Goal: Task Accomplishment & Management: Use online tool/utility

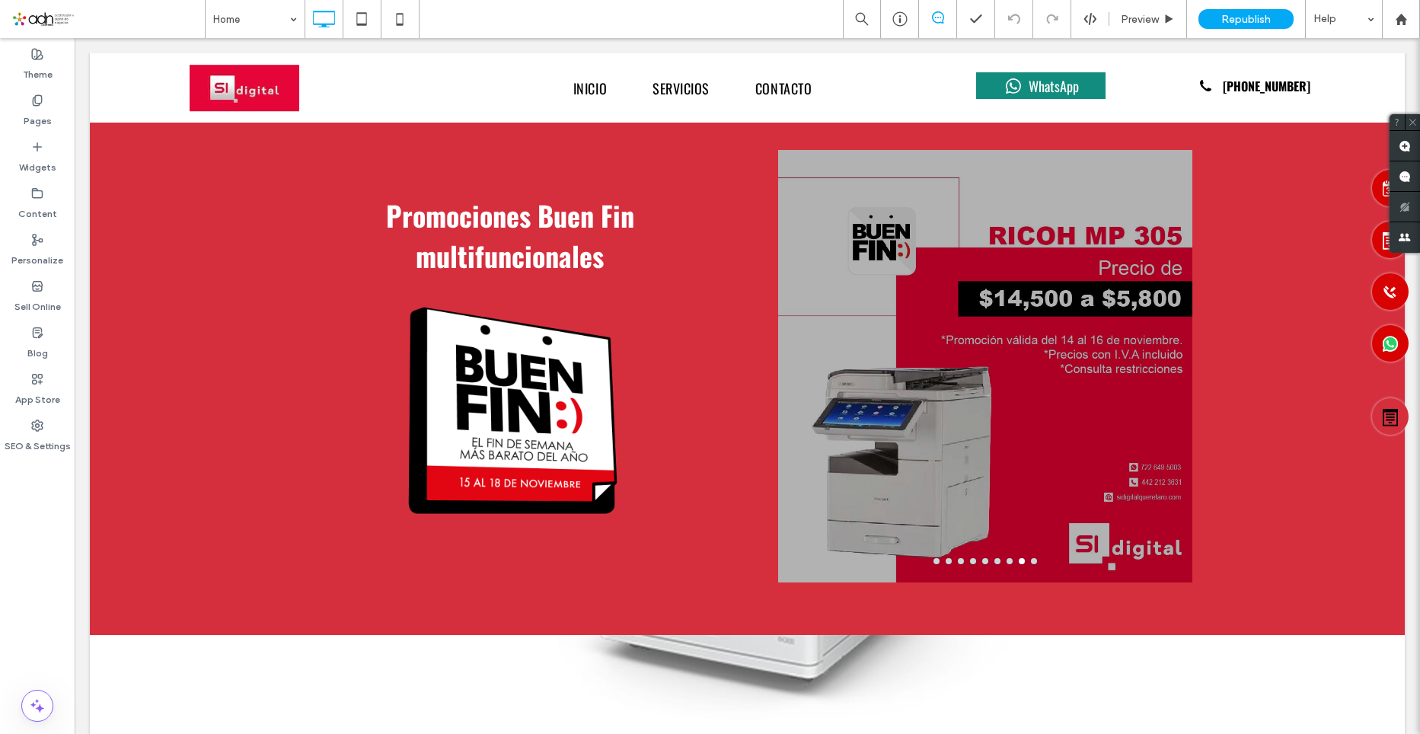
scroll to position [685, 0]
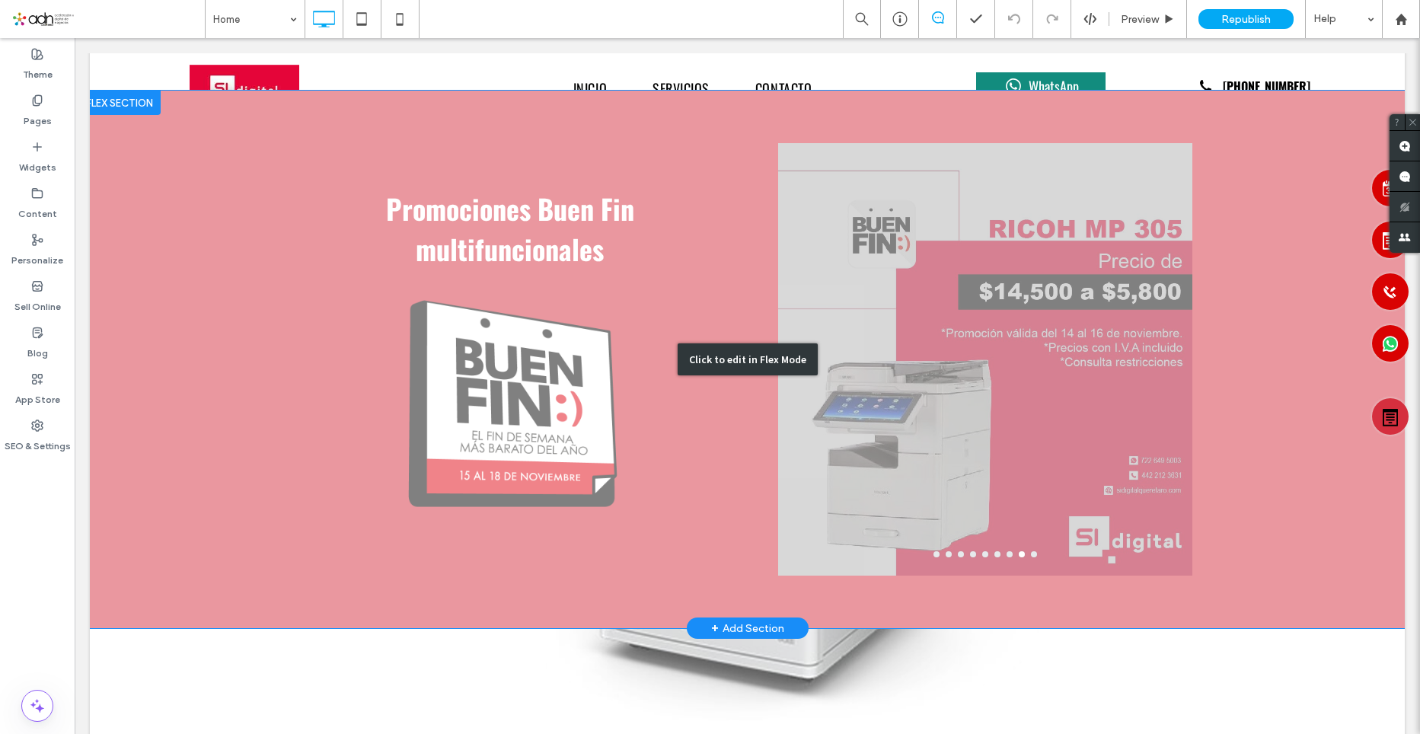
click at [429, 304] on div "Click to edit in Flex Mode" at bounding box center [747, 360] width 1315 height 538
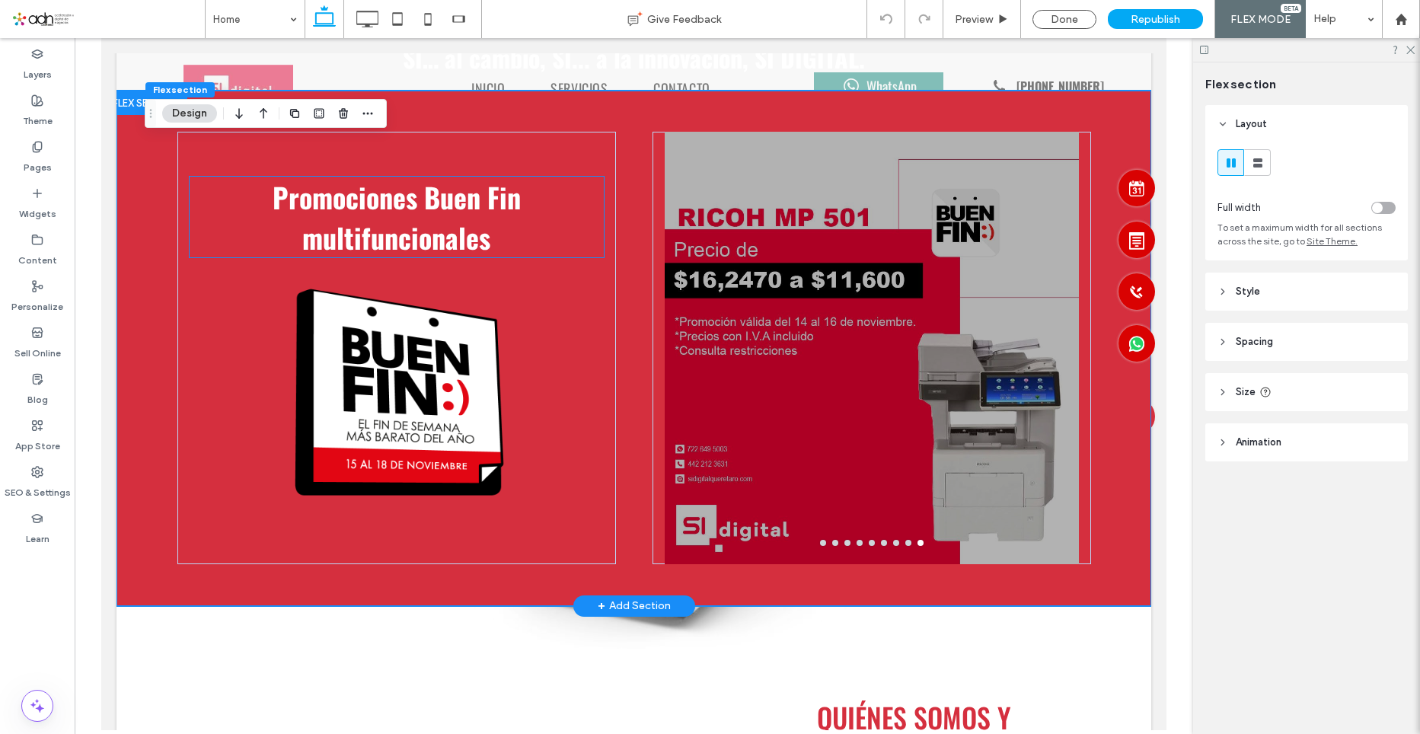
click at [465, 177] on span "Promociones Buen Fin multifuncionales" at bounding box center [397, 217] width 248 height 81
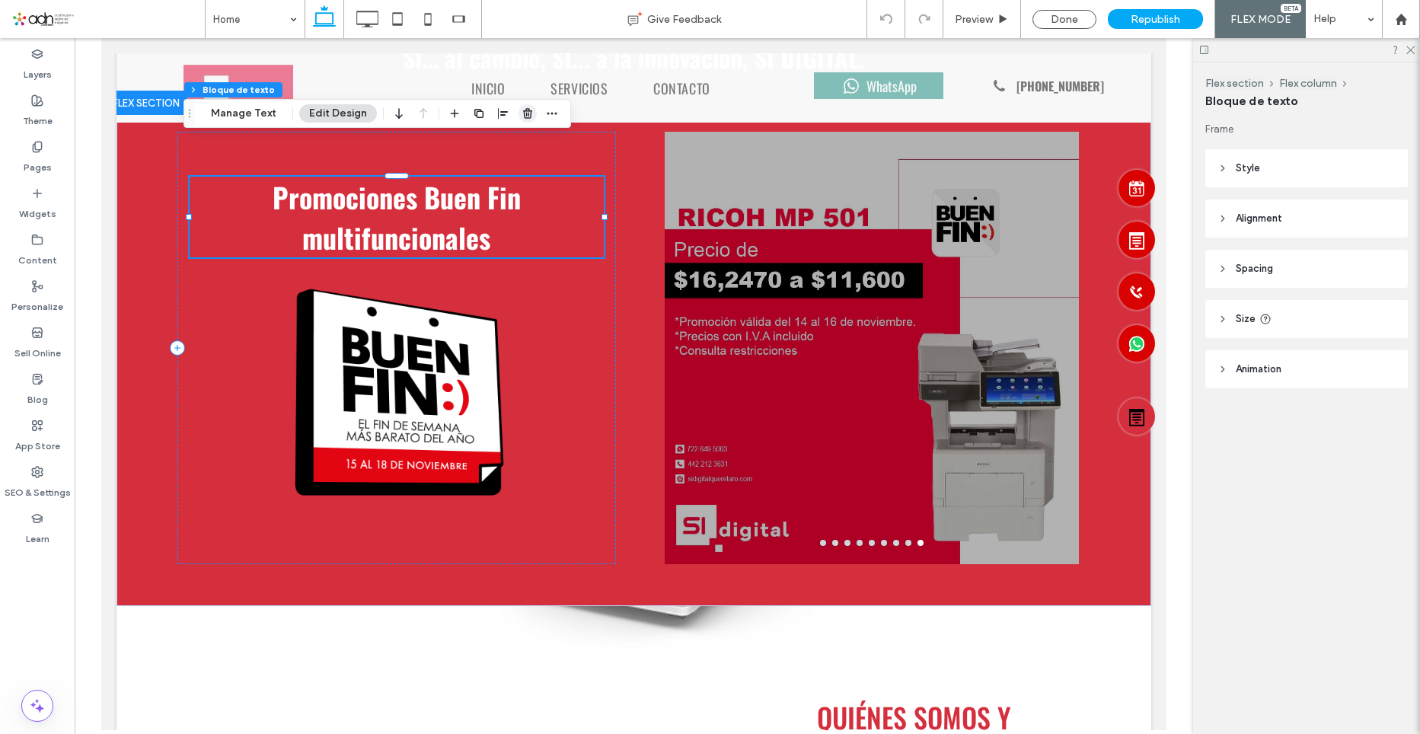
click at [525, 113] on icon "button" at bounding box center [528, 113] width 12 height 12
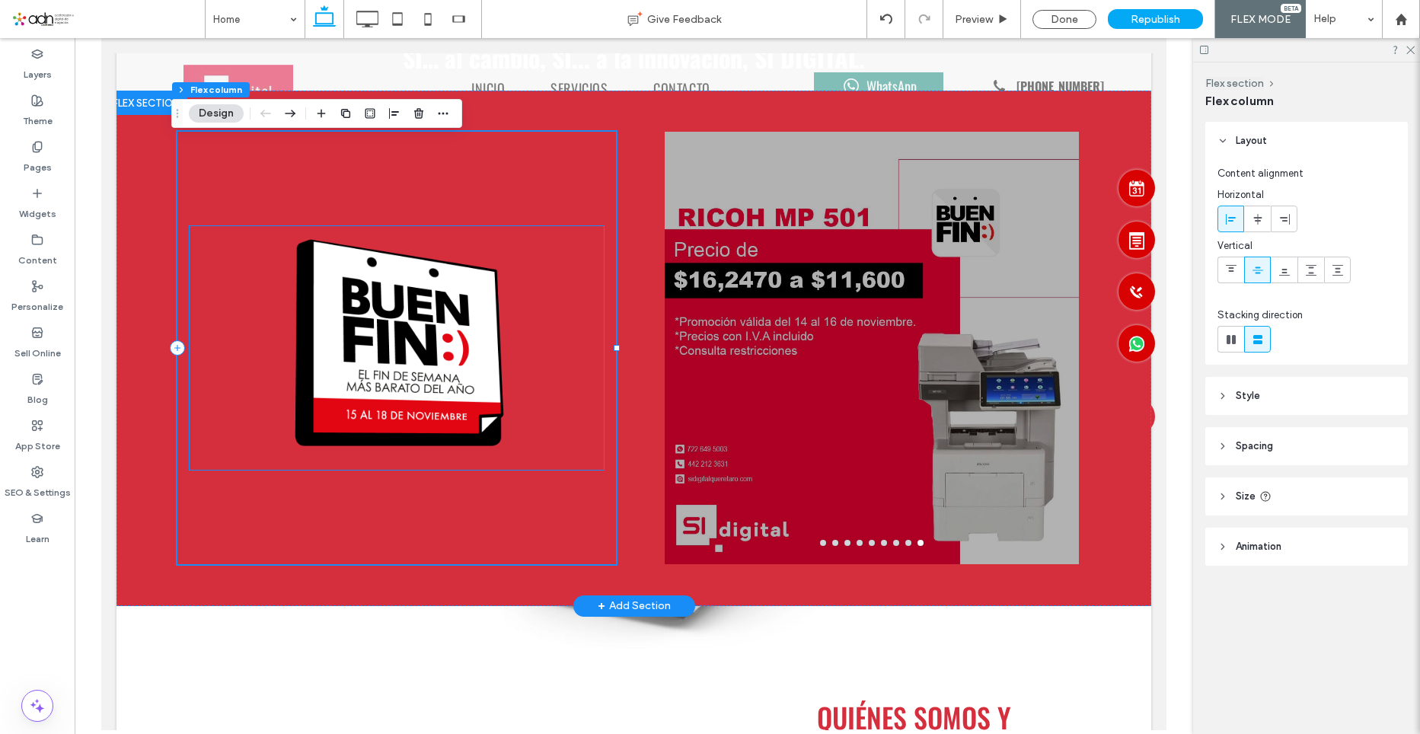
click at [446, 269] on img at bounding box center [397, 348] width 414 height 244
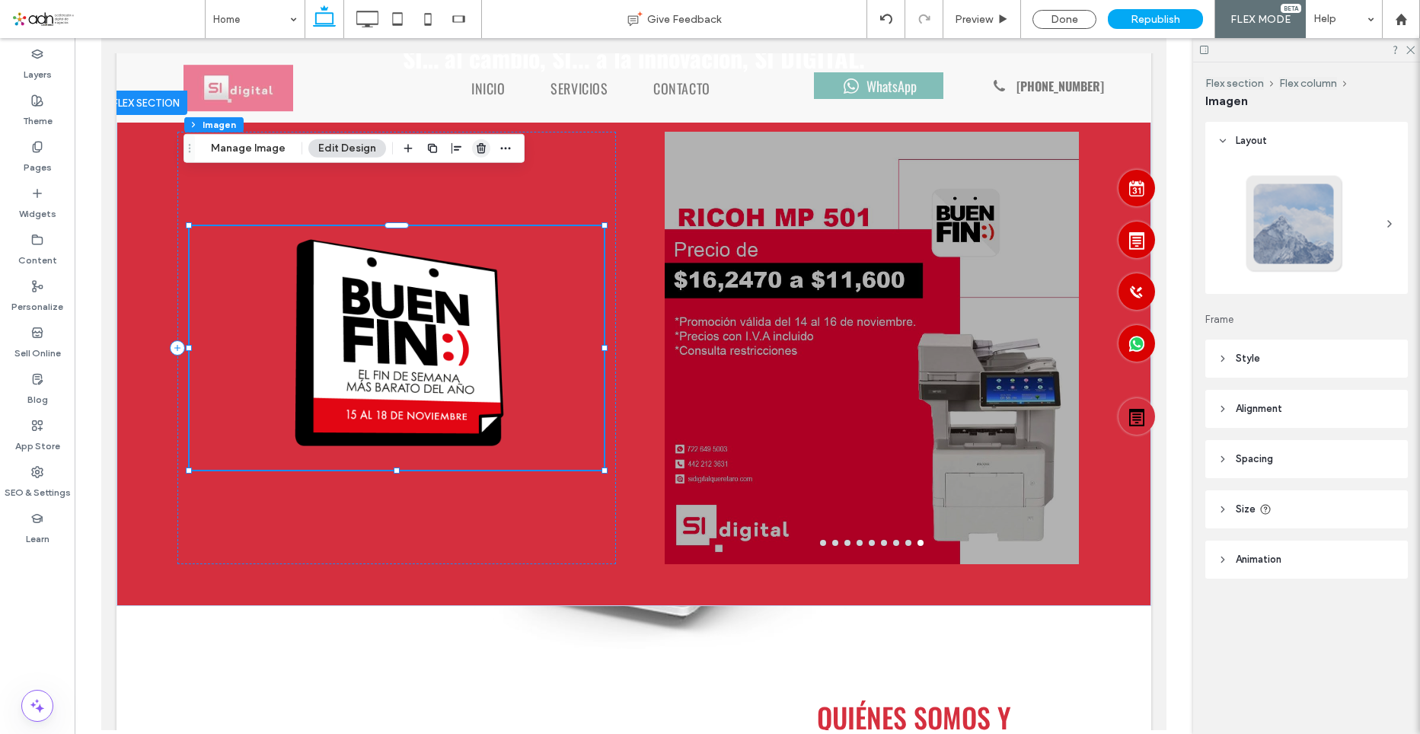
click at [477, 152] on use "button" at bounding box center [481, 148] width 9 height 10
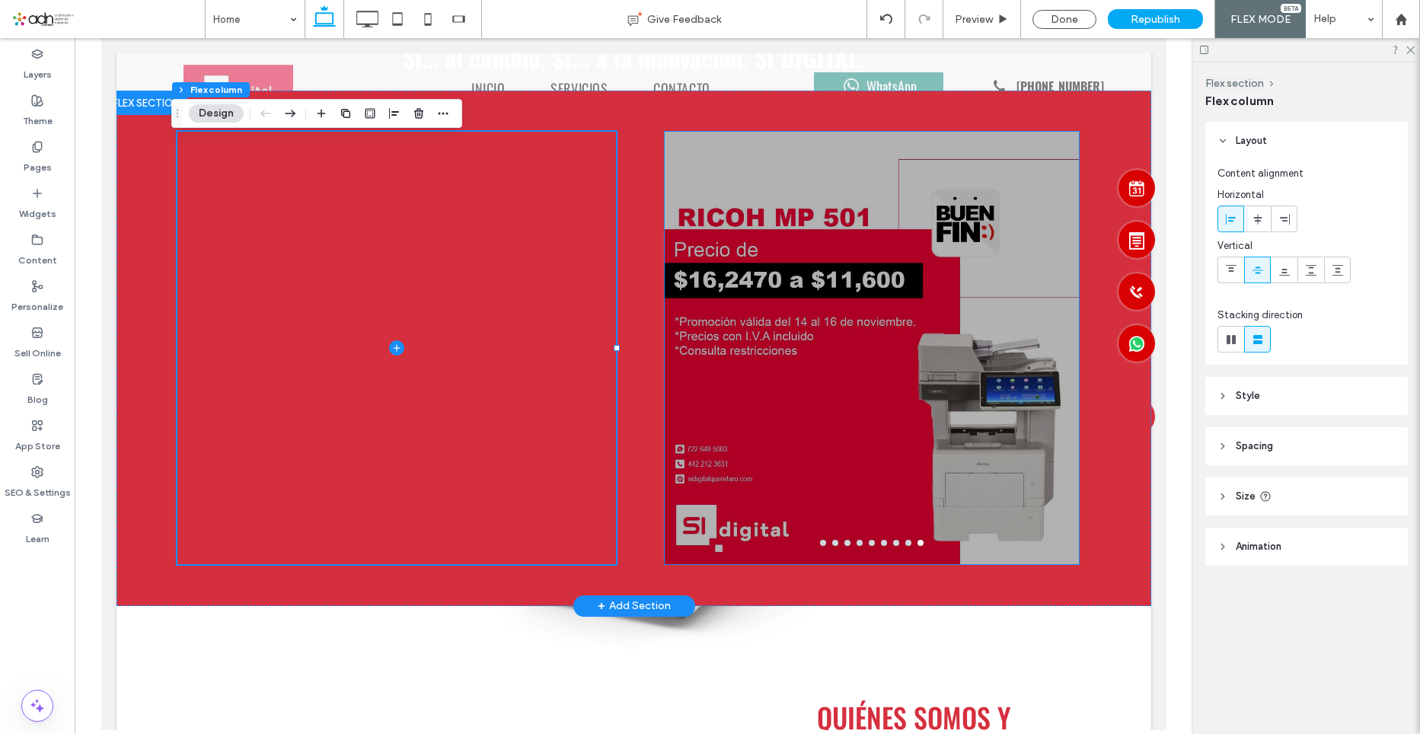
click at [908, 230] on div at bounding box center [871, 357] width 414 height 360
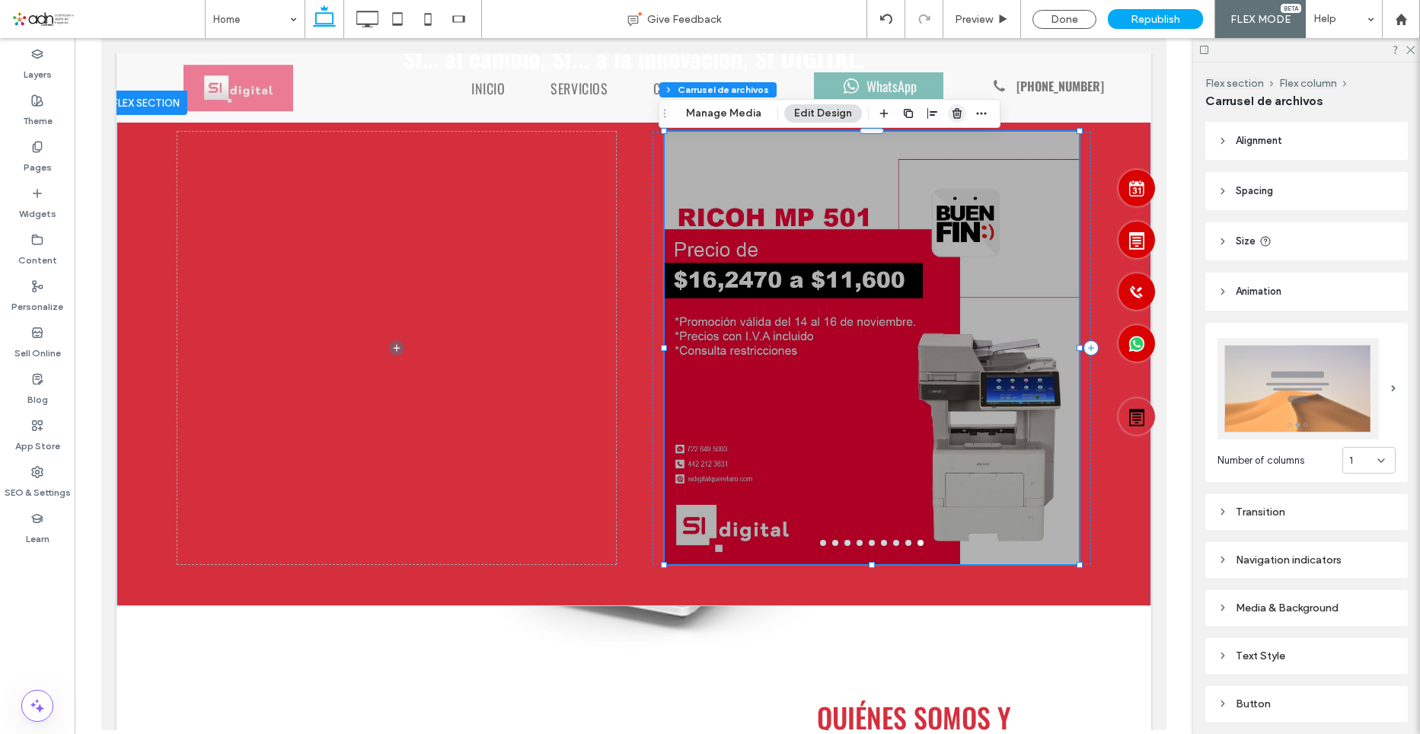
click at [953, 119] on icon "button" at bounding box center [957, 113] width 12 height 12
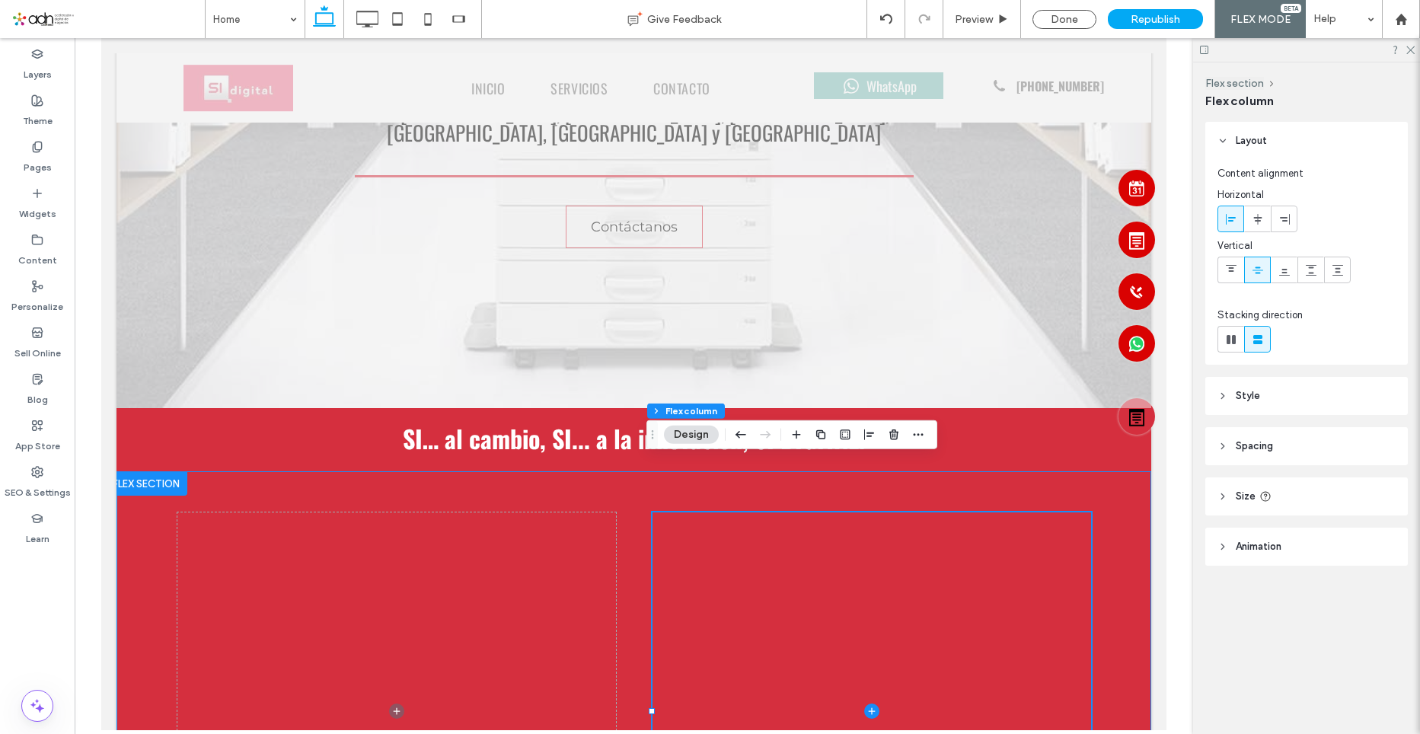
scroll to position [457, 0]
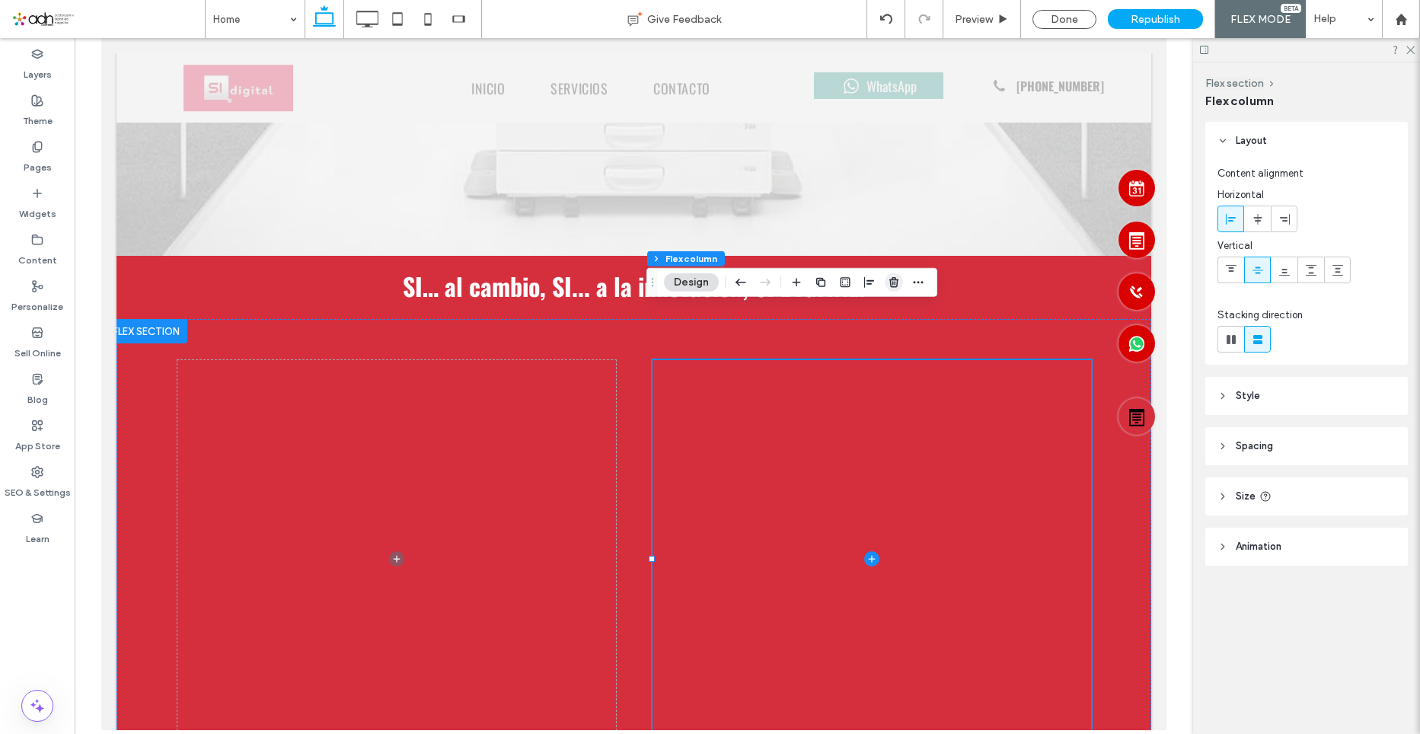
click at [890, 287] on icon "button" at bounding box center [894, 282] width 12 height 12
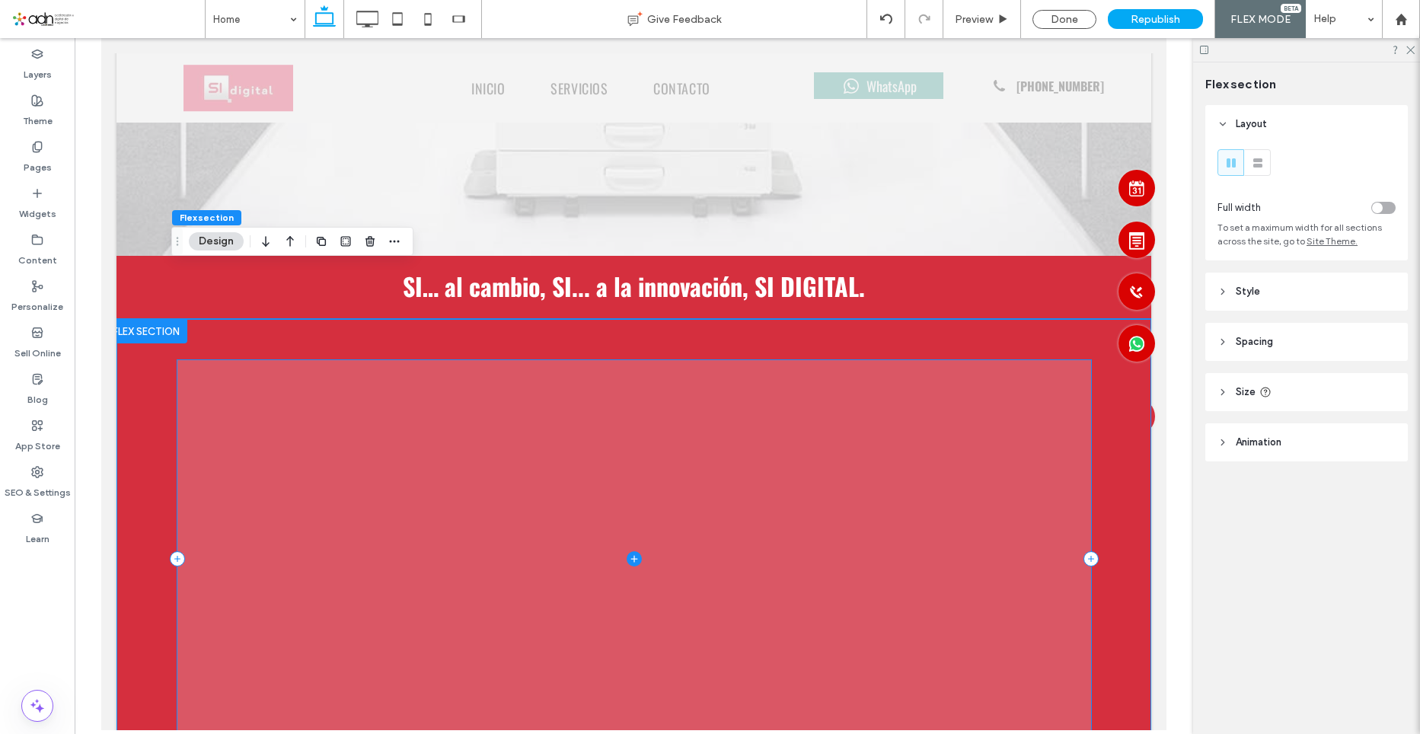
click at [505, 431] on span at bounding box center [634, 558] width 914 height 396
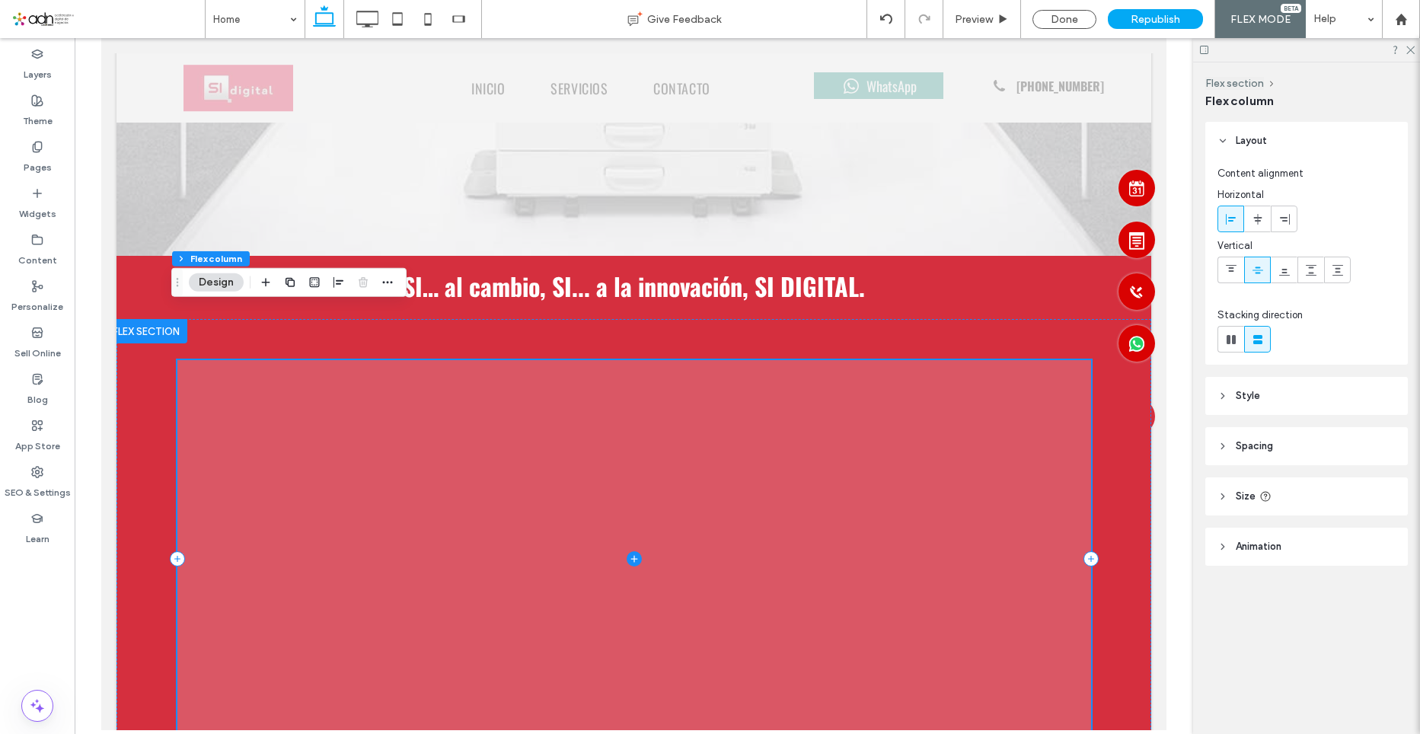
click at [1052, 367] on span at bounding box center [634, 558] width 914 height 396
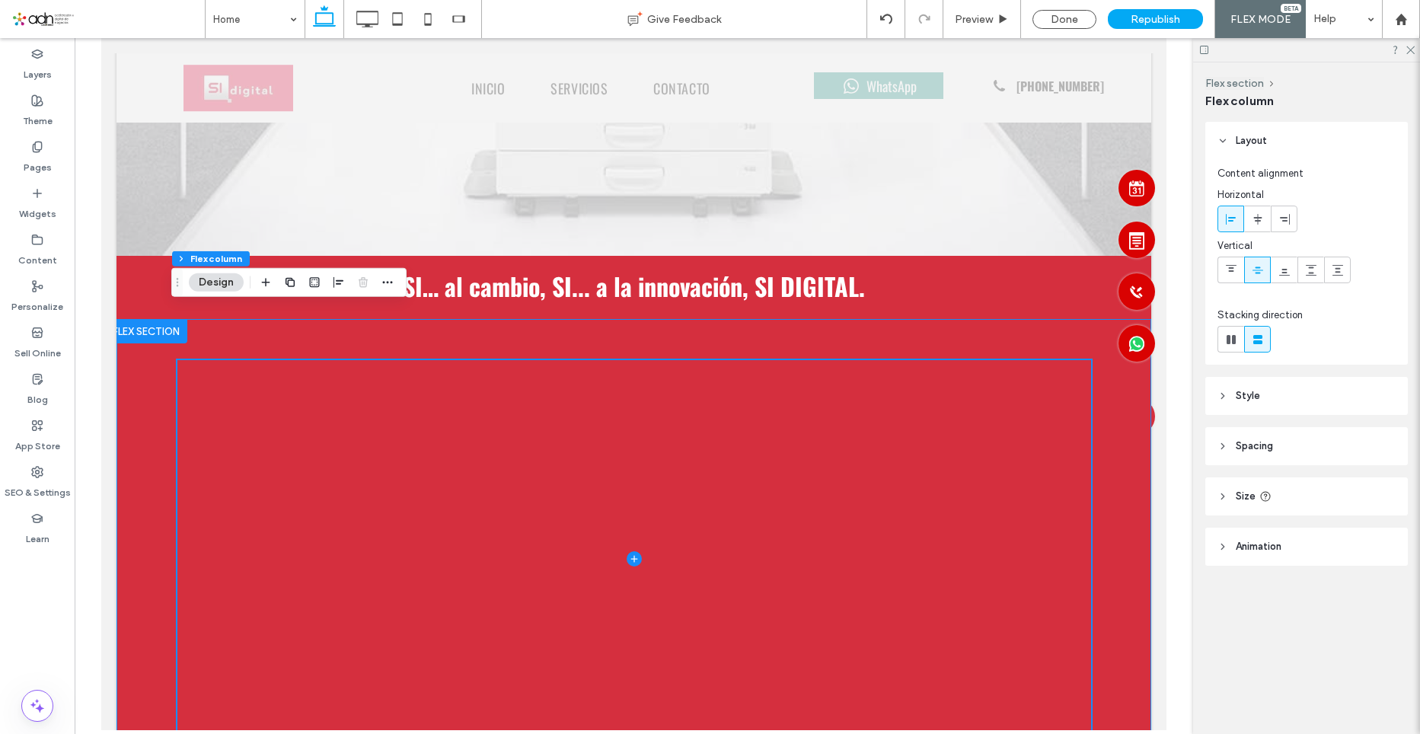
click at [1109, 458] on div at bounding box center [634, 558] width 1035 height 479
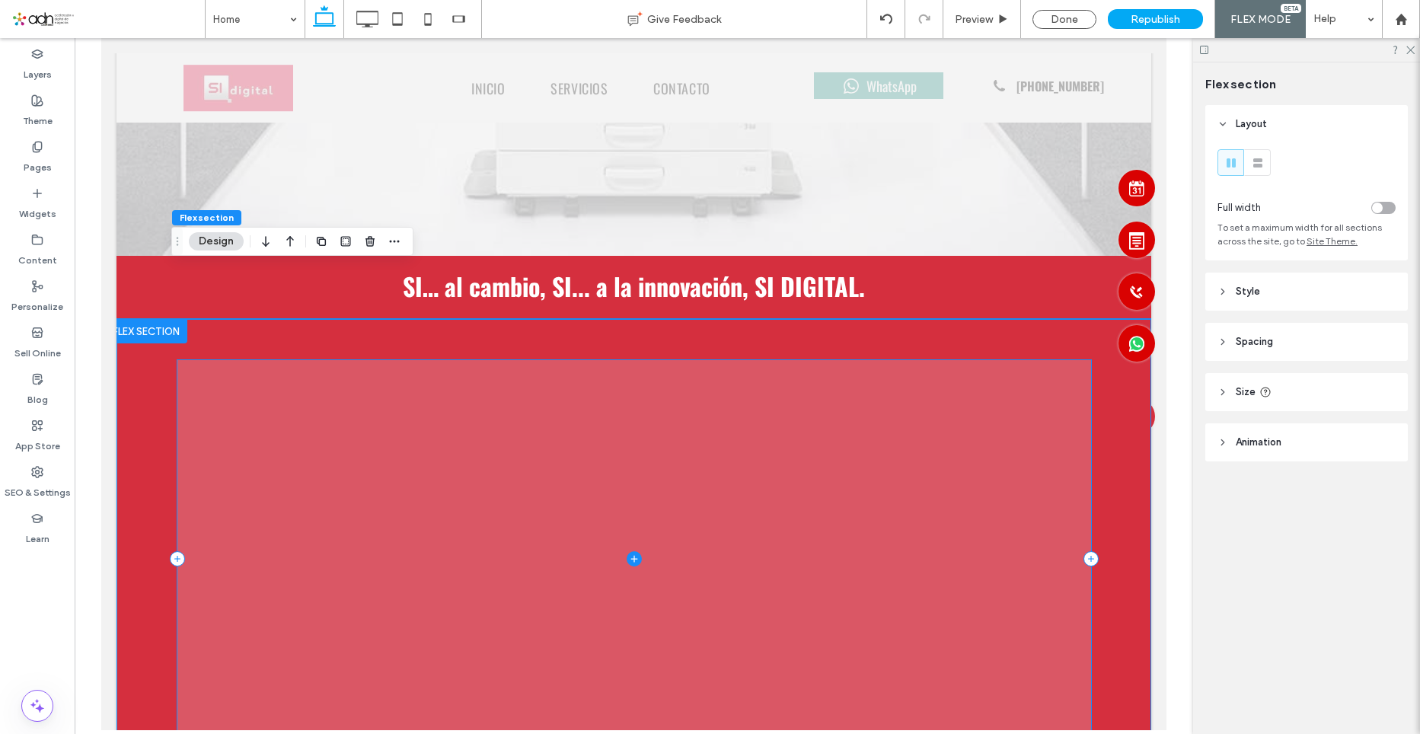
click at [936, 474] on span at bounding box center [634, 558] width 914 height 396
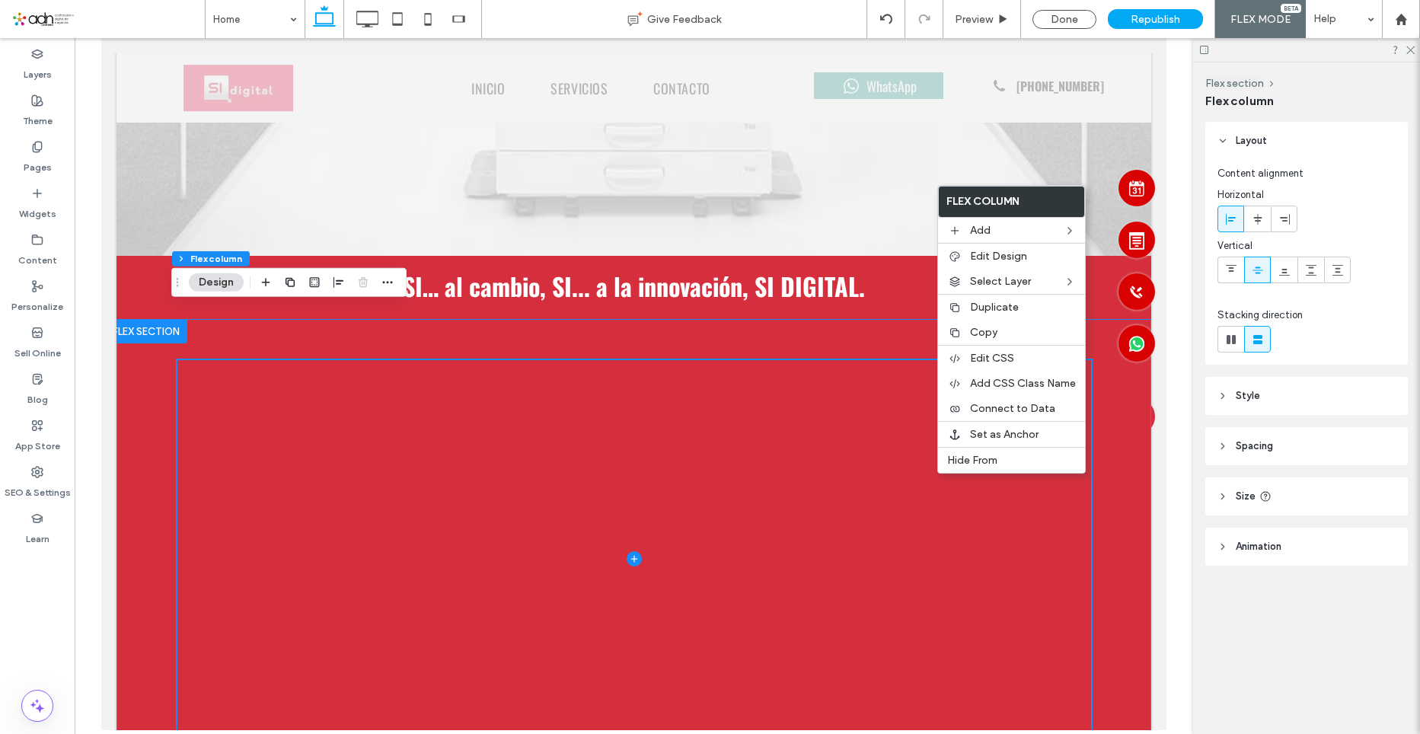
click at [1112, 621] on div at bounding box center [634, 558] width 1035 height 479
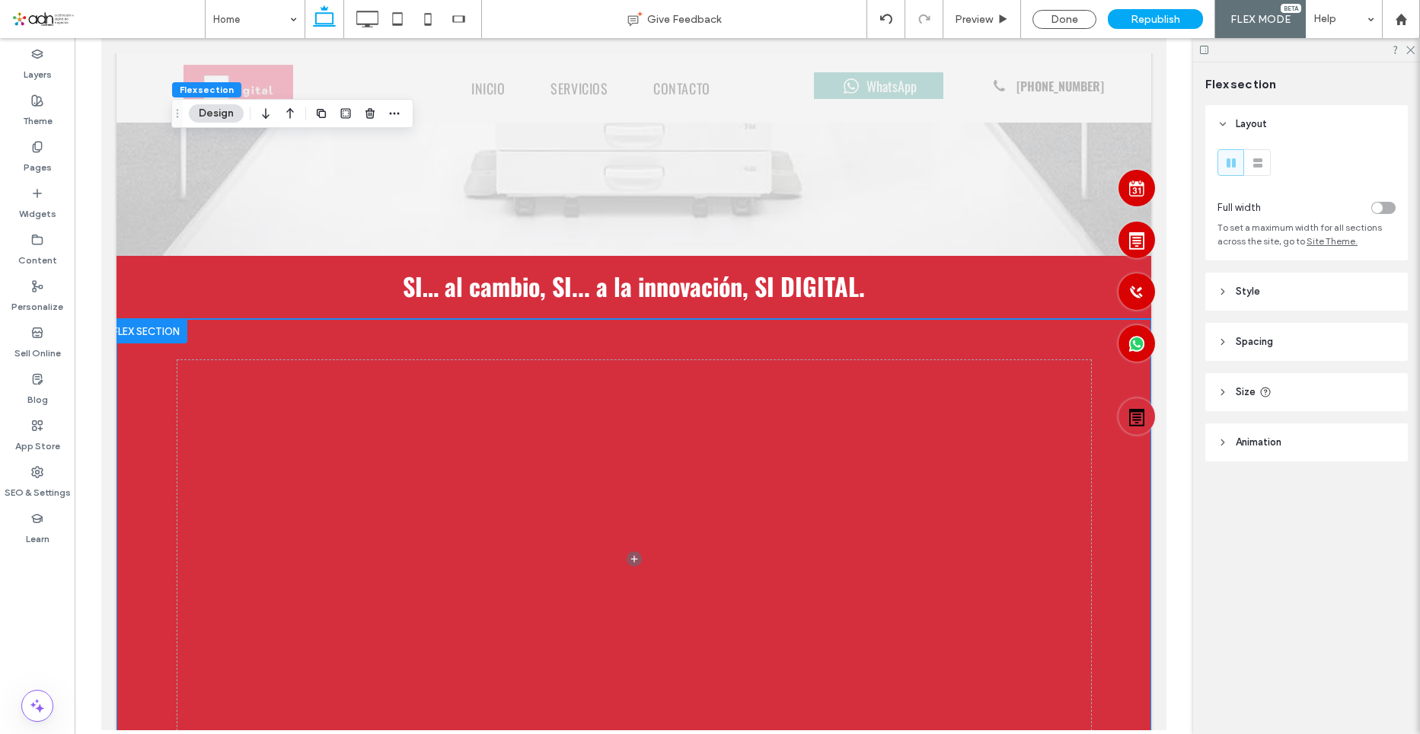
scroll to position [761, 0]
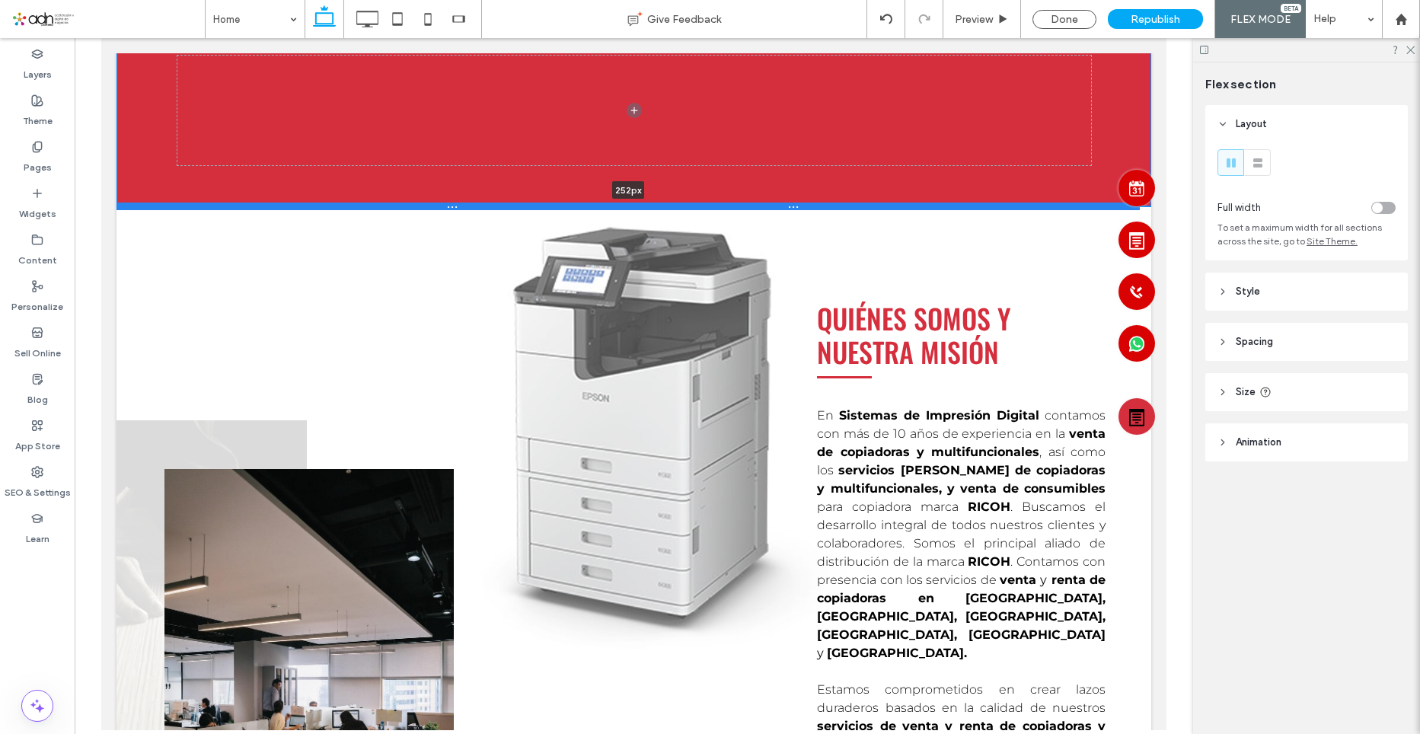
drag, startPoint x: 765, startPoint y: 438, endPoint x: 757, endPoint y: 146, distance: 291.8
click at [757, 203] on div at bounding box center [628, 207] width 1023 height 8
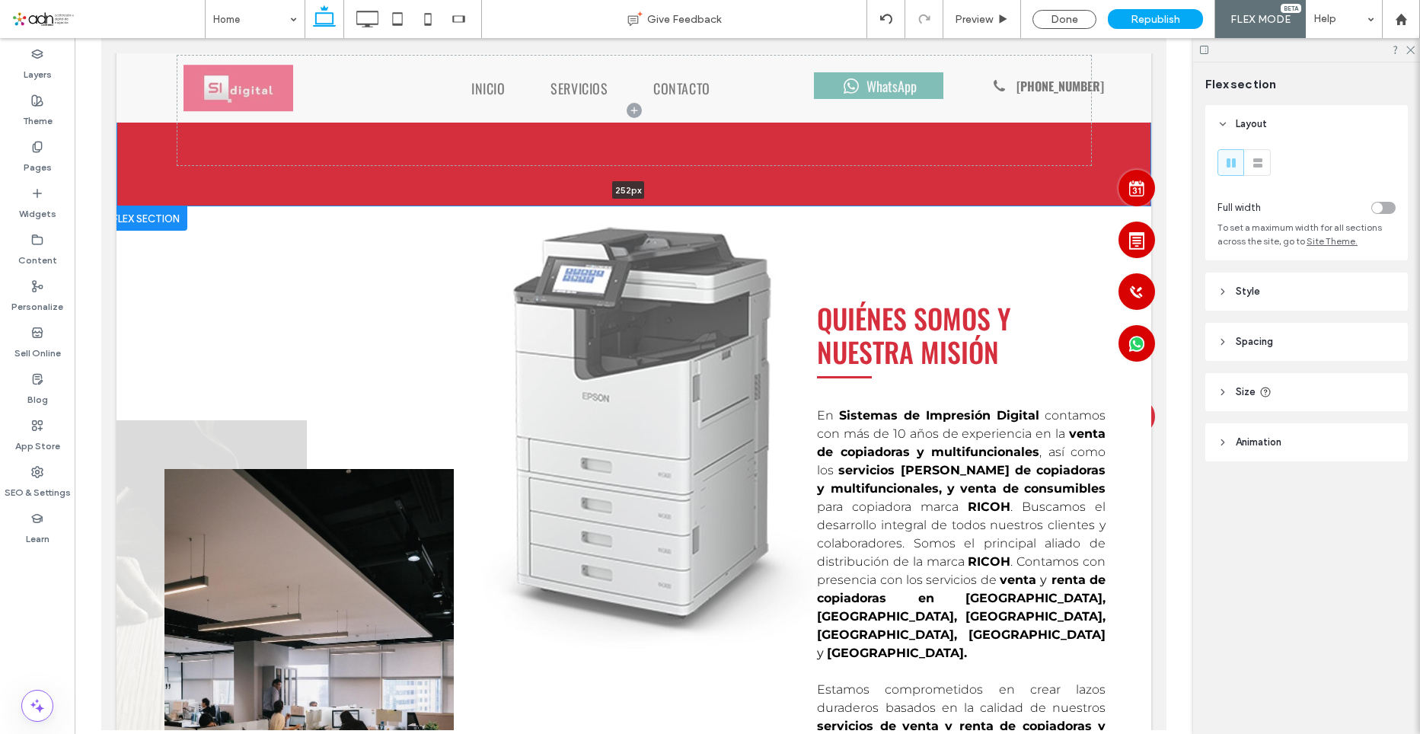
type input "***"
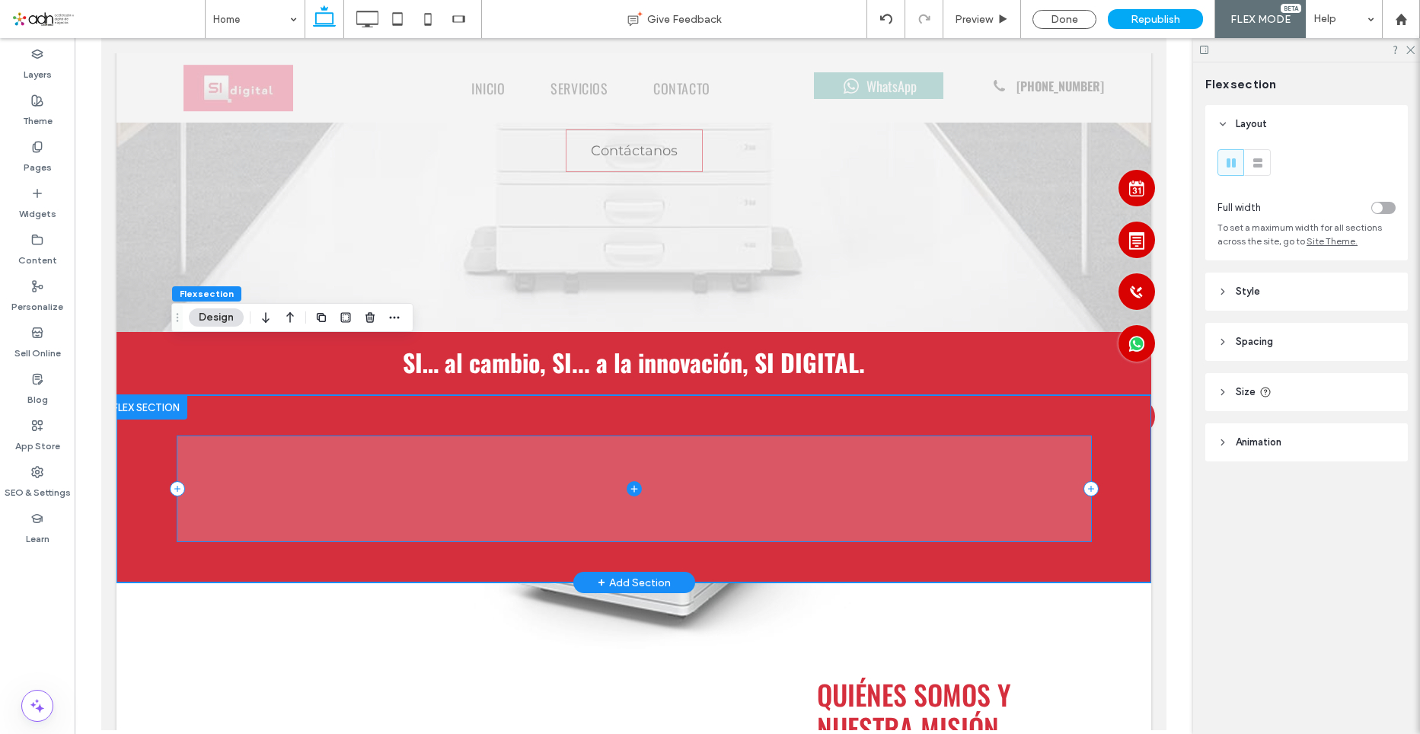
scroll to position [305, 0]
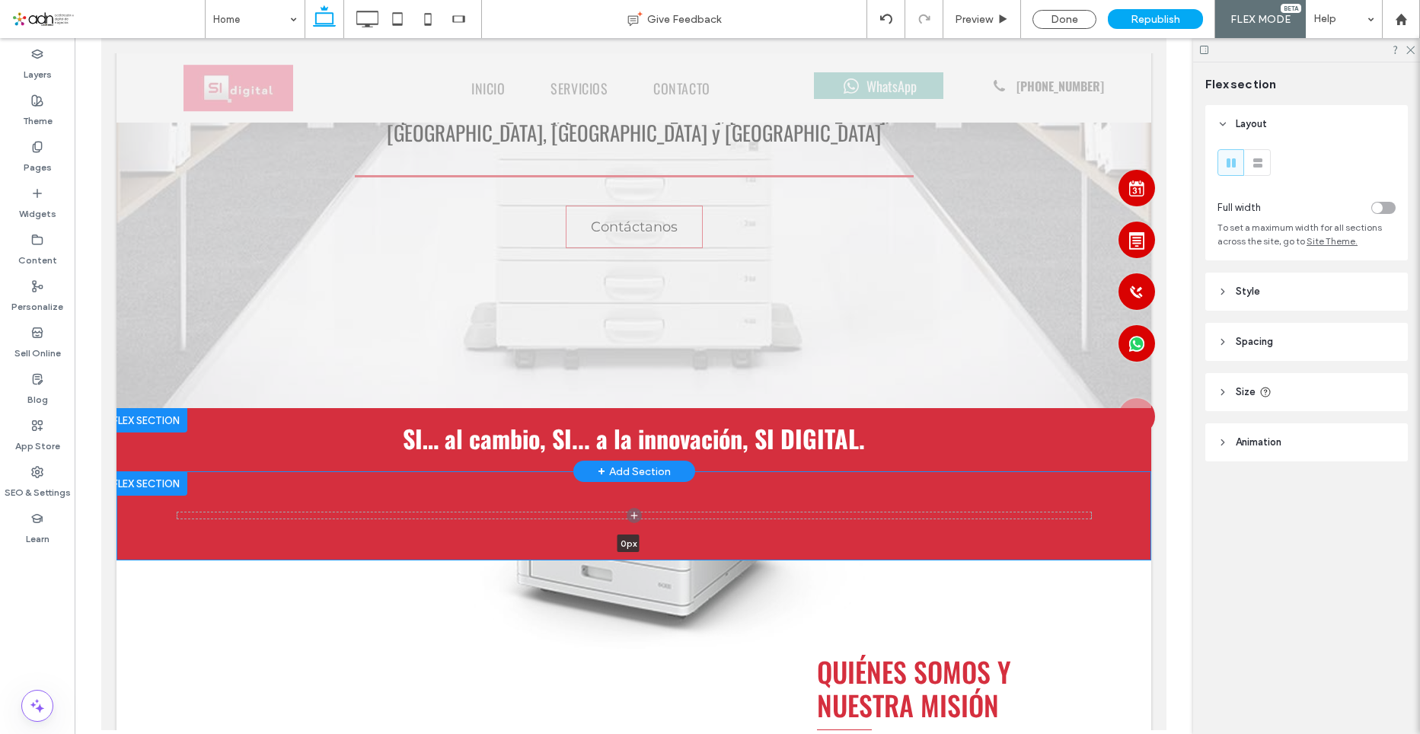
drag, startPoint x: 784, startPoint y: 604, endPoint x: 780, endPoint y: 408, distance: 195.7
type input "*"
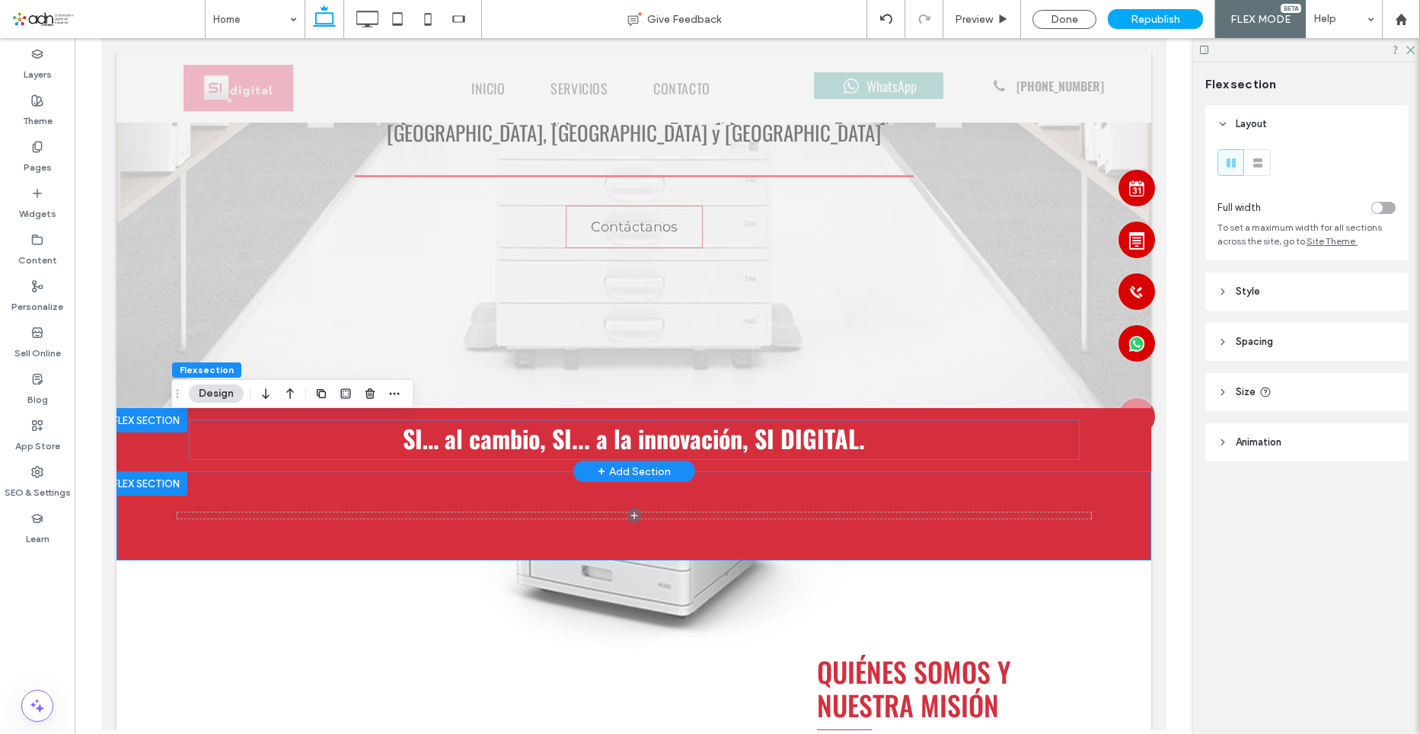
click at [729, 420] on span "SI… al cambio, SI... a la innovación, SI DIGITAL." at bounding box center [634, 438] width 462 height 36
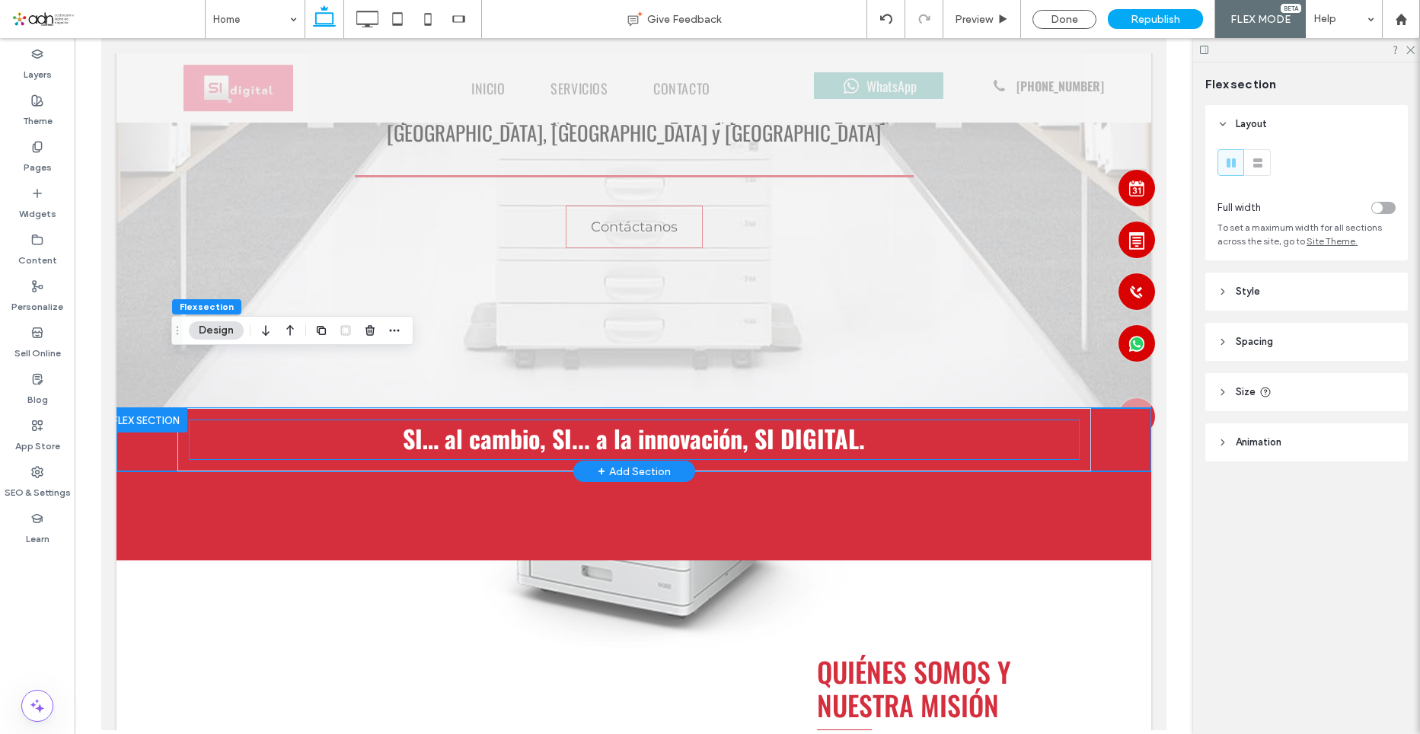
click at [635, 420] on span "SI… al cambio, SI... a la innovación, SI DIGITAL." at bounding box center [634, 438] width 462 height 36
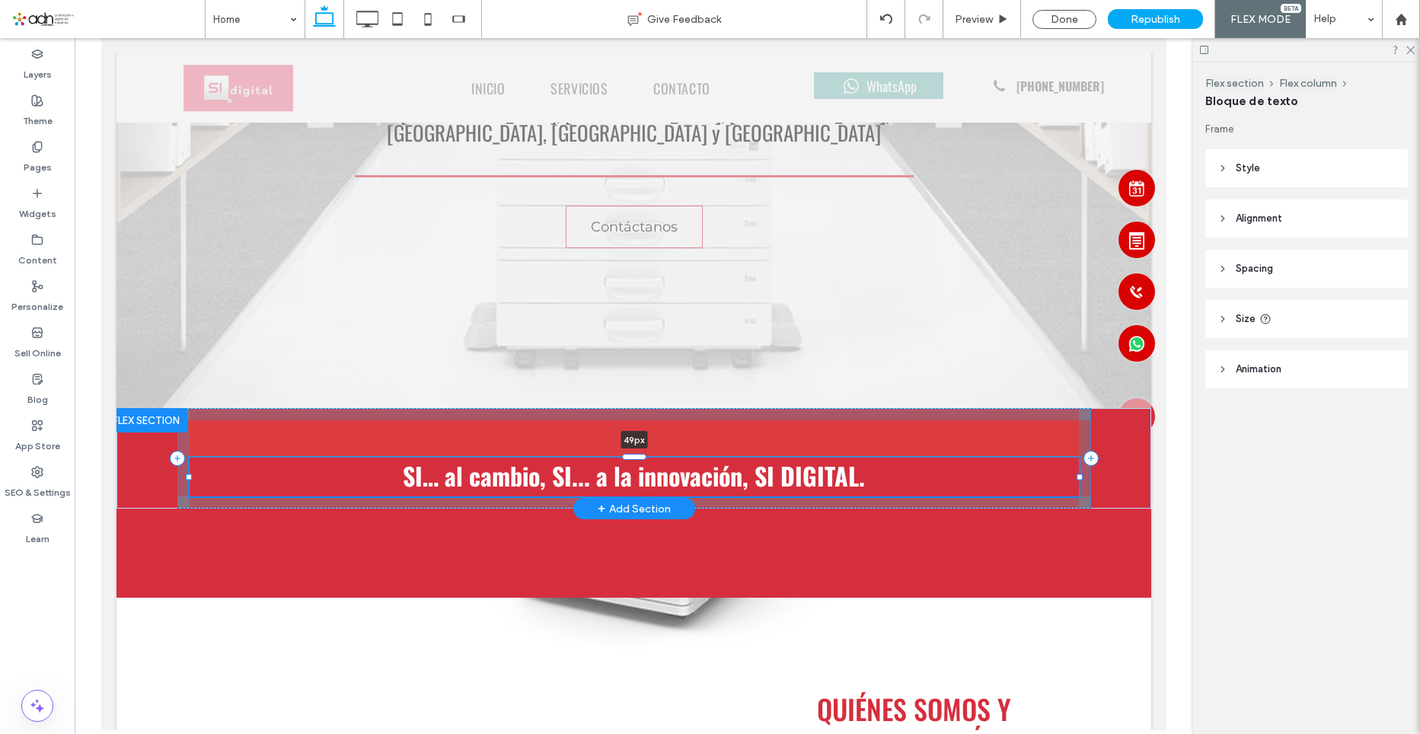
drag, startPoint x: 634, startPoint y: 369, endPoint x: 637, endPoint y: 407, distance: 37.4
click at [637, 454] on div at bounding box center [634, 457] width 24 height 6
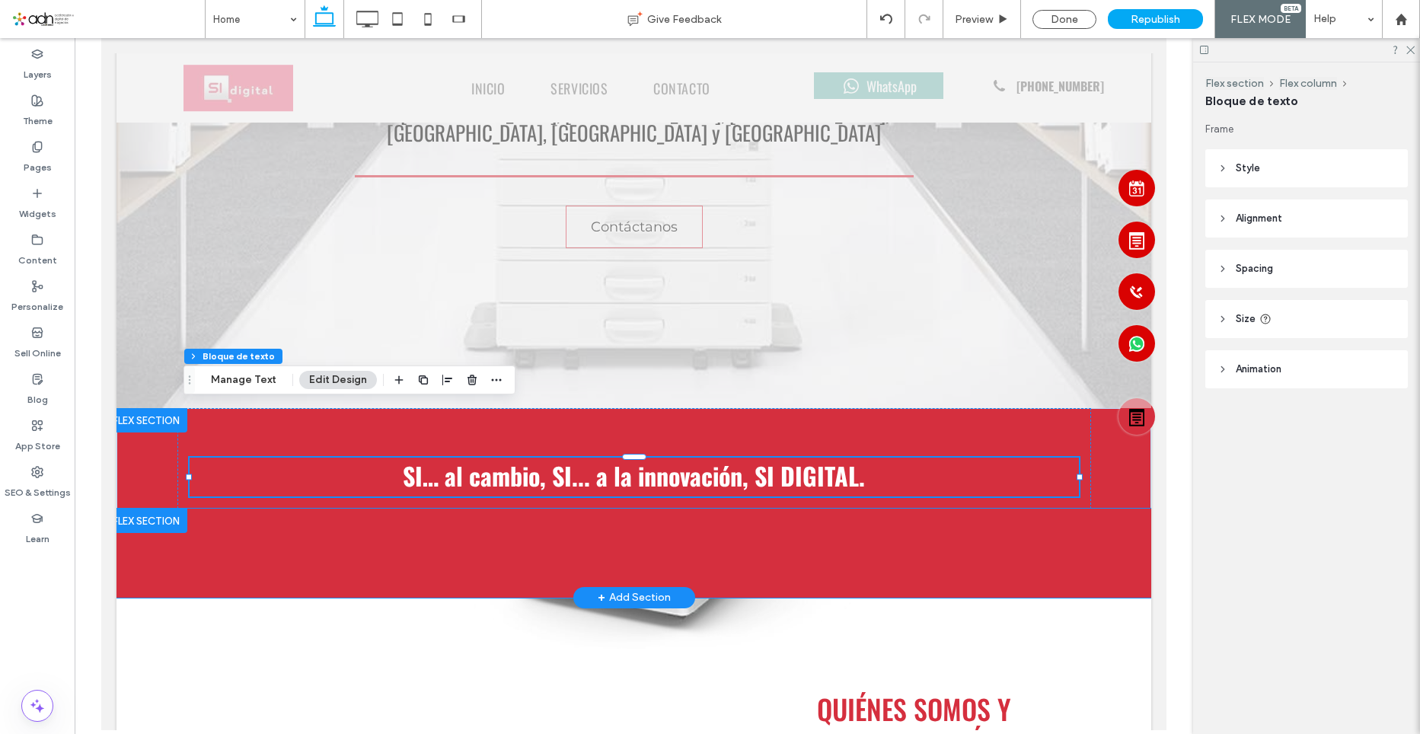
click at [682, 509] on div at bounding box center [634, 553] width 914 height 89
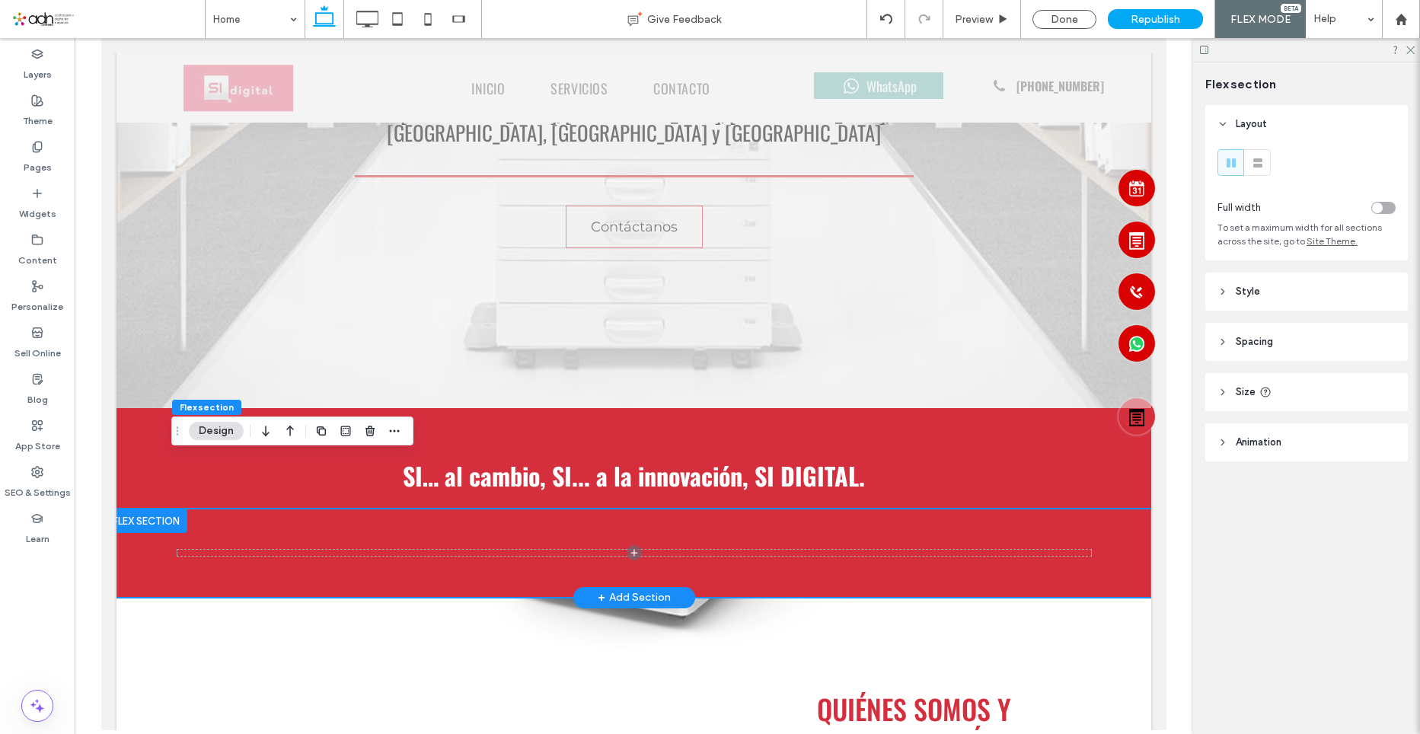
click at [646, 509] on div at bounding box center [634, 553] width 914 height 89
click at [653, 550] on span at bounding box center [634, 553] width 914 height 6
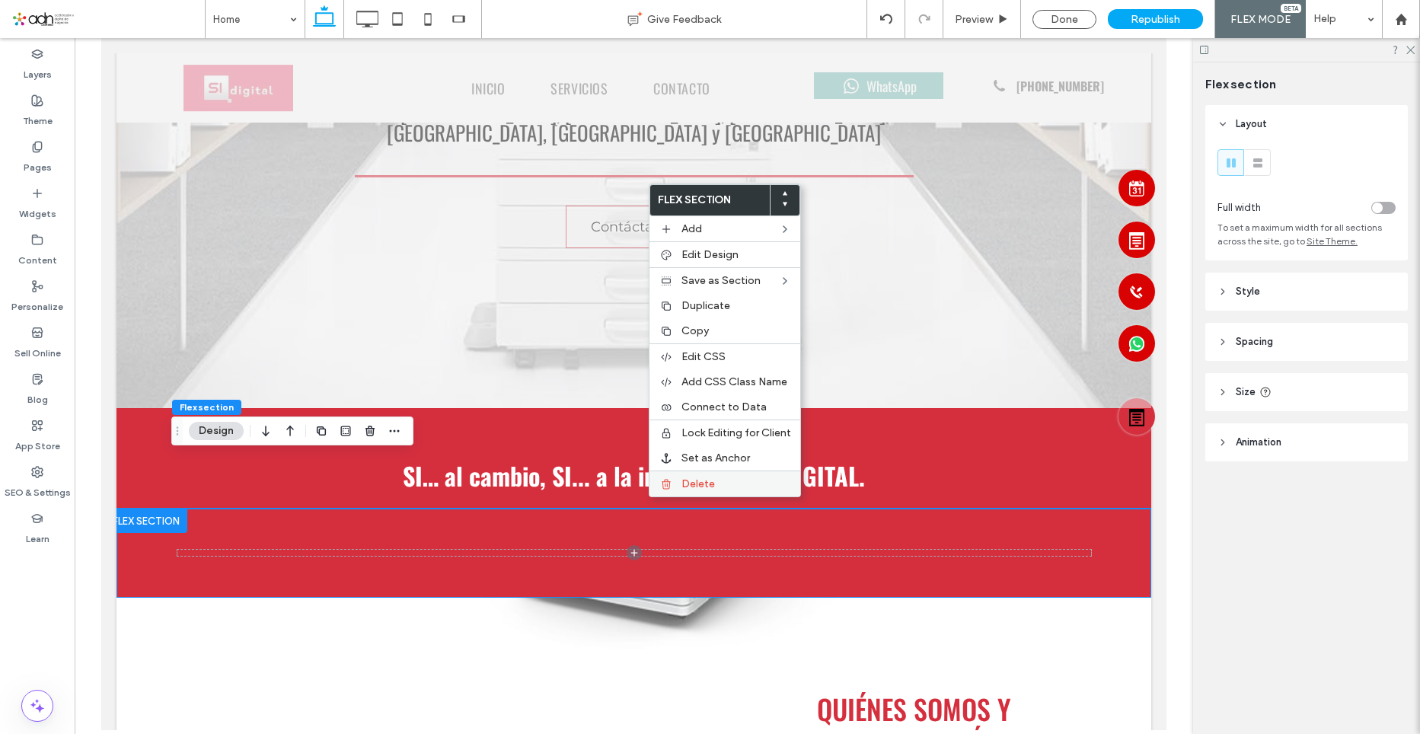
click at [704, 492] on div "Delete" at bounding box center [725, 484] width 151 height 26
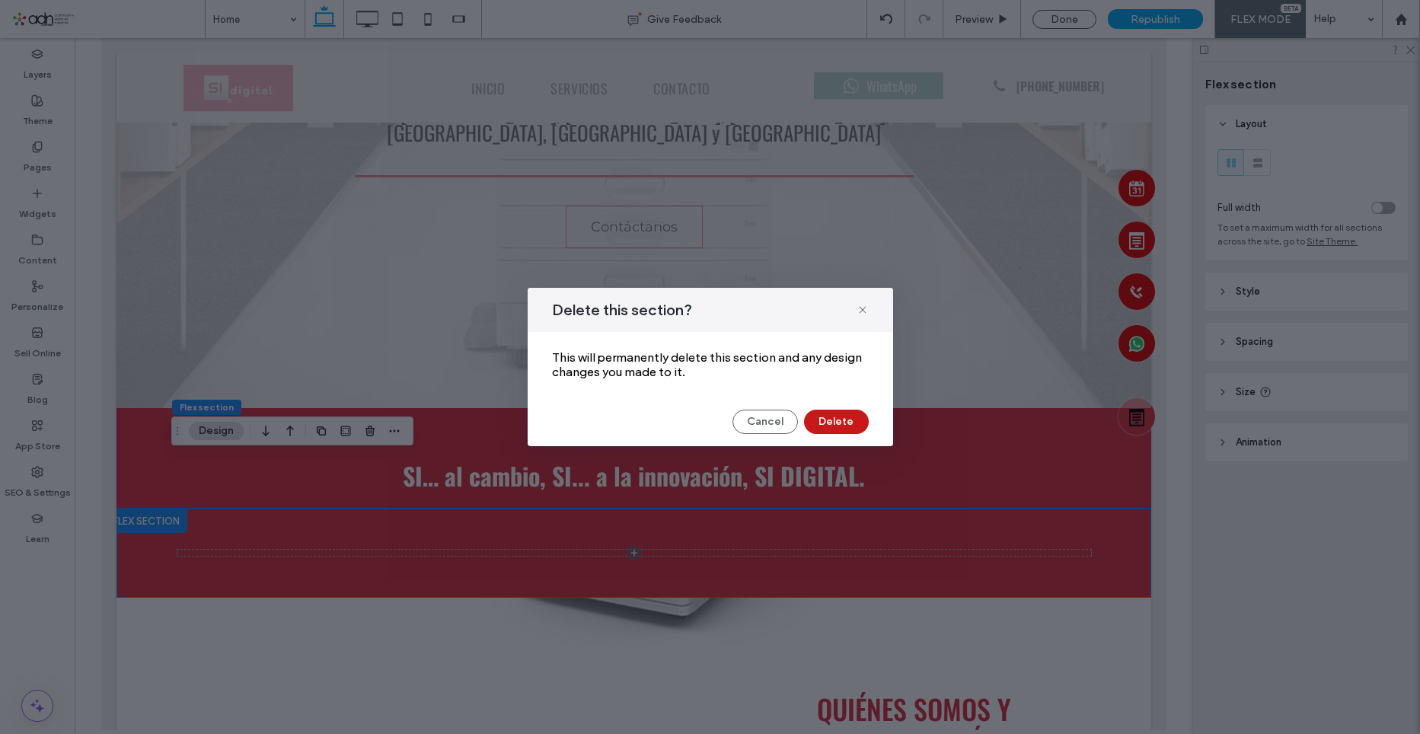
click at [822, 418] on button "Delete" at bounding box center [836, 422] width 65 height 24
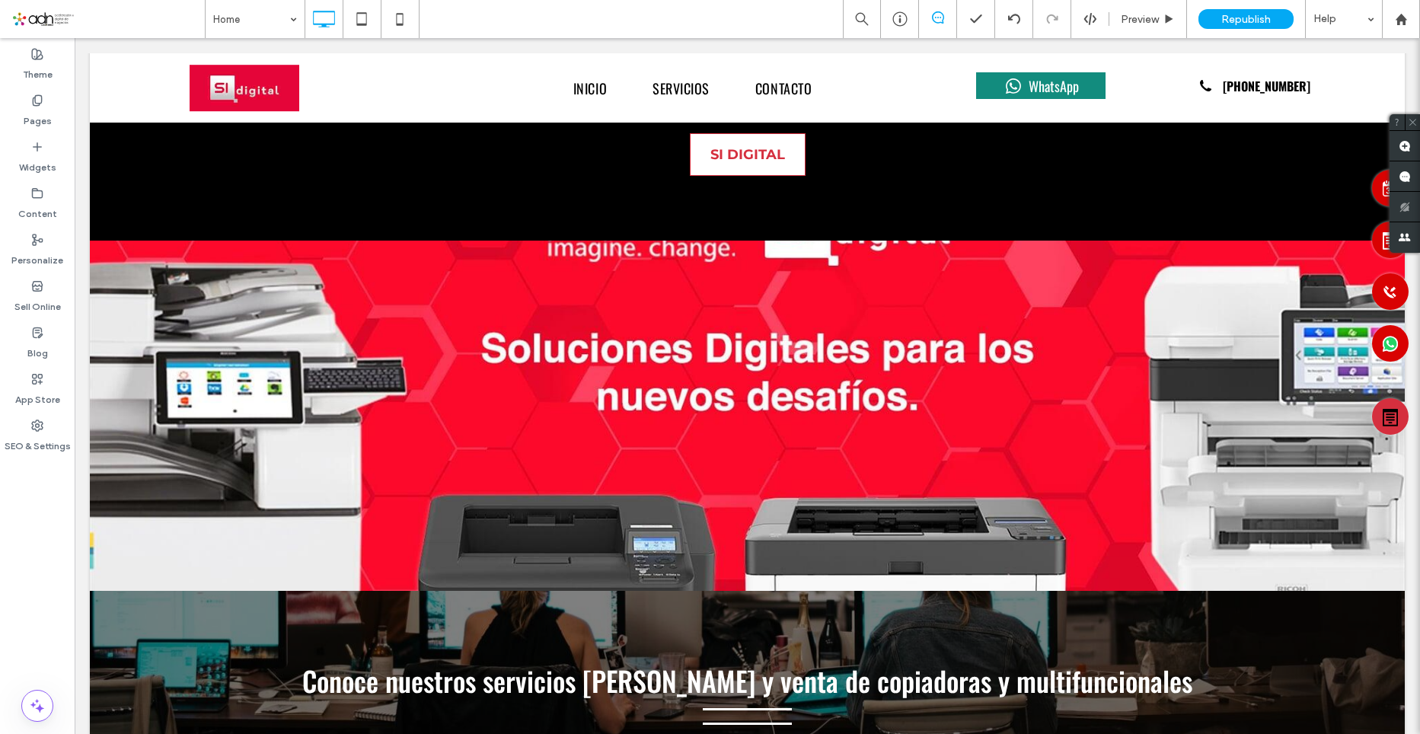
scroll to position [1675, 0]
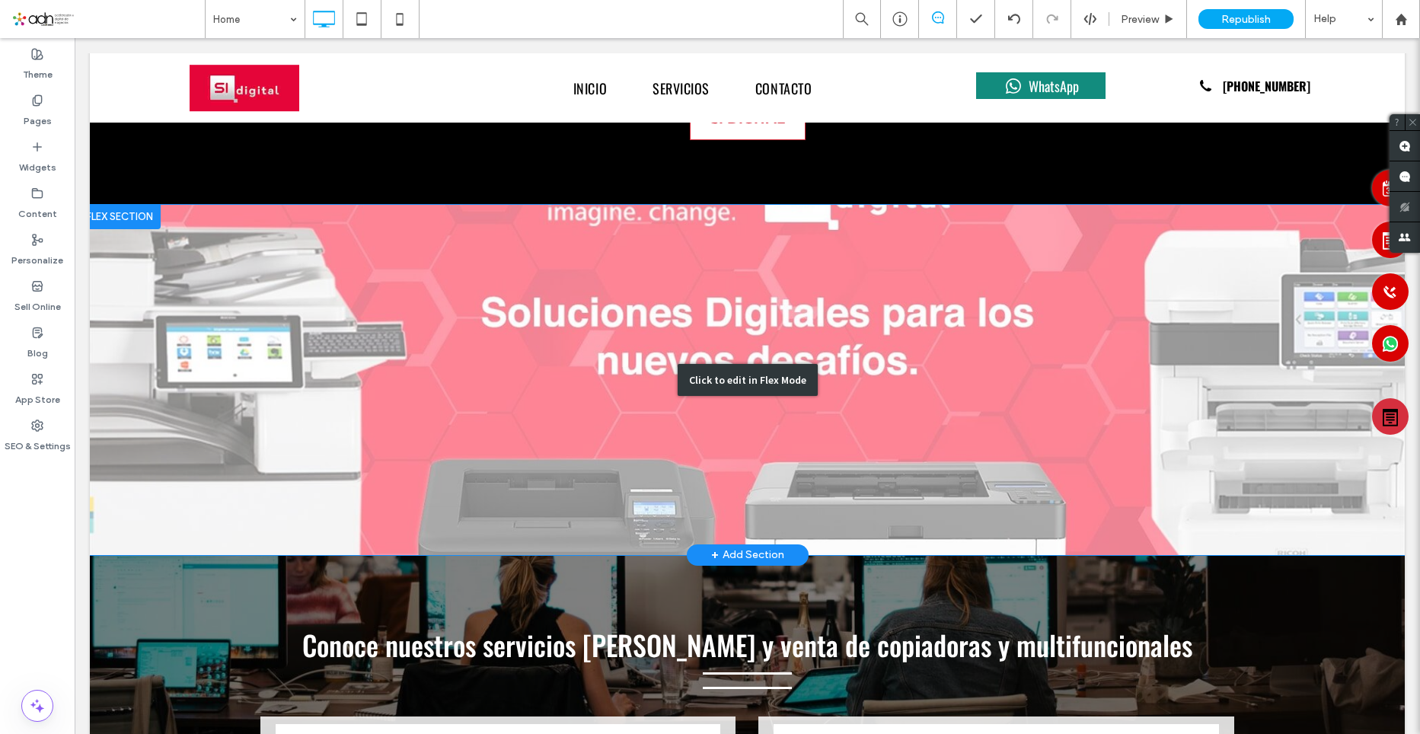
click at [594, 324] on div "Click to edit in Flex Mode" at bounding box center [747, 380] width 1315 height 350
click at [75, 38] on span at bounding box center [75, 38] width 0 height 0
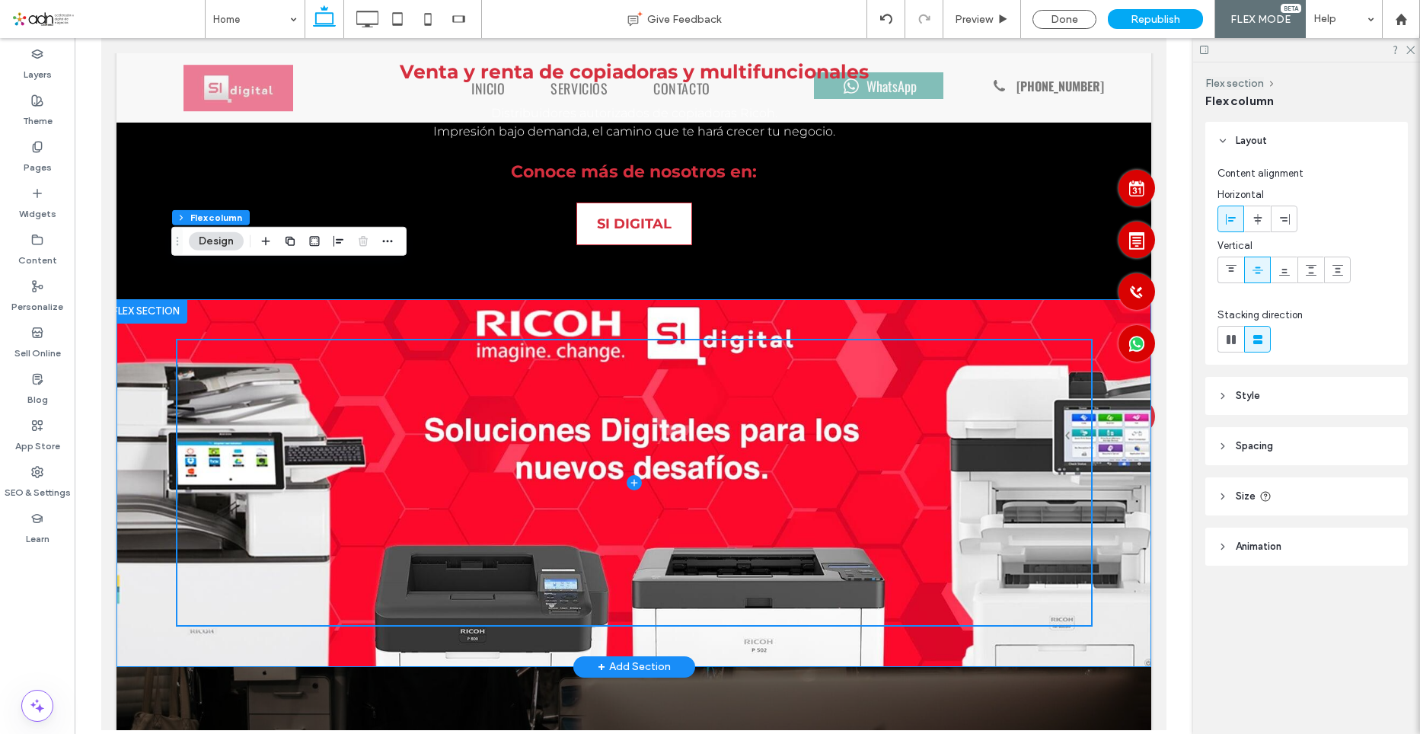
click at [756, 299] on div at bounding box center [634, 483] width 914 height 368
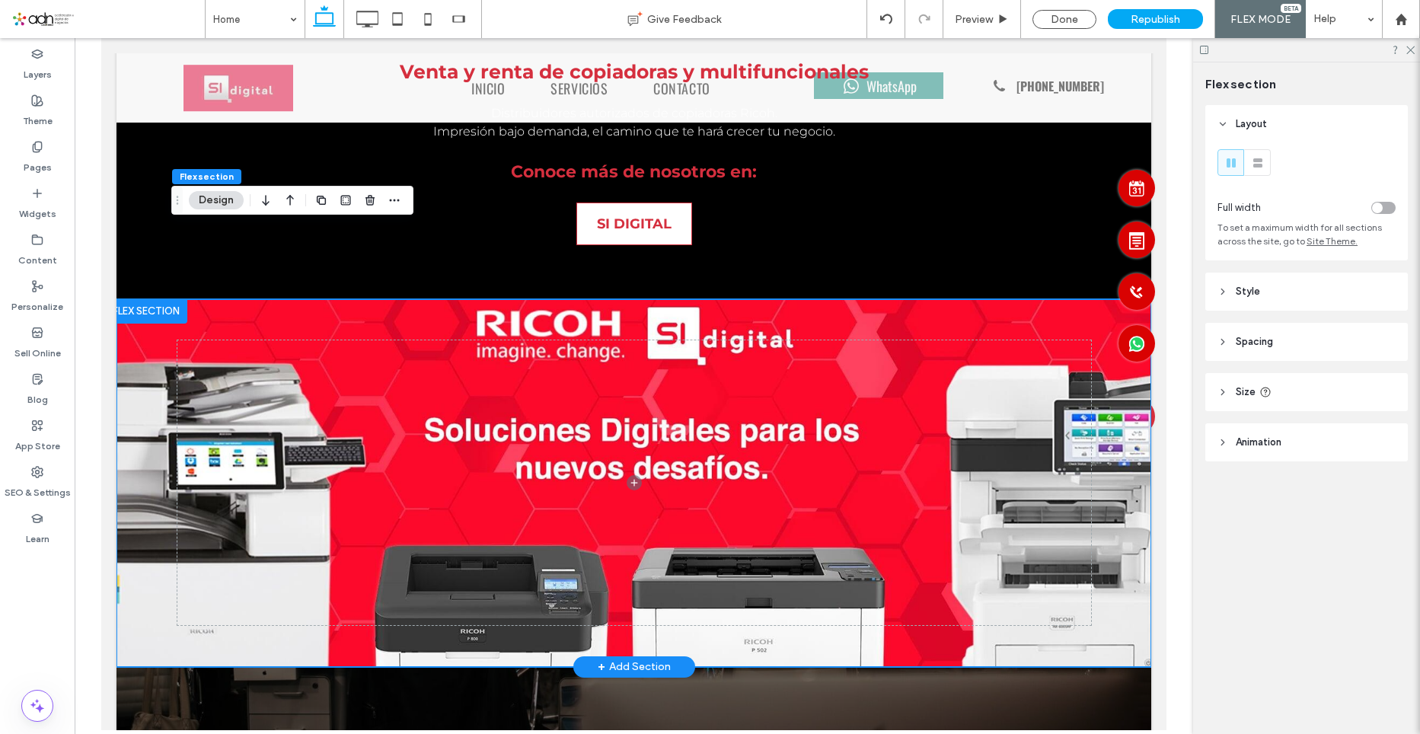
click at [824, 564] on div at bounding box center [634, 483] width 914 height 368
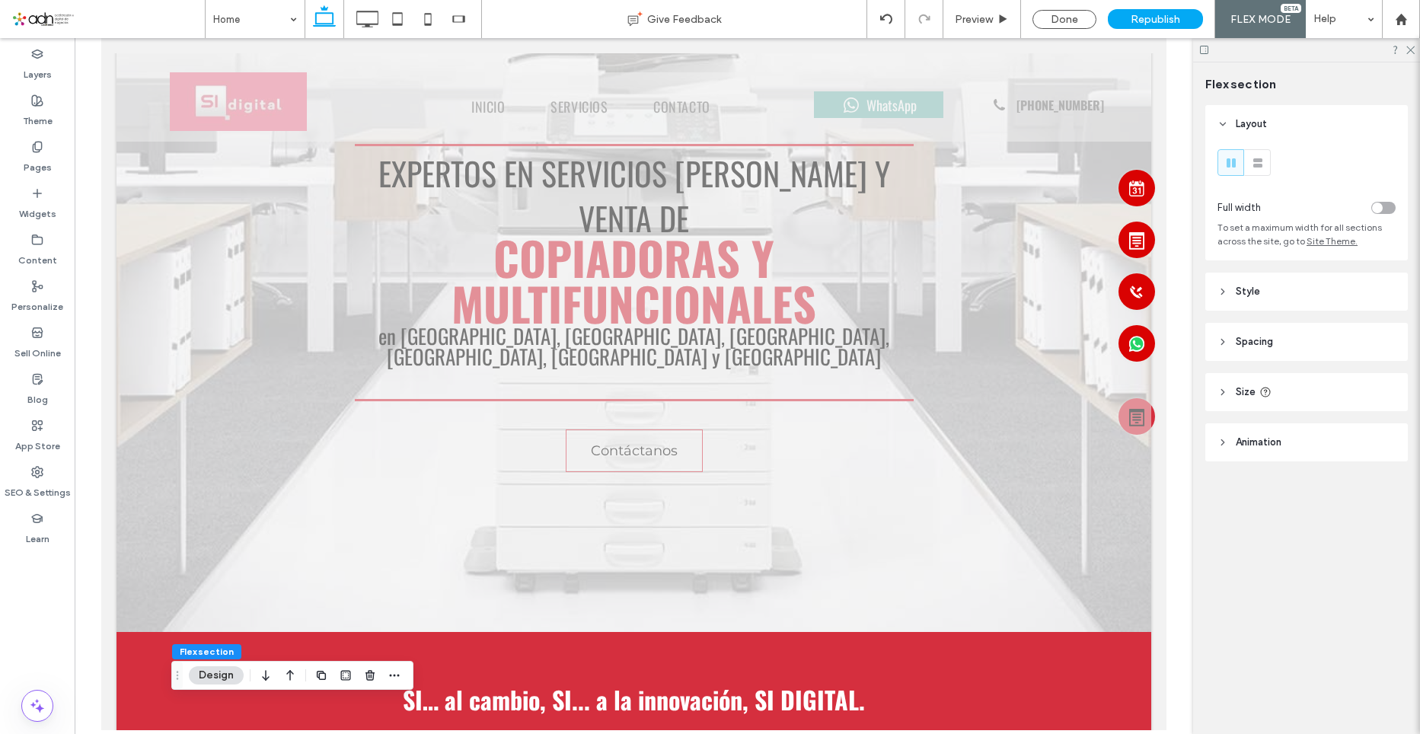
scroll to position [0, 0]
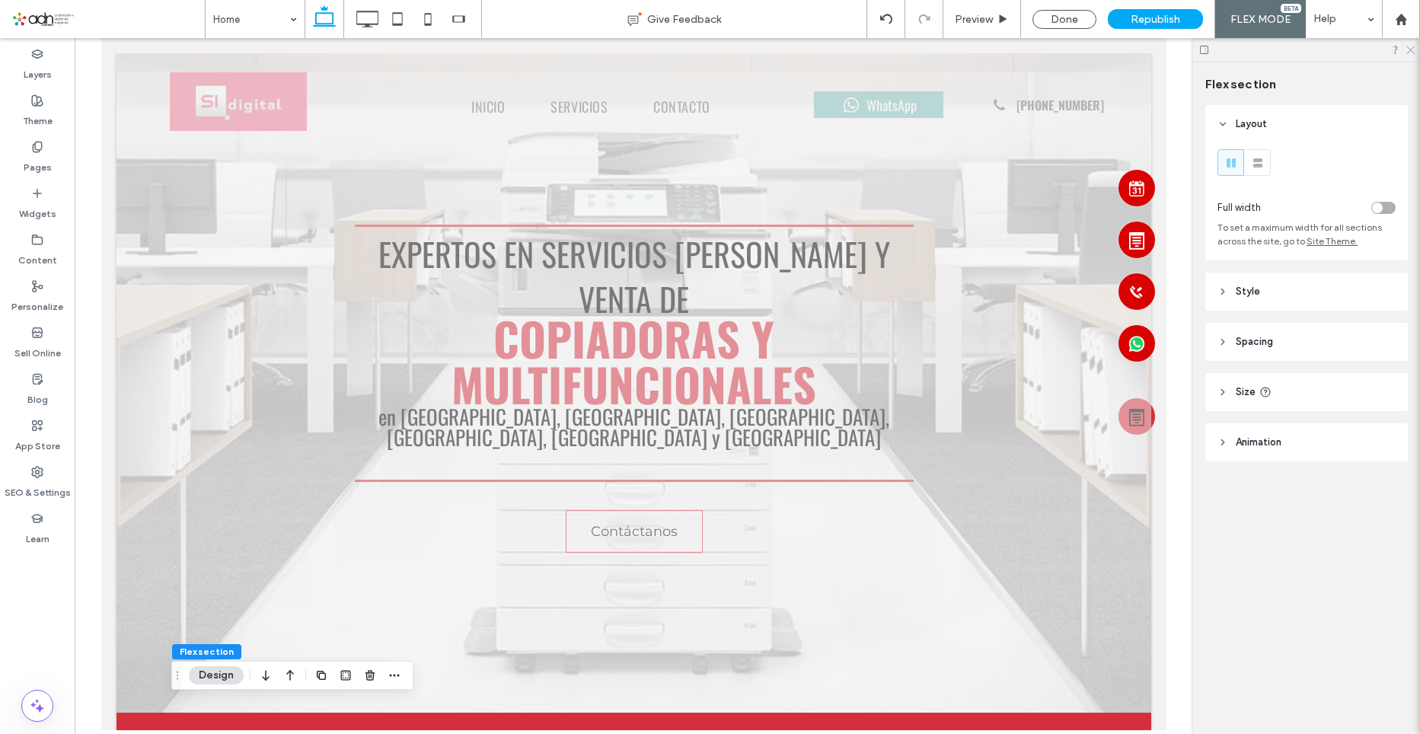
click at [1408, 53] on use at bounding box center [1410, 50] width 8 height 8
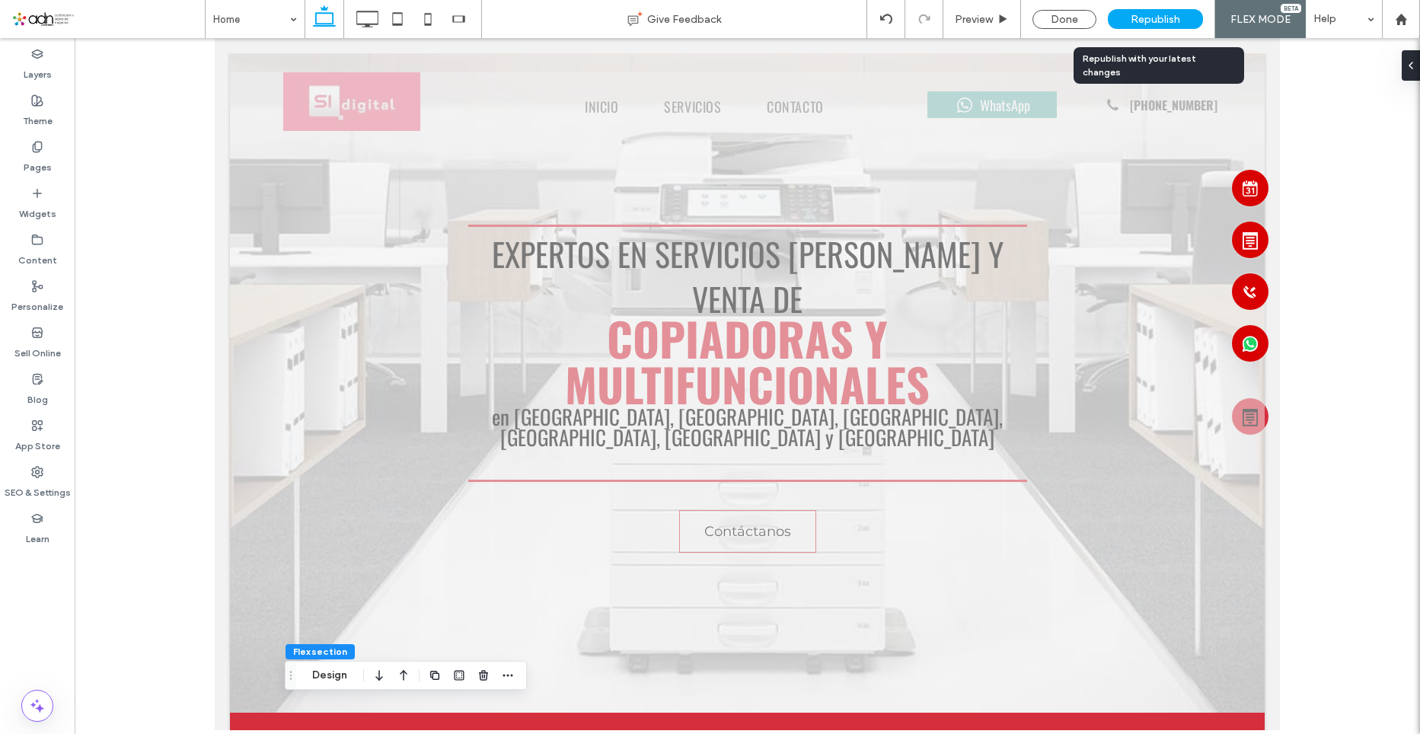
click at [1160, 17] on span "Republish" at bounding box center [1155, 19] width 49 height 13
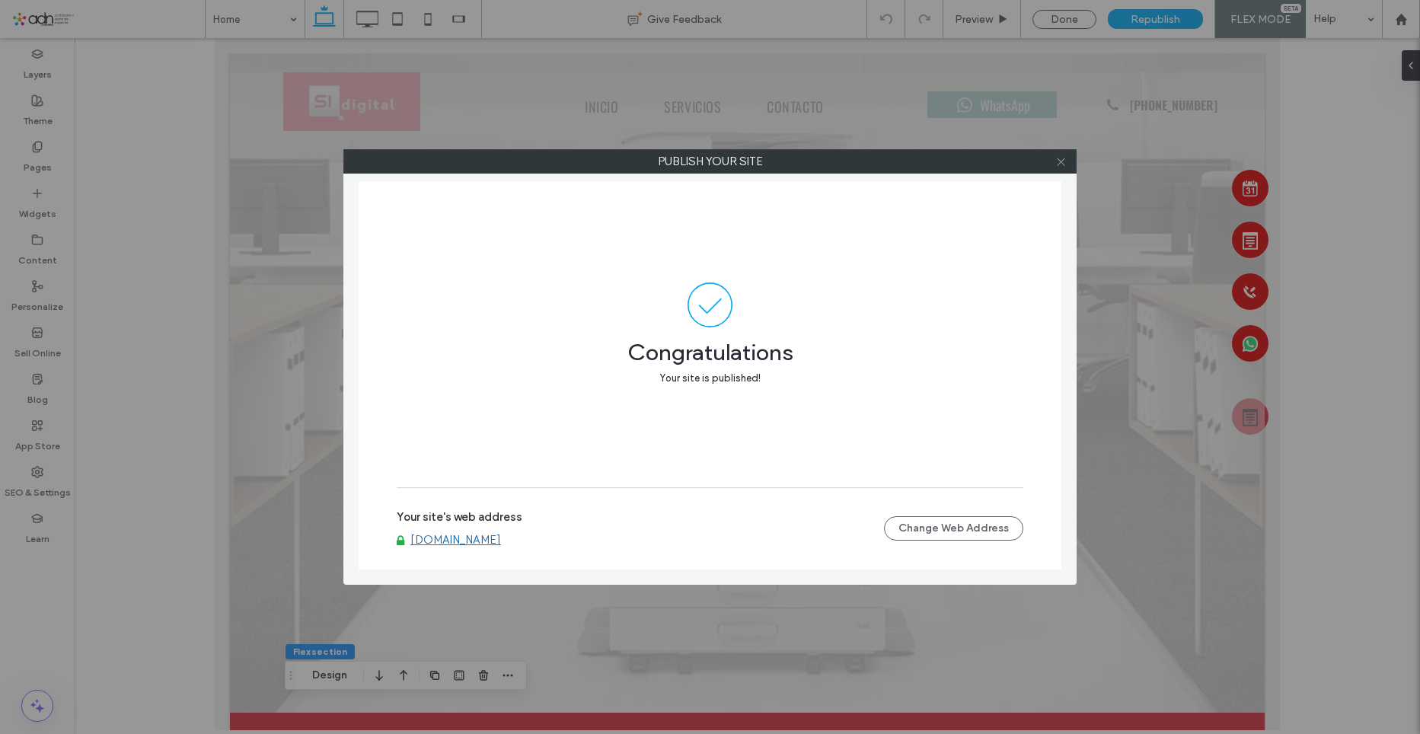
click at [1061, 163] on icon at bounding box center [1060, 161] width 11 height 11
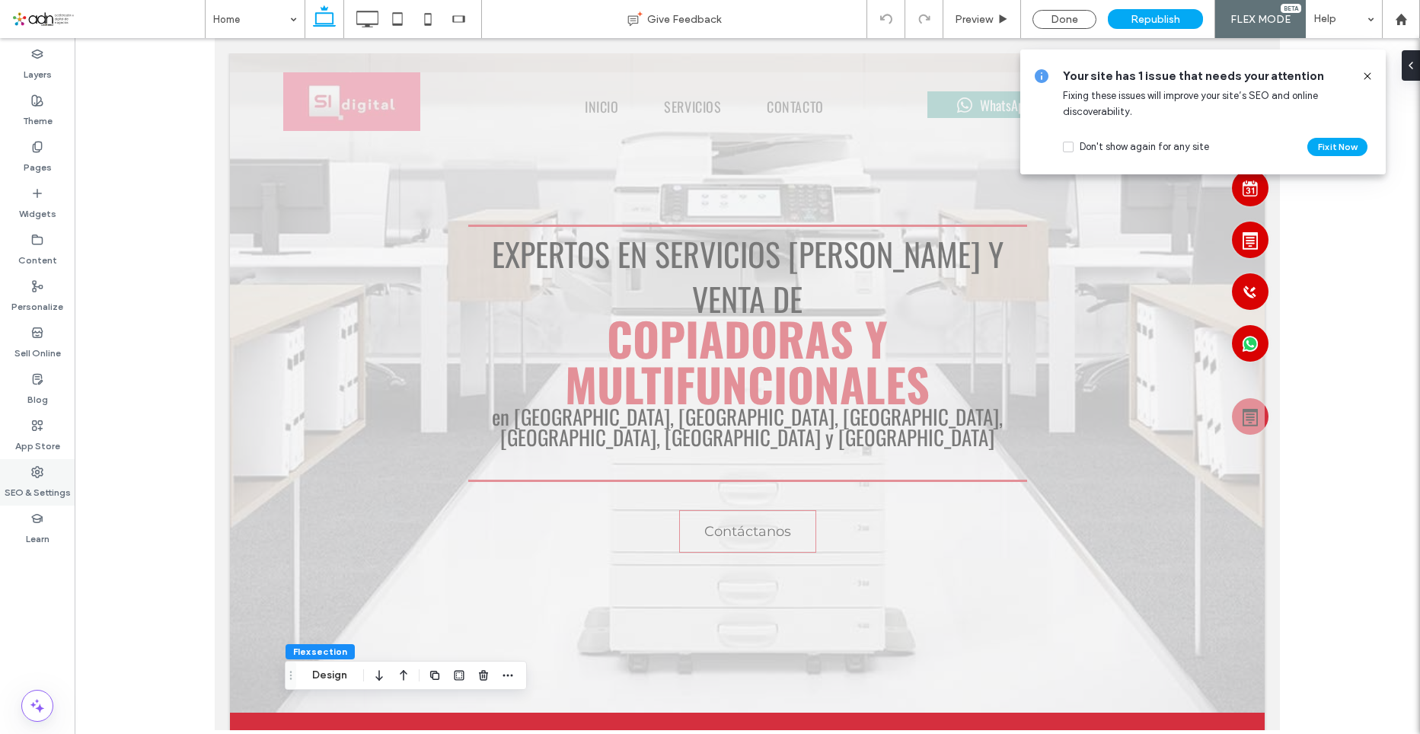
click at [37, 482] on label "SEO & Settings" at bounding box center [38, 488] width 66 height 21
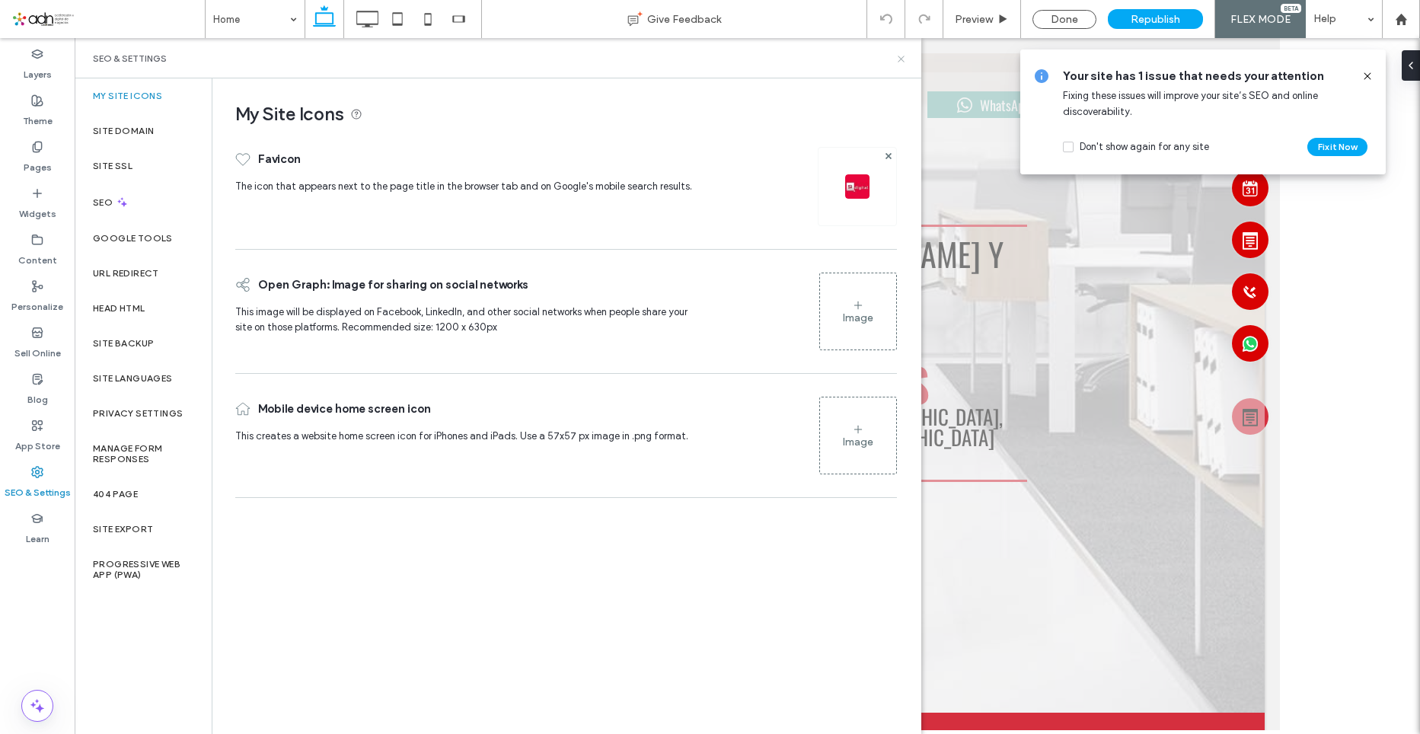
click at [898, 62] on icon at bounding box center [900, 58] width 11 height 11
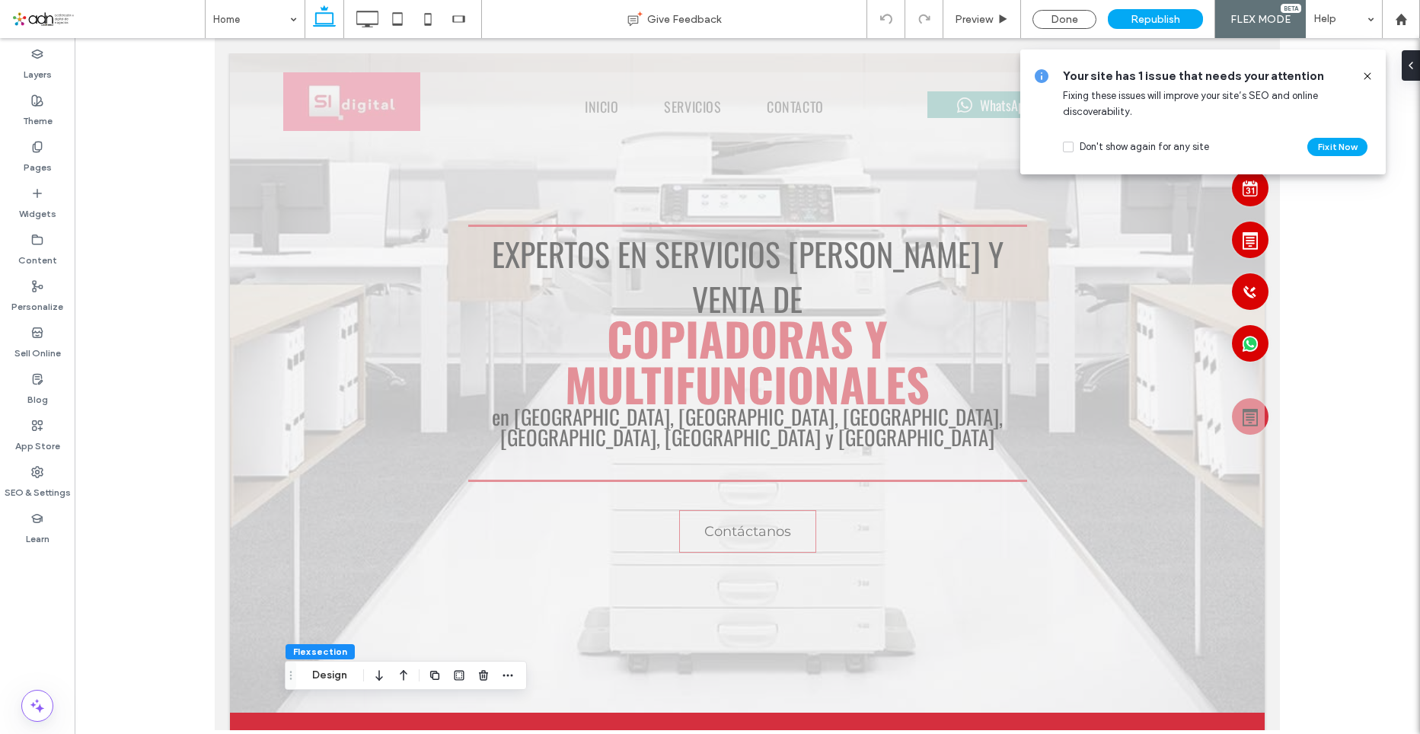
drag, startPoint x: 1370, startPoint y: 78, endPoint x: 282, endPoint y: 217, distance: 1096.2
click at [1370, 78] on use at bounding box center [1367, 75] width 7 height 7
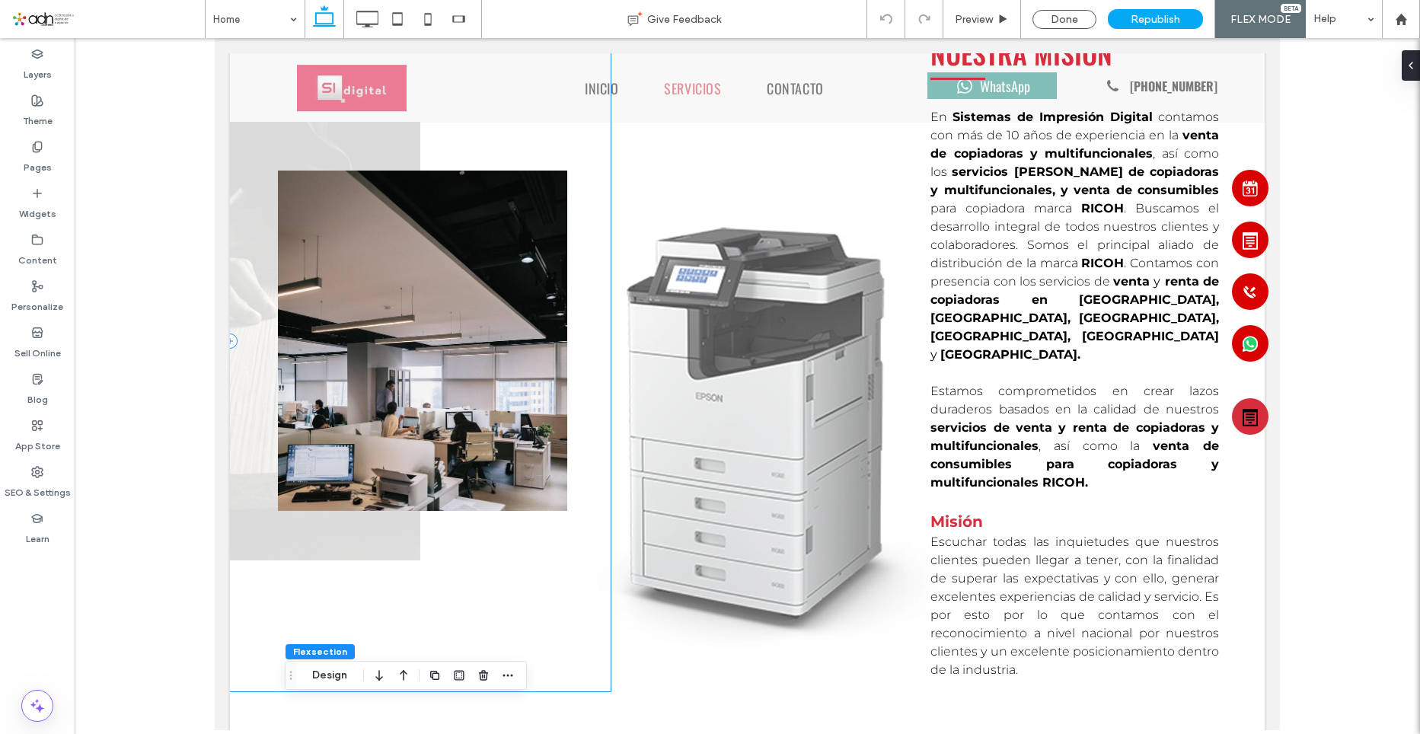
scroll to position [914, 0]
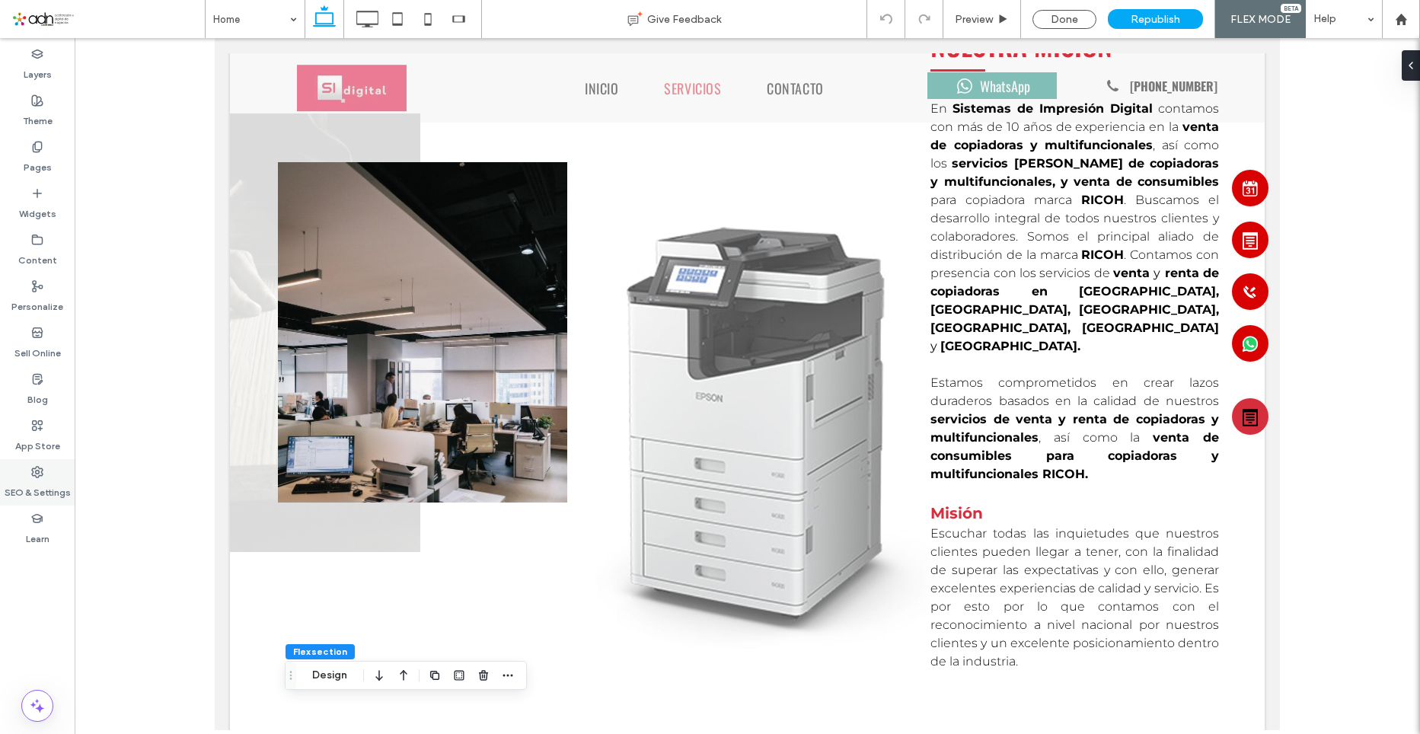
click at [31, 499] on label "SEO & Settings" at bounding box center [38, 488] width 66 height 21
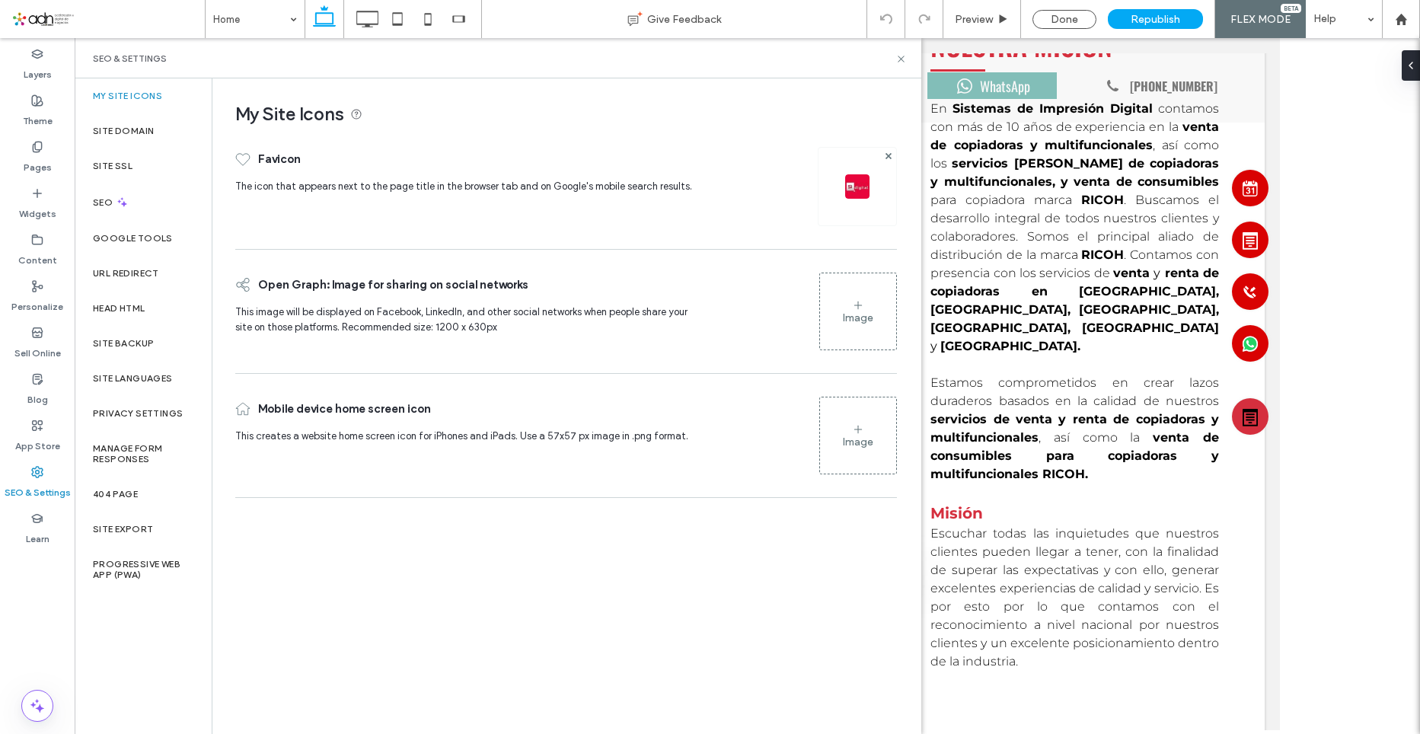
click at [854, 308] on icon at bounding box center [858, 305] width 12 height 12
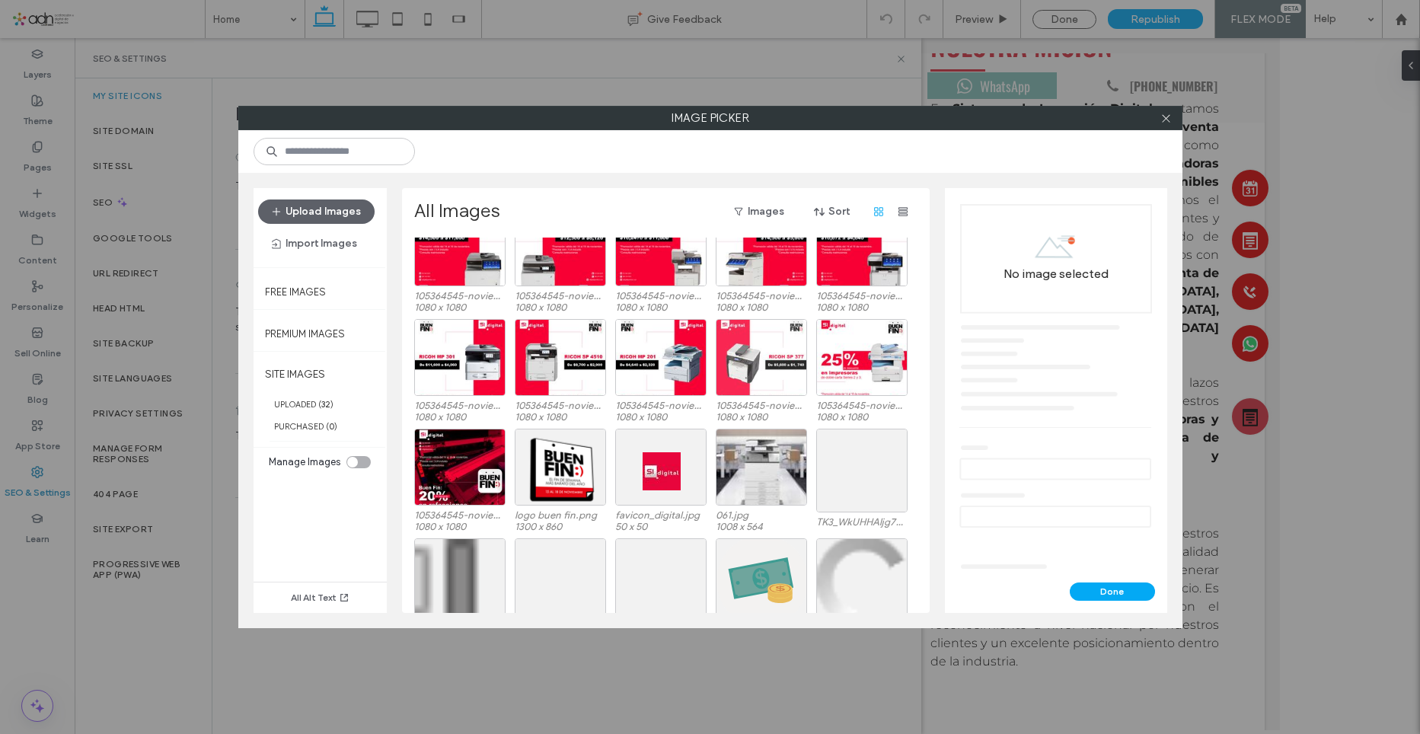
scroll to position [94, 0]
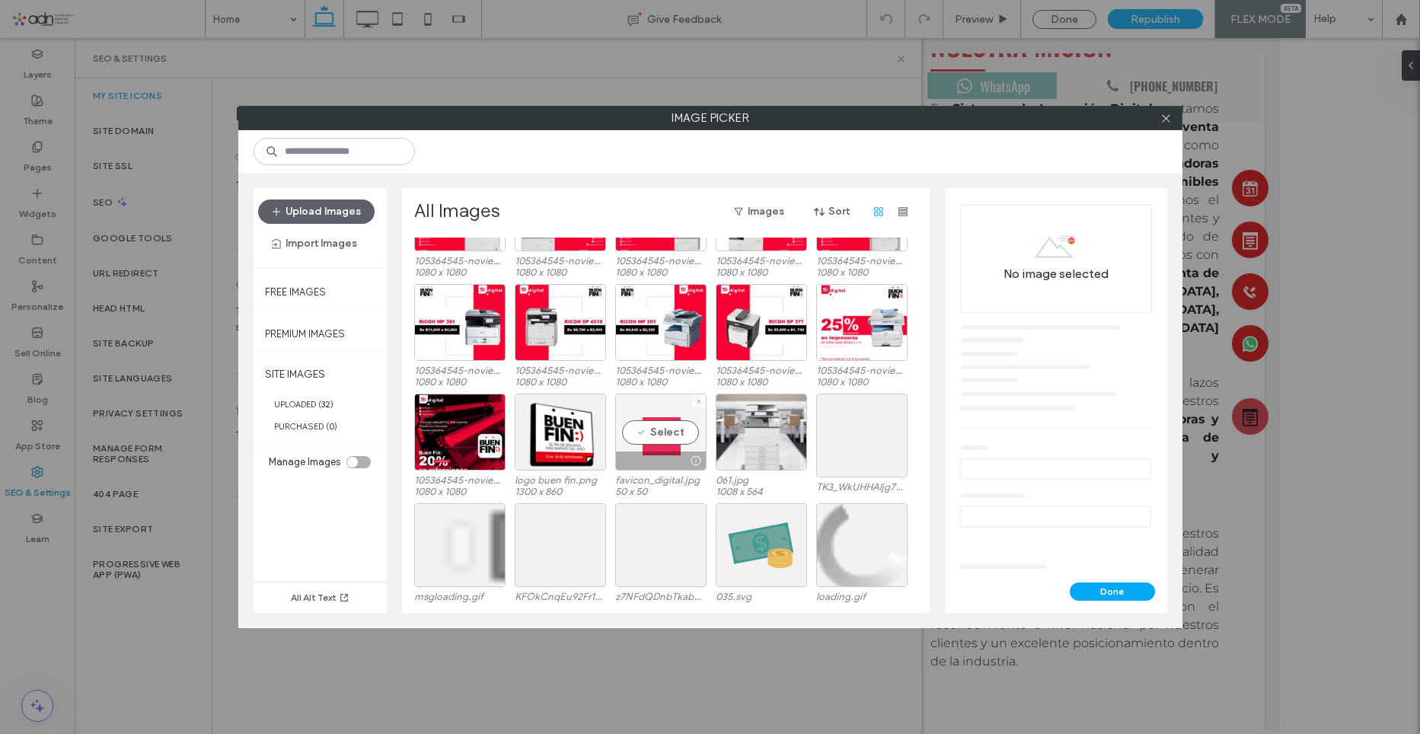
click at [663, 429] on div "Select" at bounding box center [660, 432] width 91 height 77
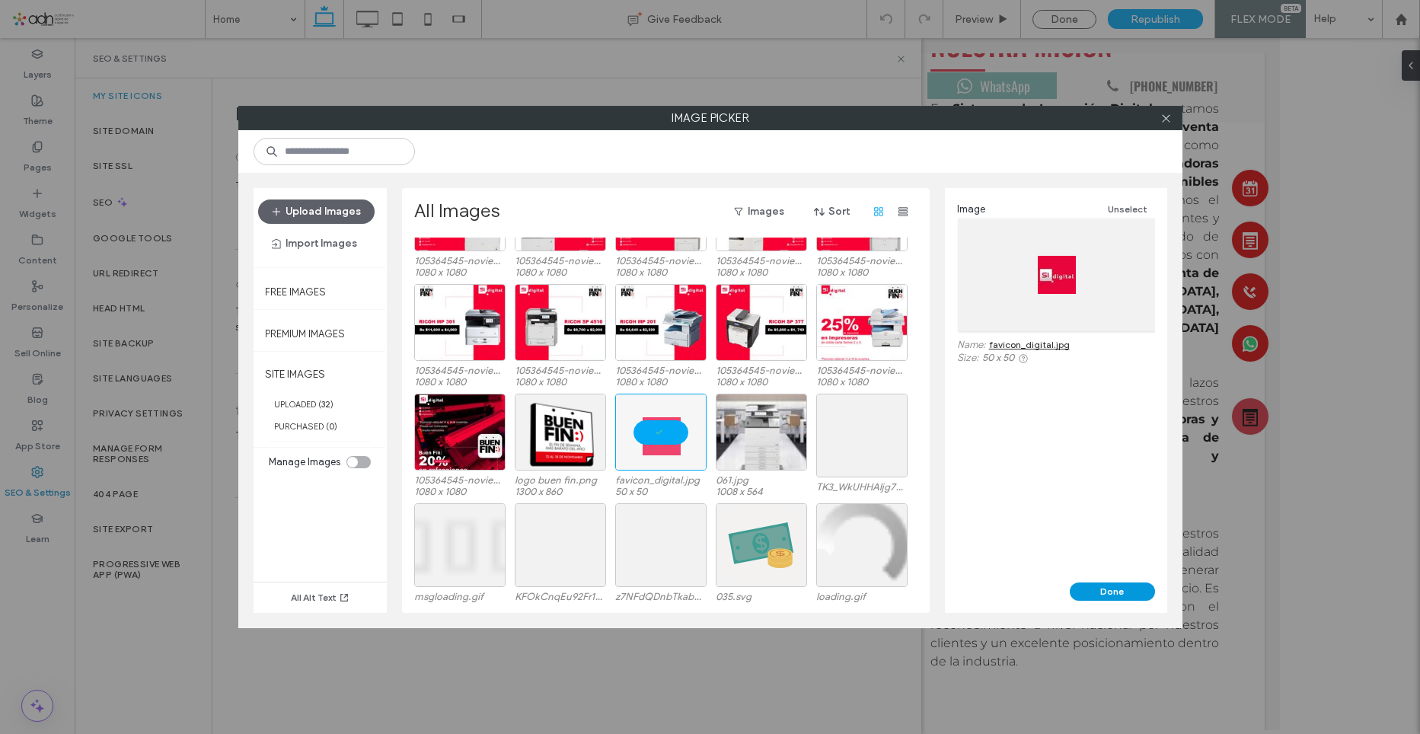
click at [1103, 588] on button "Done" at bounding box center [1112, 592] width 85 height 18
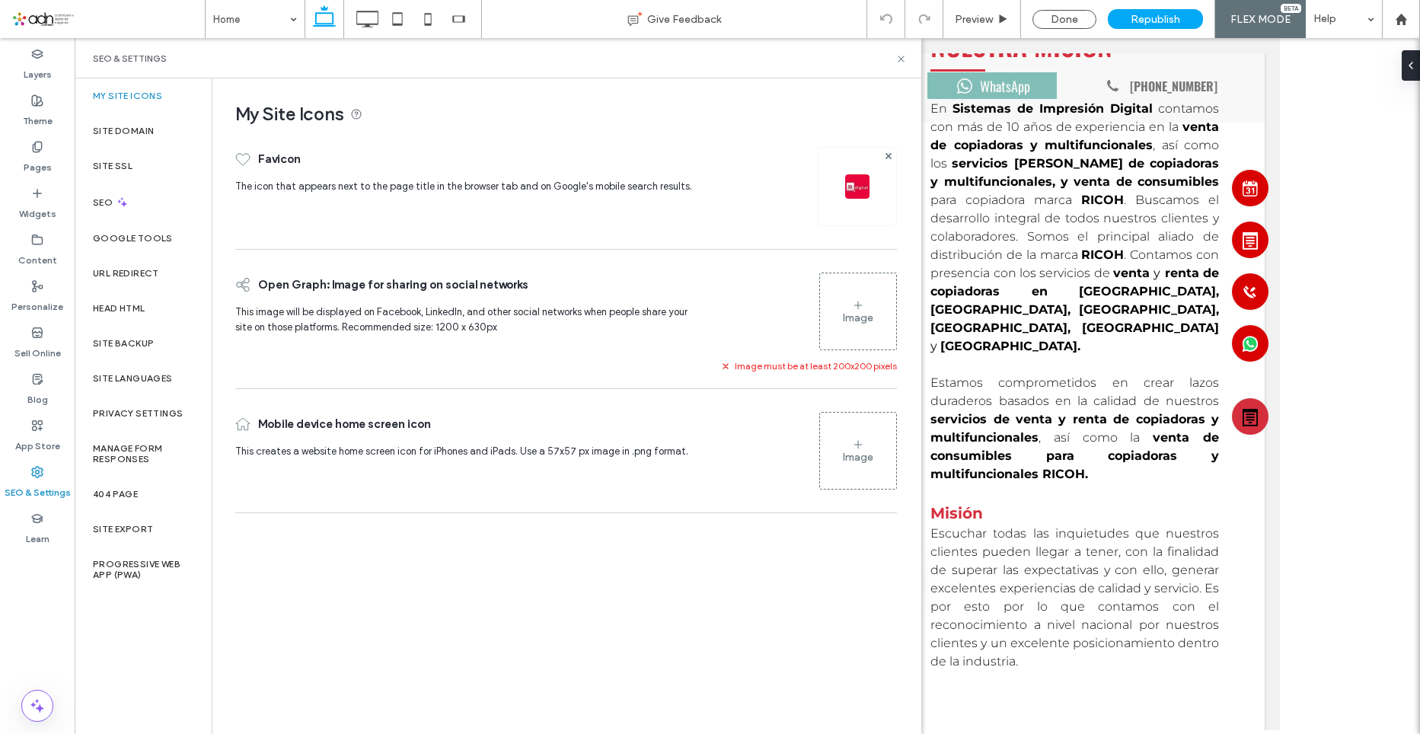
click at [860, 326] on div "Image" at bounding box center [858, 311] width 76 height 73
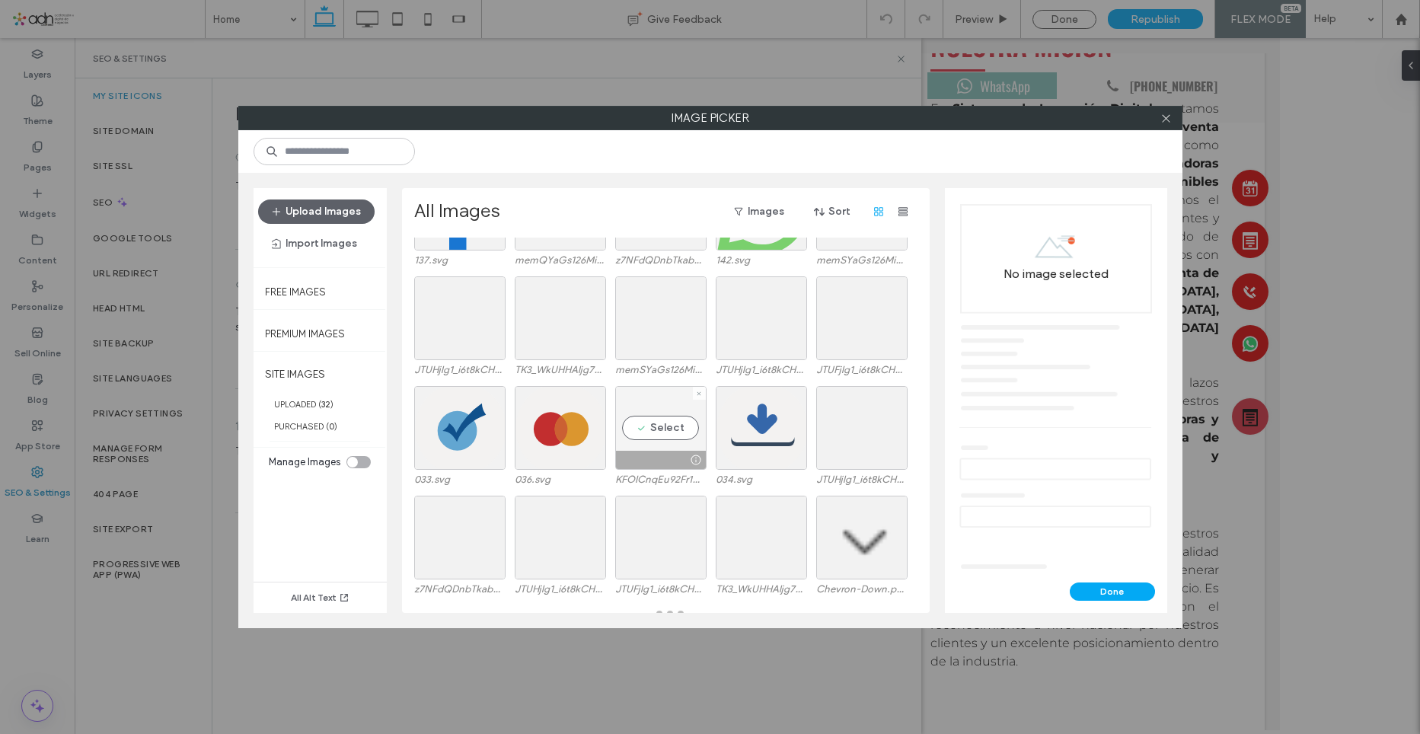
scroll to position [0, 0]
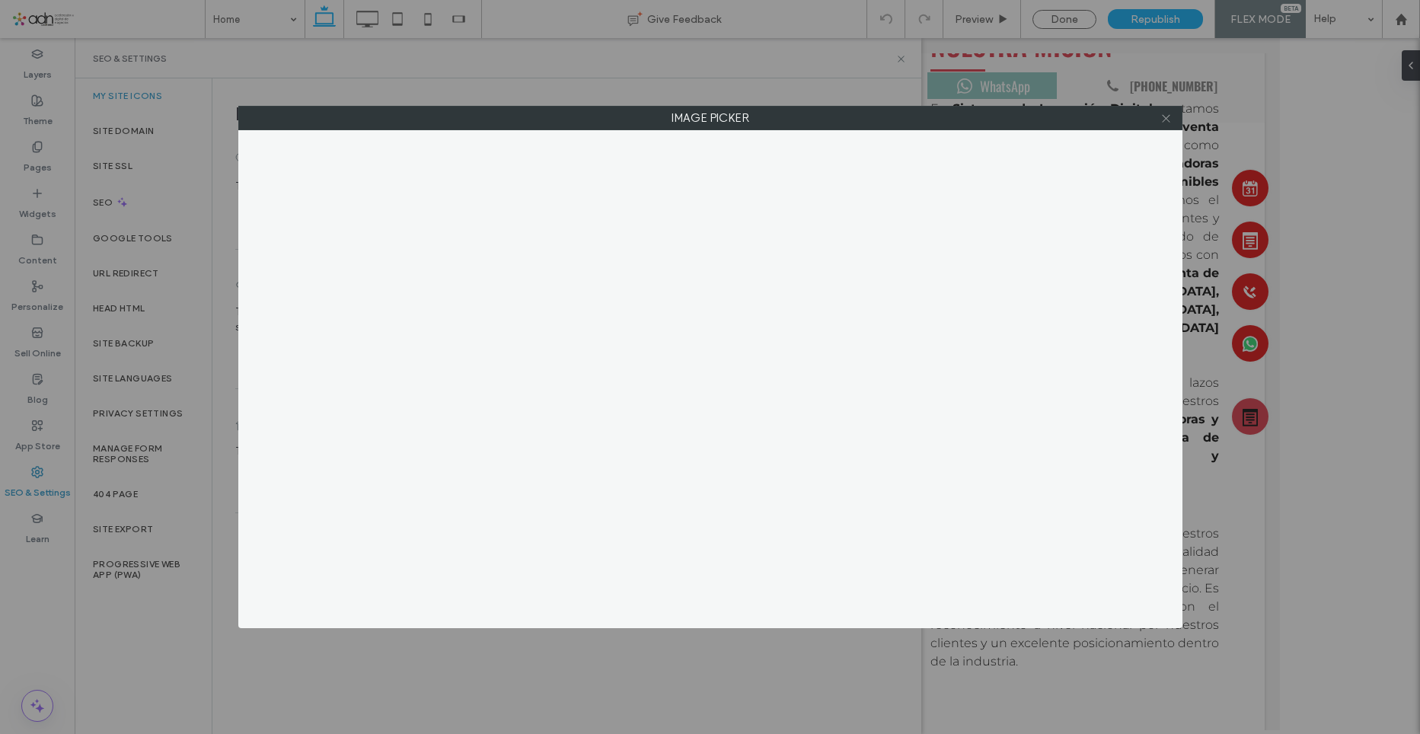
click at [1165, 120] on use at bounding box center [1166, 118] width 8 height 8
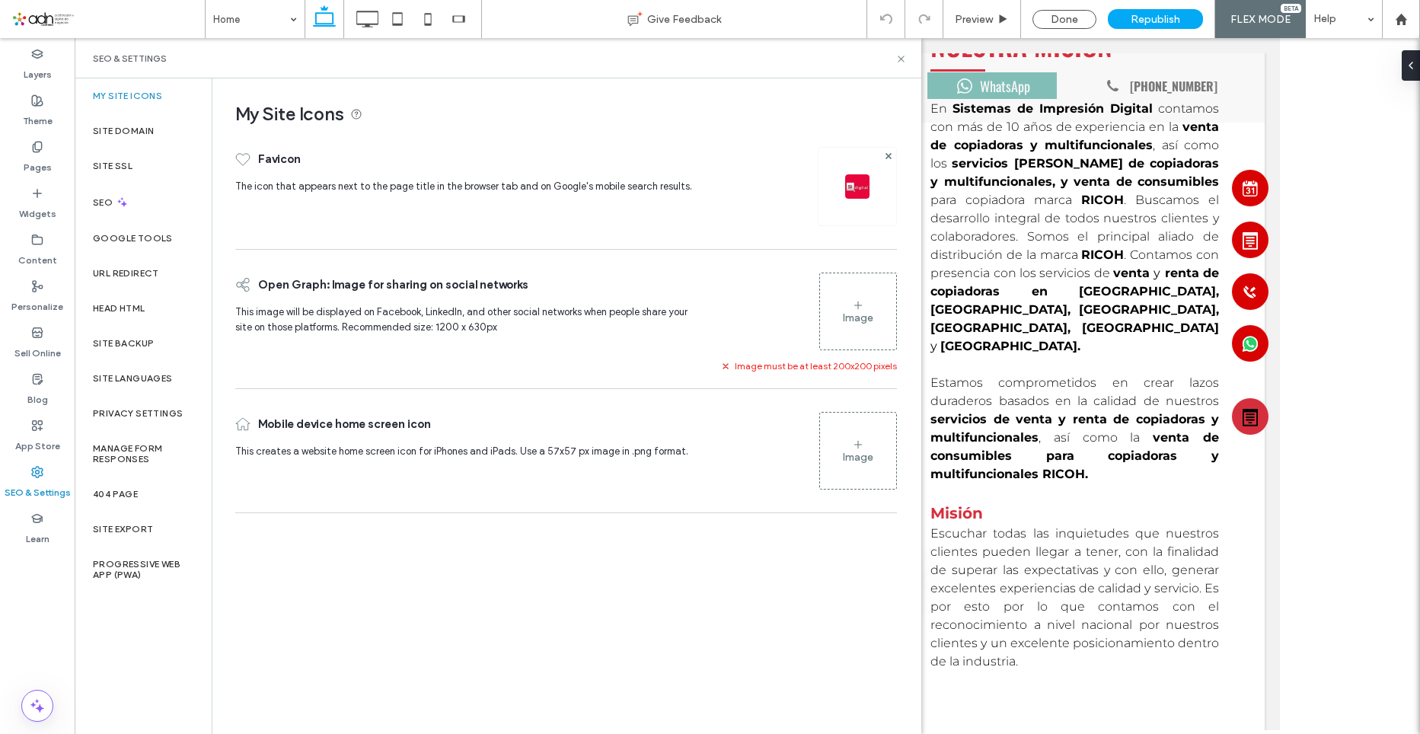
click at [858, 313] on div "Image" at bounding box center [858, 317] width 30 height 13
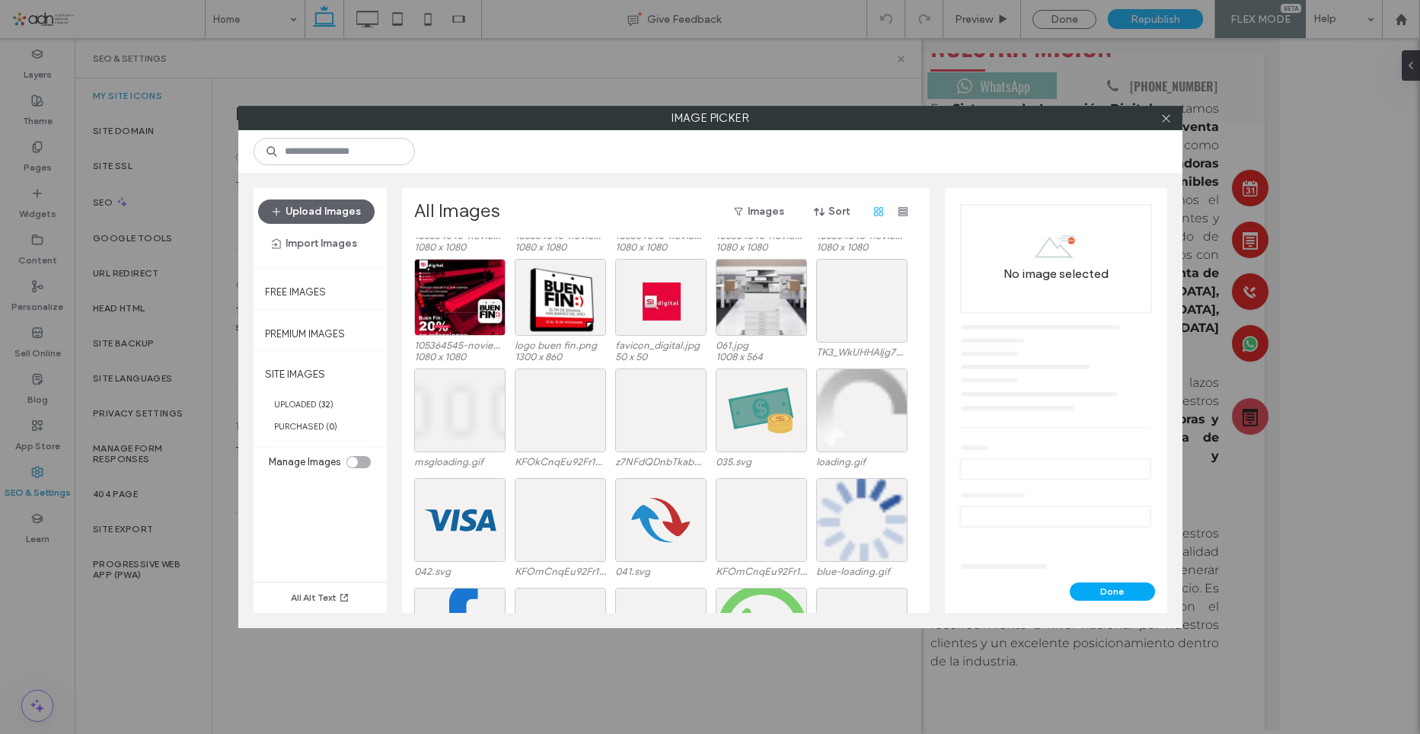
scroll to position [152, 0]
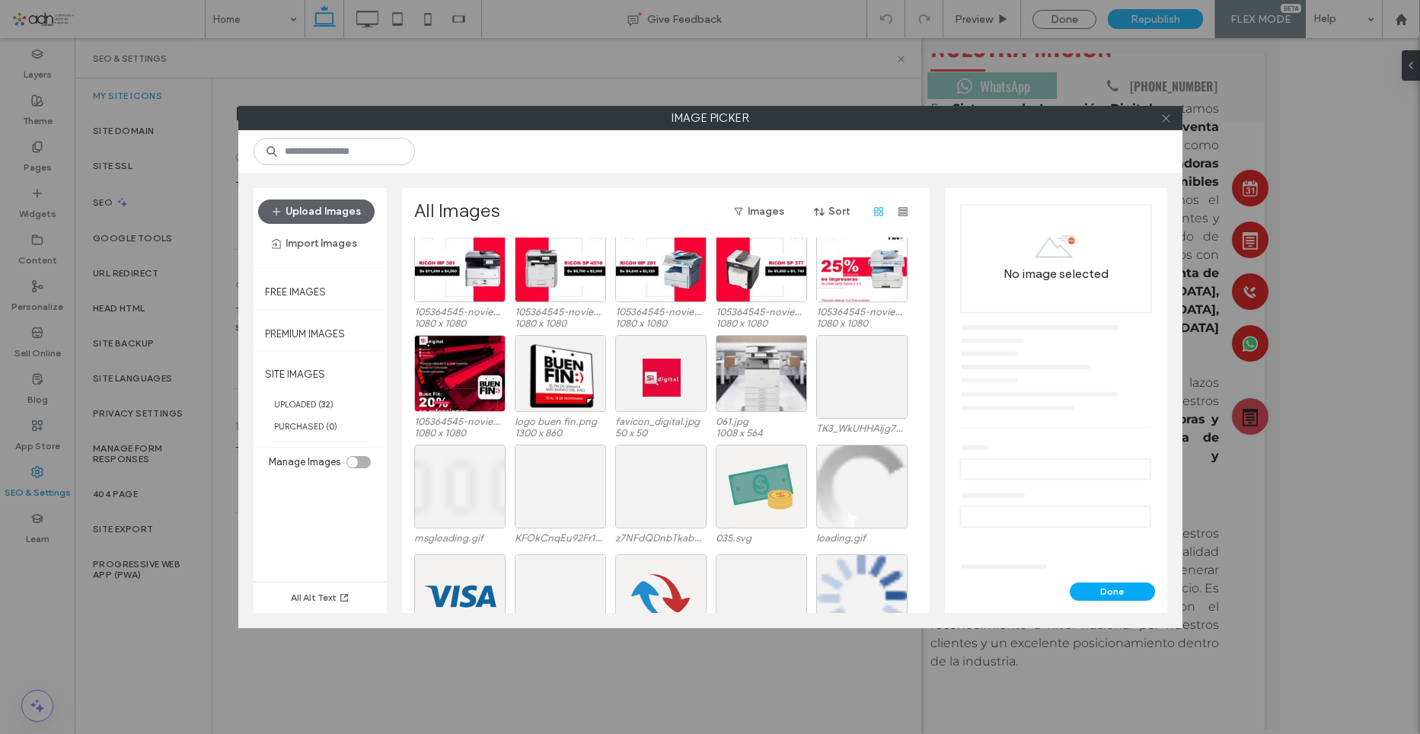
click at [1164, 120] on use at bounding box center [1166, 118] width 8 height 8
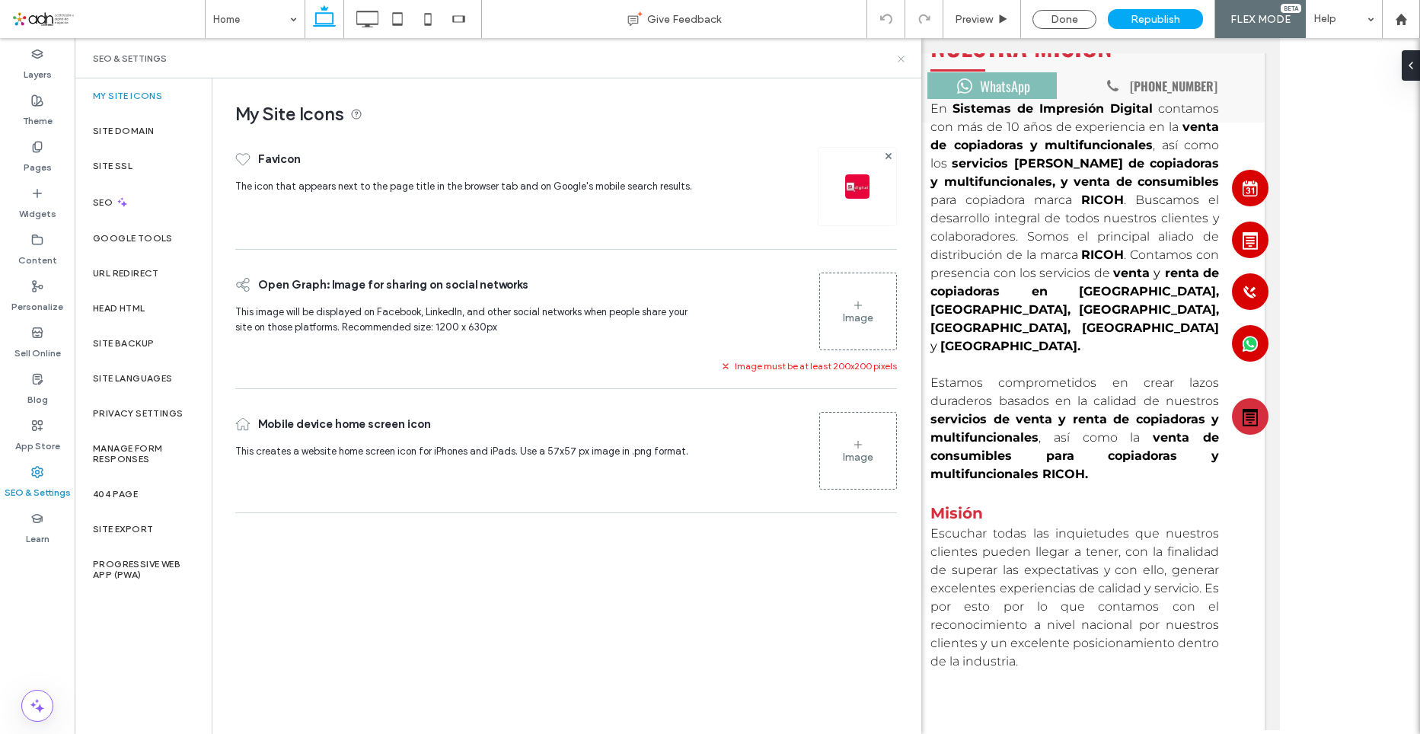
click at [903, 62] on icon at bounding box center [900, 58] width 11 height 11
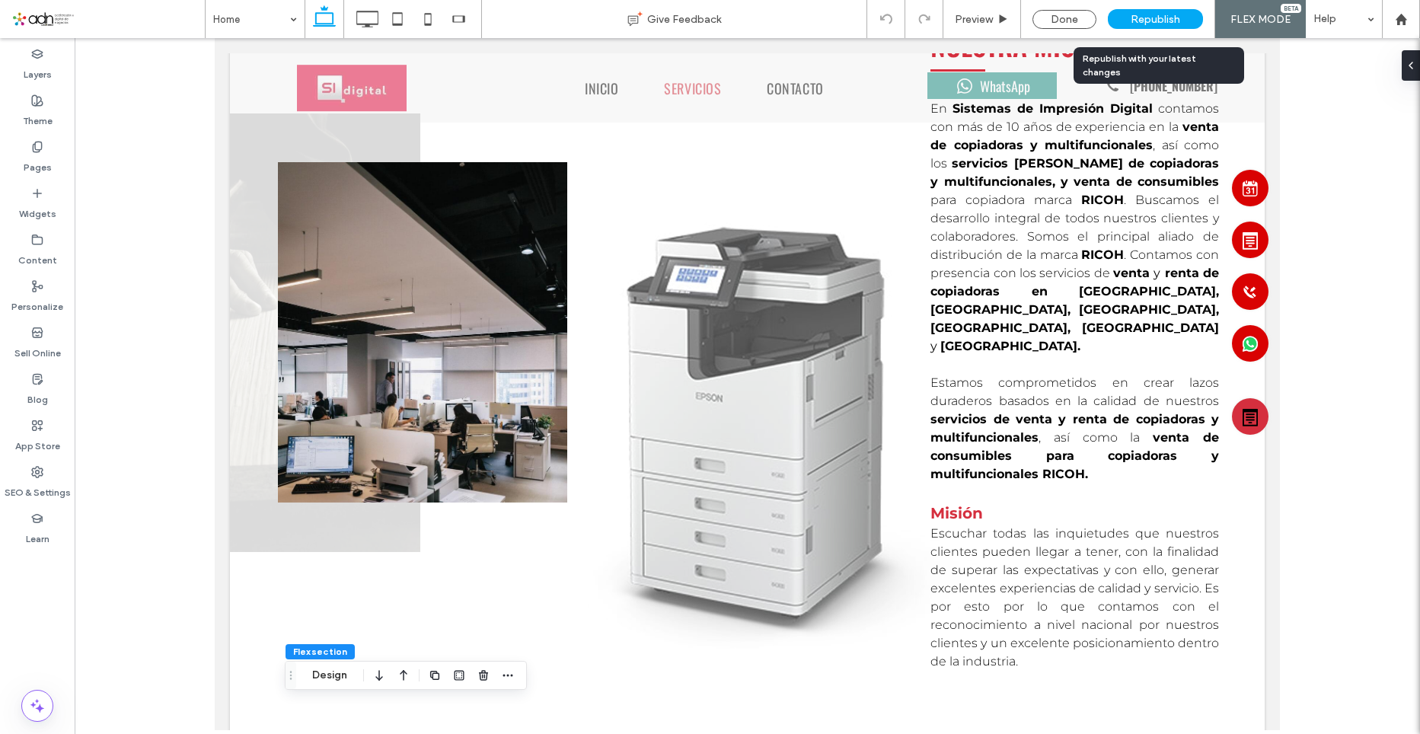
click at [1166, 10] on div "Republish" at bounding box center [1155, 19] width 95 height 20
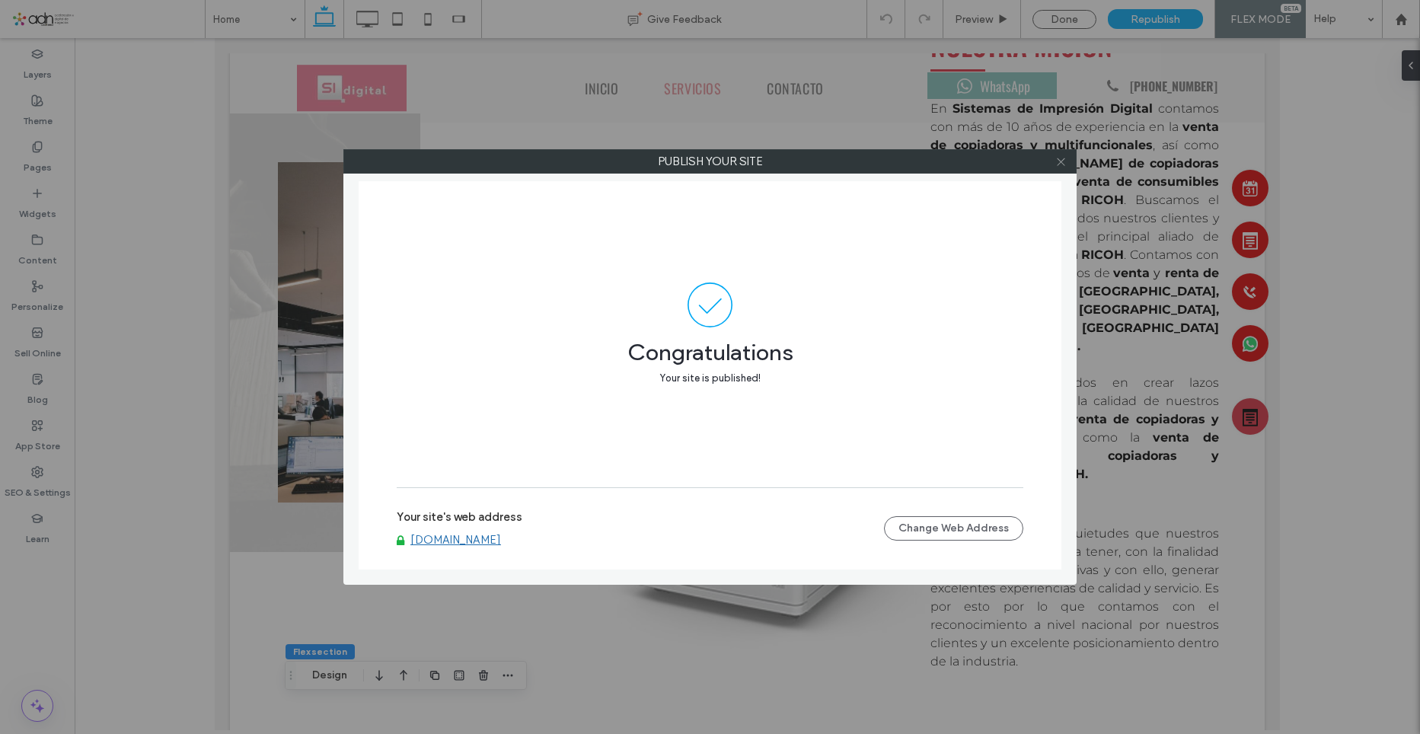
click at [1060, 162] on use at bounding box center [1061, 162] width 8 height 8
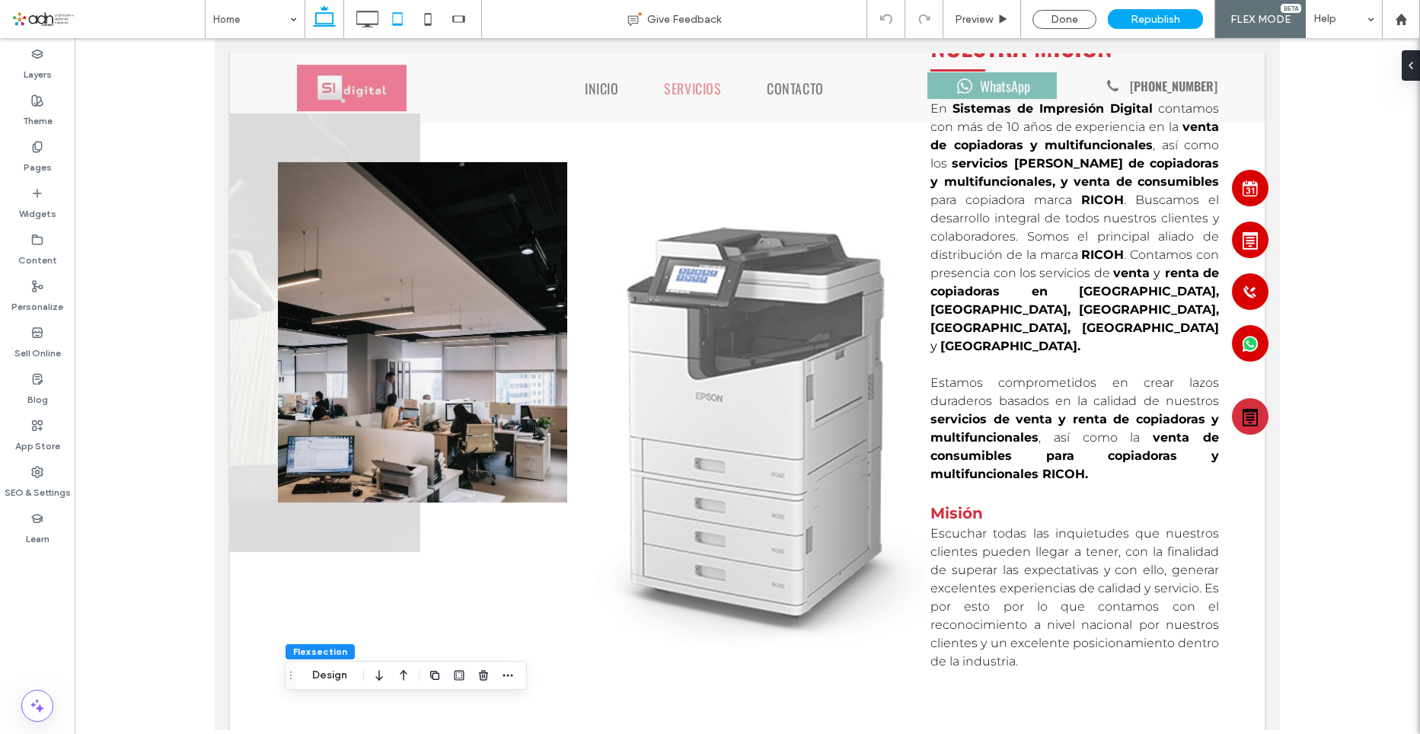
click at [389, 15] on icon at bounding box center [397, 19] width 30 height 30
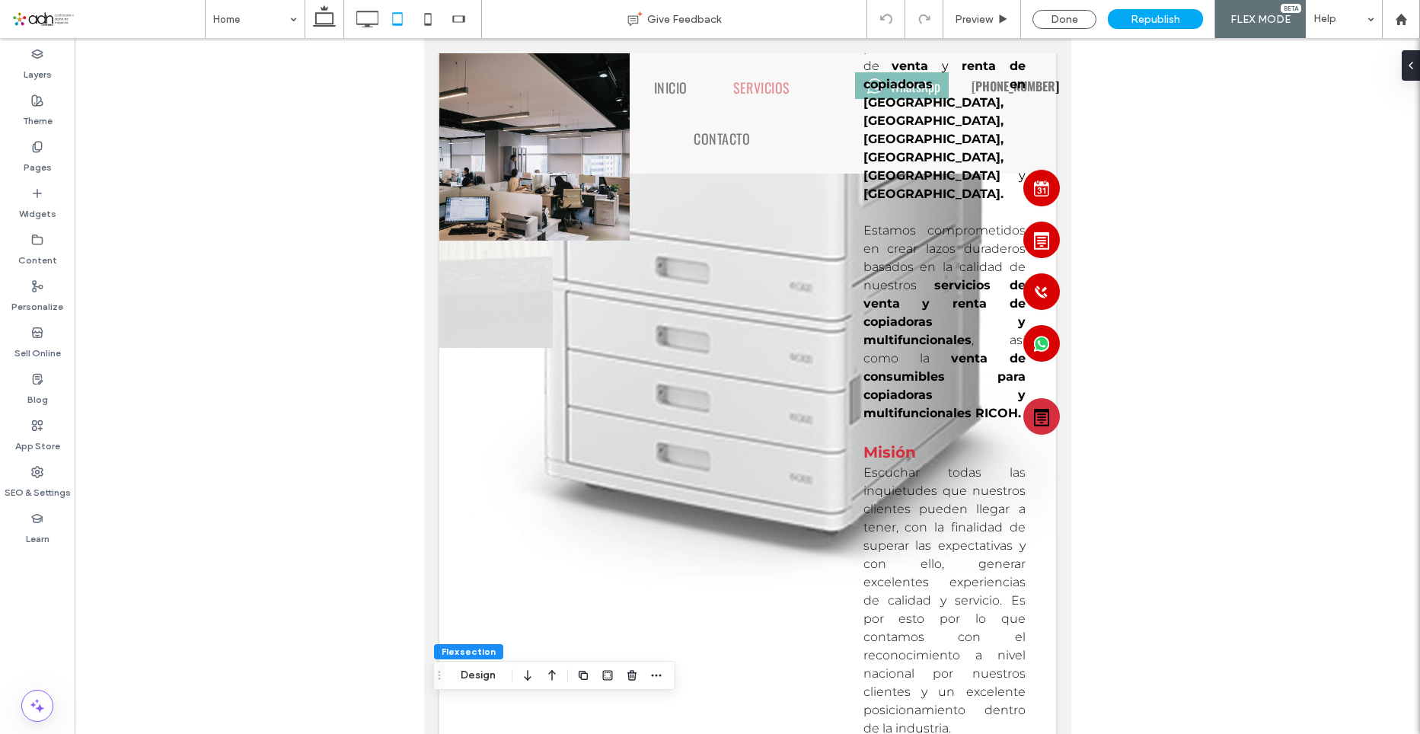
scroll to position [139, 0]
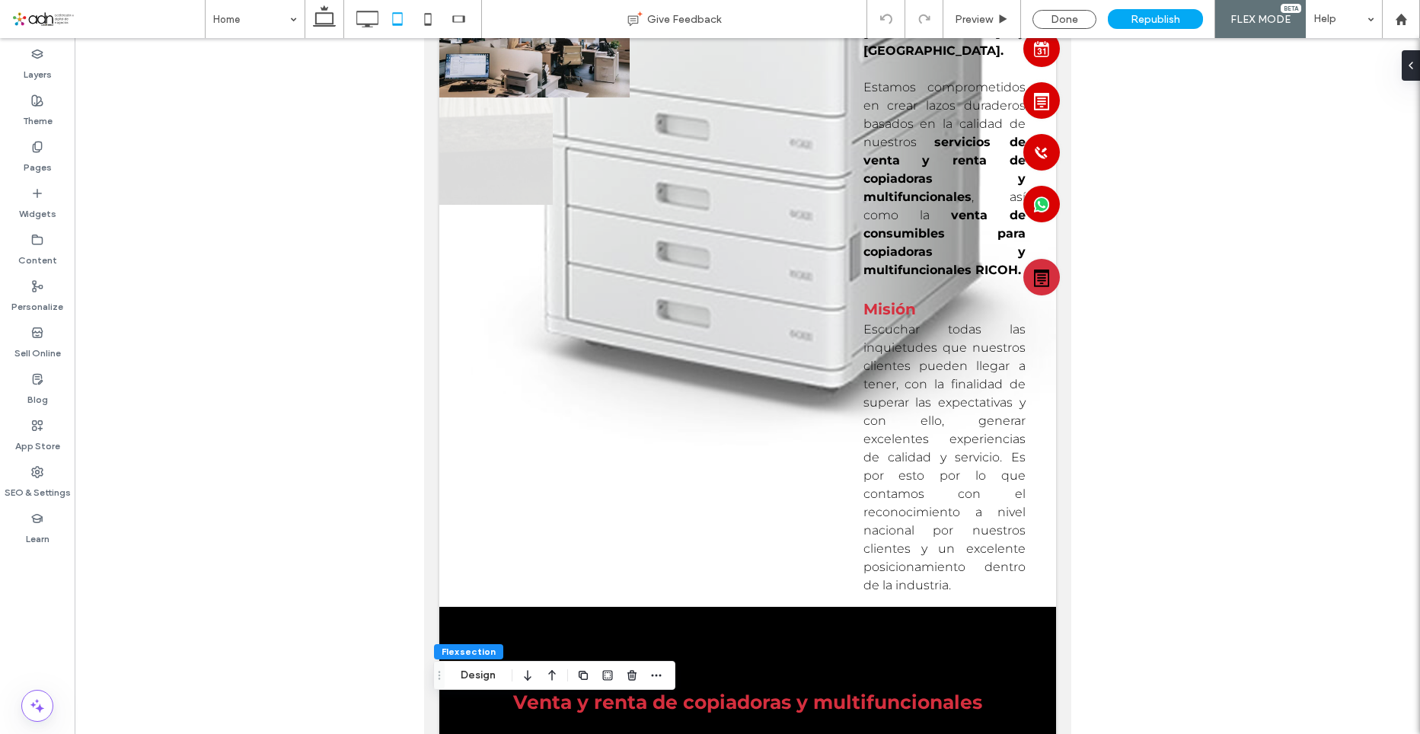
type input "***"
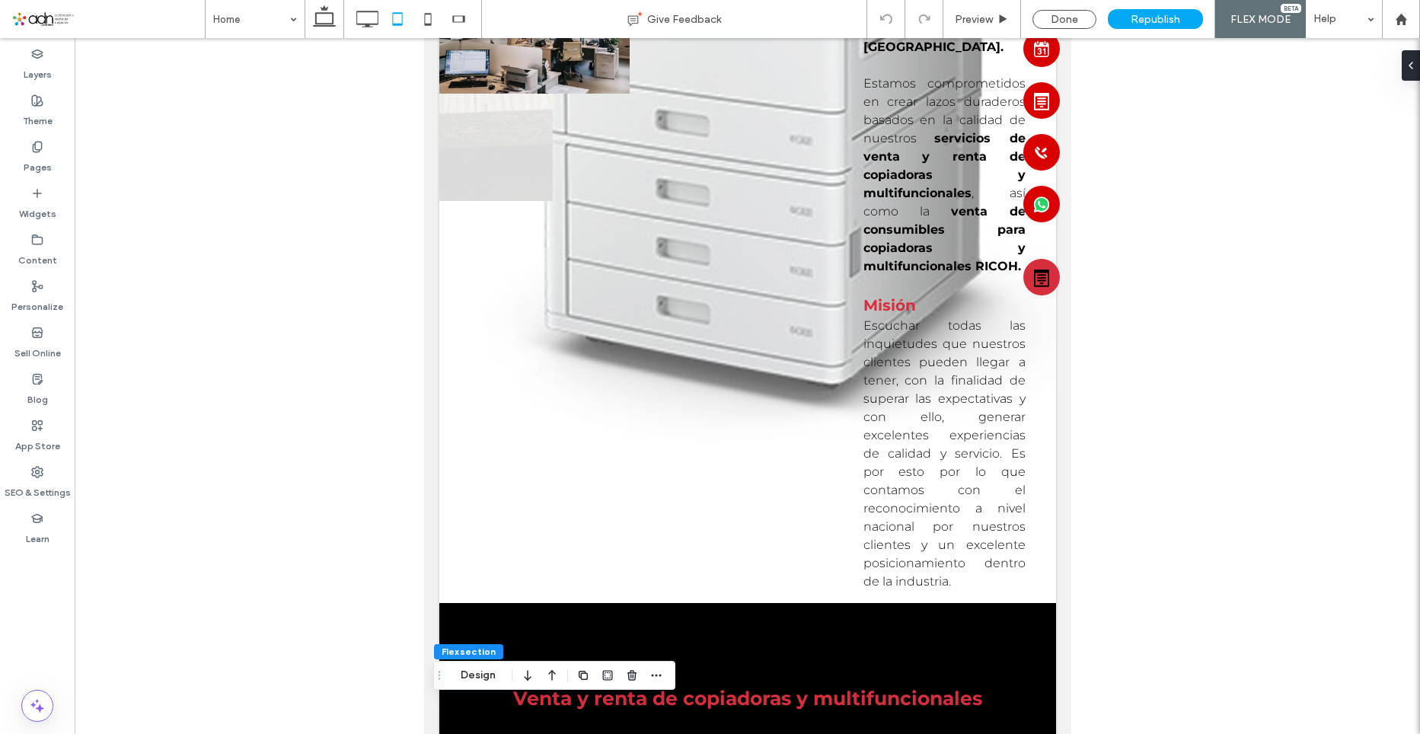
type input "***"
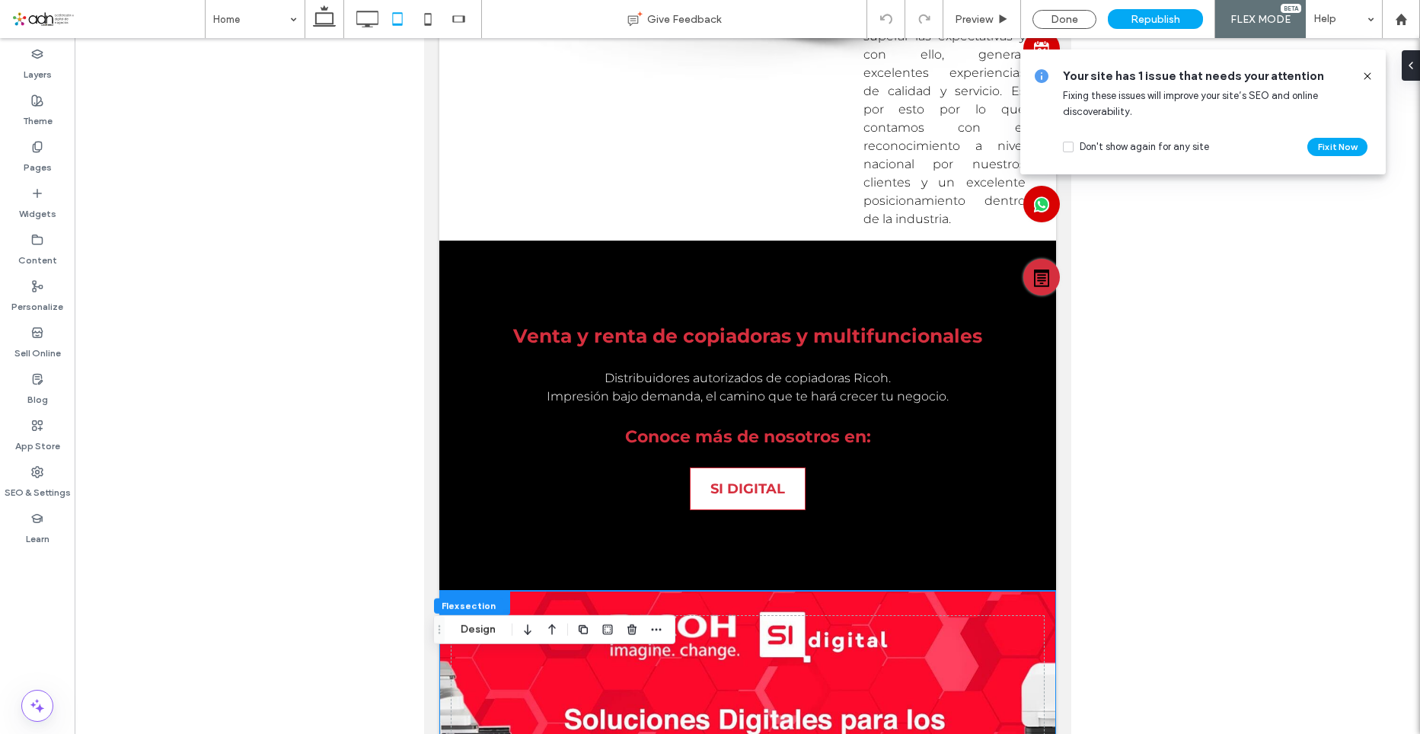
scroll to position [0, 0]
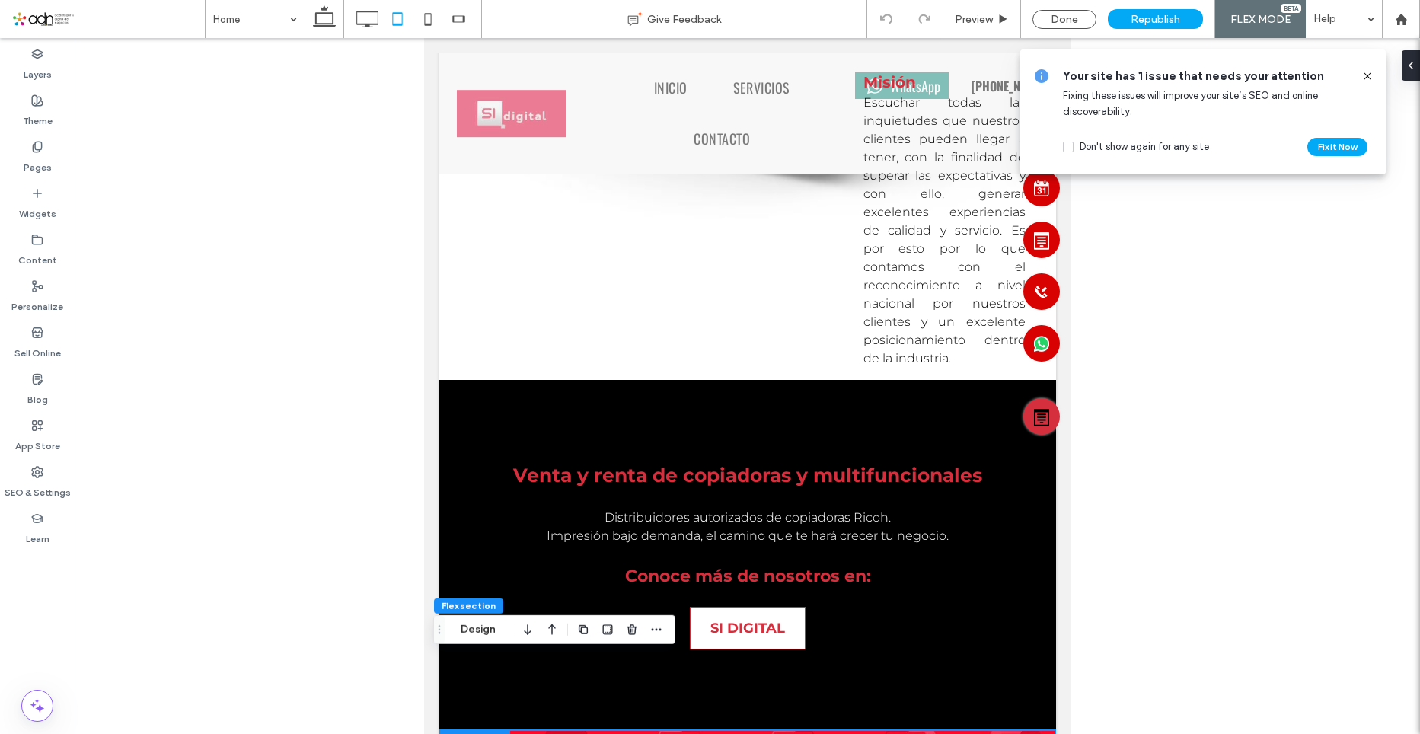
click at [1368, 72] on icon at bounding box center [1367, 76] width 12 height 12
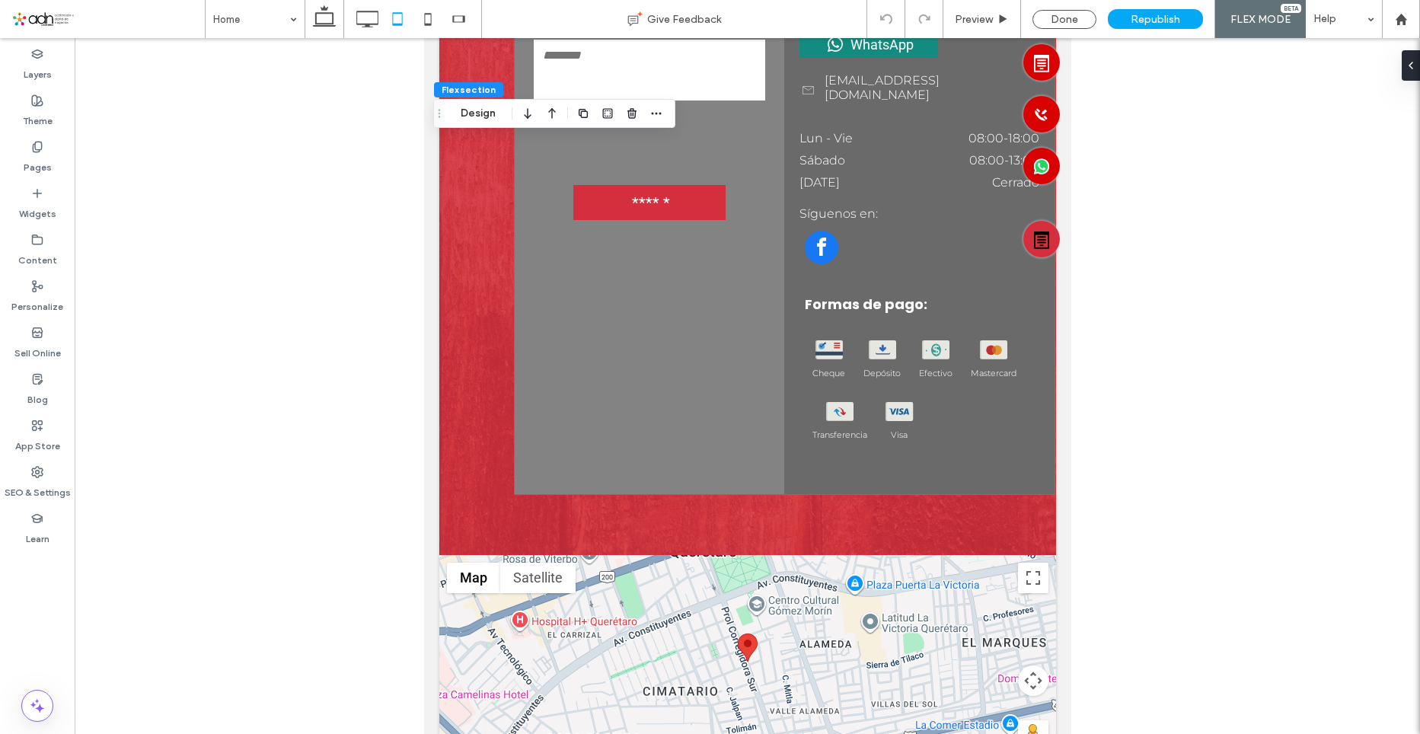
scroll to position [282, 0]
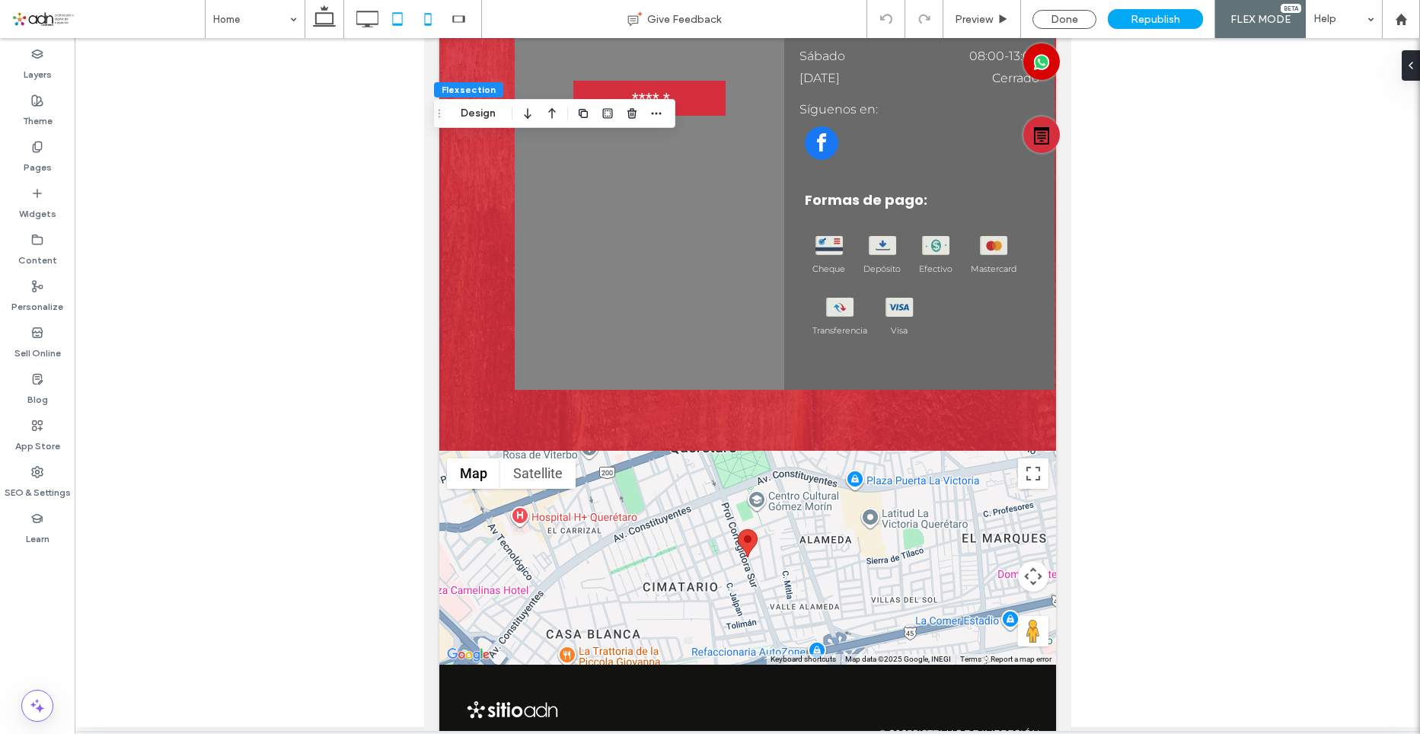
click at [436, 26] on icon at bounding box center [428, 19] width 30 height 30
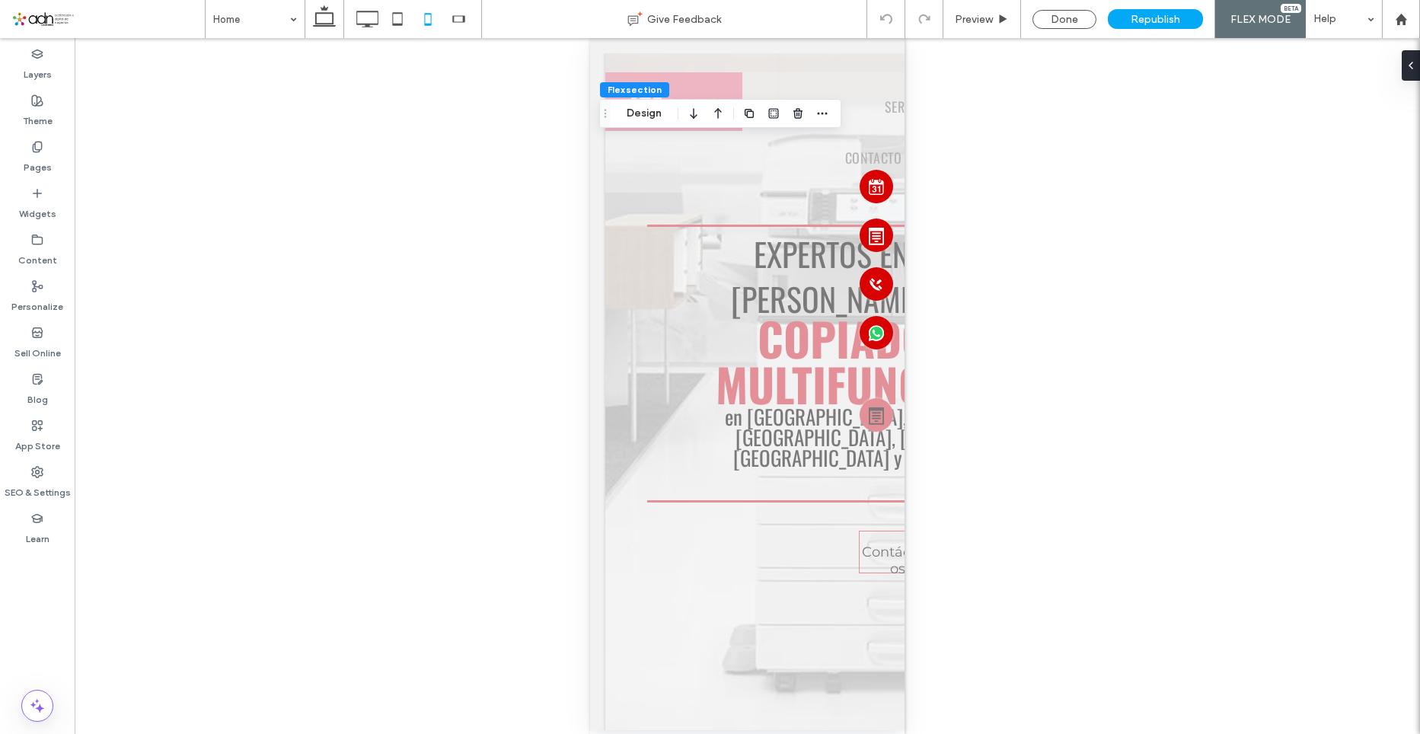
scroll to position [0, 0]
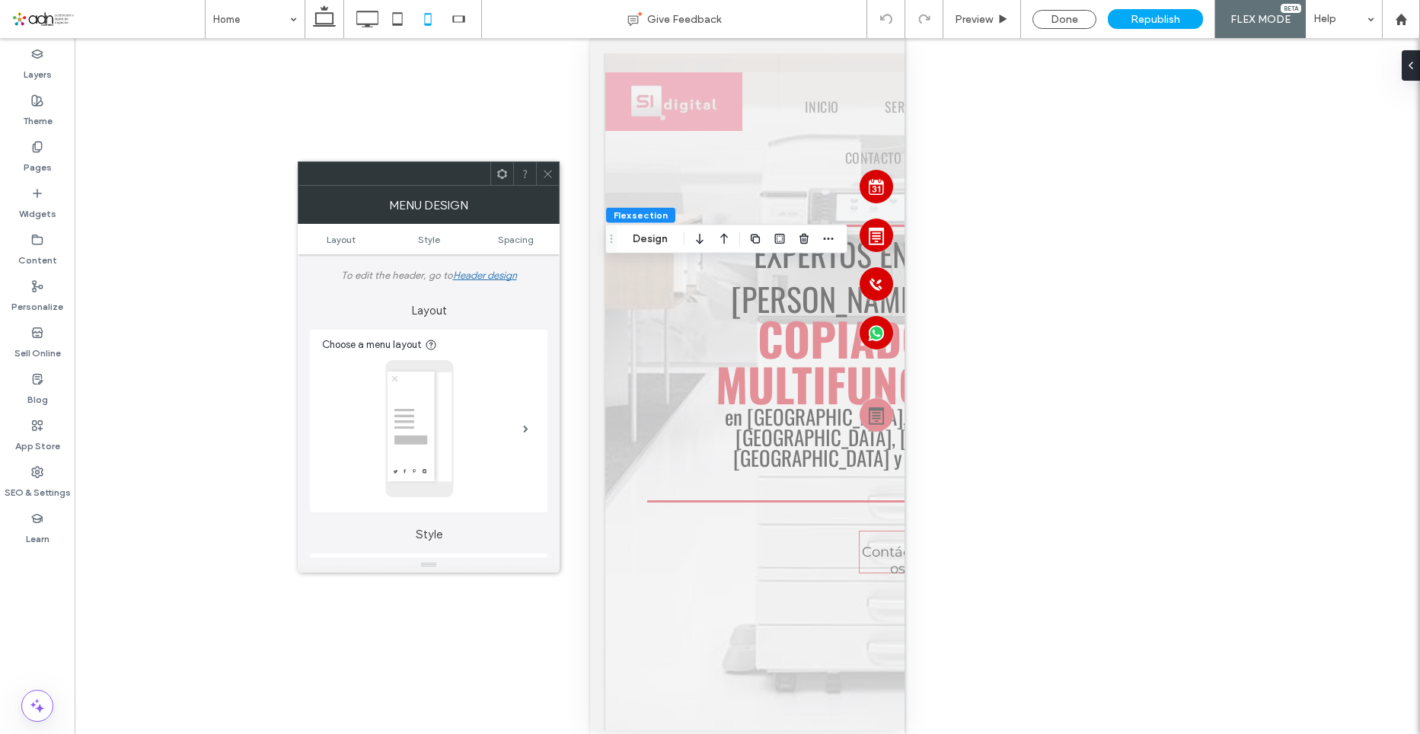
click at [547, 173] on icon at bounding box center [547, 173] width 11 height 11
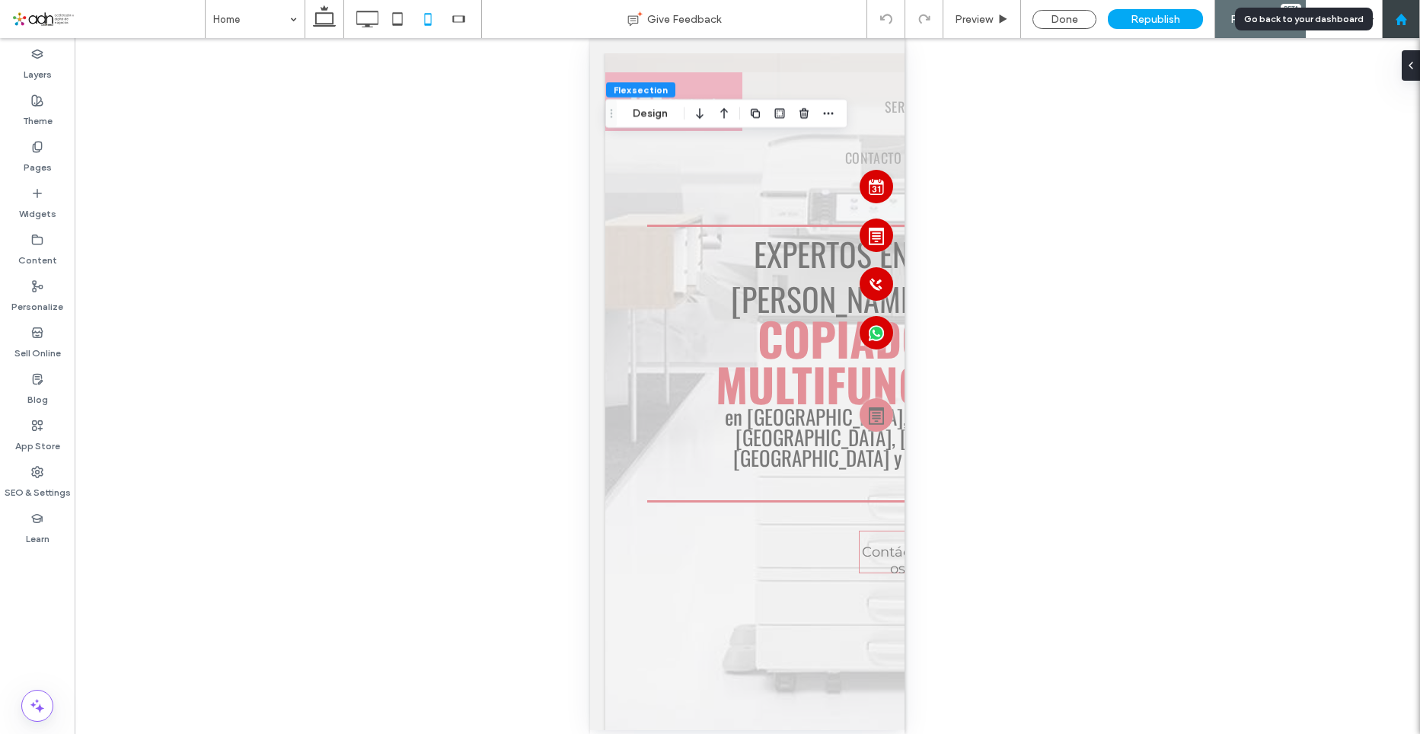
click at [1410, 11] on div at bounding box center [1401, 19] width 38 height 38
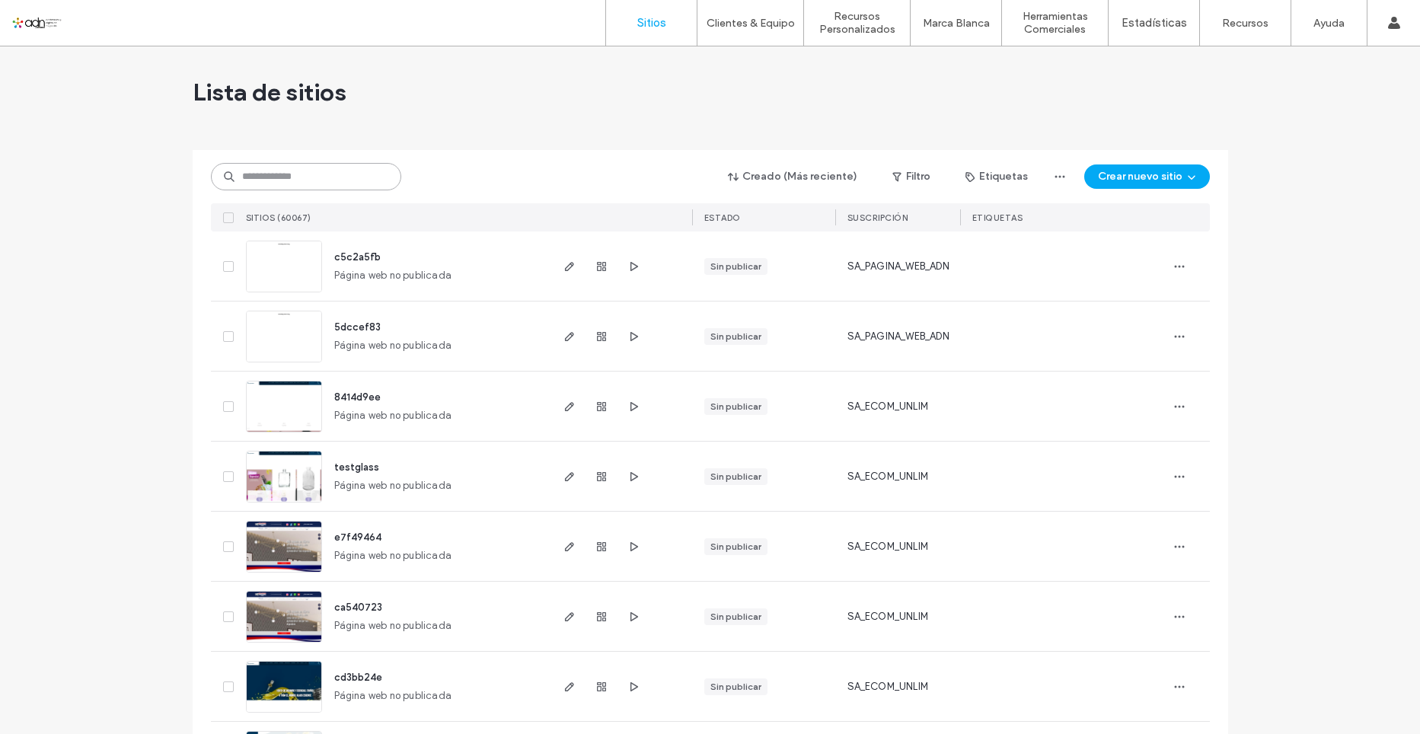
click at [267, 179] on input at bounding box center [306, 176] width 190 height 27
paste input "**********"
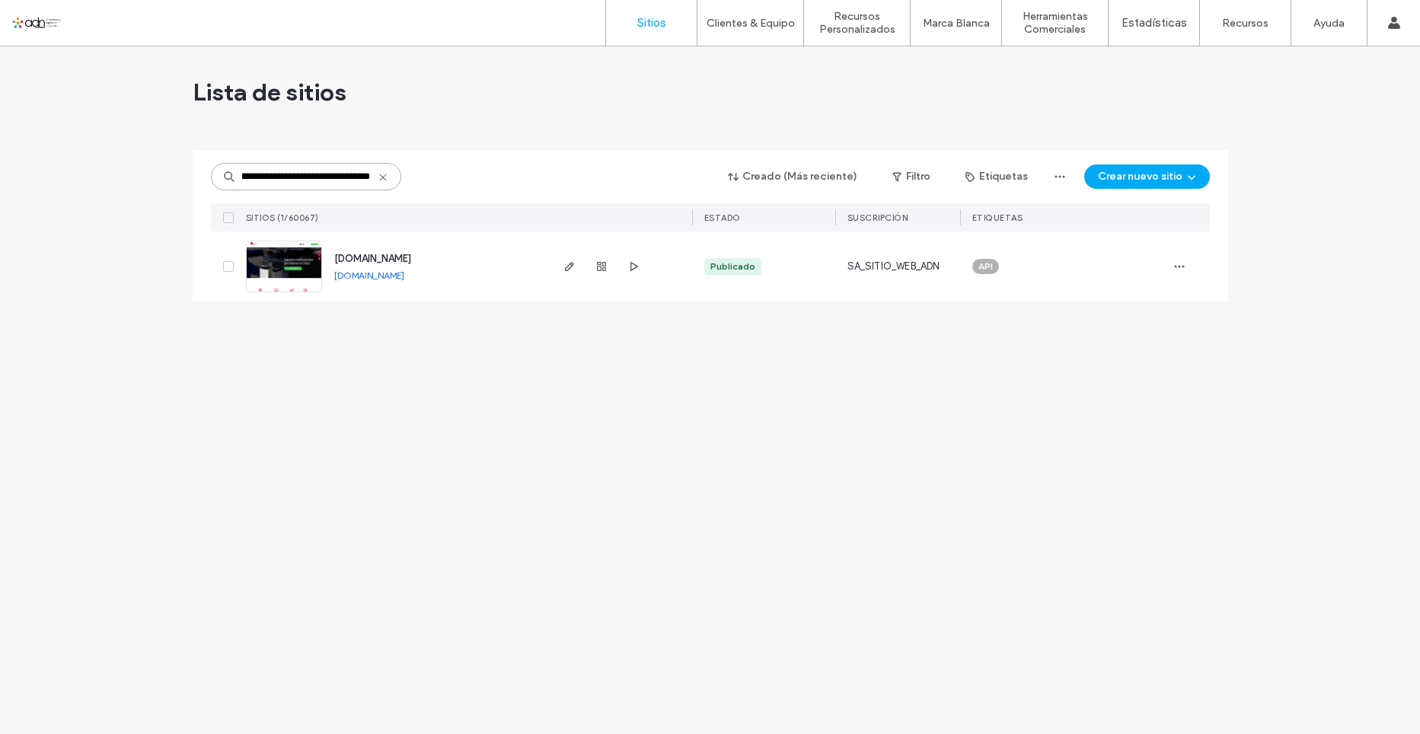
type input "**********"
click at [279, 265] on img at bounding box center [284, 293] width 75 height 104
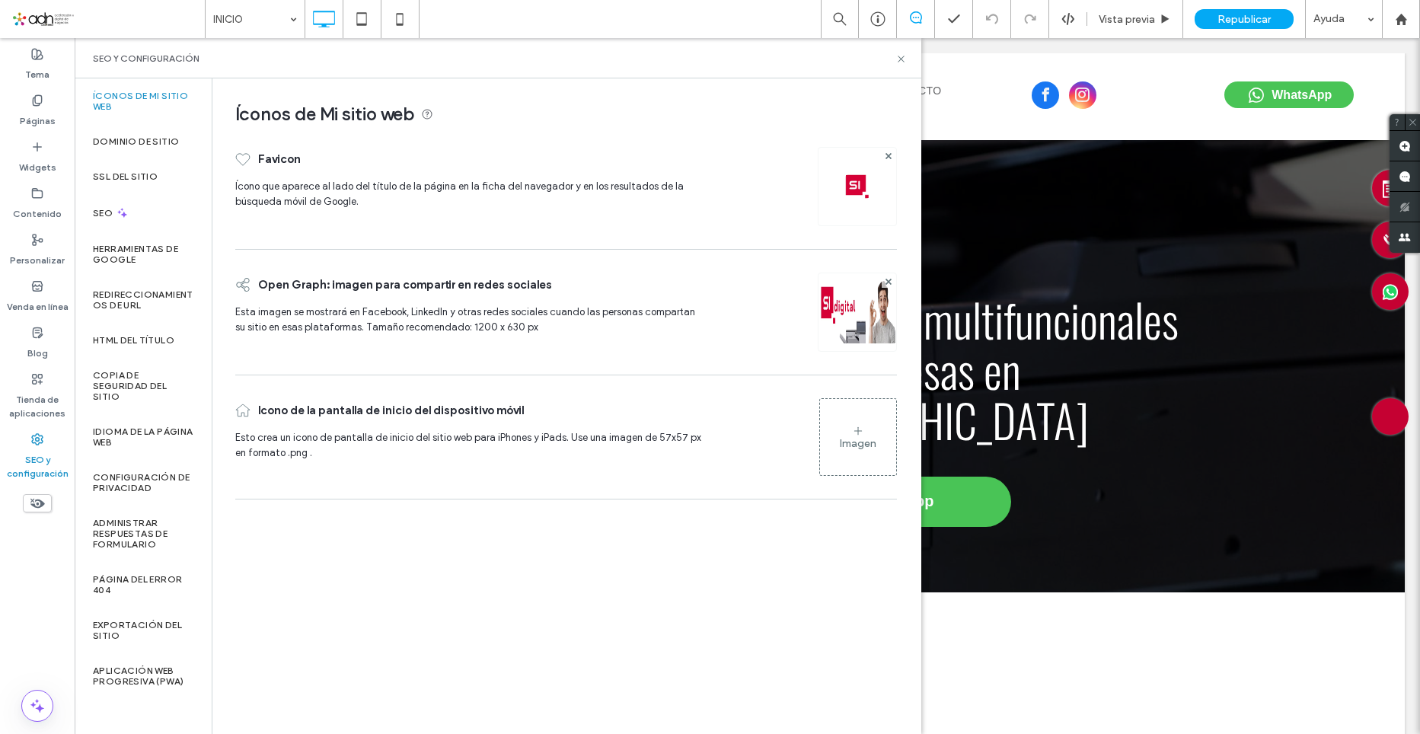
click at [851, 311] on img at bounding box center [858, 333] width 78 height 104
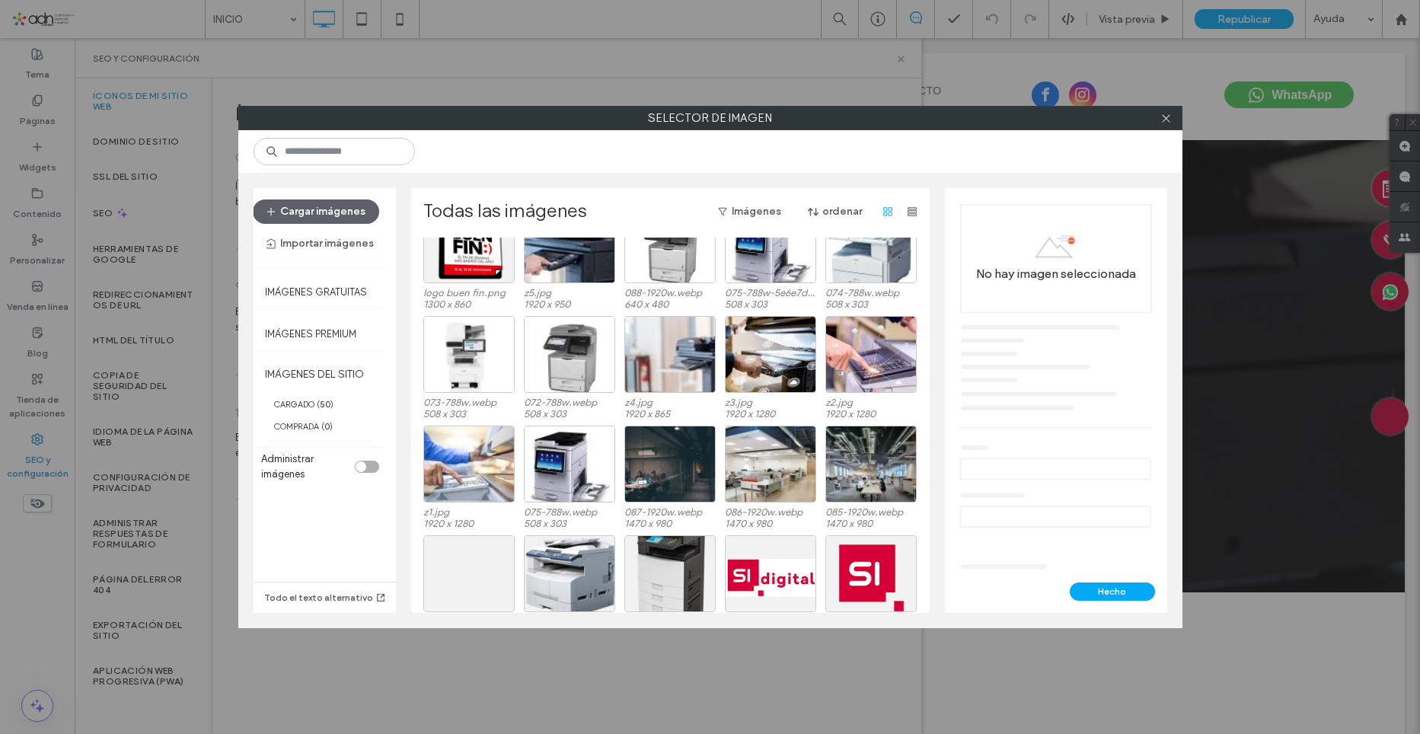
scroll to position [94, 0]
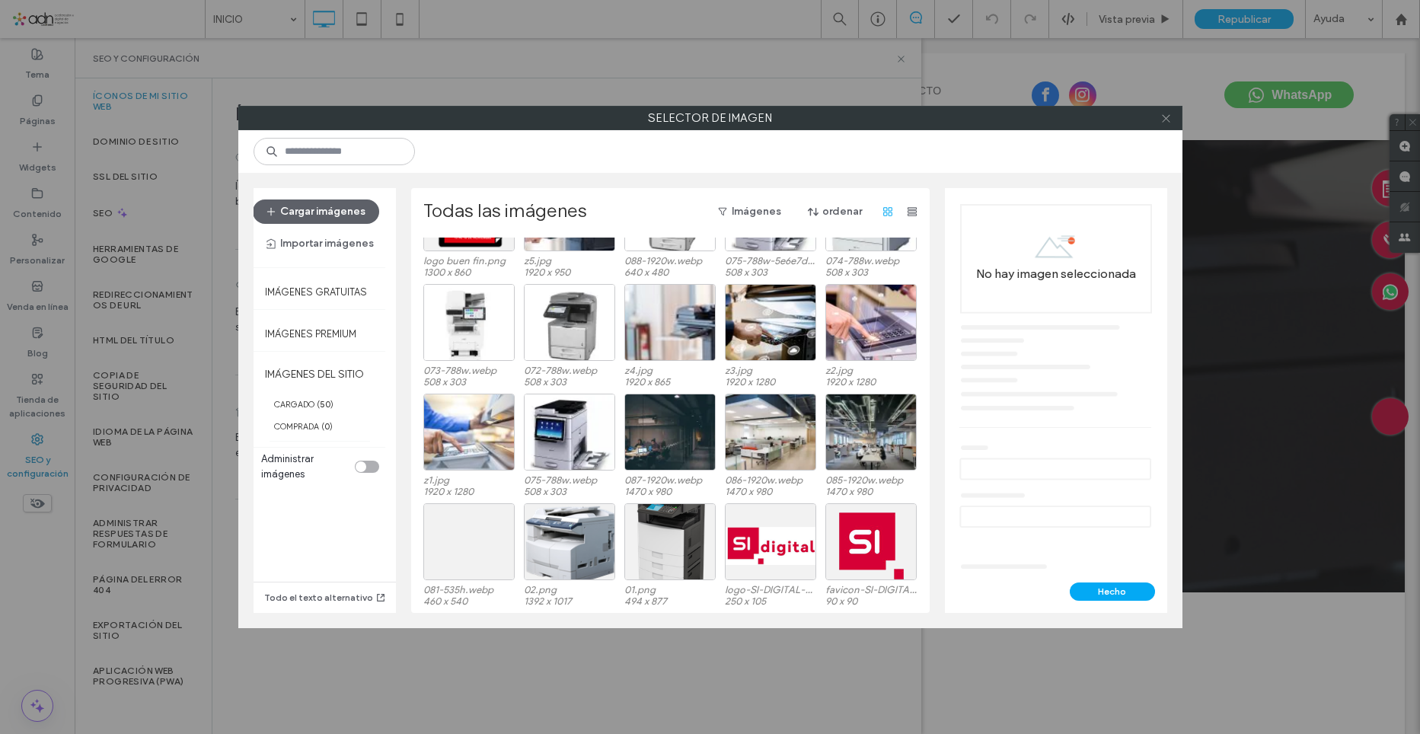
click at [1164, 111] on span at bounding box center [1165, 118] width 11 height 23
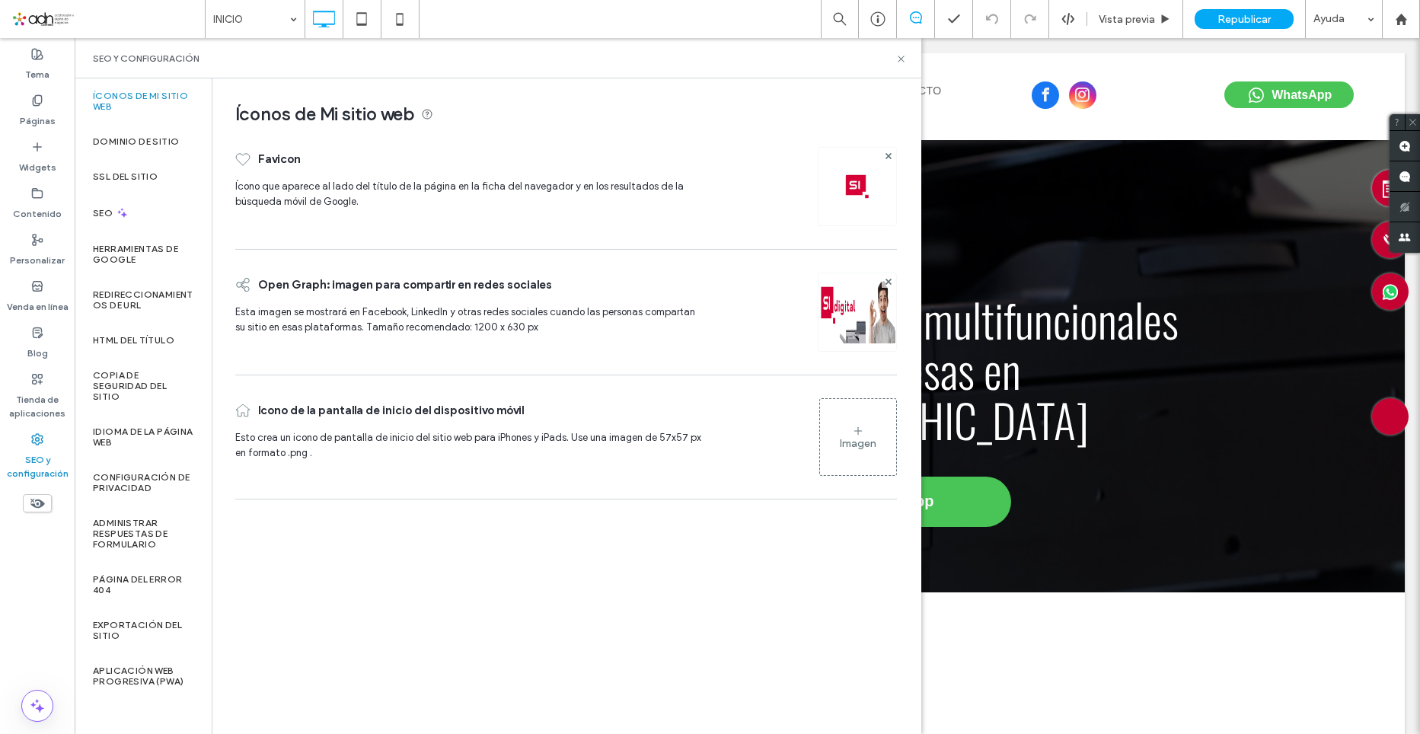
click at [867, 324] on img at bounding box center [858, 333] width 78 height 104
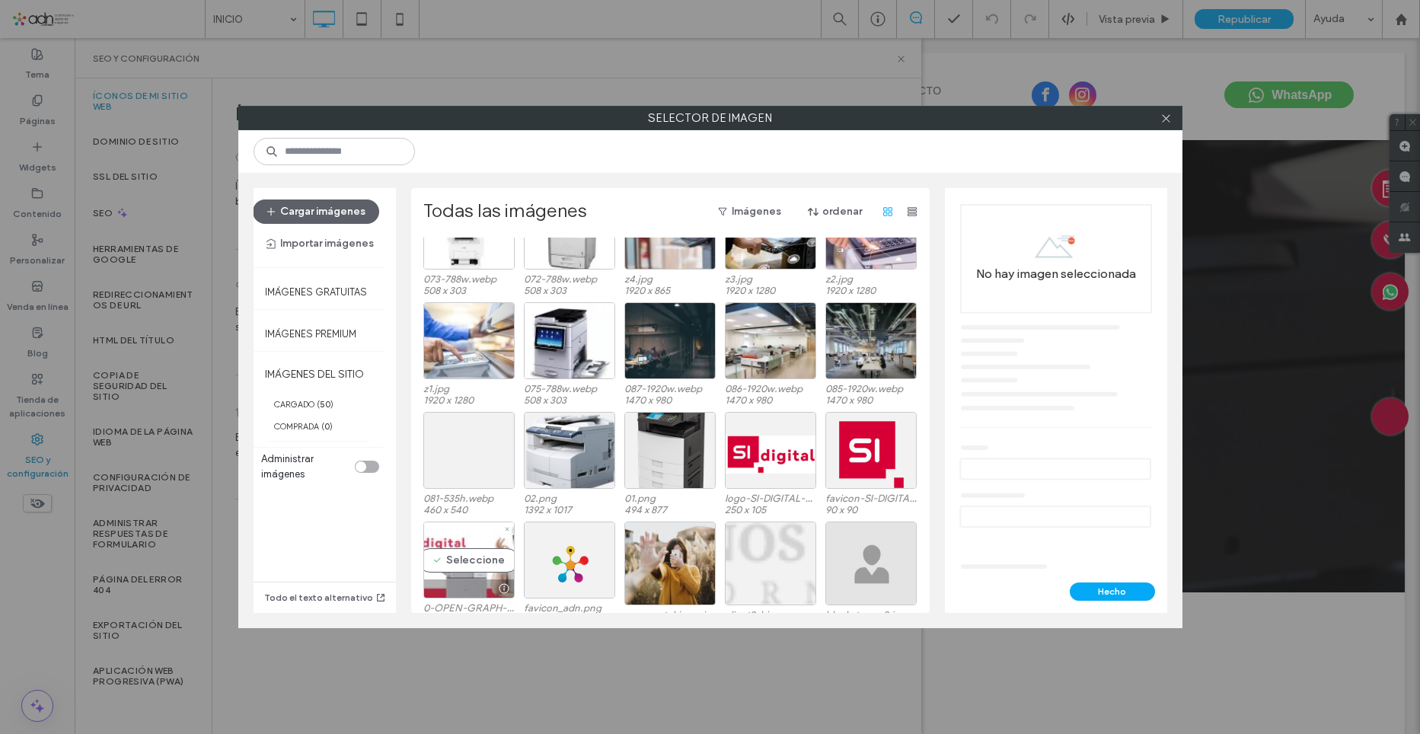
scroll to position [337, 0]
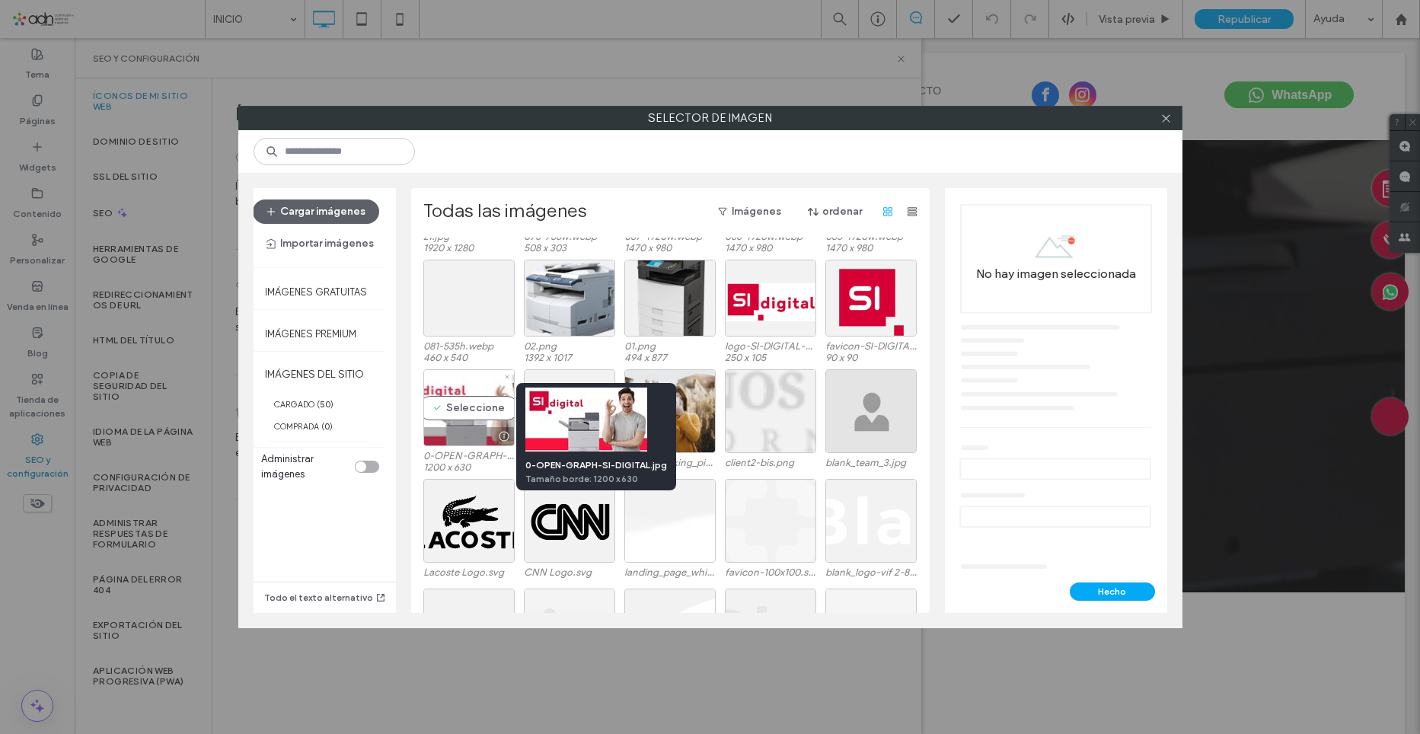
click at [497, 437] on div at bounding box center [504, 436] width 19 height 12
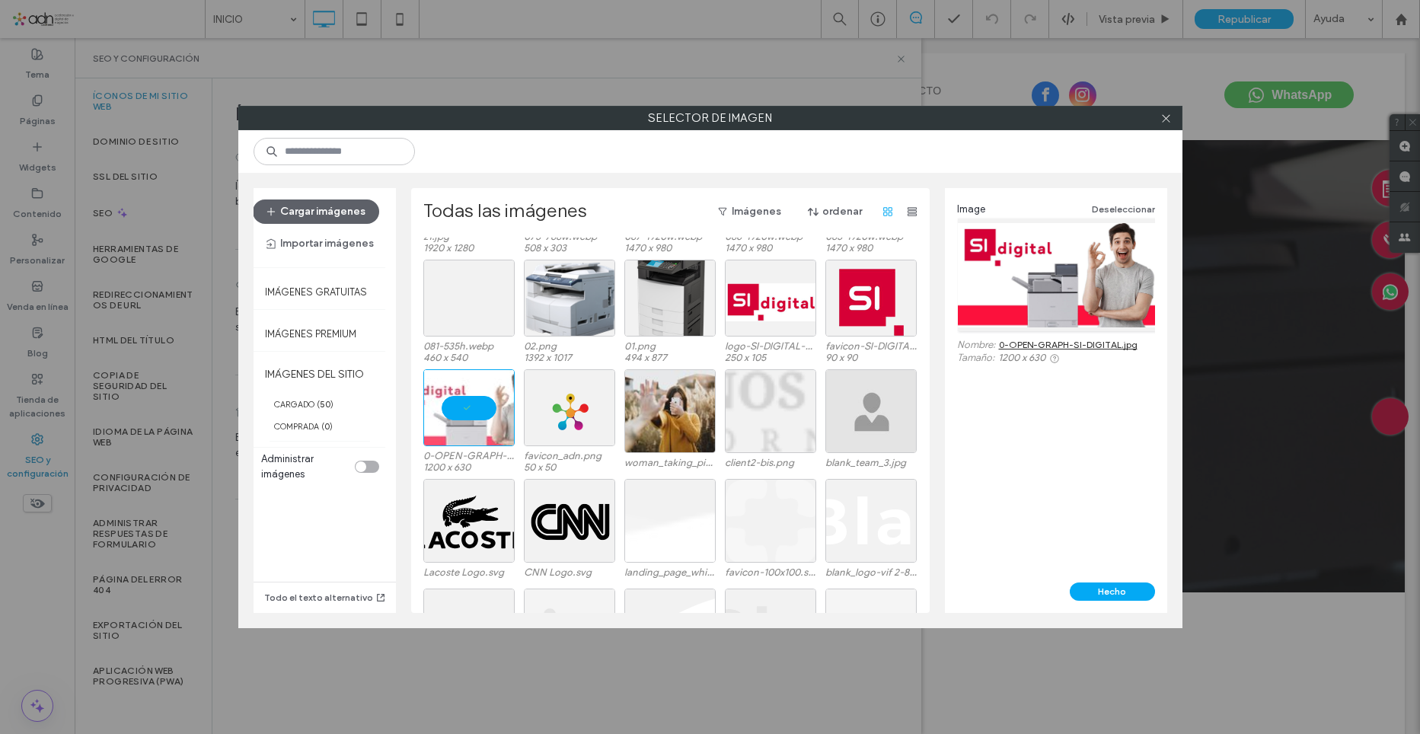
click at [1074, 342] on link "0-OPEN-GRAPH-SI-DIGITAL.jpg" at bounding box center [1068, 344] width 139 height 11
click at [1164, 117] on icon at bounding box center [1165, 118] width 11 height 11
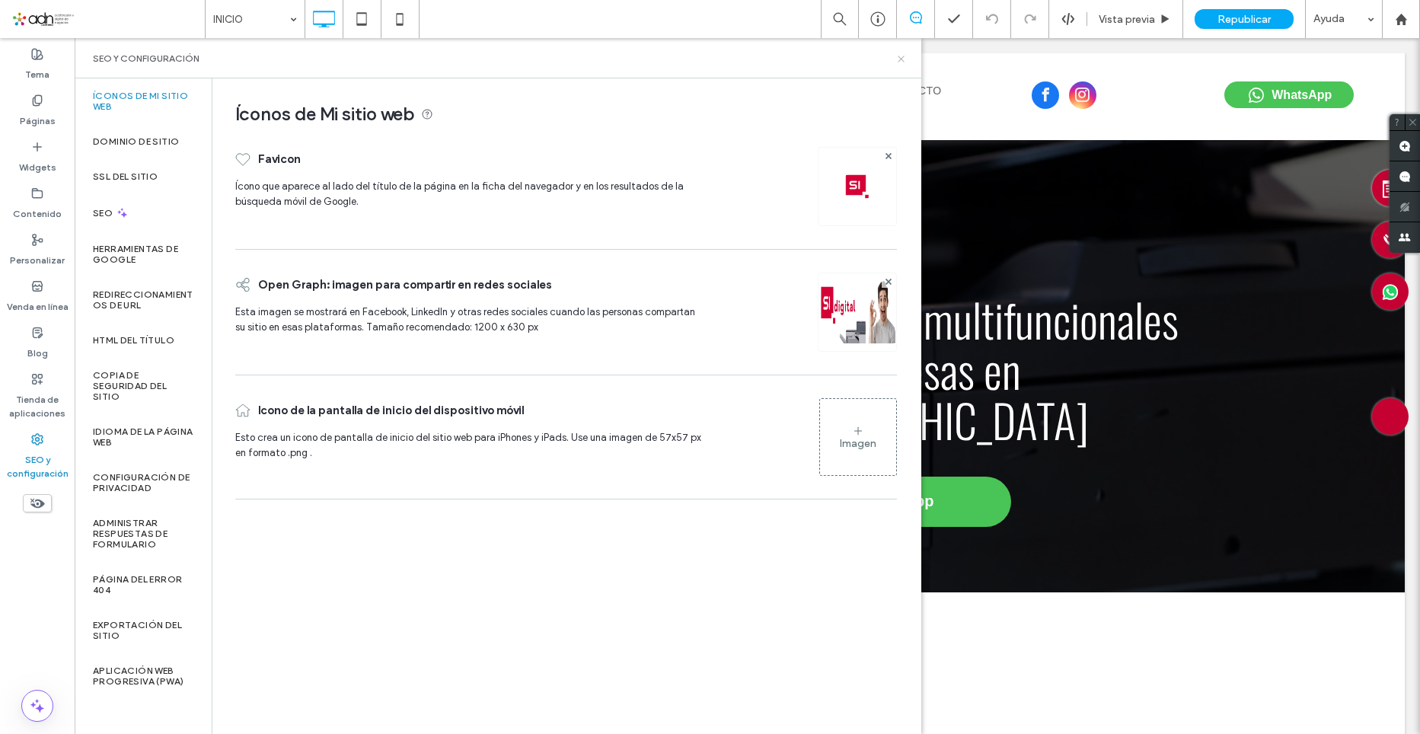
click at [899, 57] on icon at bounding box center [900, 58] width 11 height 11
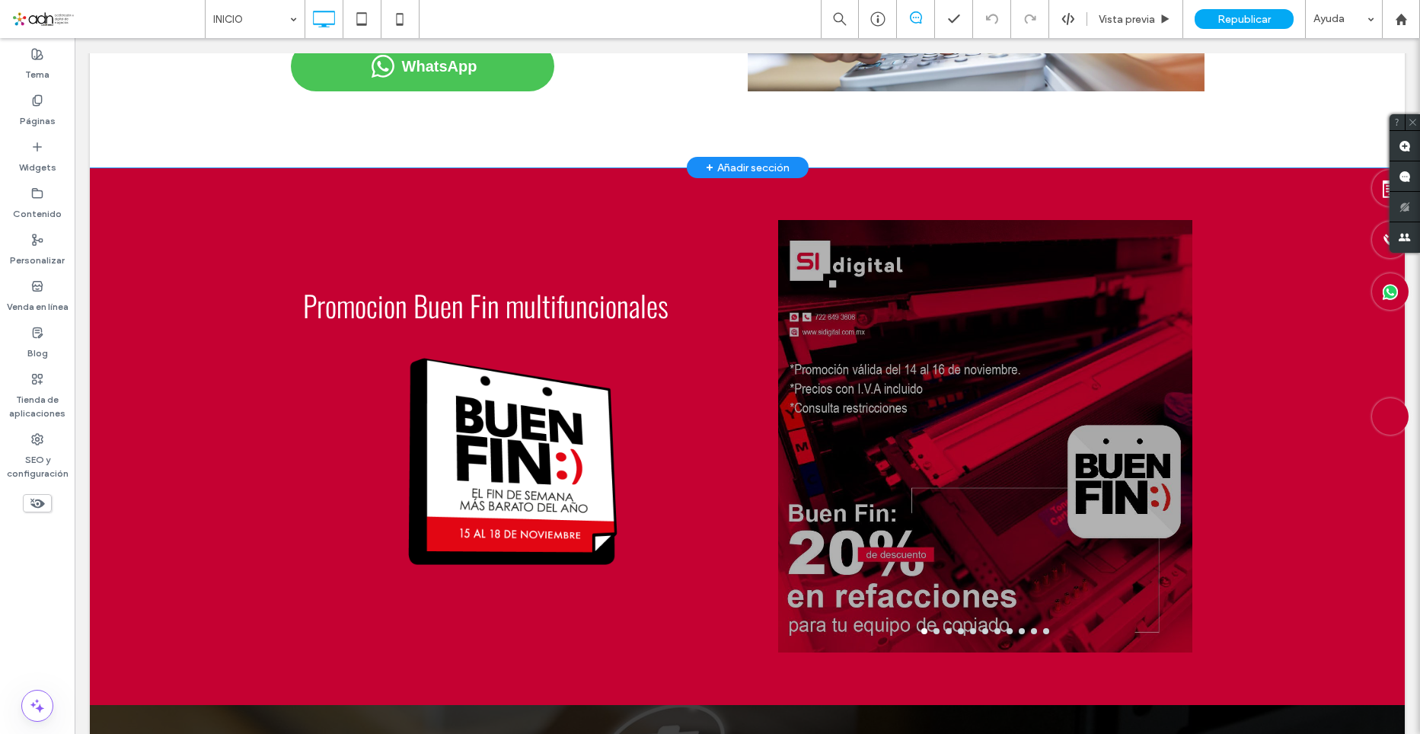
scroll to position [1142, 0]
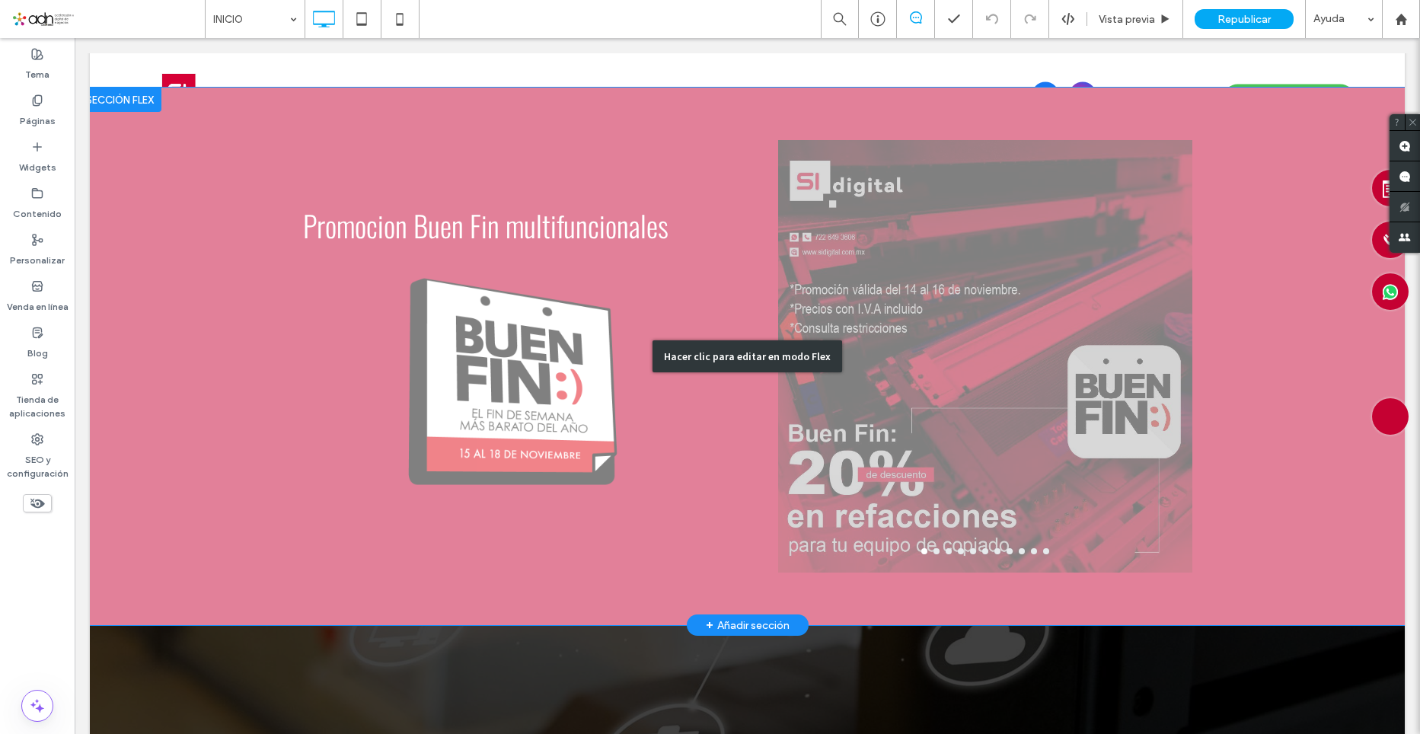
click at [466, 372] on div "Hacer clic para editar en modo Flex" at bounding box center [747, 357] width 1315 height 538
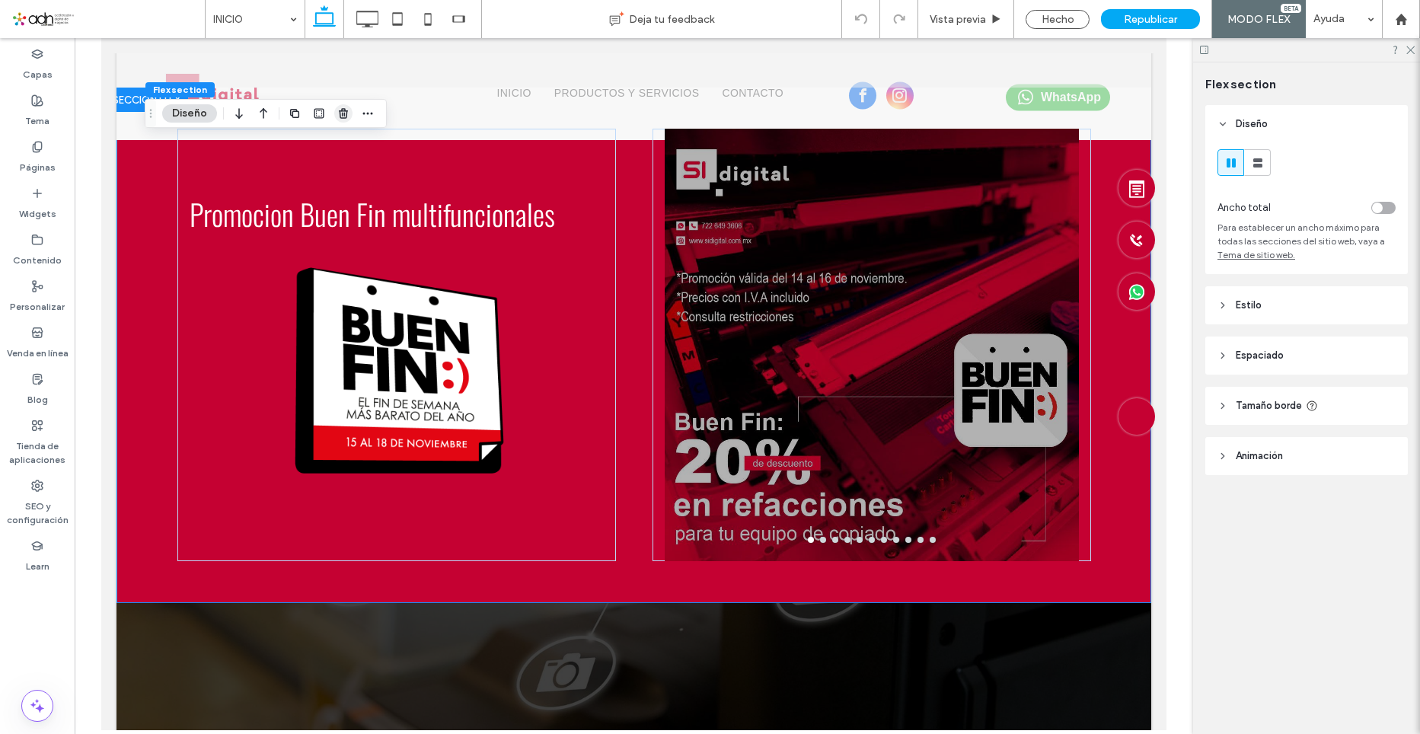
click at [339, 110] on icon "button" at bounding box center [343, 113] width 12 height 12
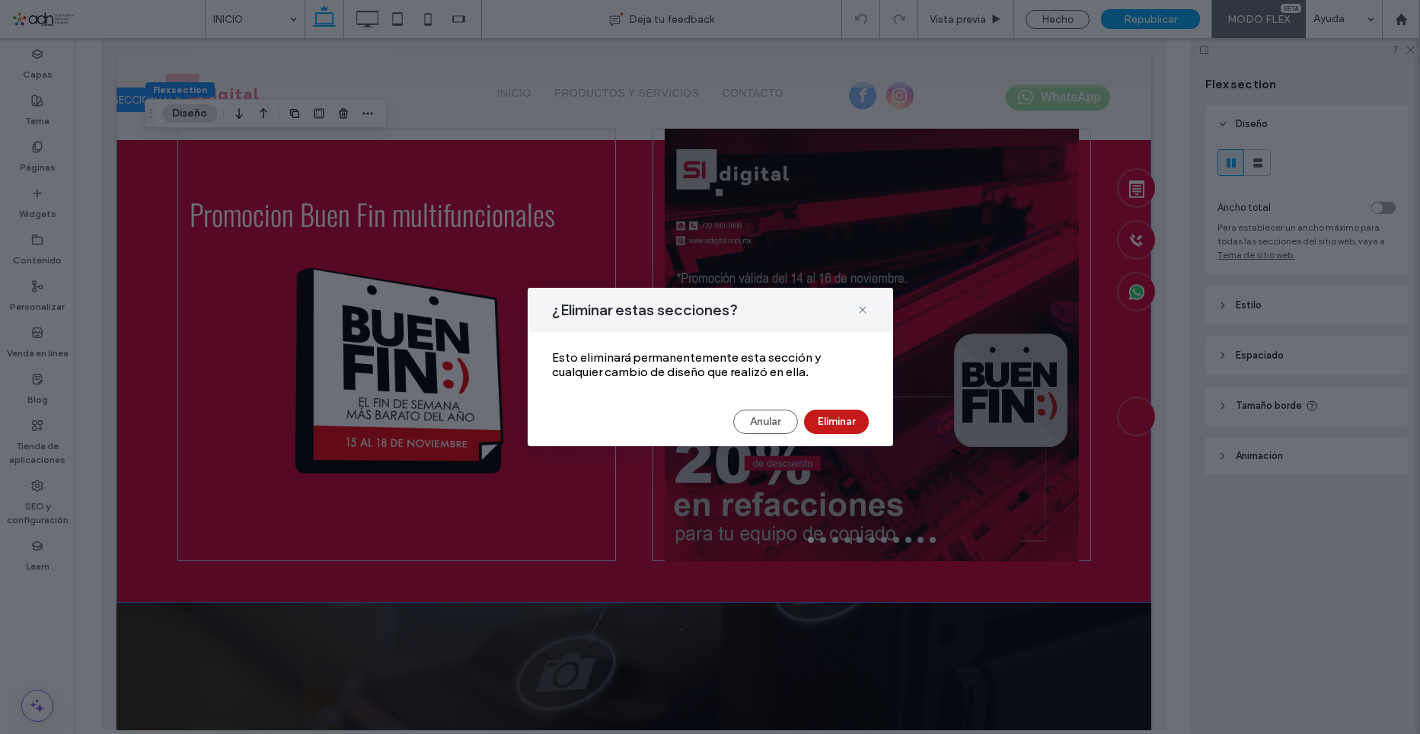
click at [832, 417] on button "Eliminar" at bounding box center [836, 422] width 65 height 24
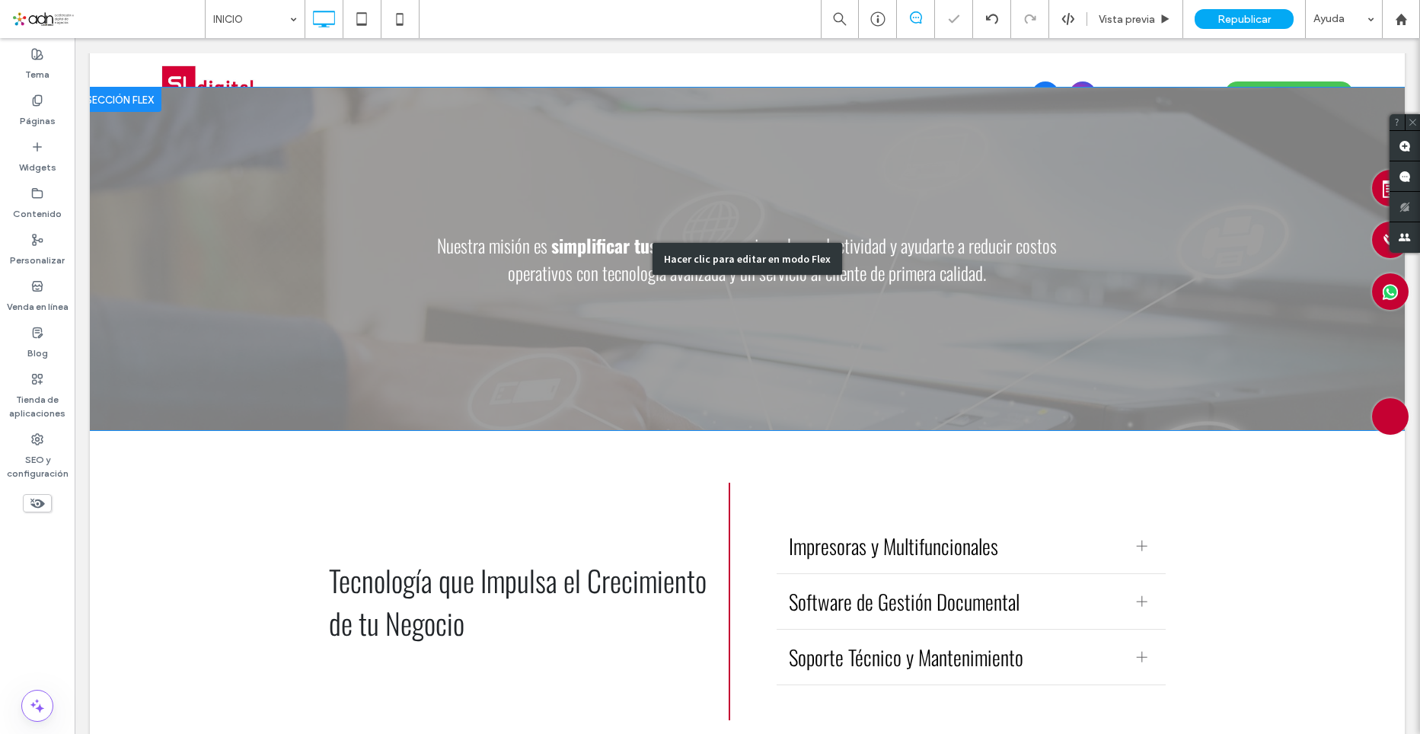
click at [835, 420] on div "Hacer clic para editar en modo Flex" at bounding box center [747, 259] width 1315 height 343
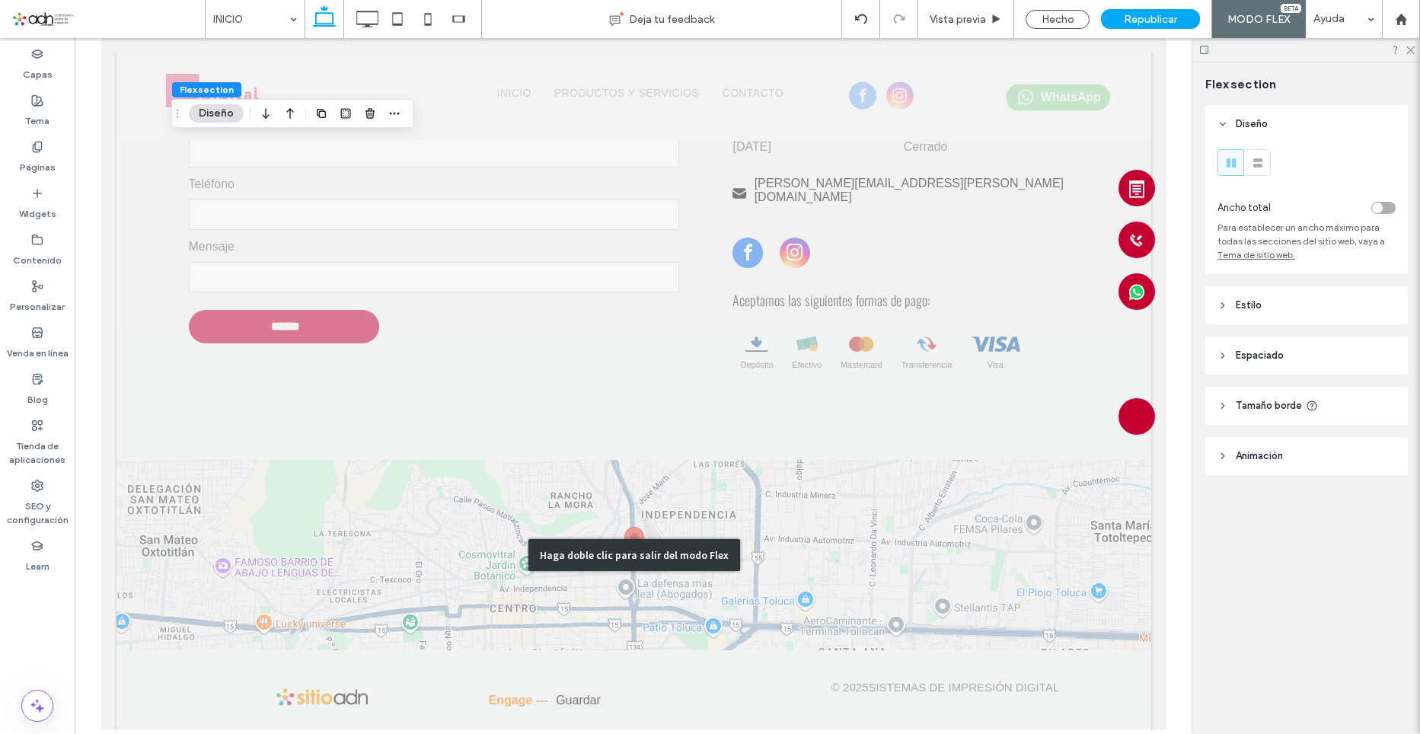
scroll to position [2780, 0]
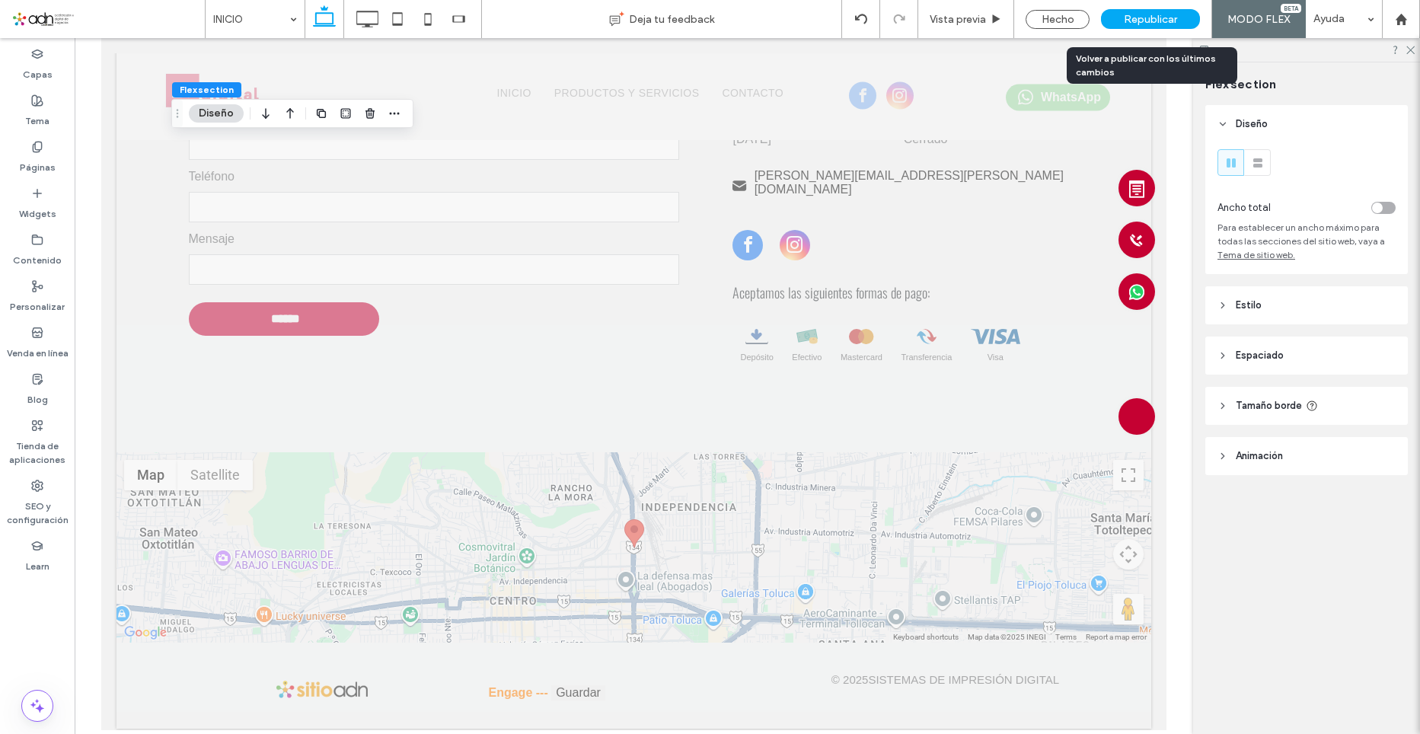
click at [1177, 9] on div "Republicar" at bounding box center [1150, 19] width 99 height 20
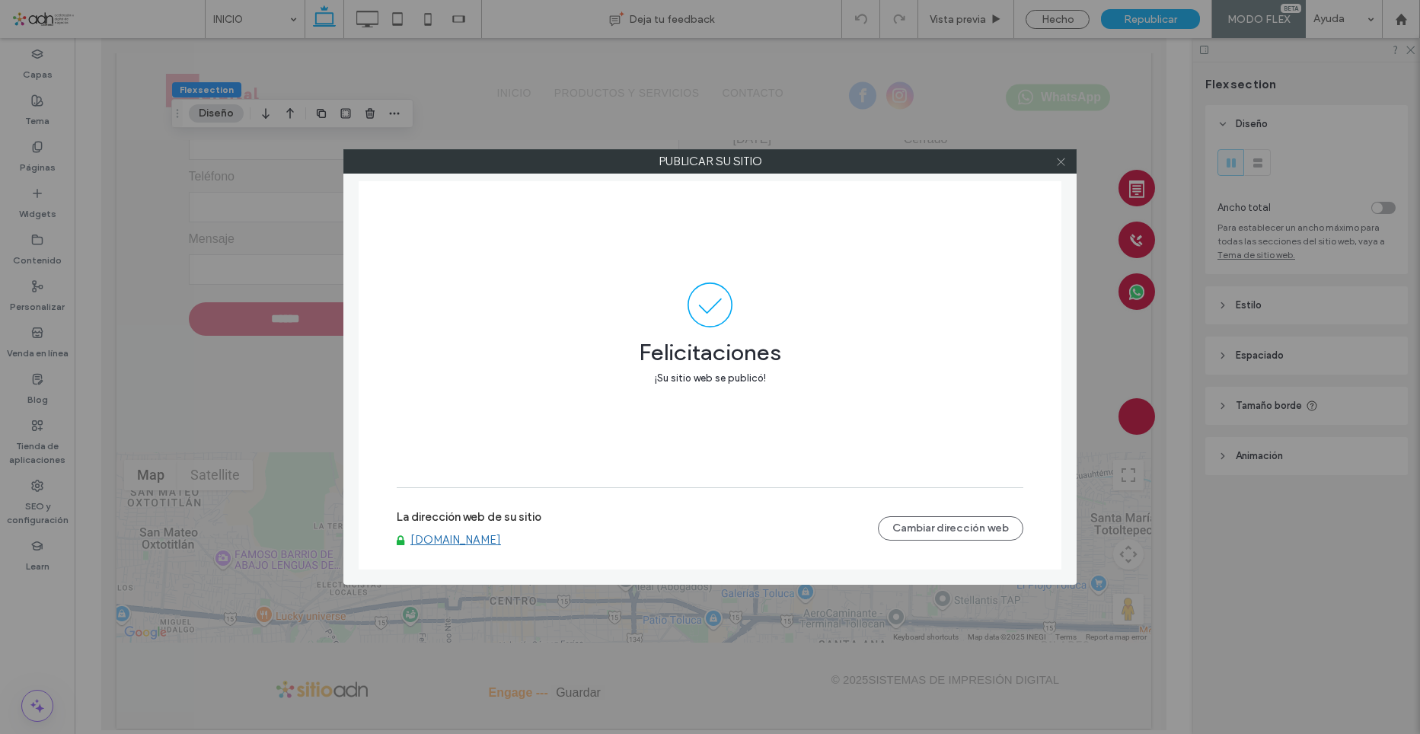
click at [1060, 161] on use at bounding box center [1061, 162] width 8 height 8
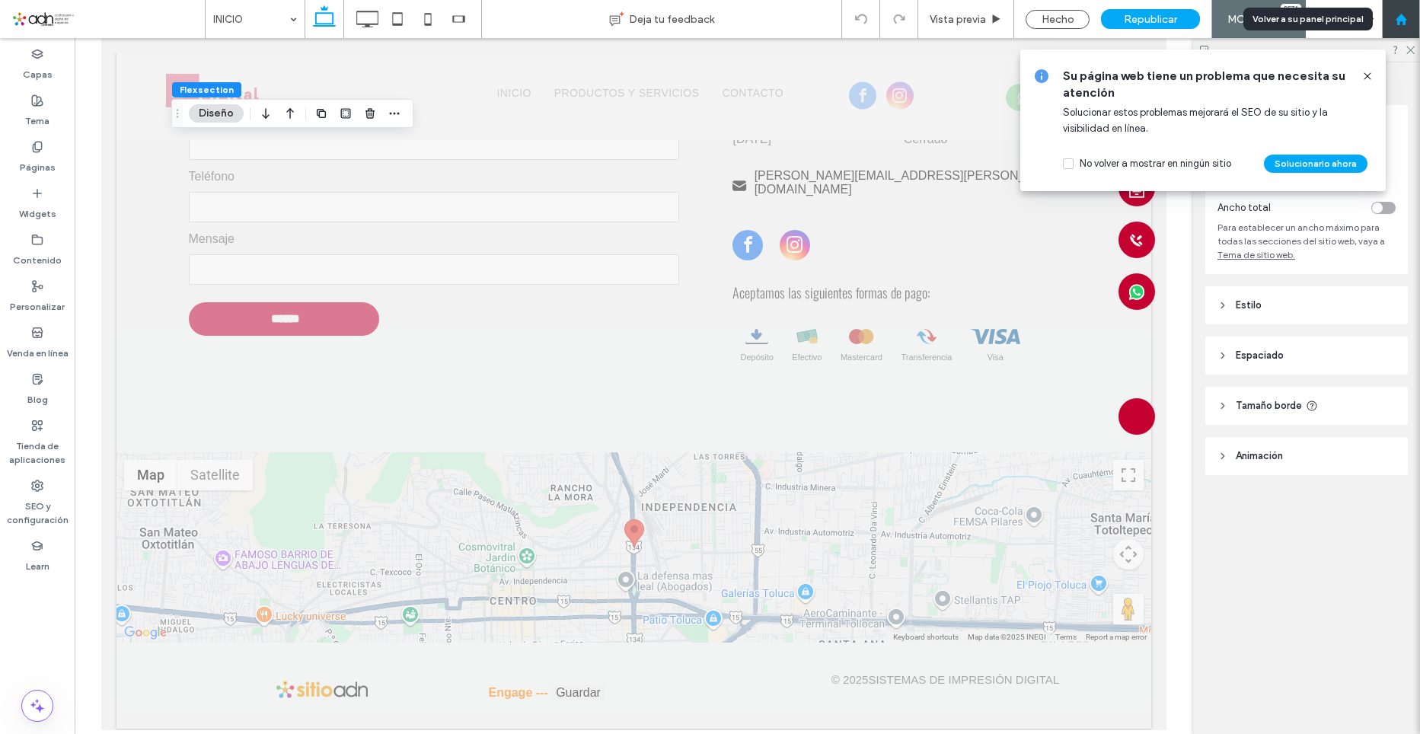
click at [1400, 30] on div at bounding box center [1401, 19] width 38 height 38
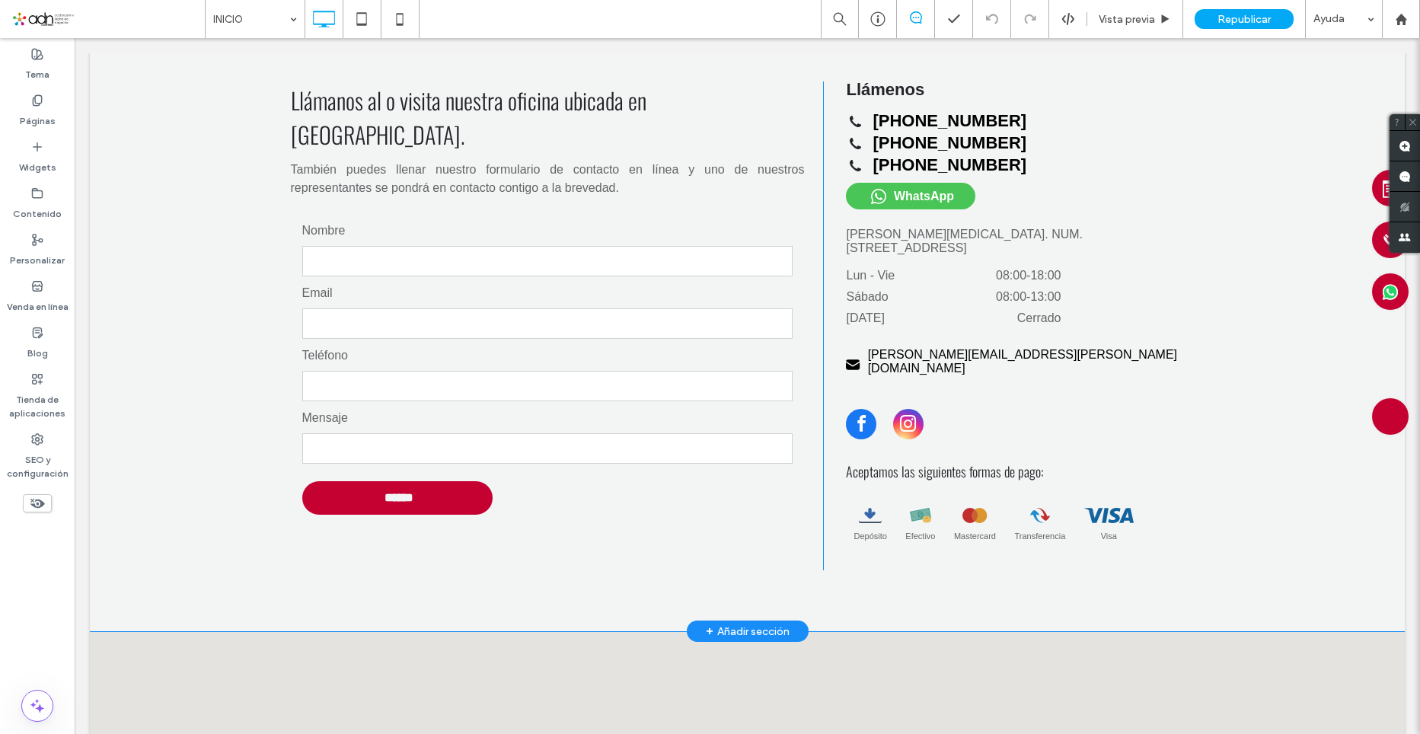
scroll to position [2809, 0]
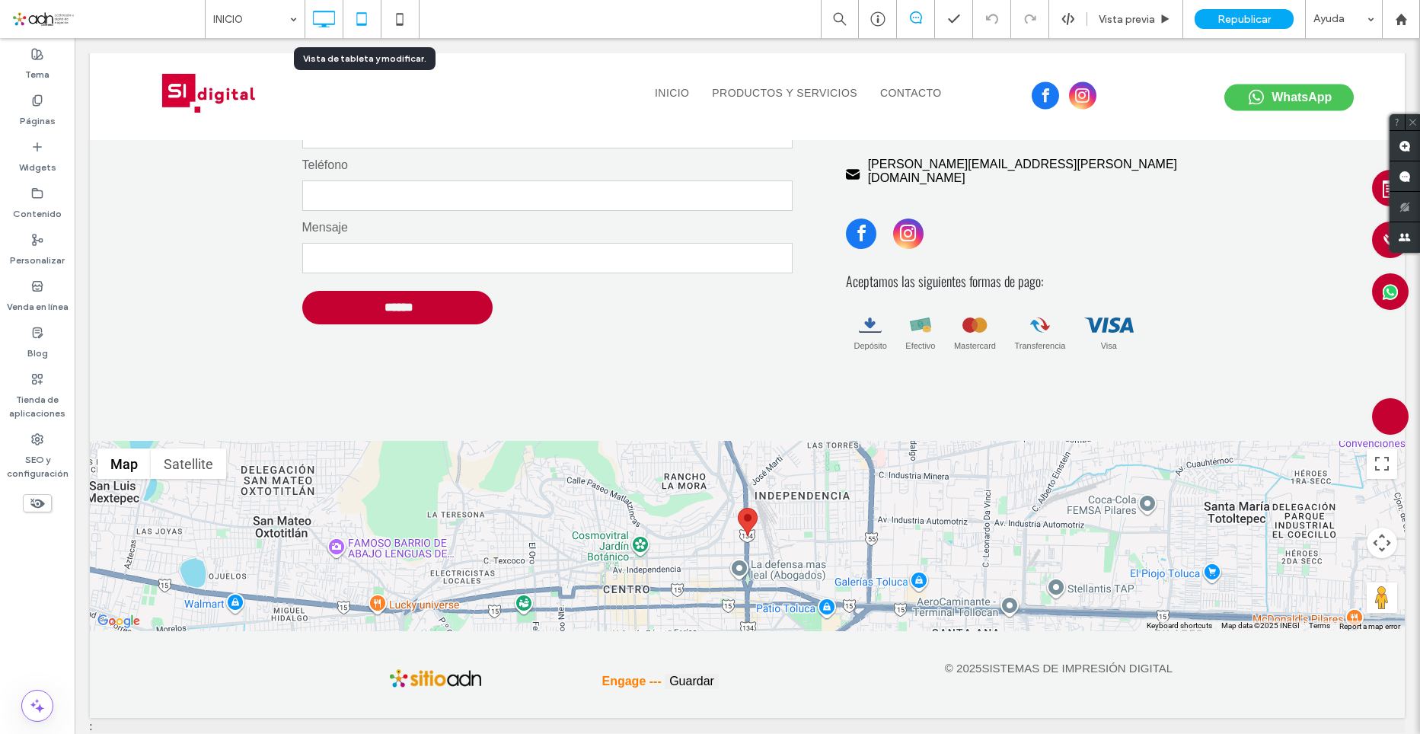
click at [356, 18] on icon at bounding box center [361, 19] width 30 height 30
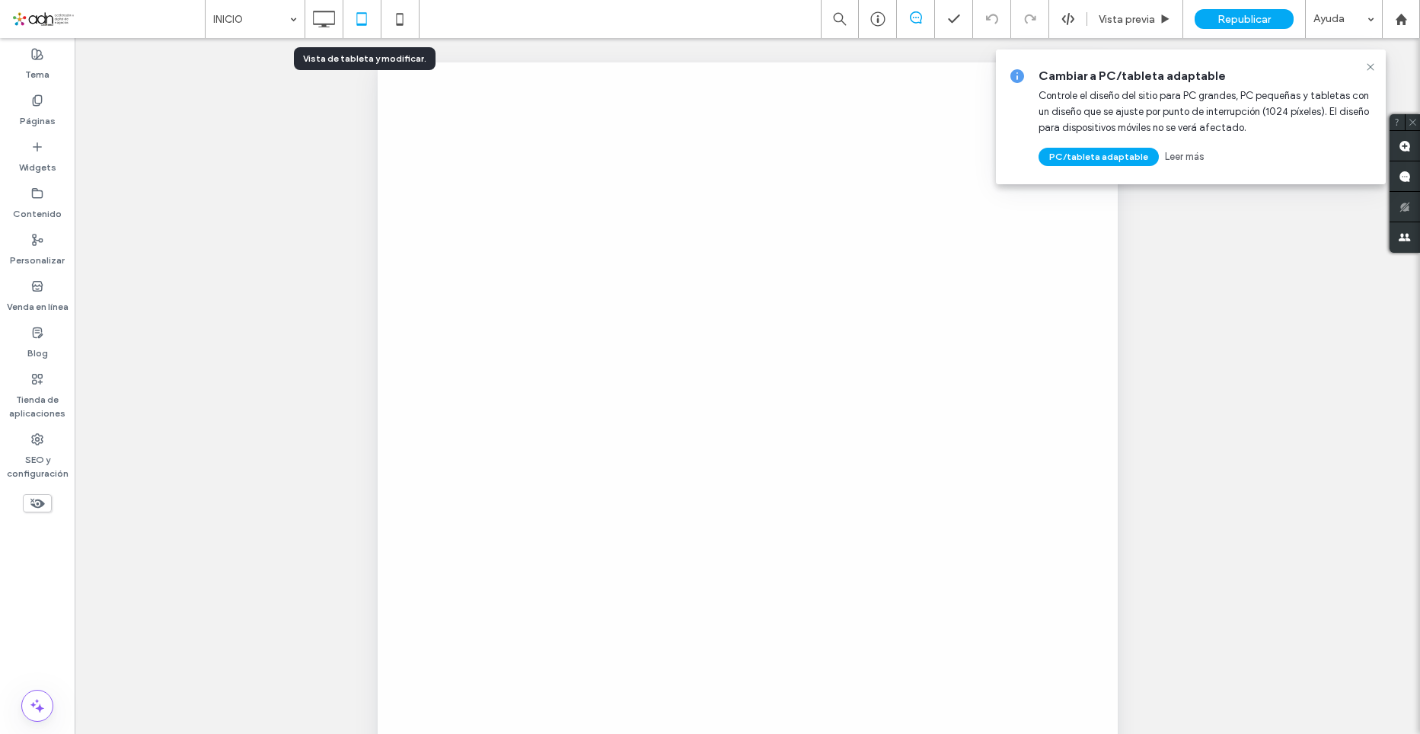
scroll to position [0, 0]
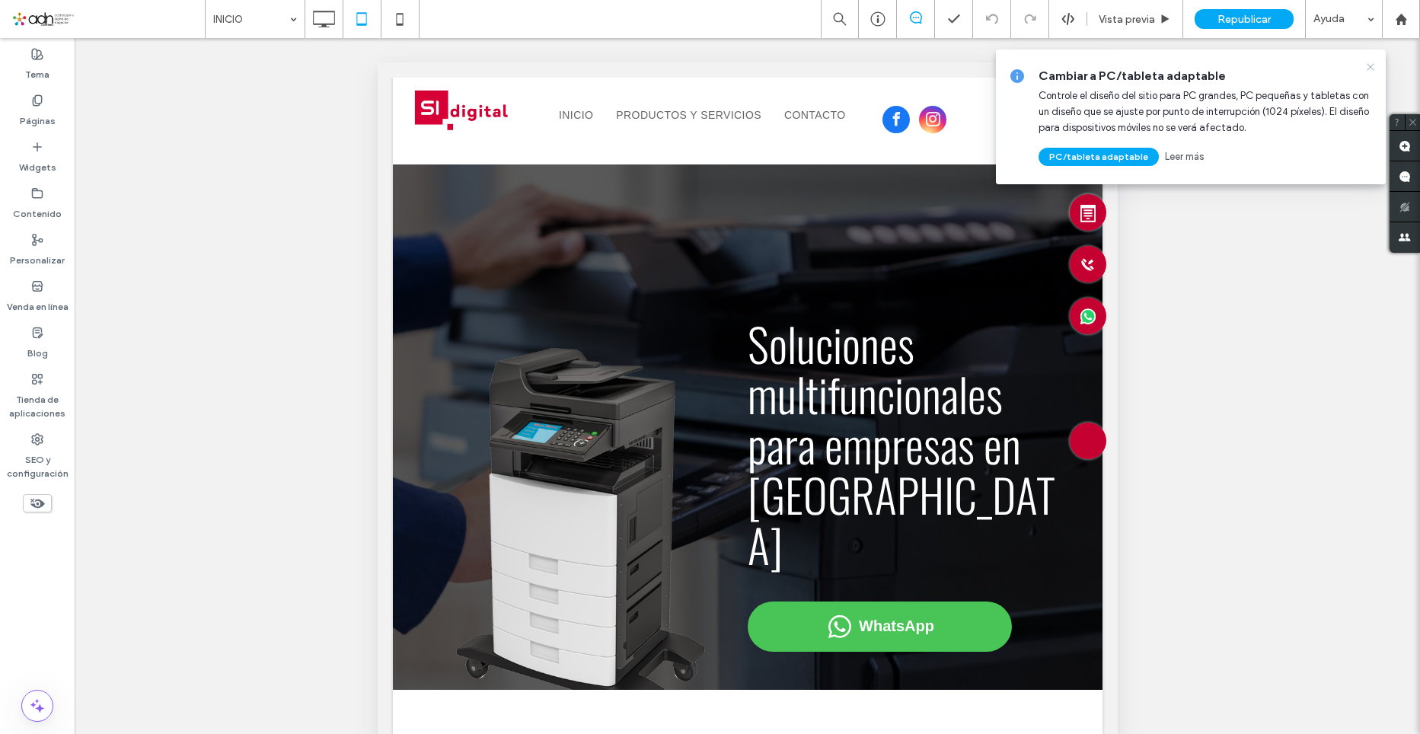
click at [1370, 65] on icon at bounding box center [1371, 67] width 12 height 12
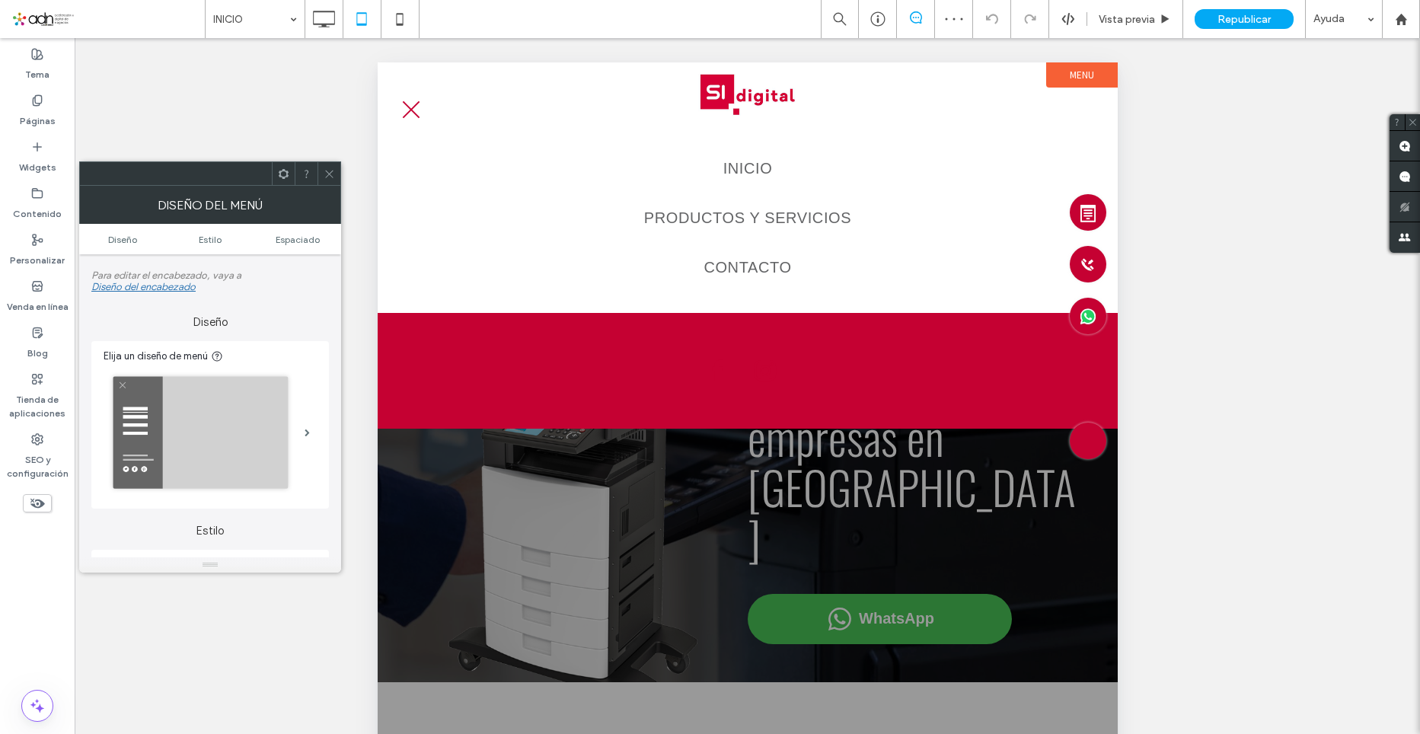
click at [411, 111] on span "menu" at bounding box center [411, 110] width 18 height 18
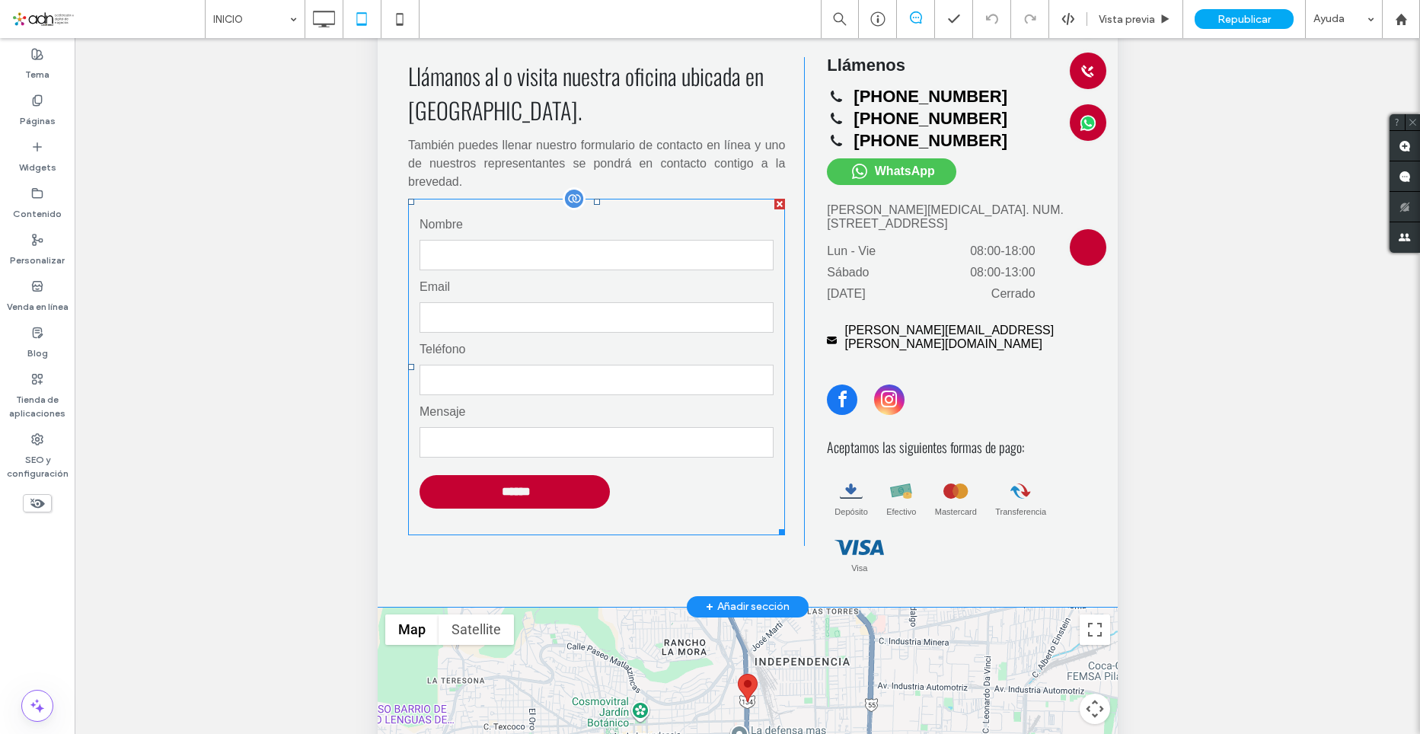
scroll to position [327, 0]
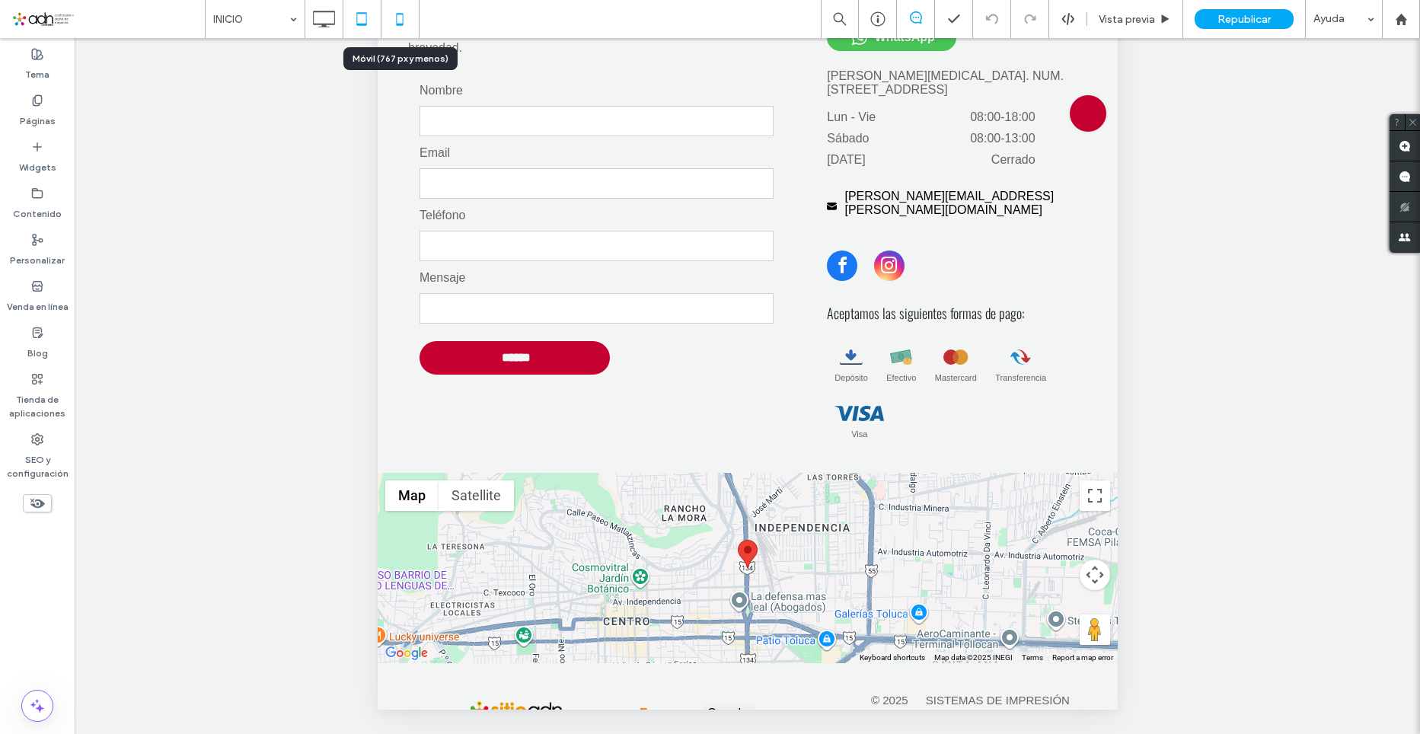
click at [394, 10] on icon at bounding box center [400, 19] width 30 height 30
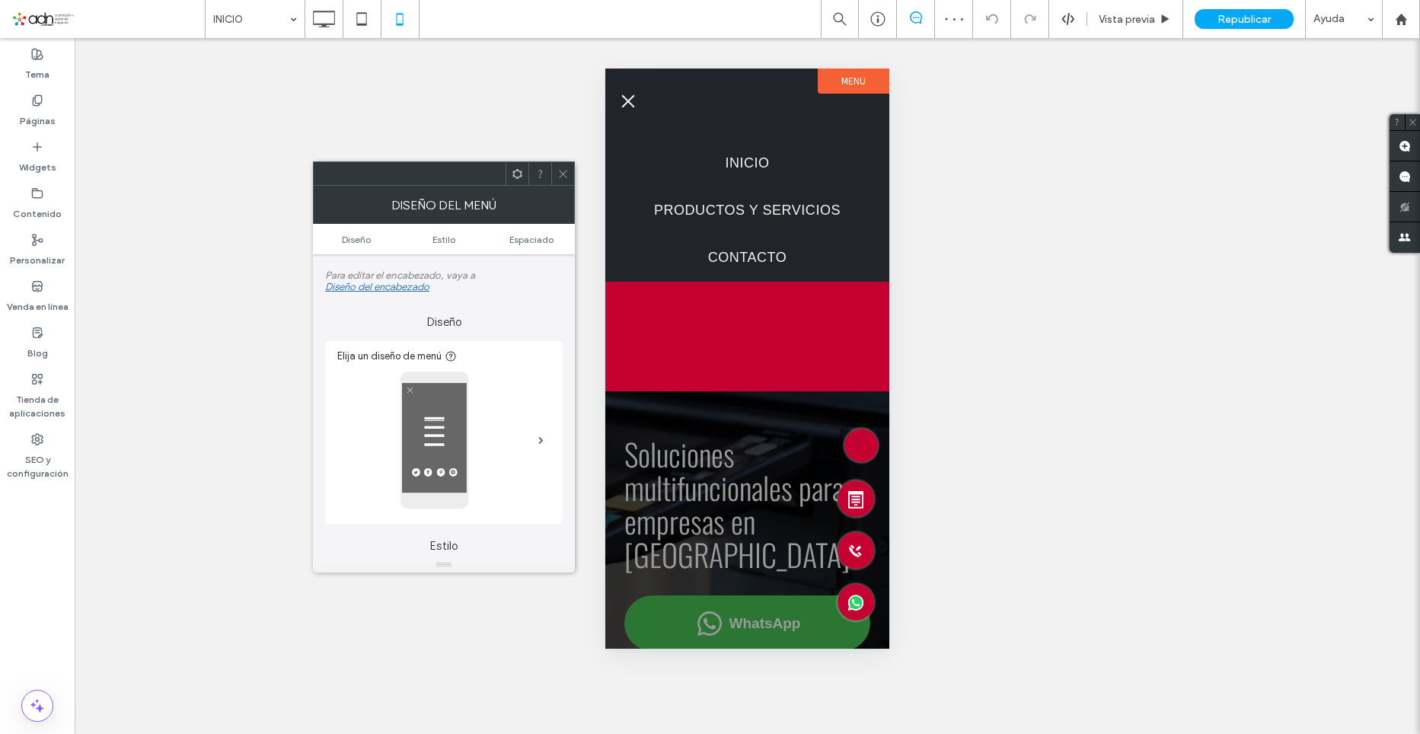
scroll to position [0, 0]
click at [562, 184] on span at bounding box center [562, 173] width 11 height 23
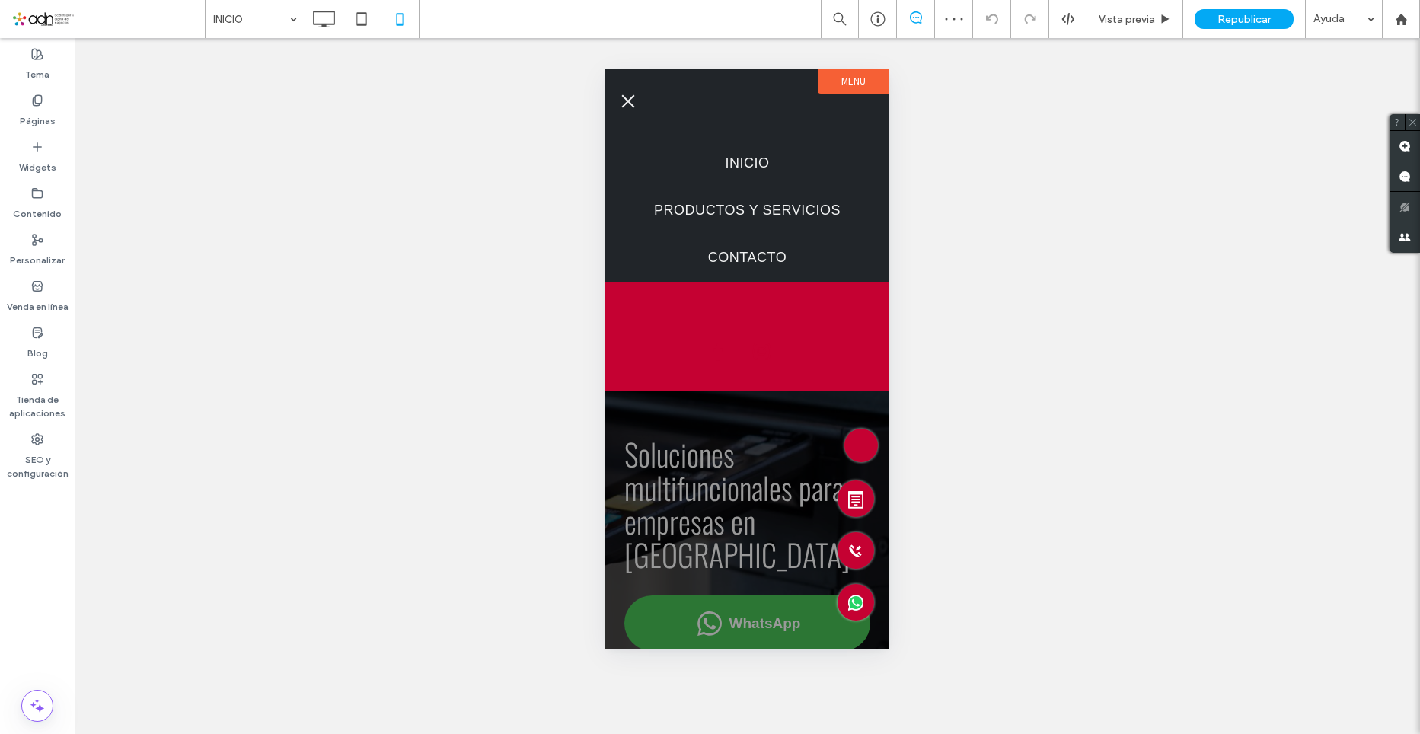
click at [627, 95] on button "menu" at bounding box center [628, 101] width 30 height 30
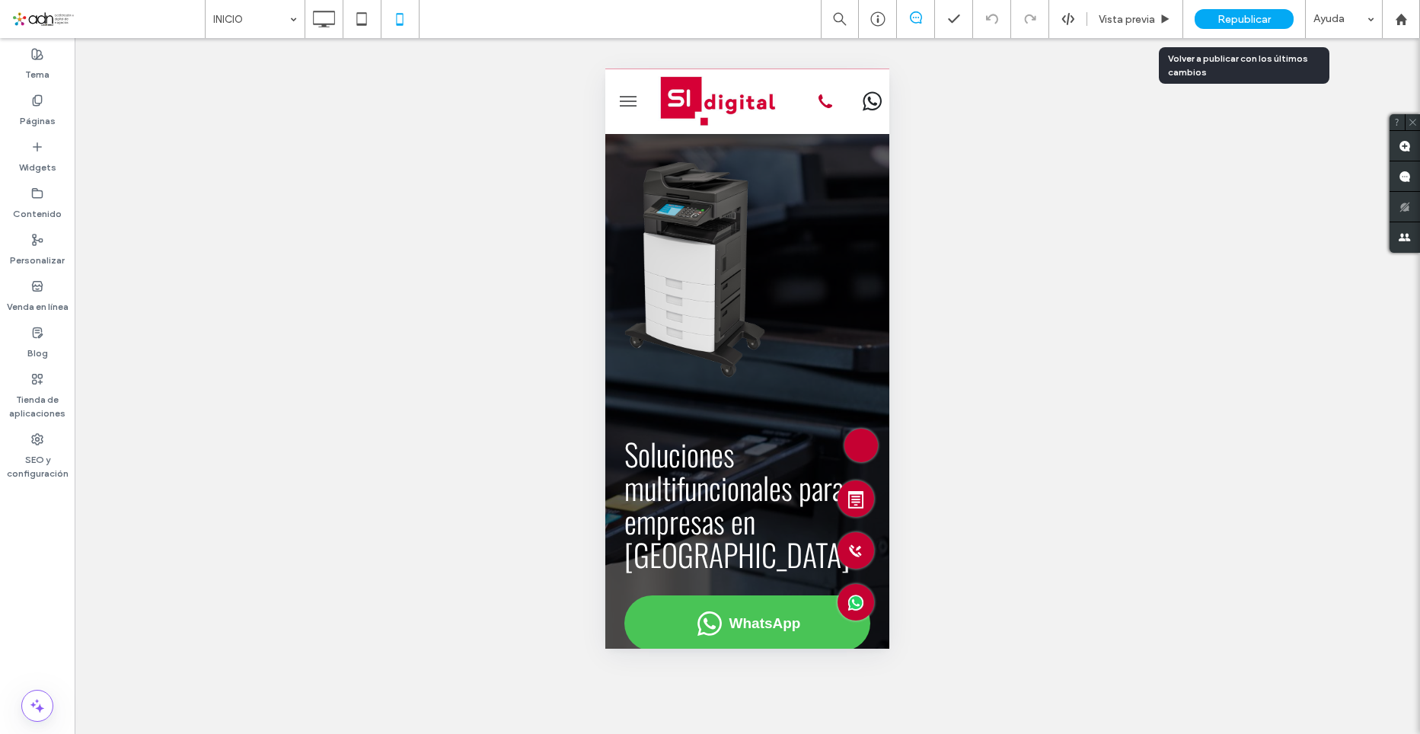
click at [1255, 14] on span "Republicar" at bounding box center [1244, 19] width 53 height 13
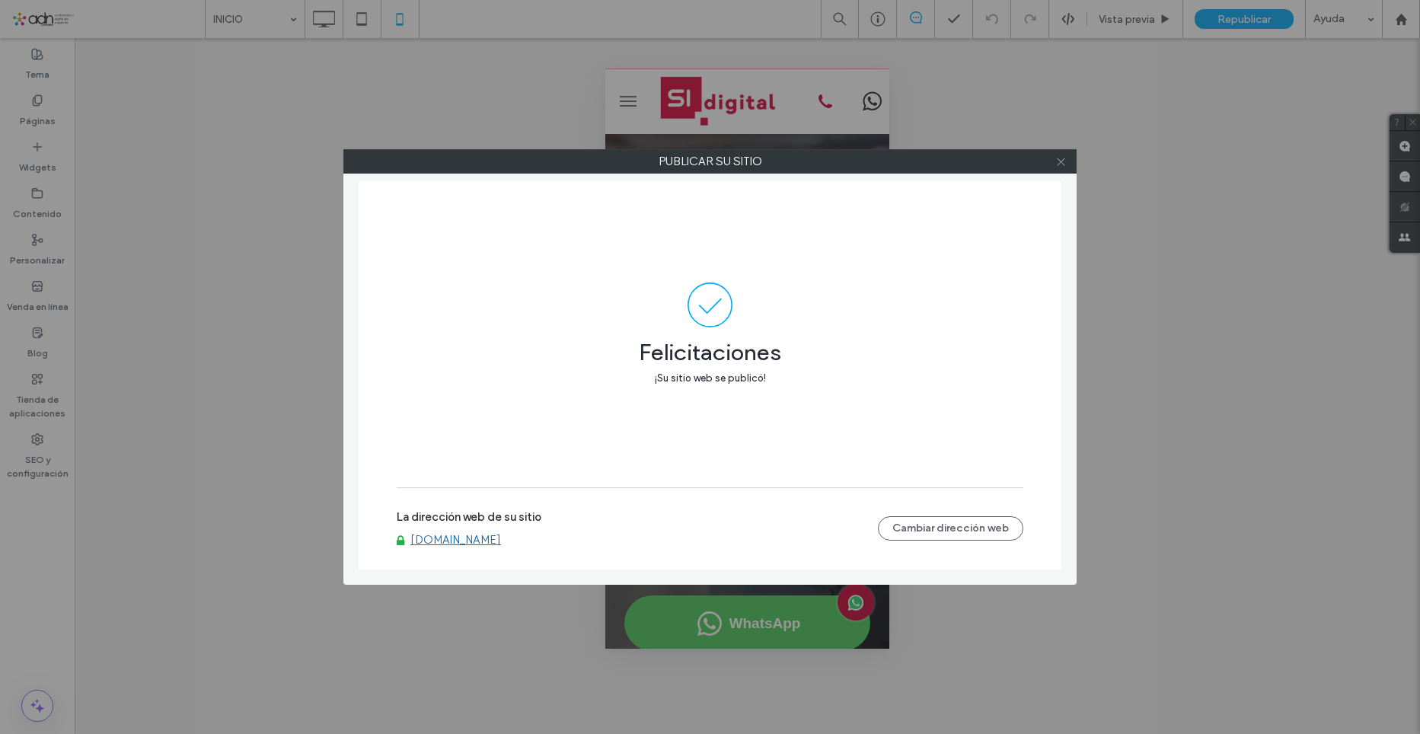
click at [1064, 161] on icon at bounding box center [1060, 161] width 11 height 11
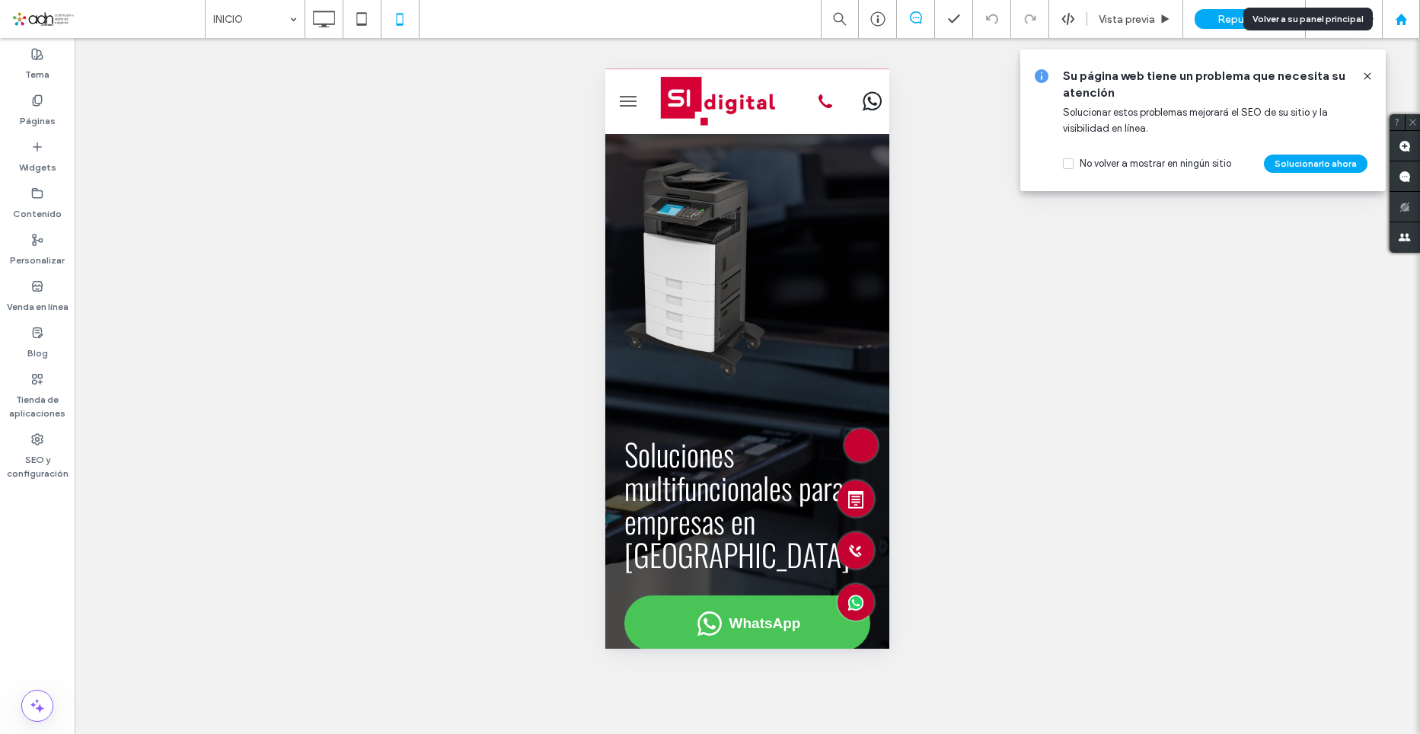
click at [1399, 21] on use at bounding box center [1400, 18] width 11 height 11
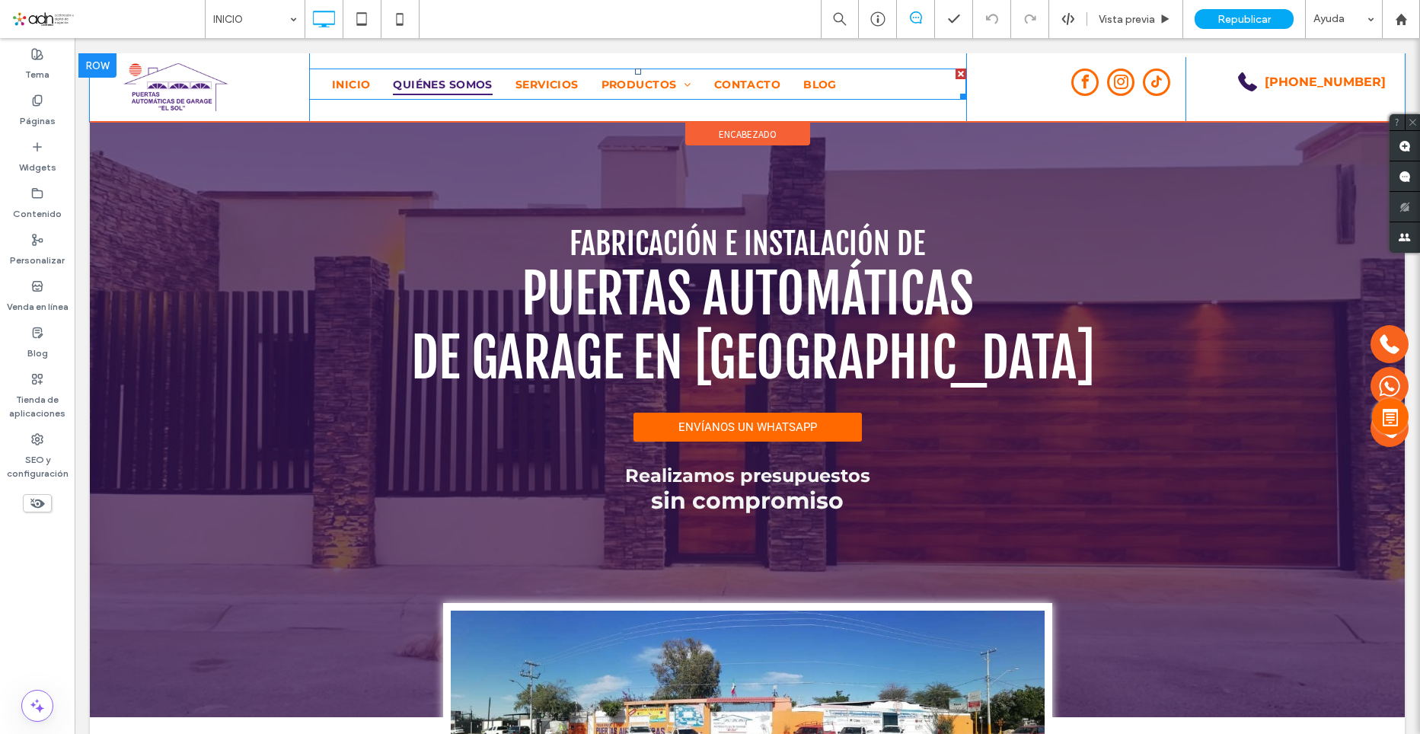
click at [419, 83] on span "QUIÉNES SOMOS" at bounding box center [442, 84] width 99 height 21
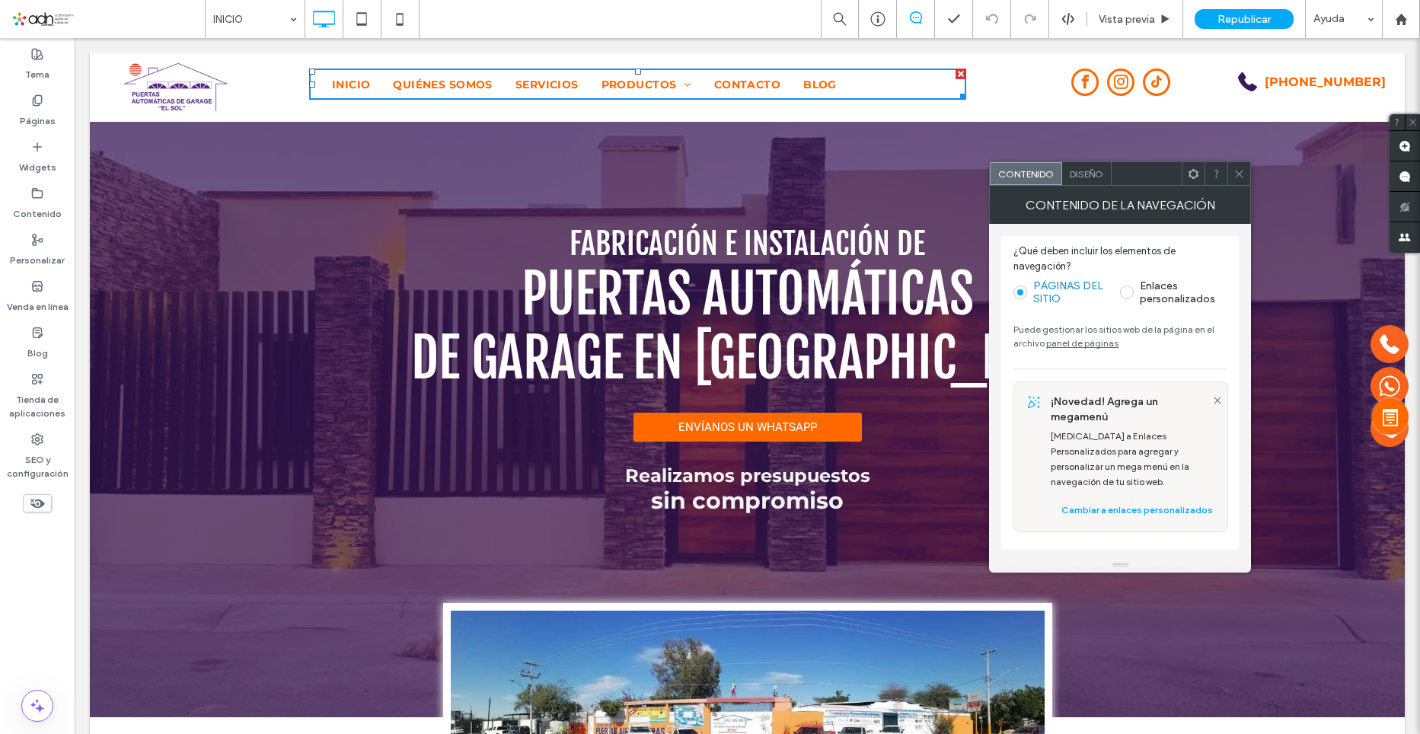
click at [1095, 180] on div "Diseño" at bounding box center [1086, 173] width 49 height 23
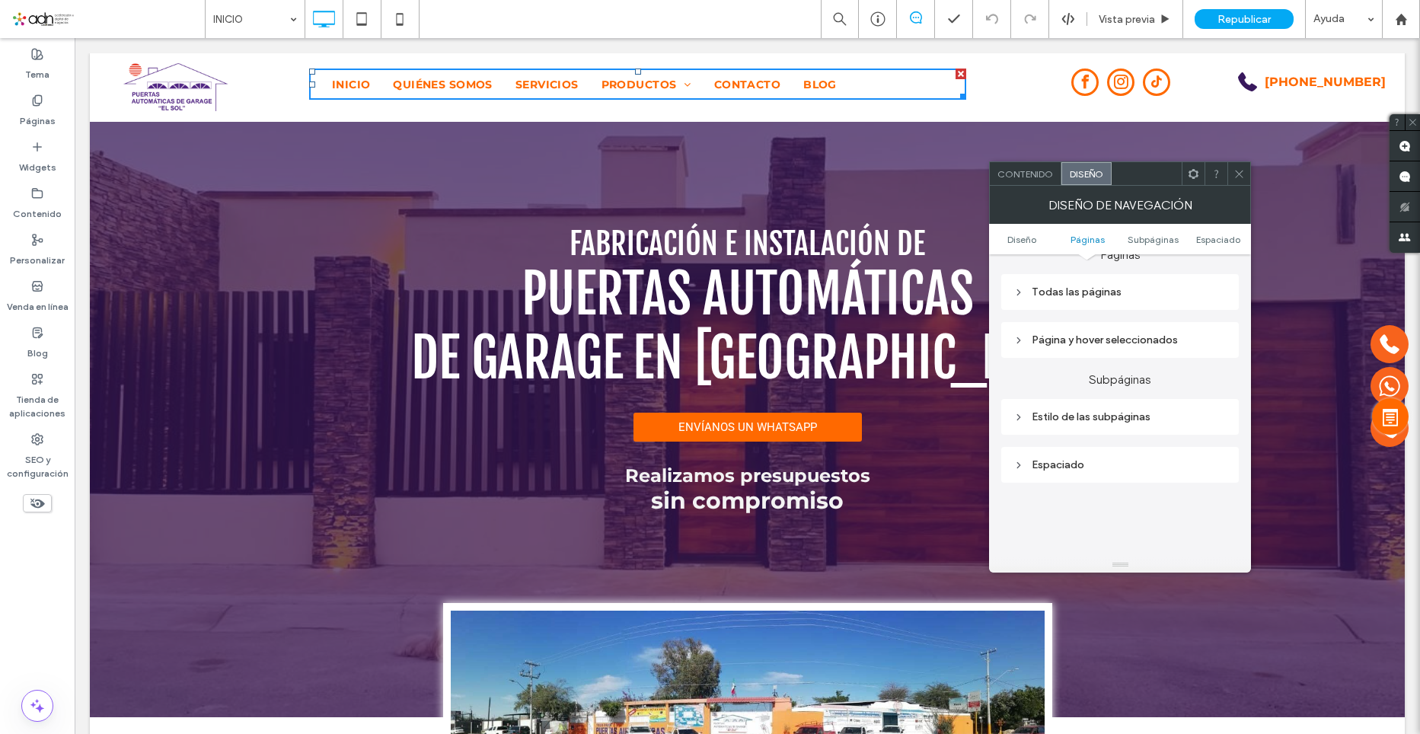
scroll to position [152, 0]
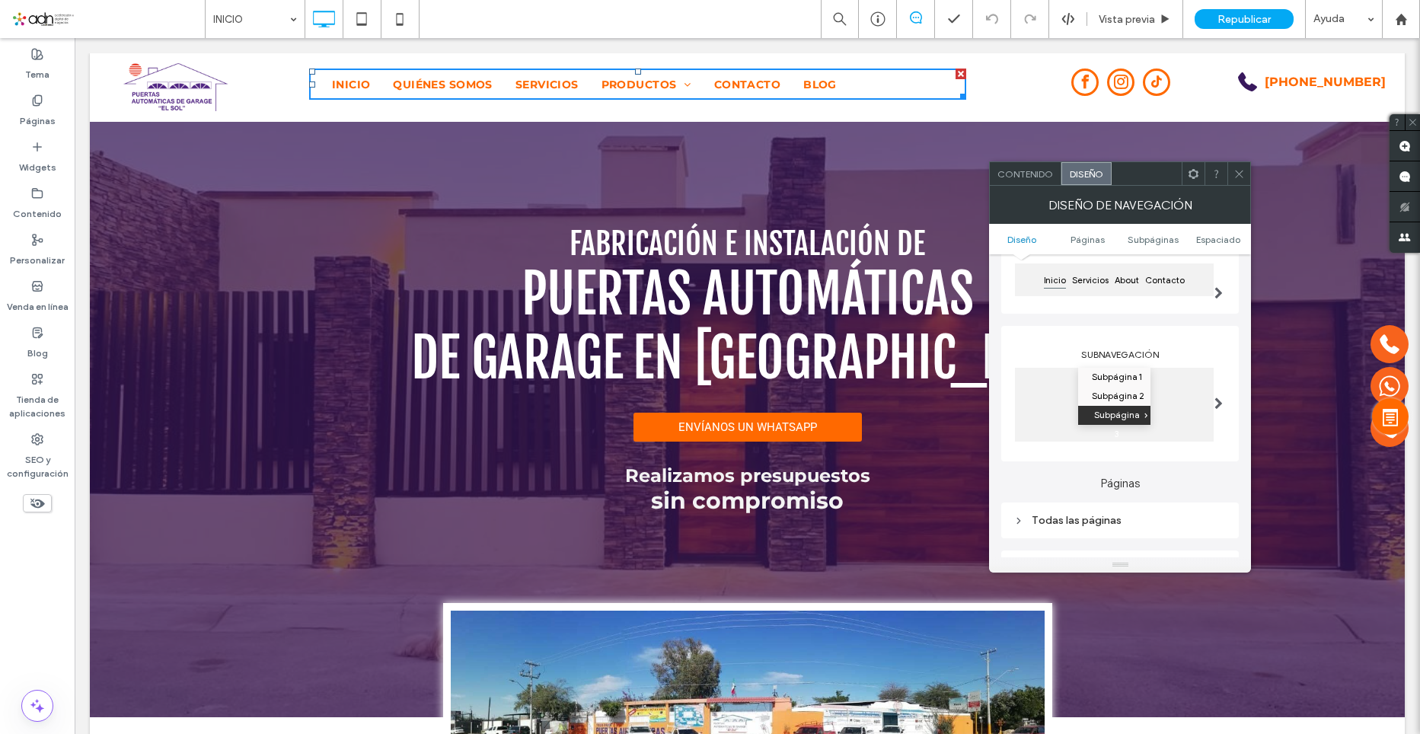
click at [1027, 180] on div "Contenido" at bounding box center [1026, 173] width 72 height 23
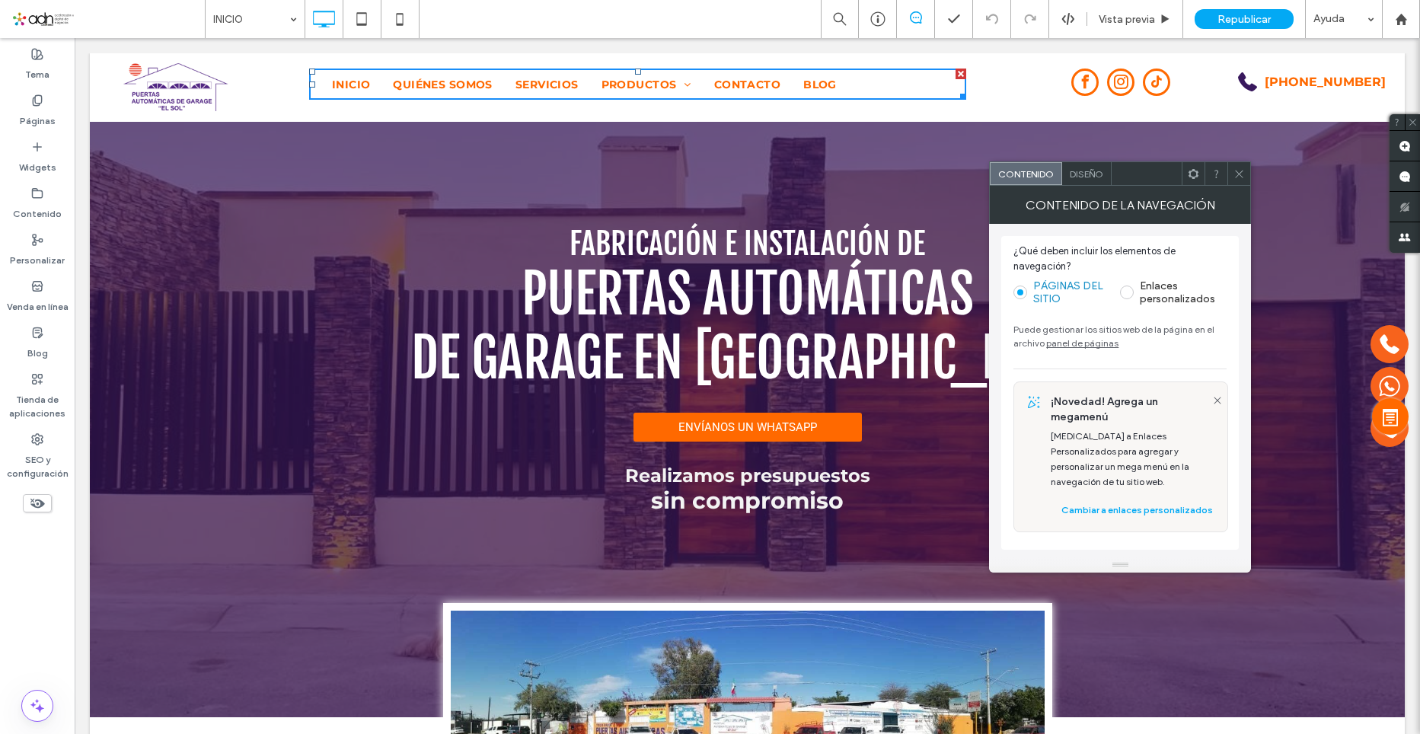
click at [1239, 170] on icon at bounding box center [1239, 173] width 11 height 11
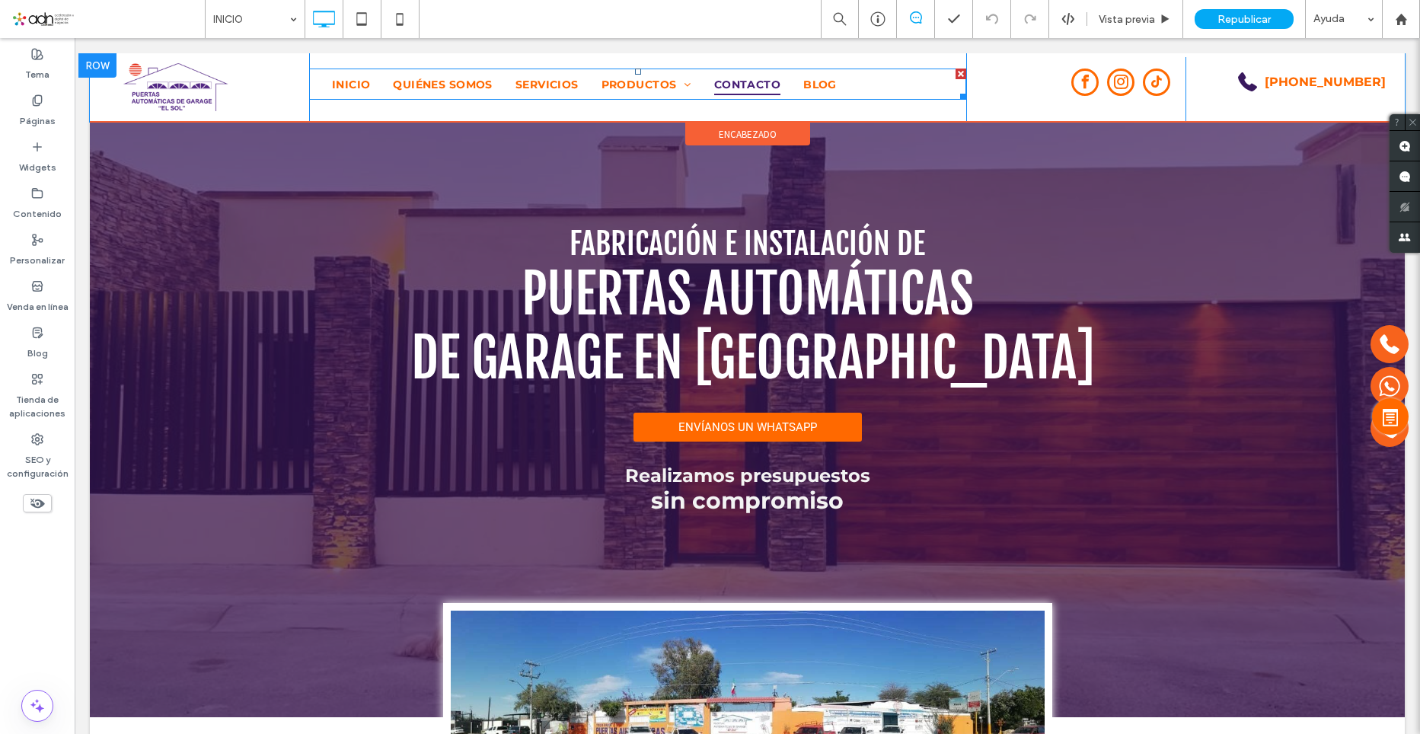
click at [746, 82] on span "CONTACTO" at bounding box center [747, 84] width 66 height 21
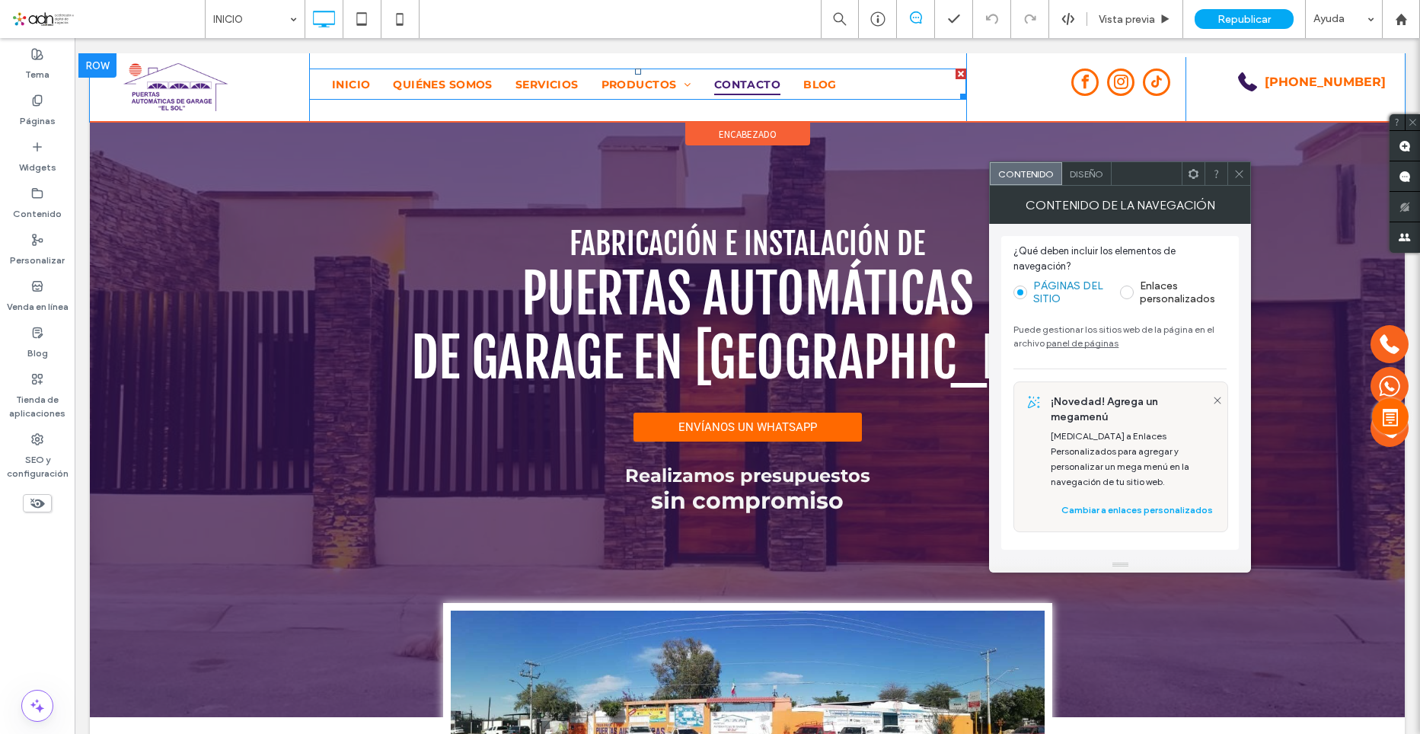
click at [746, 82] on span "CONTACTO" at bounding box center [747, 84] width 66 height 21
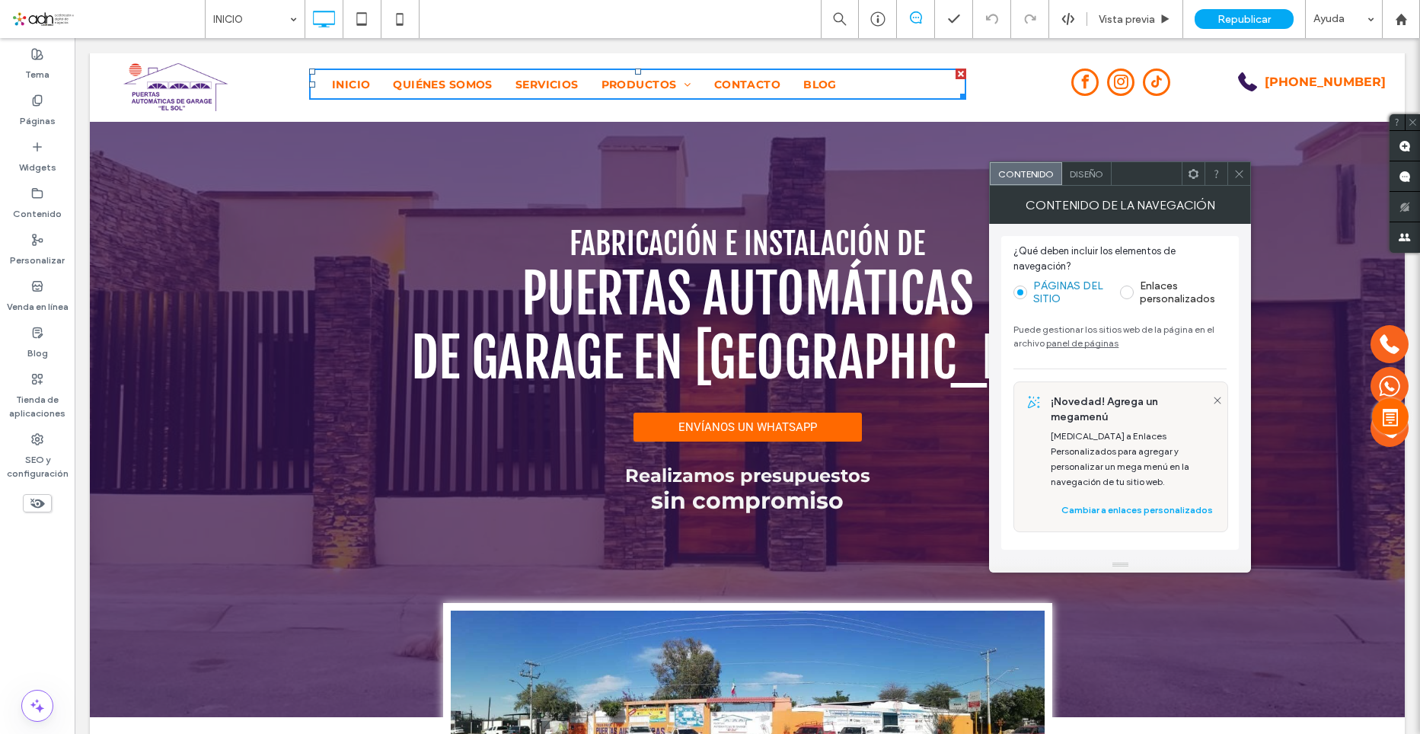
click at [1068, 183] on div "Diseño" at bounding box center [1086, 173] width 49 height 23
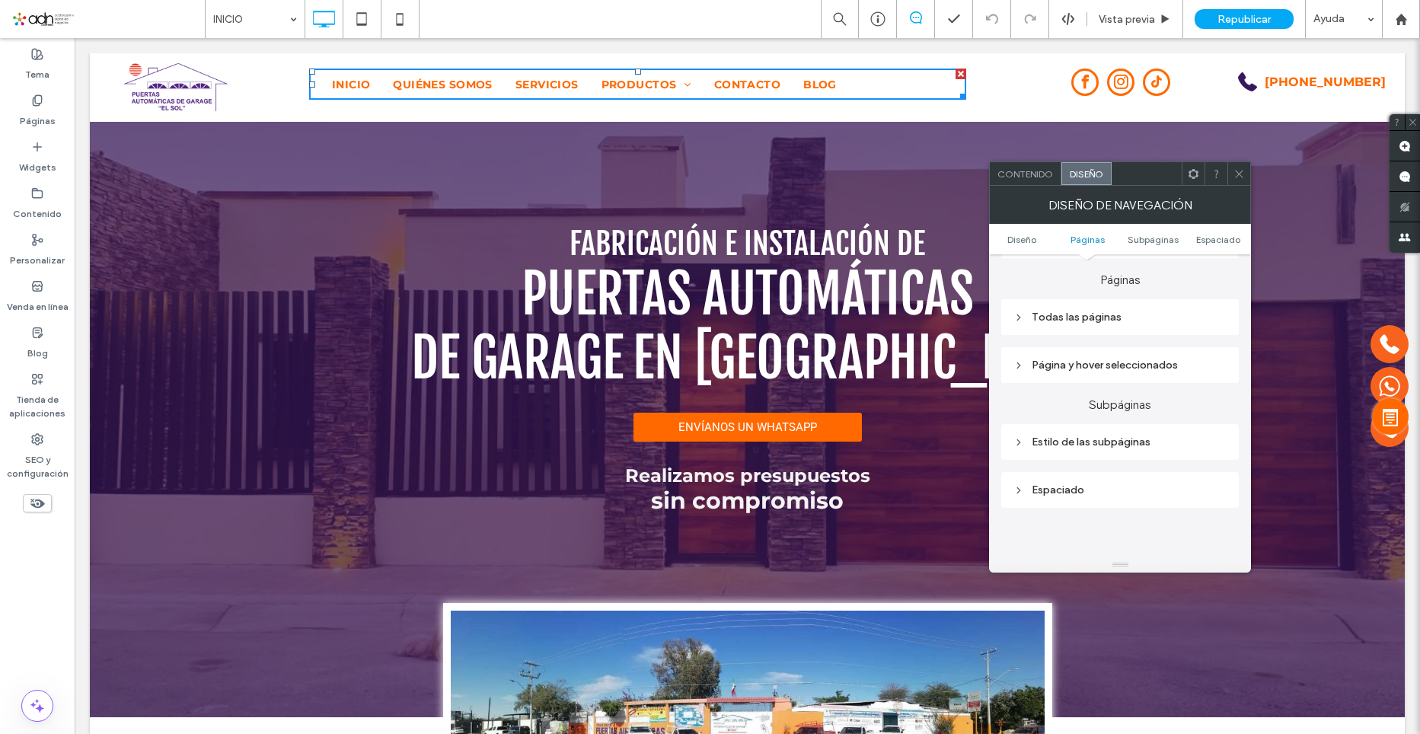
scroll to position [381, 0]
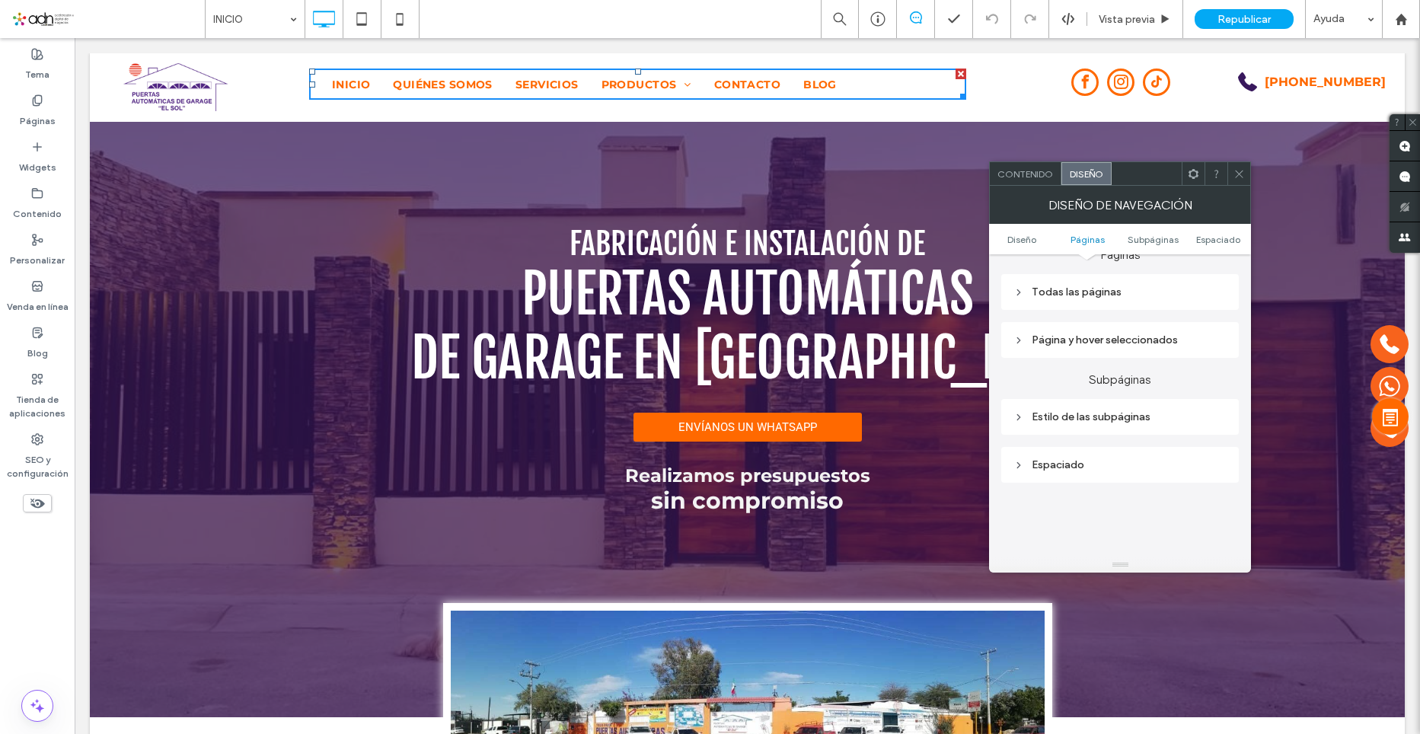
click at [1133, 306] on div "Todas las páginas" at bounding box center [1120, 292] width 238 height 36
click at [1135, 294] on div "Todas las páginas" at bounding box center [1119, 292] width 213 height 13
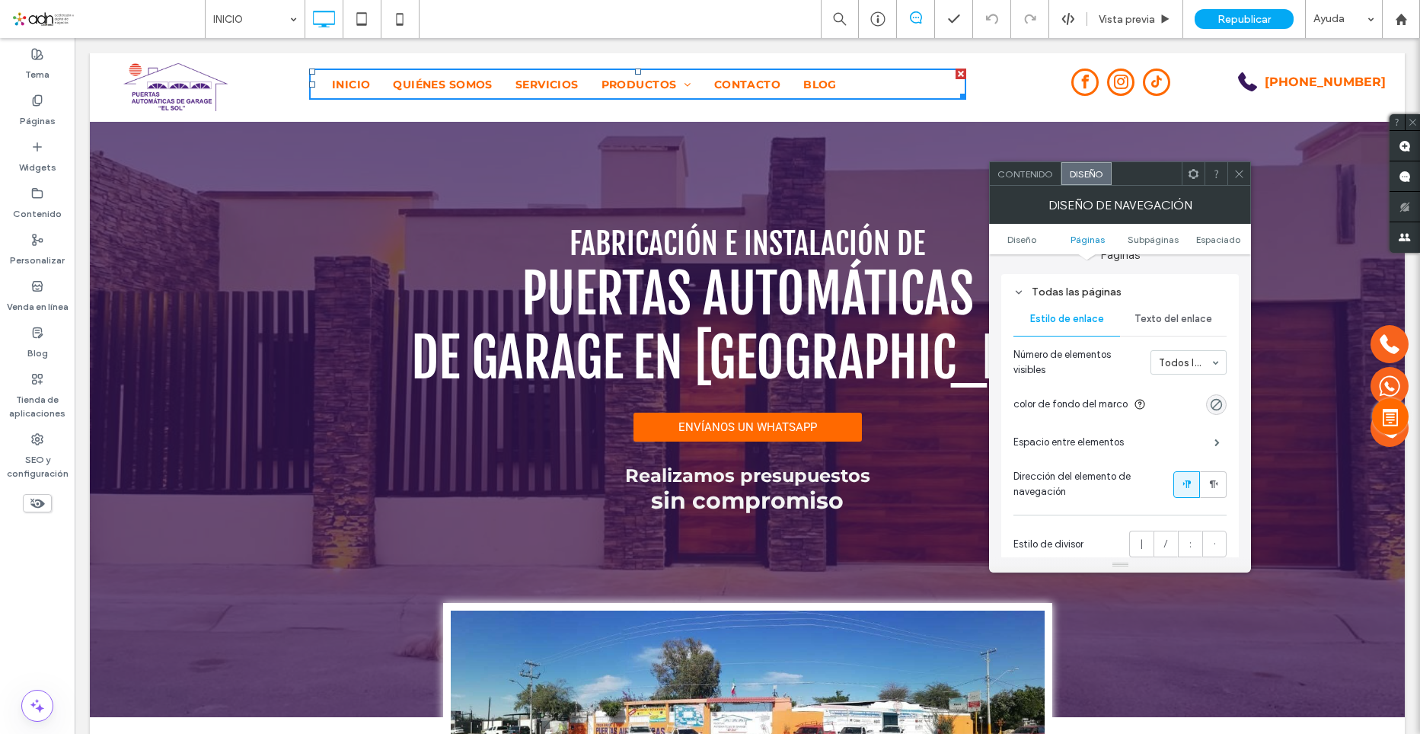
click at [1181, 323] on span "Texto del enlace" at bounding box center [1174, 319] width 78 height 12
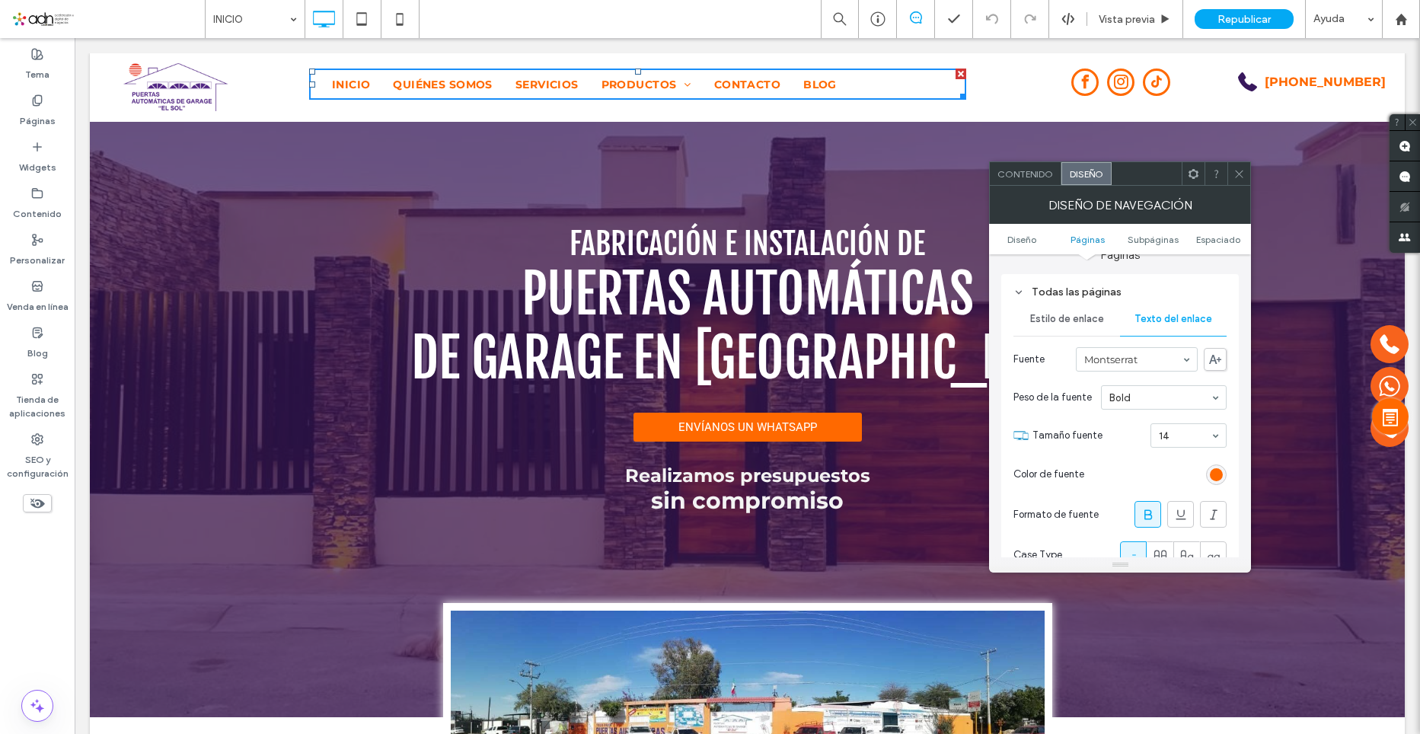
click at [1218, 482] on div "rgb(255, 105, 0)" at bounding box center [1216, 474] width 21 height 21
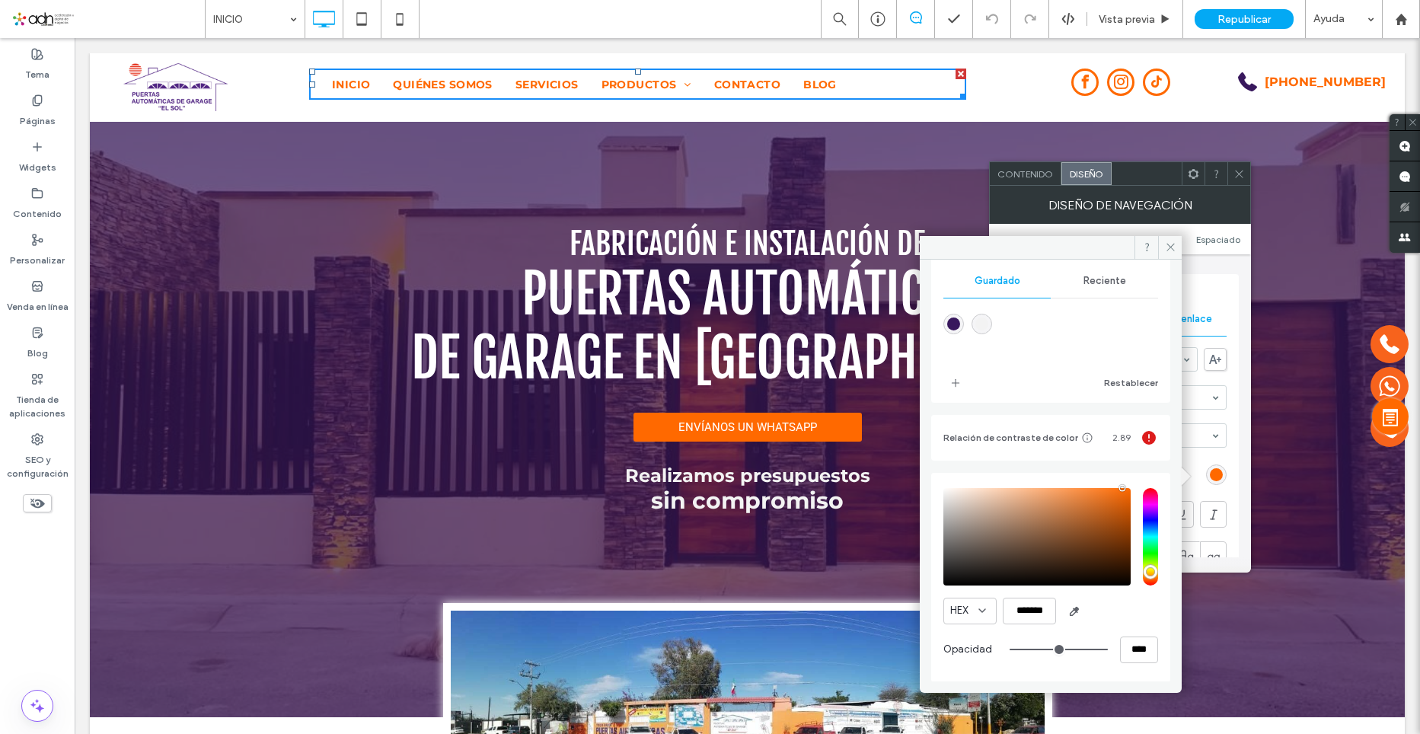
scroll to position [141, 0]
drag, startPoint x: 1013, startPoint y: 614, endPoint x: 1046, endPoint y: 611, distance: 33.6
click at [1046, 611] on input "*******" at bounding box center [1029, 610] width 53 height 27
paste input "color picker textbox"
click at [1103, 611] on div "HEX ******" at bounding box center [1050, 610] width 215 height 27
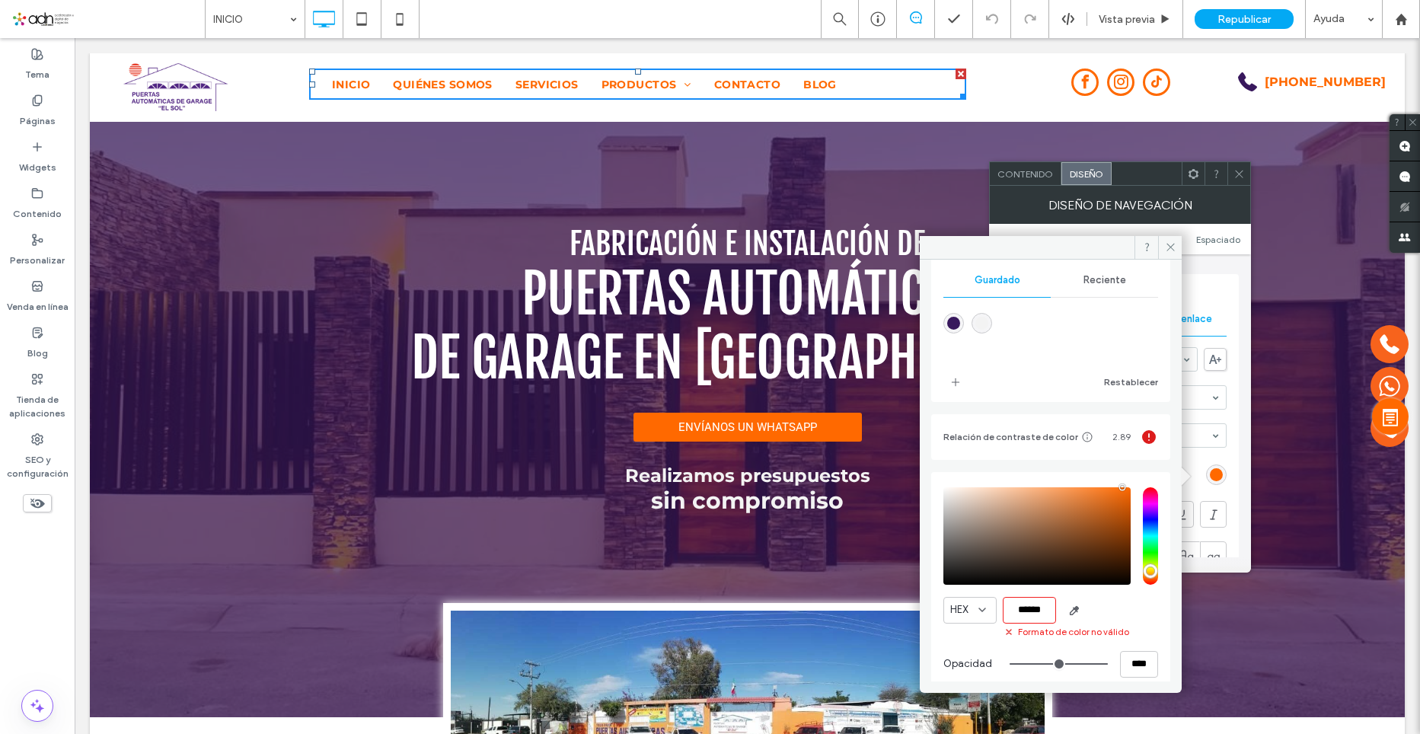
click at [1096, 605] on div "HEX ******" at bounding box center [1050, 610] width 215 height 27
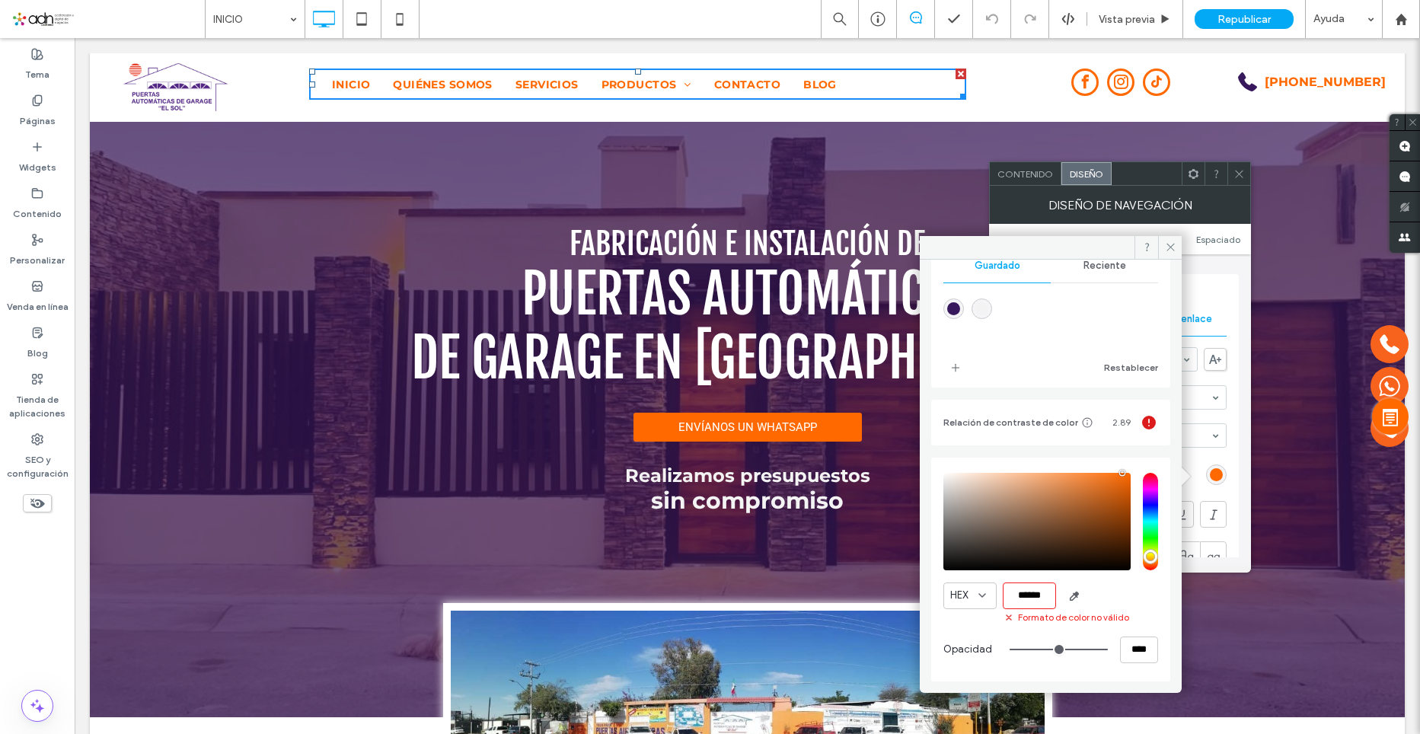
scroll to position [156, 0]
click at [1026, 593] on input "******" at bounding box center [1029, 595] width 53 height 27
click at [1102, 591] on div "HEX ******" at bounding box center [1050, 595] width 215 height 27
click at [1047, 591] on input "******" at bounding box center [1029, 595] width 53 height 27
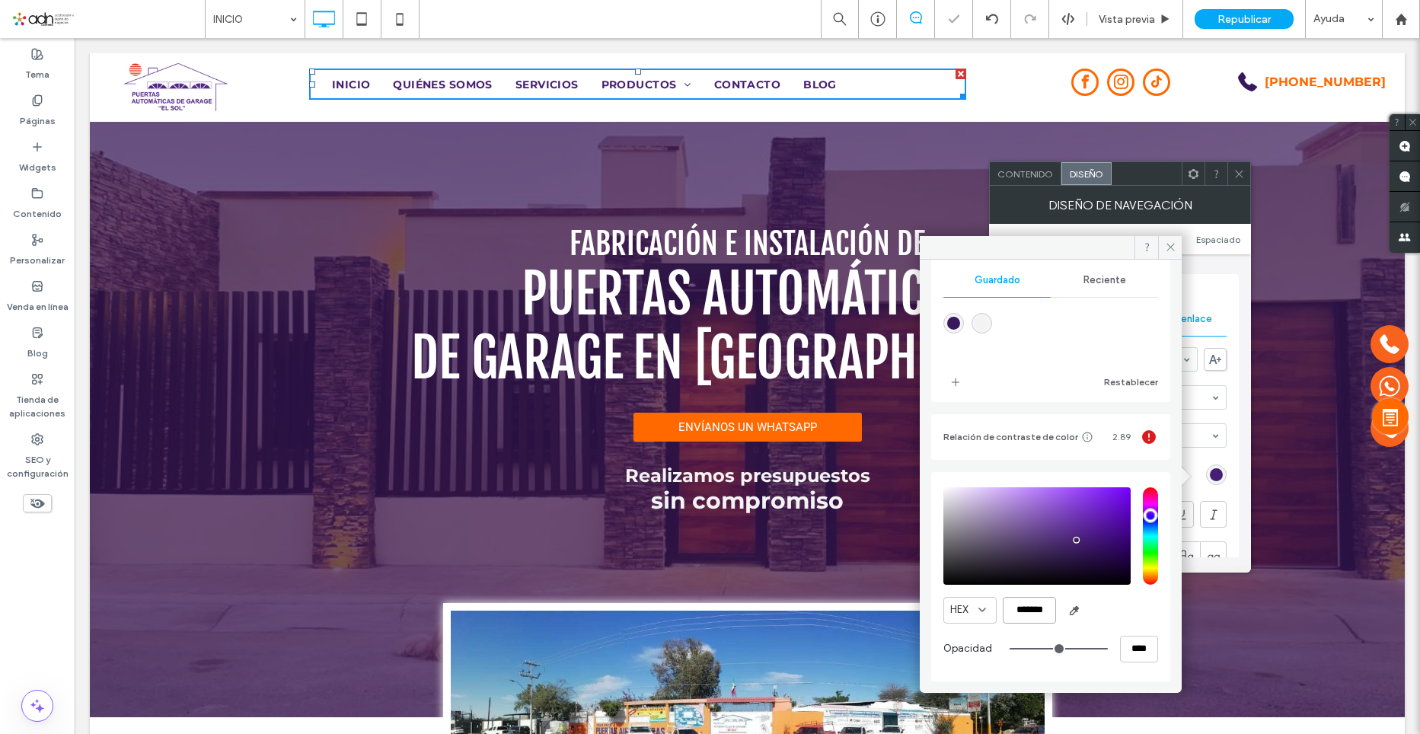
scroll to position [150, 0]
type input "*******"
click at [1109, 599] on div "HEX *******" at bounding box center [1050, 610] width 215 height 27
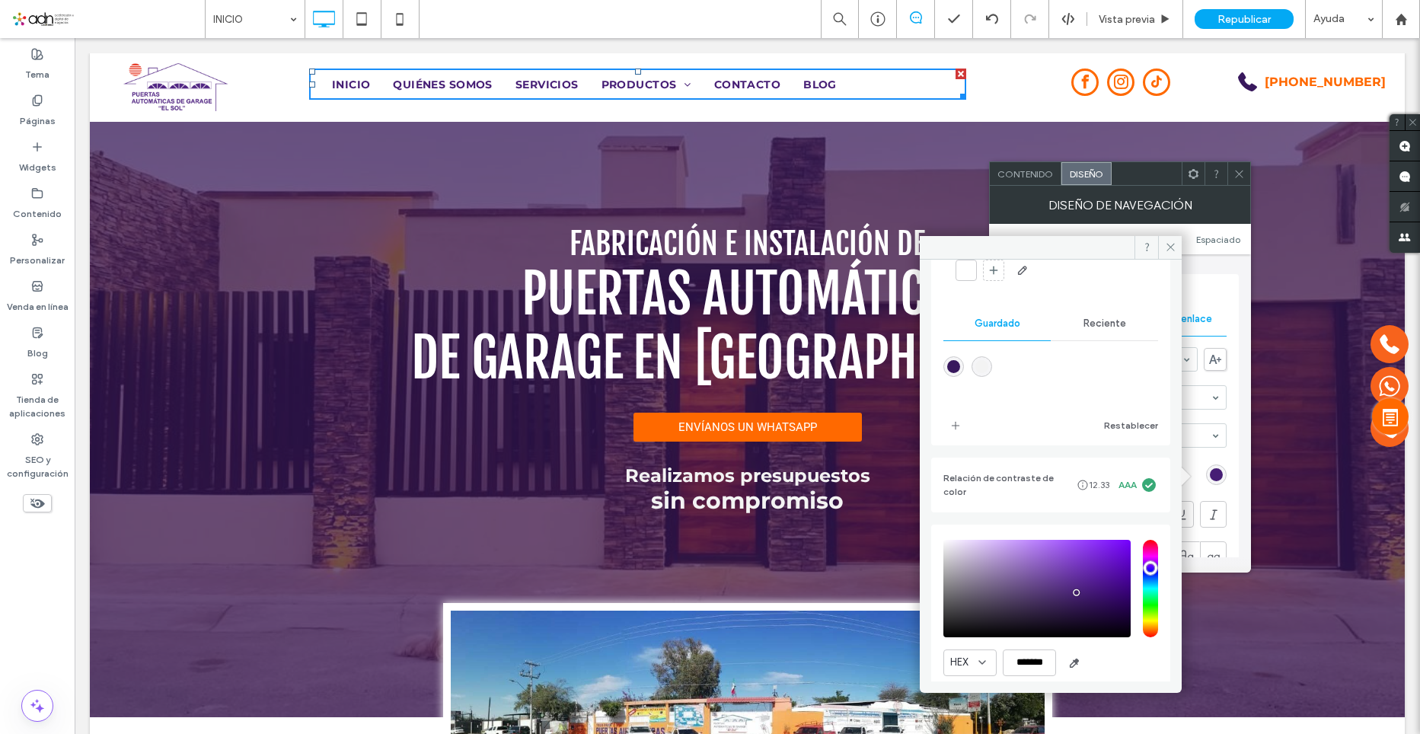
scroll to position [0, 0]
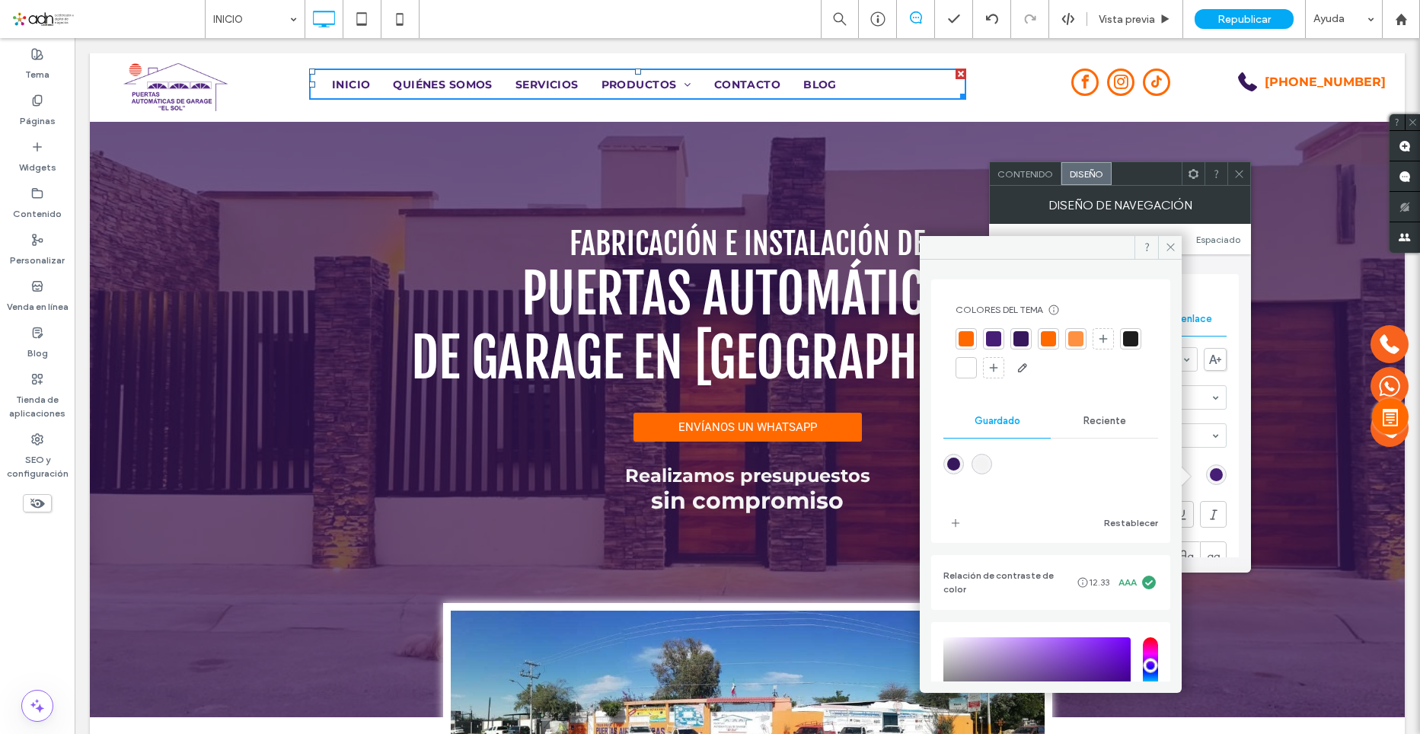
click at [1084, 423] on span "Reciente" at bounding box center [1105, 421] width 43 height 12
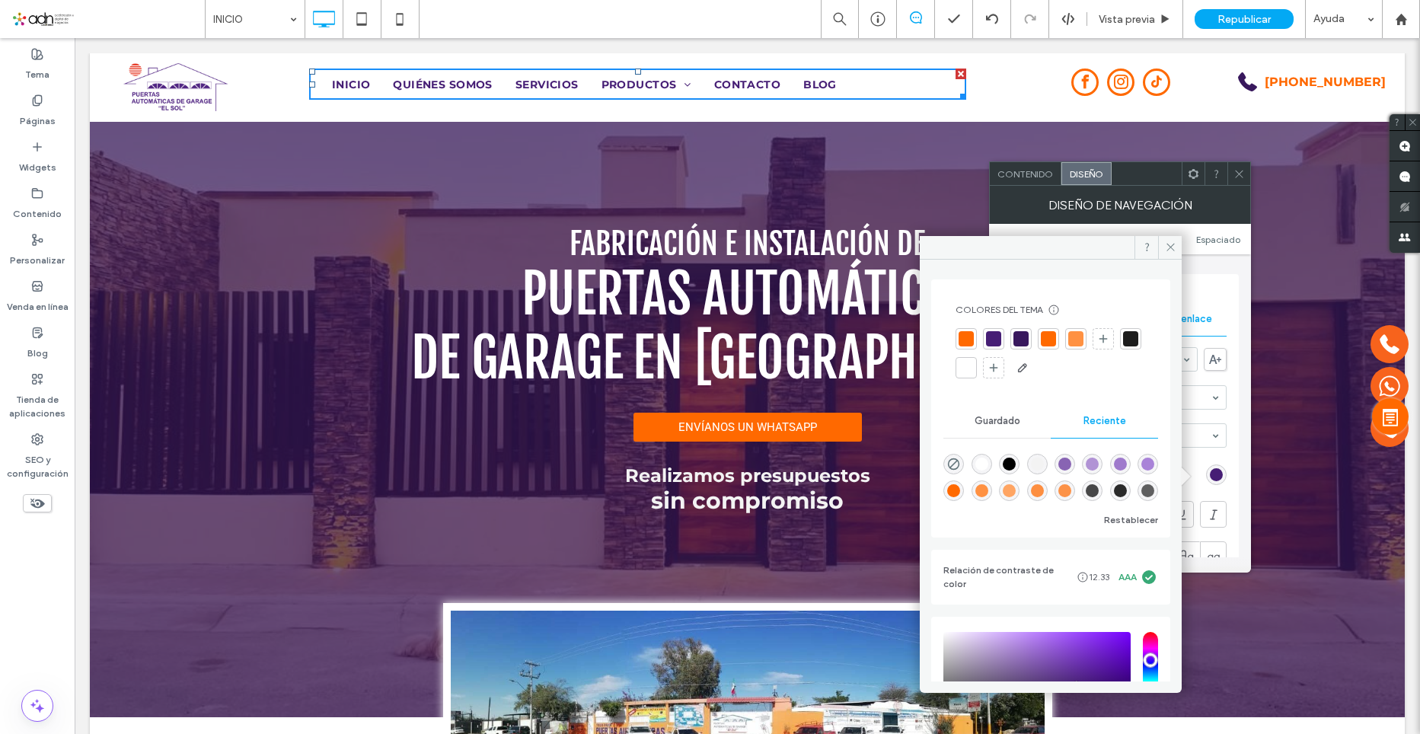
click at [998, 410] on div "Guardado" at bounding box center [996, 421] width 107 height 34
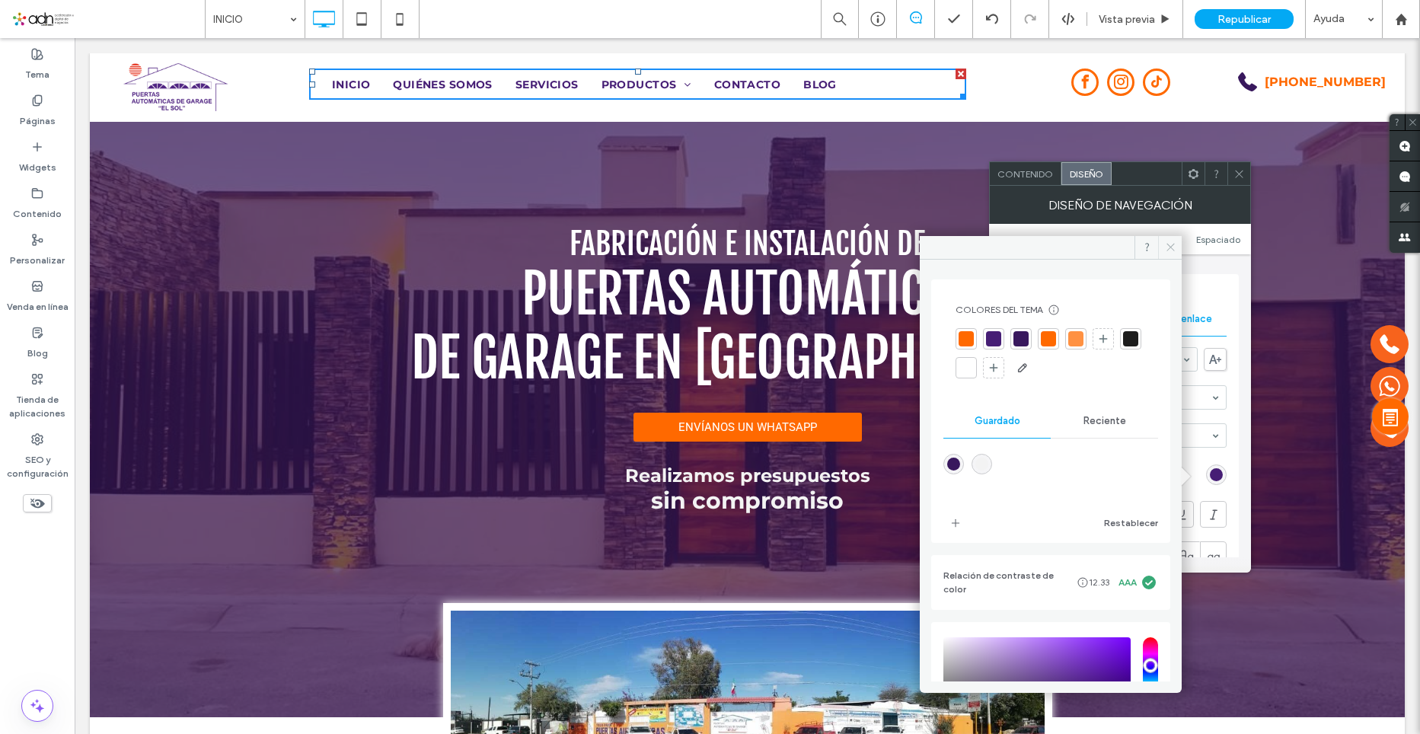
click at [1173, 246] on icon at bounding box center [1170, 246] width 11 height 11
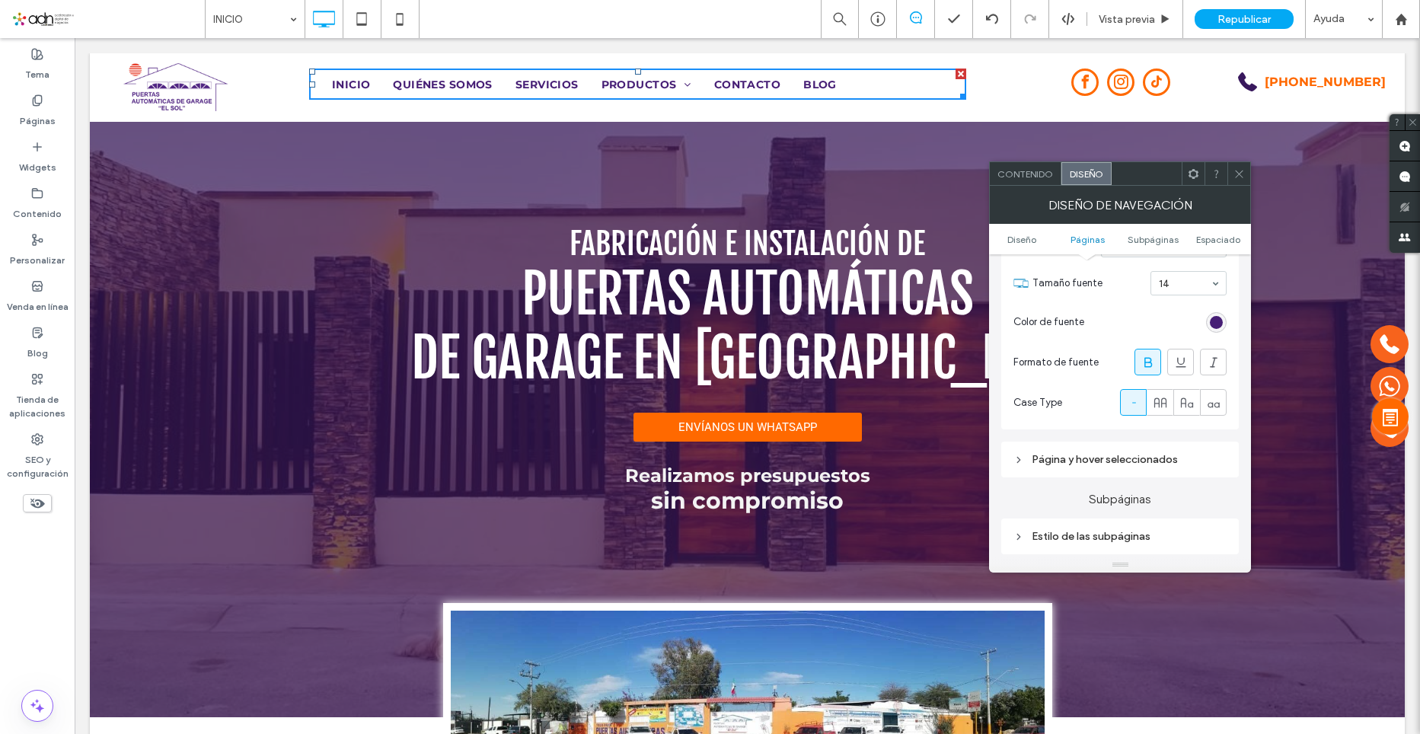
scroll to position [609, 0]
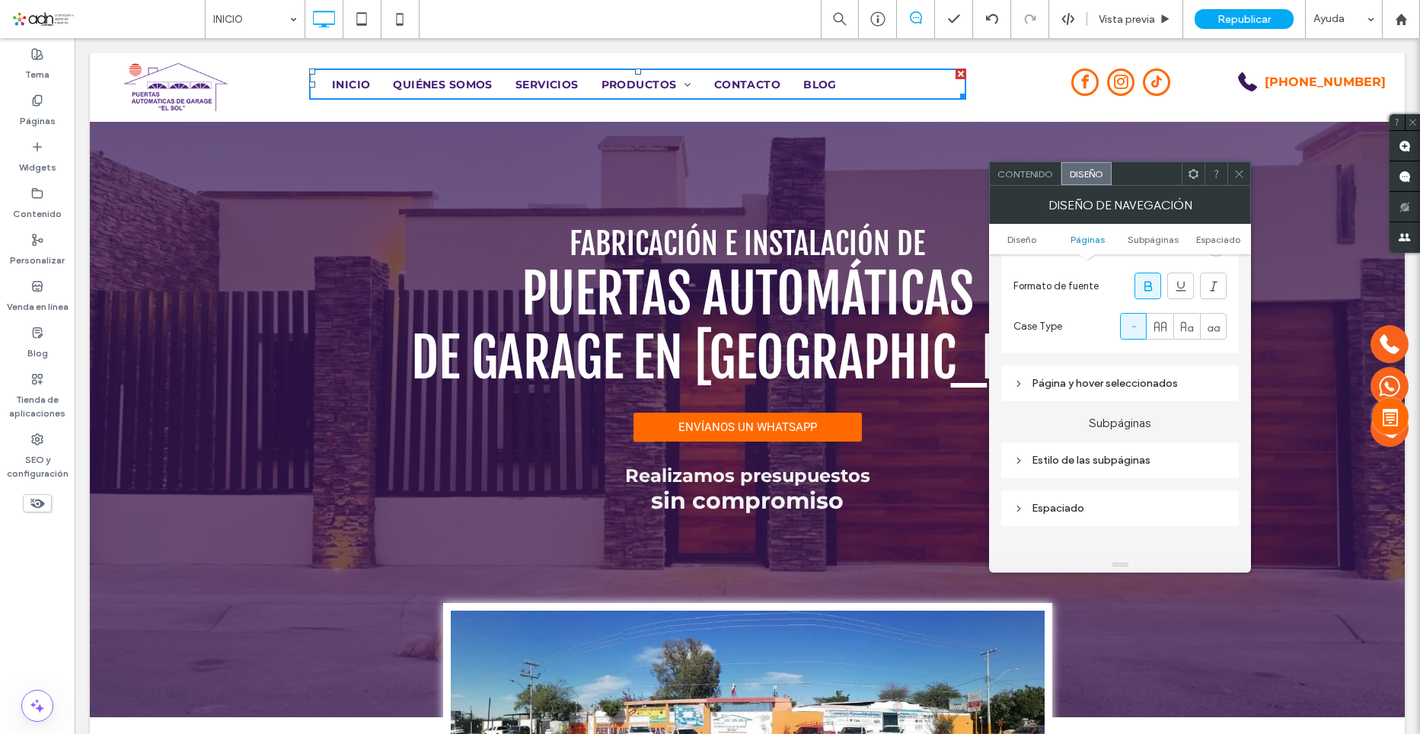
click at [1156, 388] on div "Página y hover seleccionados" at bounding box center [1119, 383] width 213 height 13
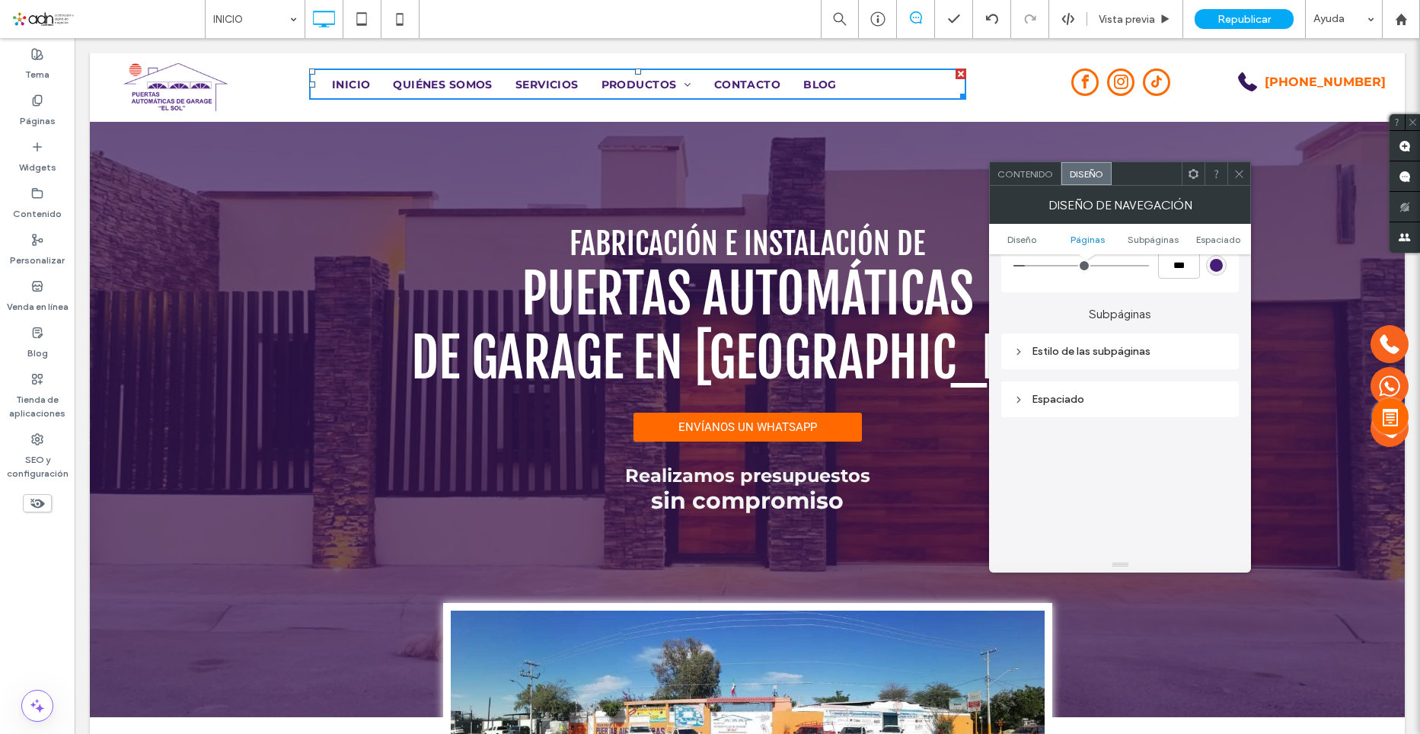
scroll to position [914, 0]
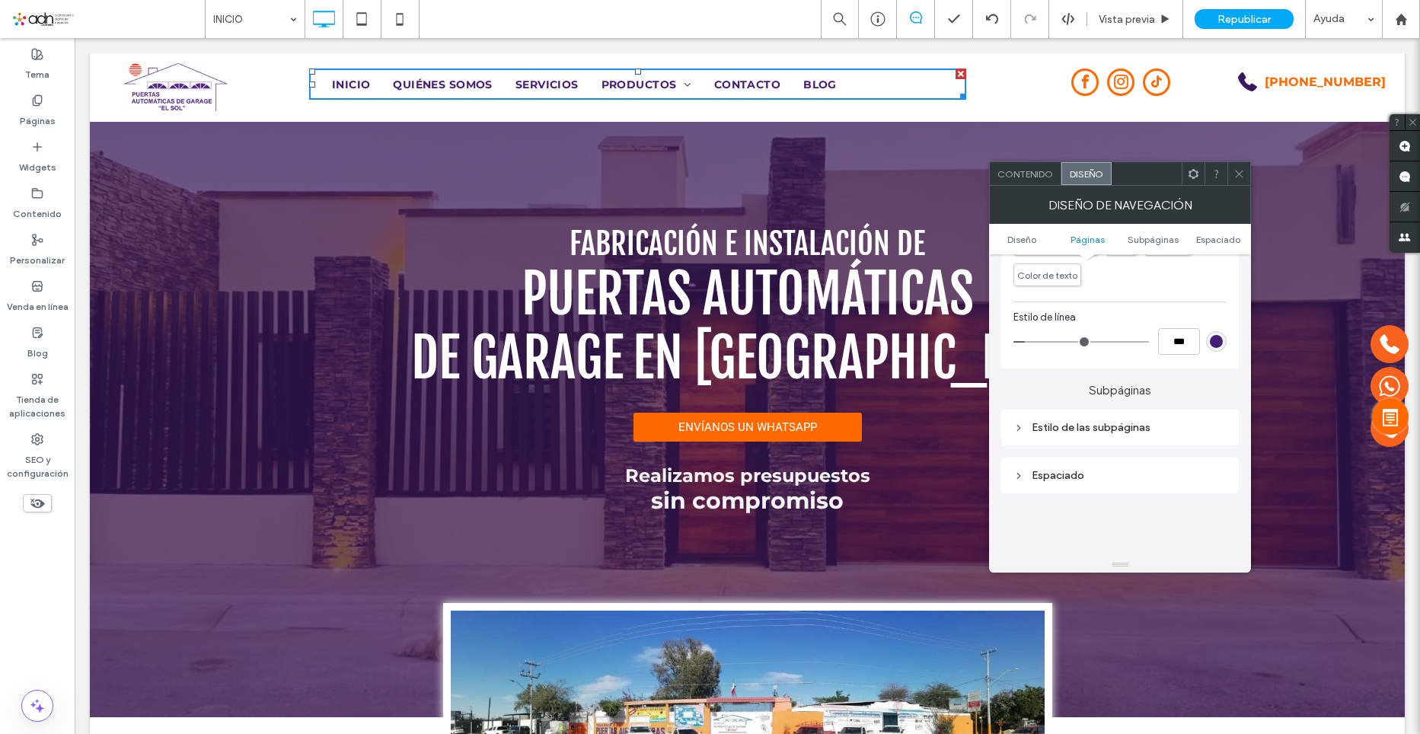
click at [1136, 440] on div "Estilo de las subpáginas" at bounding box center [1120, 428] width 238 height 36
click at [1143, 434] on div "Estilo de las subpáginas" at bounding box center [1119, 427] width 213 height 21
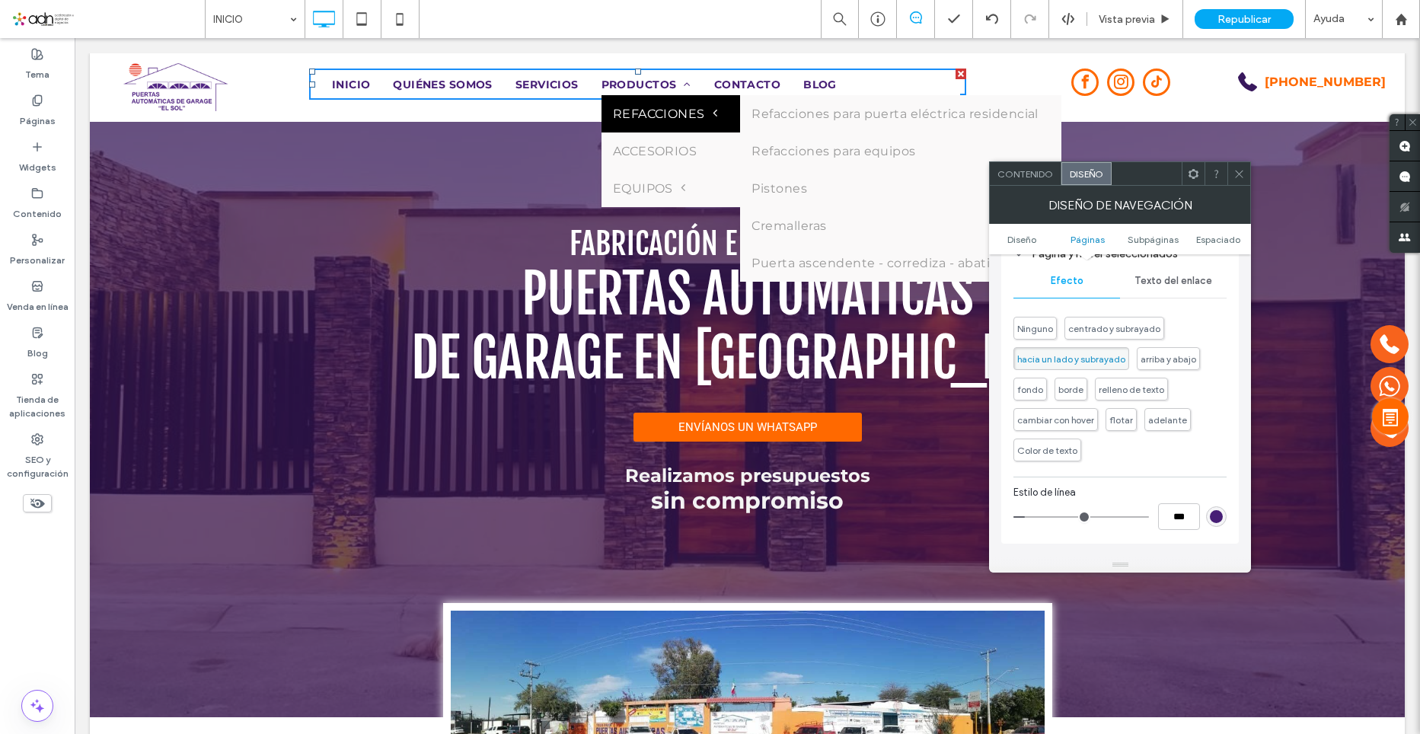
scroll to position [761, 0]
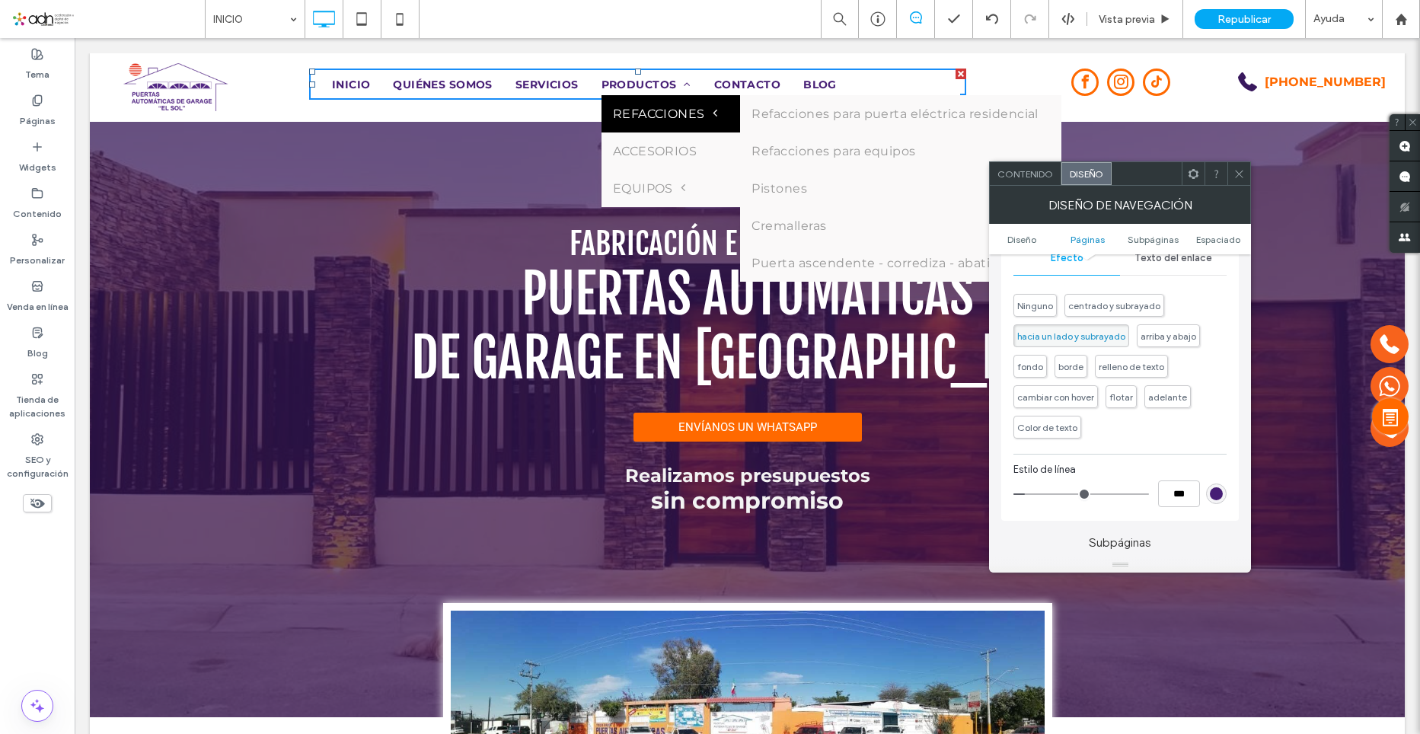
click at [1215, 492] on div "rgb(70, 30, 117)" at bounding box center [1216, 493] width 13 height 13
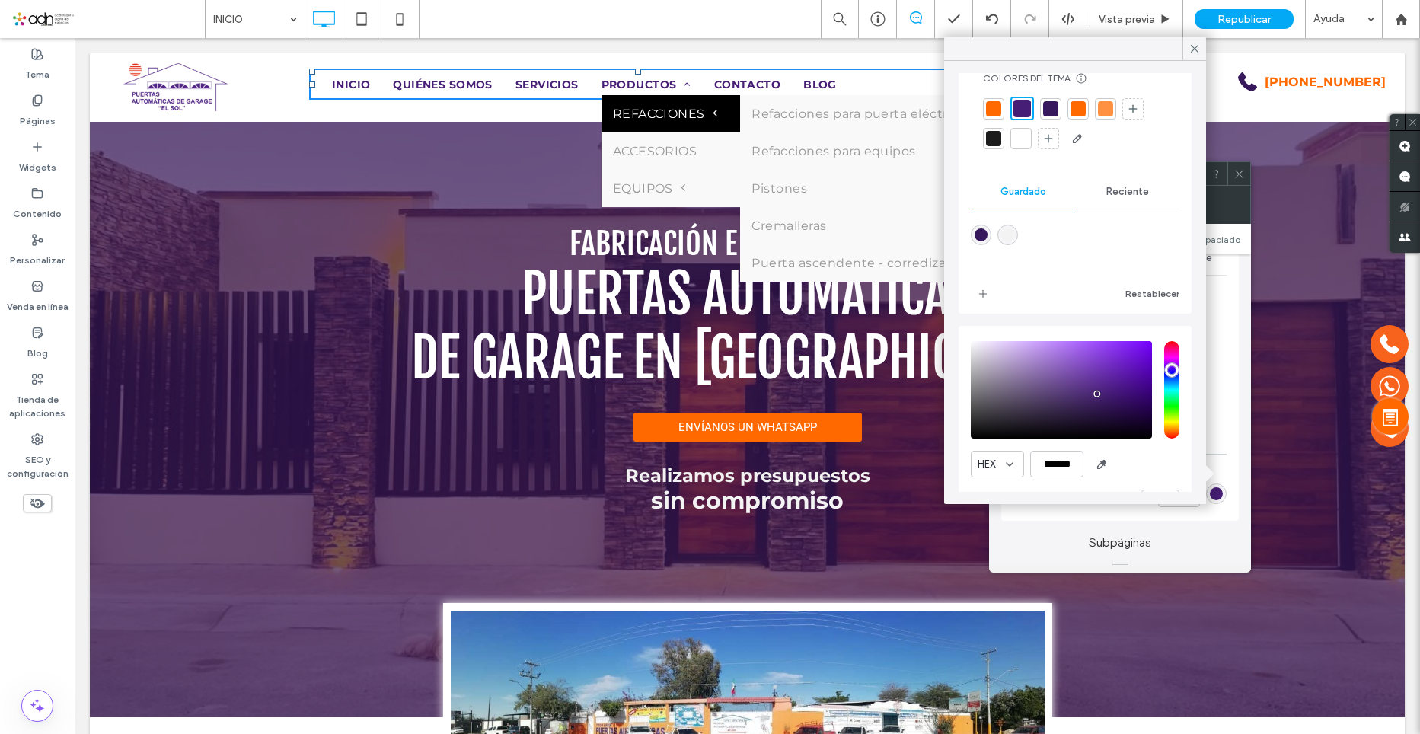
scroll to position [0, 0]
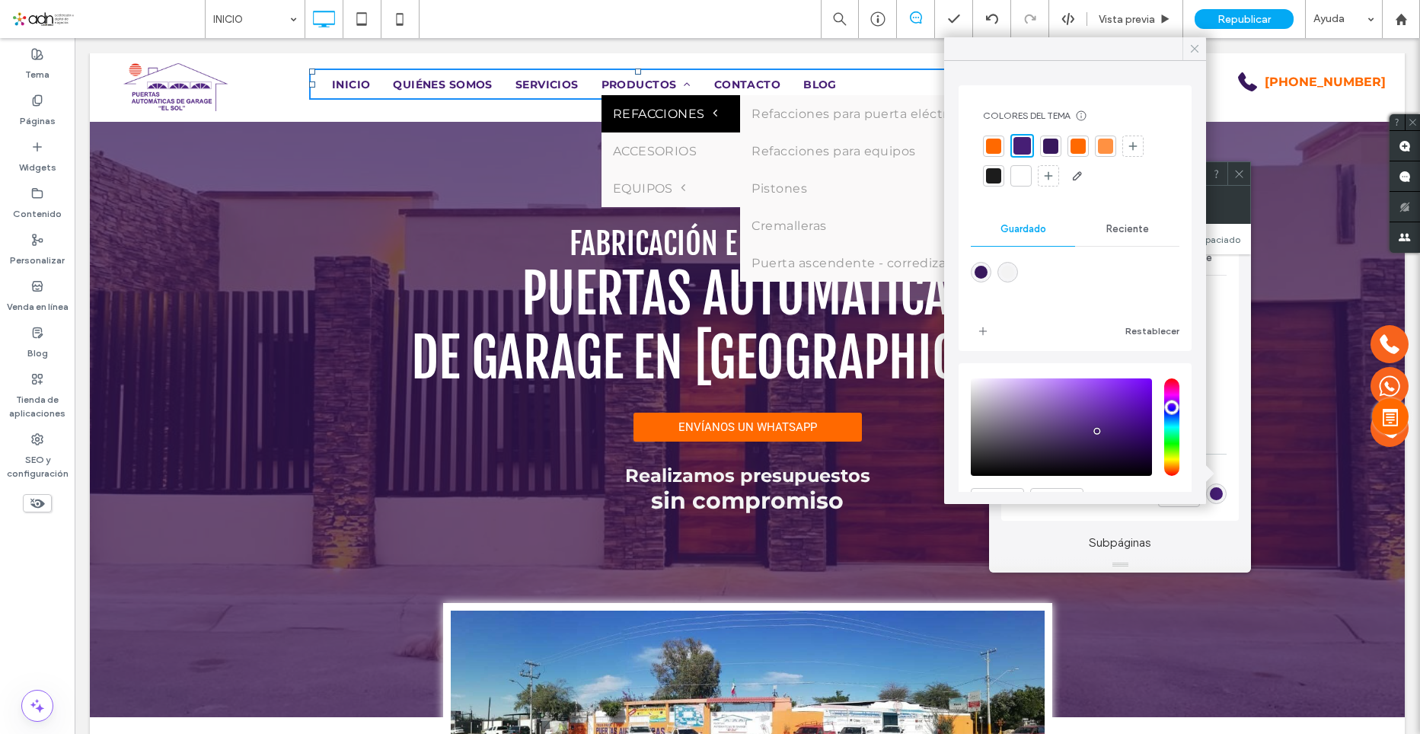
click at [1198, 43] on icon at bounding box center [1195, 49] width 14 height 14
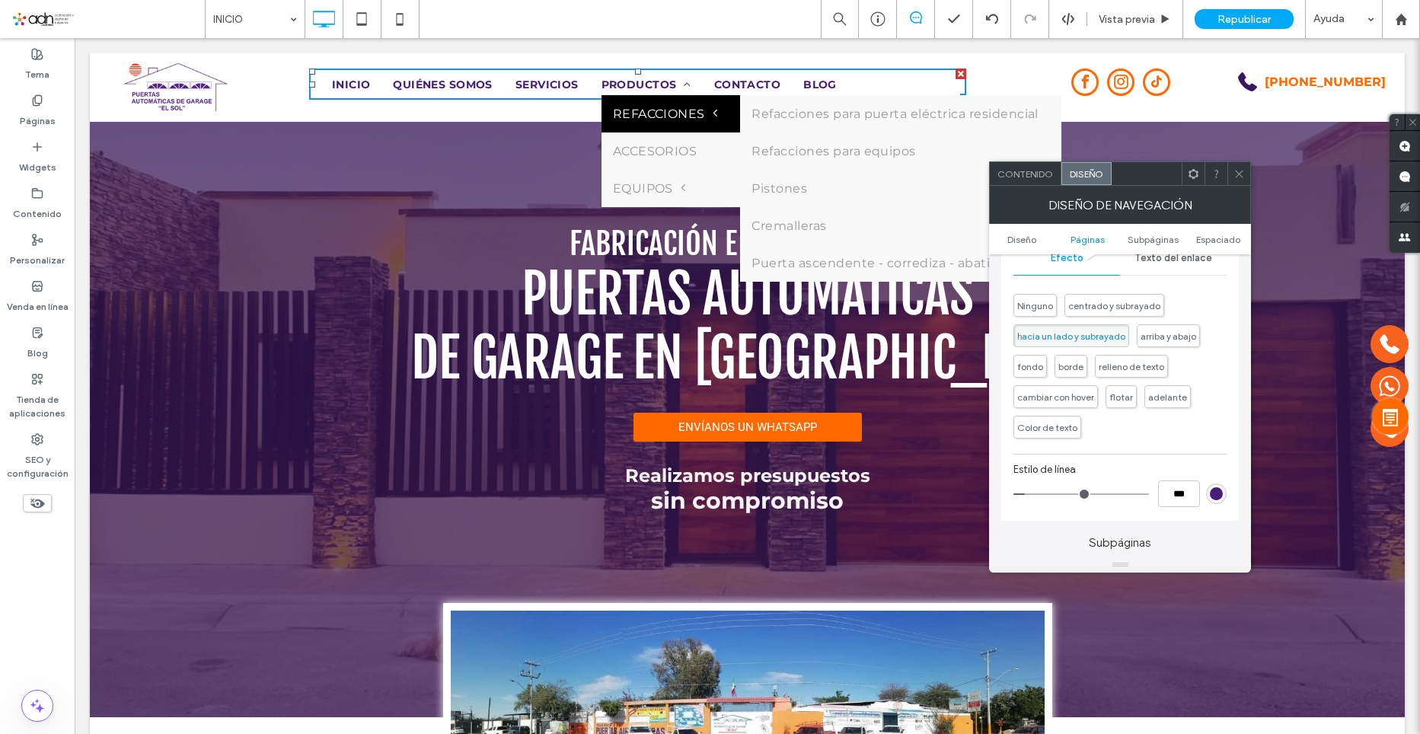
scroll to position [533, 0]
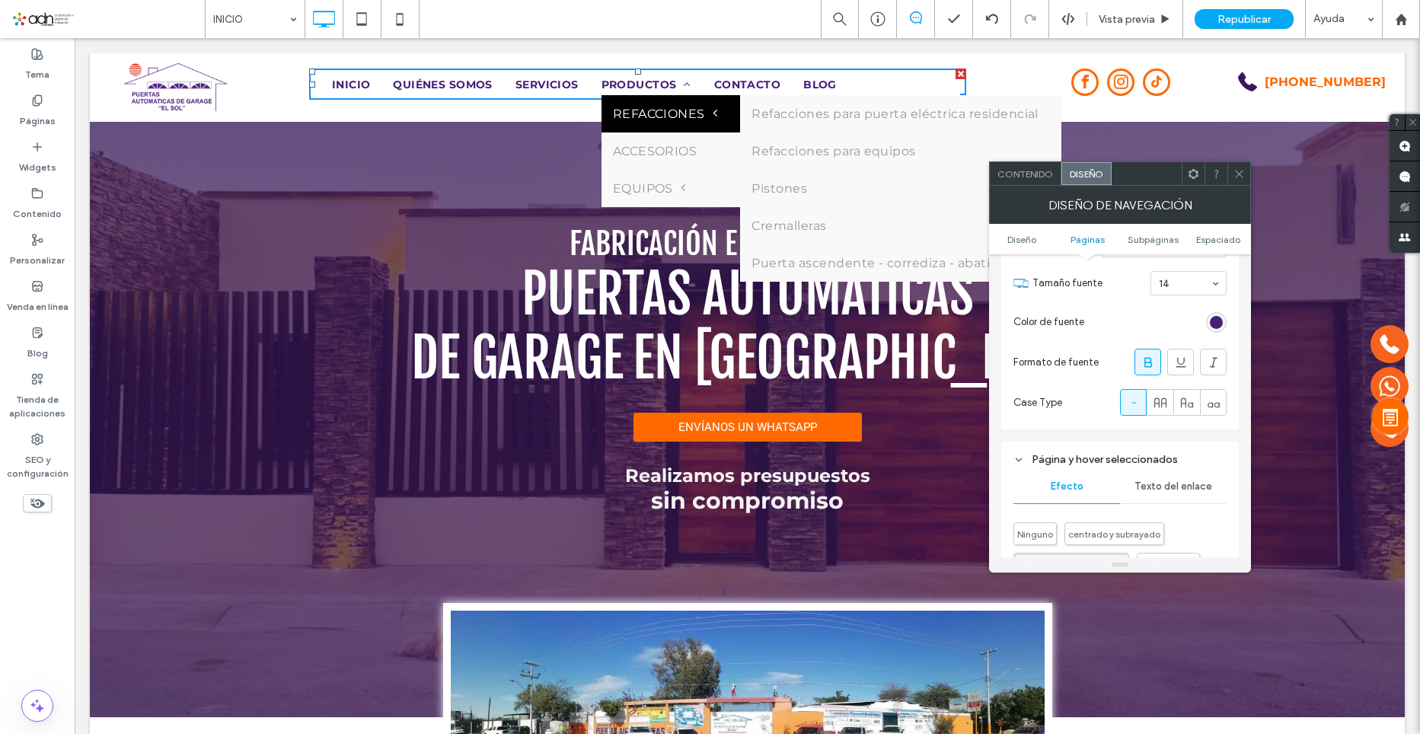
click at [1166, 483] on span "Texto del enlace" at bounding box center [1174, 486] width 78 height 12
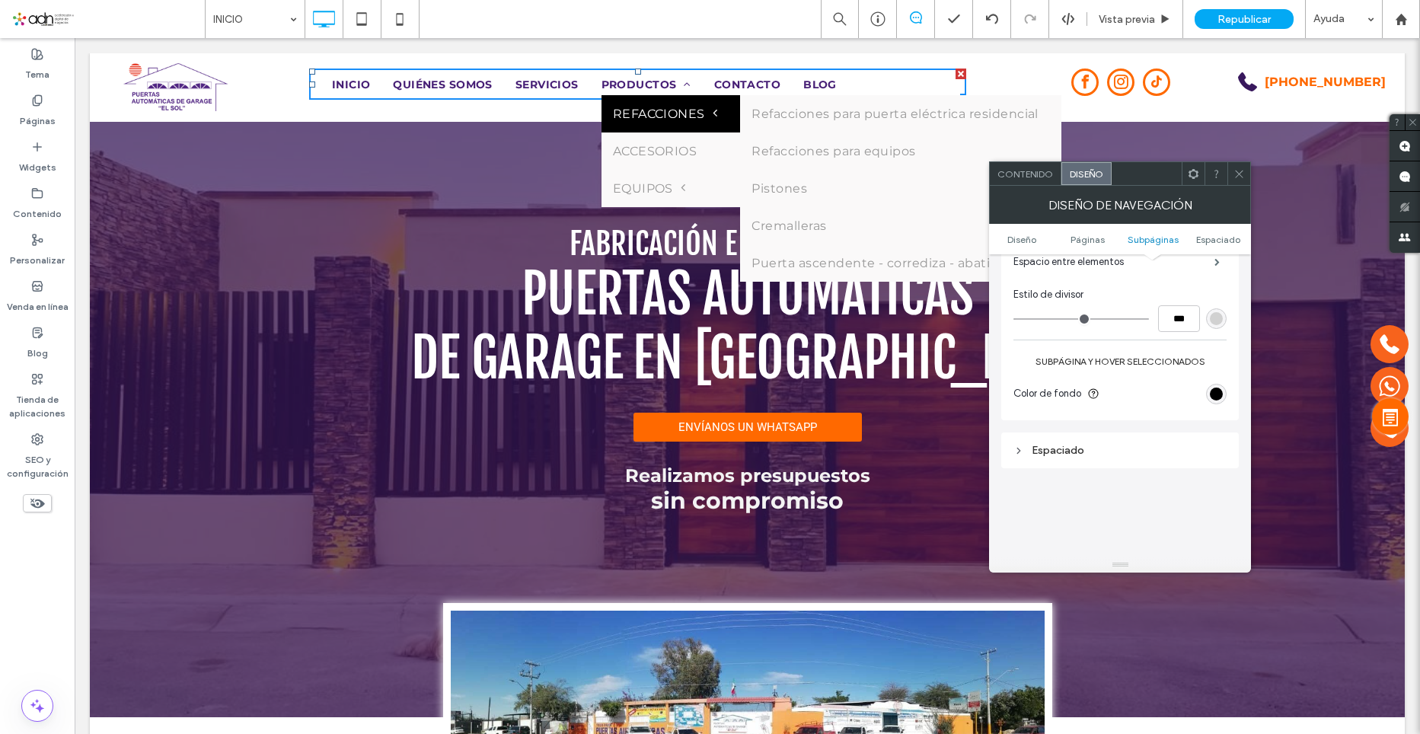
scroll to position [914, 0]
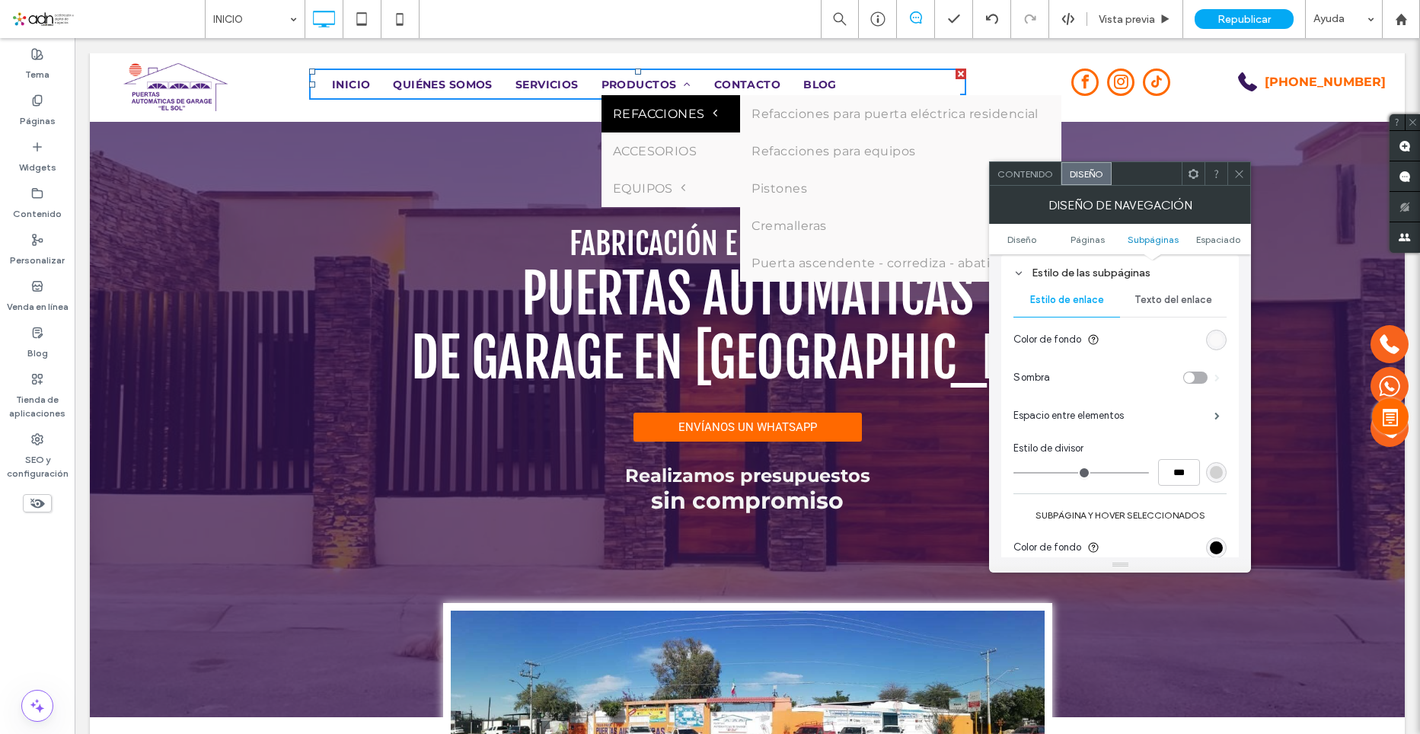
click at [1189, 305] on span "Texto del enlace" at bounding box center [1174, 300] width 78 height 12
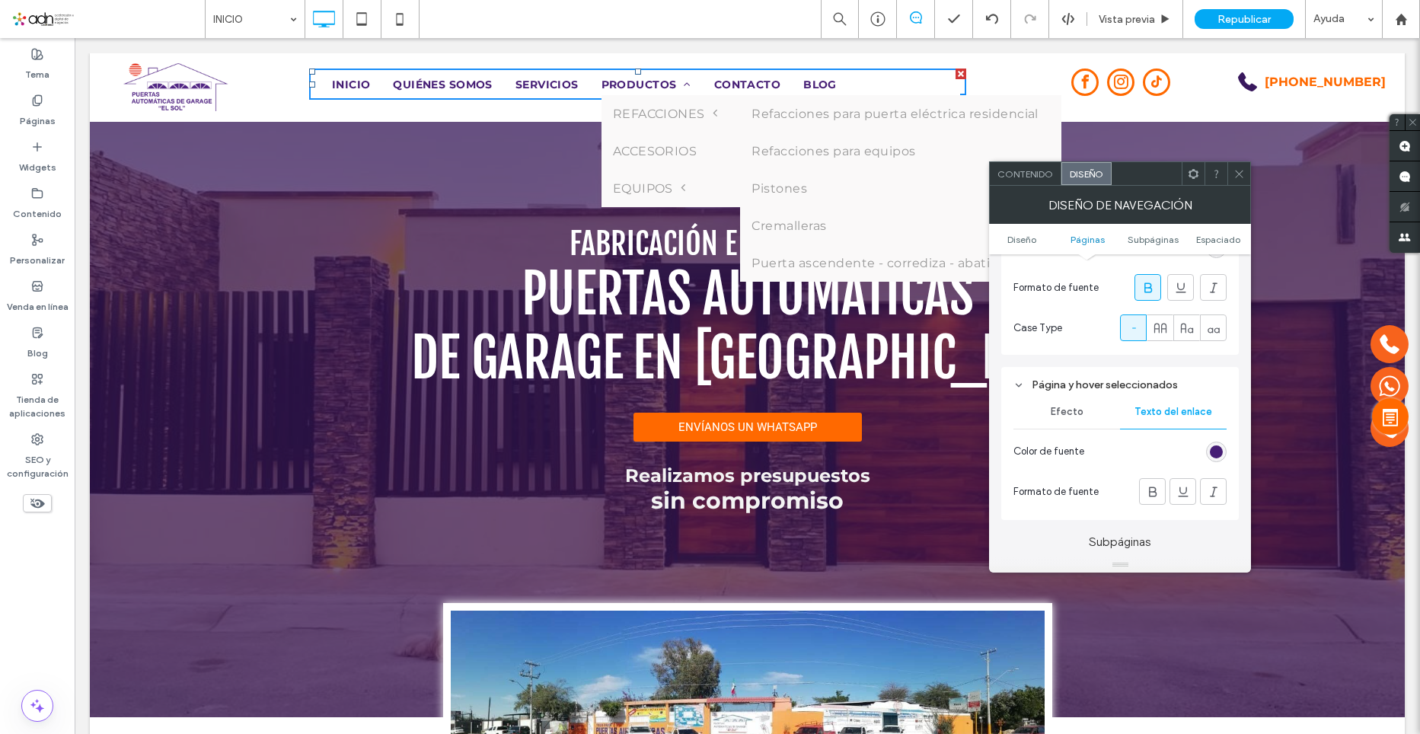
scroll to position [609, 0]
click at [1214, 450] on div "rgb(70, 30, 117)" at bounding box center [1216, 450] width 13 height 13
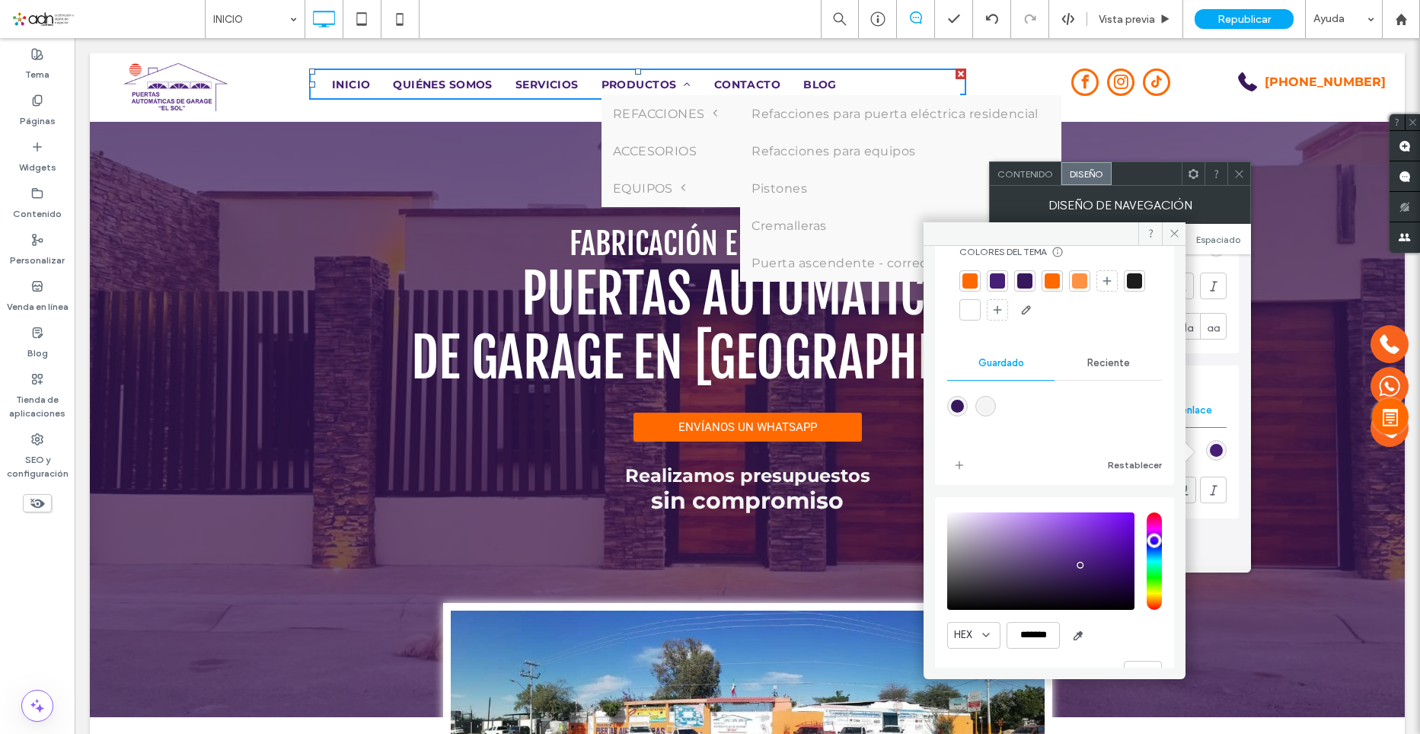
scroll to position [83, 0]
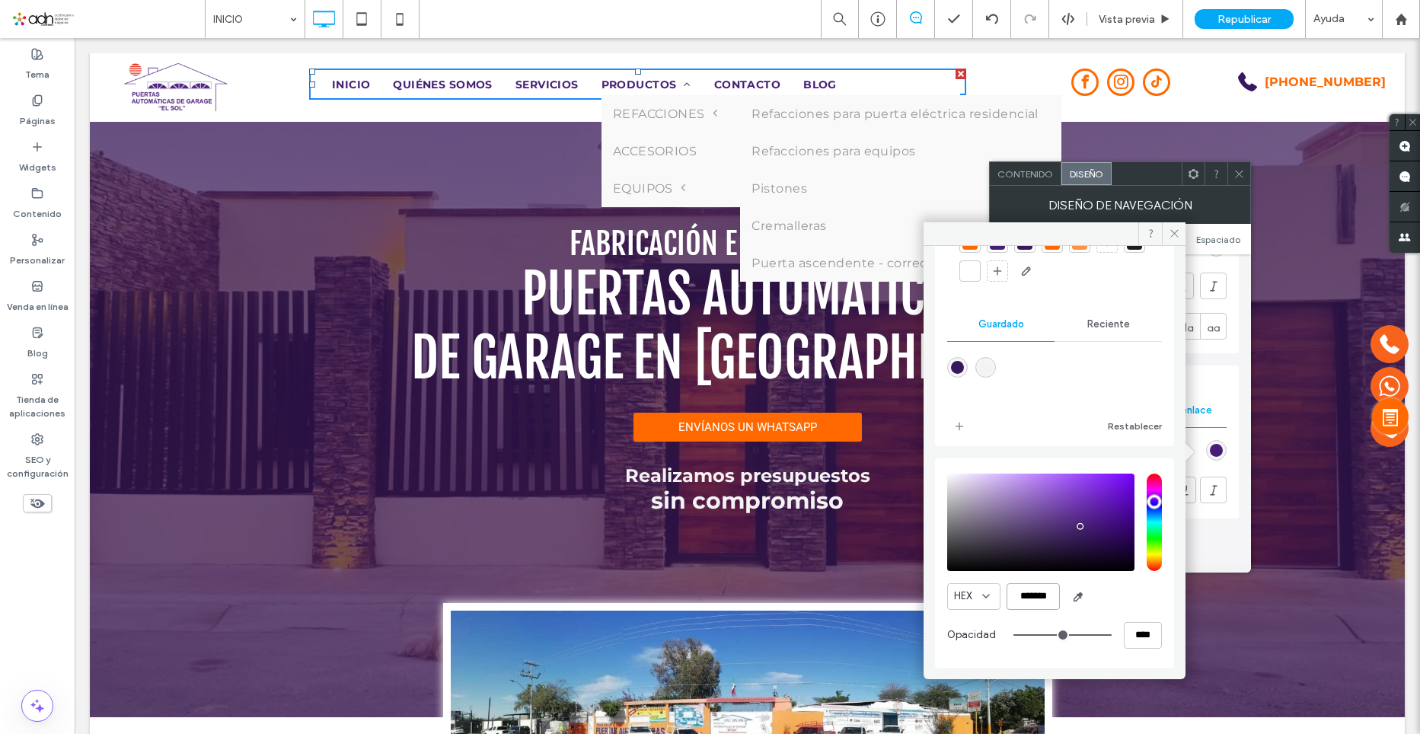
drag, startPoint x: 1055, startPoint y: 602, endPoint x: 1012, endPoint y: 600, distance: 43.4
click at [1012, 600] on input "*******" at bounding box center [1033, 596] width 53 height 27
paste input "color picker textbox"
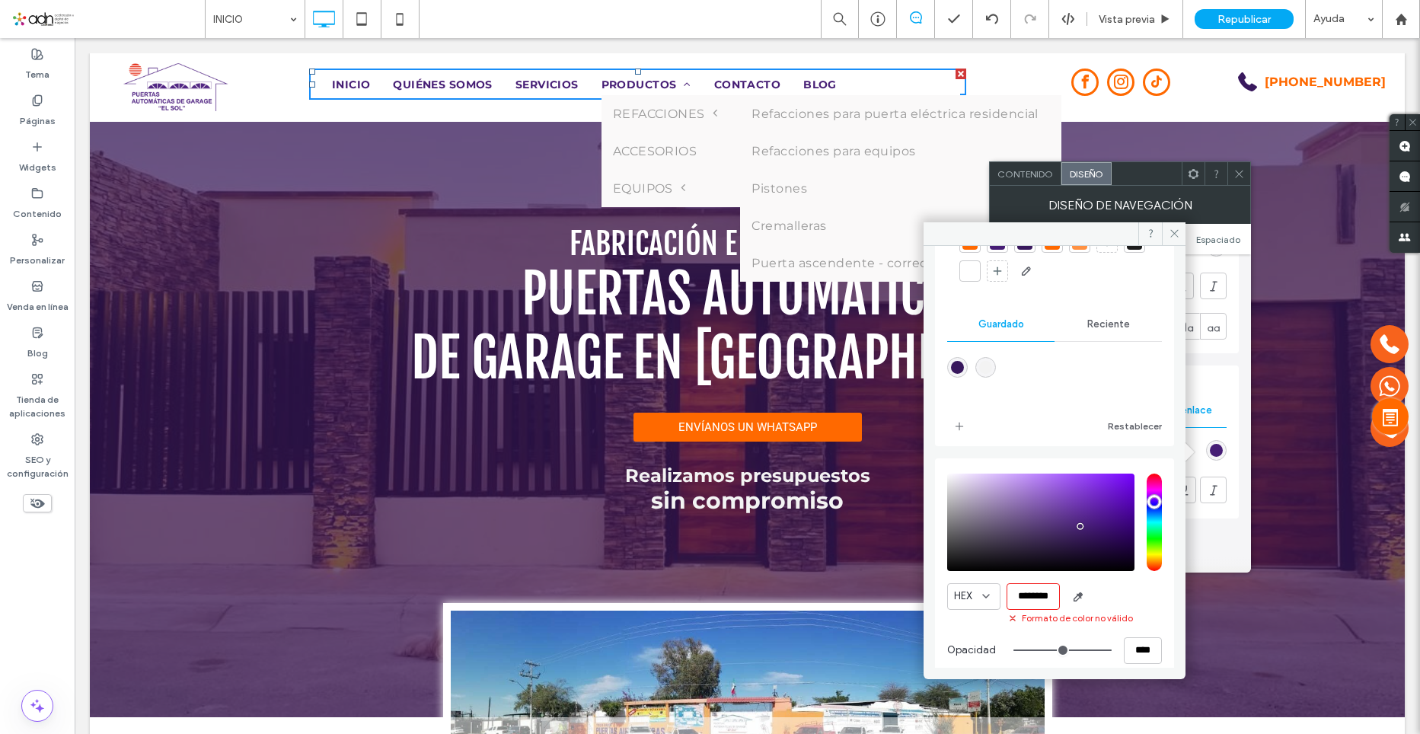
scroll to position [0, 0]
click at [1053, 593] on input "*******" at bounding box center [1033, 596] width 53 height 27
type input "*******"
click at [1033, 588] on input "*******" at bounding box center [1033, 596] width 53 height 27
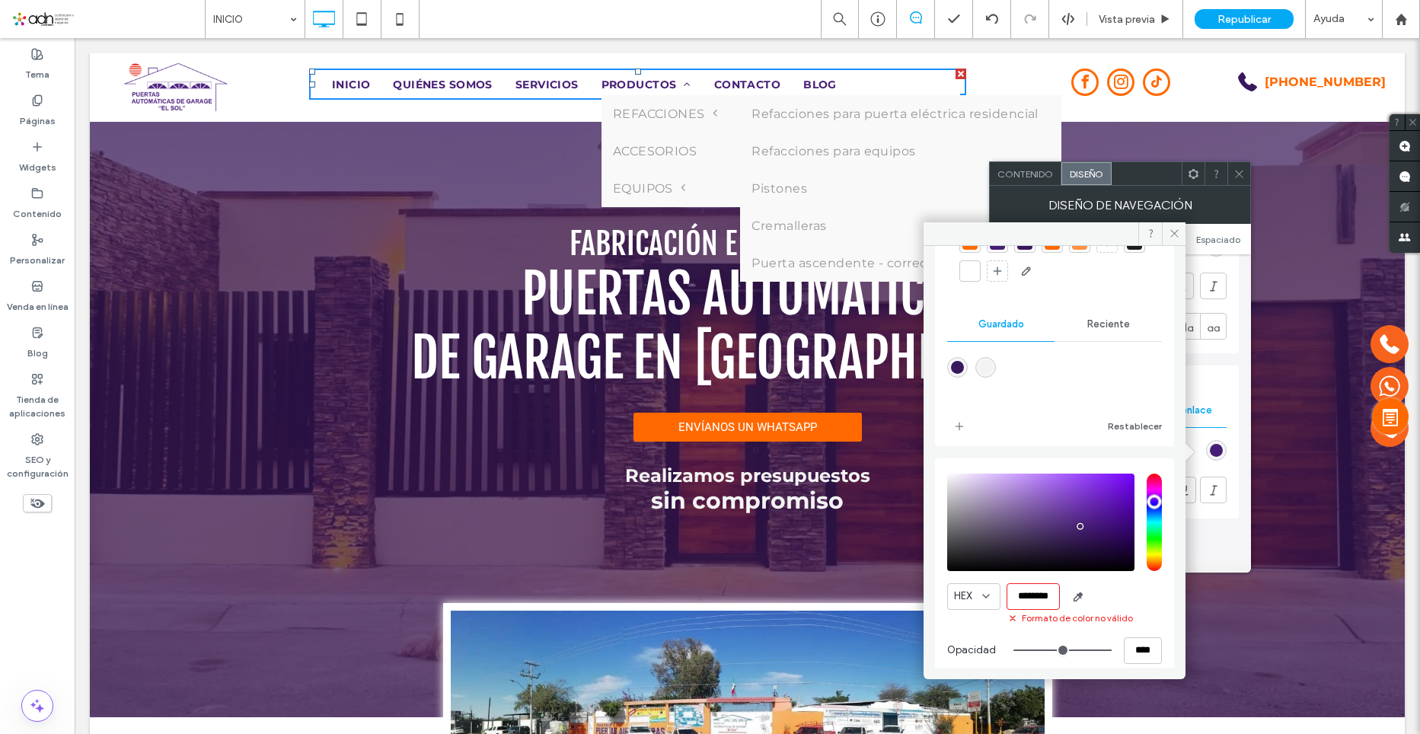
click at [969, 248] on div at bounding box center [969, 242] width 15 height 15
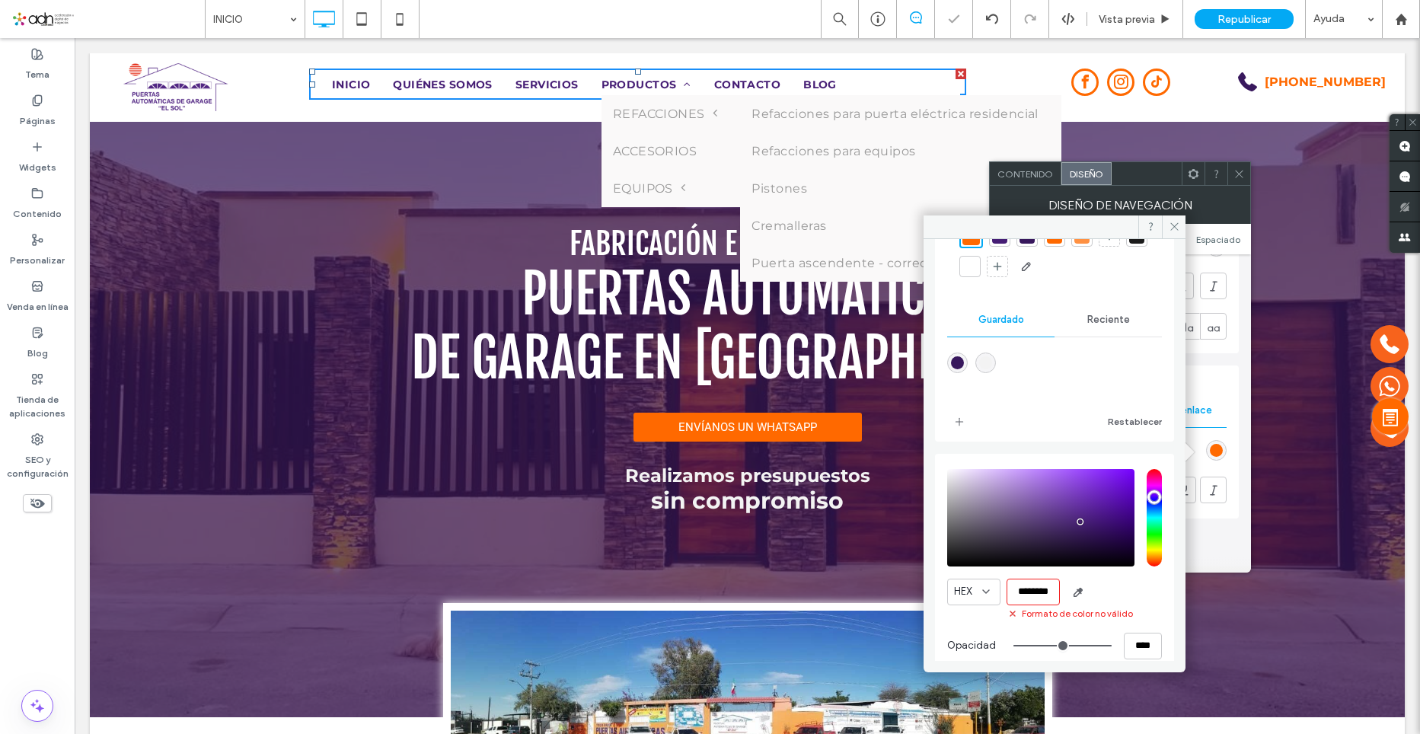
click at [966, 245] on div at bounding box center [971, 237] width 24 height 24
click at [967, 244] on div at bounding box center [971, 237] width 18 height 18
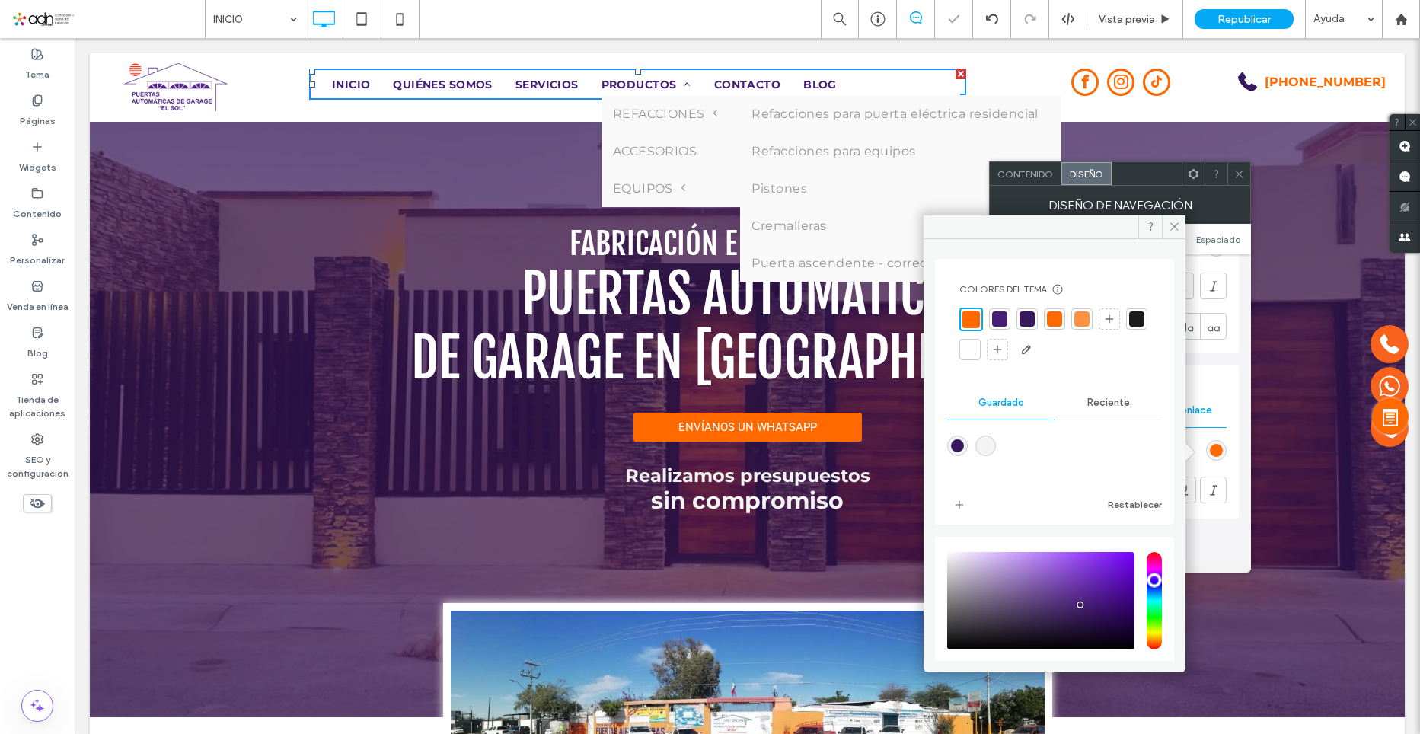
click at [969, 319] on div at bounding box center [971, 320] width 18 height 18
click at [1078, 480] on div at bounding box center [1054, 456] width 215 height 57
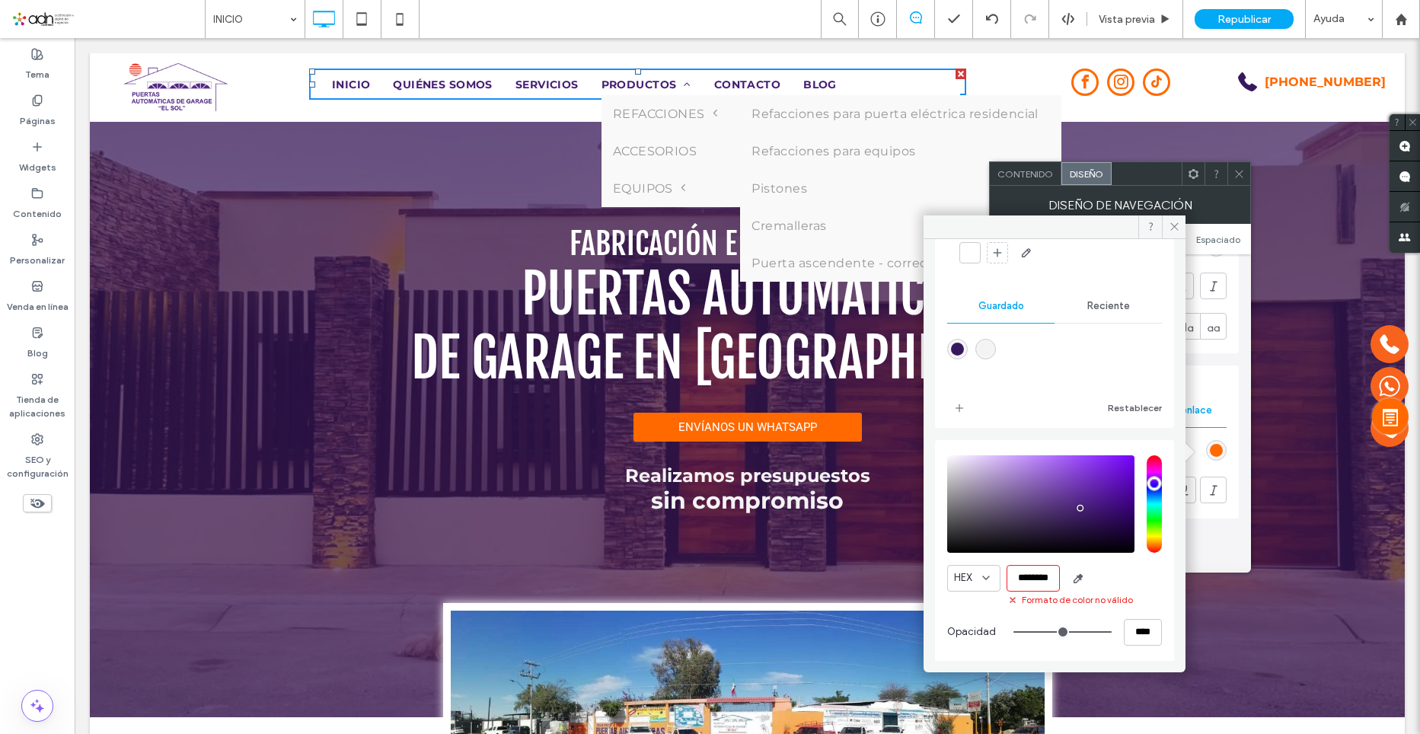
scroll to position [101, 0]
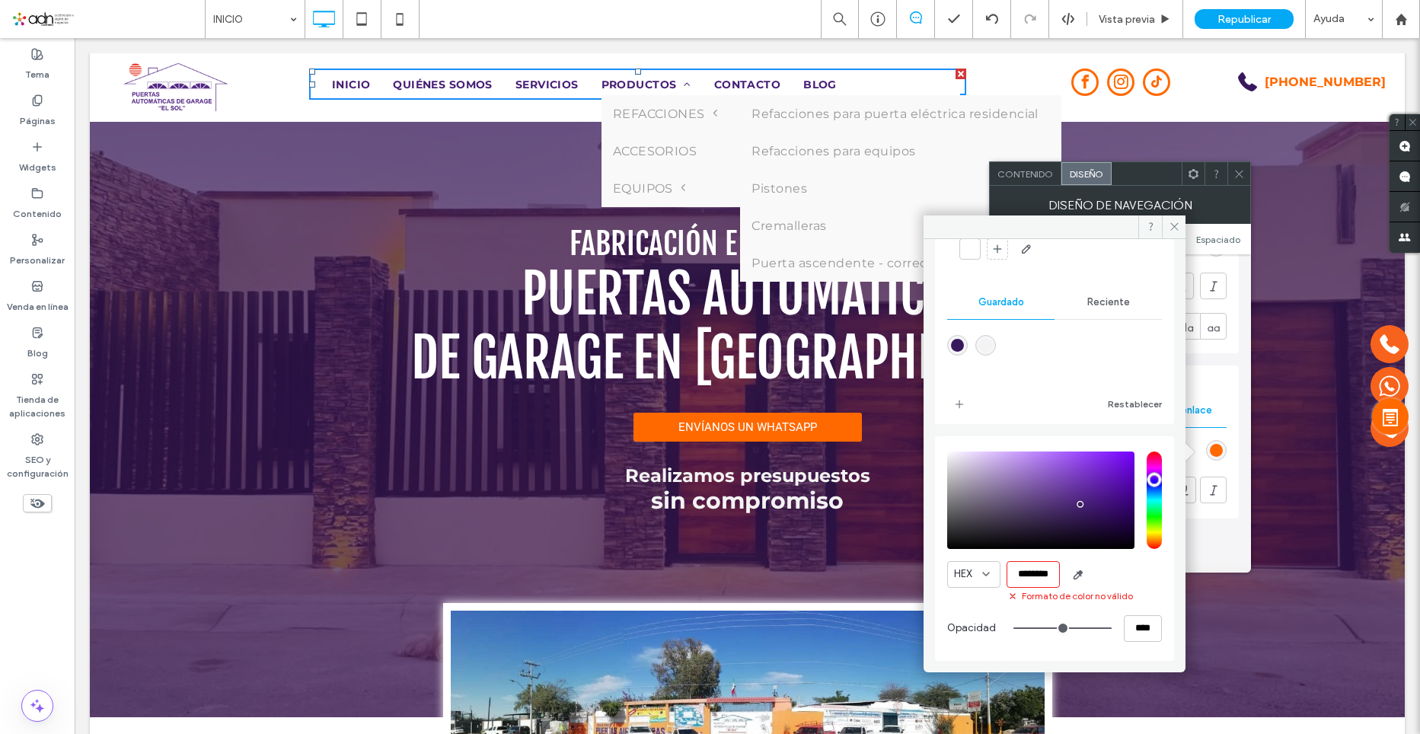
click at [1036, 572] on input "*******" at bounding box center [1033, 574] width 53 height 27
click at [1141, 409] on button "Restablecer" at bounding box center [1135, 404] width 54 height 18
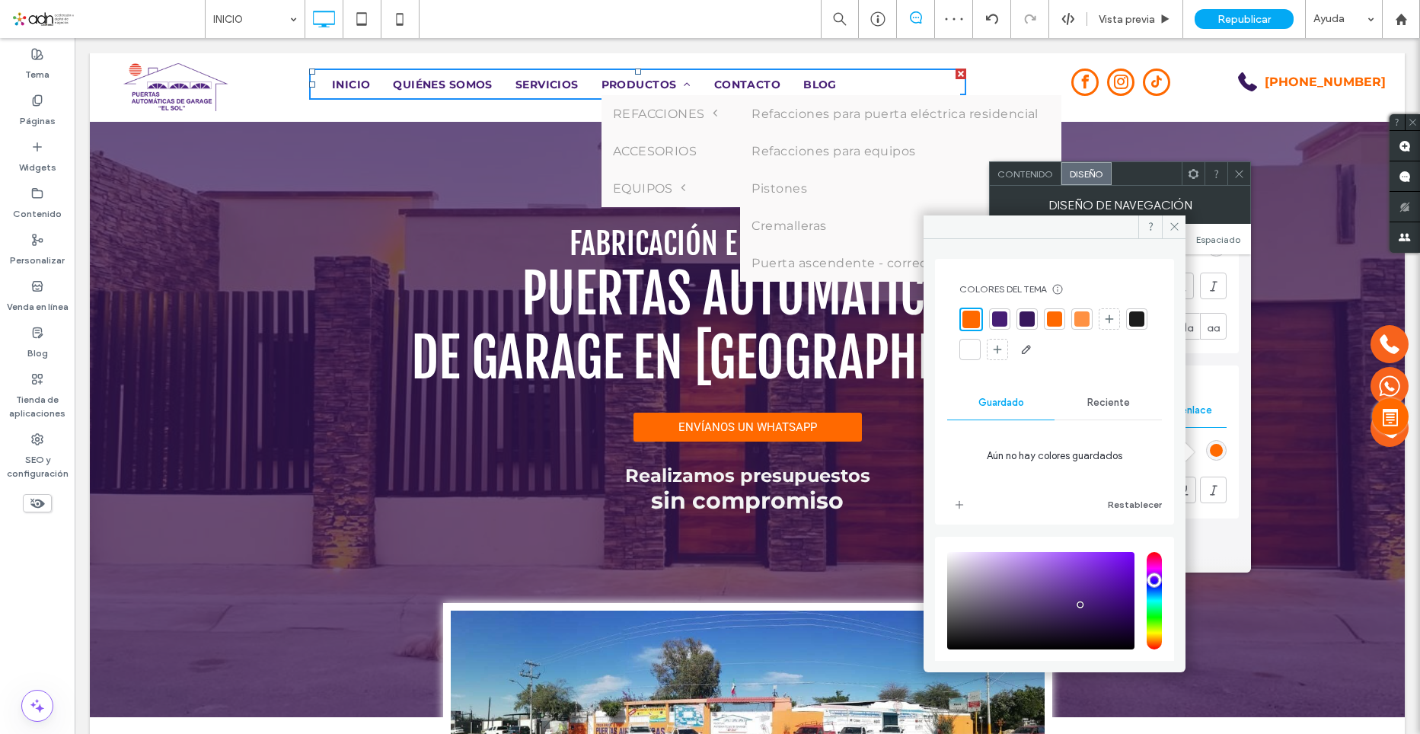
click at [976, 318] on div at bounding box center [971, 320] width 18 height 18
click at [1178, 226] on icon at bounding box center [1174, 226] width 11 height 11
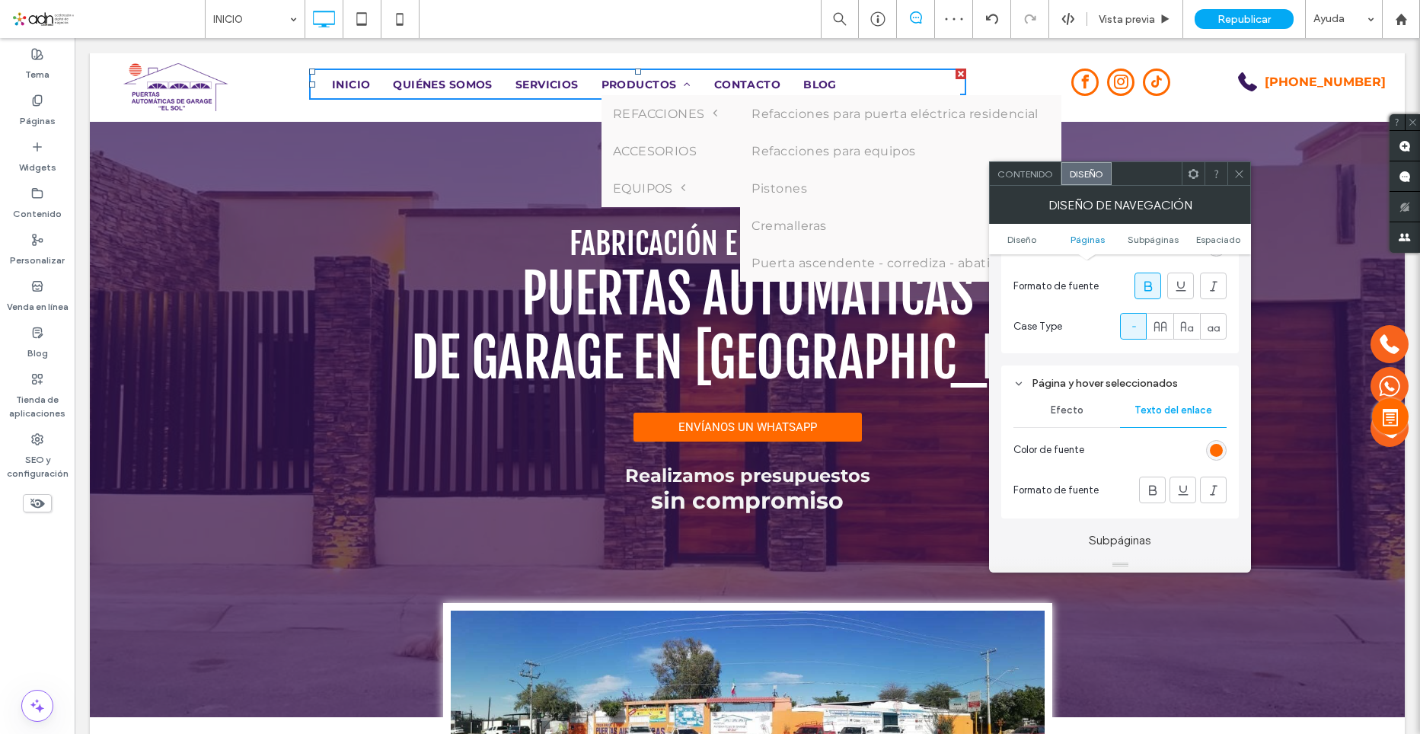
click at [1220, 444] on div "rgba(255, 105, 0, 1)" at bounding box center [1216, 450] width 13 height 13
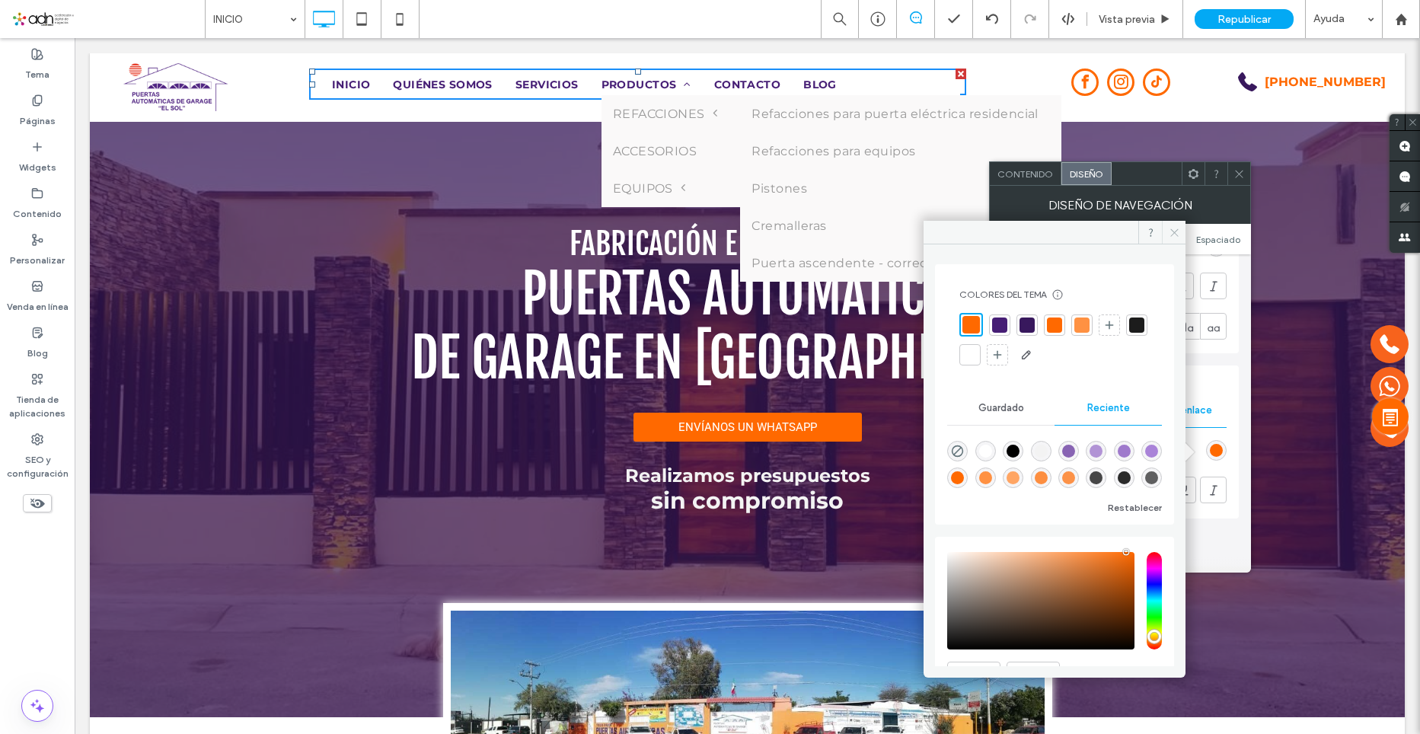
click at [1180, 231] on span at bounding box center [1174, 232] width 24 height 23
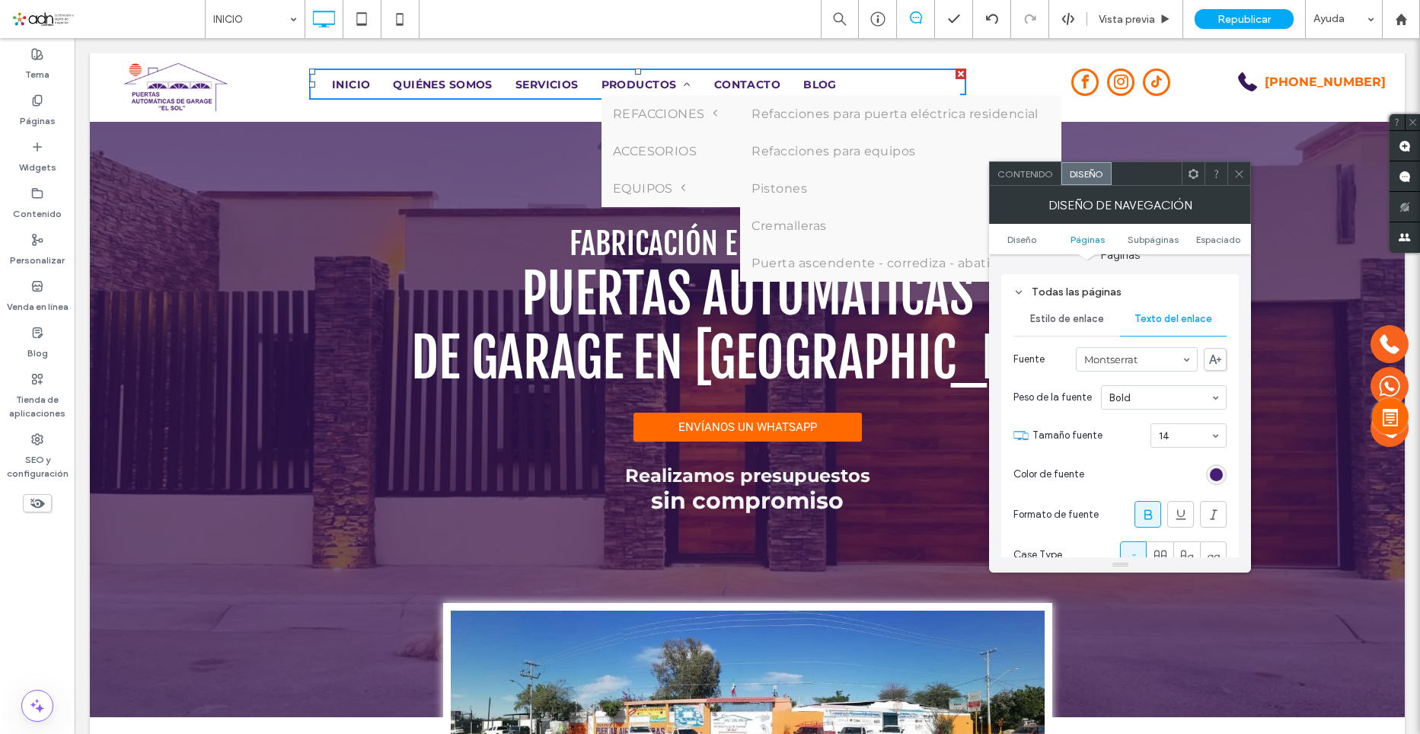
scroll to position [457, 0]
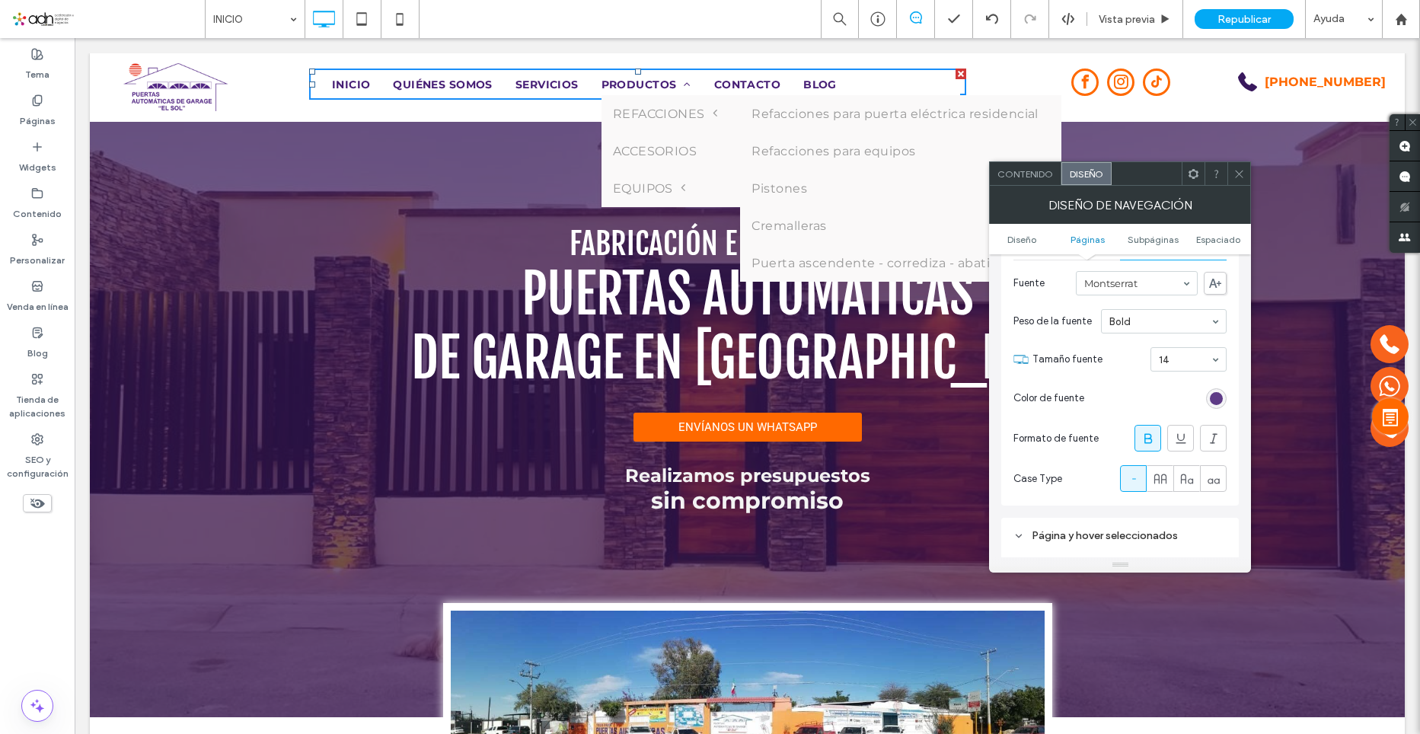
click at [1221, 400] on div "rgba(70, 30, 117, 1)" at bounding box center [1216, 398] width 13 height 13
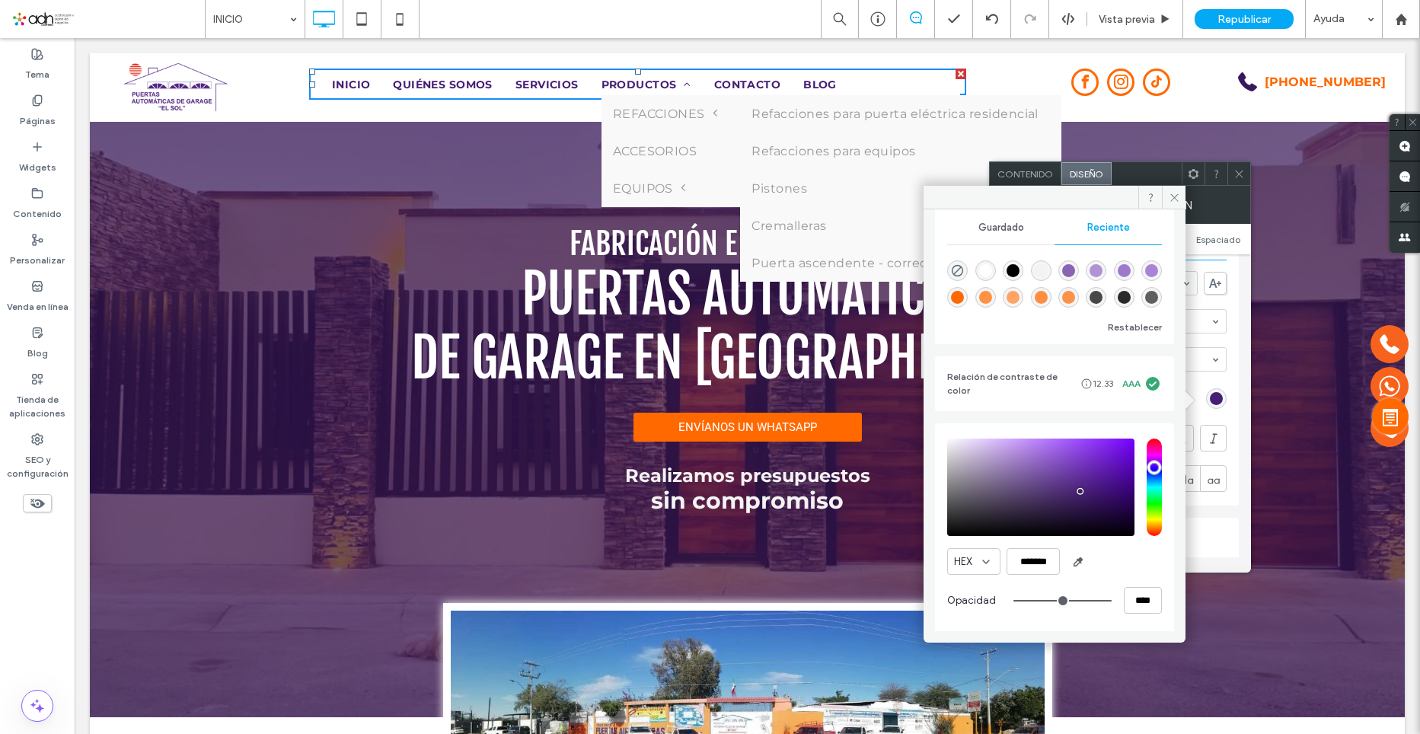
scroll to position [145, 0]
click at [1166, 198] on span at bounding box center [1174, 197] width 24 height 23
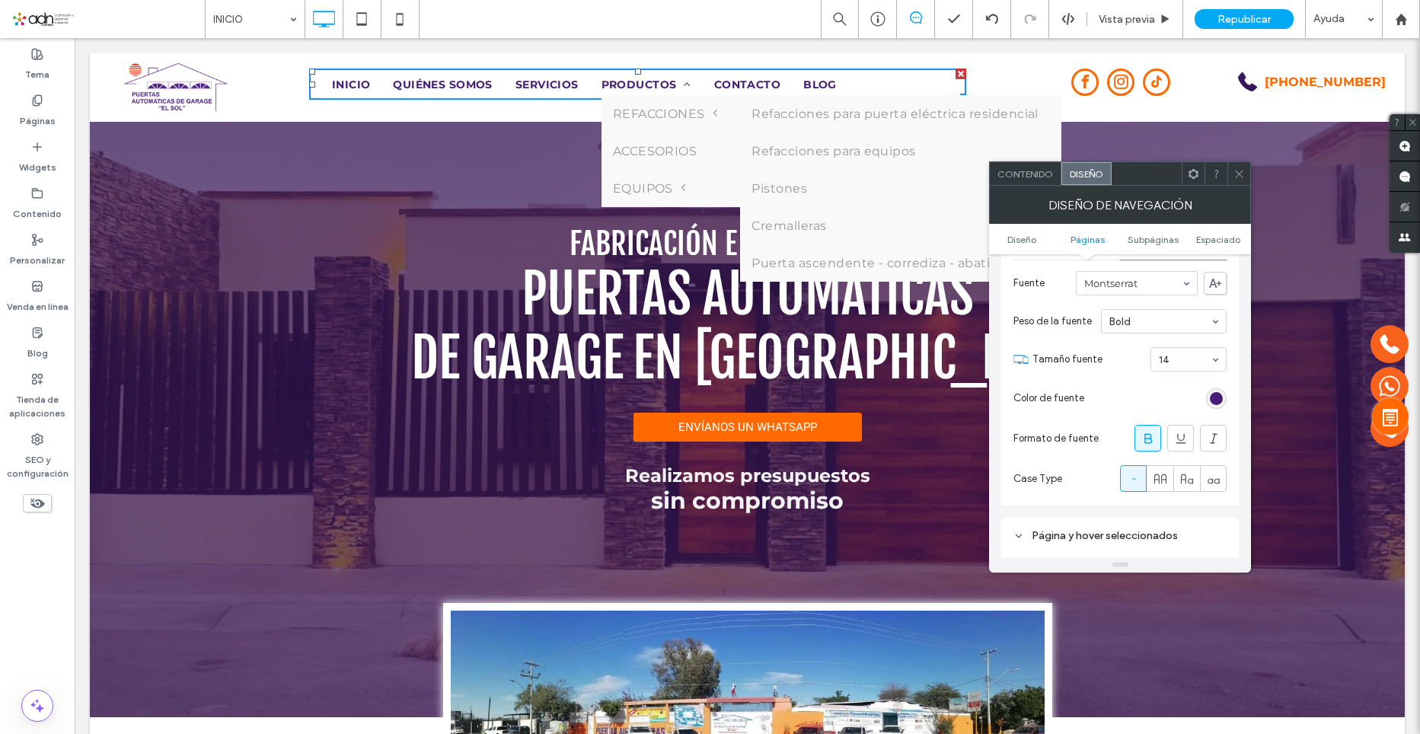
click at [1236, 177] on use at bounding box center [1240, 174] width 8 height 8
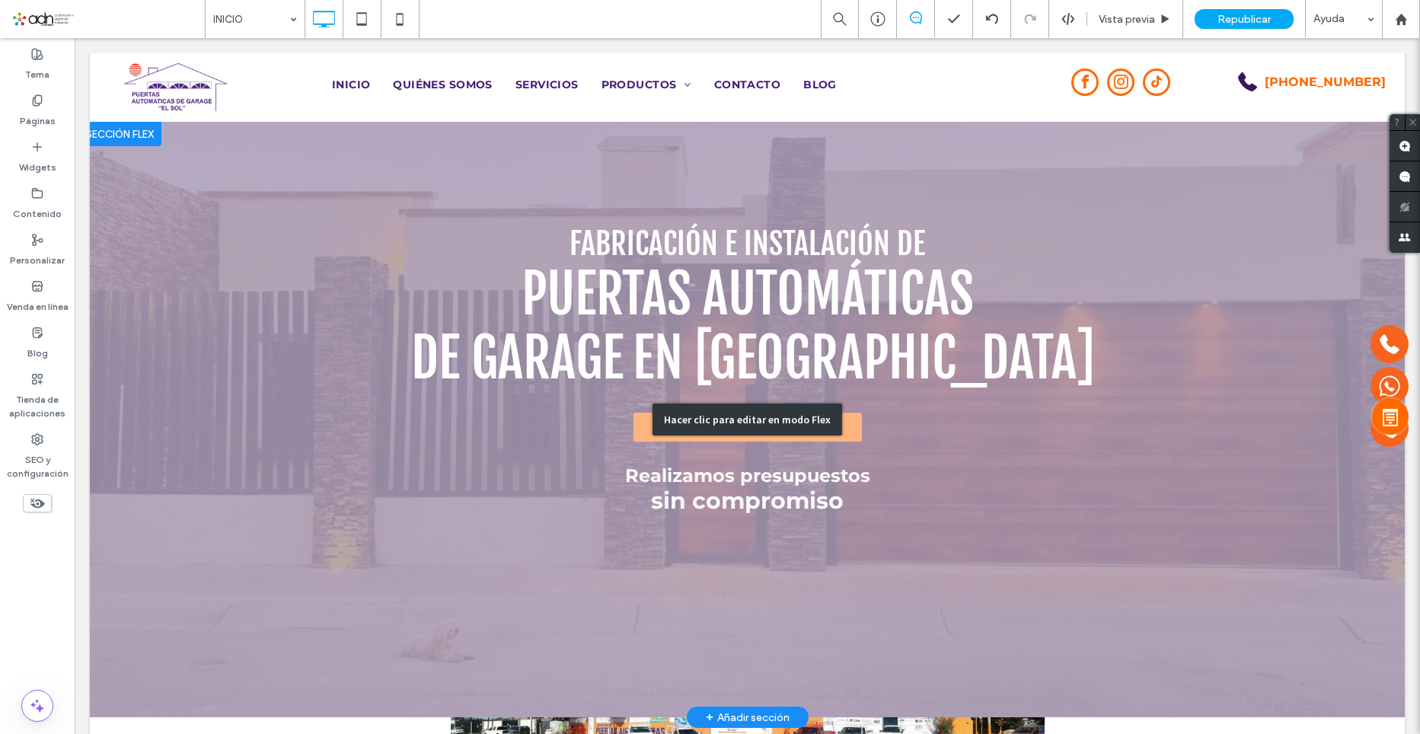
click at [742, 473] on div "Hacer clic para editar en modo Flex" at bounding box center [747, 419] width 1315 height 595
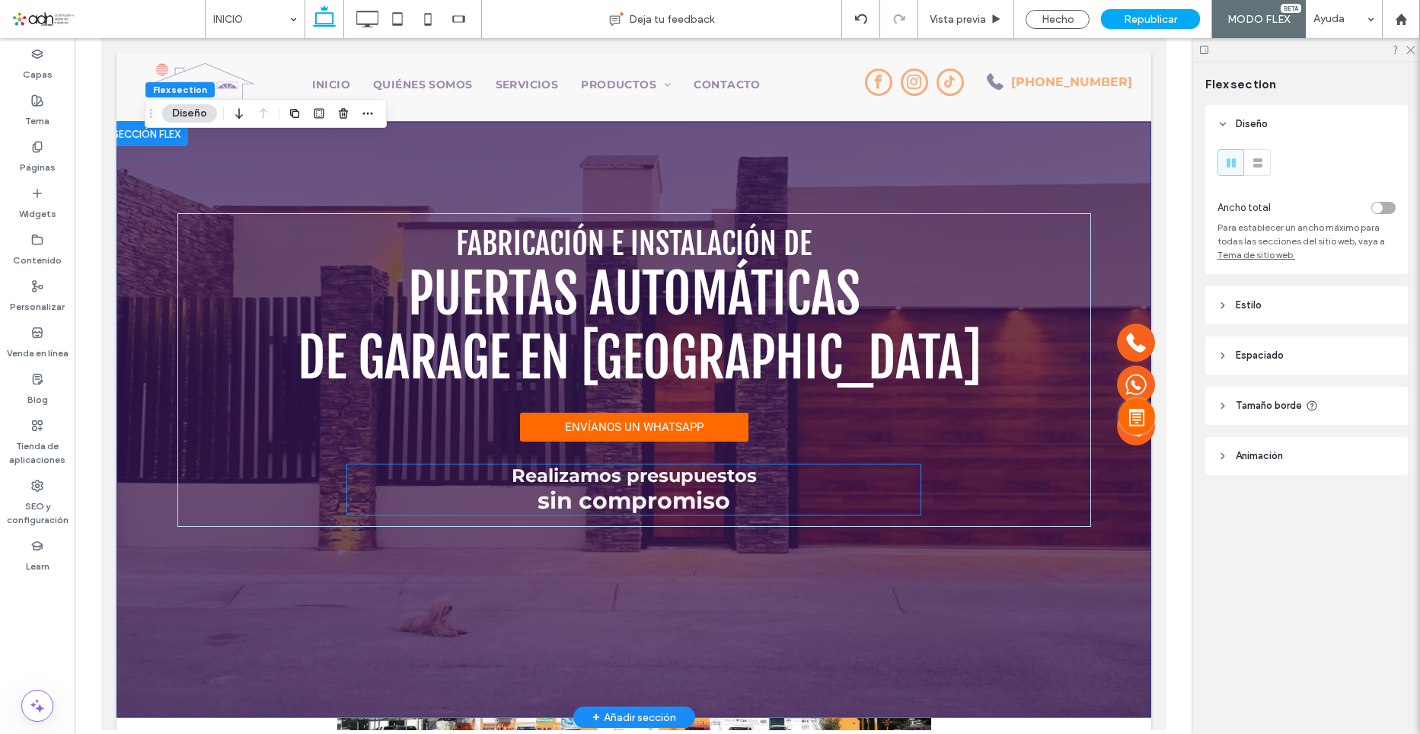
click at [757, 475] on p "Realizamos presupuestos" at bounding box center [633, 475] width 573 height 22
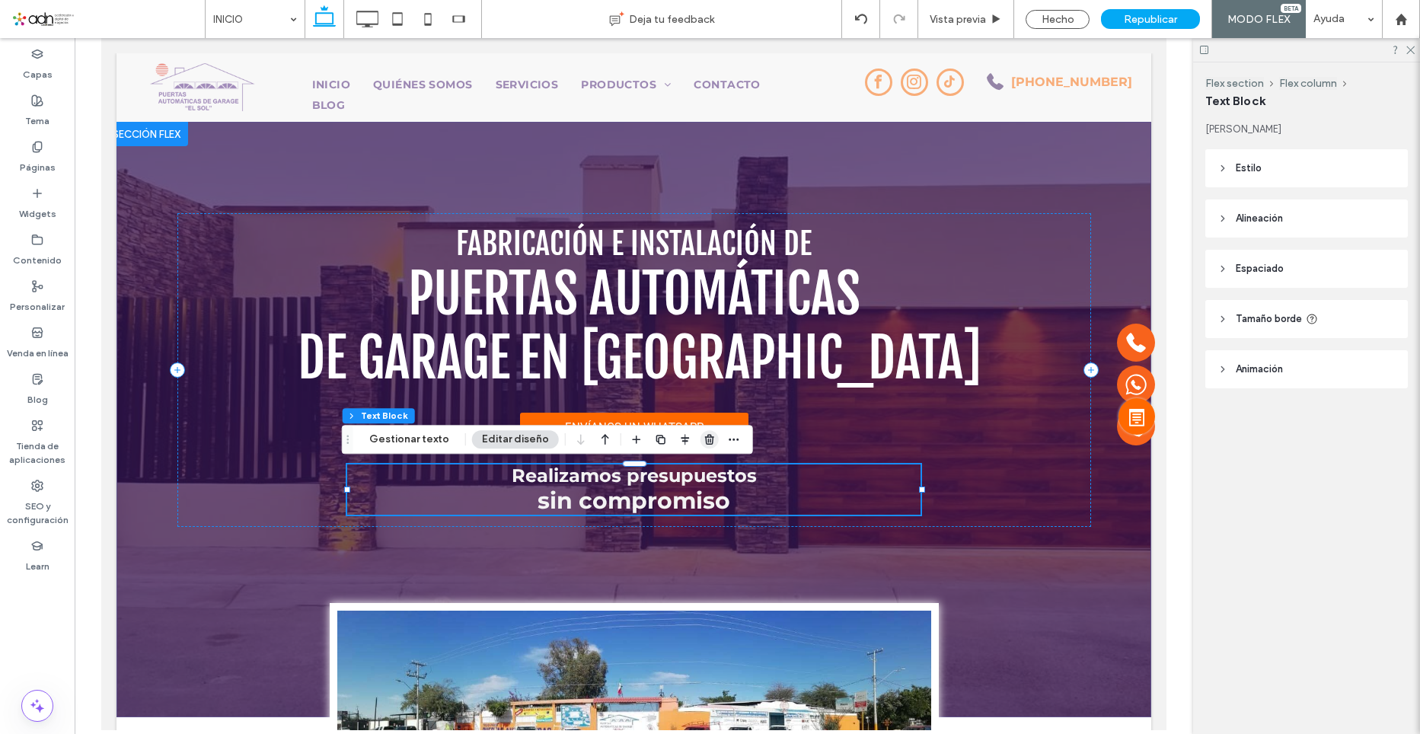
click at [707, 438] on icon "button" at bounding box center [710, 439] width 12 height 12
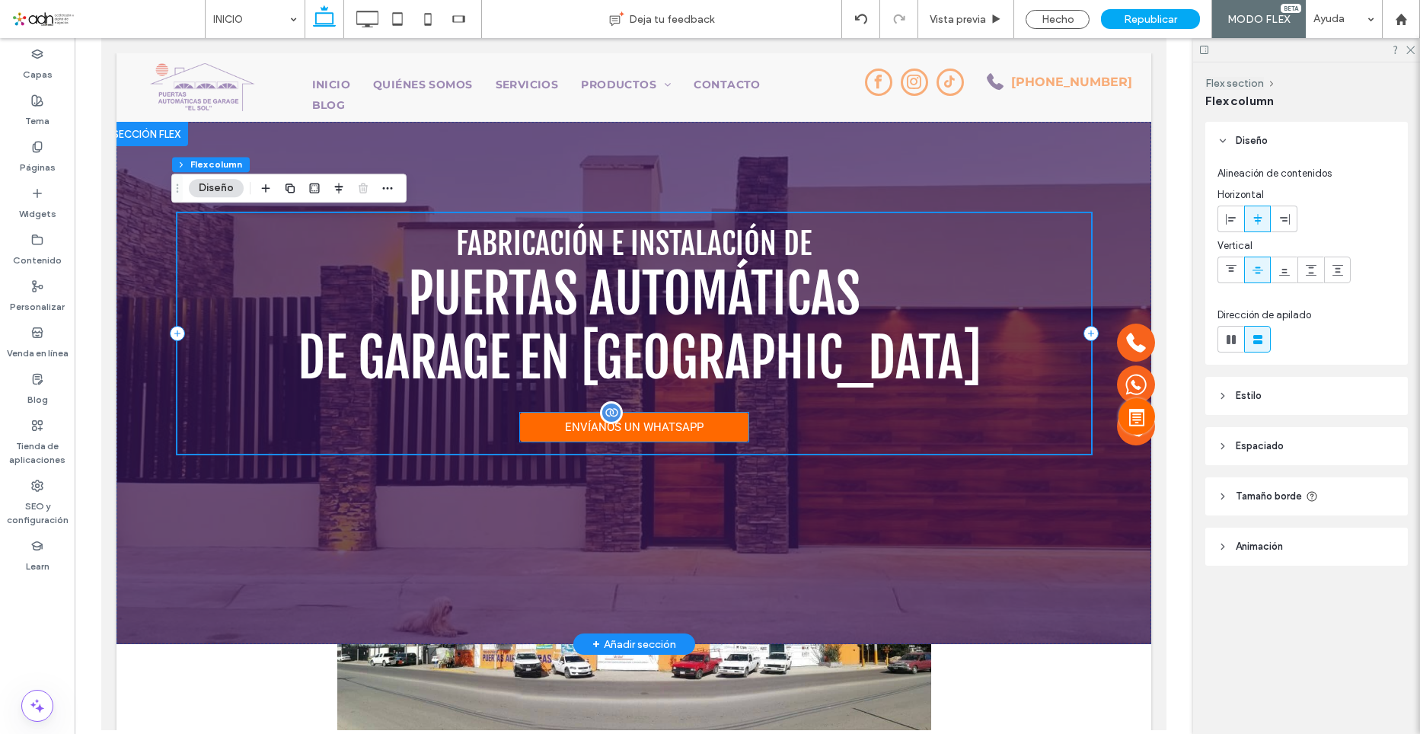
click at [647, 420] on span "ENVÍANOS UN WHATSAPP" at bounding box center [634, 427] width 149 height 29
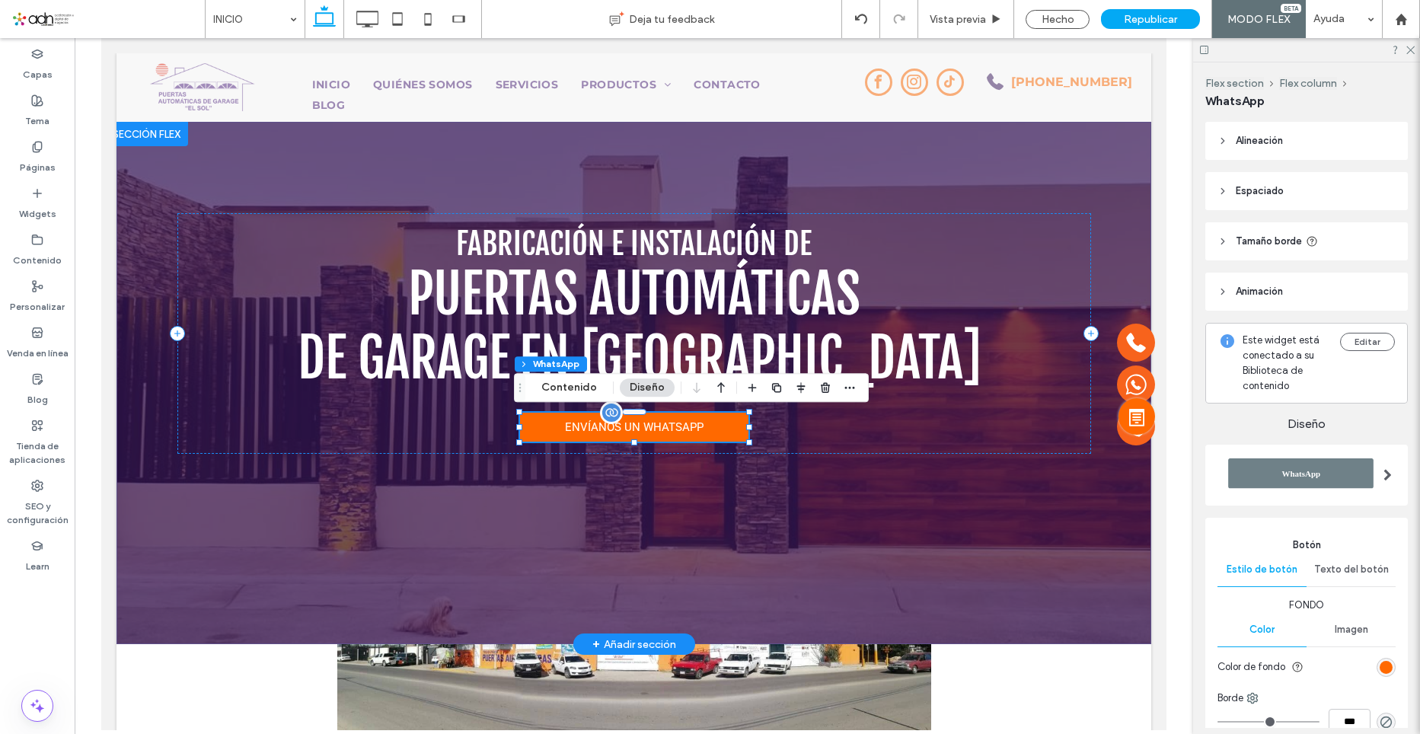
click at [647, 420] on span "ENVÍANOS UN WHATSAPP" at bounding box center [634, 427] width 149 height 29
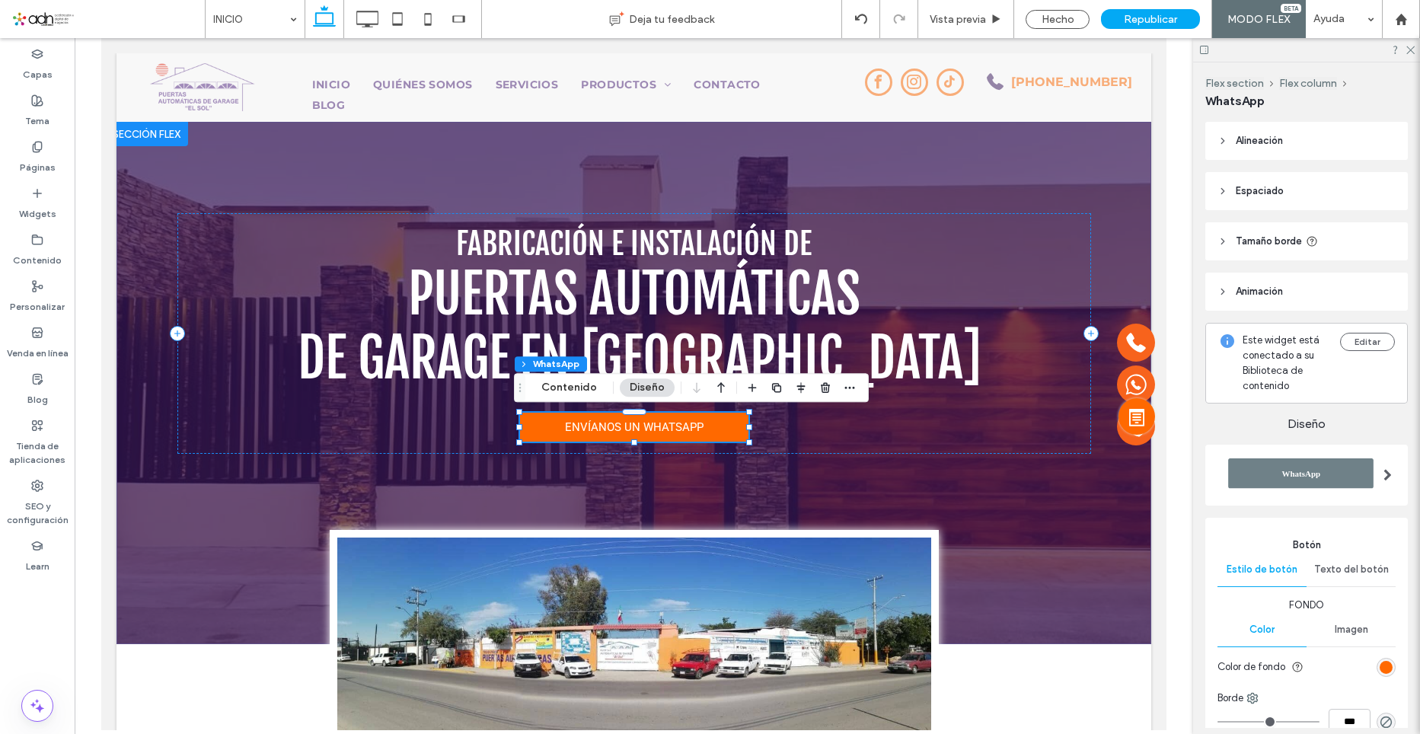
click at [1347, 563] on span "Texto del botón" at bounding box center [1351, 569] width 75 height 12
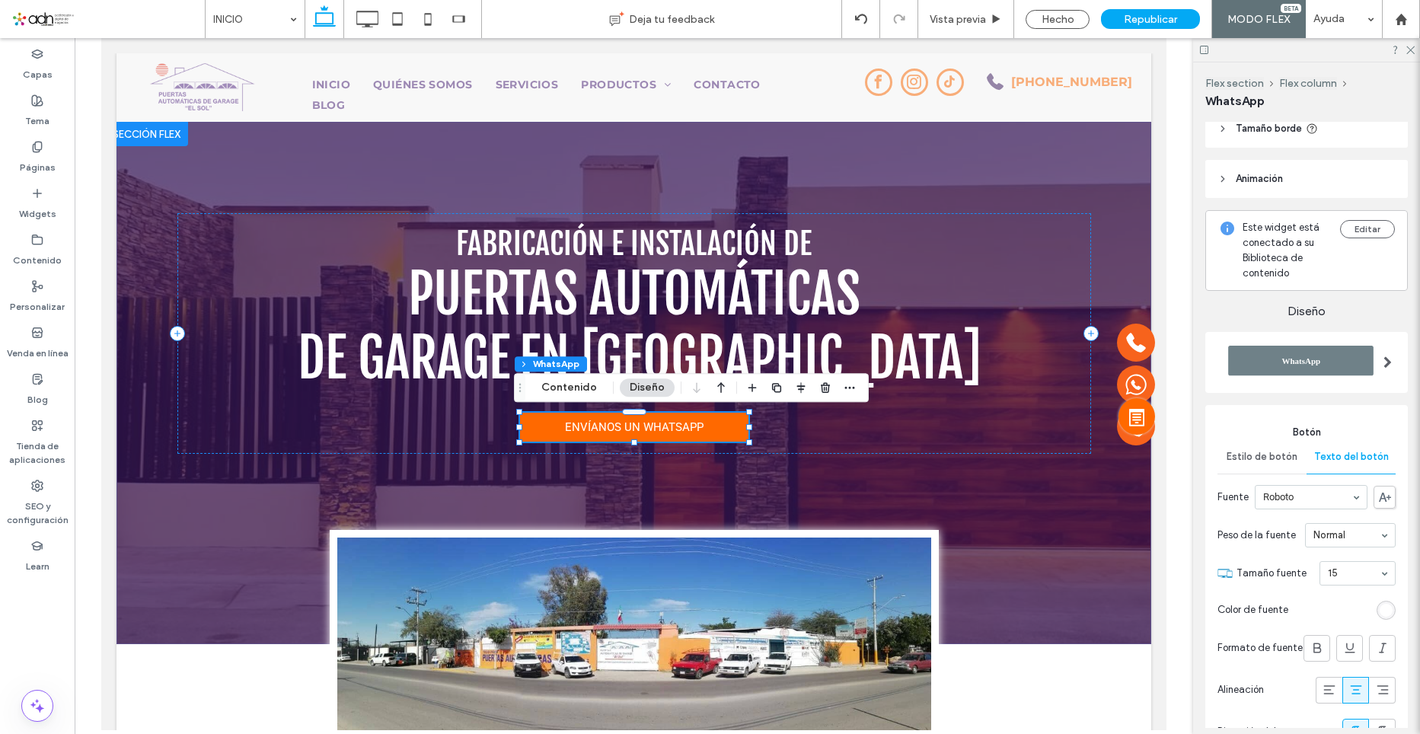
scroll to position [0, 0]
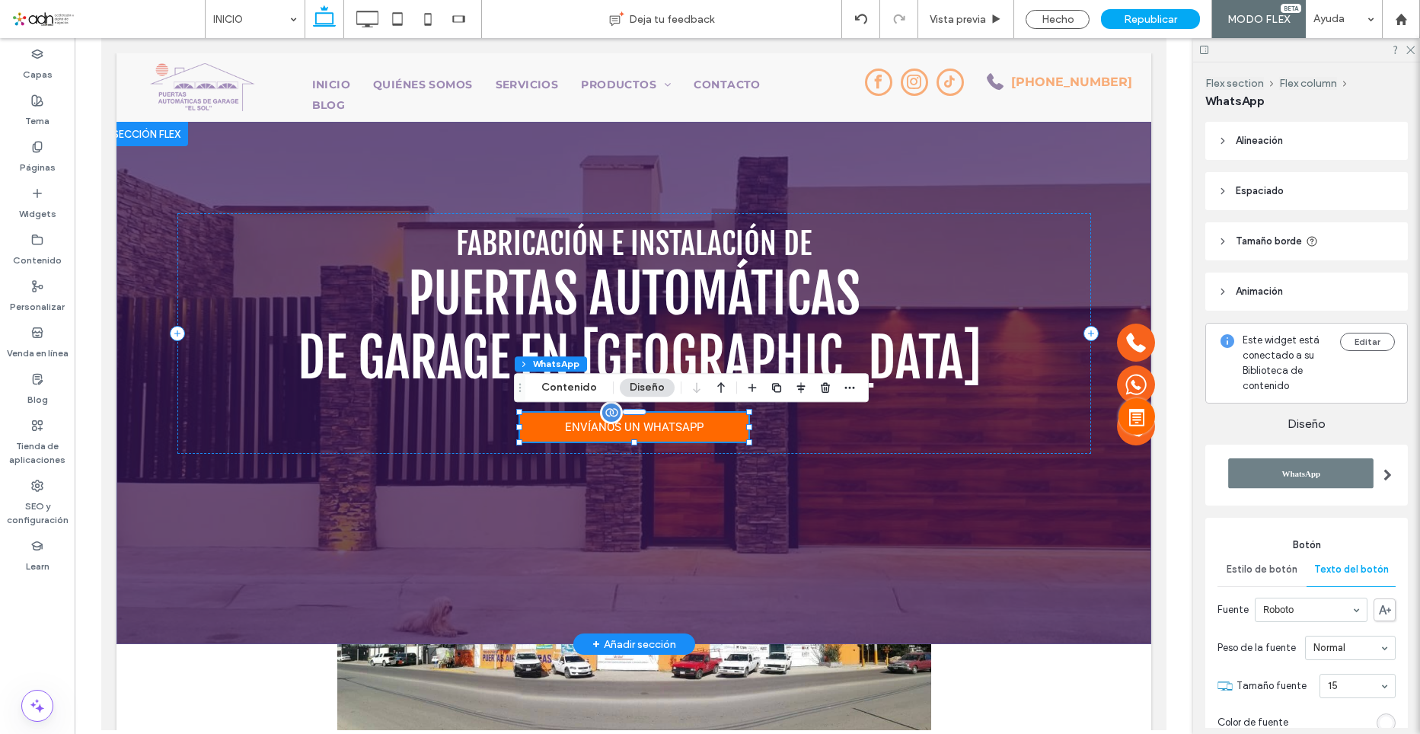
click at [608, 423] on div at bounding box center [611, 412] width 23 height 23
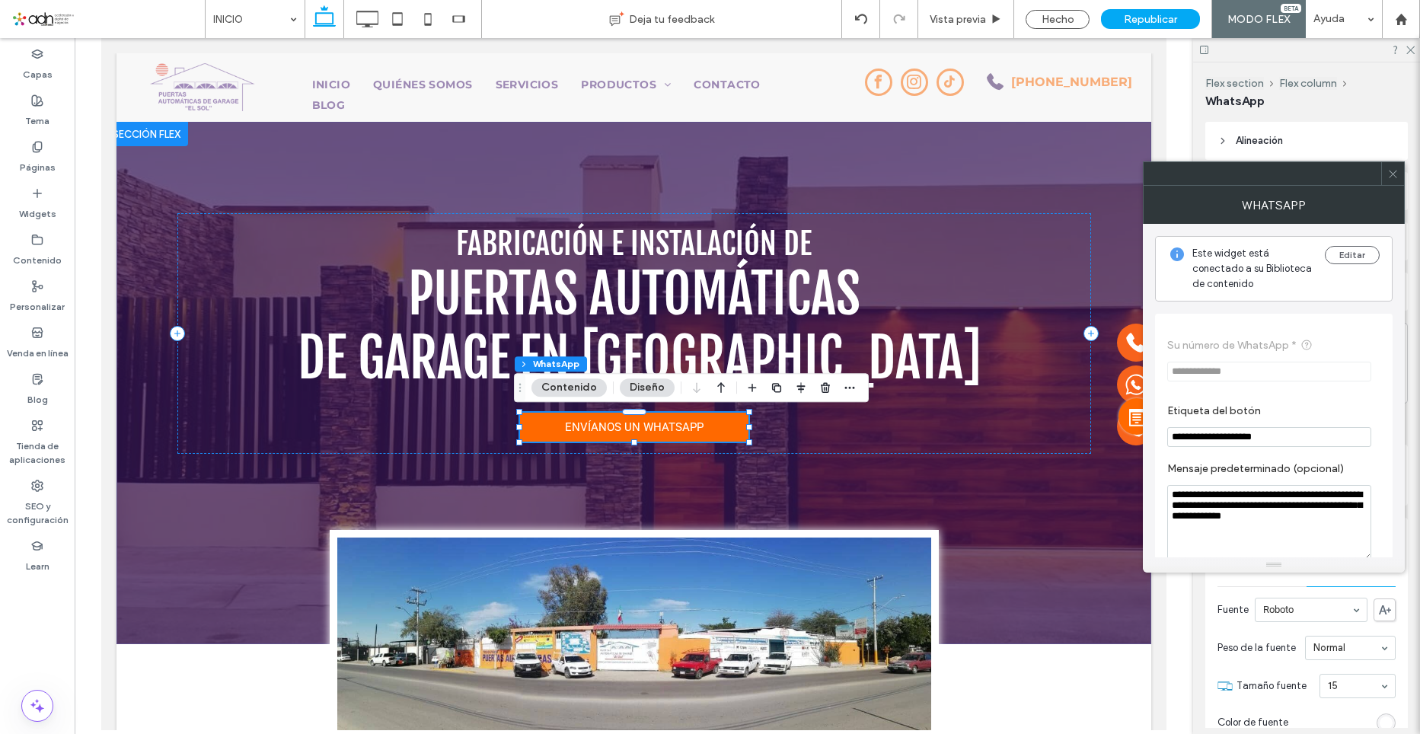
drag, startPoint x: 1309, startPoint y: 436, endPoint x: 1173, endPoint y: 443, distance: 136.5
click at [1173, 443] on input "**********" at bounding box center [1269, 437] width 204 height 20
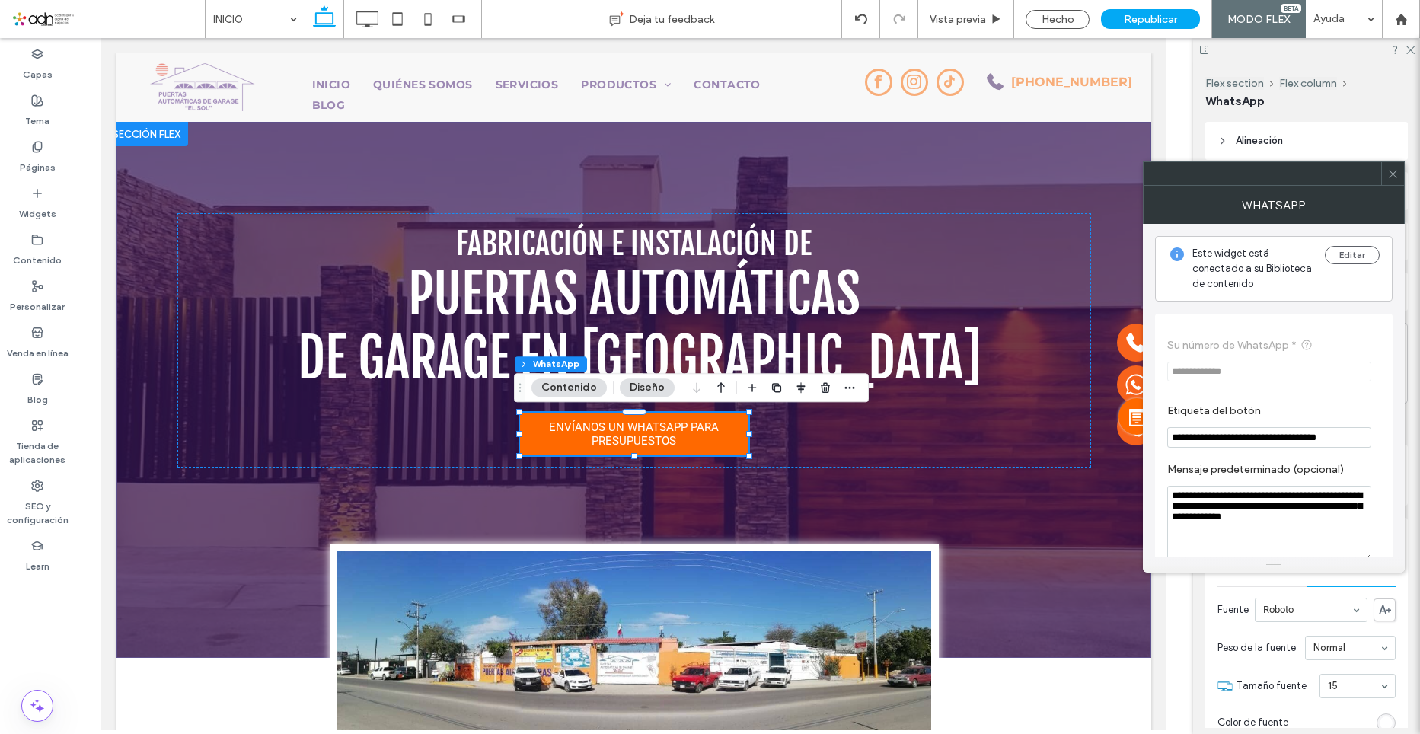
type input "**********"
click at [1398, 181] on span at bounding box center [1392, 173] width 11 height 23
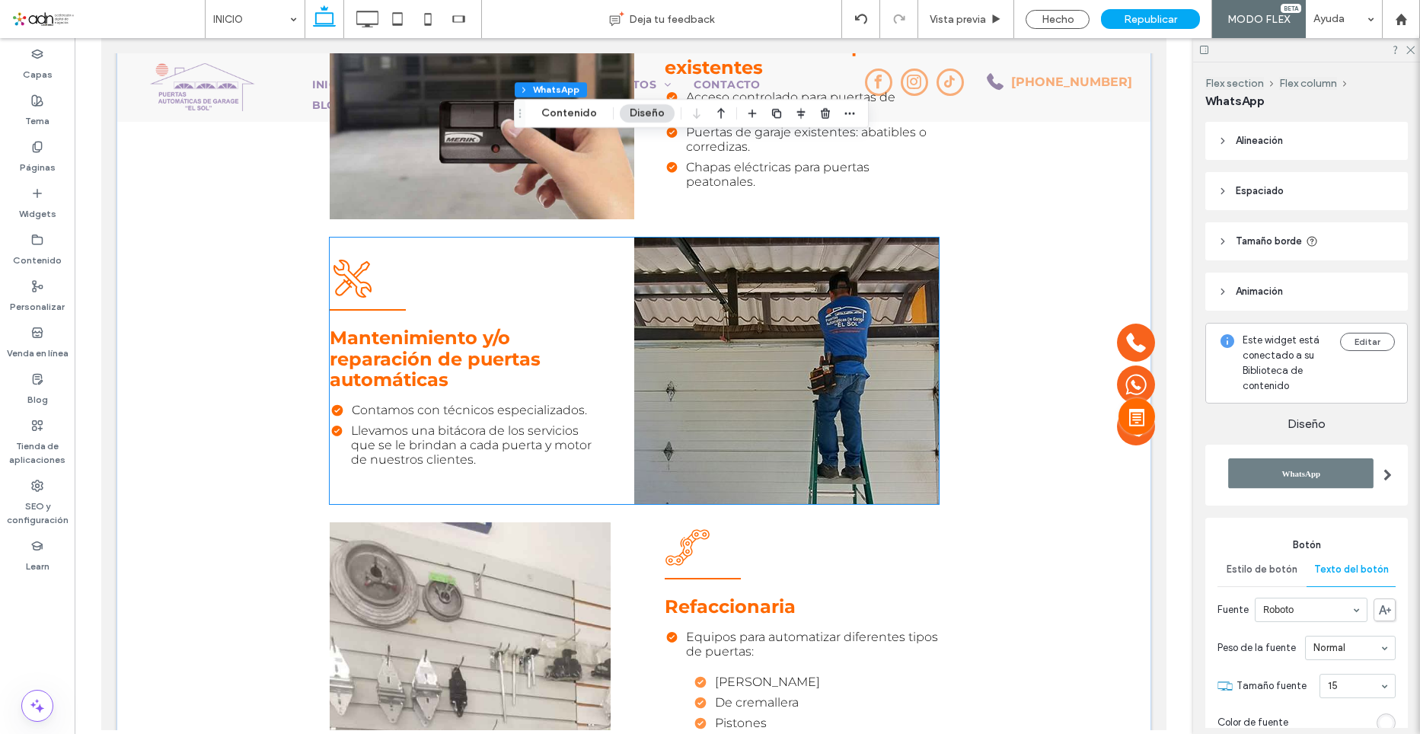
scroll to position [2817, 0]
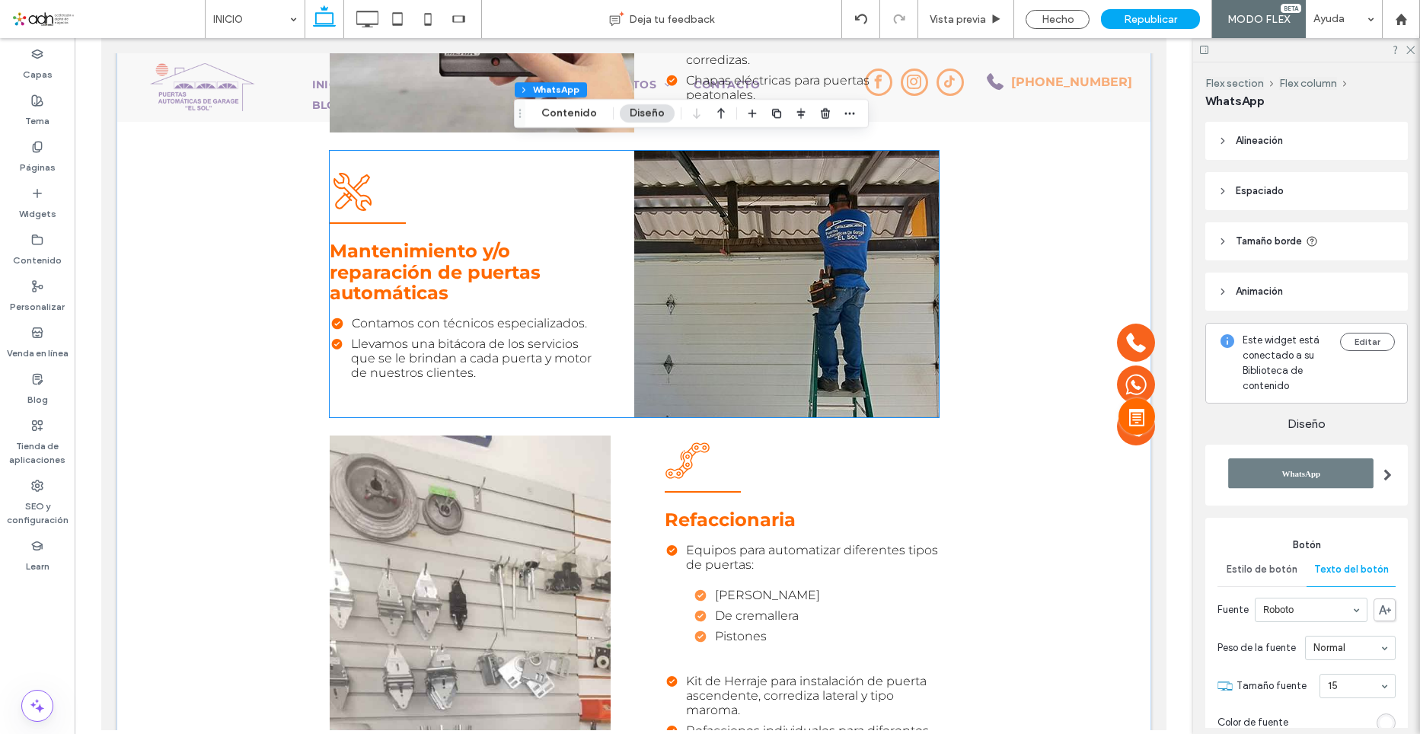
click at [724, 301] on img at bounding box center [786, 284] width 305 height 267
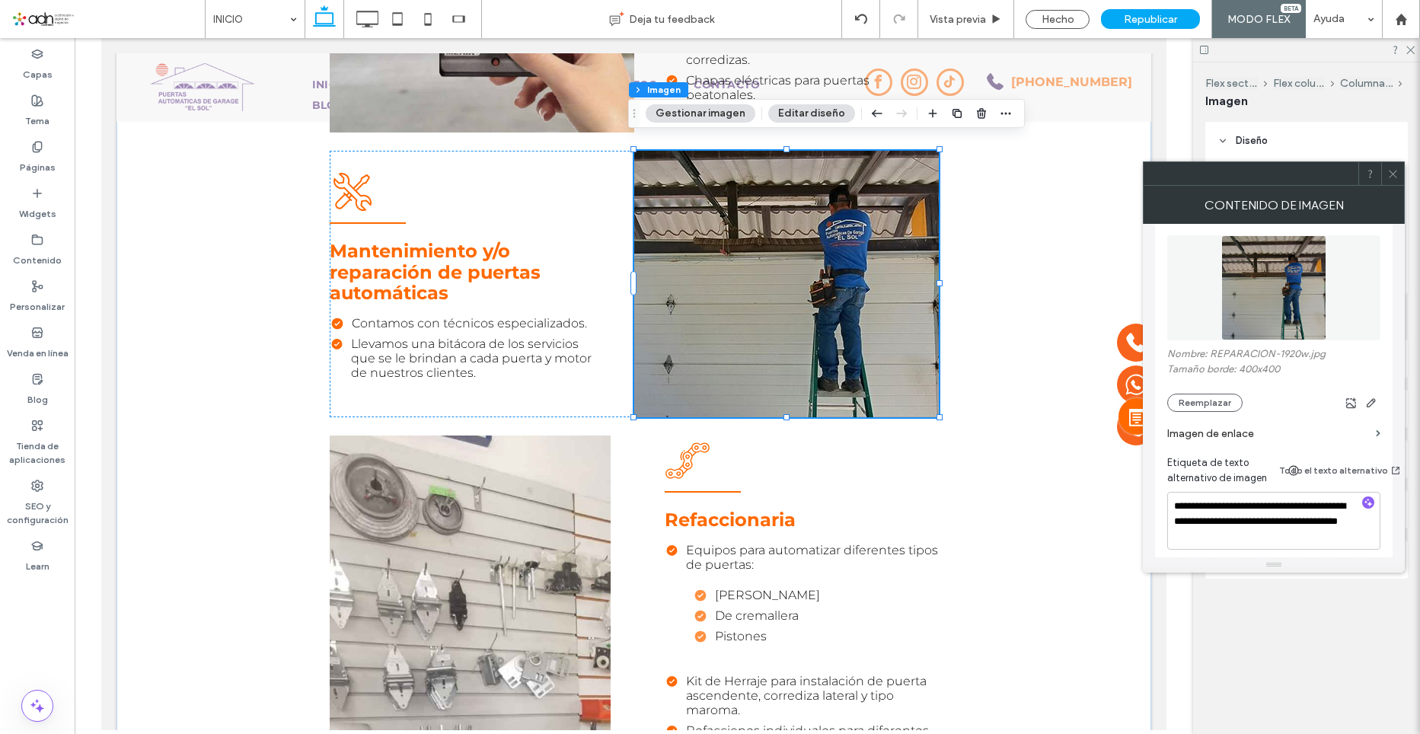
scroll to position [228, 0]
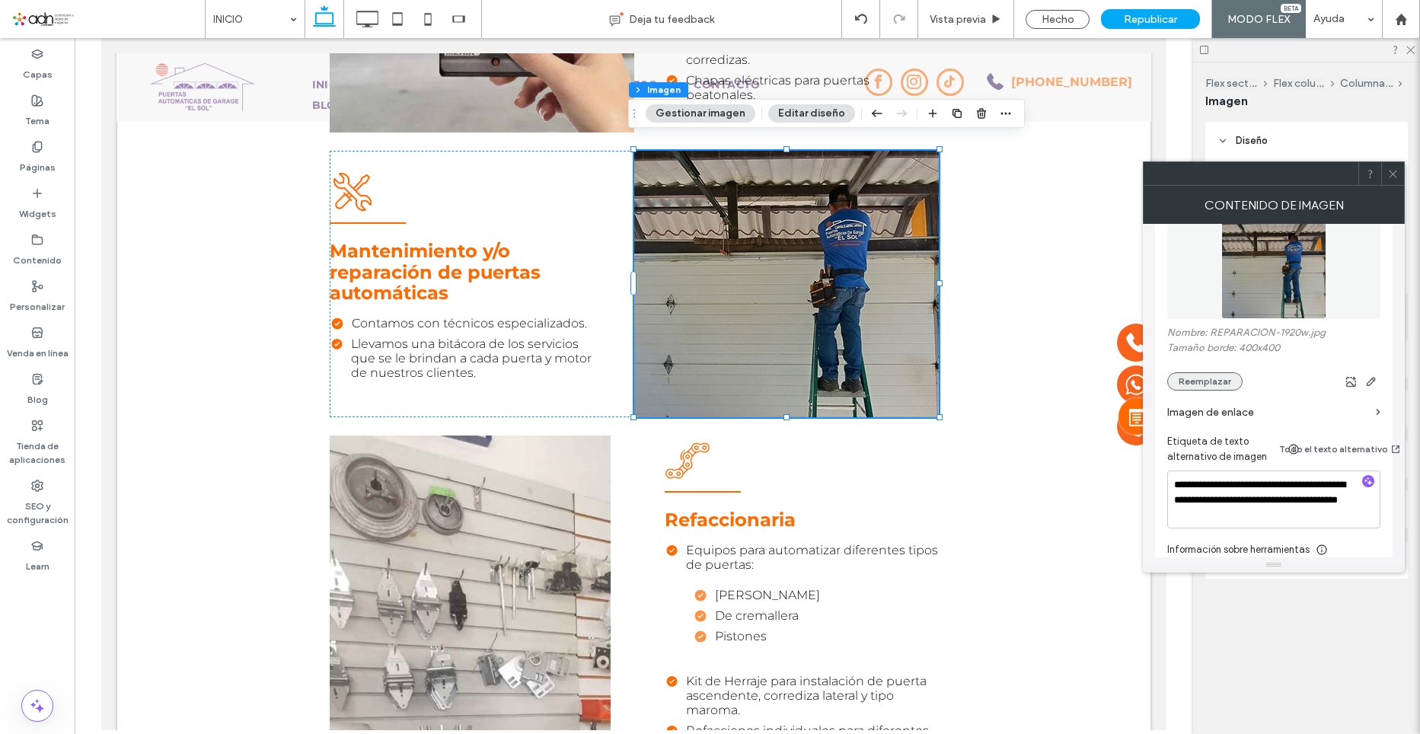
click at [1203, 374] on button "Reemplazar" at bounding box center [1204, 381] width 75 height 18
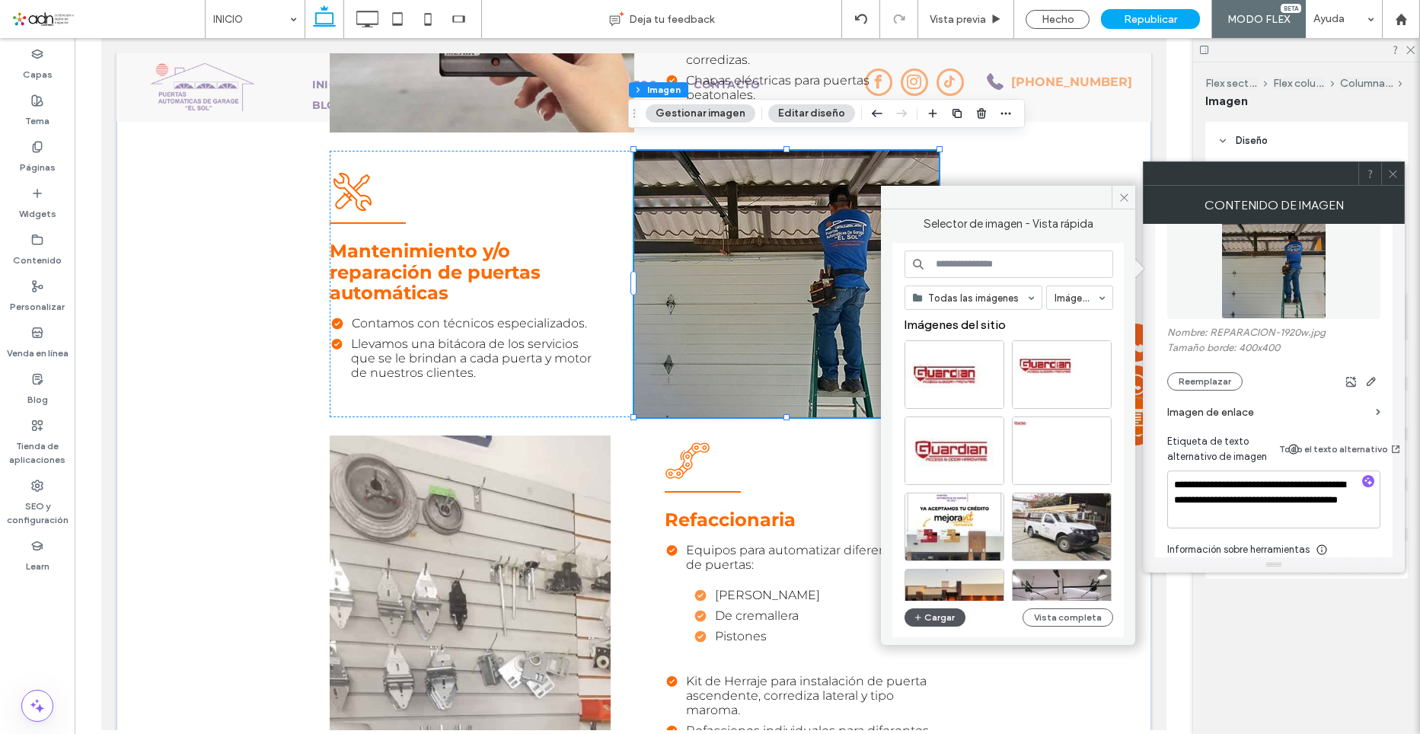
click at [941, 614] on button "Cargar" at bounding box center [935, 617] width 61 height 18
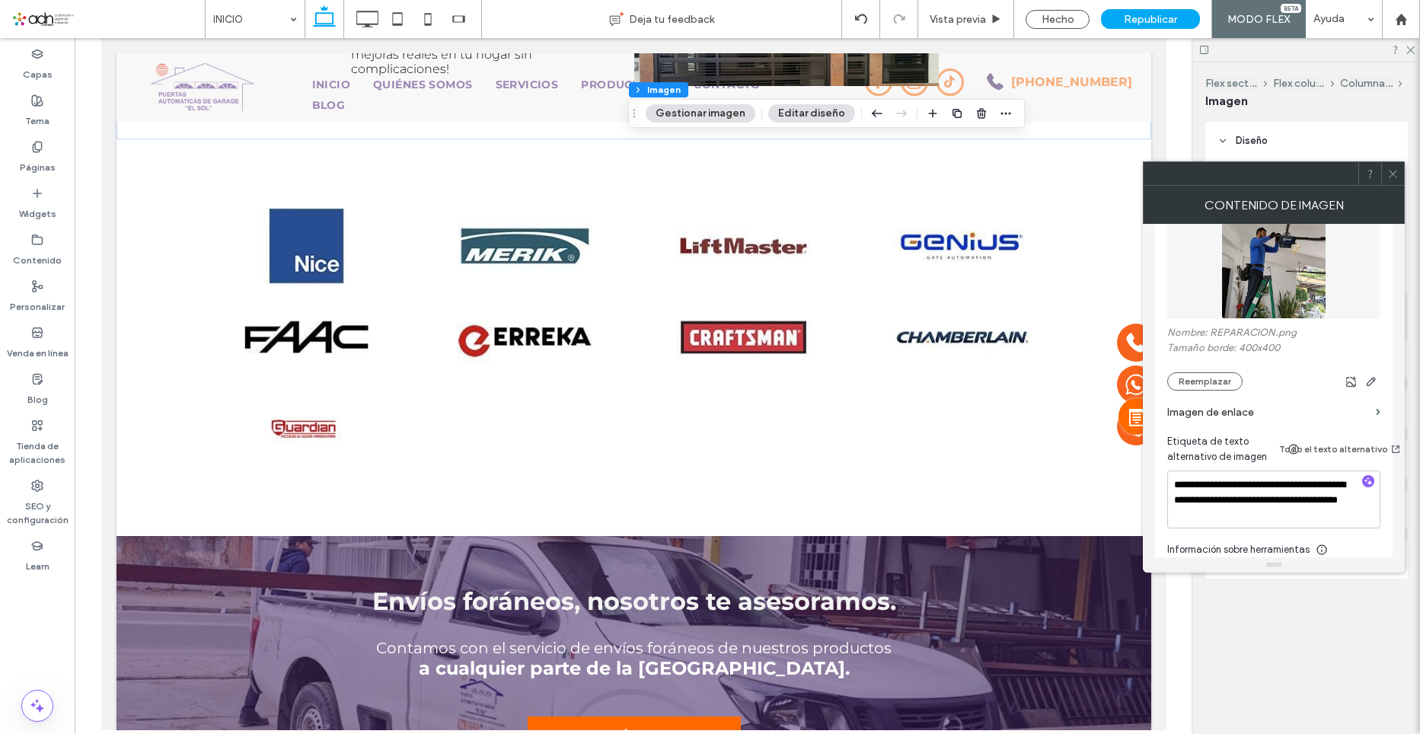
scroll to position [4231, 0]
click at [1395, 178] on icon at bounding box center [1392, 173] width 11 height 11
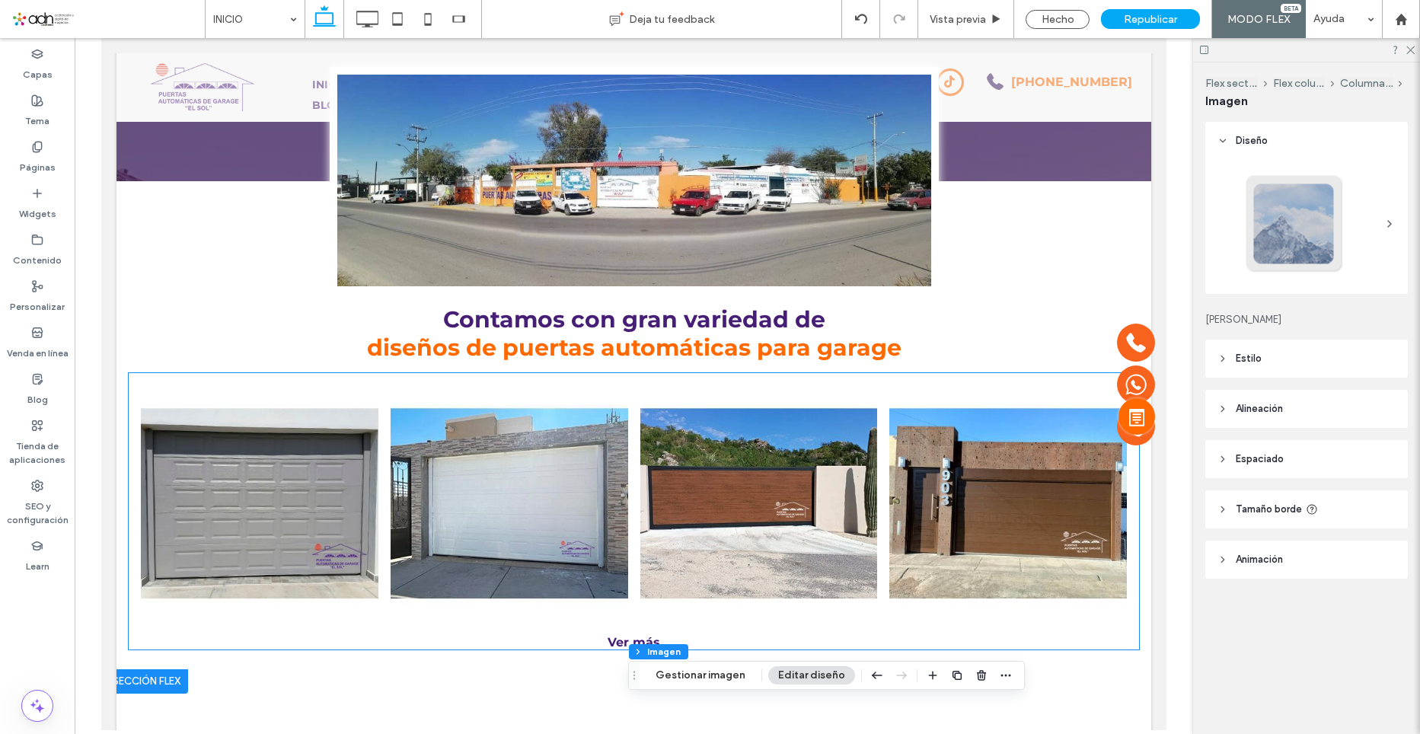
scroll to position [652, 0]
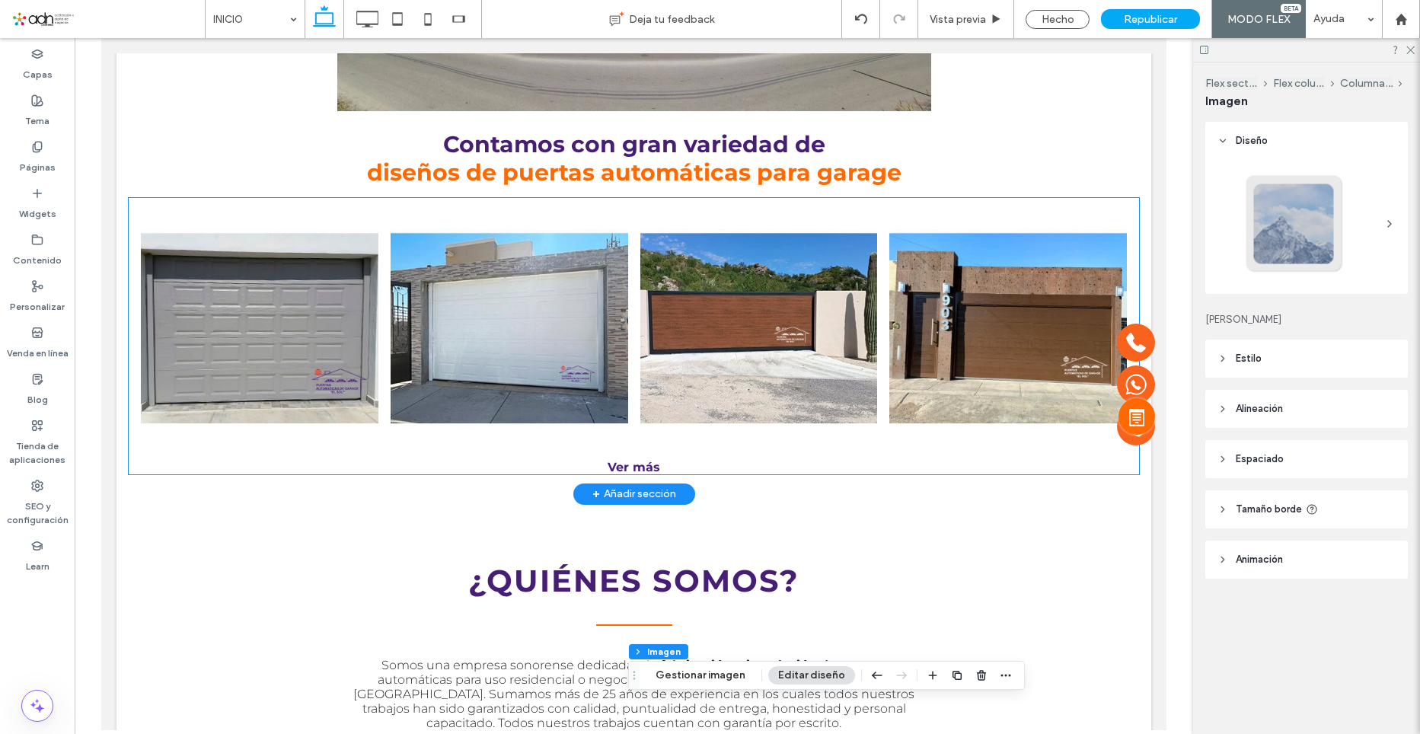
click at [412, 372] on link at bounding box center [510, 329] width 238 height 238
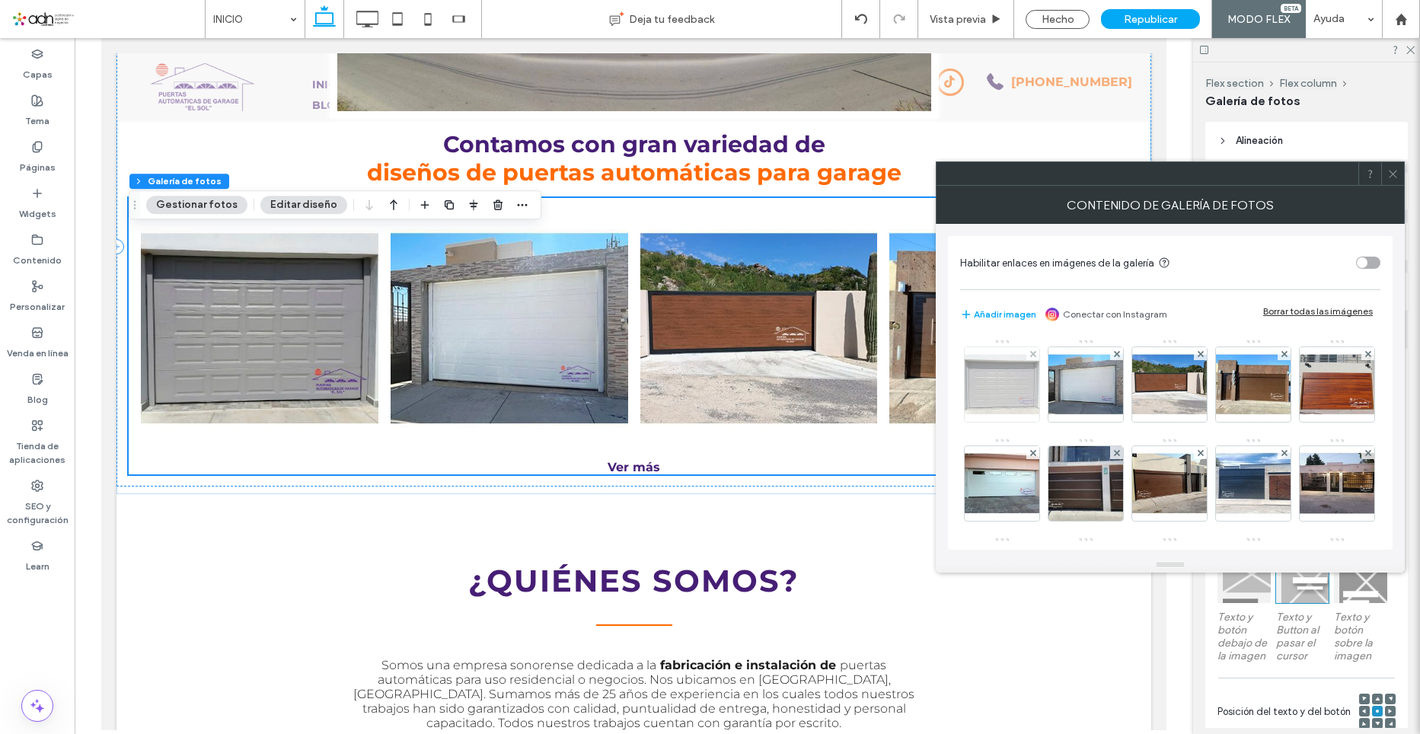
scroll to position [620, 0]
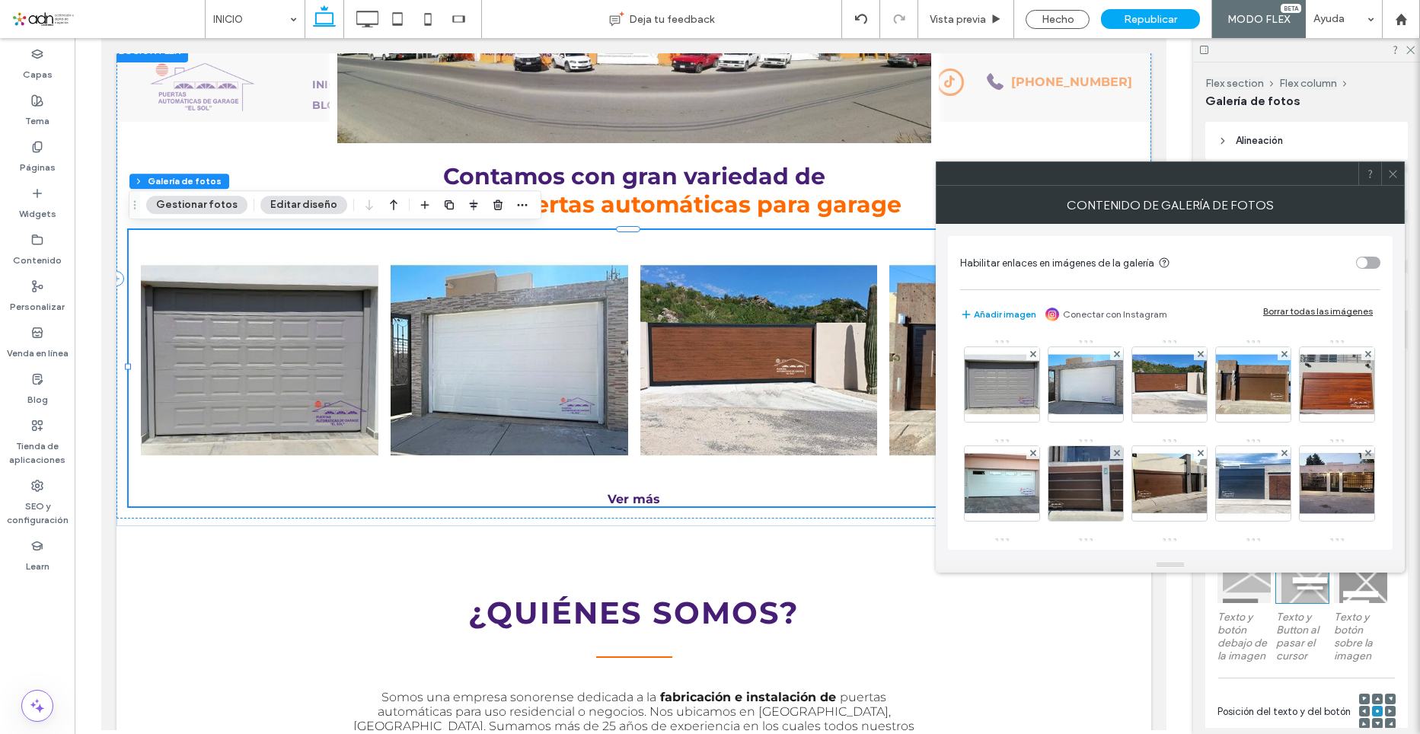
click at [993, 311] on button "Añadir imagen" at bounding box center [998, 314] width 76 height 18
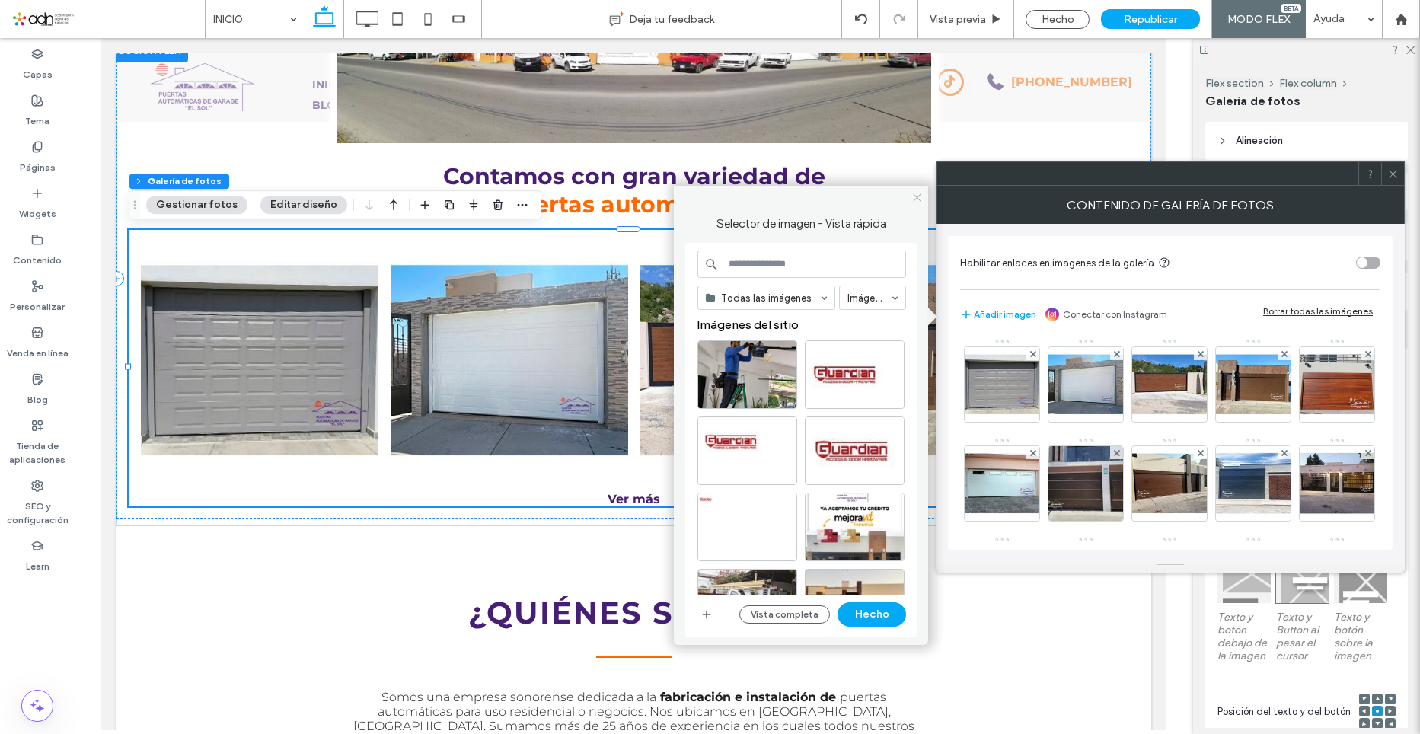
click at [910, 196] on span at bounding box center [917, 197] width 24 height 23
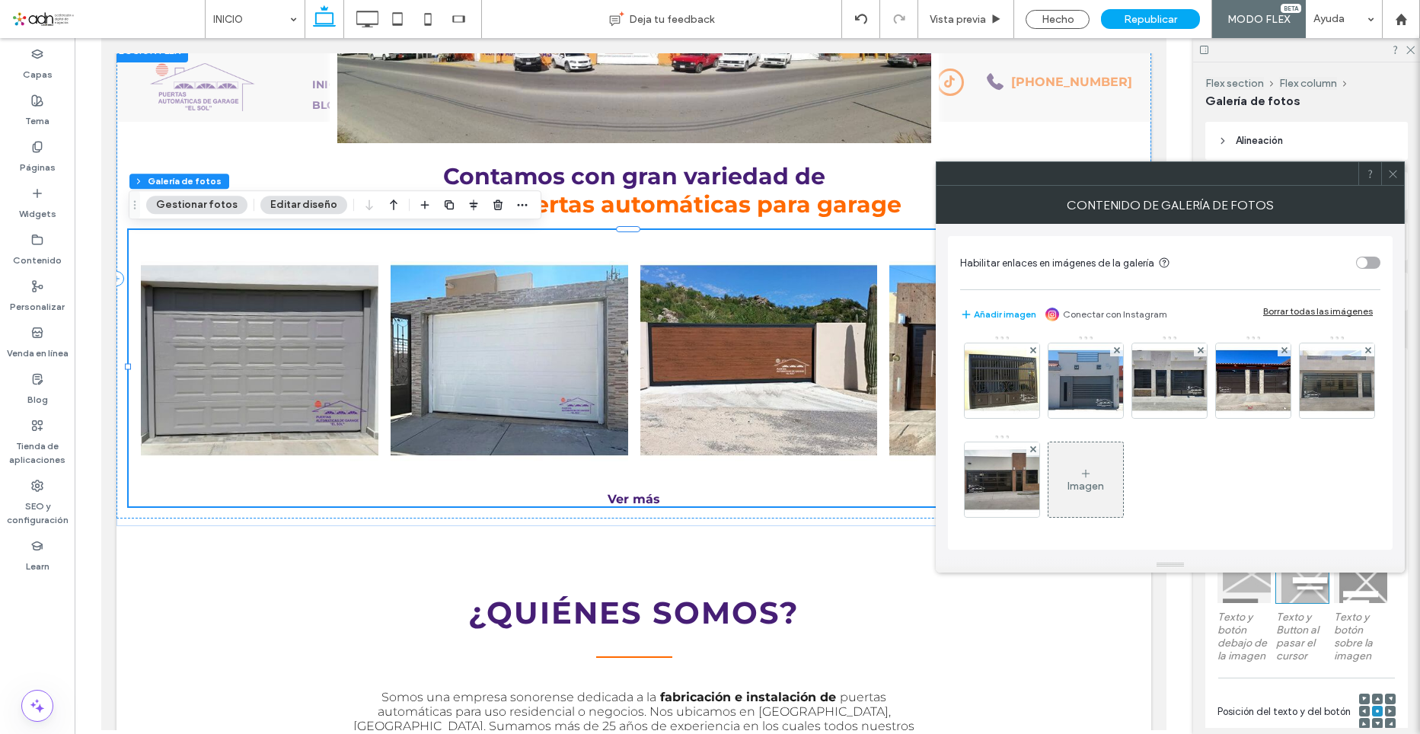
scroll to position [301, 0]
drag, startPoint x: 1013, startPoint y: 478, endPoint x: 1016, endPoint y: 452, distance: 26.7
click at [1049, 452] on div "Imagen" at bounding box center [1086, 480] width 75 height 72
click at [1068, 482] on div "Imagen" at bounding box center [1086, 486] width 37 height 13
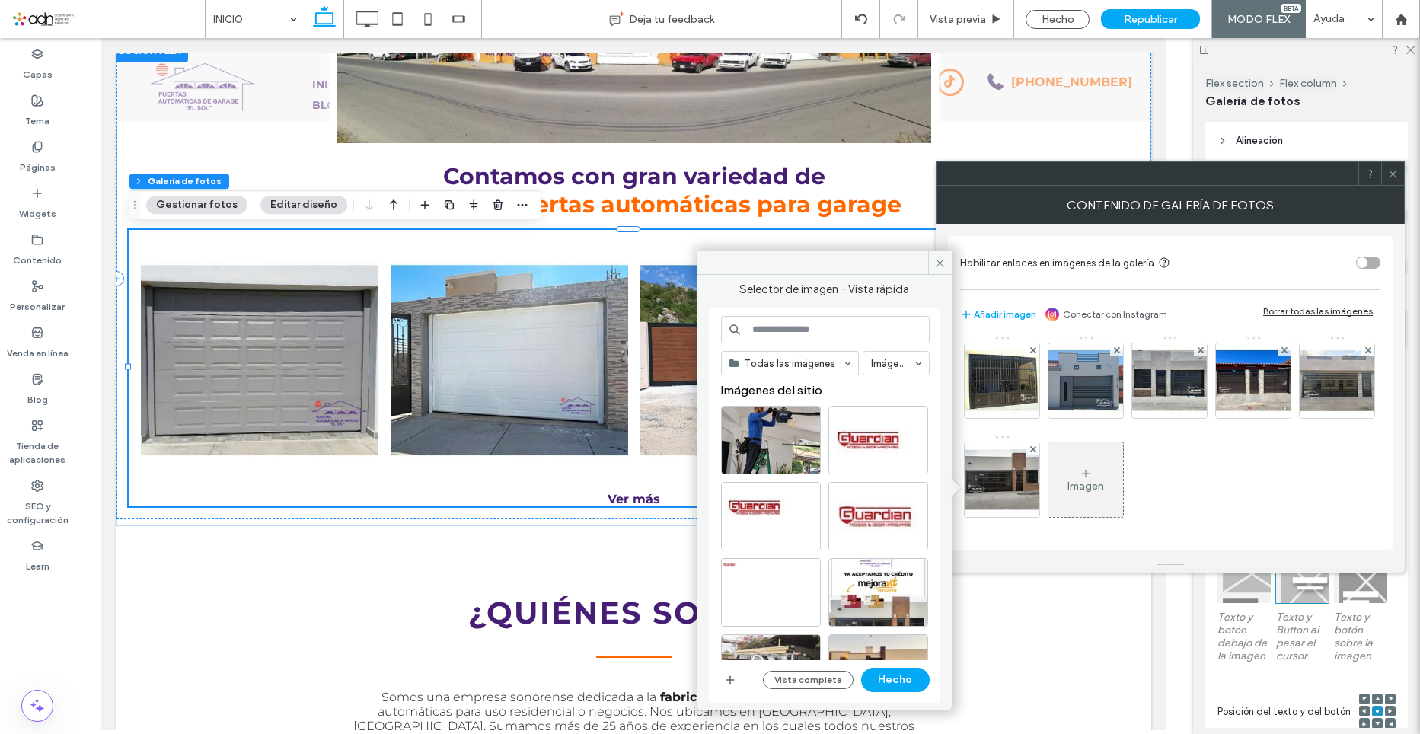
click at [1068, 482] on div "Imagen" at bounding box center [1086, 486] width 37 height 13
click at [733, 685] on icon "button" at bounding box center [730, 680] width 12 height 12
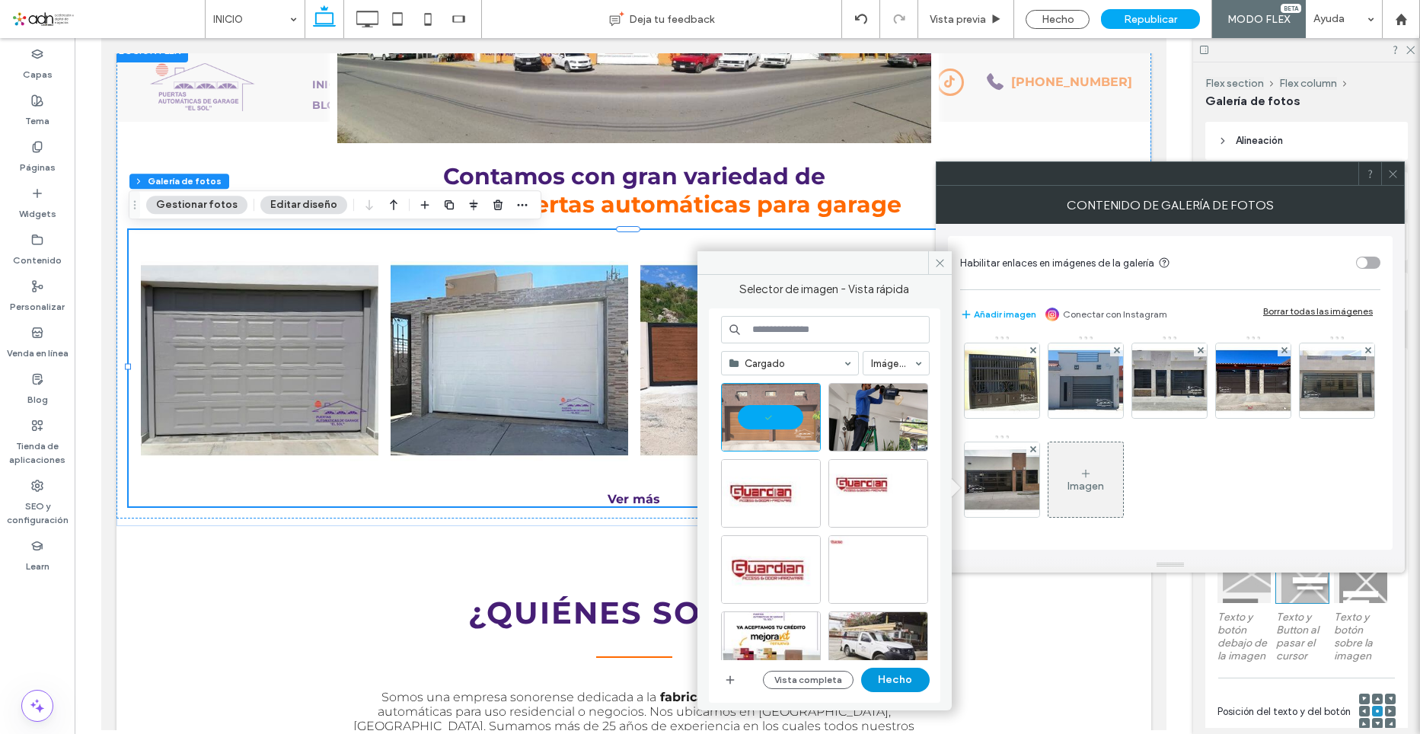
drag, startPoint x: 883, startPoint y: 680, endPoint x: 783, endPoint y: 643, distance: 107.2
click at [883, 680] on button "Hecho" at bounding box center [895, 680] width 69 height 24
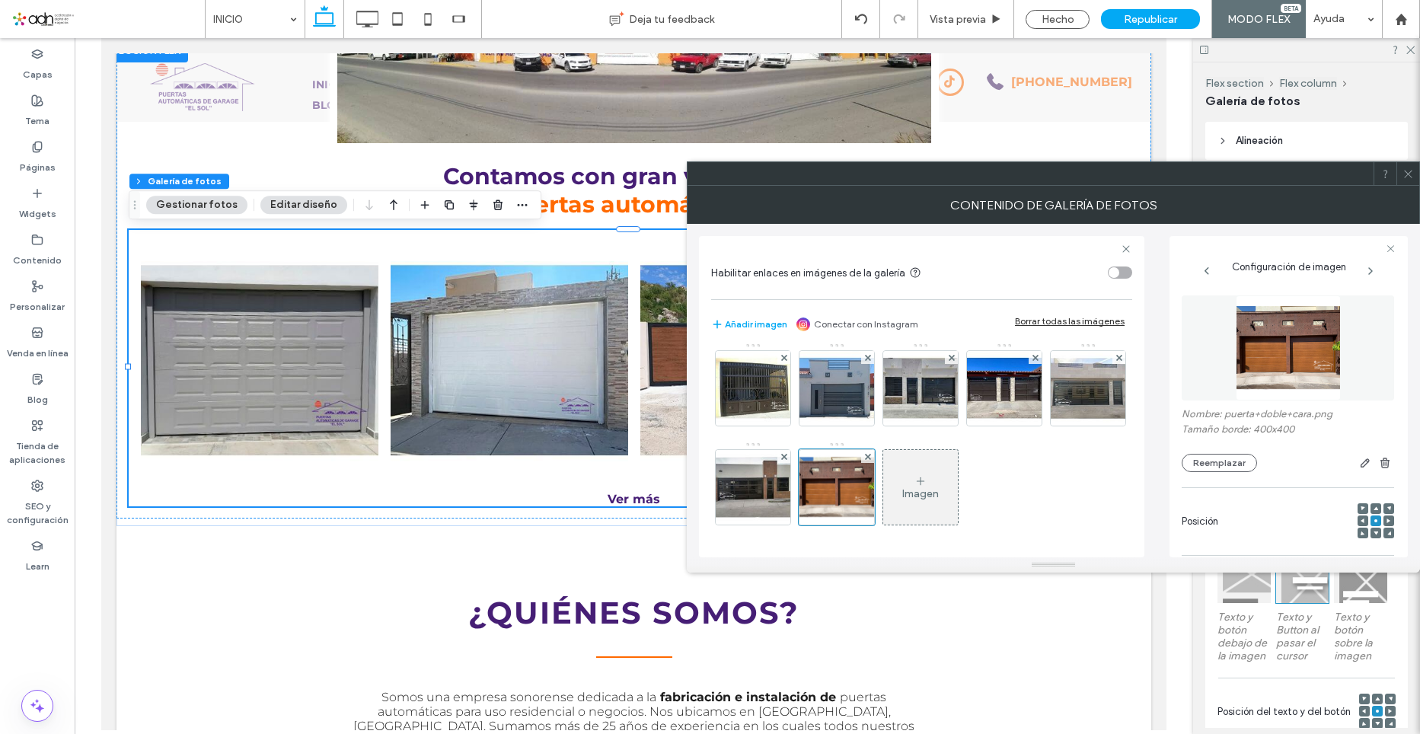
click at [902, 500] on div "Imagen" at bounding box center [920, 493] width 37 height 13
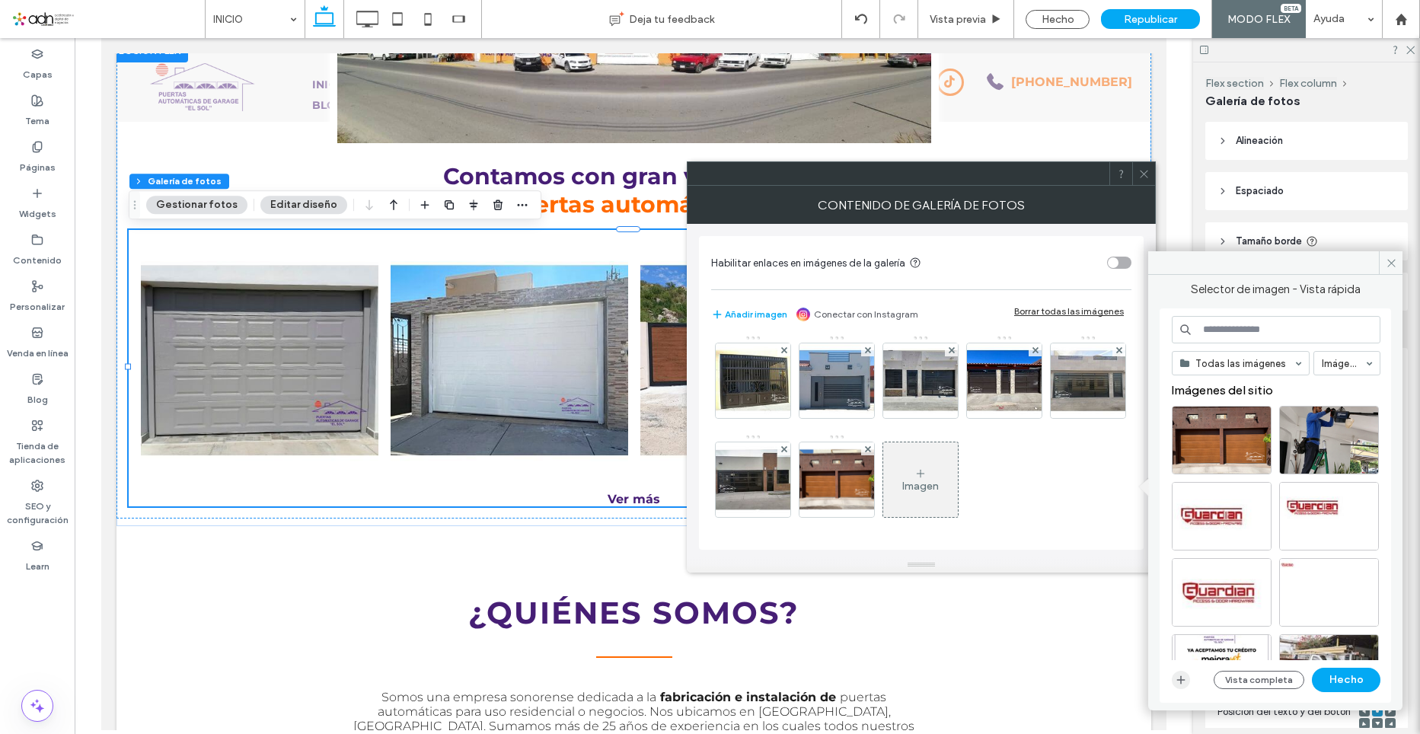
click at [1186, 684] on icon "button" at bounding box center [1181, 680] width 12 height 12
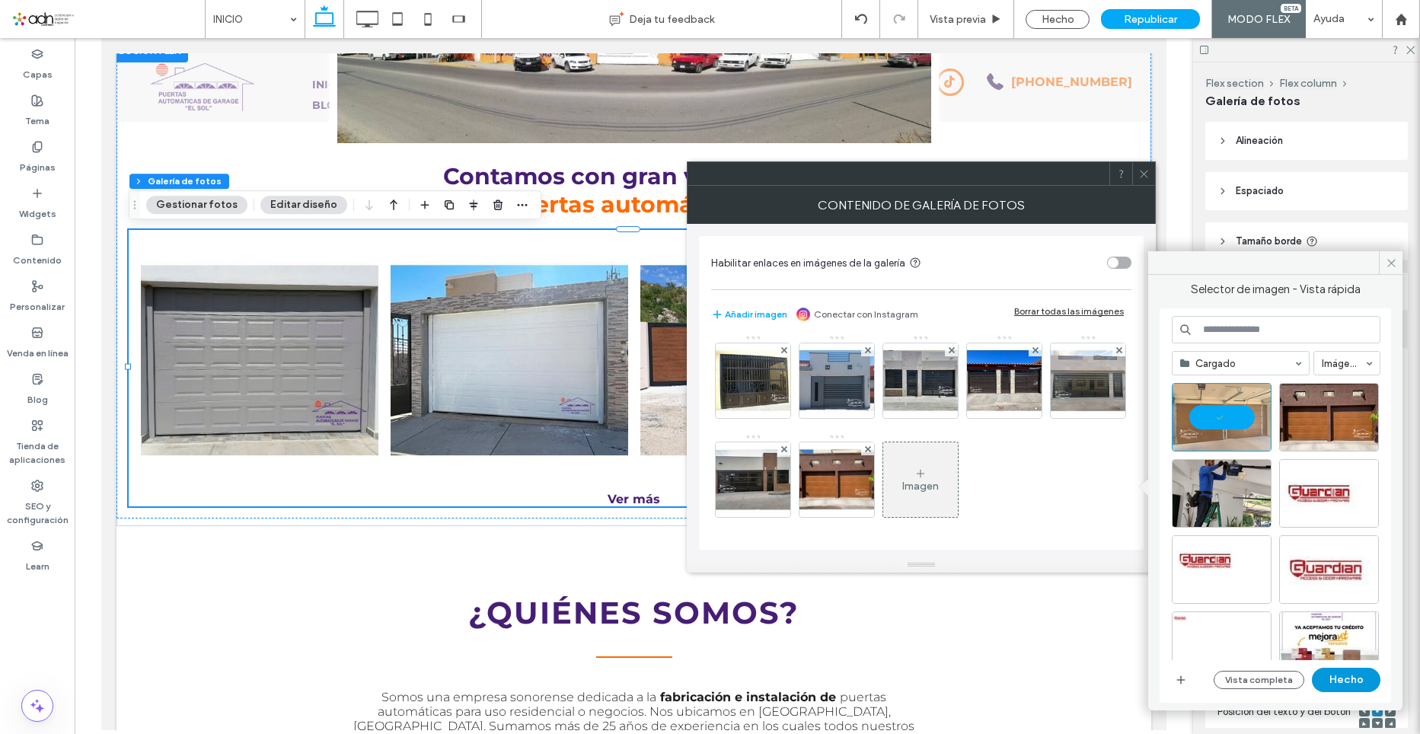
click at [1350, 677] on button "Hecho" at bounding box center [1346, 680] width 69 height 24
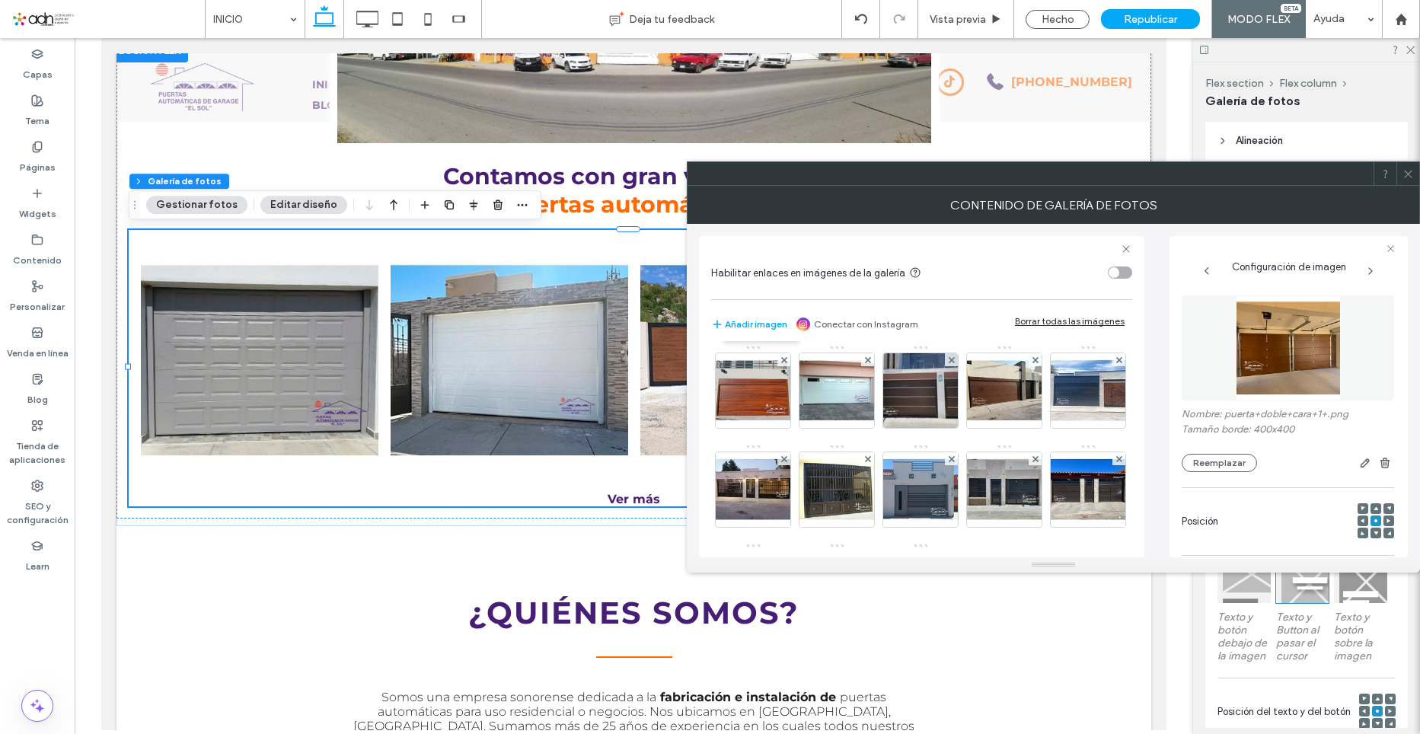
scroll to position [0, 0]
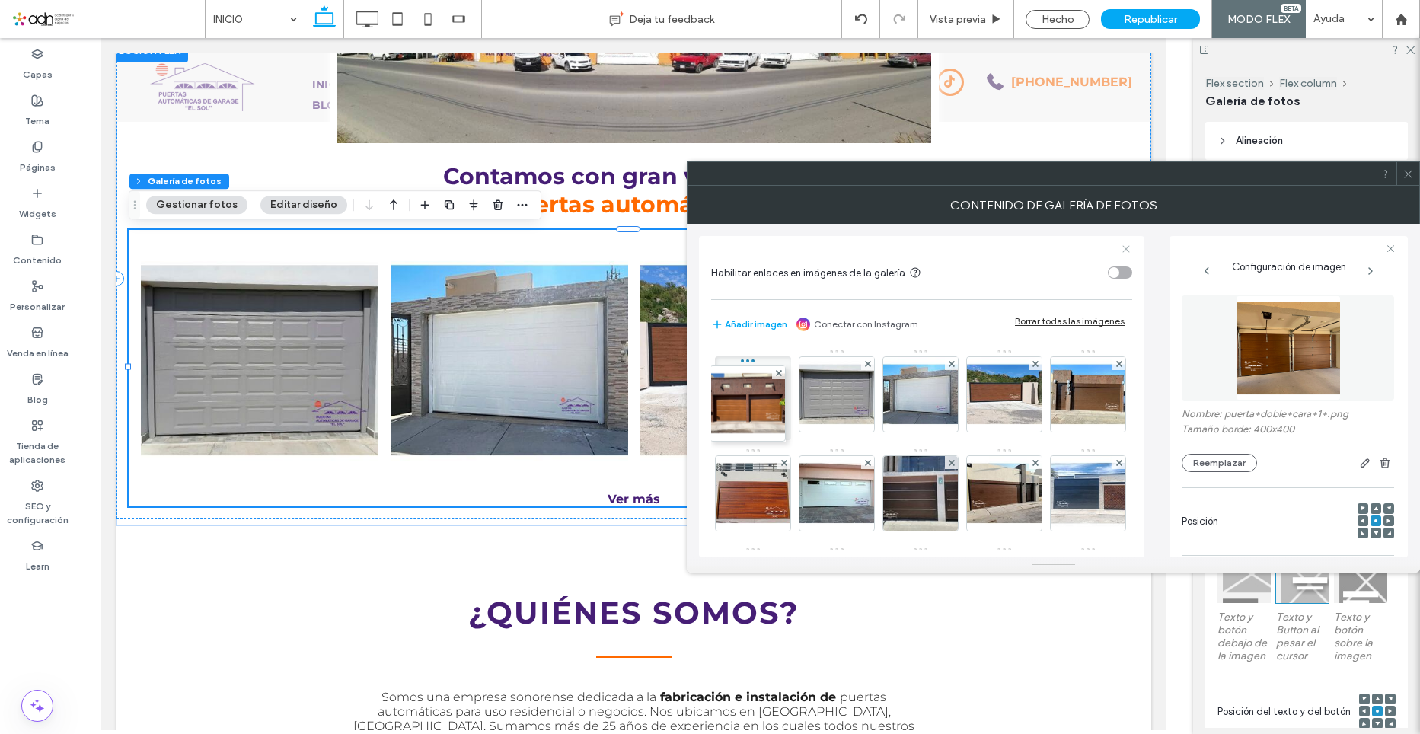
drag, startPoint x: 764, startPoint y: 487, endPoint x: 768, endPoint y: 245, distance: 242.2
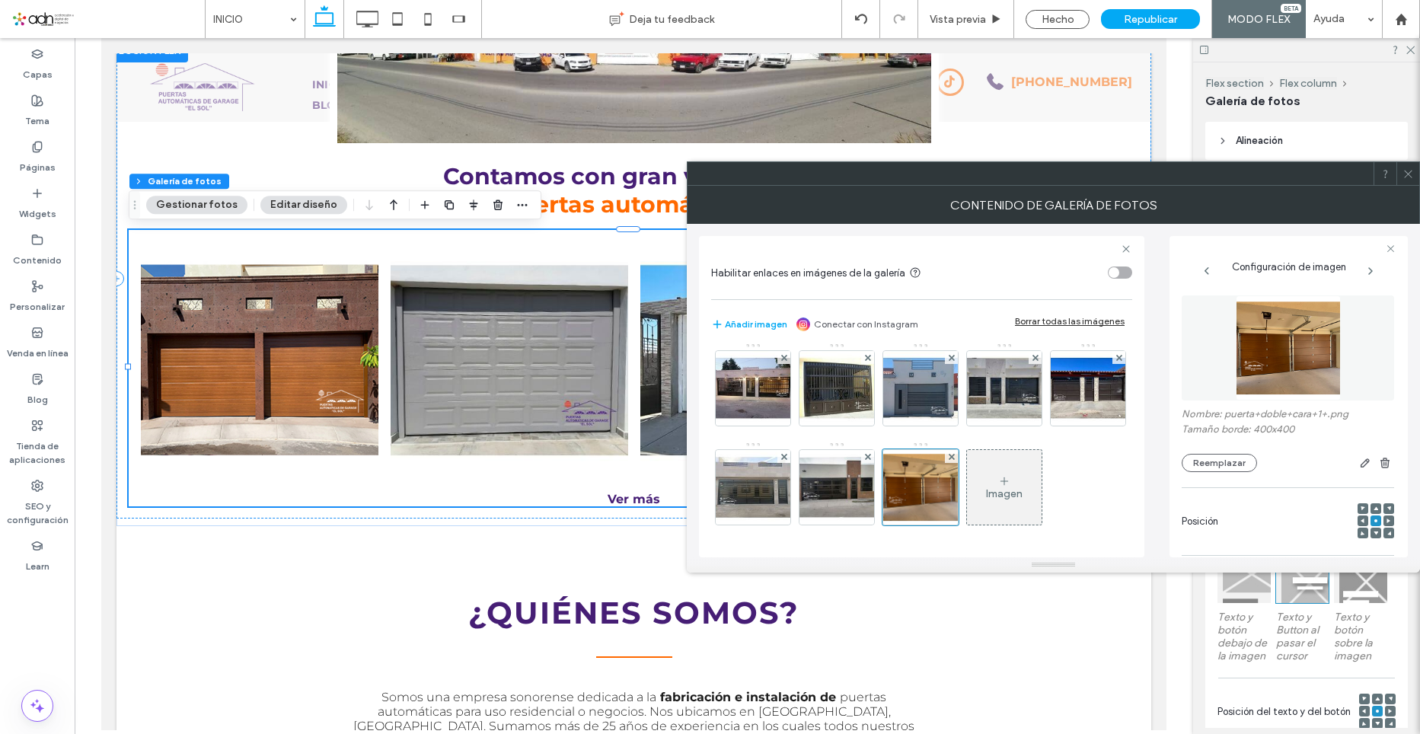
scroll to position [303, 0]
click at [883, 498] on div at bounding box center [921, 487] width 76 height 76
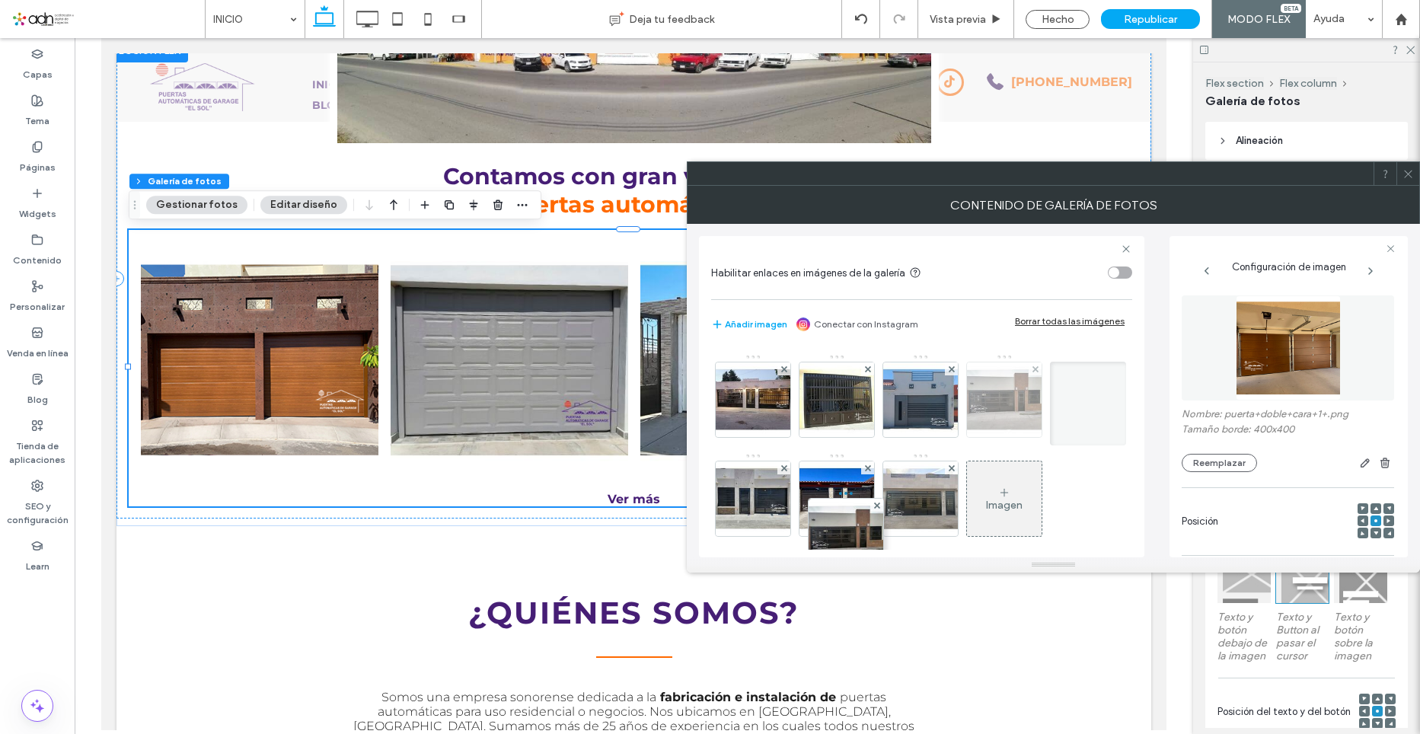
scroll to position [0, 0]
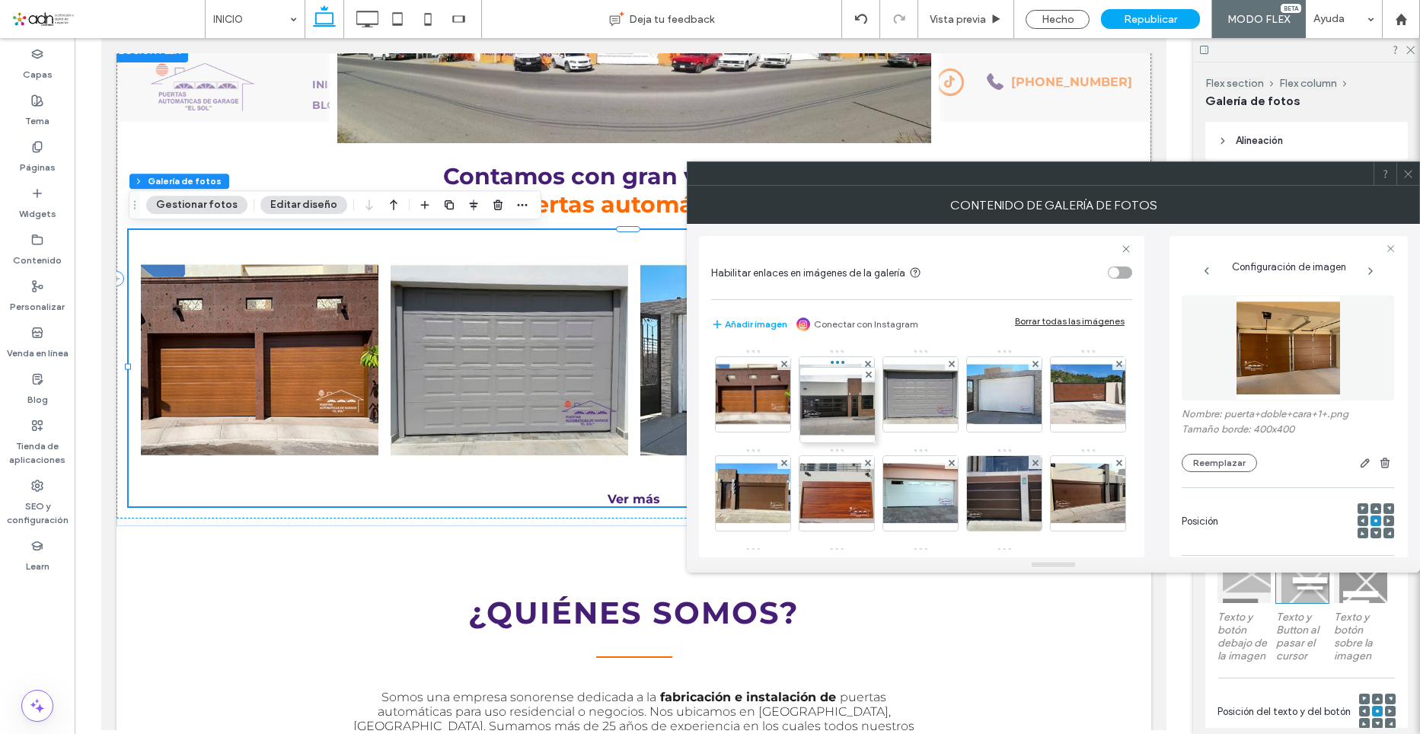
drag, startPoint x: 837, startPoint y: 498, endPoint x: 834, endPoint y: 350, distance: 147.8
click at [834, 350] on div "Imagen" at bounding box center [921, 547] width 420 height 396
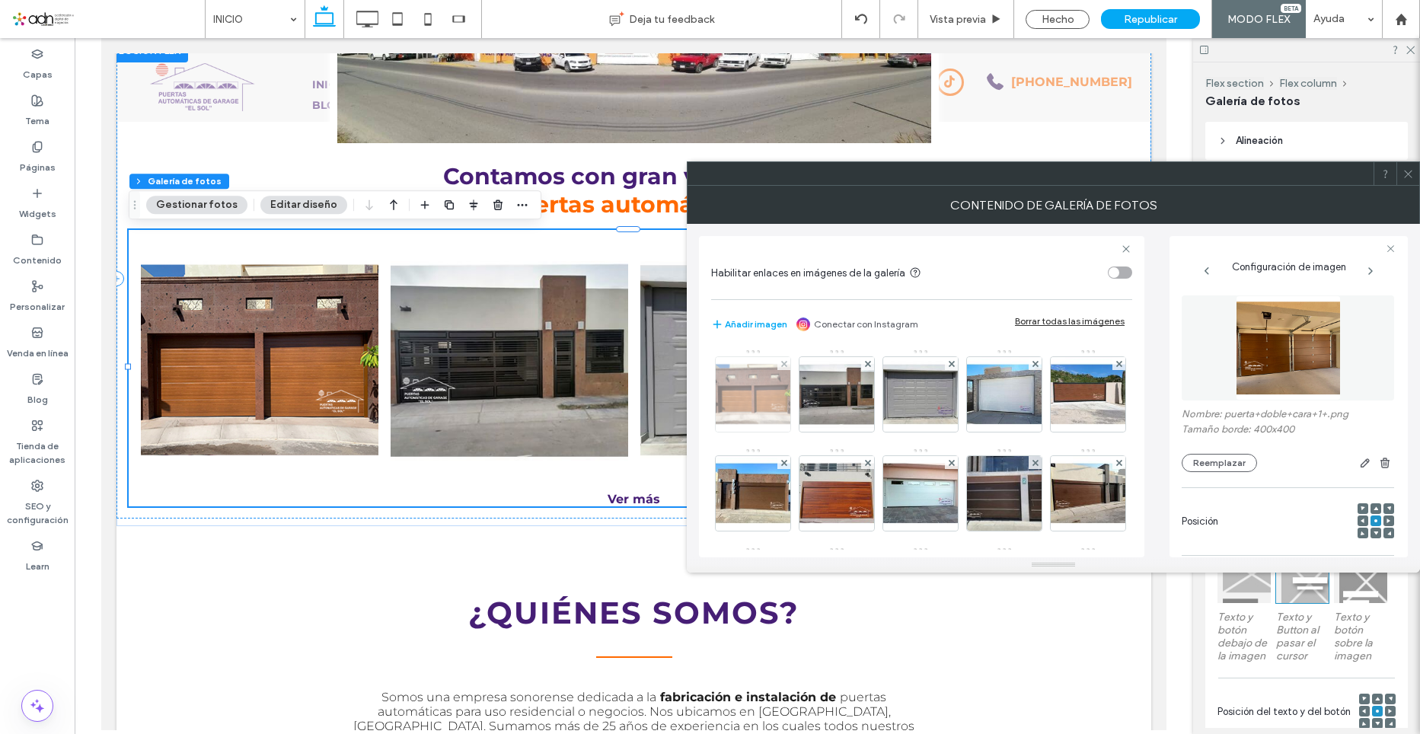
click at [755, 394] on img at bounding box center [753, 394] width 75 height 75
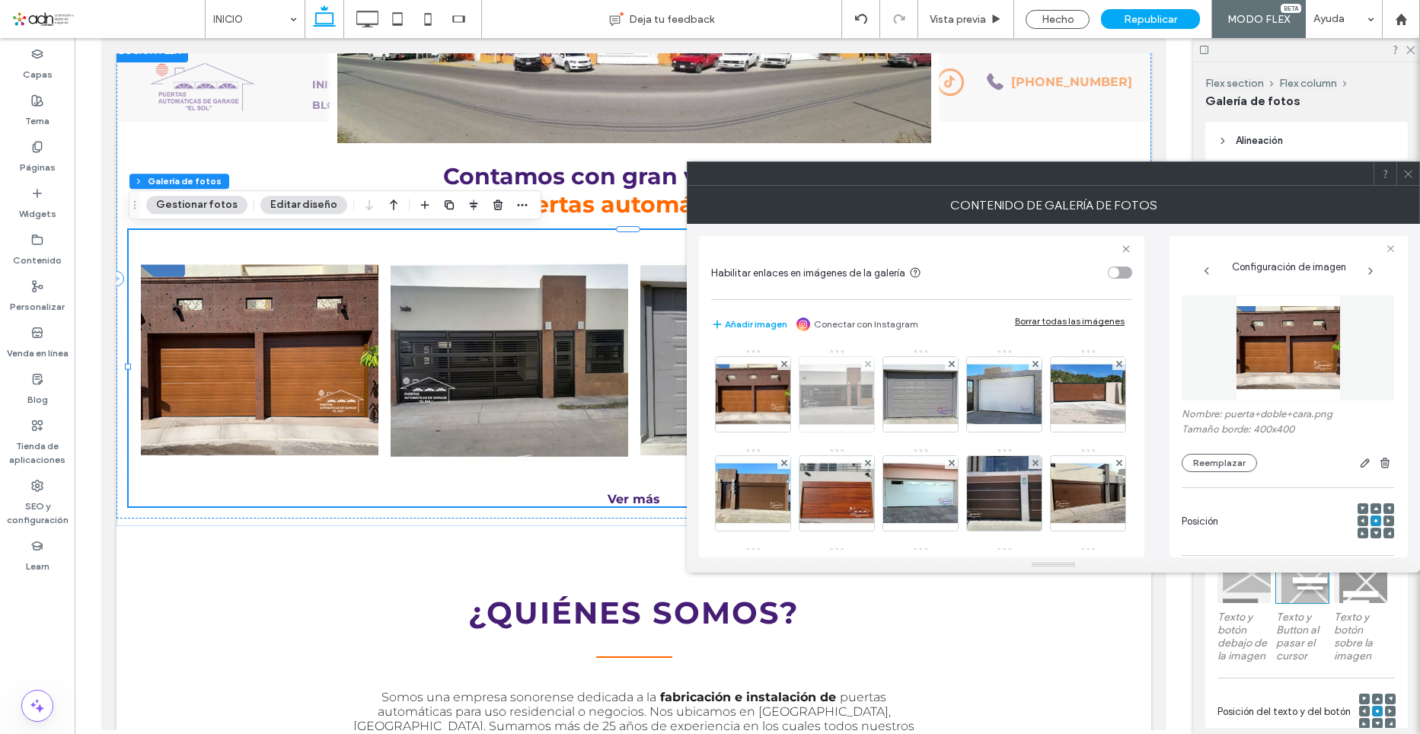
click at [844, 399] on img at bounding box center [837, 394] width 75 height 75
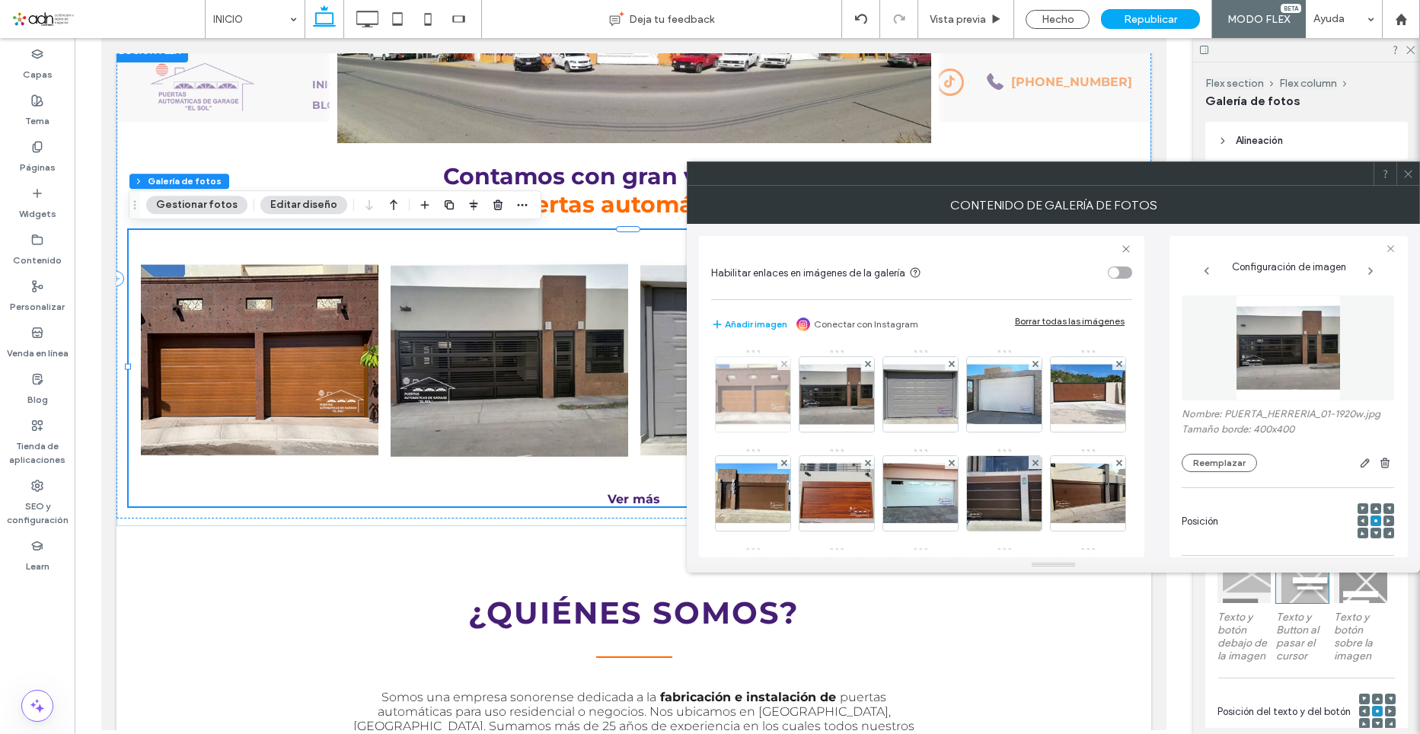
click at [771, 404] on img at bounding box center [753, 394] width 75 height 75
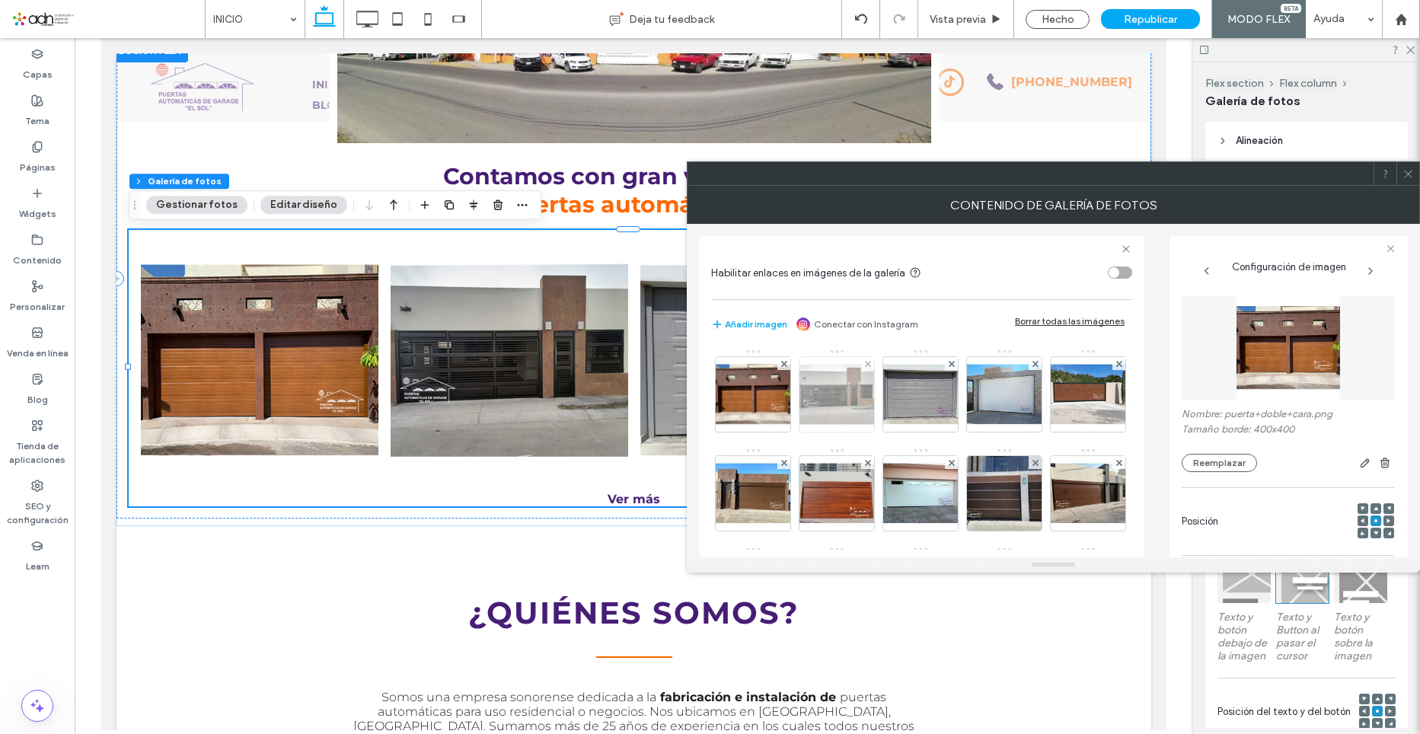
click at [810, 375] on img at bounding box center [837, 394] width 75 height 75
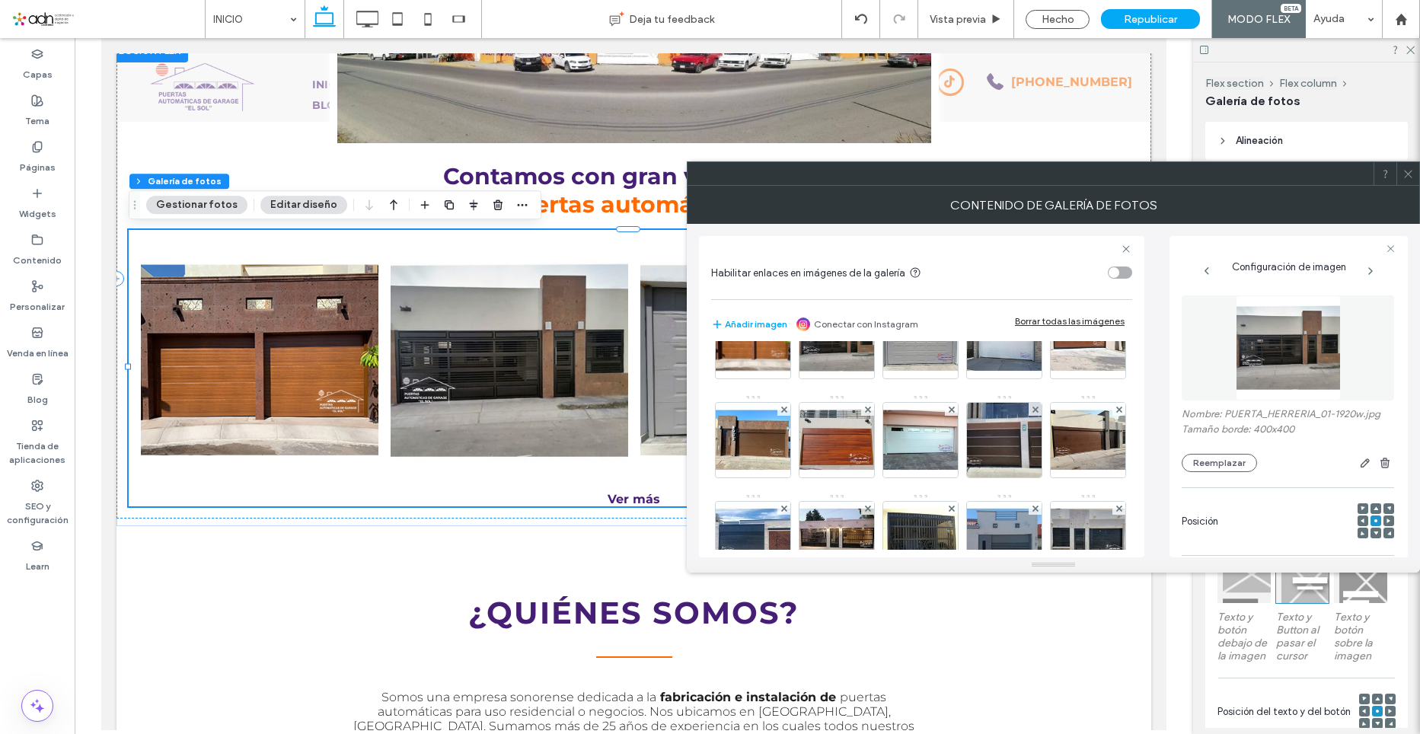
scroll to position [76, 0]
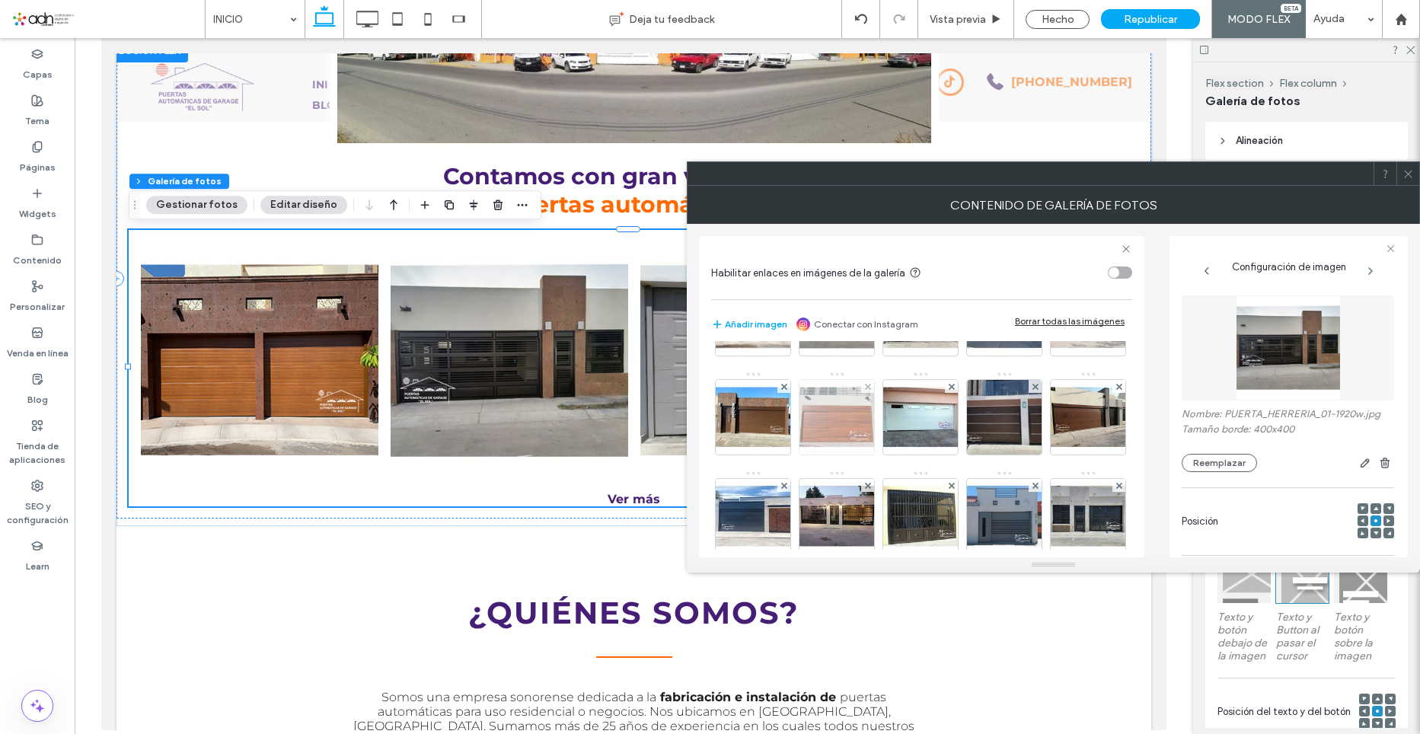
click at [874, 429] on img at bounding box center [837, 417] width 75 height 75
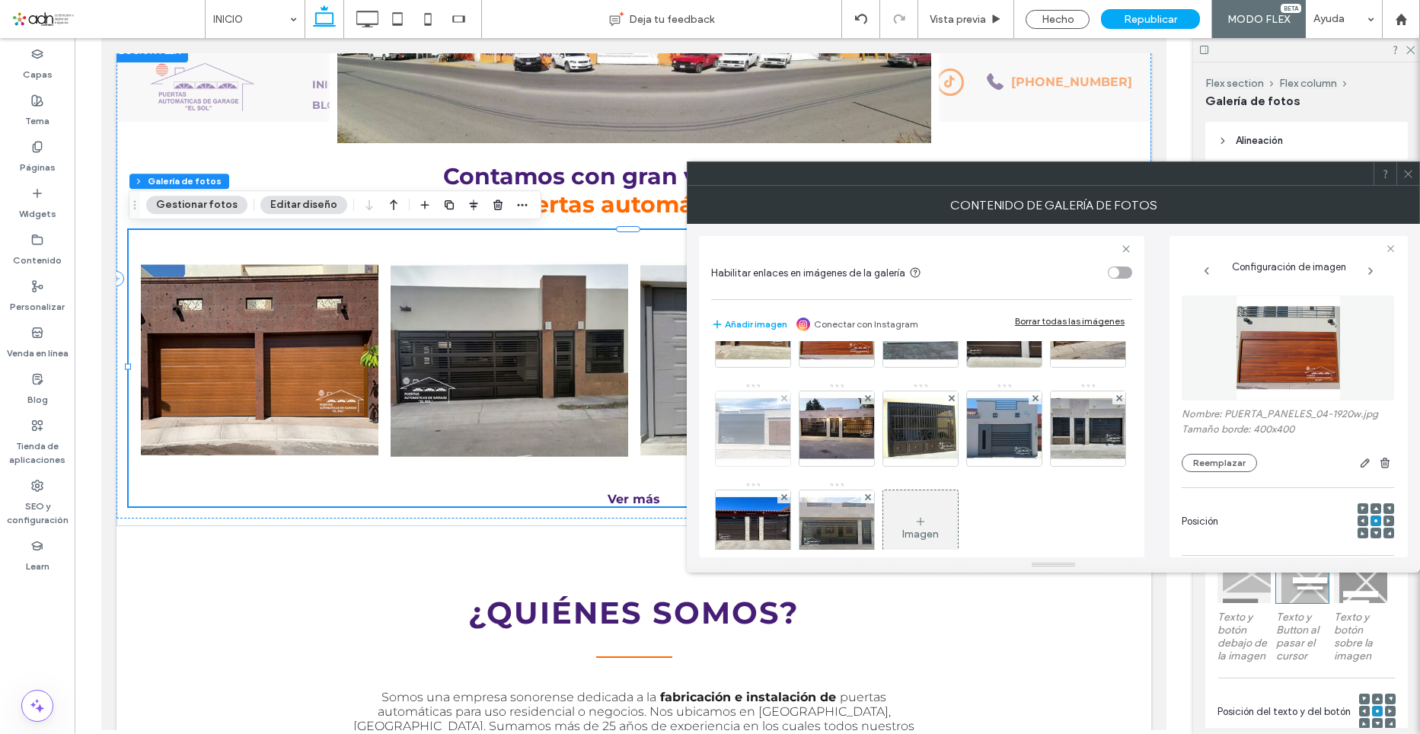
scroll to position [303, 0]
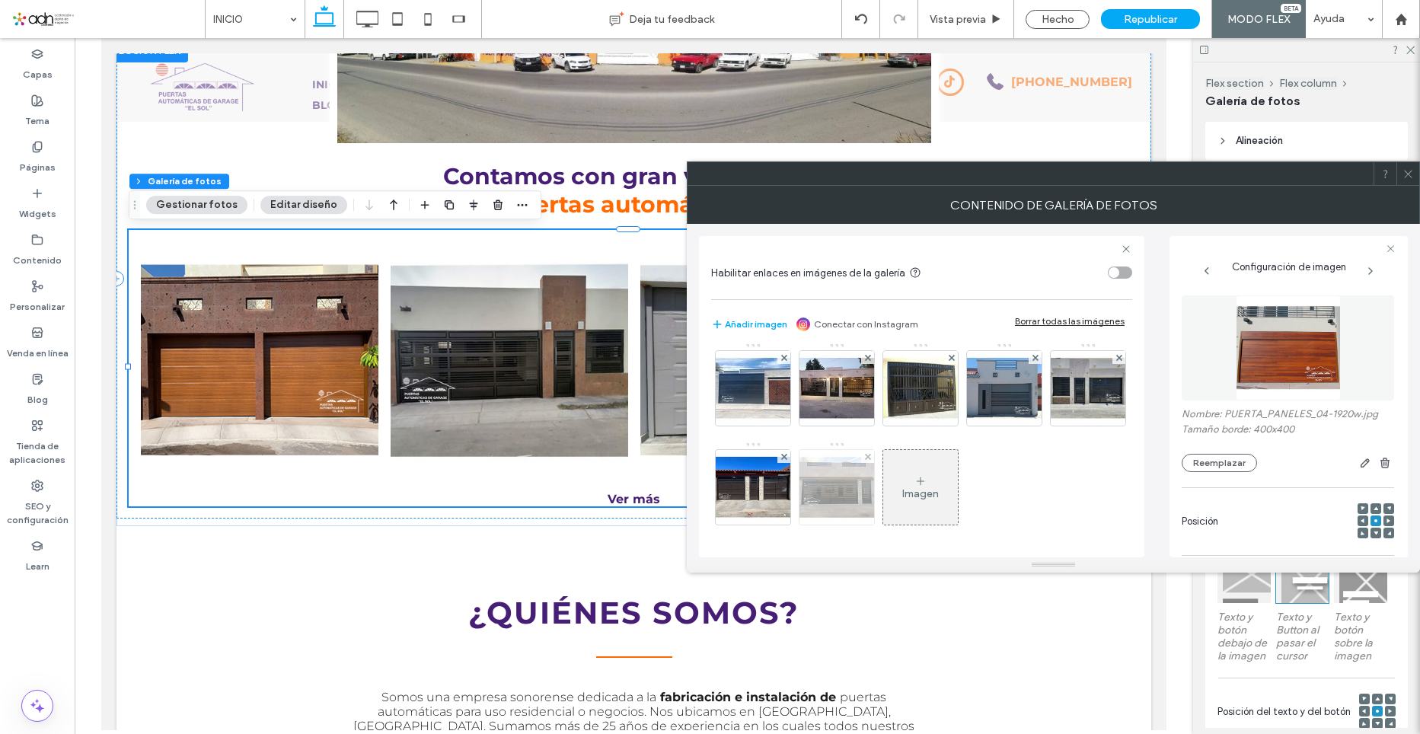
click at [800, 498] on img at bounding box center [837, 487] width 75 height 75
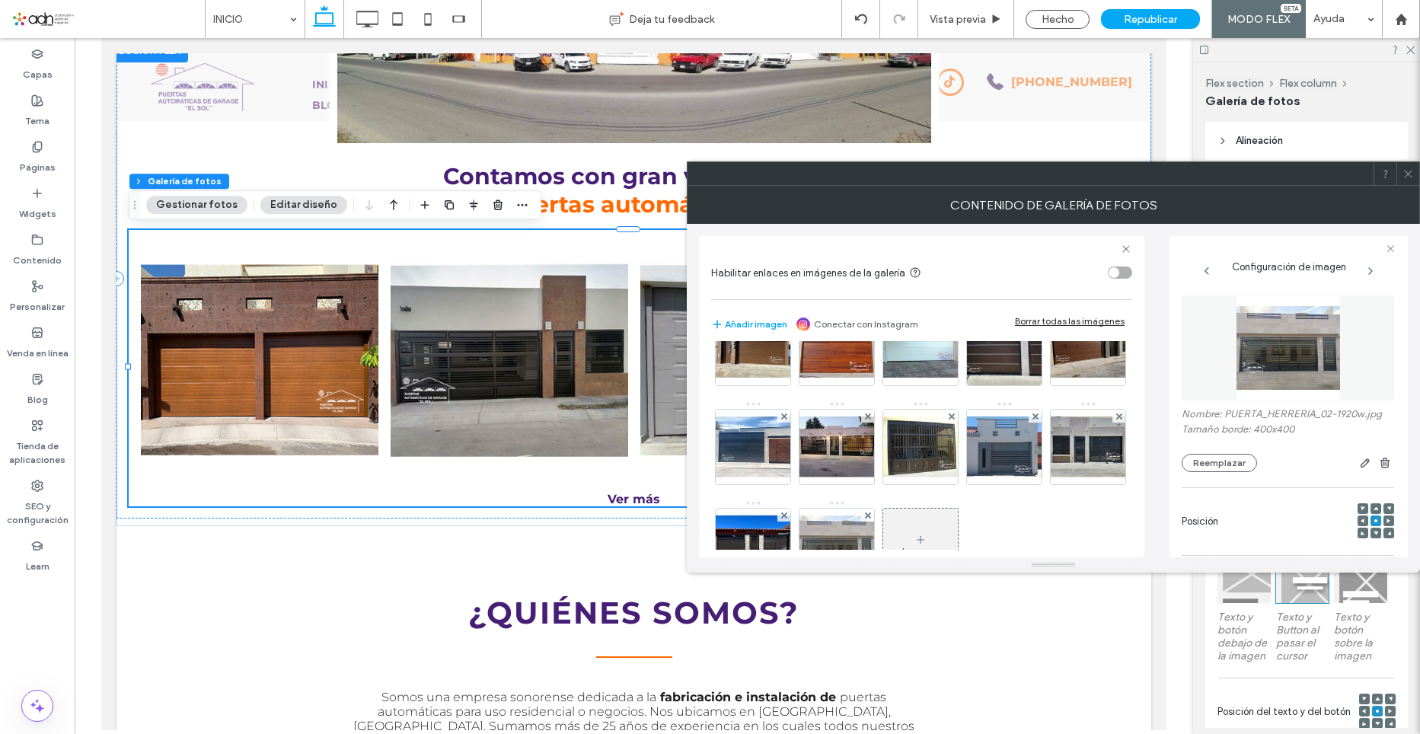
scroll to position [0, 0]
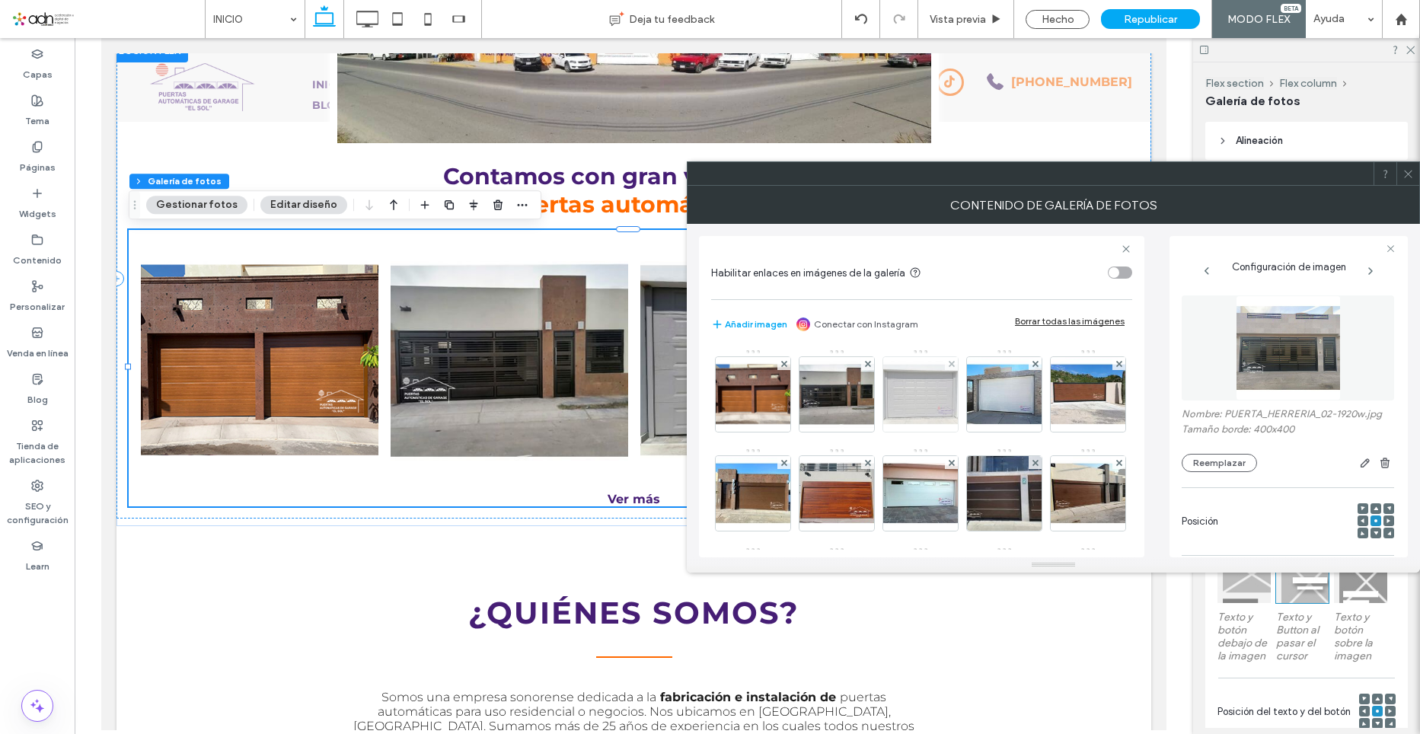
click at [913, 413] on img at bounding box center [920, 394] width 75 height 75
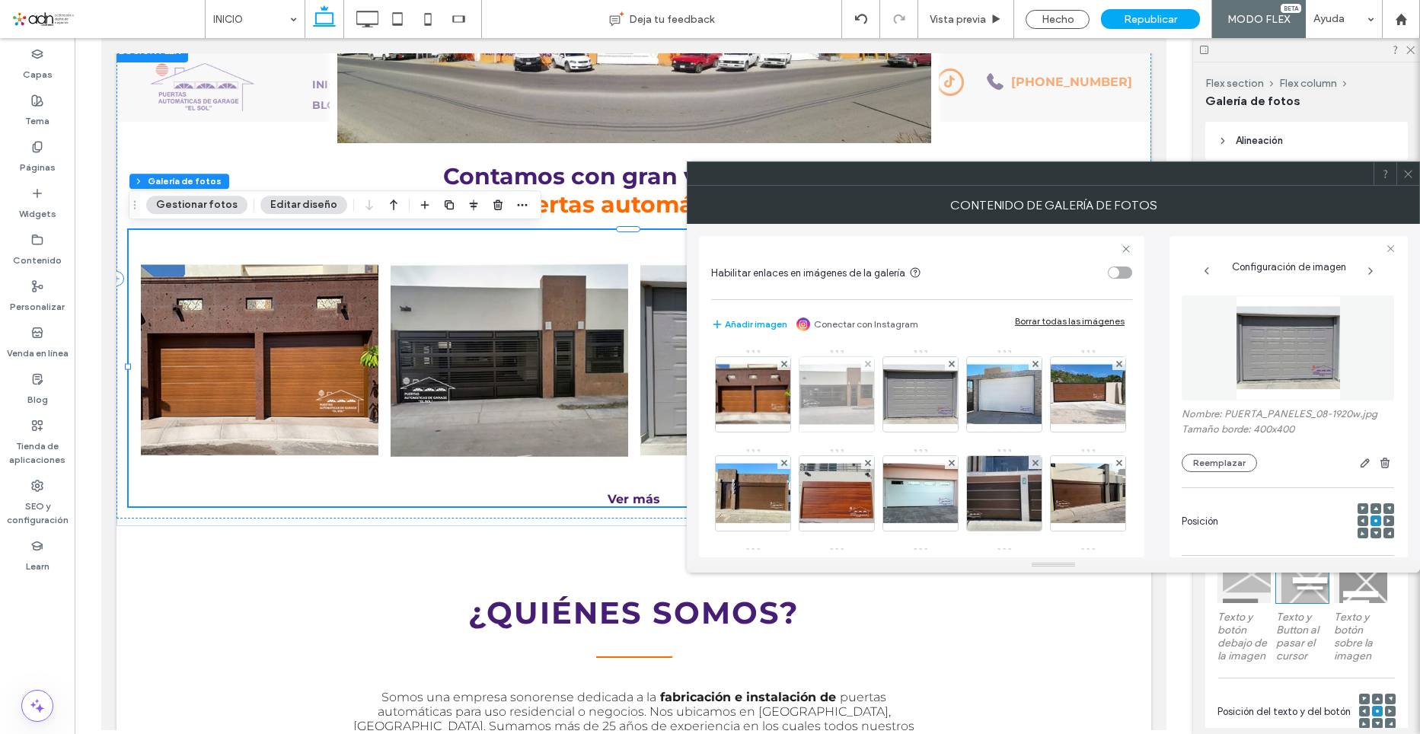
click at [807, 401] on img at bounding box center [837, 394] width 75 height 75
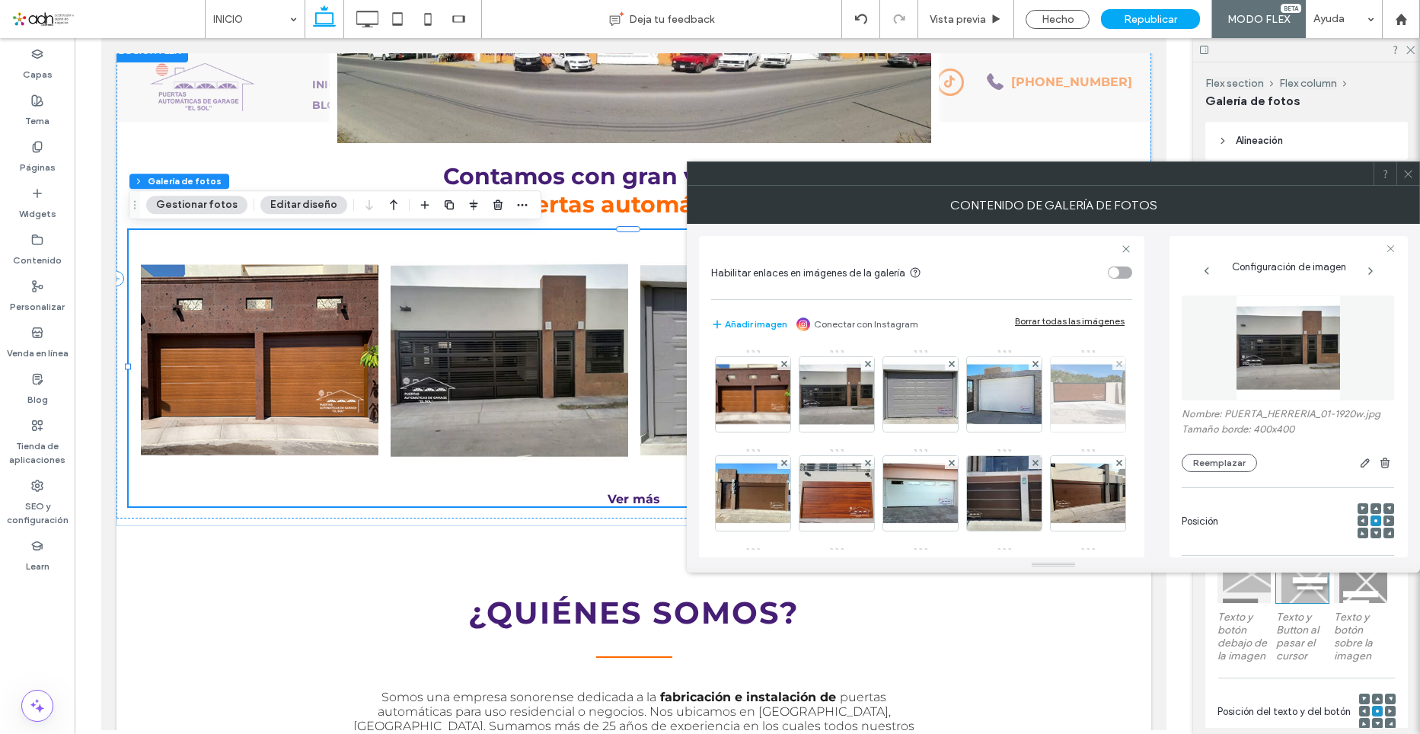
click at [1051, 432] on img at bounding box center [1088, 394] width 75 height 75
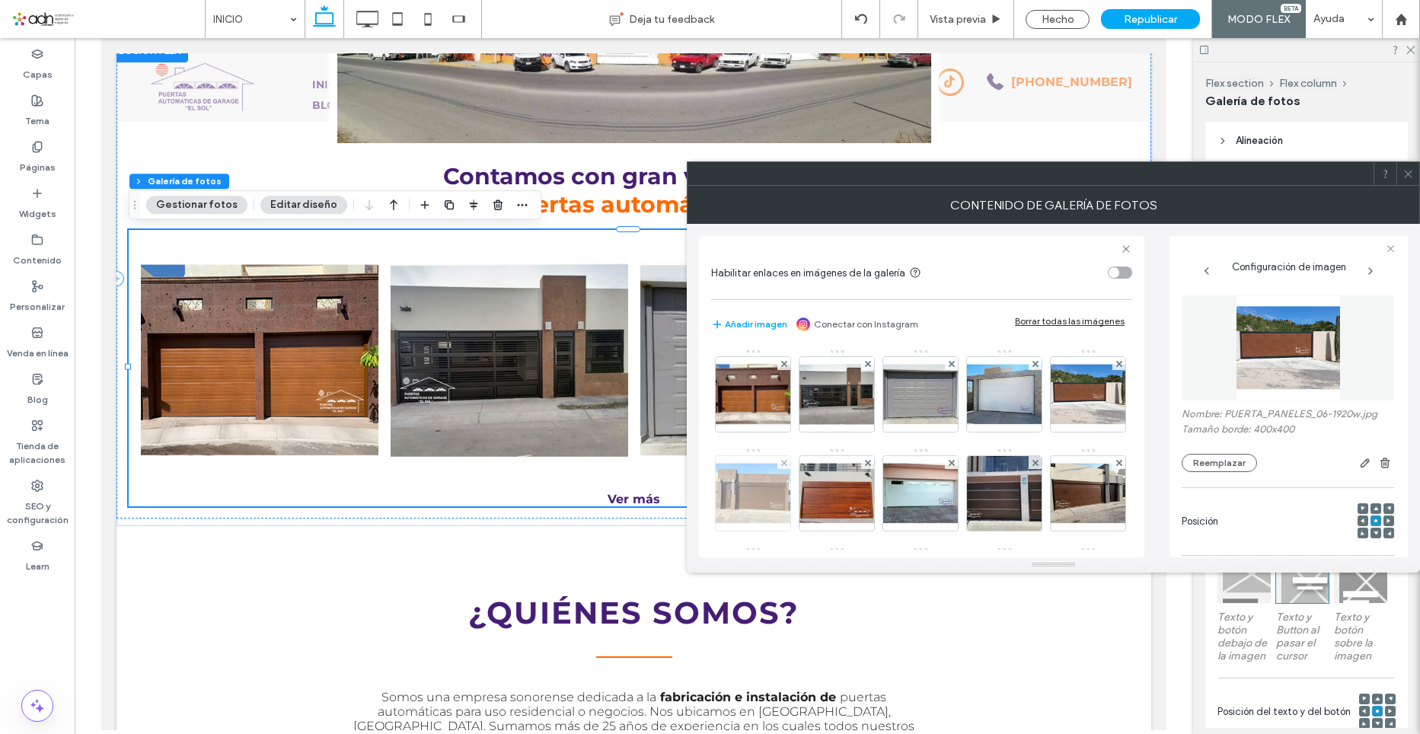
click at [790, 493] on img at bounding box center [753, 493] width 75 height 75
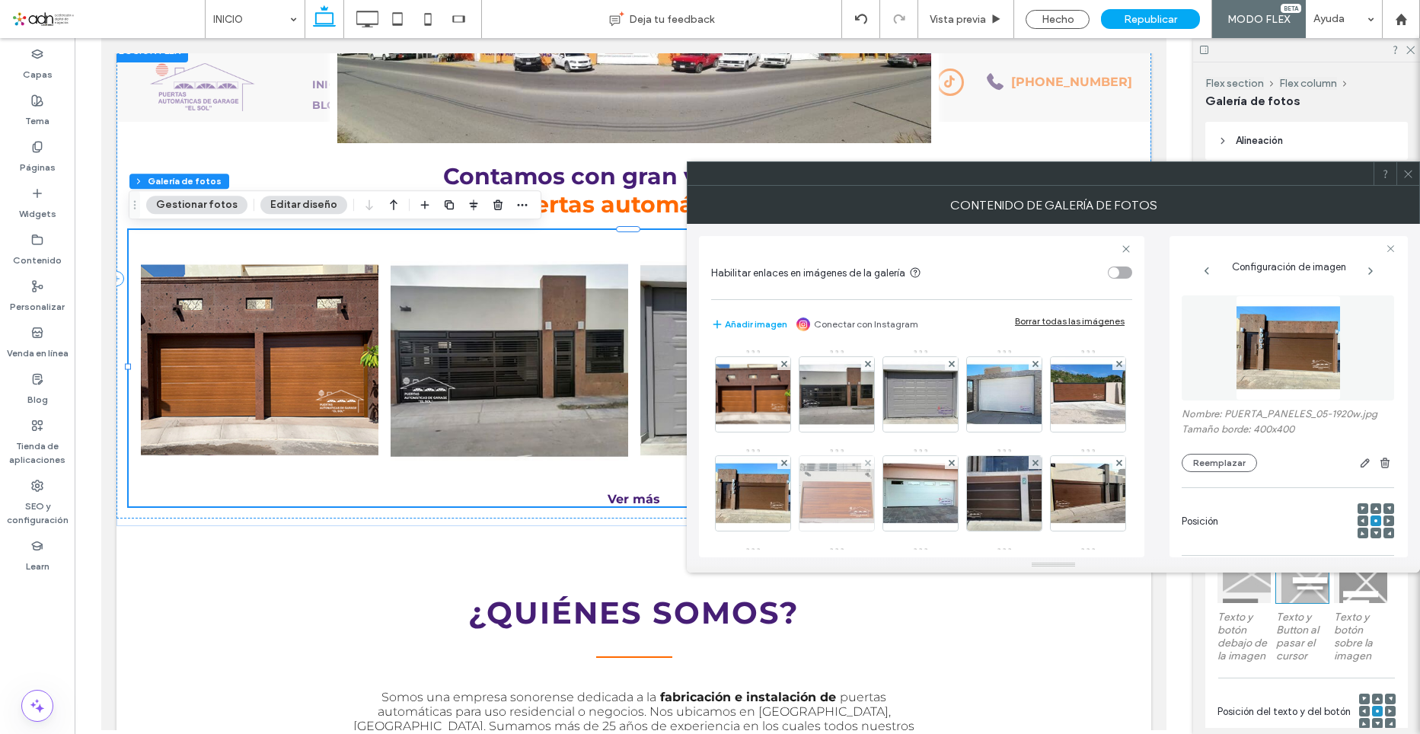
click at [874, 504] on img at bounding box center [837, 493] width 75 height 75
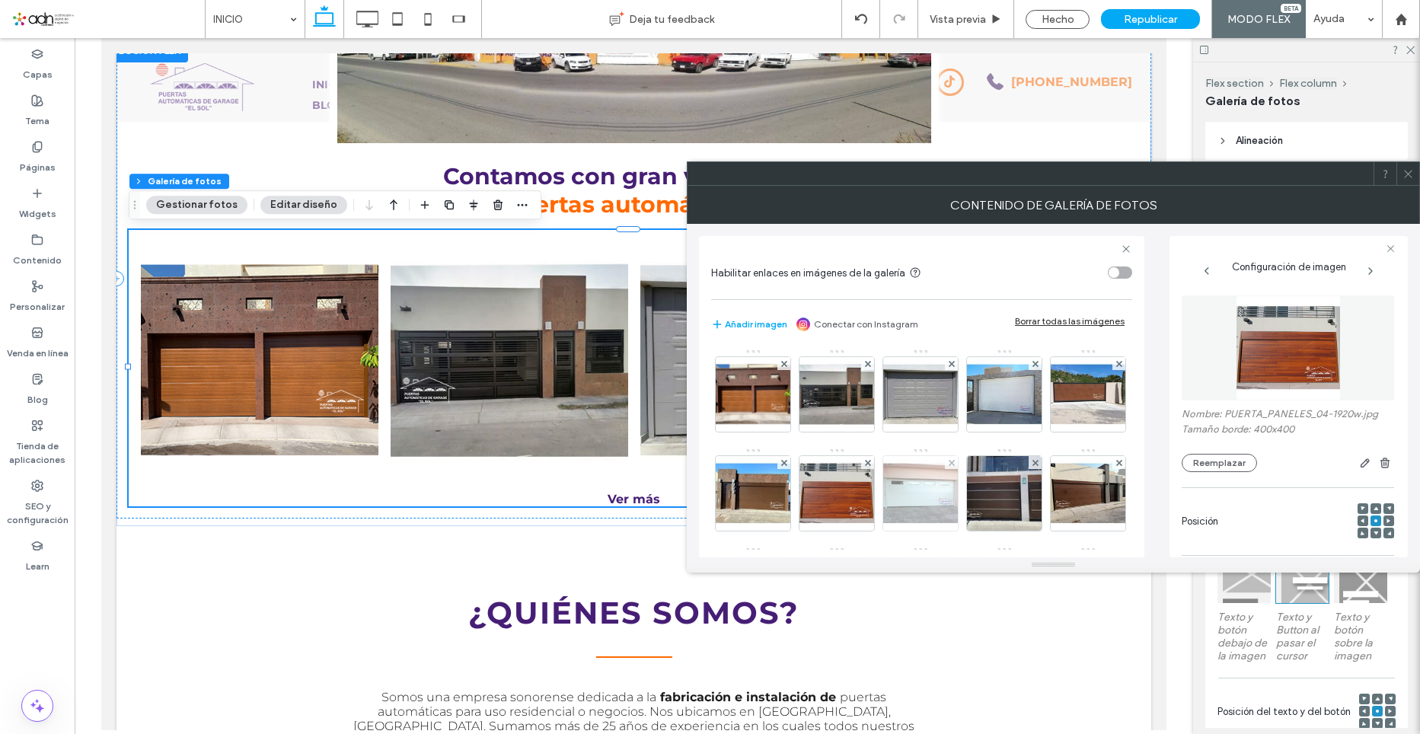
click at [958, 503] on img at bounding box center [920, 493] width 75 height 75
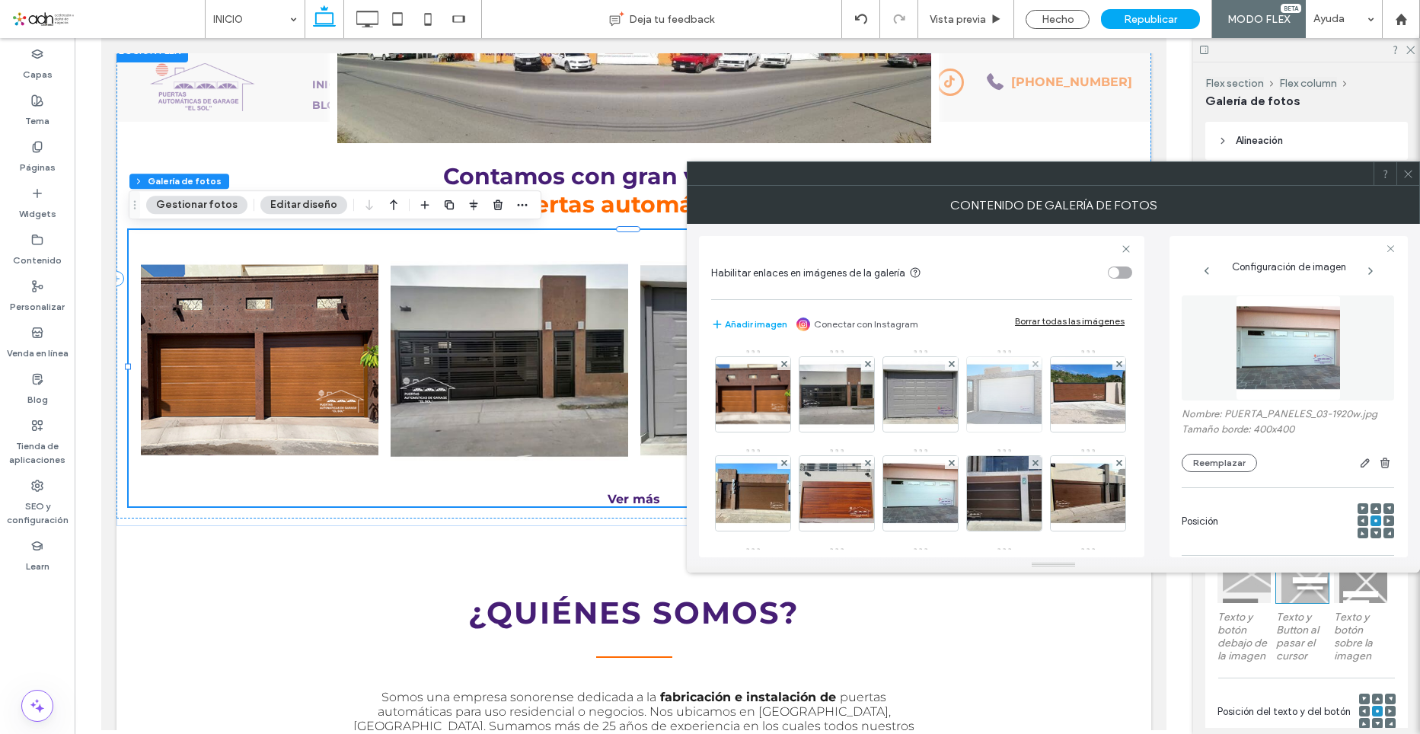
click at [1004, 413] on img at bounding box center [1004, 394] width 75 height 75
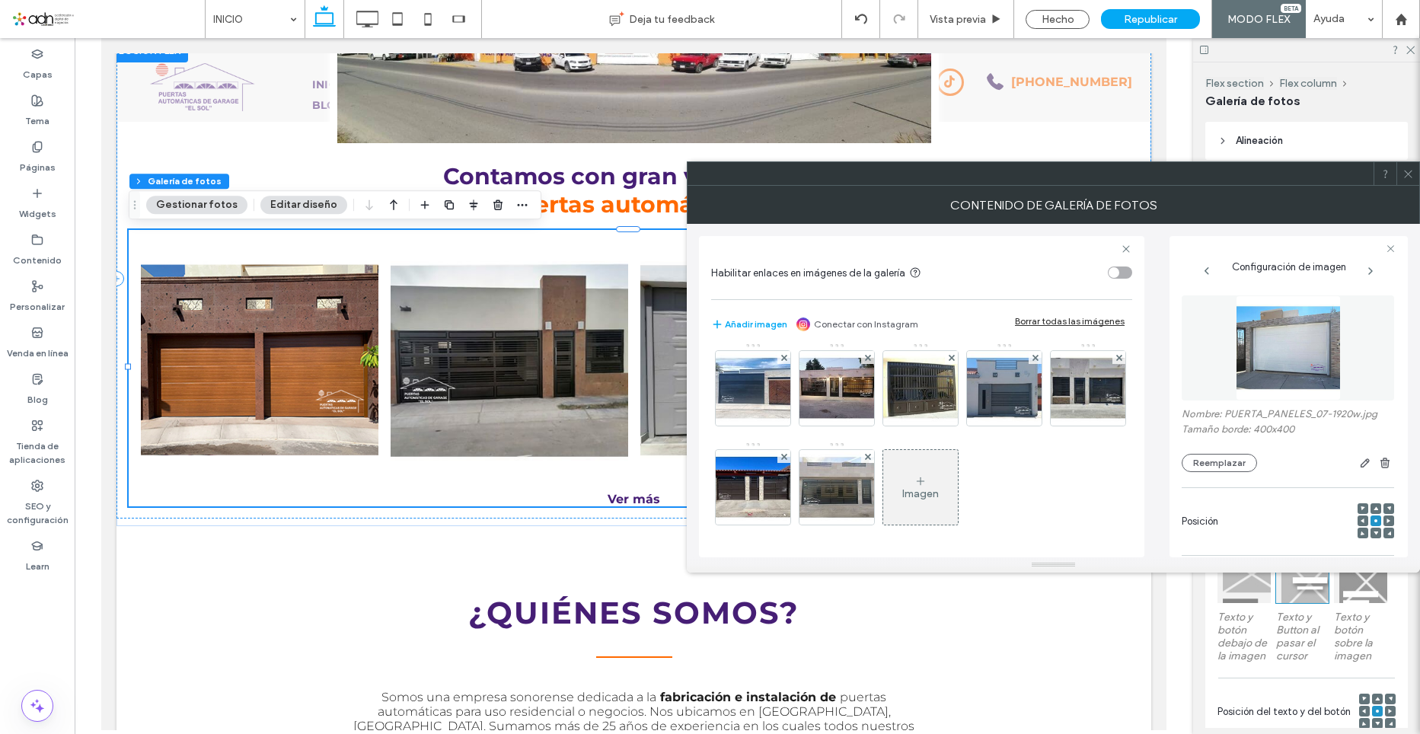
scroll to position [303, 0]
click at [883, 486] on div "Imagen" at bounding box center [920, 488] width 75 height 72
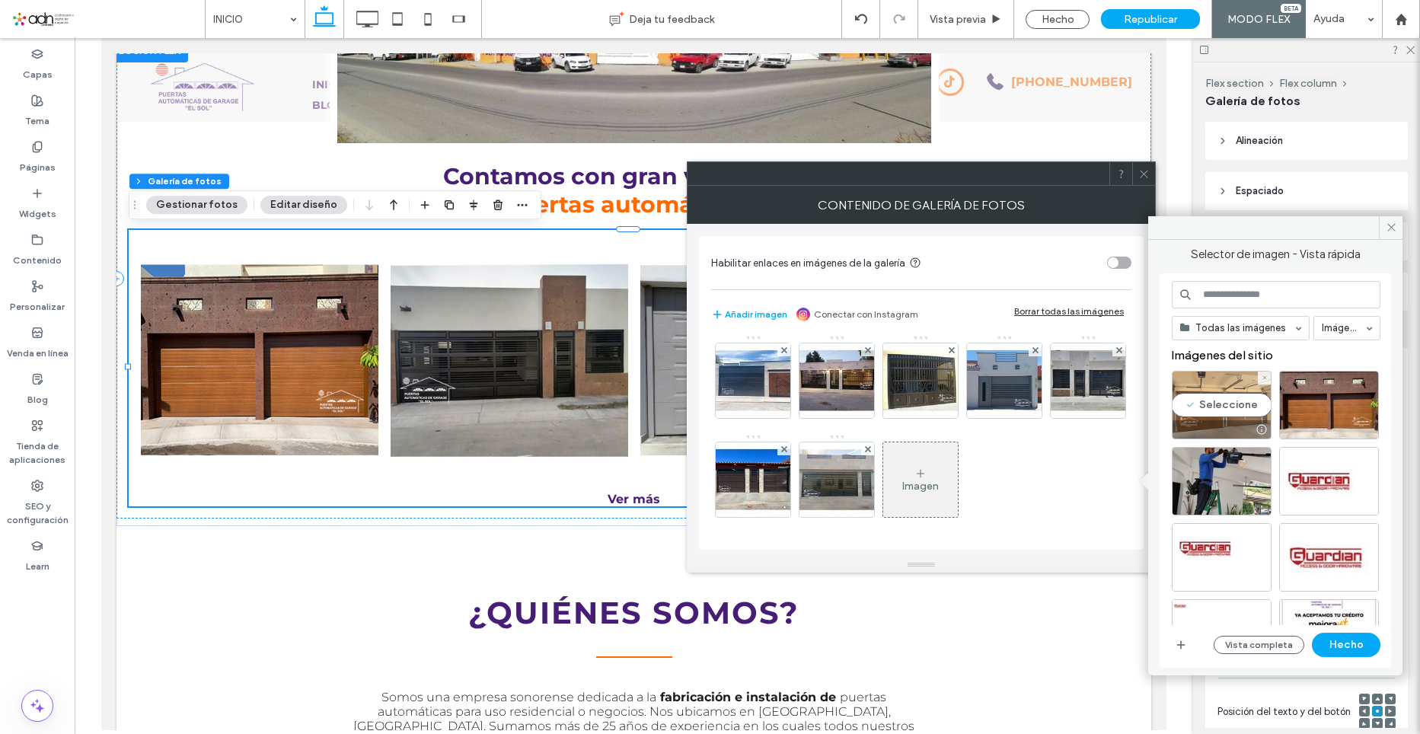
click at [1207, 413] on div "Seleccione" at bounding box center [1222, 405] width 100 height 69
click at [1328, 646] on button "Hecho" at bounding box center [1346, 645] width 69 height 24
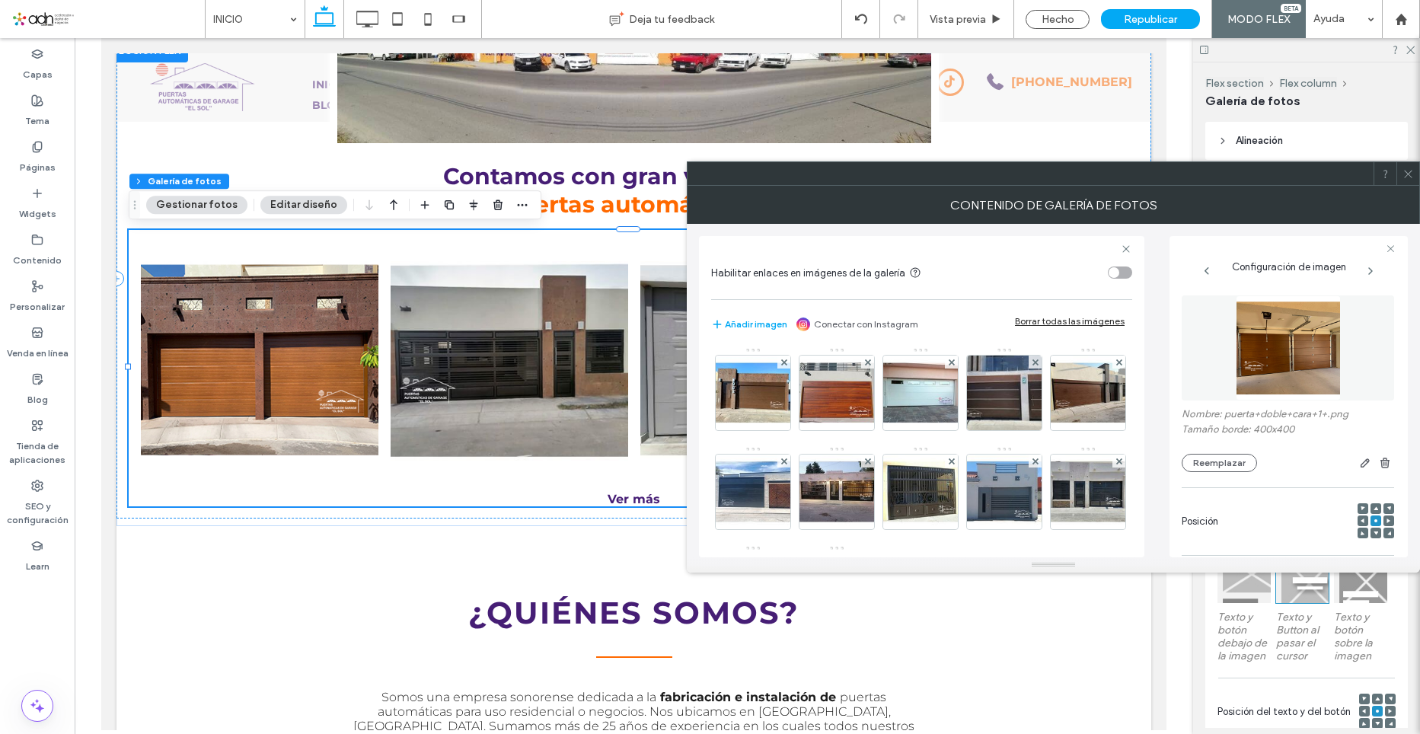
scroll to position [0, 0]
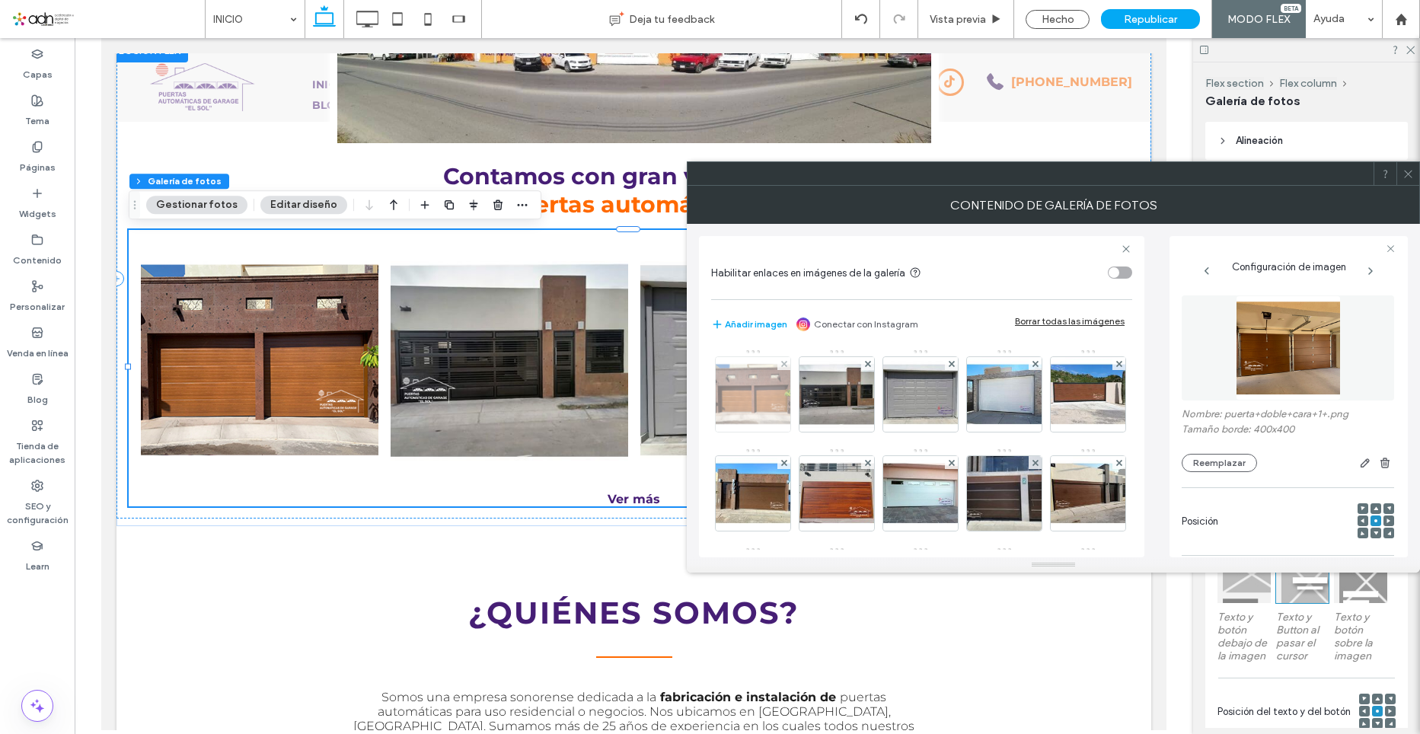
click at [767, 402] on img at bounding box center [753, 394] width 75 height 75
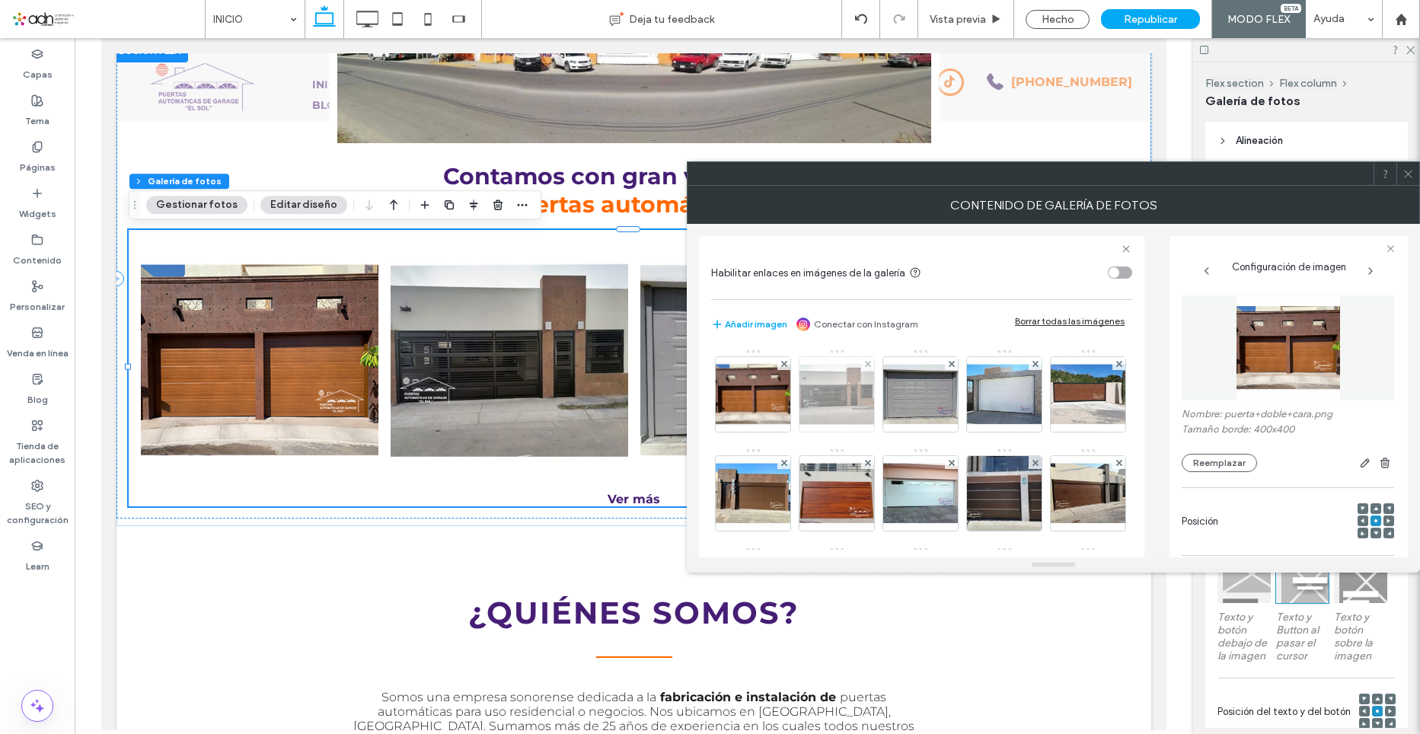
click at [841, 401] on img at bounding box center [837, 394] width 75 height 75
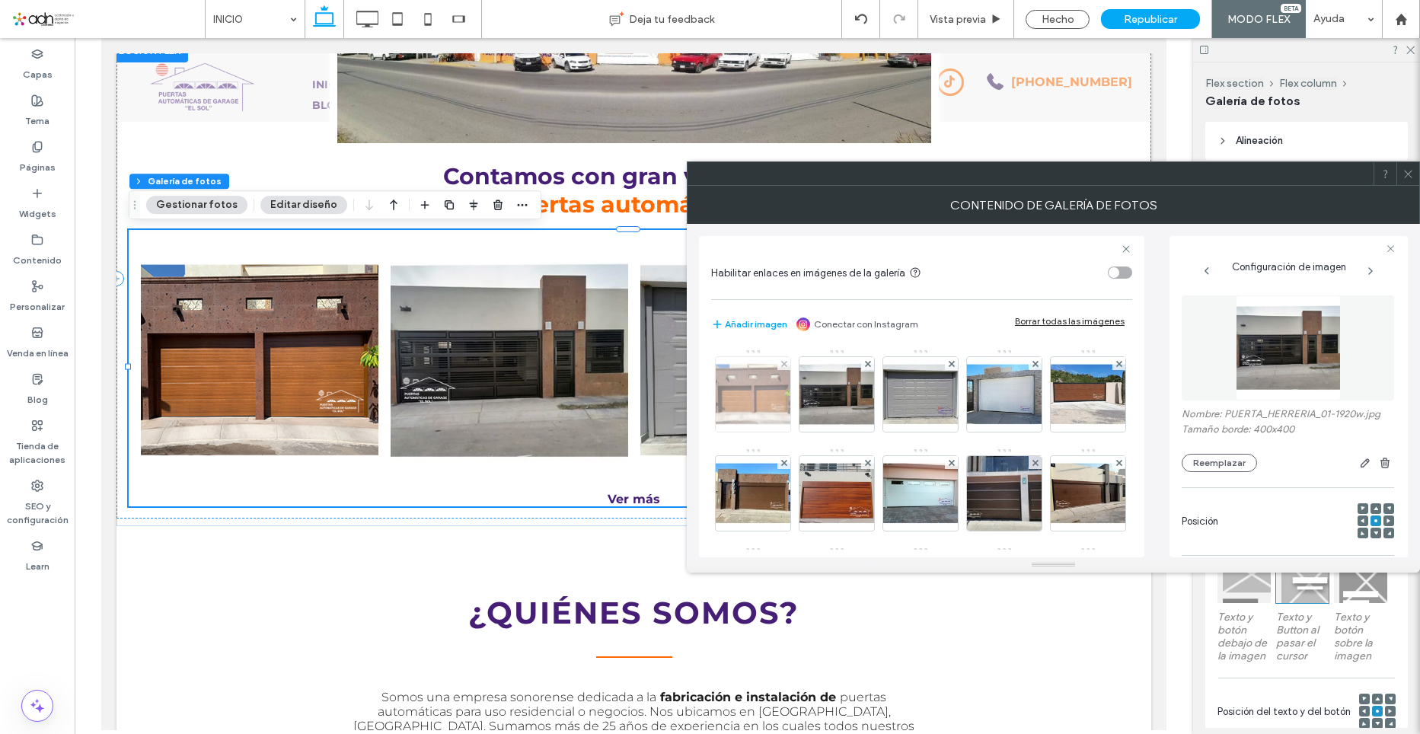
click at [778, 403] on img at bounding box center [753, 394] width 75 height 75
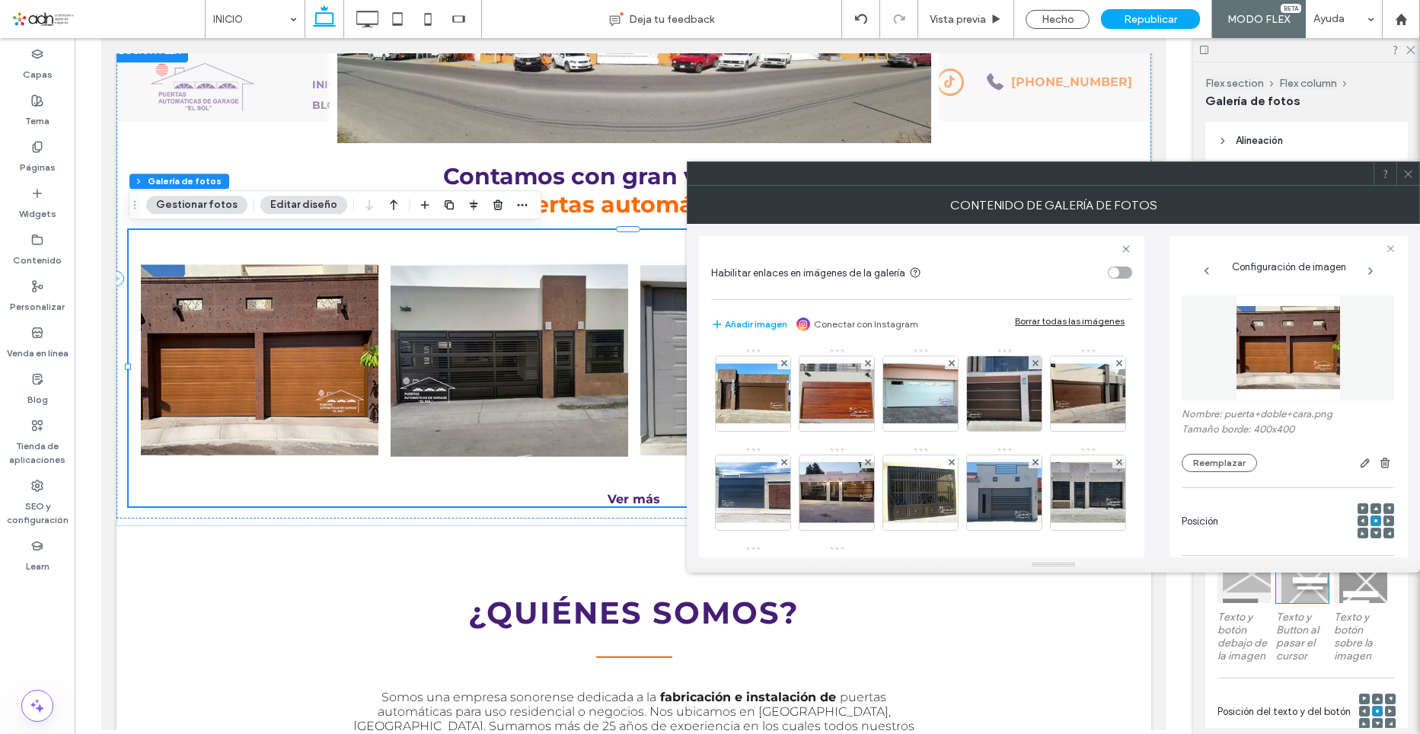
scroll to position [76, 0]
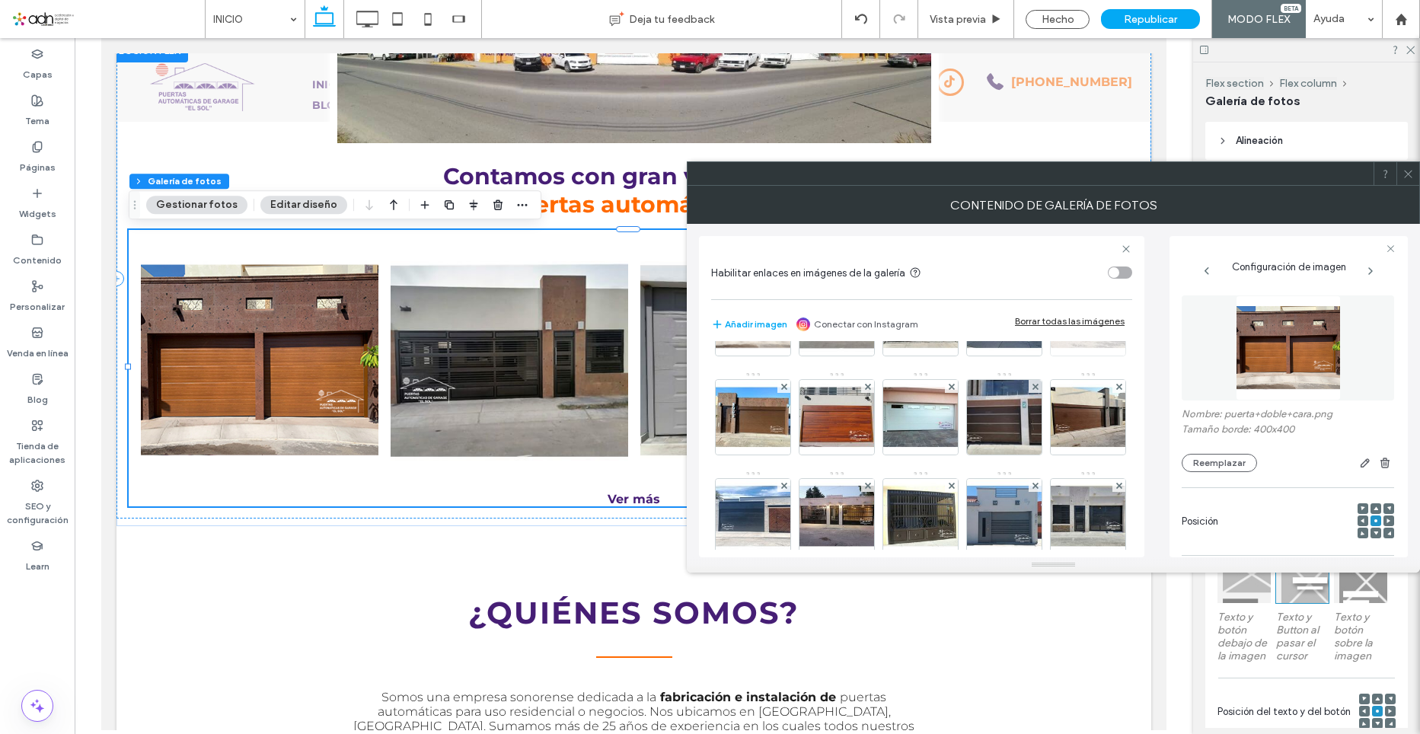
click at [1051, 356] on img at bounding box center [1088, 318] width 75 height 75
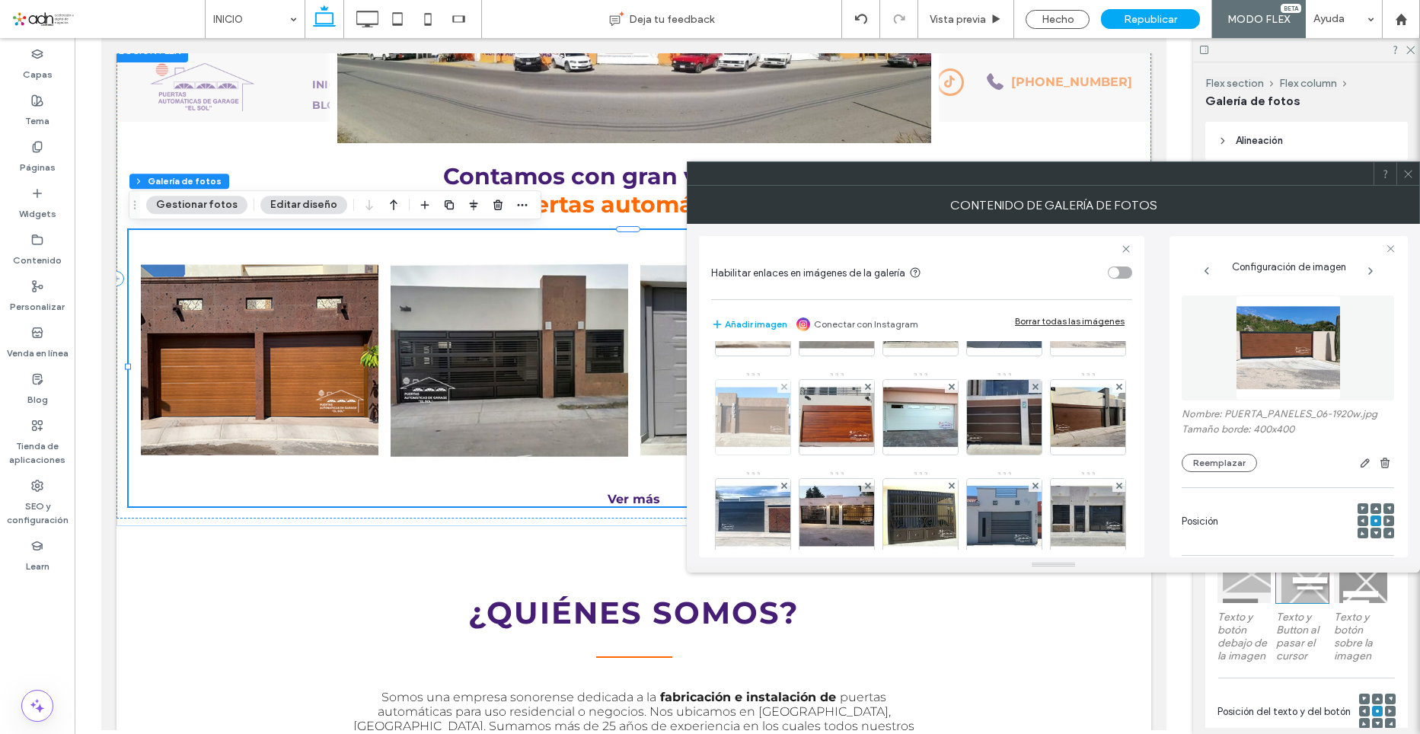
click at [790, 420] on img at bounding box center [753, 417] width 75 height 75
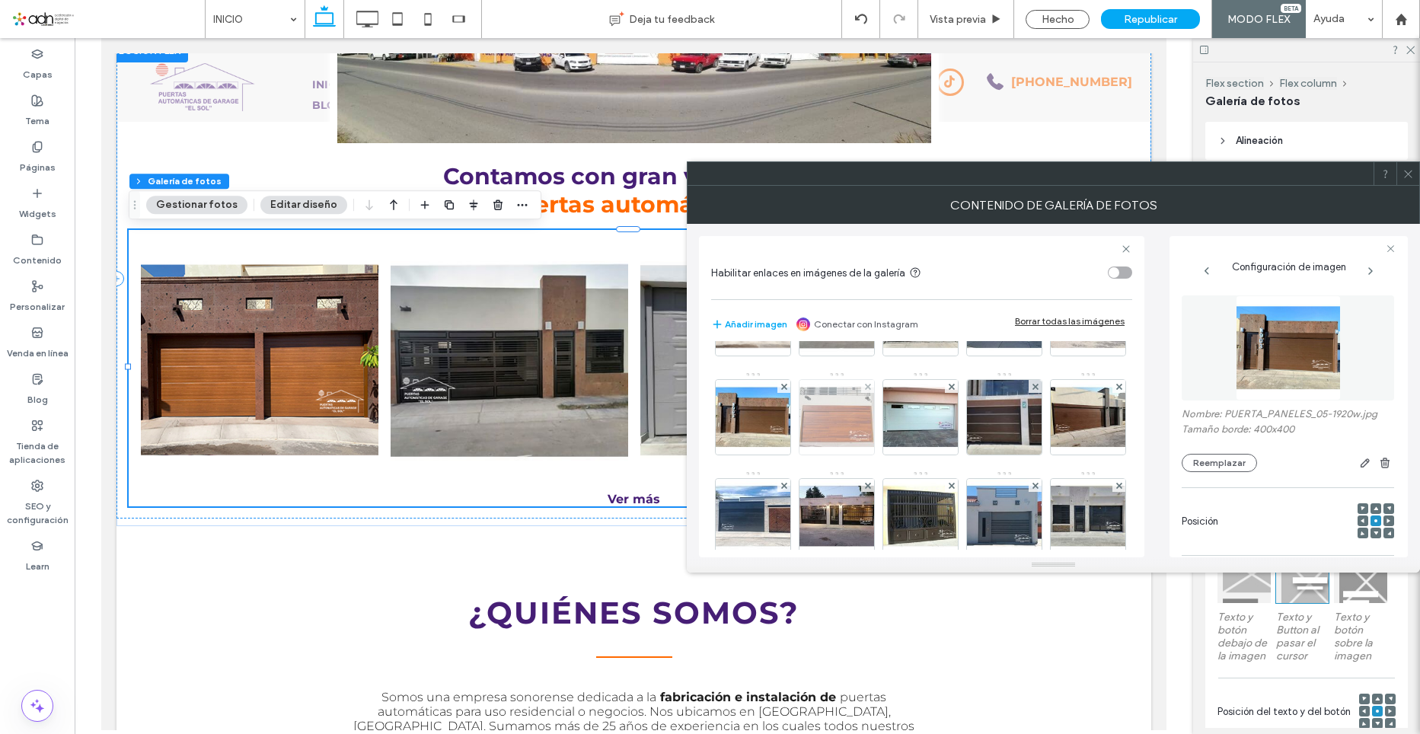
click at [874, 419] on img at bounding box center [837, 417] width 75 height 75
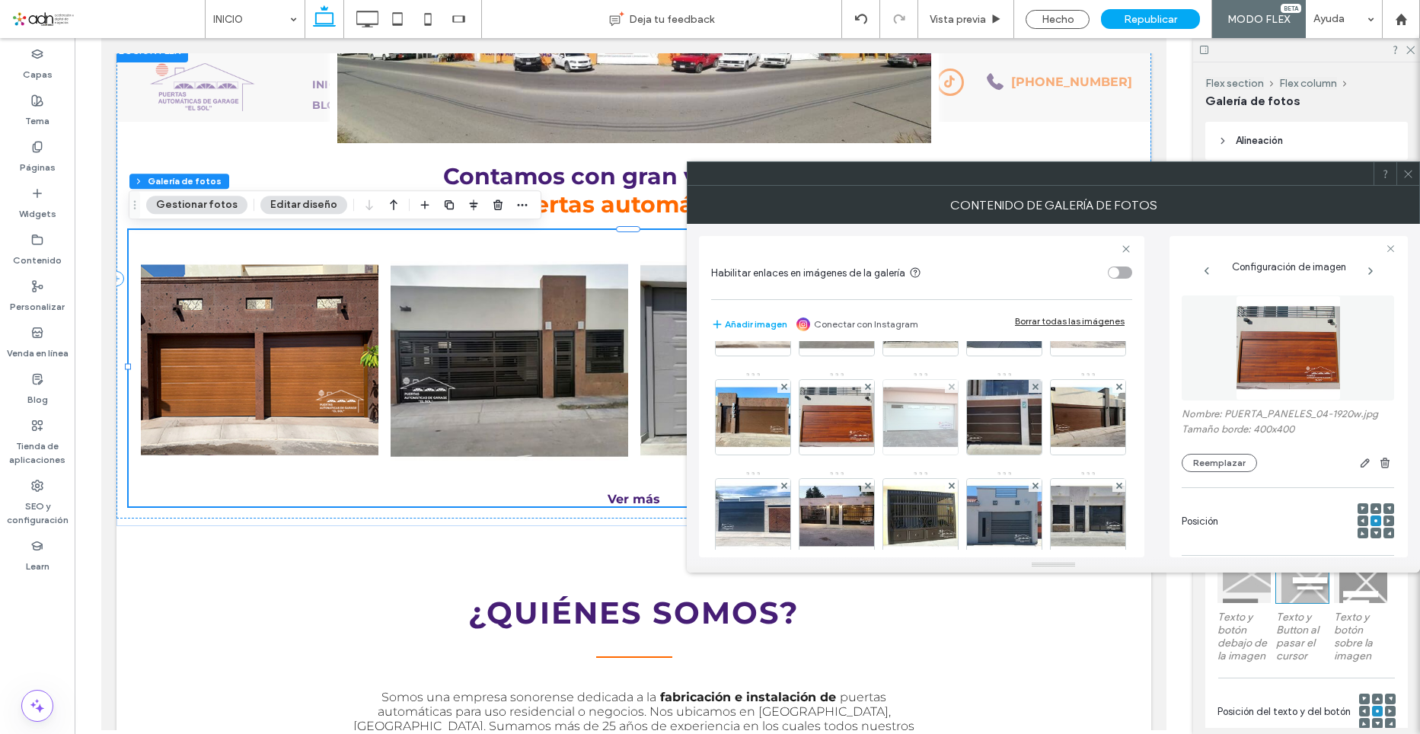
click at [958, 420] on img at bounding box center [920, 417] width 75 height 75
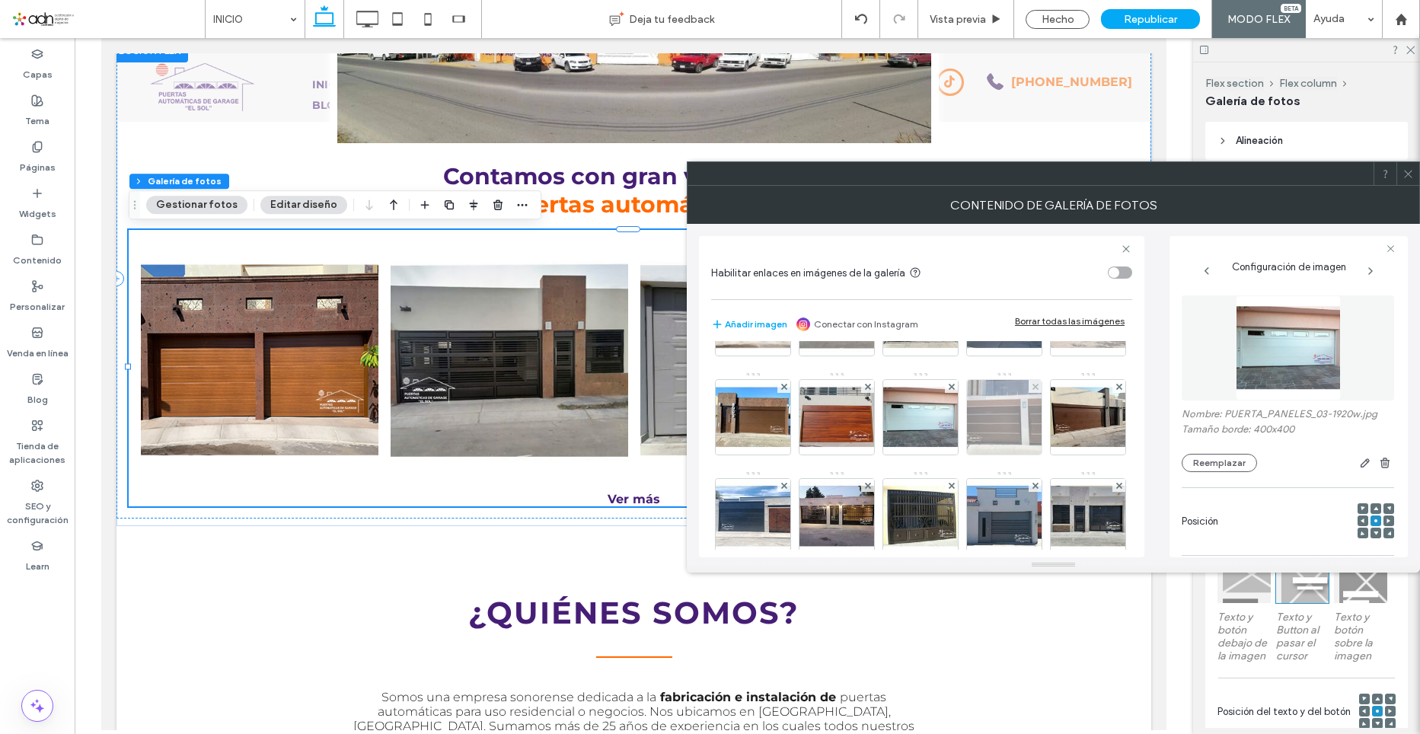
click at [955, 455] on img at bounding box center [1005, 417] width 100 height 75
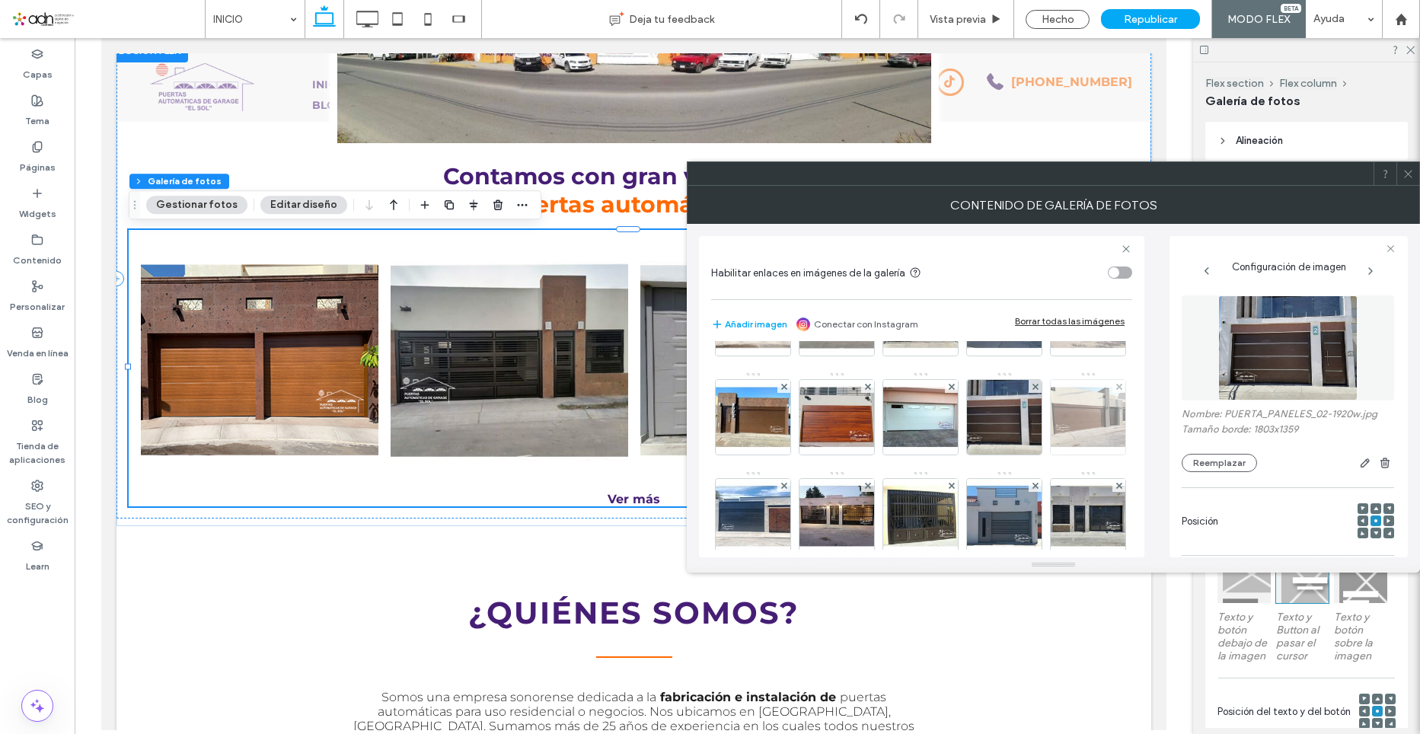
click at [1051, 455] on img at bounding box center [1088, 417] width 75 height 75
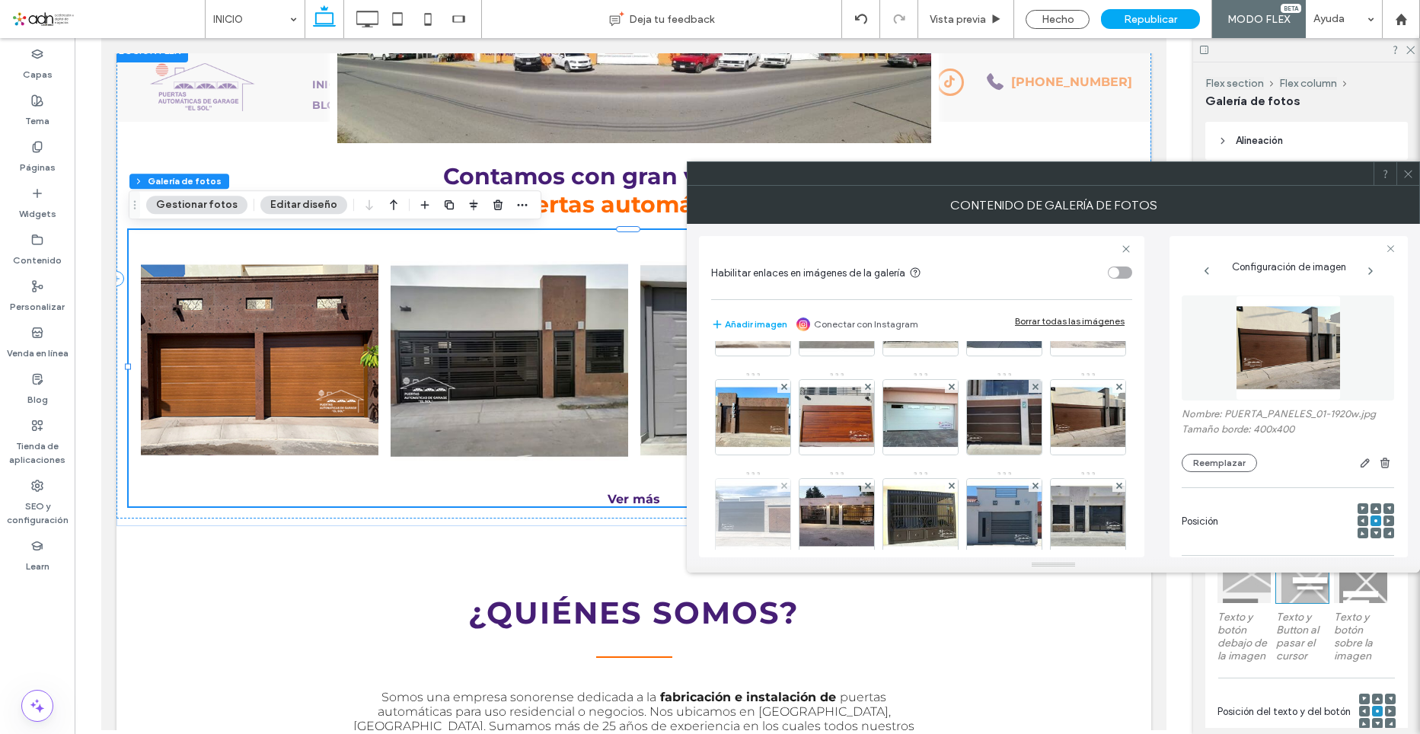
click at [790, 517] on img at bounding box center [753, 516] width 75 height 75
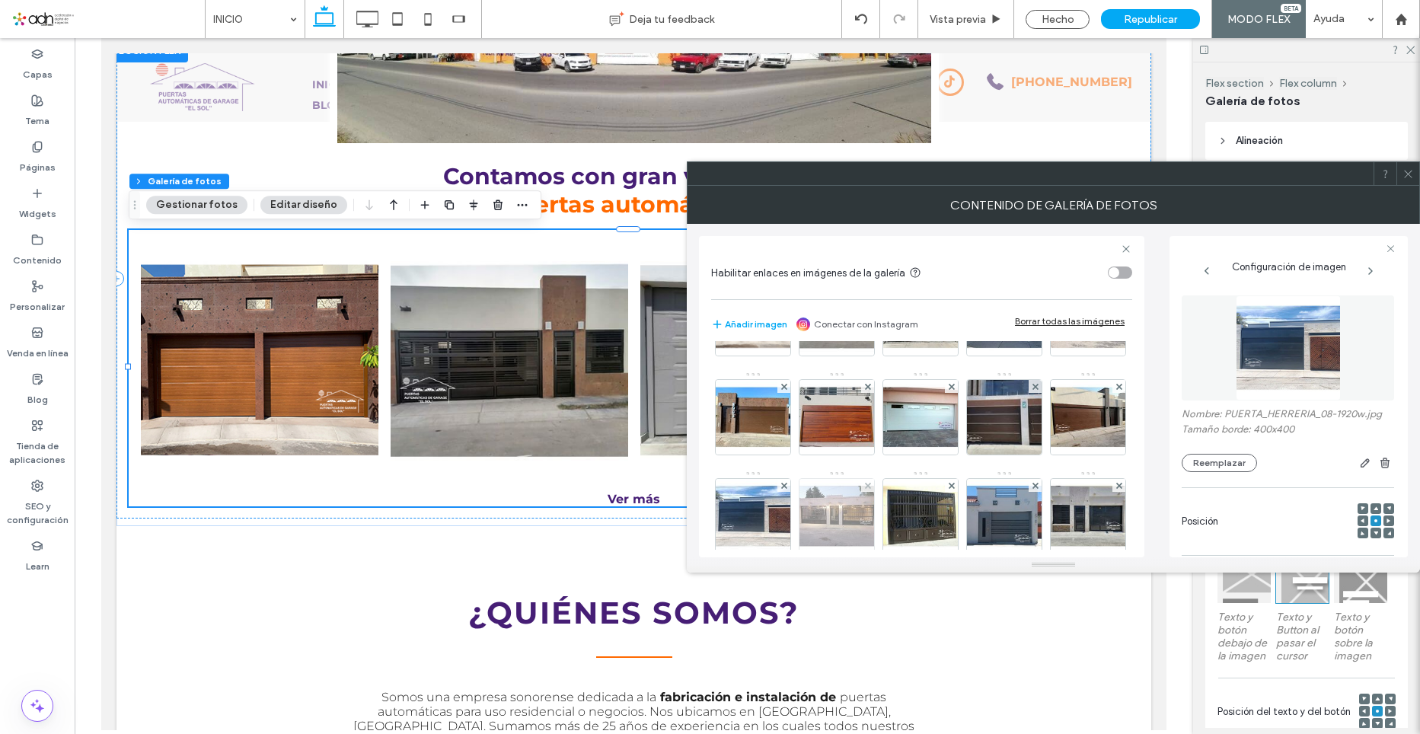
click at [874, 517] on img at bounding box center [837, 516] width 75 height 75
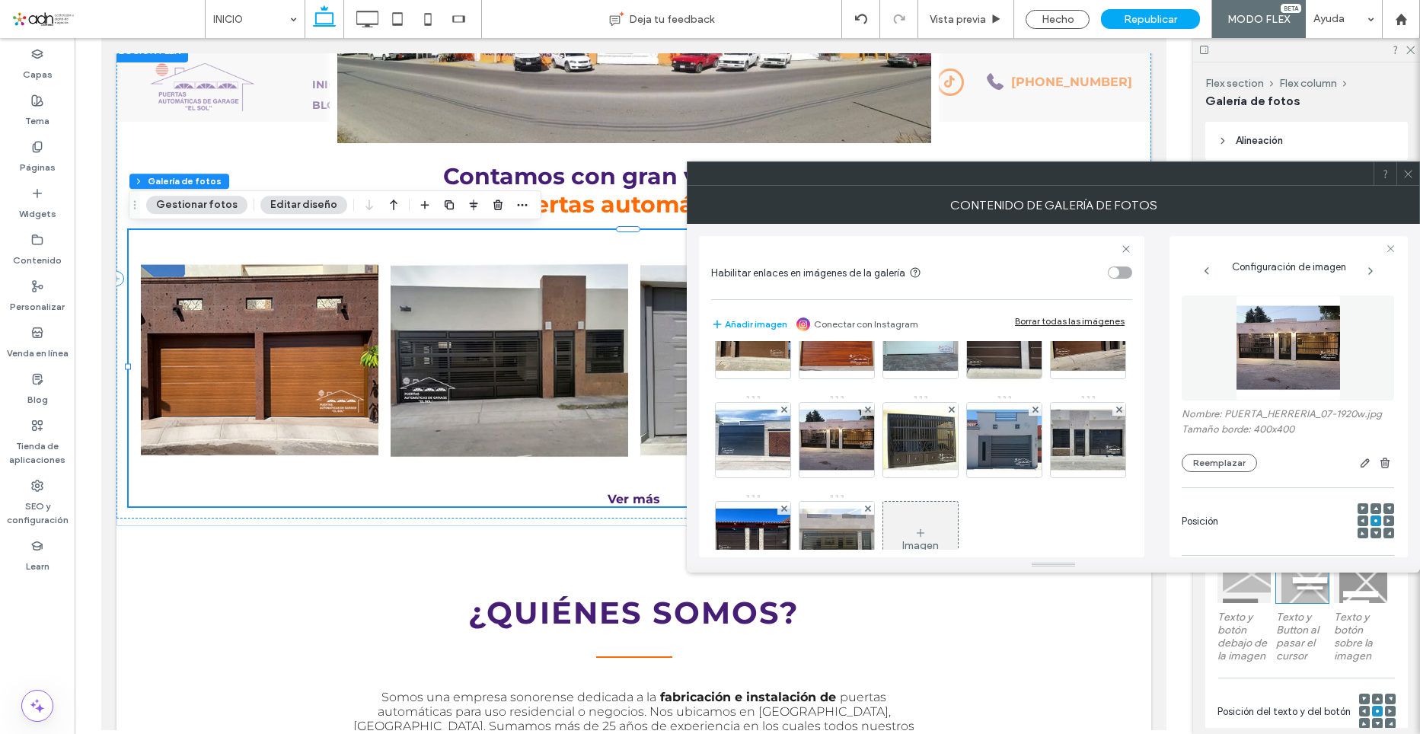
scroll to position [228, 0]
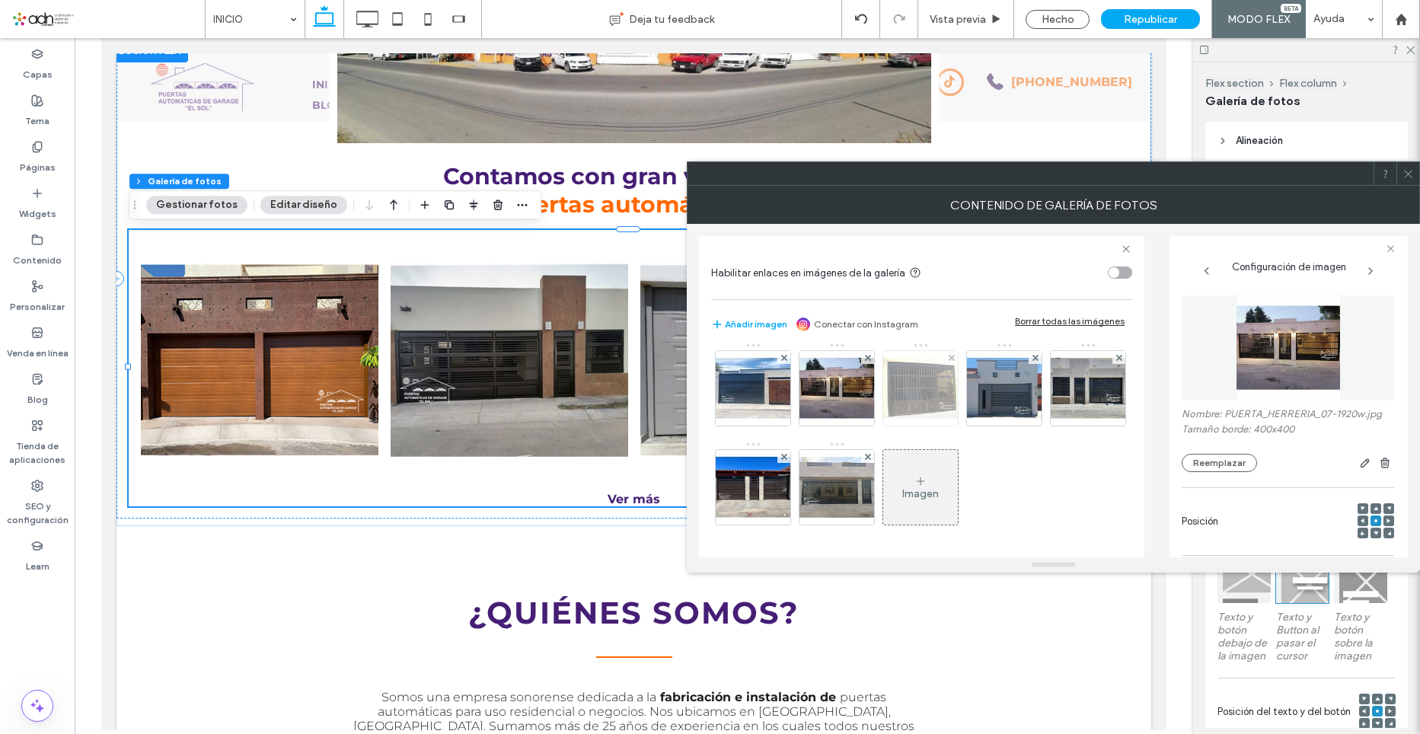
click at [883, 426] on img at bounding box center [920, 388] width 75 height 75
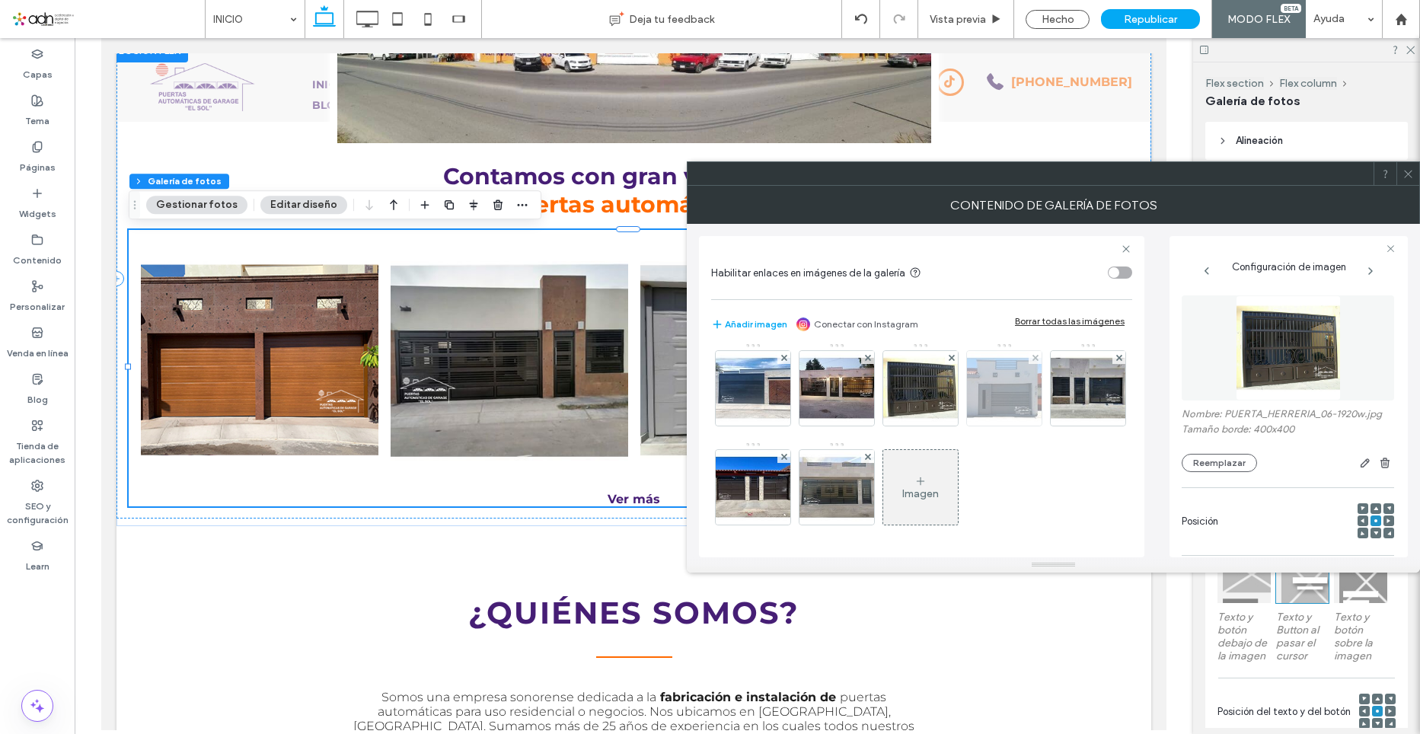
click at [967, 426] on img at bounding box center [1004, 388] width 75 height 75
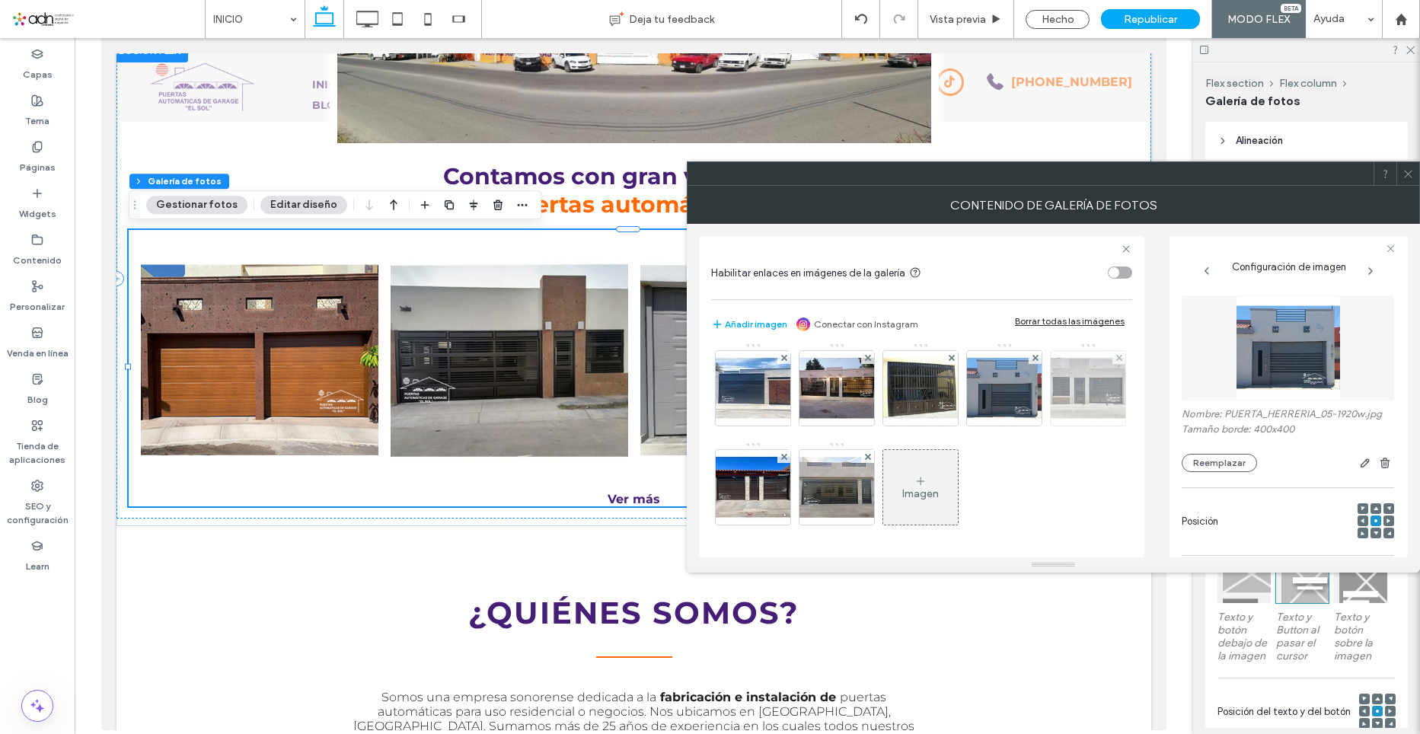
click at [1051, 426] on img at bounding box center [1088, 388] width 75 height 75
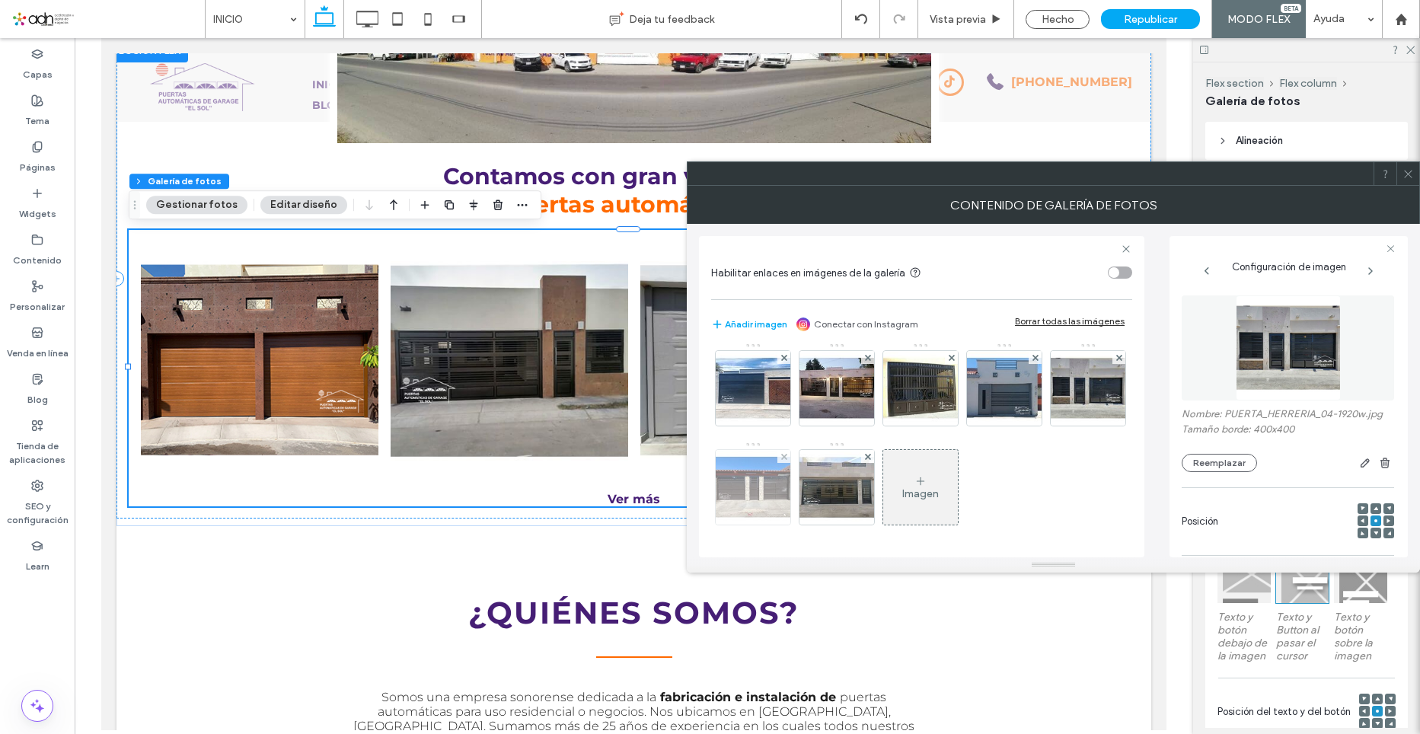
click at [790, 471] on img at bounding box center [753, 487] width 75 height 75
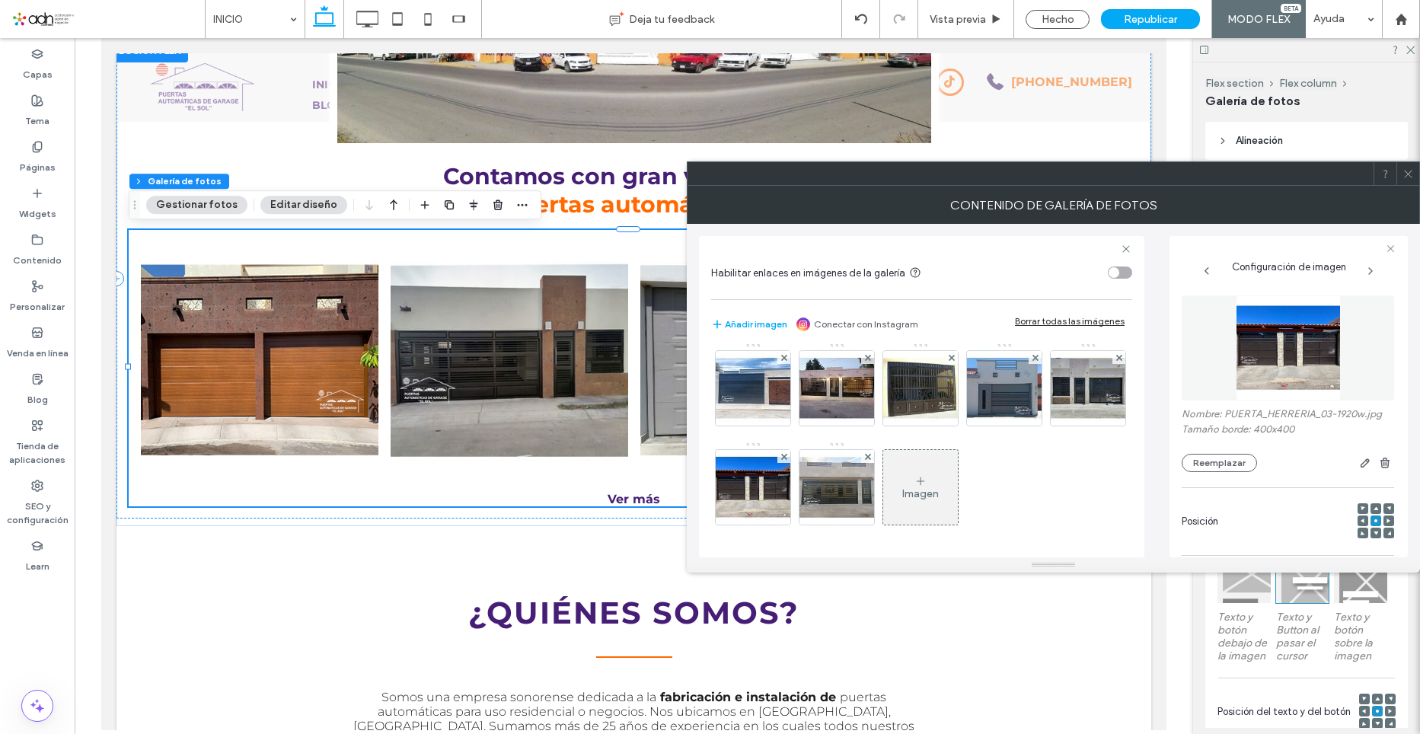
scroll to position [303, 0]
click at [800, 503] on img at bounding box center [837, 487] width 75 height 75
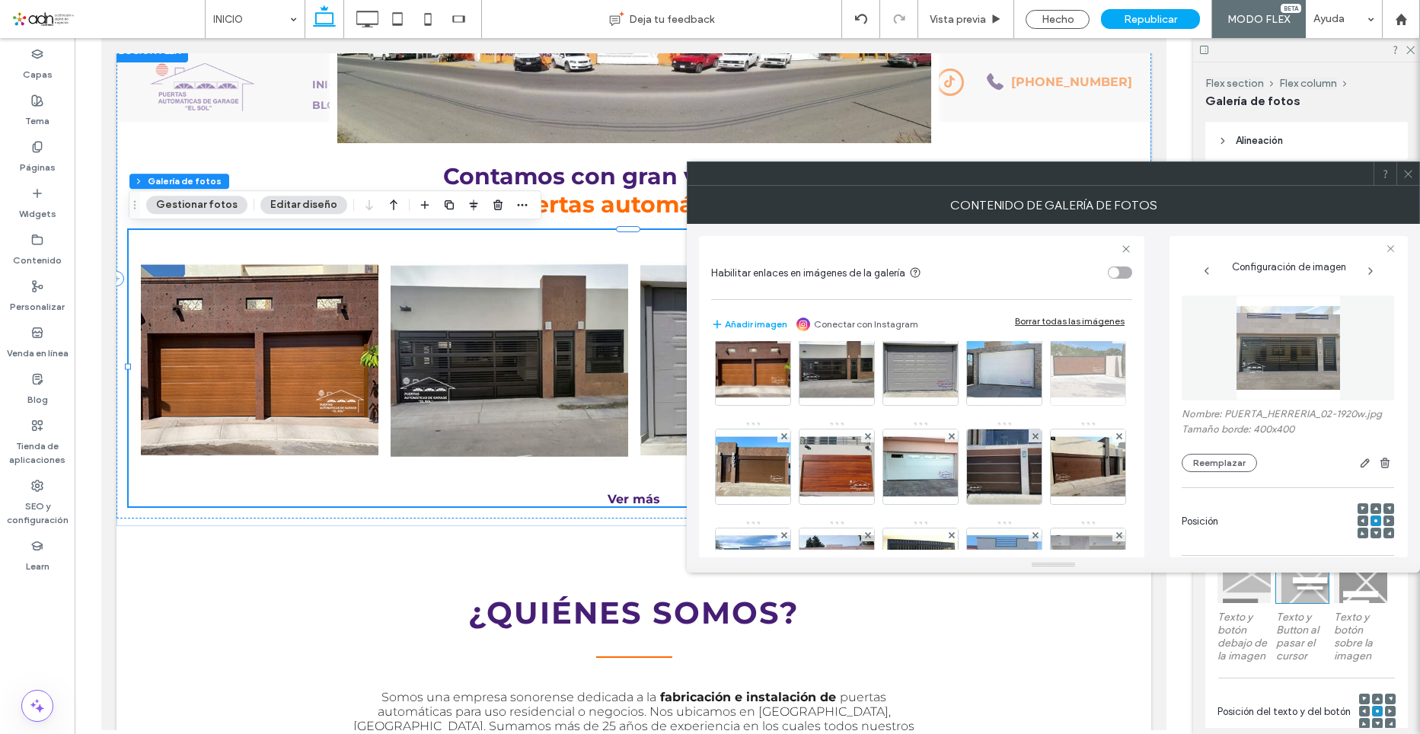
scroll to position [0, 0]
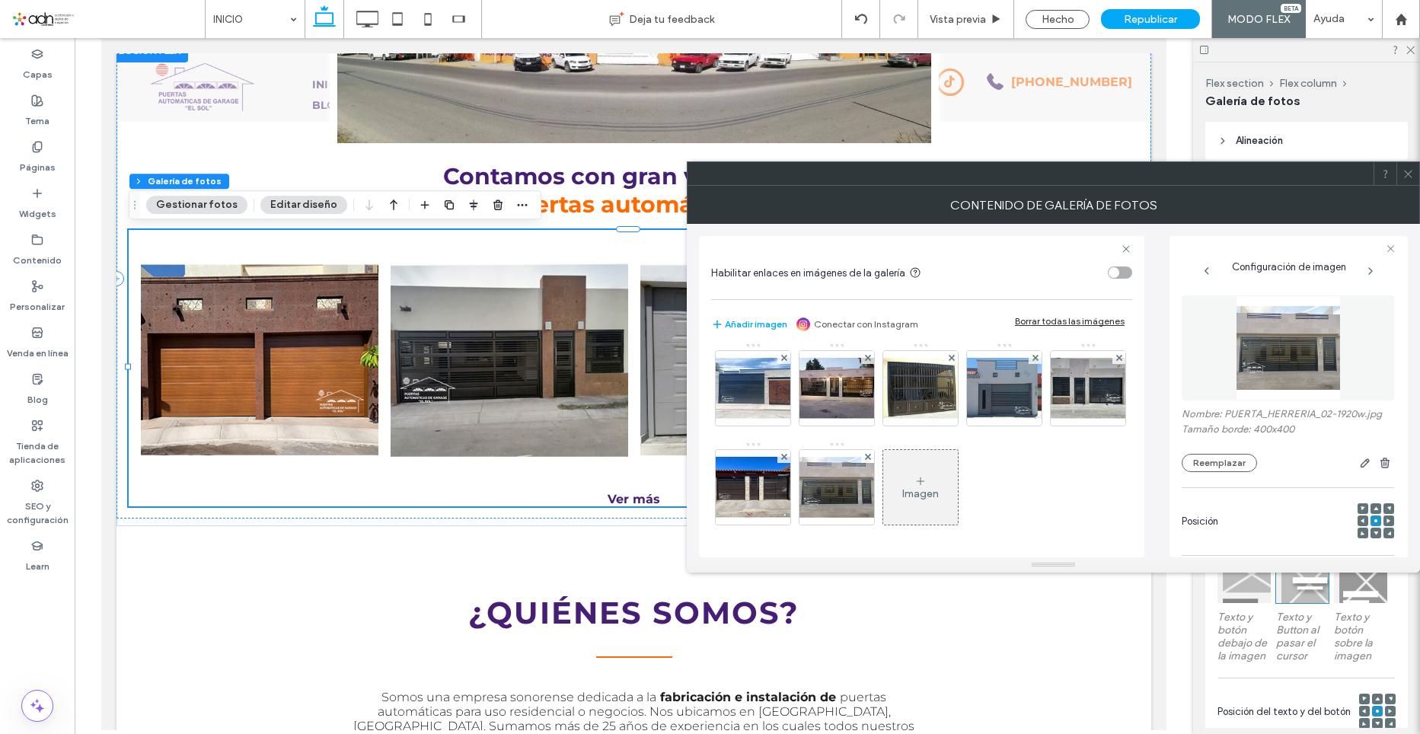
click at [883, 459] on div "Imagen" at bounding box center [920, 488] width 75 height 72
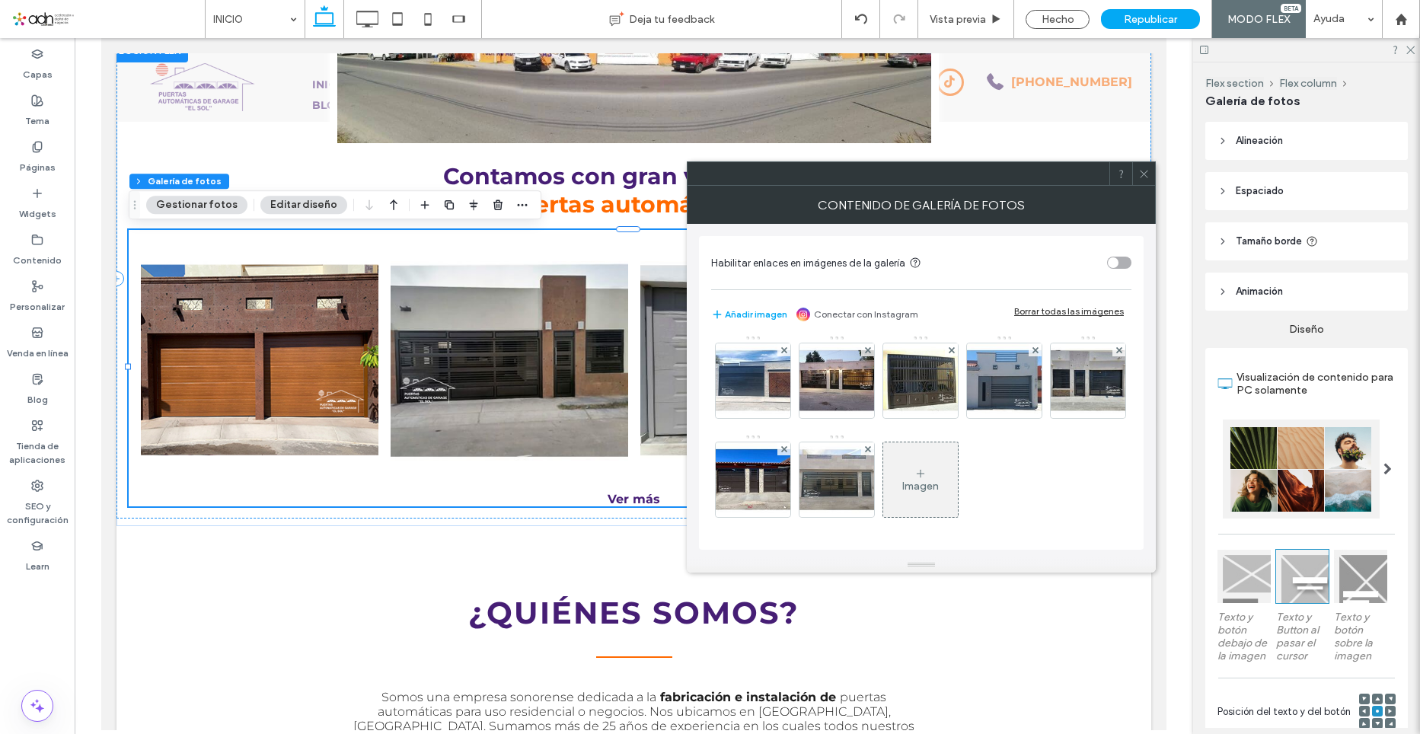
scroll to position [301, 0]
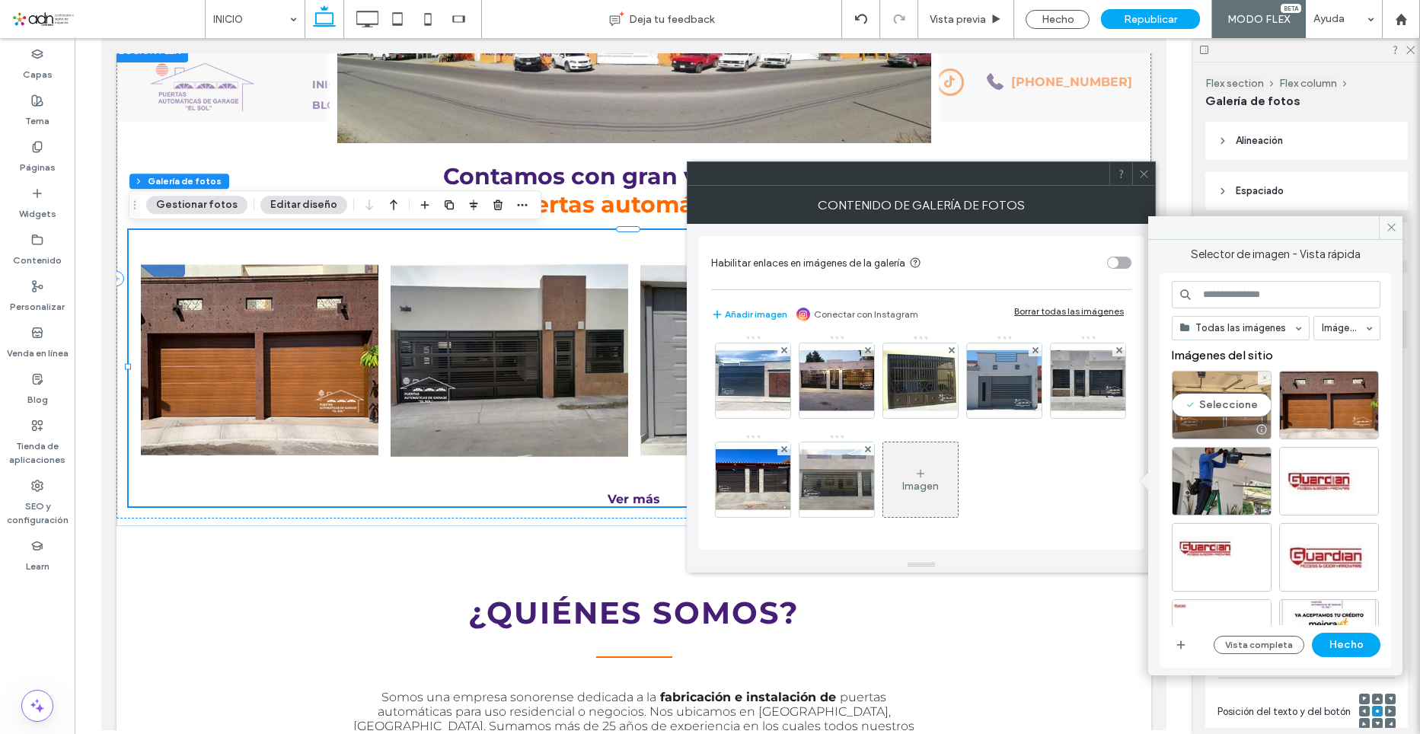
click at [1240, 410] on div "Seleccione" at bounding box center [1222, 405] width 100 height 69
click at [1338, 643] on button "Hecho" at bounding box center [1346, 645] width 69 height 24
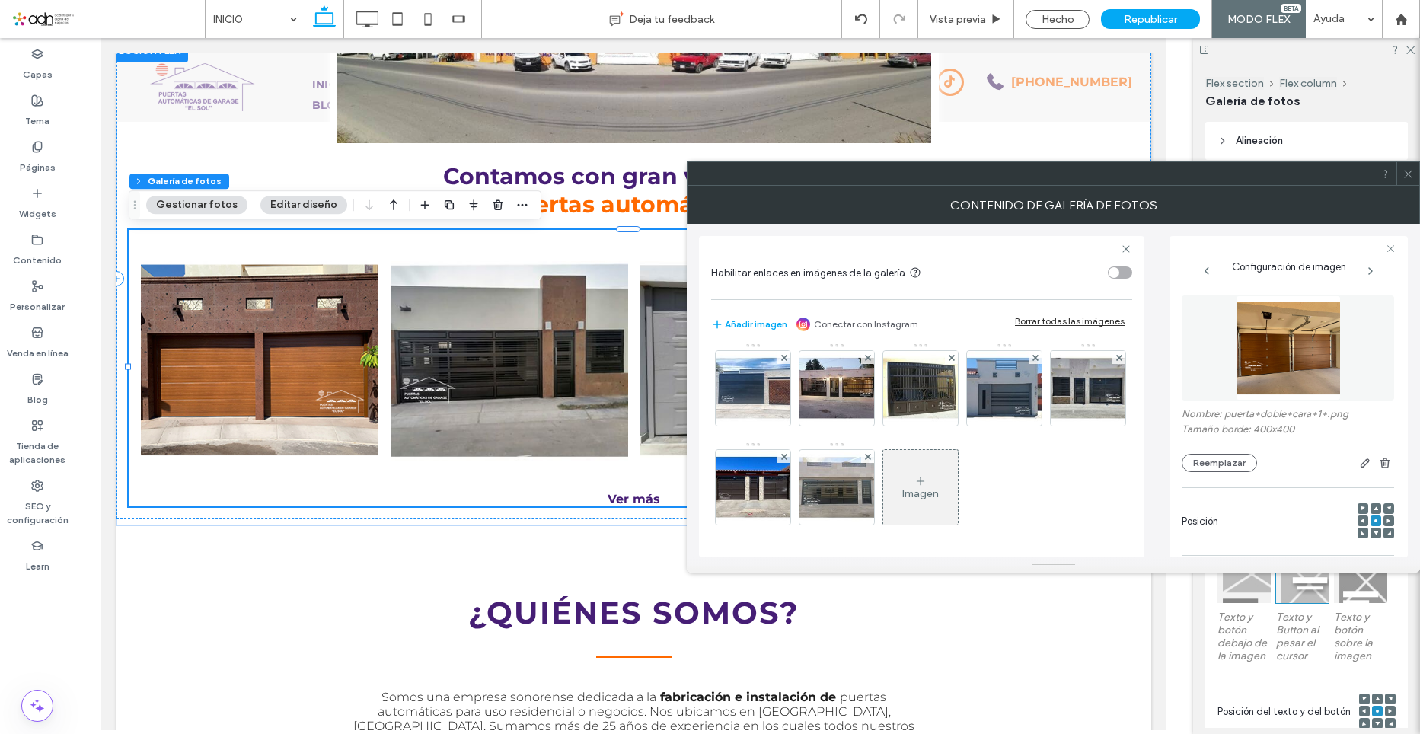
scroll to position [303, 0]
click at [1404, 176] on icon at bounding box center [1408, 173] width 11 height 11
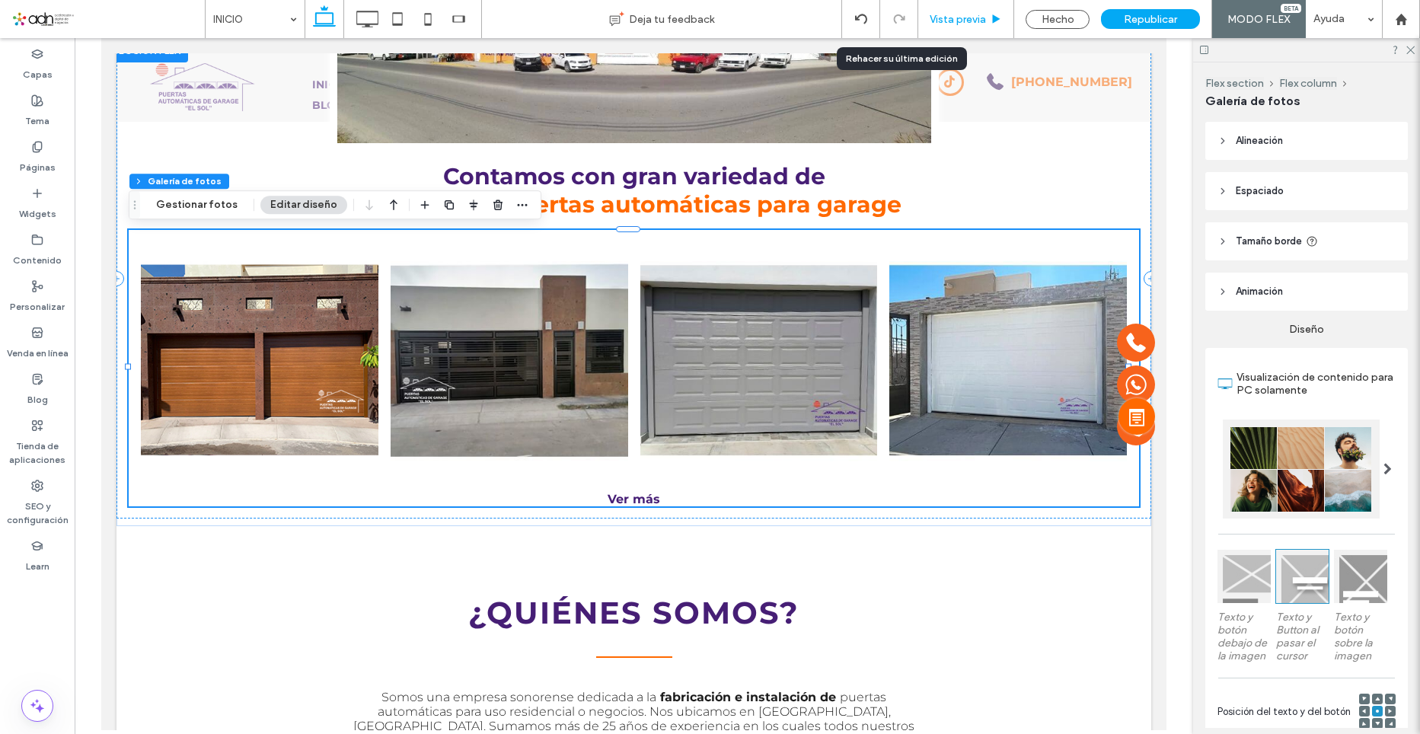
click at [954, 11] on div "Vista previa" at bounding box center [966, 19] width 96 height 38
click at [954, 19] on span "Vista previa" at bounding box center [958, 19] width 56 height 13
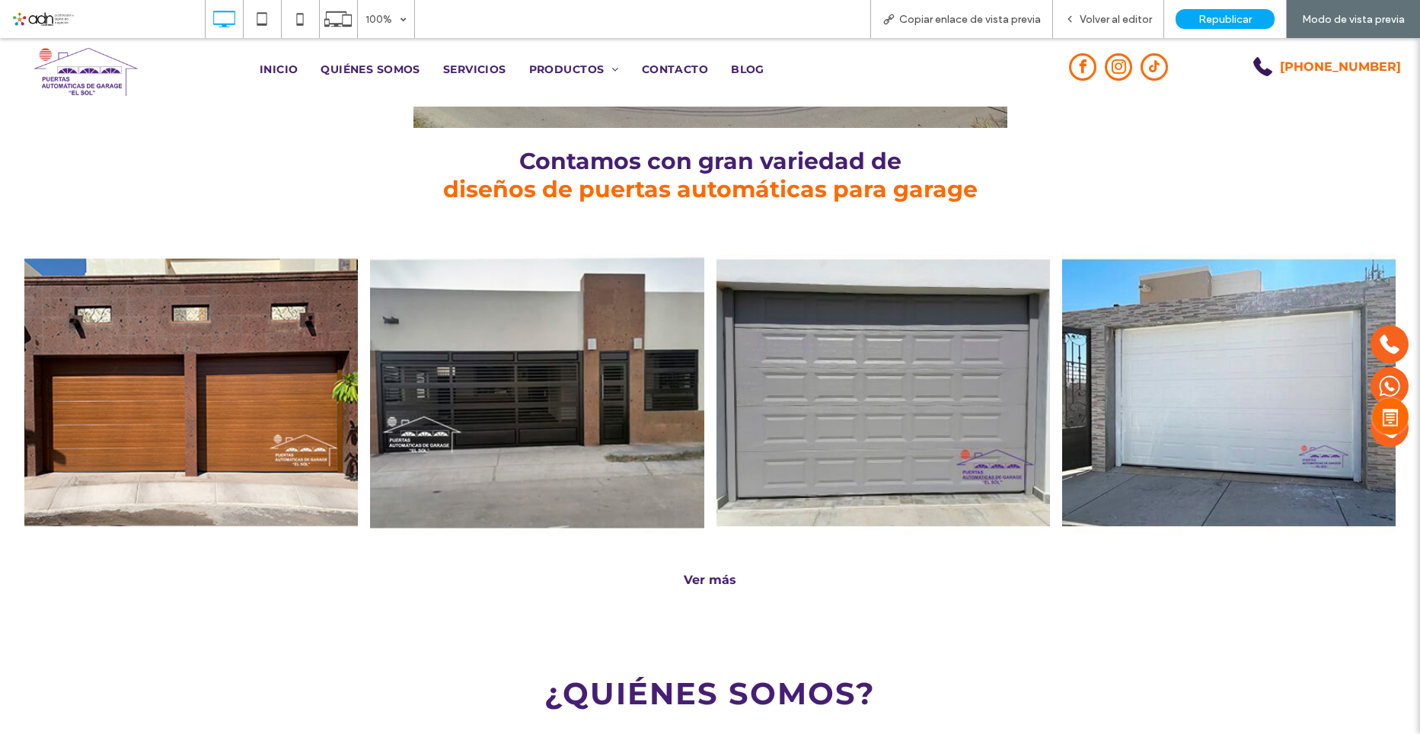
click at [706, 573] on div "Ver más" at bounding box center [710, 580] width 1396 height 14
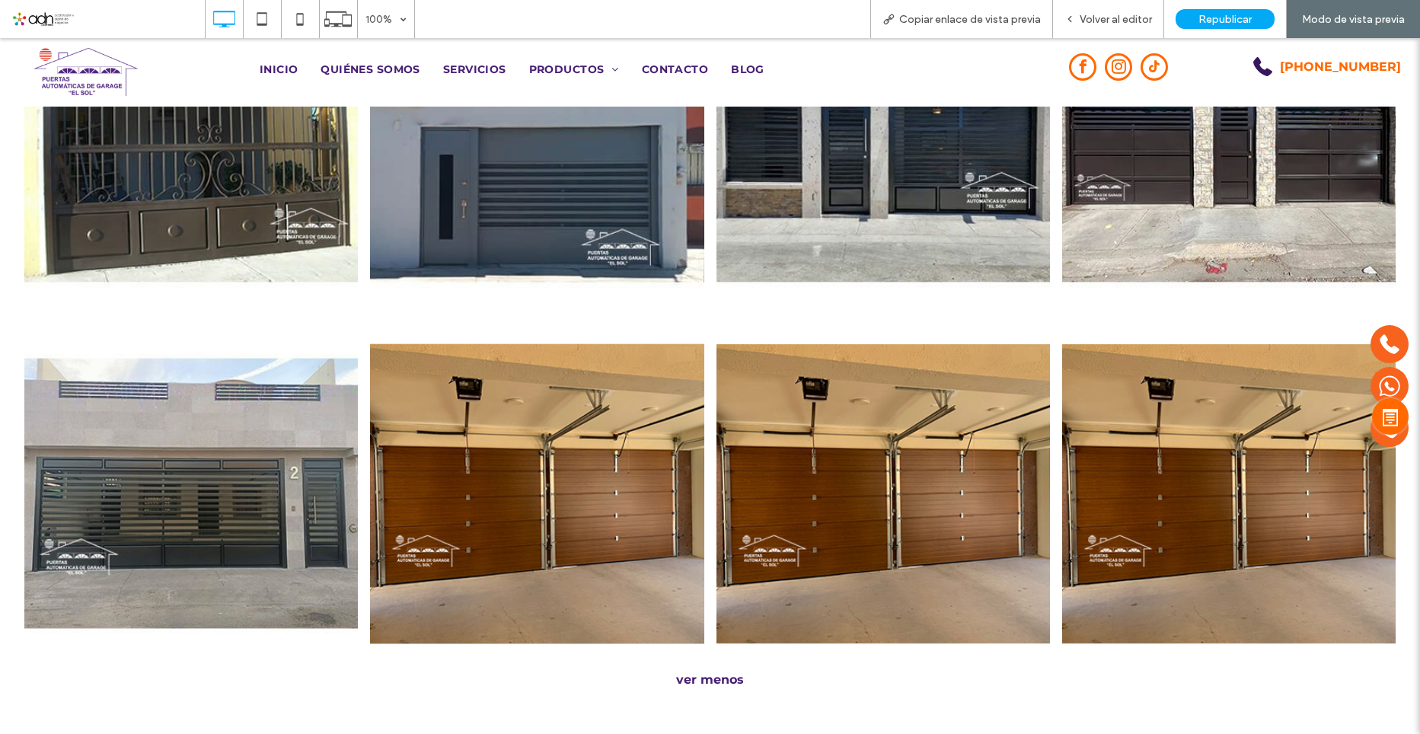
scroll to position [1914, 0]
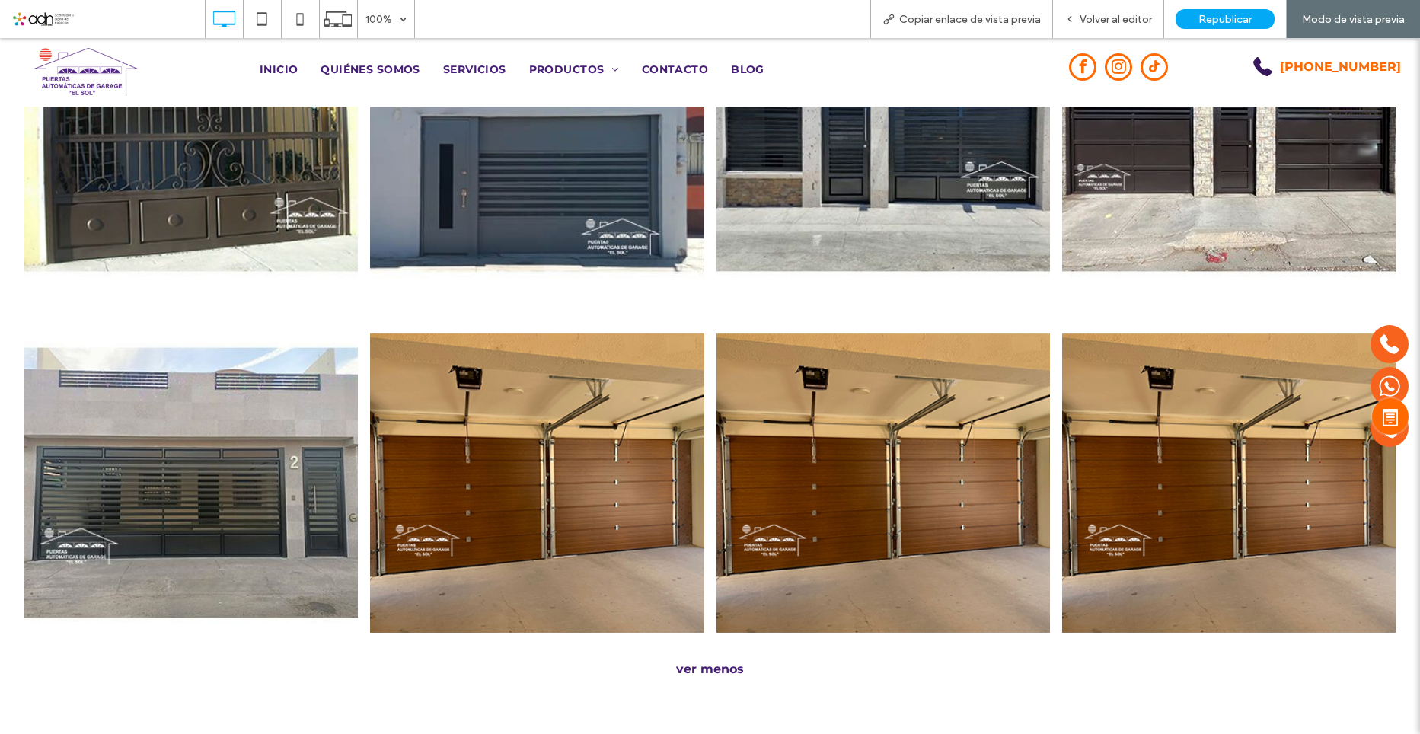
click at [710, 662] on div "ver menos" at bounding box center [710, 669] width 1396 height 14
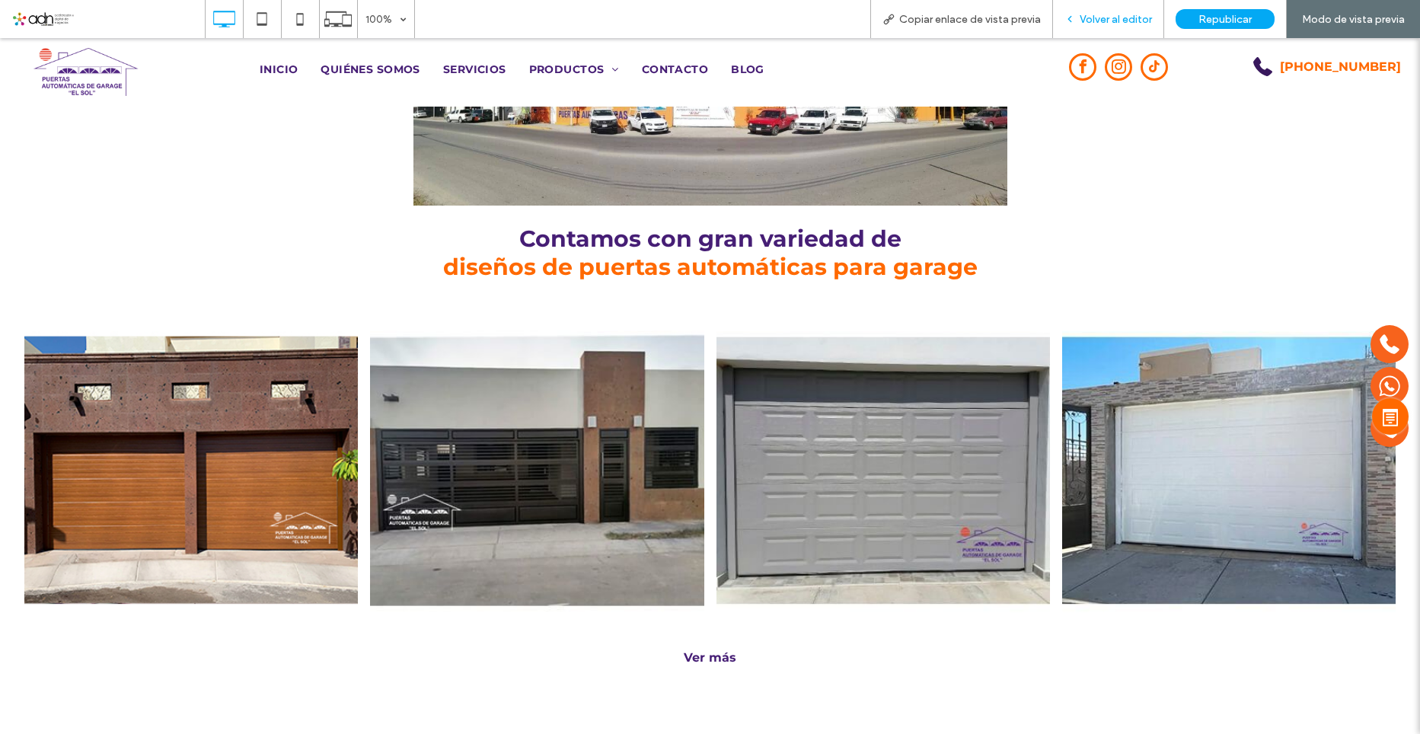
click at [1110, 27] on div "Volver al editor" at bounding box center [1108, 19] width 111 height 38
click at [1112, 30] on div "Volver al editor" at bounding box center [1108, 19] width 111 height 38
click at [1109, 13] on span "Volver al editor" at bounding box center [1116, 19] width 72 height 13
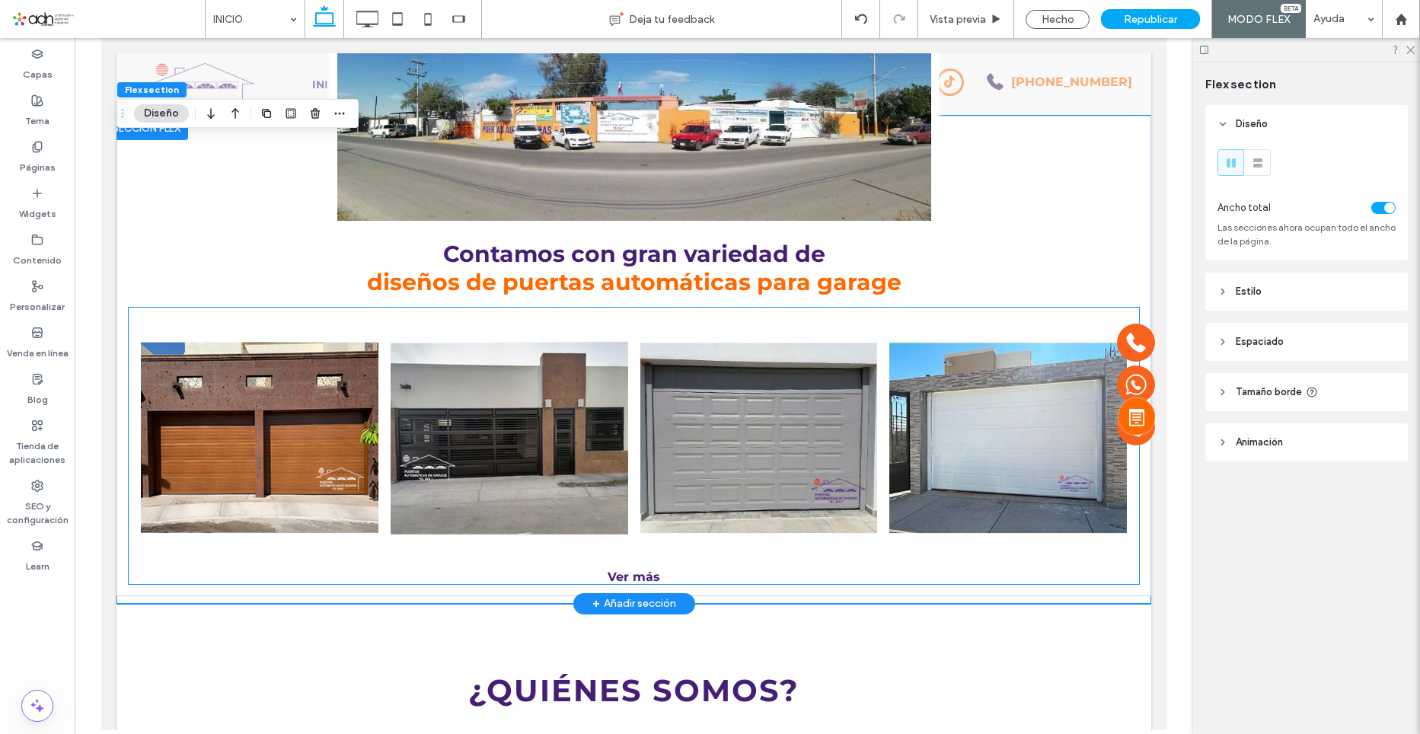
click at [905, 397] on link at bounding box center [1008, 439] width 238 height 238
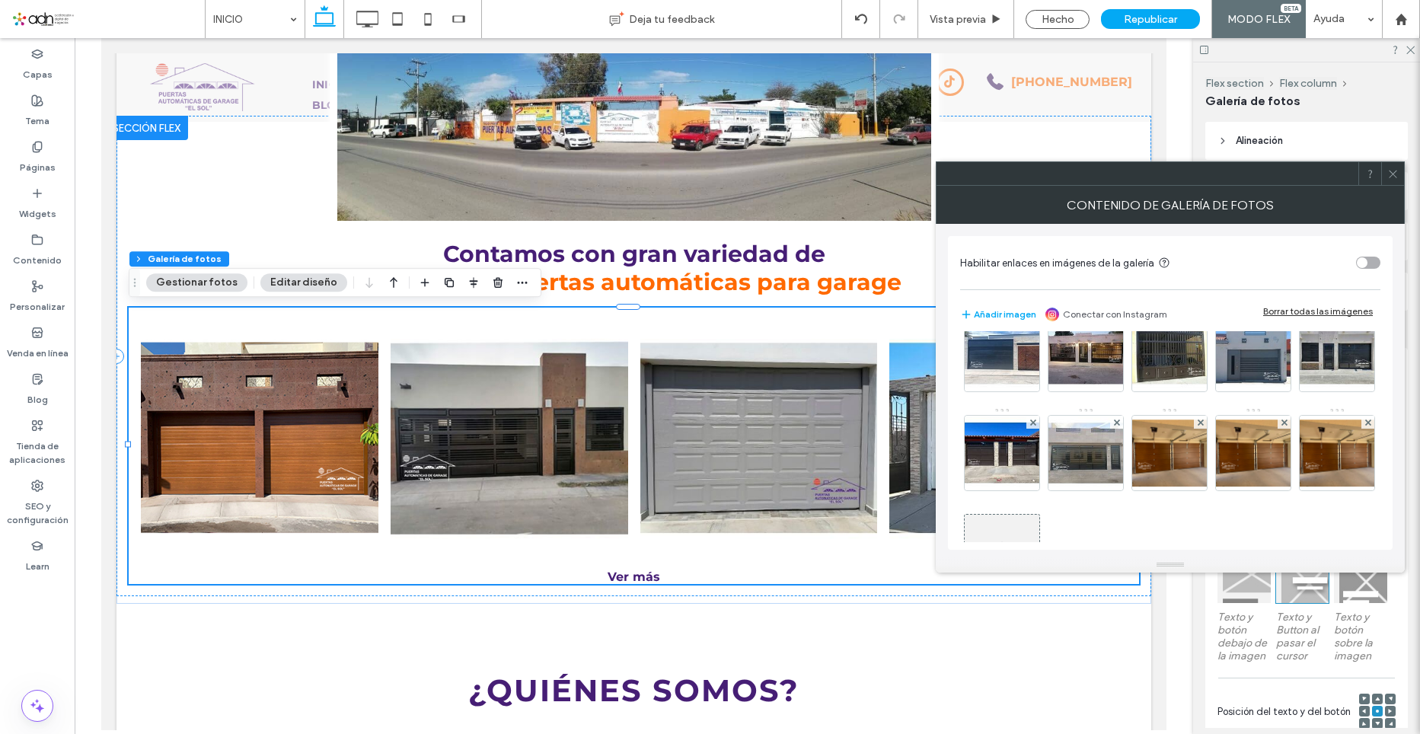
scroll to position [400, 0]
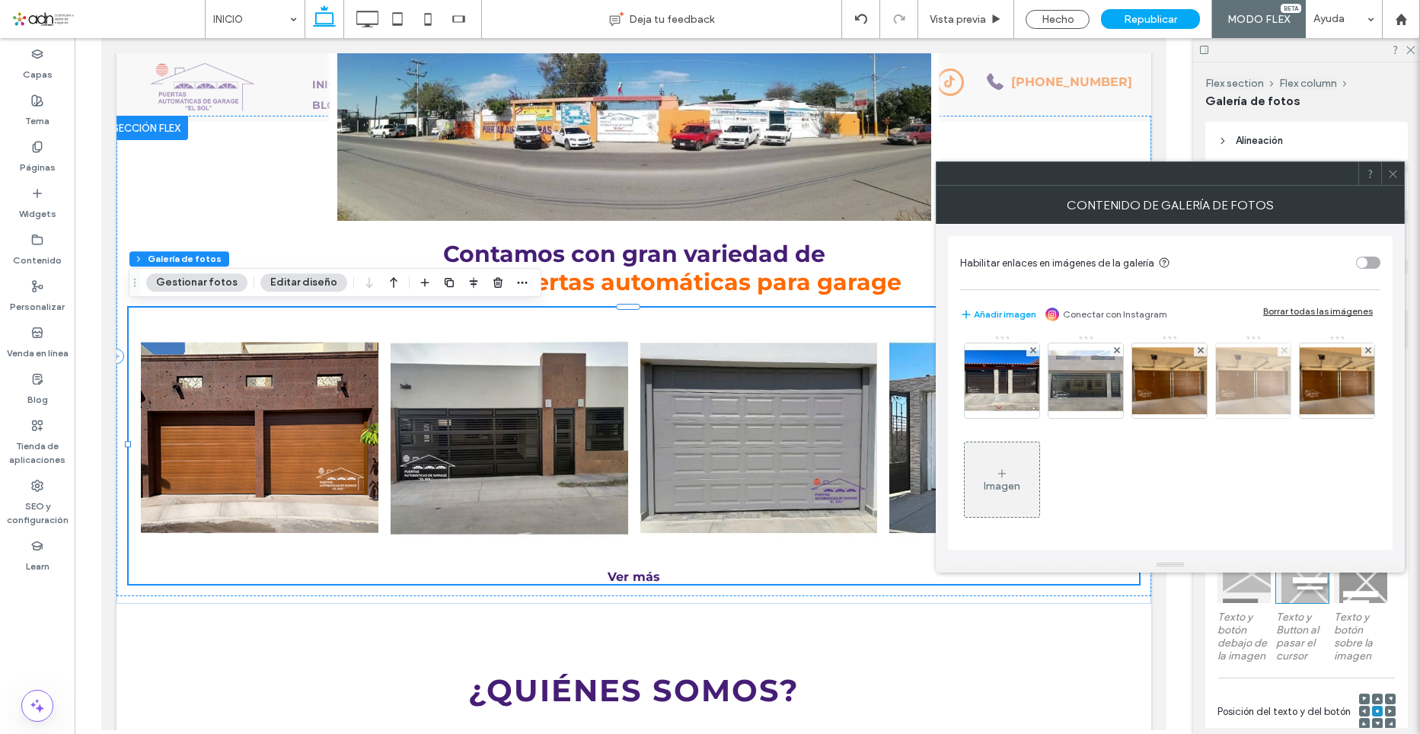
click at [1282, 350] on icon at bounding box center [1285, 350] width 6 height 6
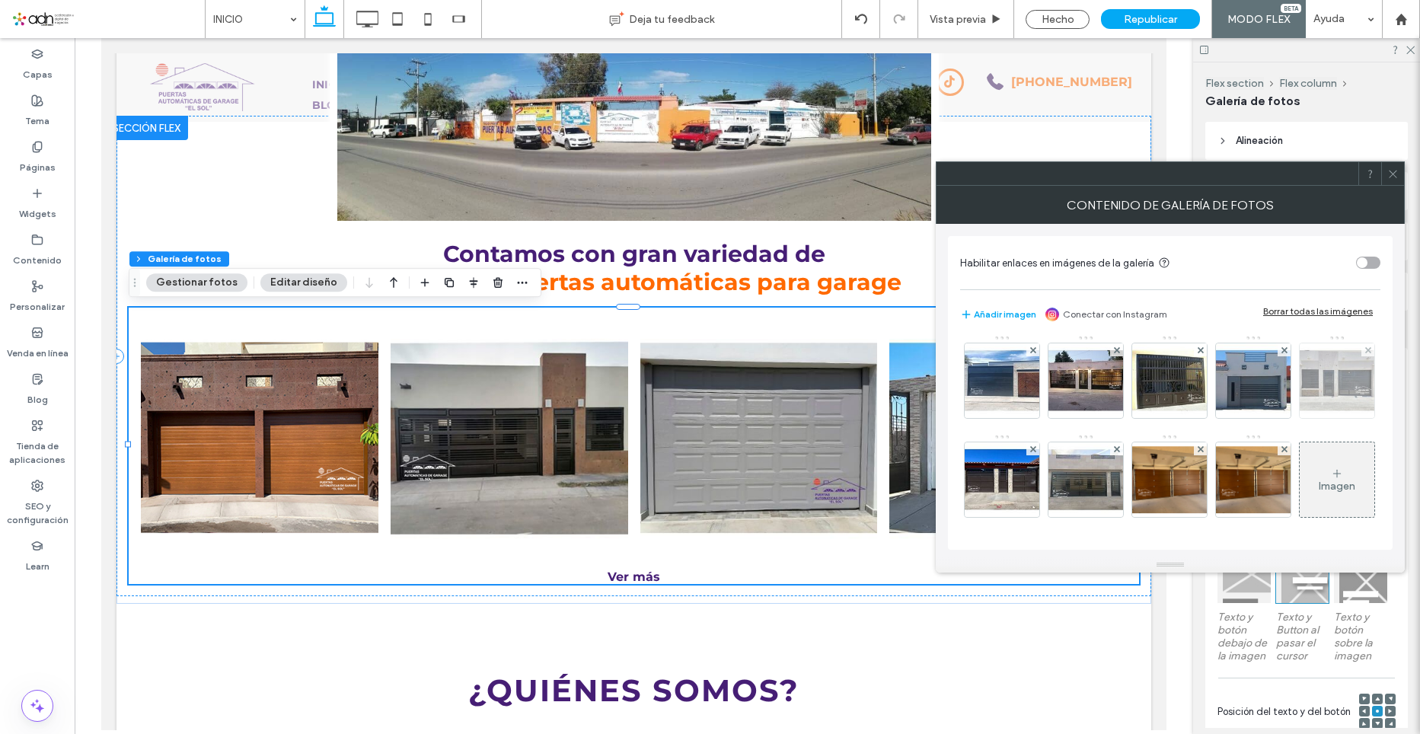
scroll to position [301, 0]
click at [1281, 452] on use at bounding box center [1284, 448] width 6 height 6
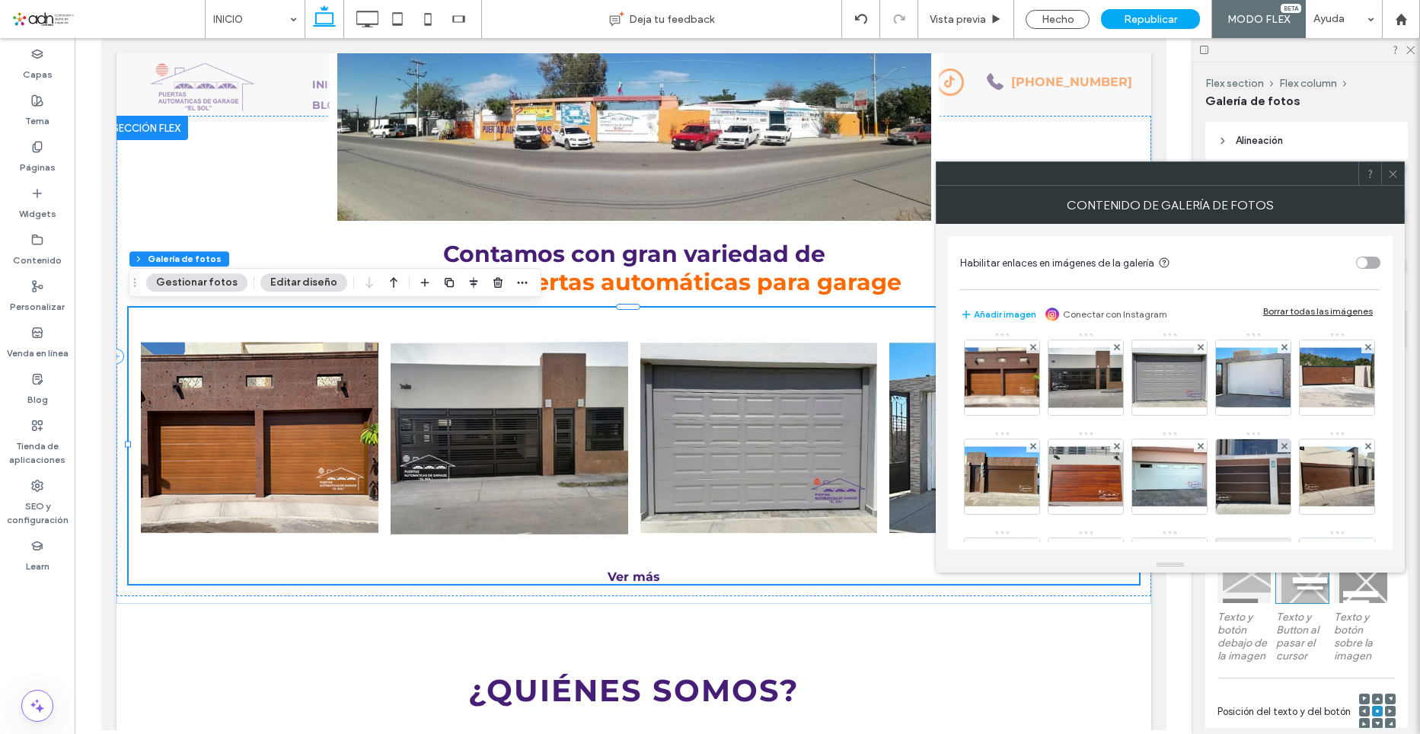
scroll to position [0, 0]
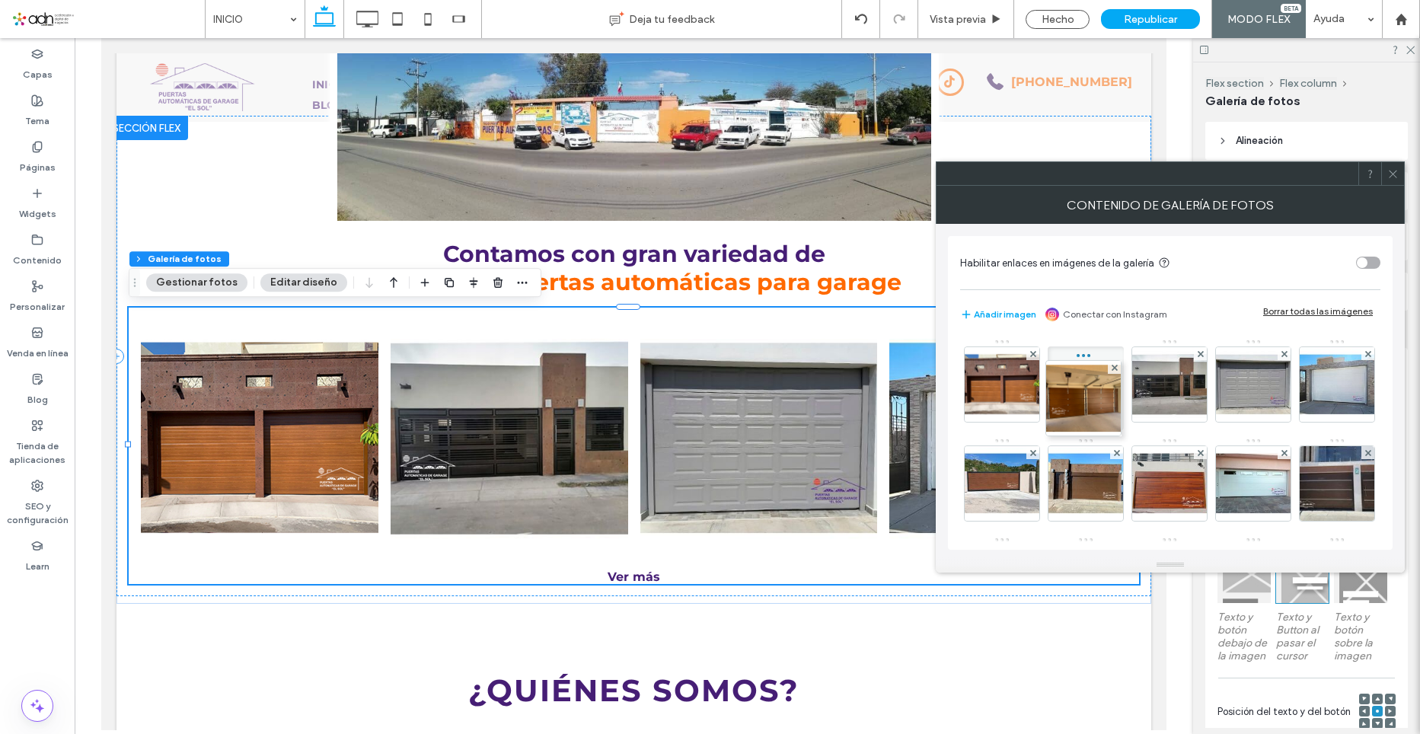
drag, startPoint x: 1088, startPoint y: 487, endPoint x: 1062, endPoint y: 343, distance: 146.2
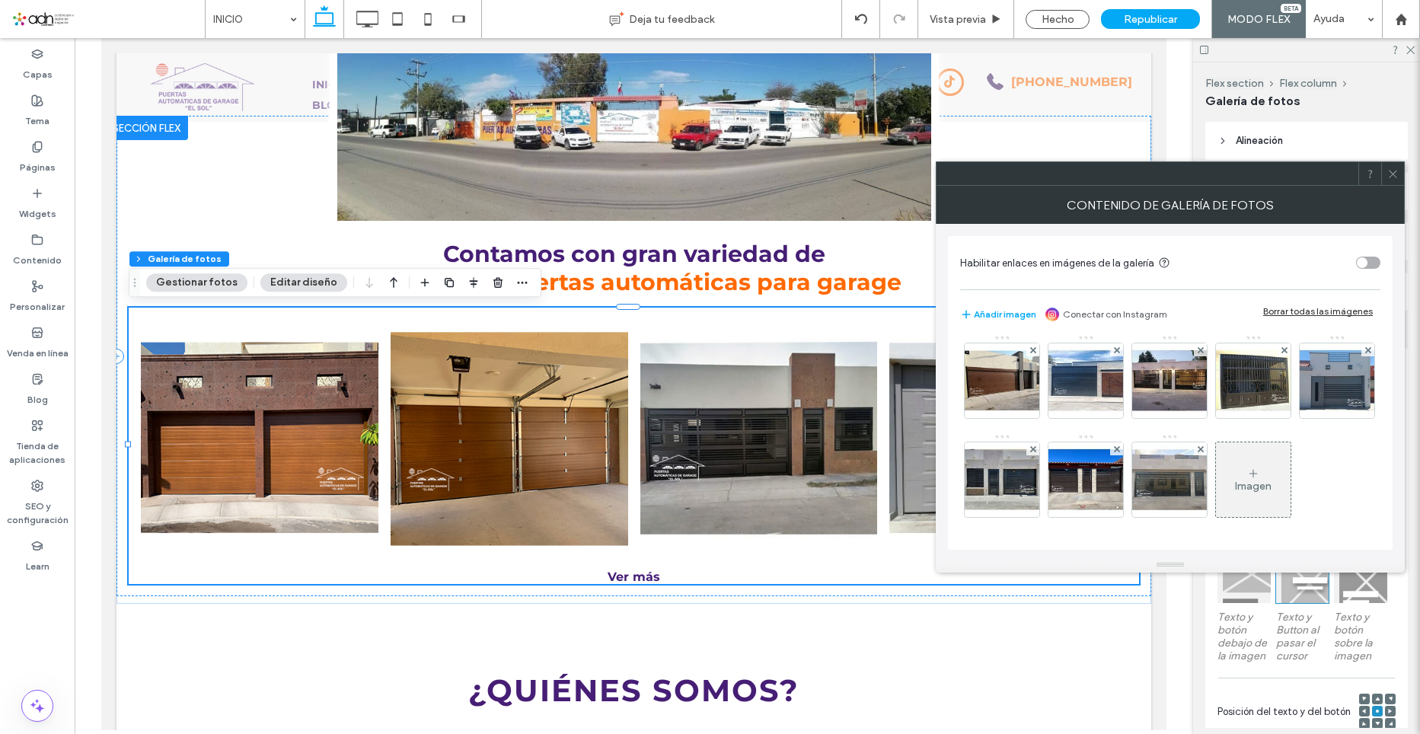
scroll to position [301, 0]
click at [1394, 174] on icon at bounding box center [1392, 173] width 11 height 11
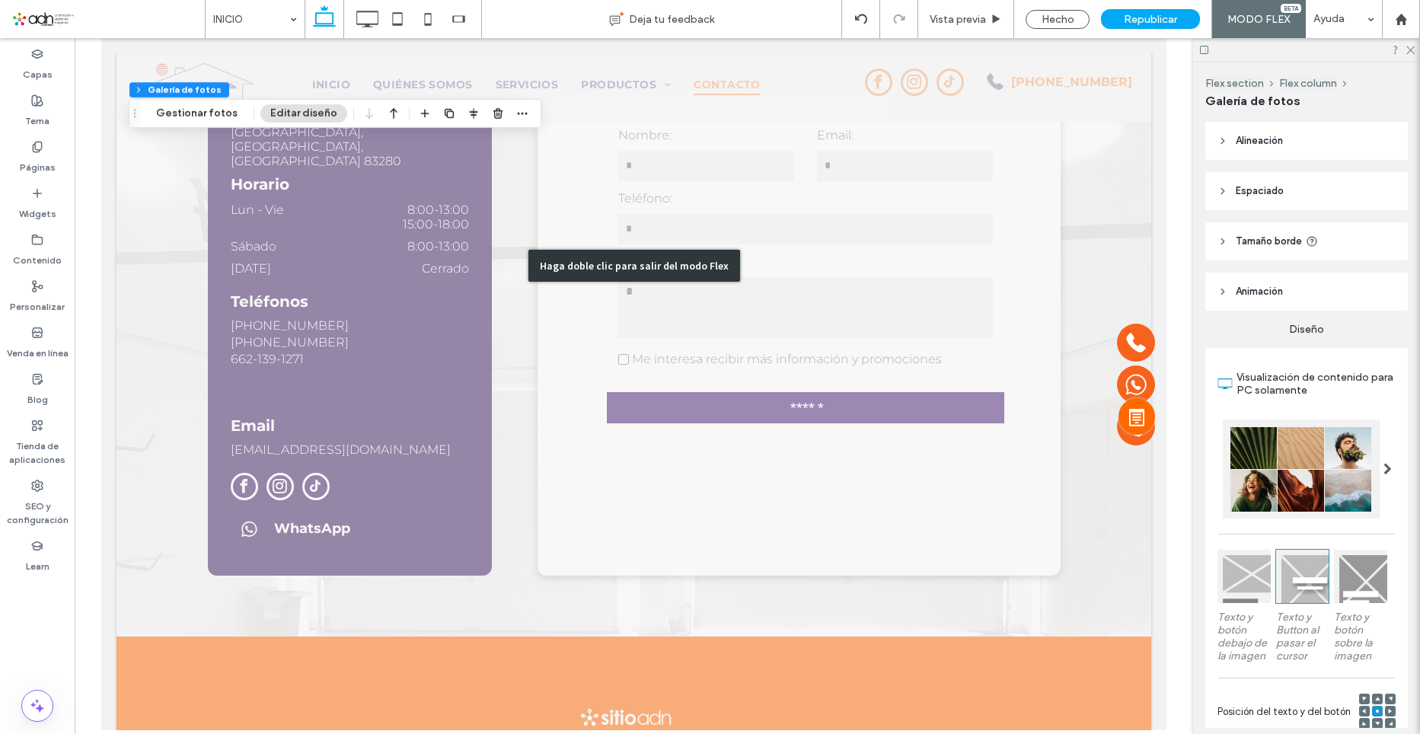
scroll to position [5373, 0]
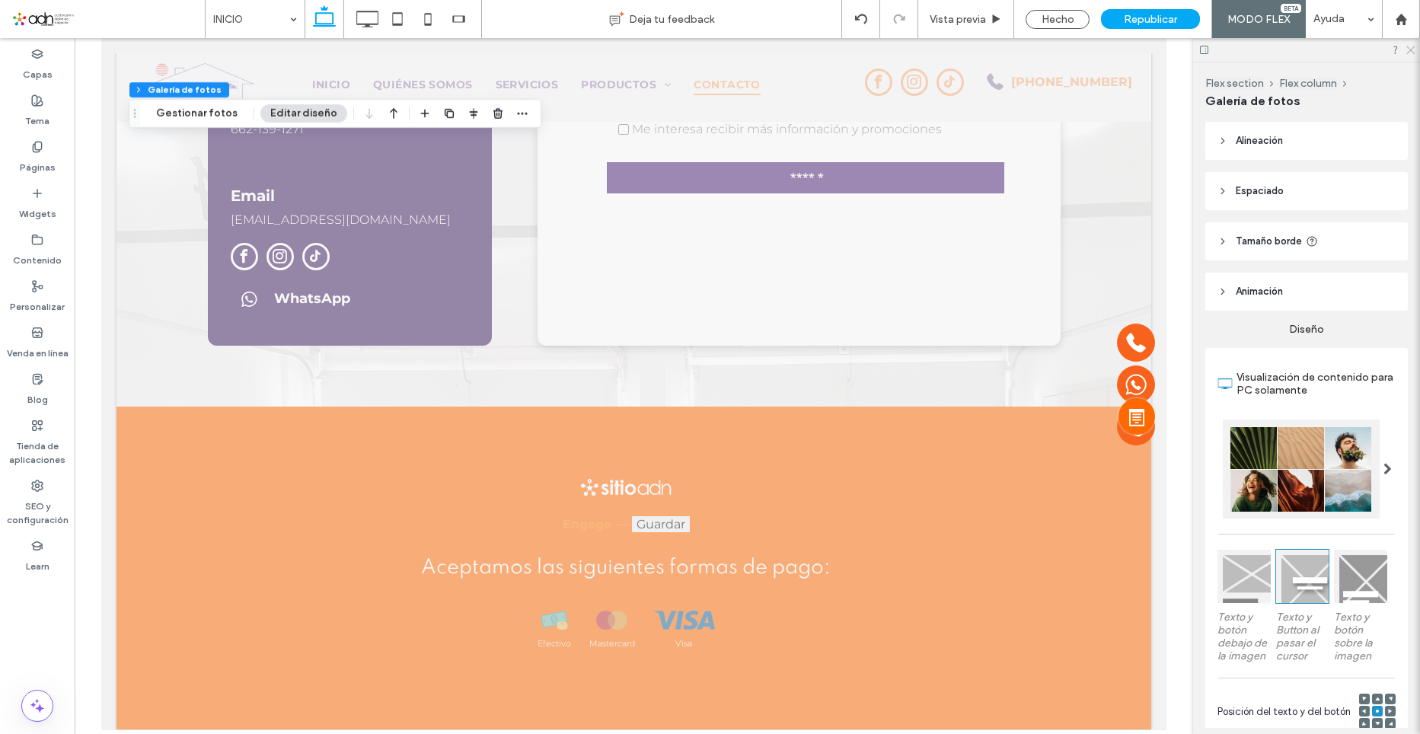
click at [1411, 46] on icon at bounding box center [1410, 49] width 10 height 10
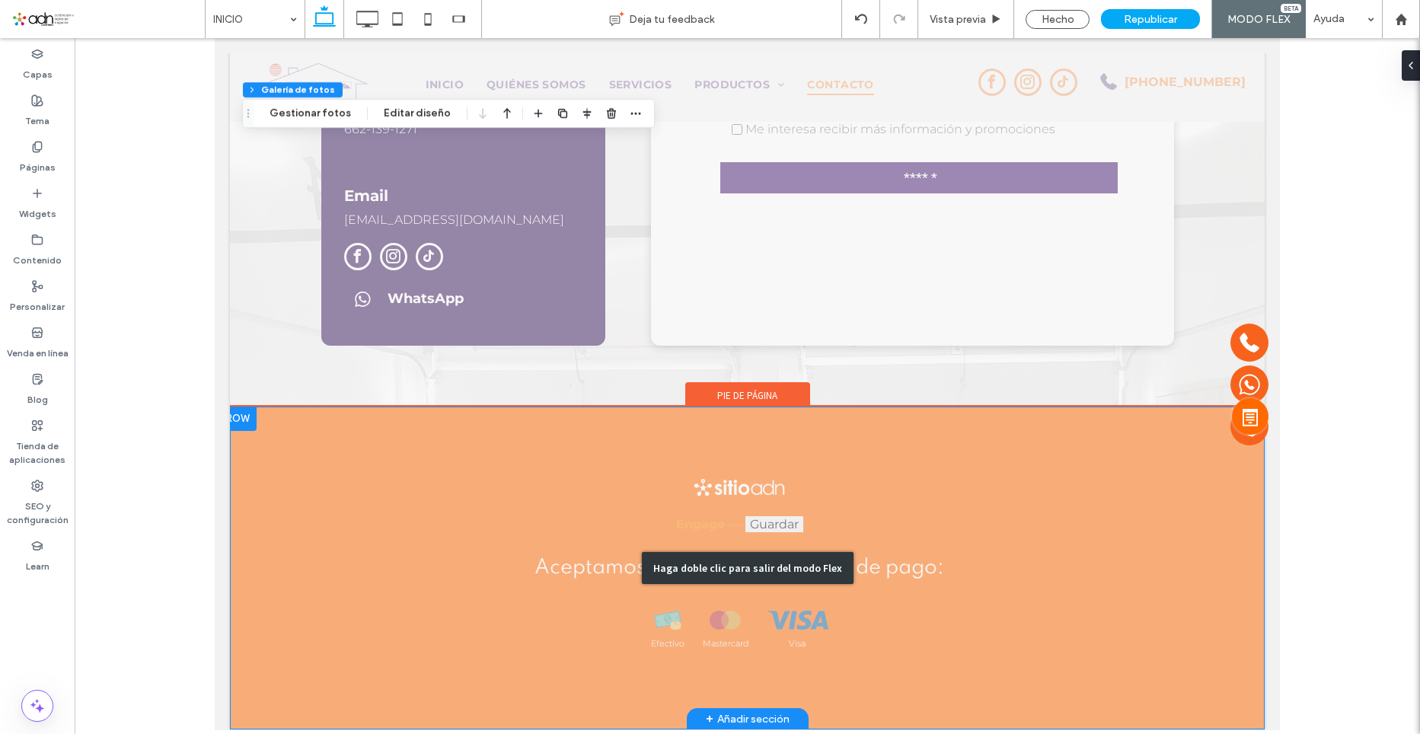
click at [986, 410] on div "Haga doble clic para salir del modo Flex" at bounding box center [747, 568] width 1035 height 323
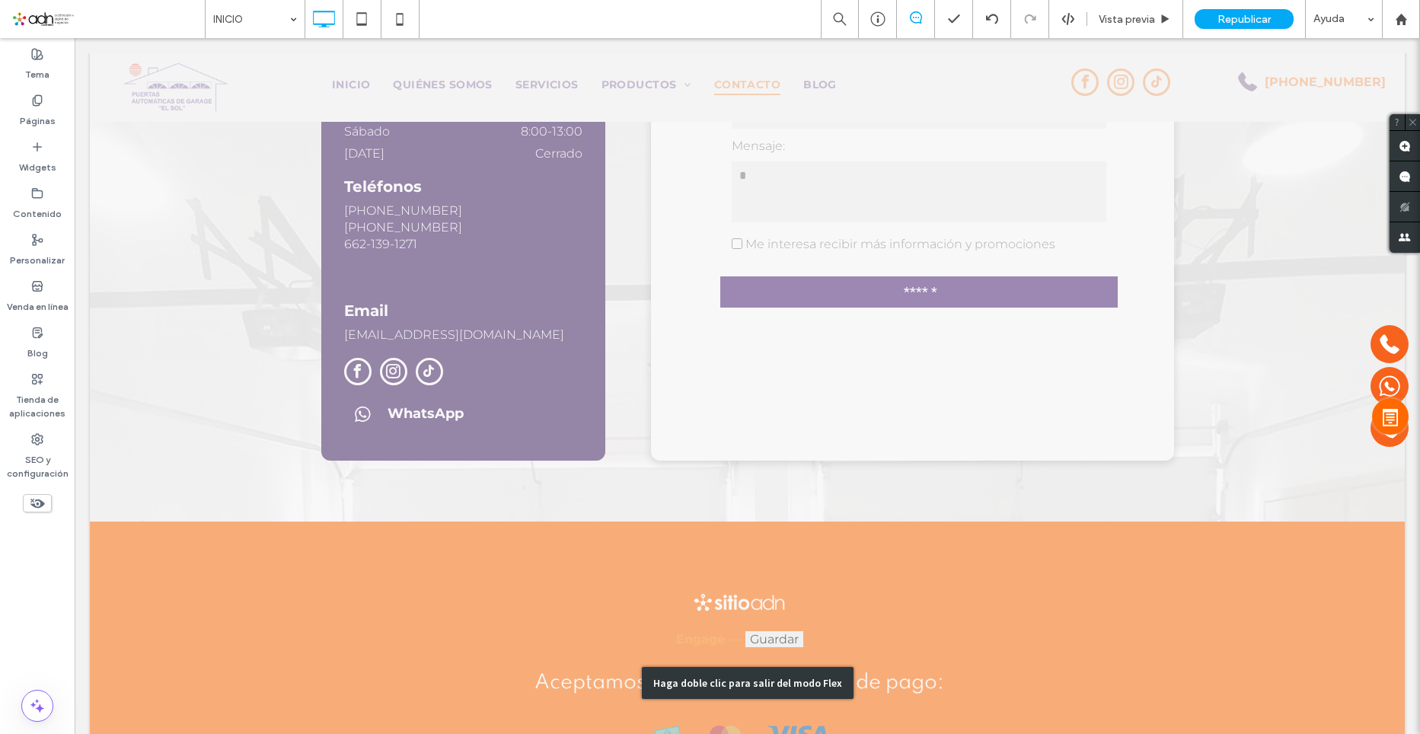
click at [314, 538] on div at bounding box center [221, 391] width 238 height 334
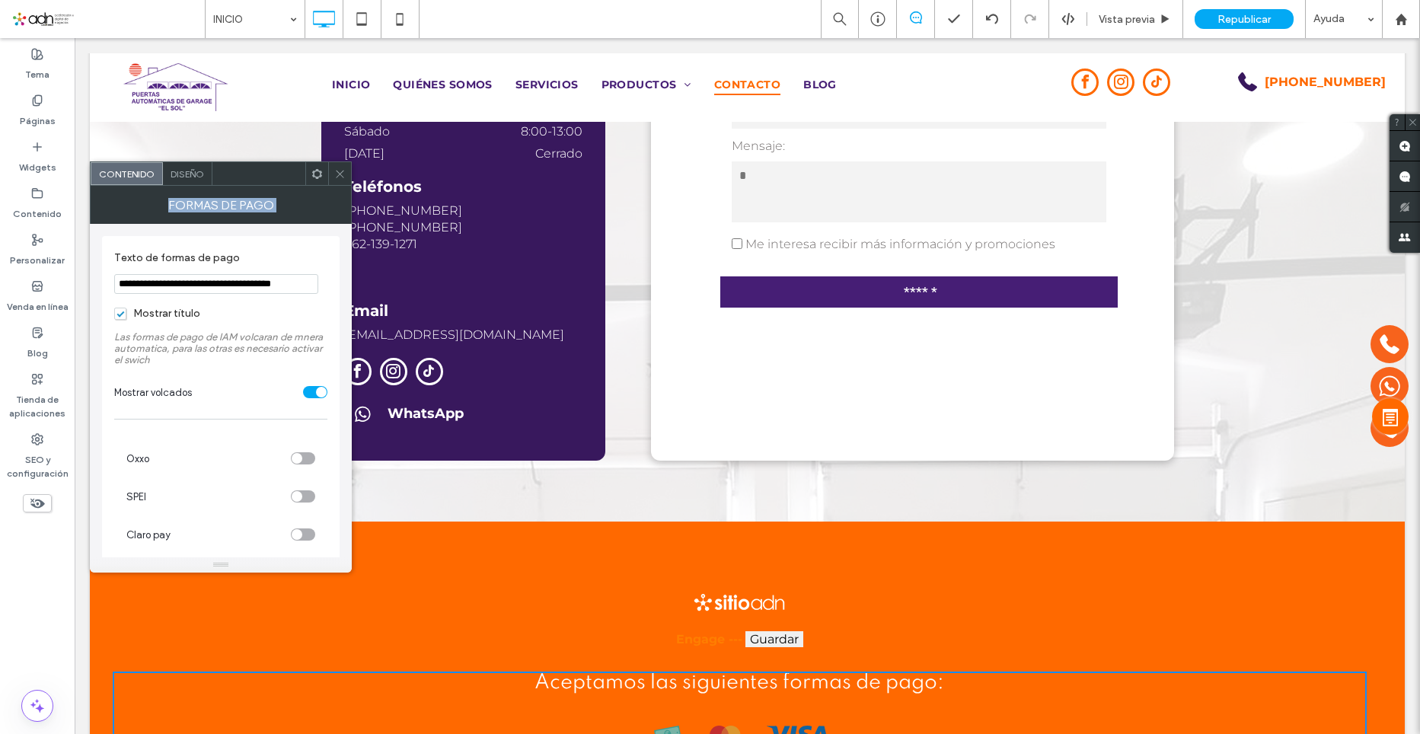
scroll to position [5484, 0]
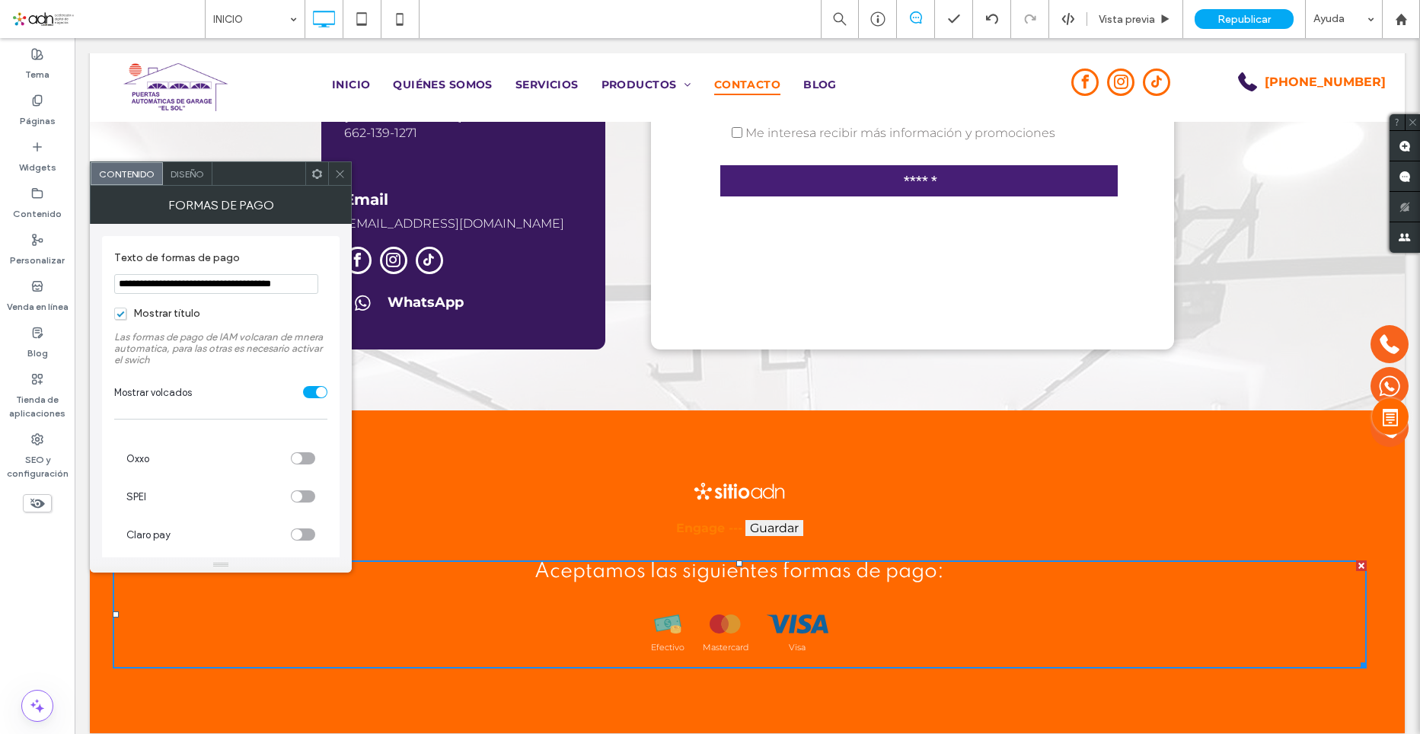
click at [330, 174] on div at bounding box center [339, 173] width 23 height 23
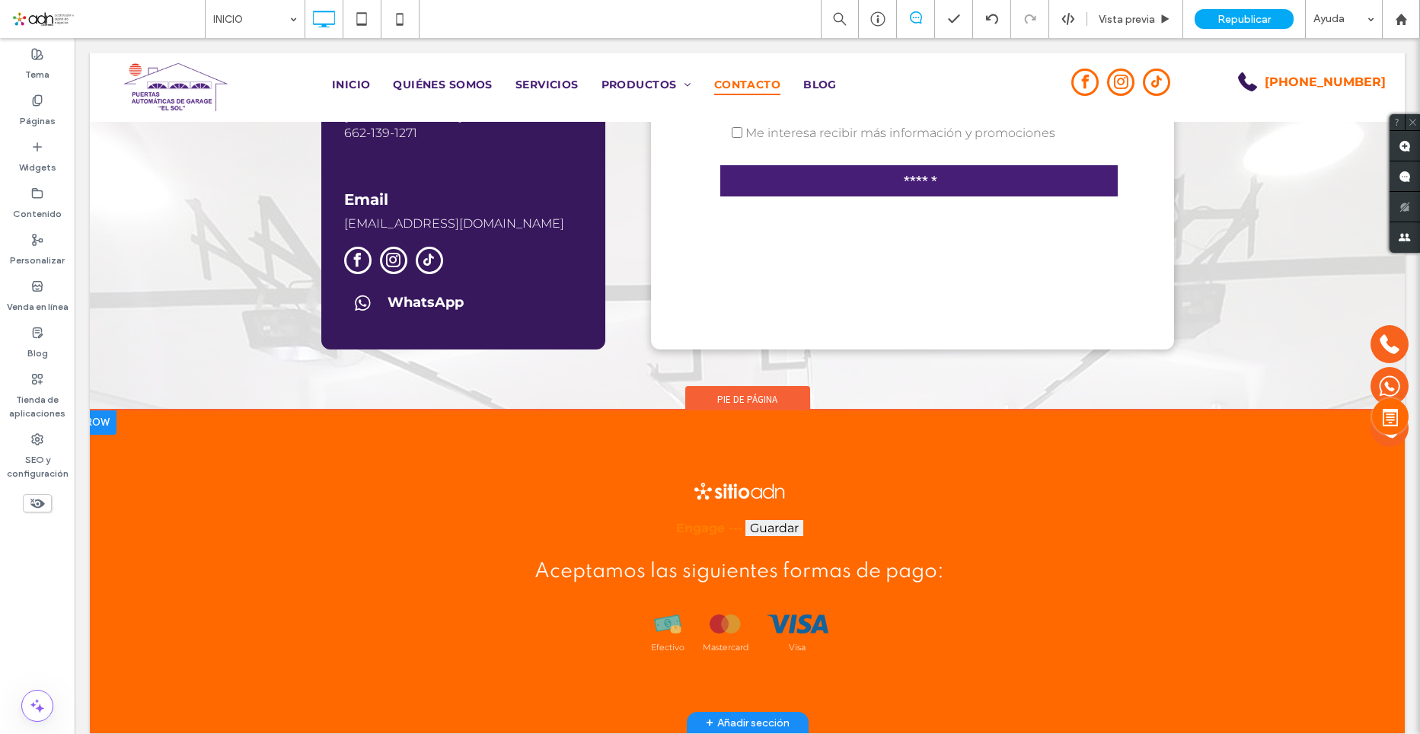
click at [388, 430] on div "Engage --- Guardar Vista previa x < > September 2025 D L M M J V S 1 2 3 4 5 6 …" at bounding box center [747, 571] width 1315 height 323
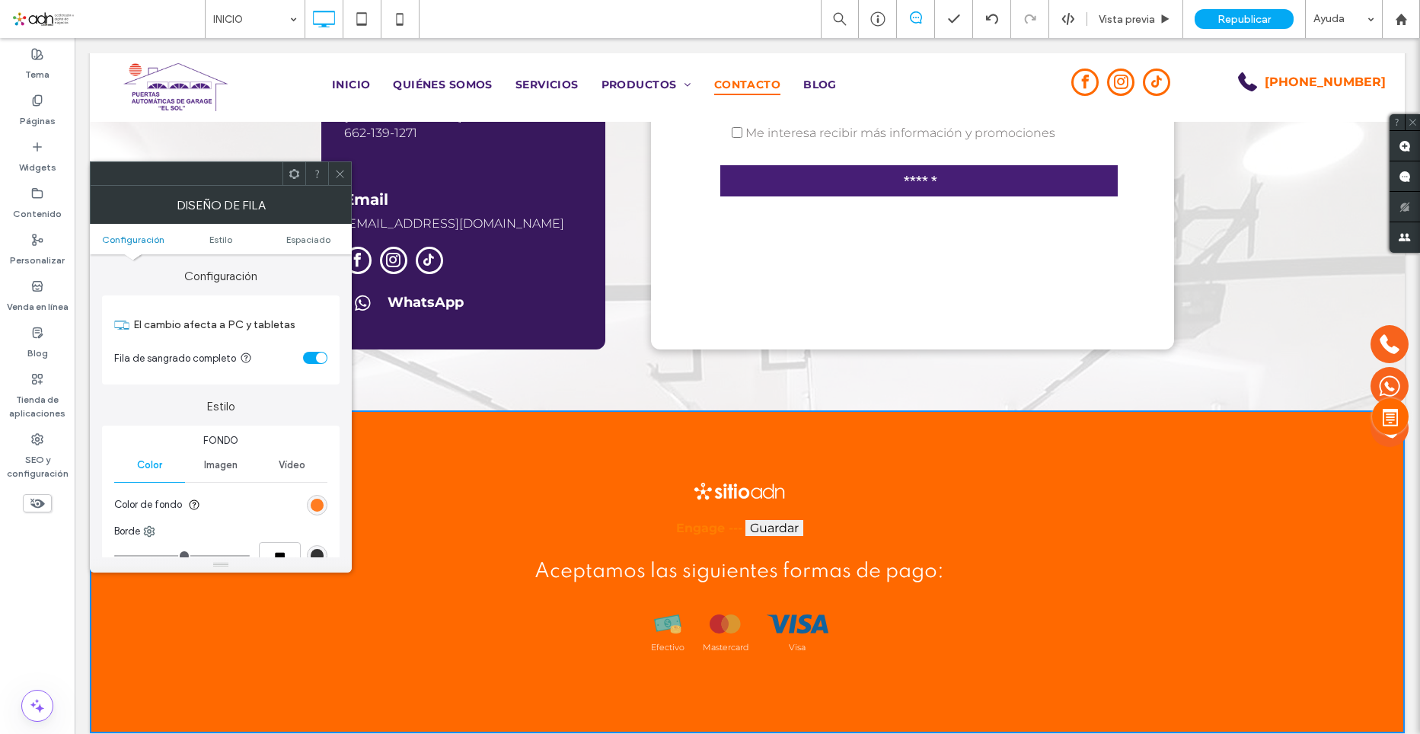
drag, startPoint x: 314, startPoint y: 392, endPoint x: 316, endPoint y: 506, distance: 114.2
click at [316, 506] on div "rgb(255, 105, 0)" at bounding box center [317, 505] width 13 height 13
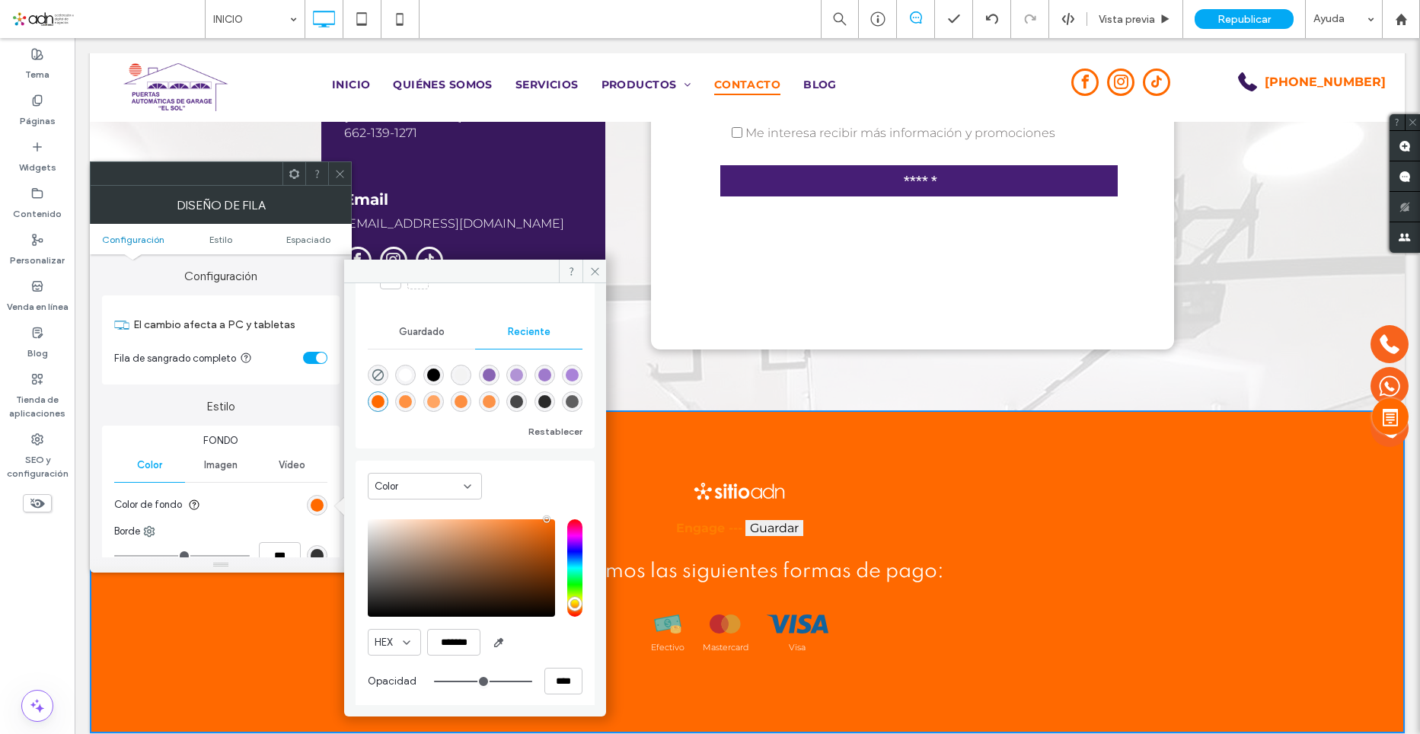
scroll to position [121, 0]
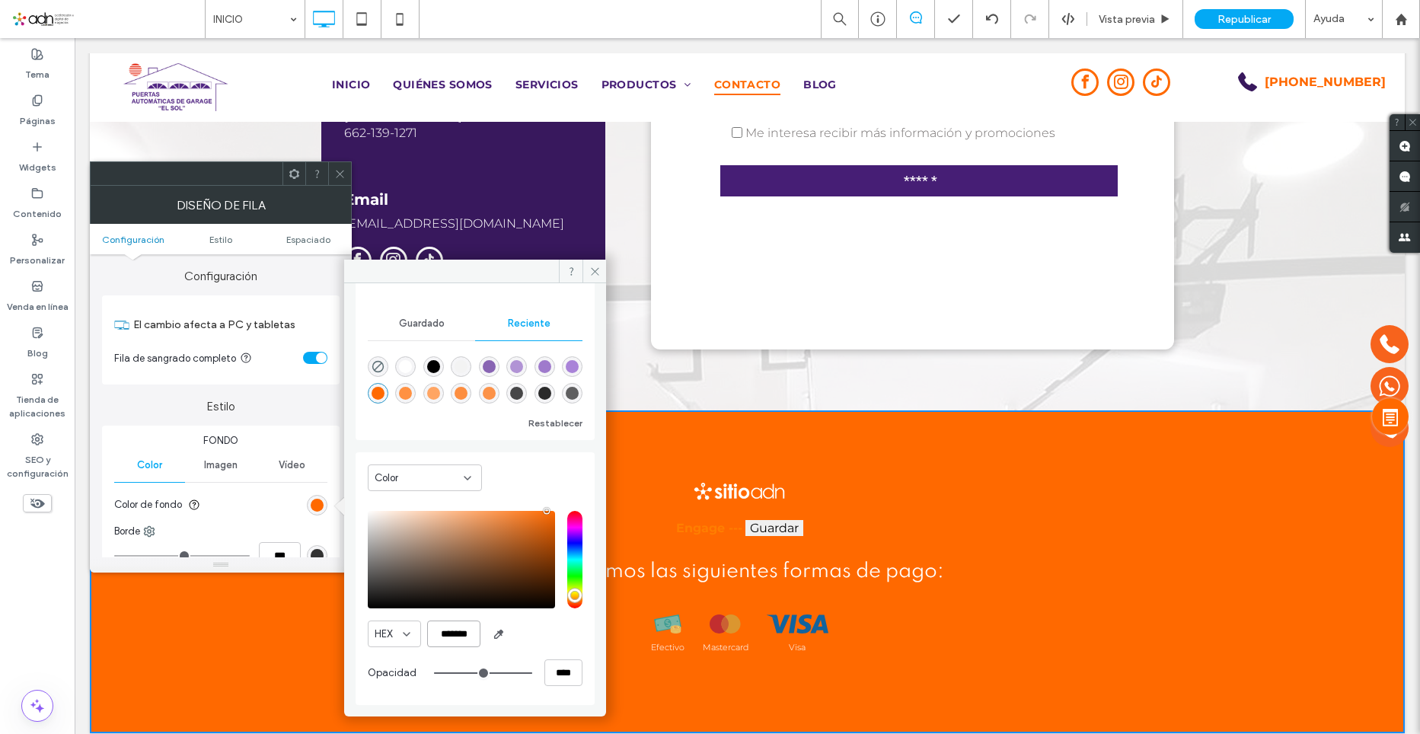
click at [468, 634] on input "*******" at bounding box center [453, 634] width 53 height 27
click at [461, 637] on input "*******" at bounding box center [453, 634] width 53 height 27
paste input "*******"
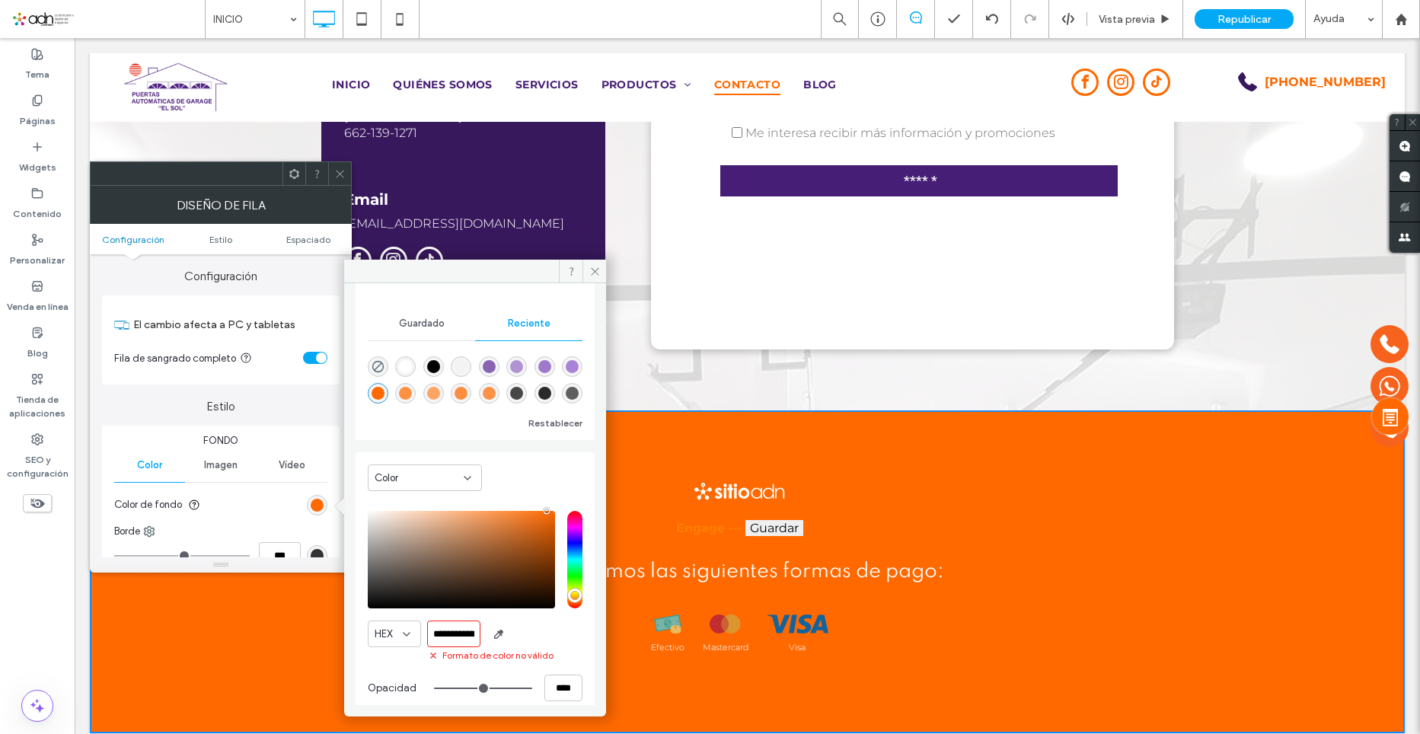
scroll to position [0, 35]
click at [455, 643] on input "**********" at bounding box center [453, 634] width 53 height 27
paste input "*******"
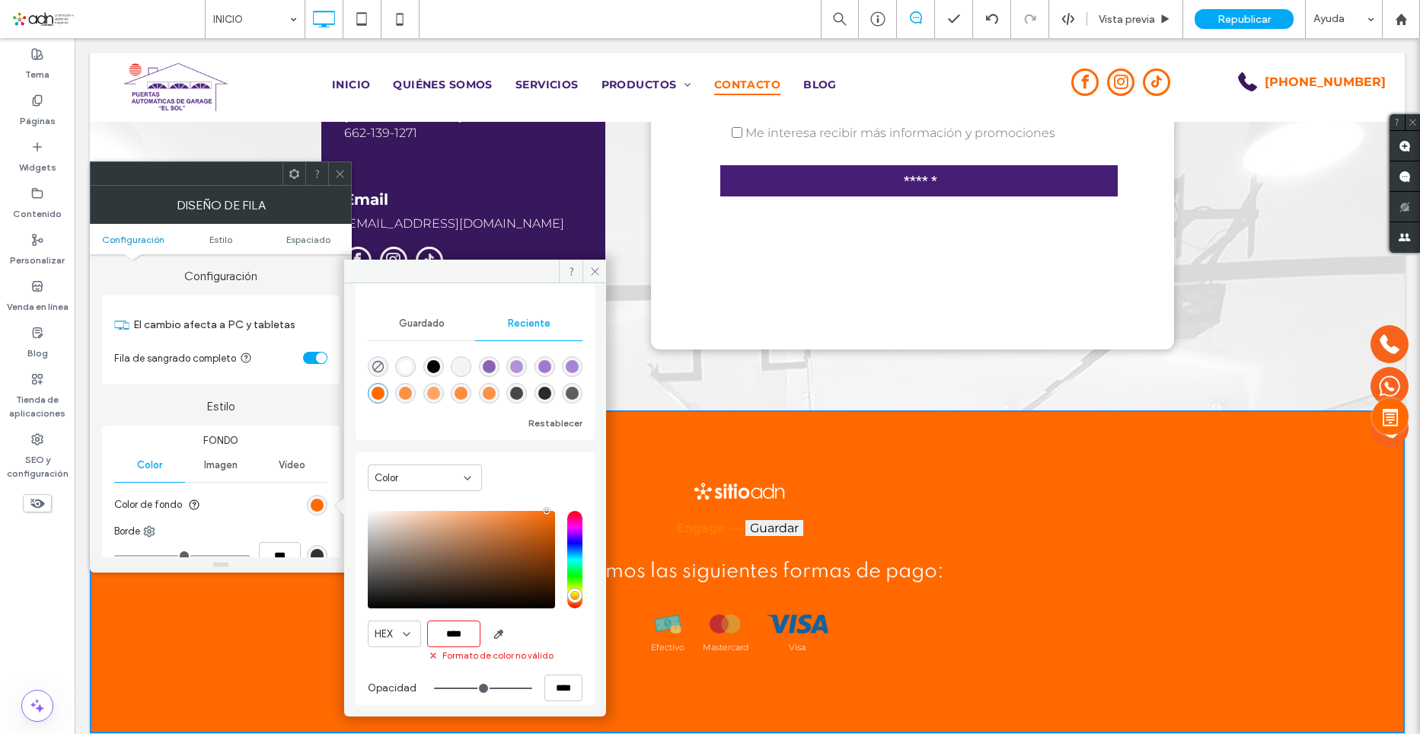
click at [436, 654] on icon at bounding box center [433, 656] width 12 height 12
click at [435, 656] on use at bounding box center [433, 655] width 5 height 5
drag, startPoint x: 442, startPoint y: 634, endPoint x: 462, endPoint y: 634, distance: 19.8
click at [462, 634] on input "****" at bounding box center [453, 634] width 53 height 27
paste input "***"
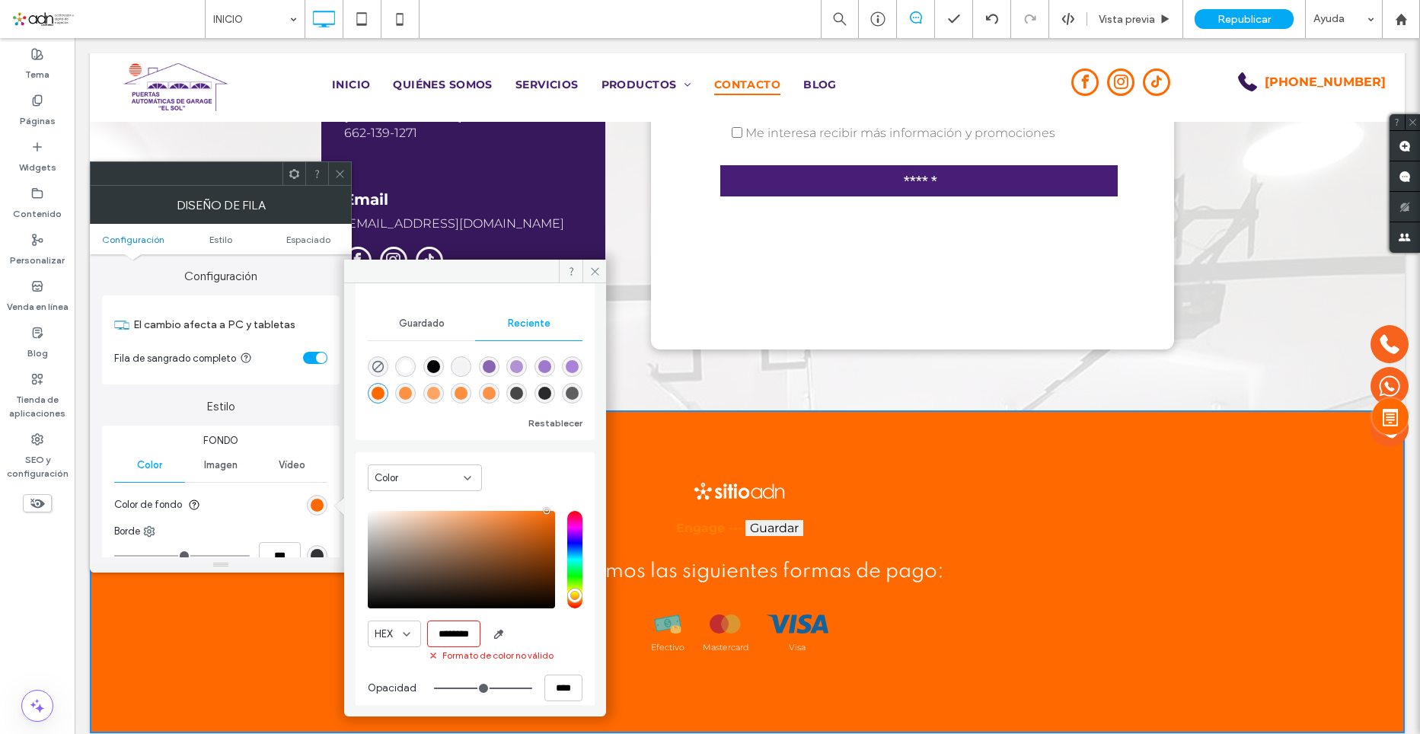
click at [561, 634] on div "HEX *******" at bounding box center [475, 634] width 215 height 27
click at [457, 631] on input "*******" at bounding box center [453, 634] width 53 height 27
click at [547, 640] on div "HEX *******" at bounding box center [475, 634] width 215 height 27
click at [472, 634] on input "*******" at bounding box center [453, 634] width 53 height 27
click at [463, 630] on input "*******" at bounding box center [453, 634] width 53 height 27
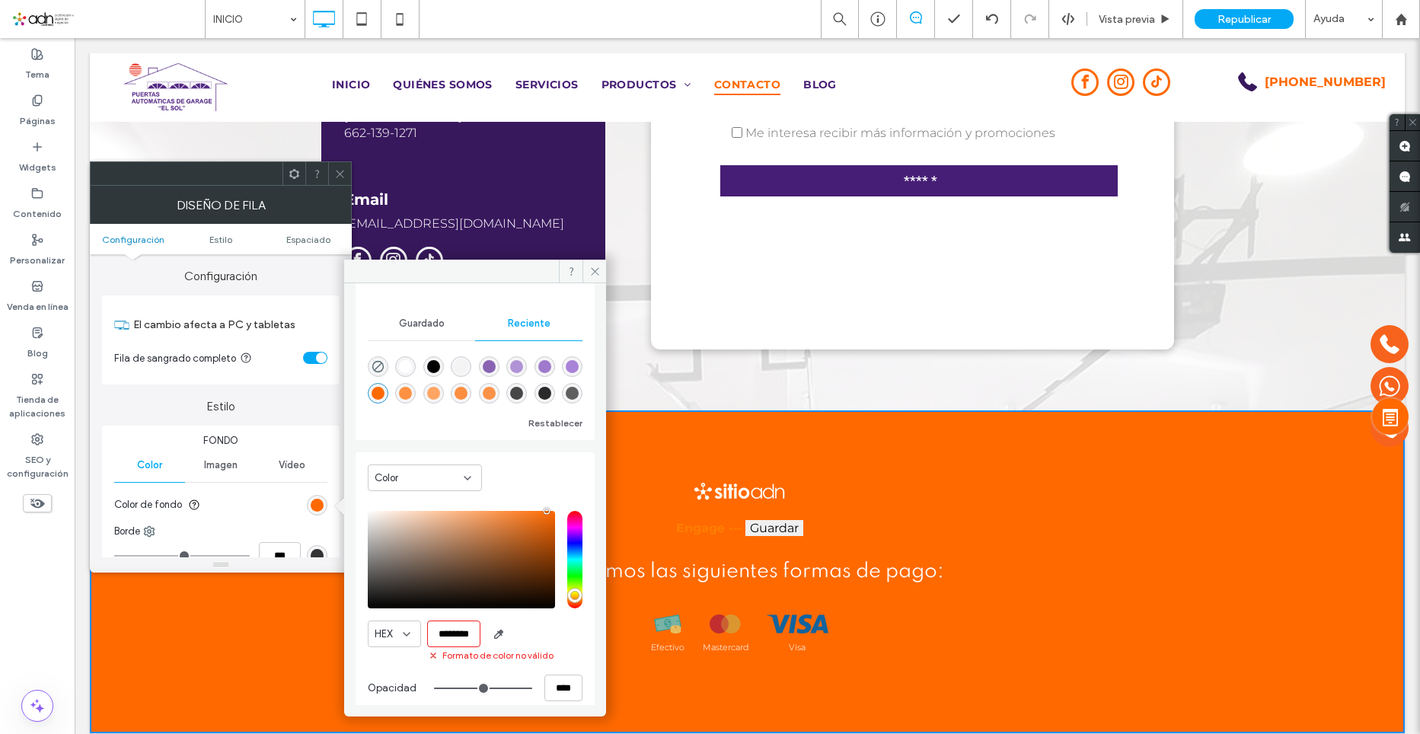
click at [461, 635] on input "*******" at bounding box center [453, 634] width 53 height 27
click at [489, 651] on span "Formato de color no válido" at bounding box center [497, 656] width 111 height 14
click at [453, 634] on input "*******" at bounding box center [453, 634] width 53 height 27
click at [428, 634] on input "*******" at bounding box center [453, 634] width 53 height 27
click at [437, 637] on input "*******" at bounding box center [453, 634] width 53 height 27
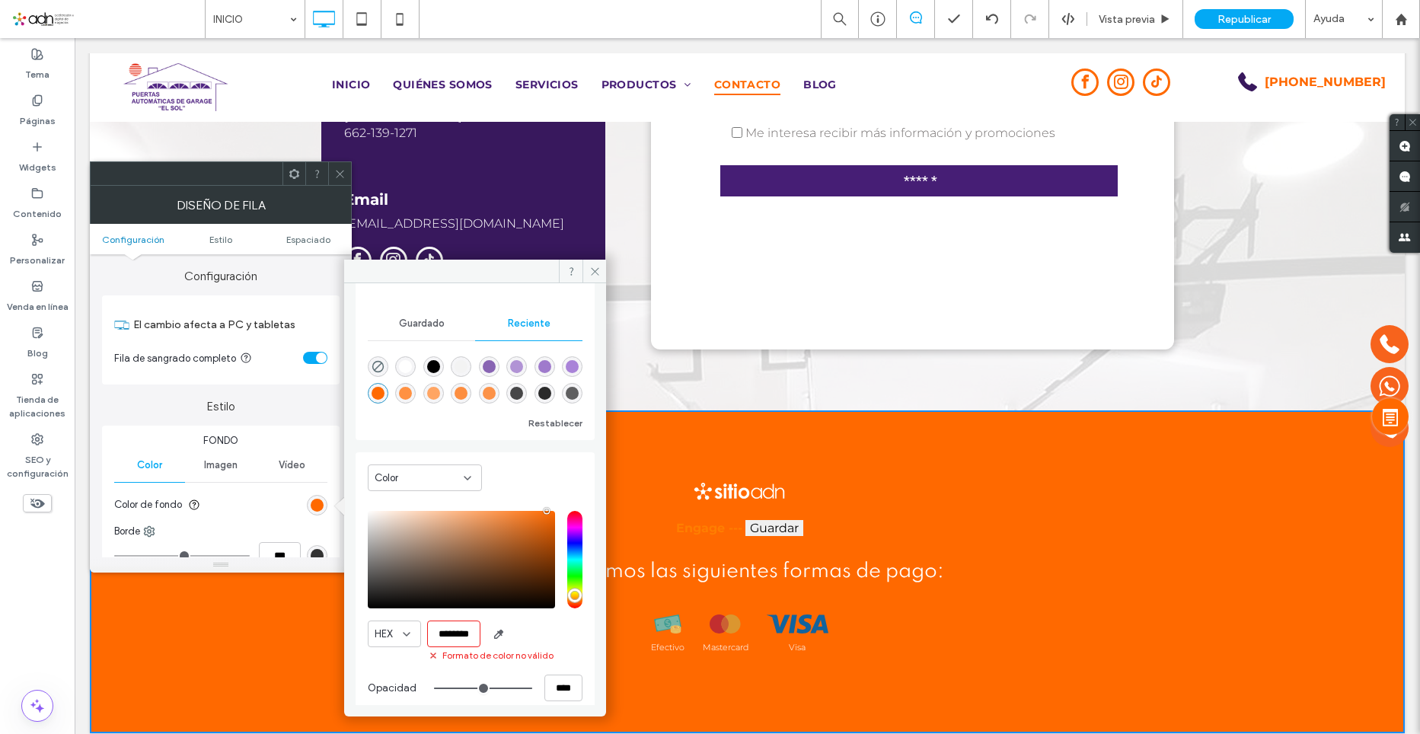
click at [433, 654] on use at bounding box center [433, 655] width 5 height 5
click at [433, 655] on use at bounding box center [433, 655] width 5 height 5
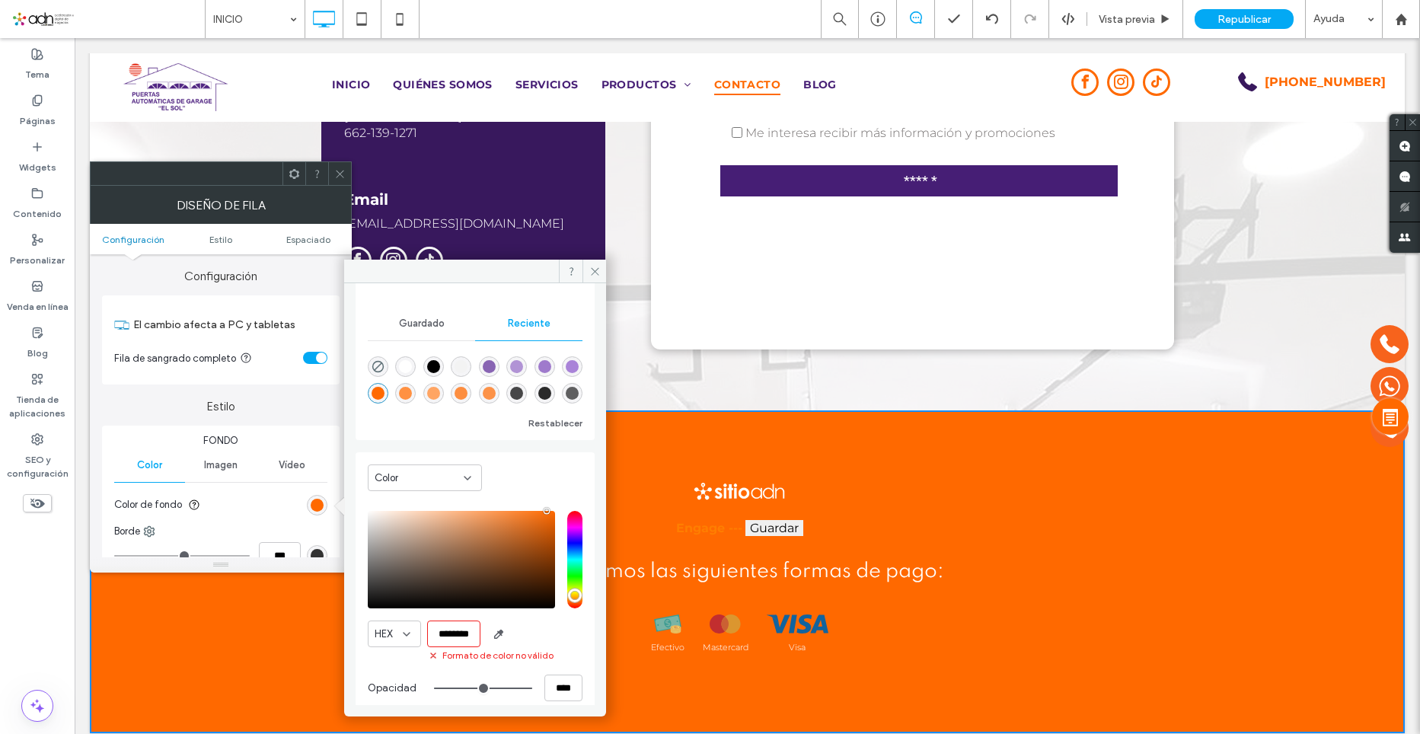
click at [433, 655] on use at bounding box center [433, 655] width 5 height 5
drag, startPoint x: 433, startPoint y: 636, endPoint x: 473, endPoint y: 634, distance: 39.7
click at [473, 634] on input "*******" at bounding box center [453, 634] width 53 height 27
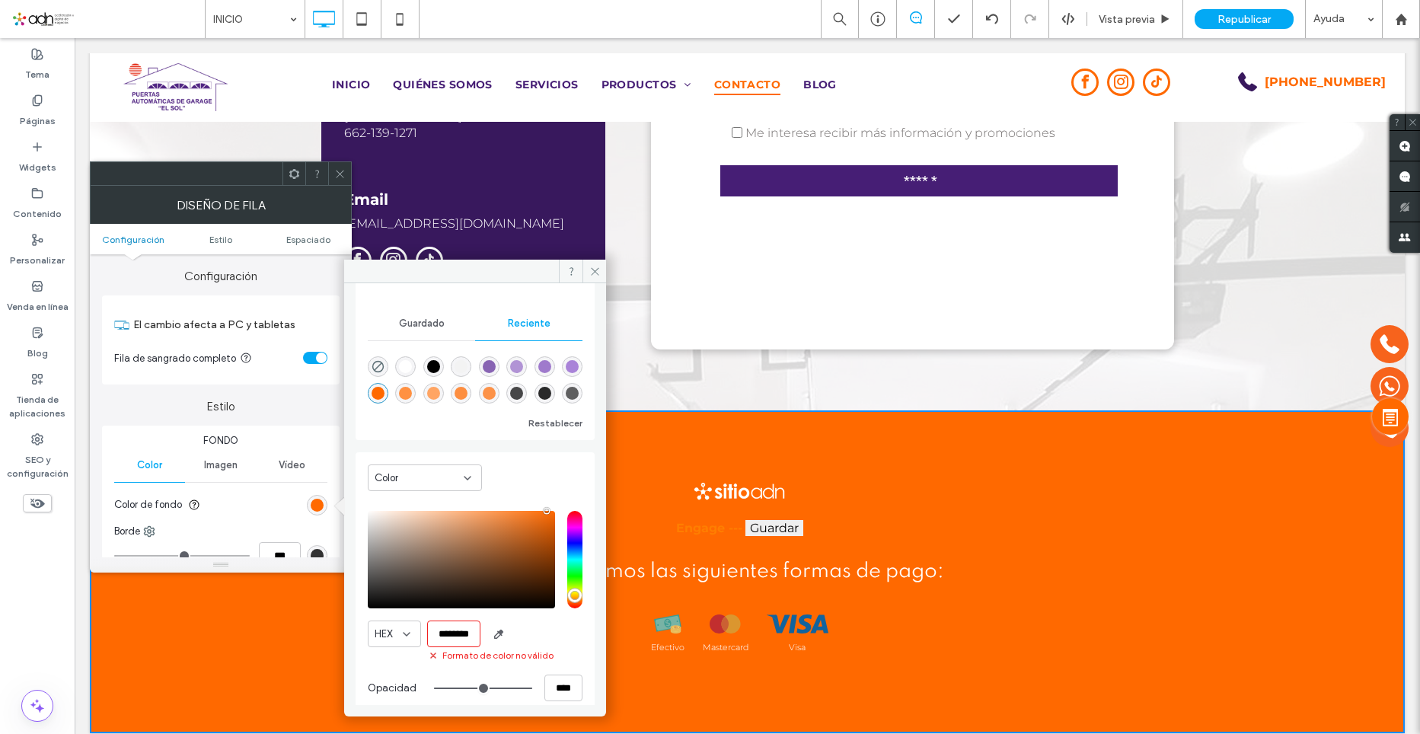
click at [451, 636] on input "*******" at bounding box center [453, 634] width 53 height 27
paste input "*******"
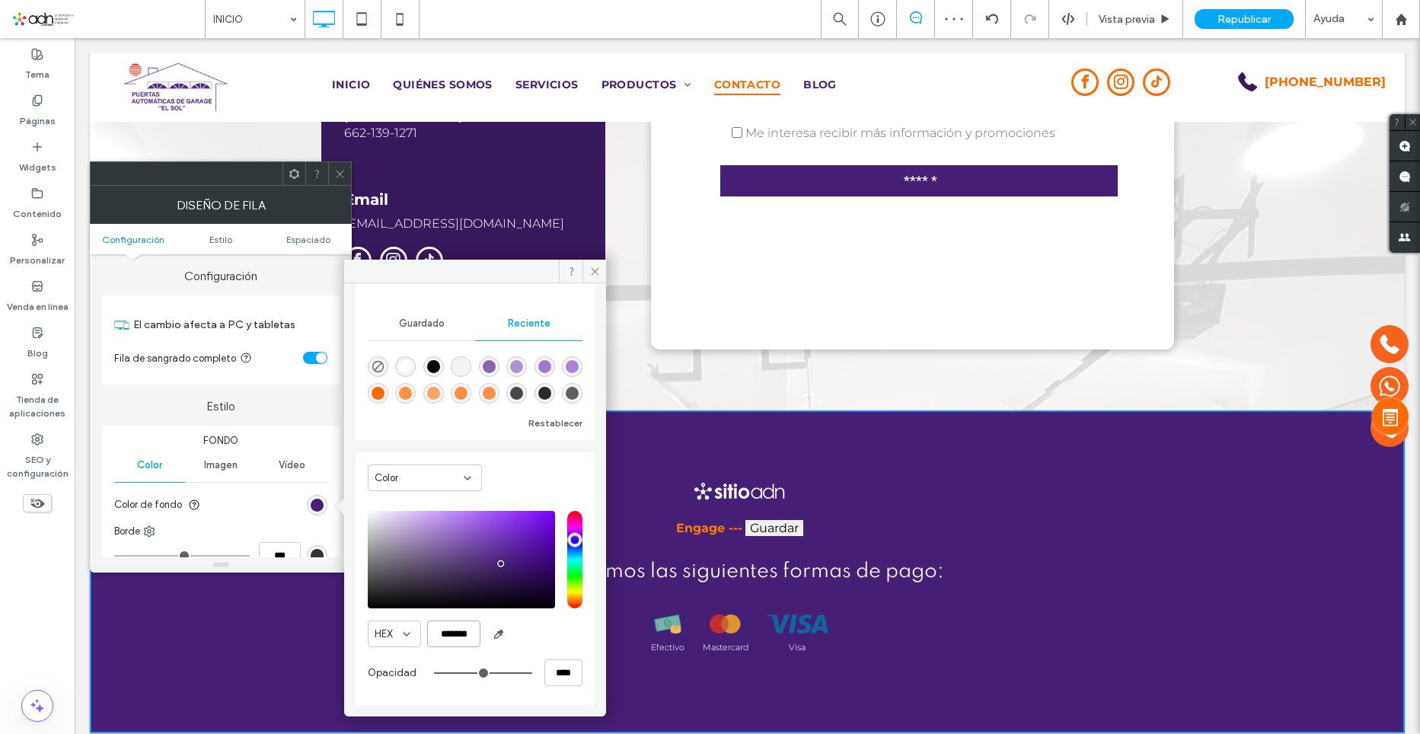
type input "*******"
drag, startPoint x: 539, startPoint y: 234, endPoint x: 602, endPoint y: 272, distance: 73.8
click at [602, 272] on span at bounding box center [595, 271] width 24 height 23
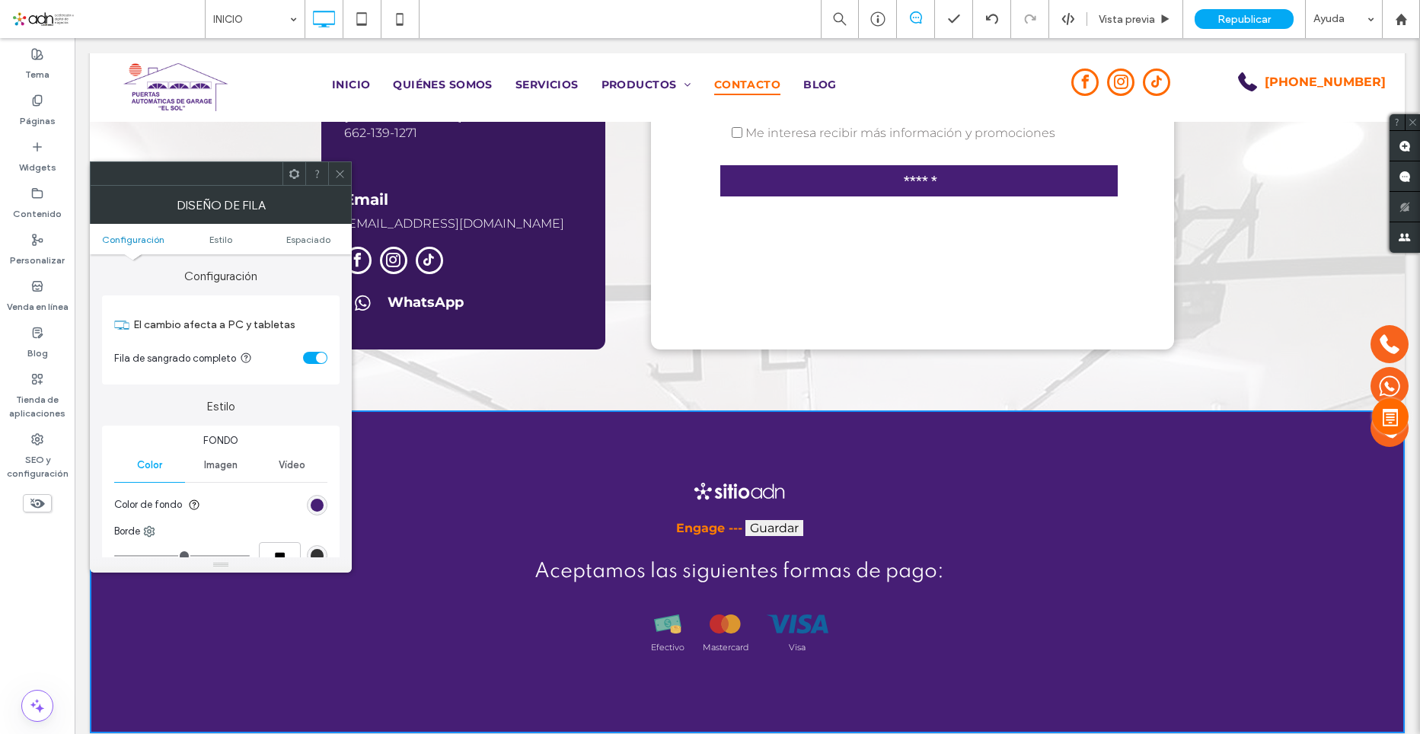
click at [337, 166] on span at bounding box center [339, 173] width 11 height 23
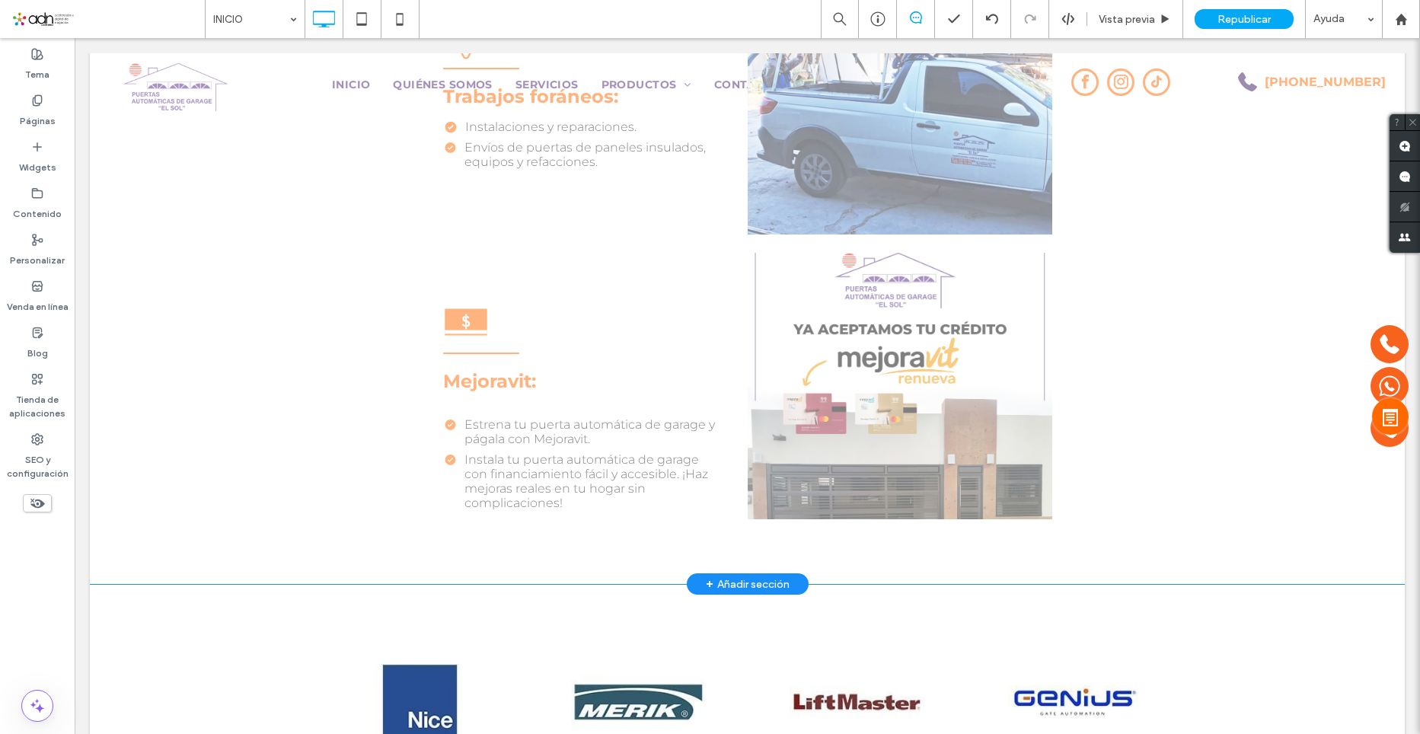
scroll to position [3961, 0]
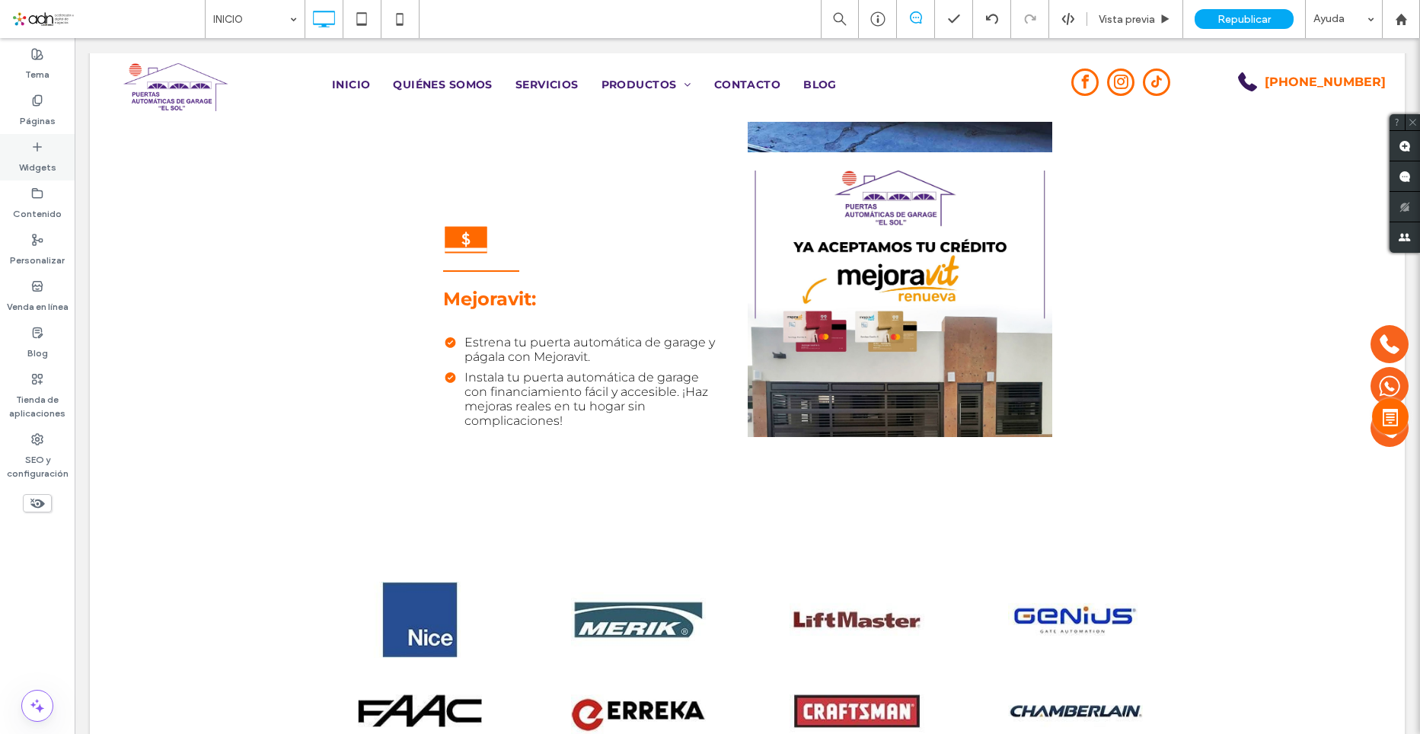
click at [37, 161] on label "Widgets" at bounding box center [37, 163] width 37 height 21
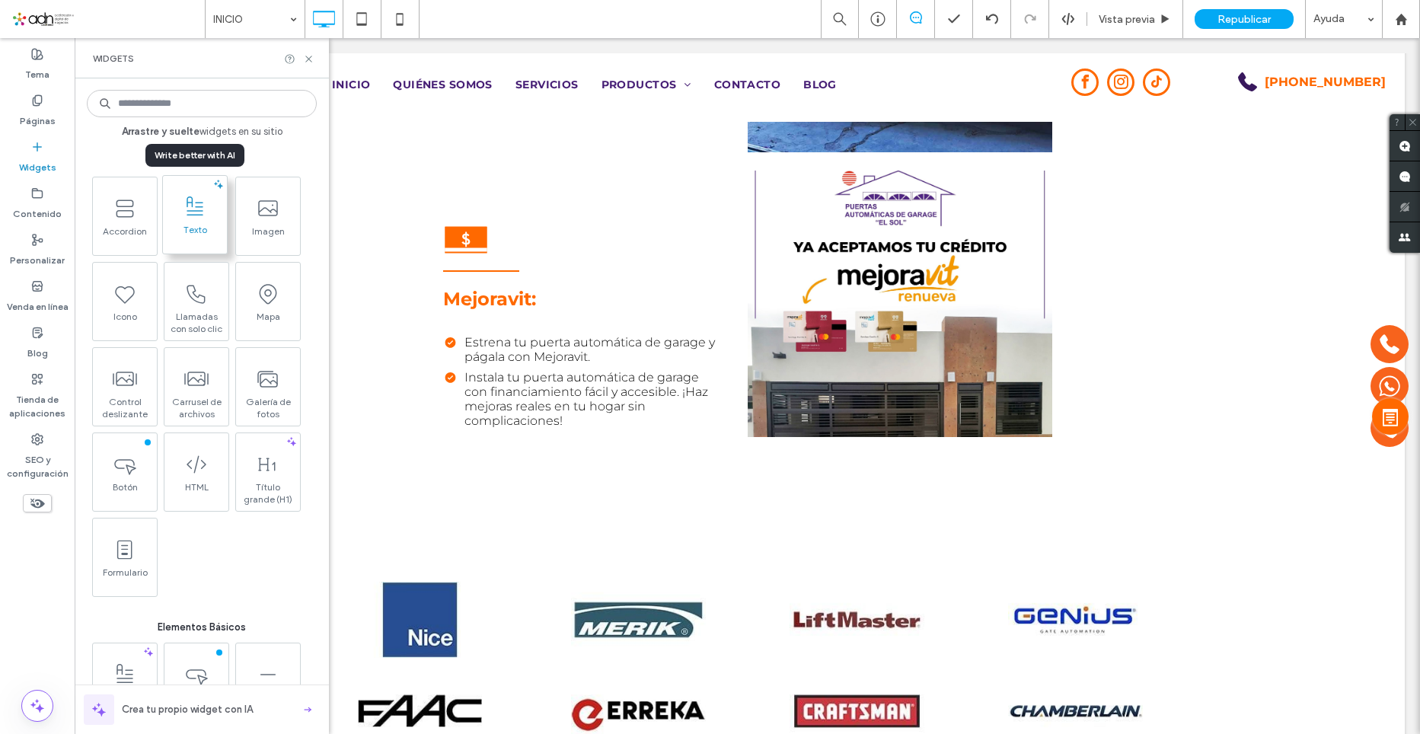
click at [196, 230] on span "Texto" at bounding box center [195, 234] width 64 height 21
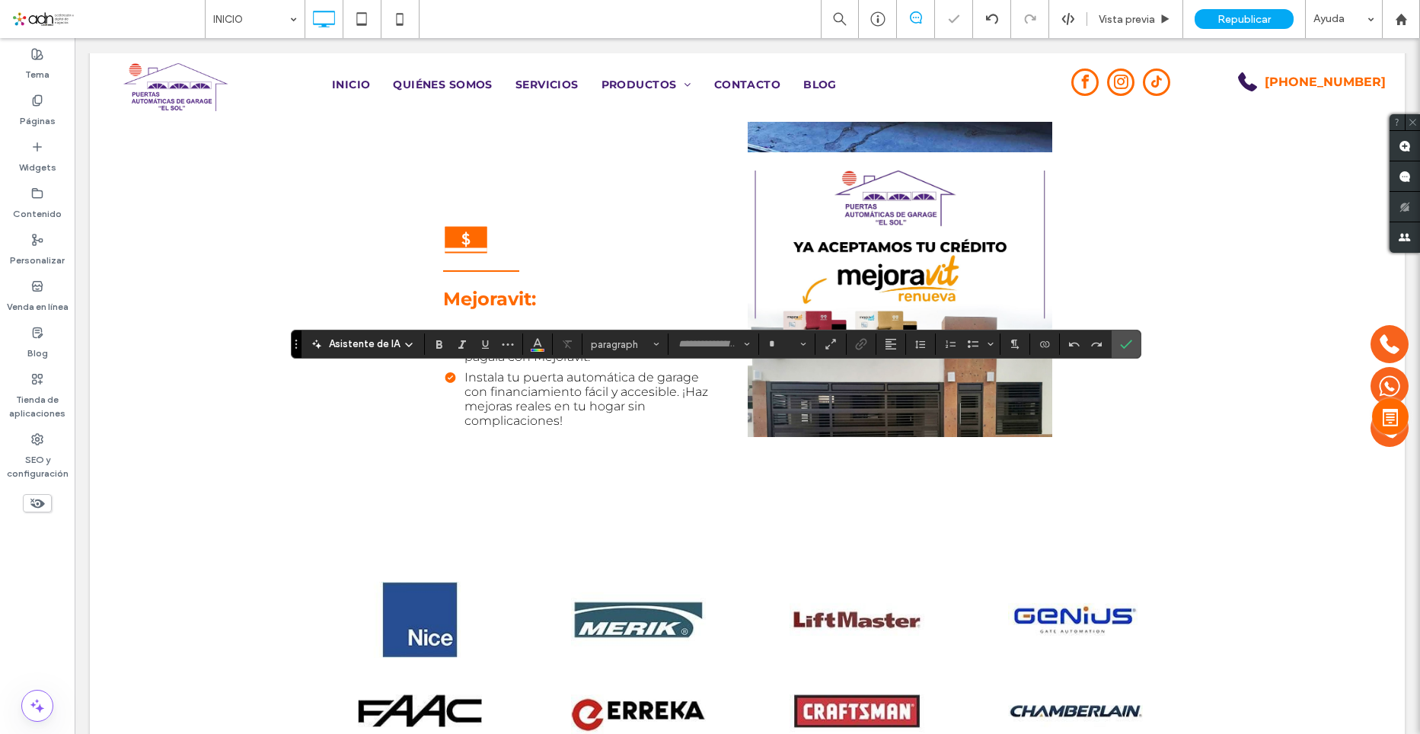
type input "**********"
type input "**"
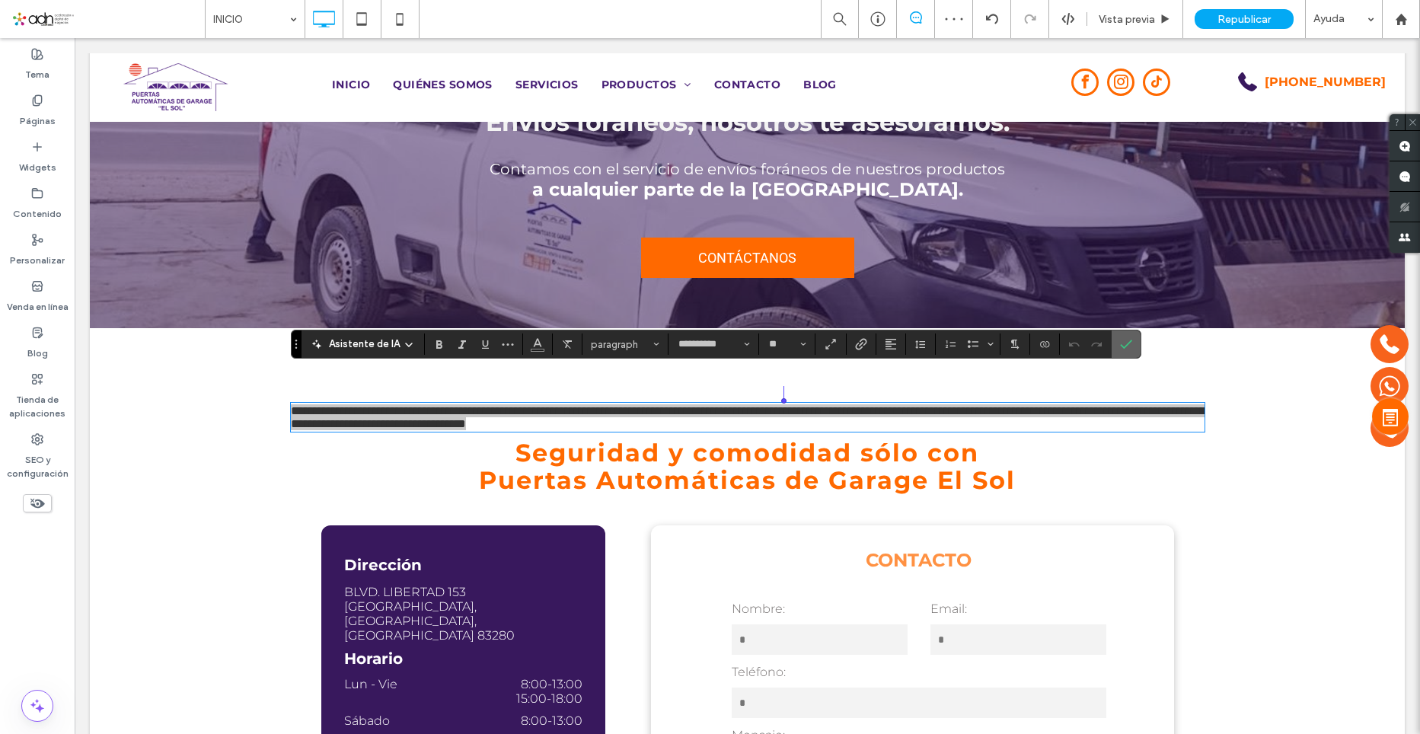
click at [1127, 347] on icon "Confirmar" at bounding box center [1126, 344] width 12 height 12
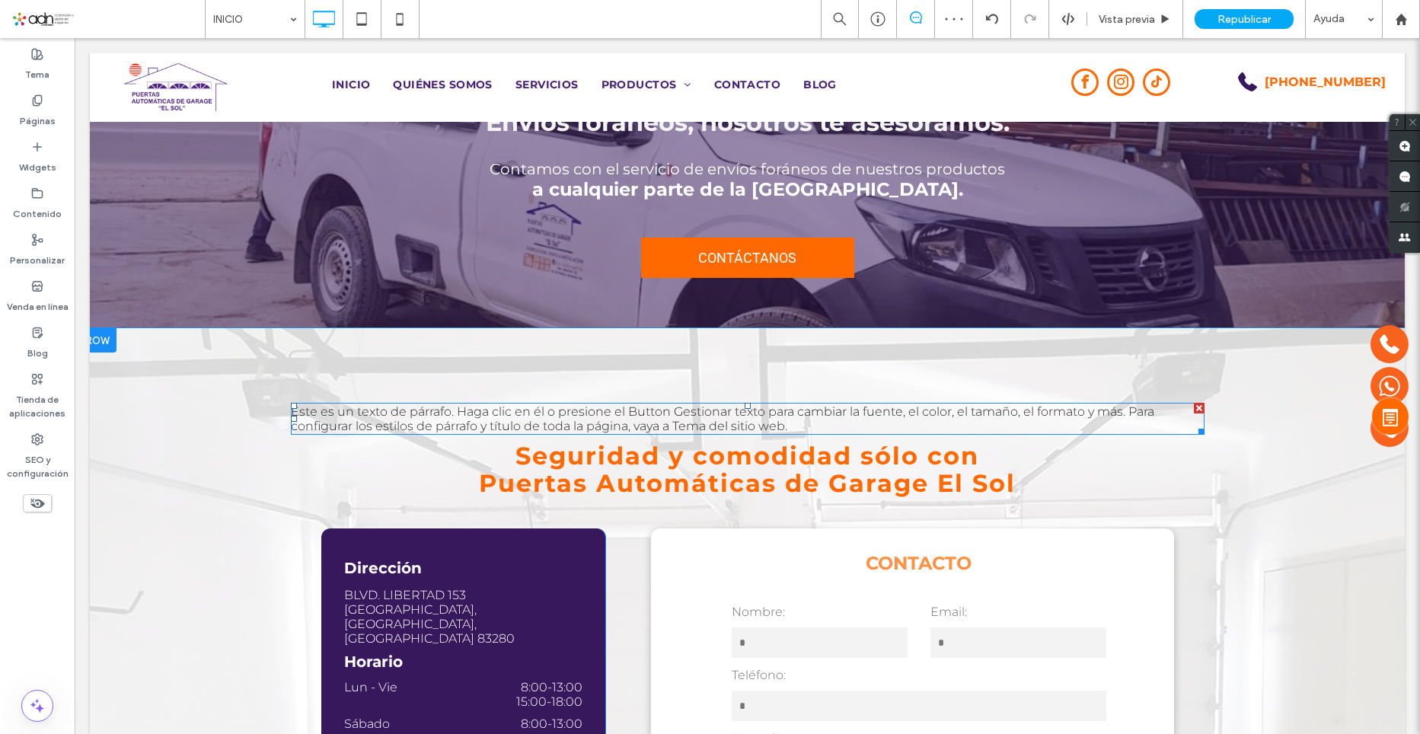
click at [1066, 404] on span "Este es un texto de párrafo. Haga clic en él o presione el Button Gestionar tex…" at bounding box center [722, 418] width 863 height 29
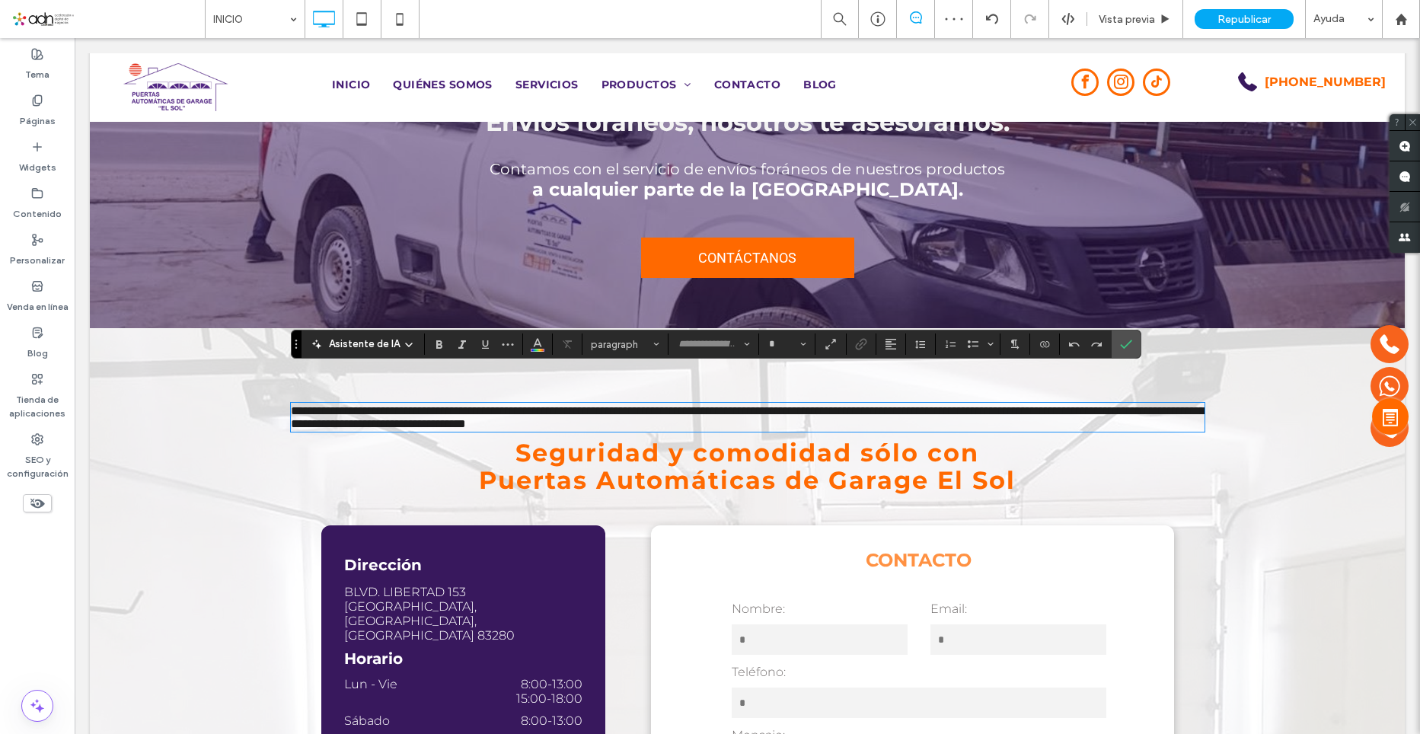
type input "**********"
type input "**"
click at [1120, 347] on icon "Confirmar" at bounding box center [1126, 344] width 12 height 12
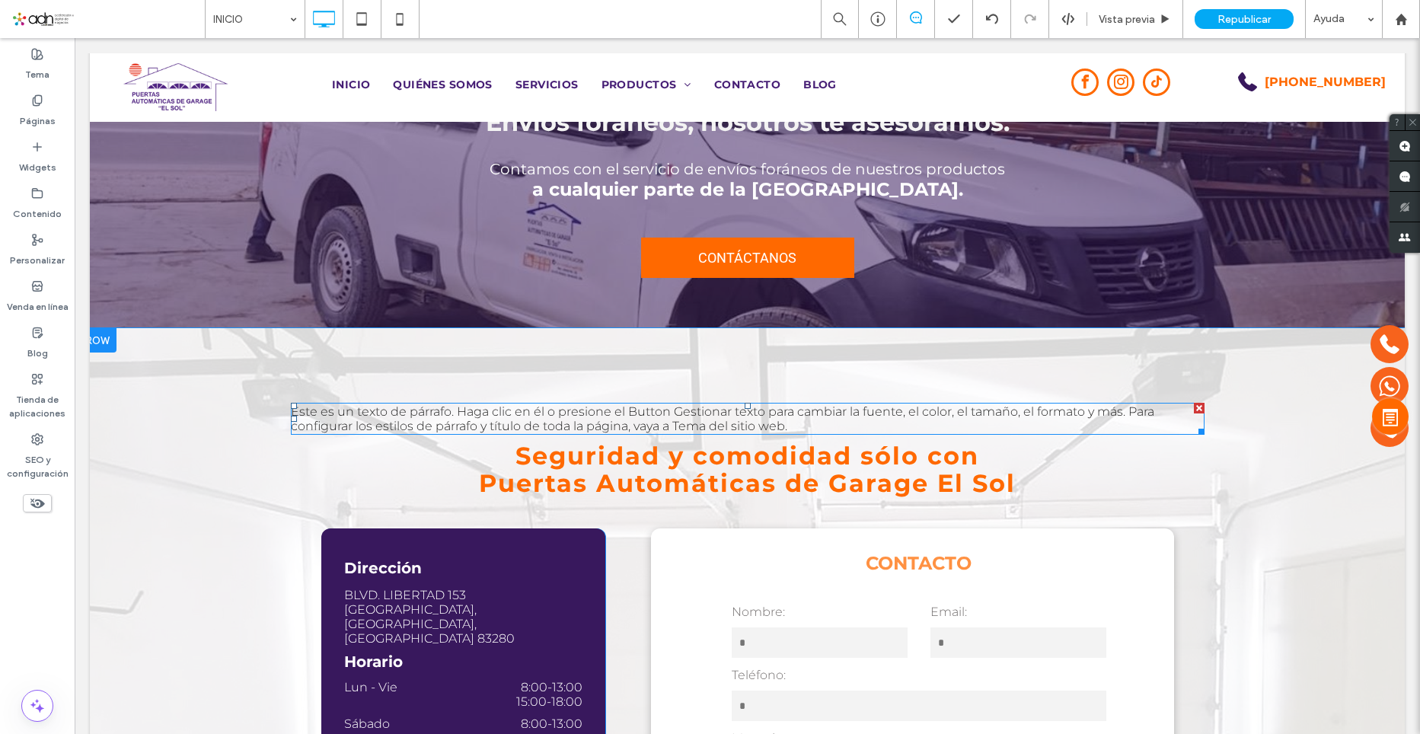
click at [1194, 403] on div at bounding box center [1199, 408] width 11 height 11
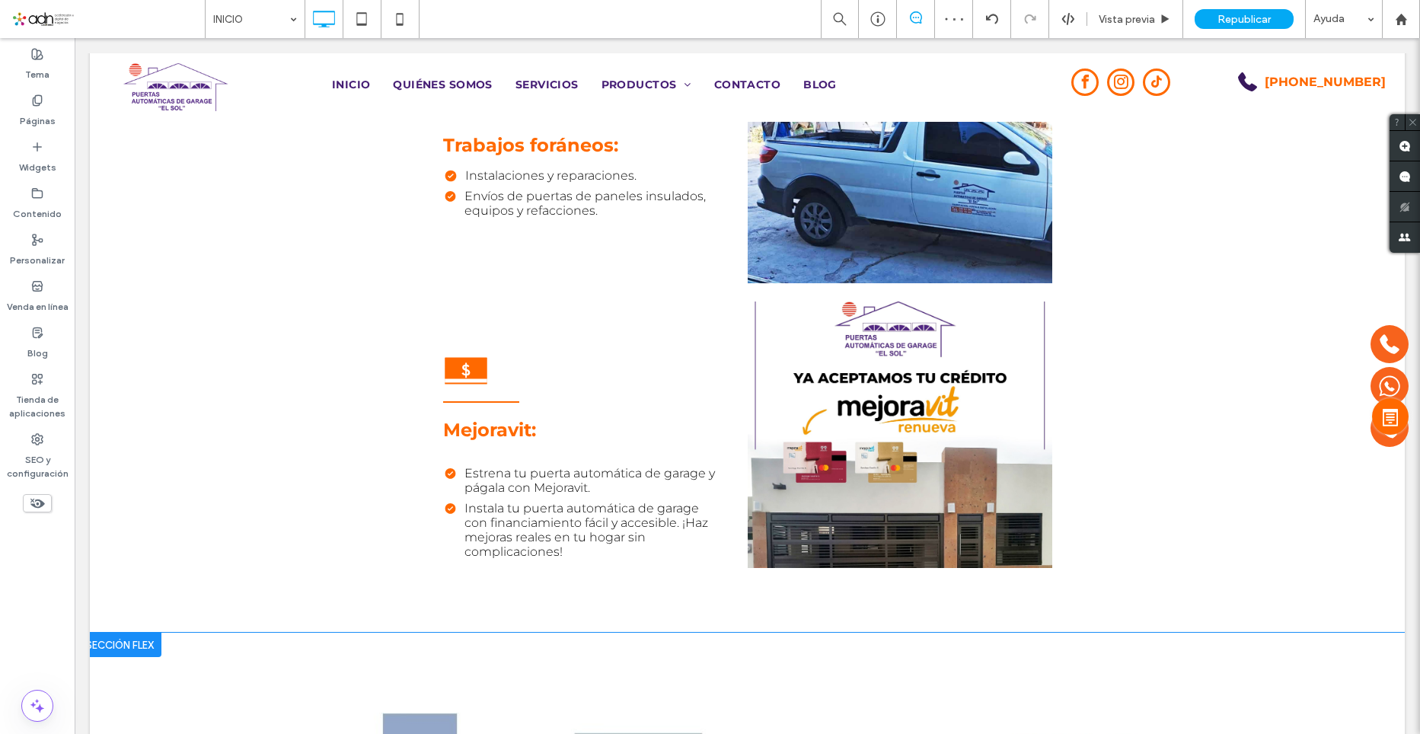
scroll to position [3824, 0]
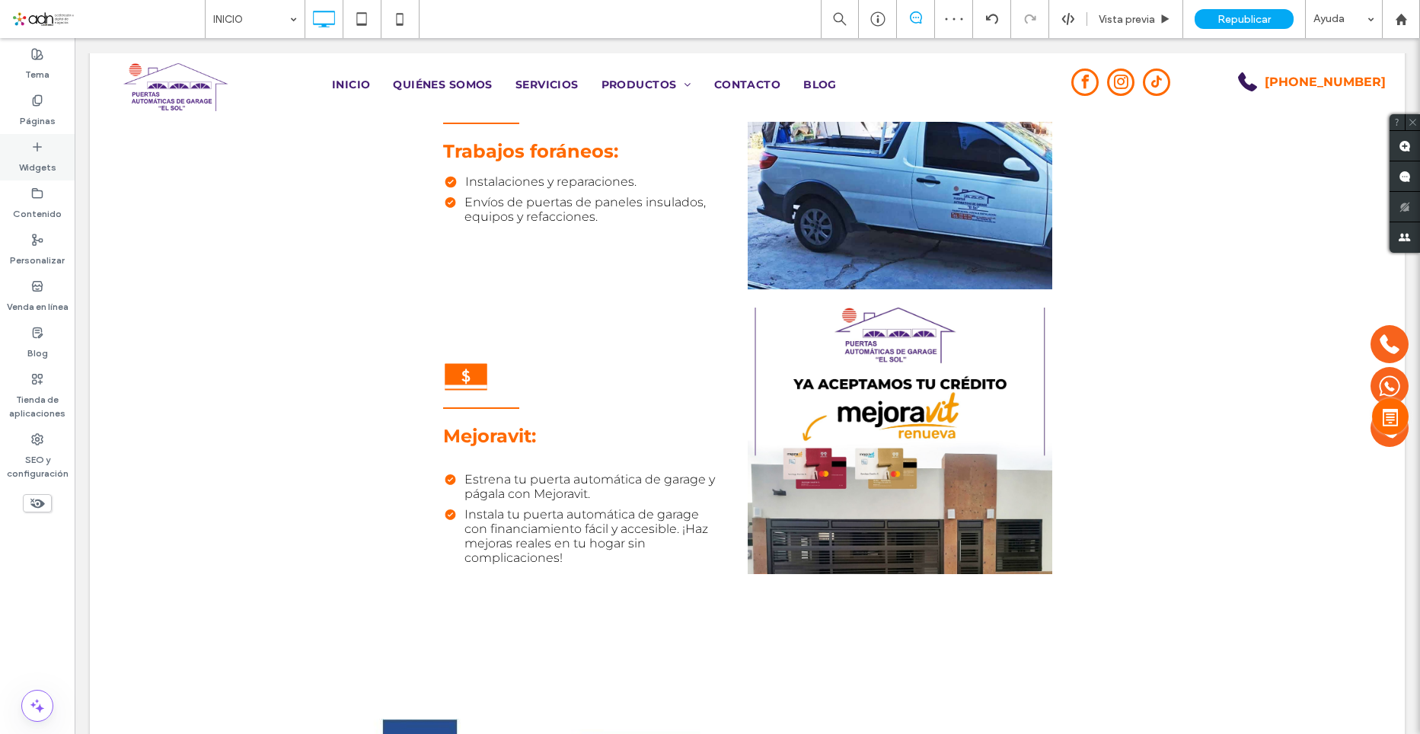
drag, startPoint x: 42, startPoint y: 174, endPoint x: 294, endPoint y: 258, distance: 265.6
click at [42, 174] on div "Widgets" at bounding box center [37, 157] width 75 height 46
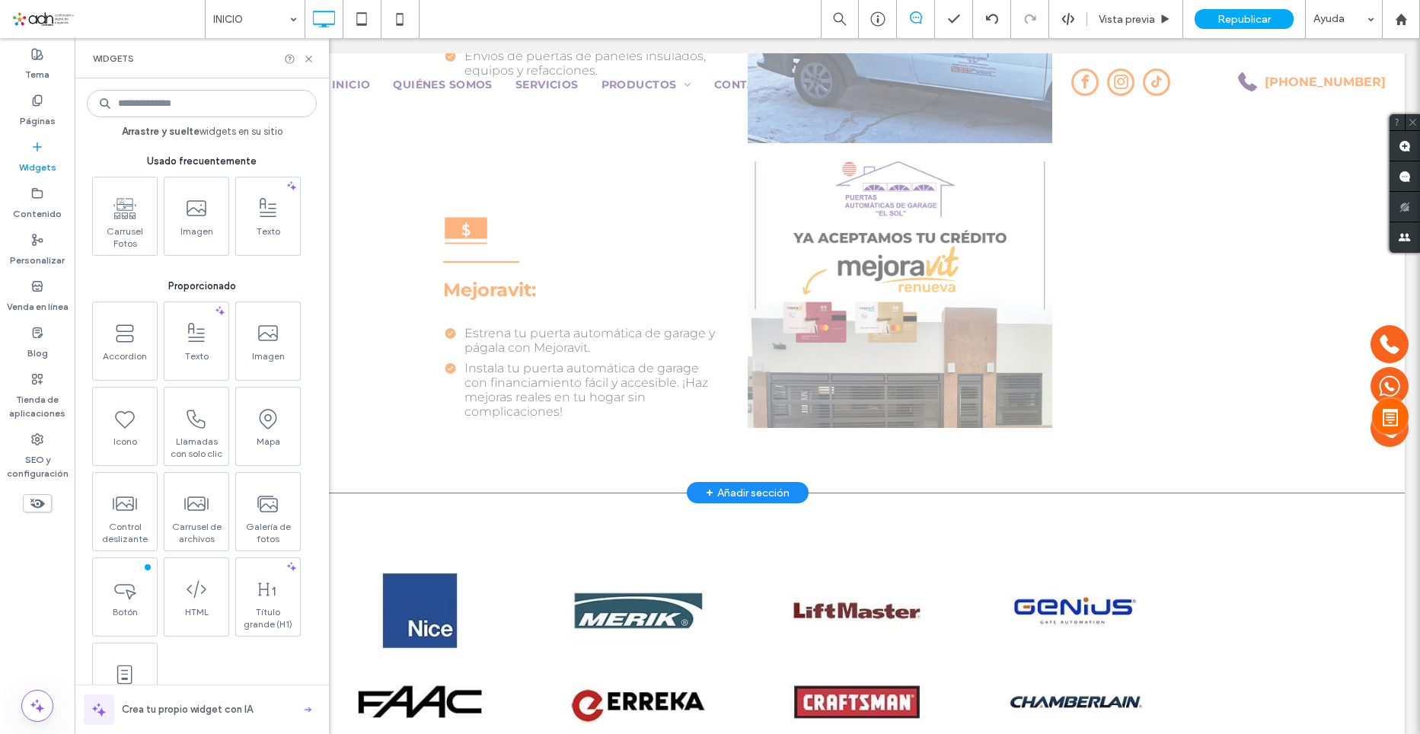
scroll to position [3976, 0]
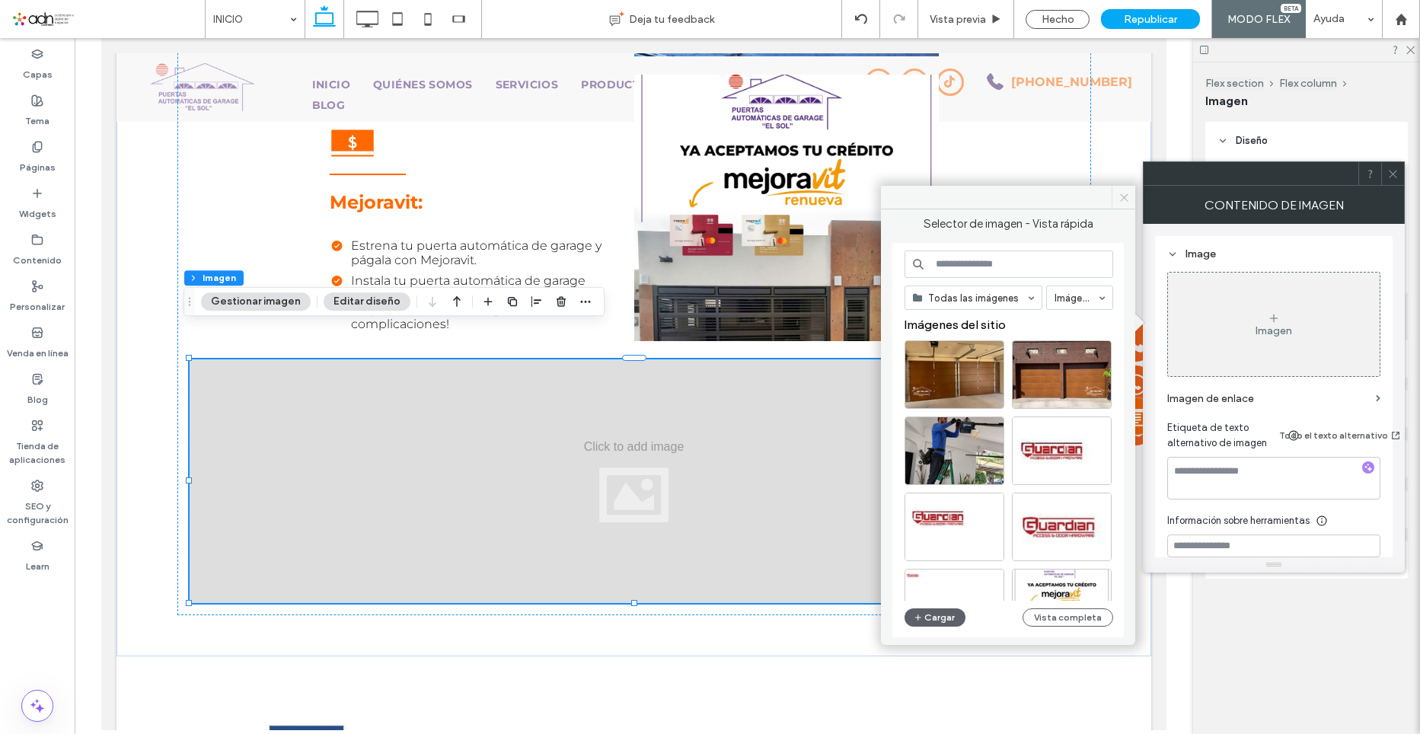
click at [1125, 203] on span at bounding box center [1124, 197] width 24 height 23
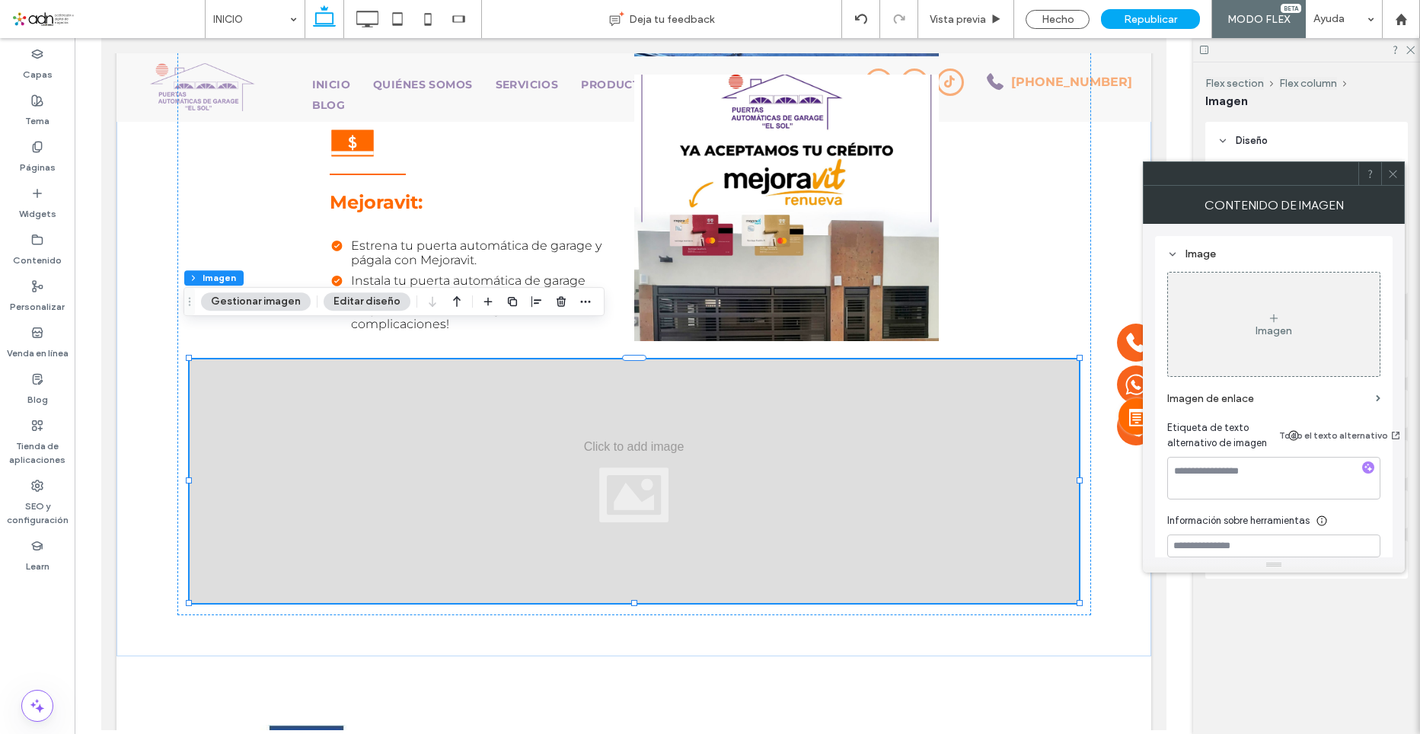
click at [1391, 175] on icon at bounding box center [1392, 173] width 11 height 11
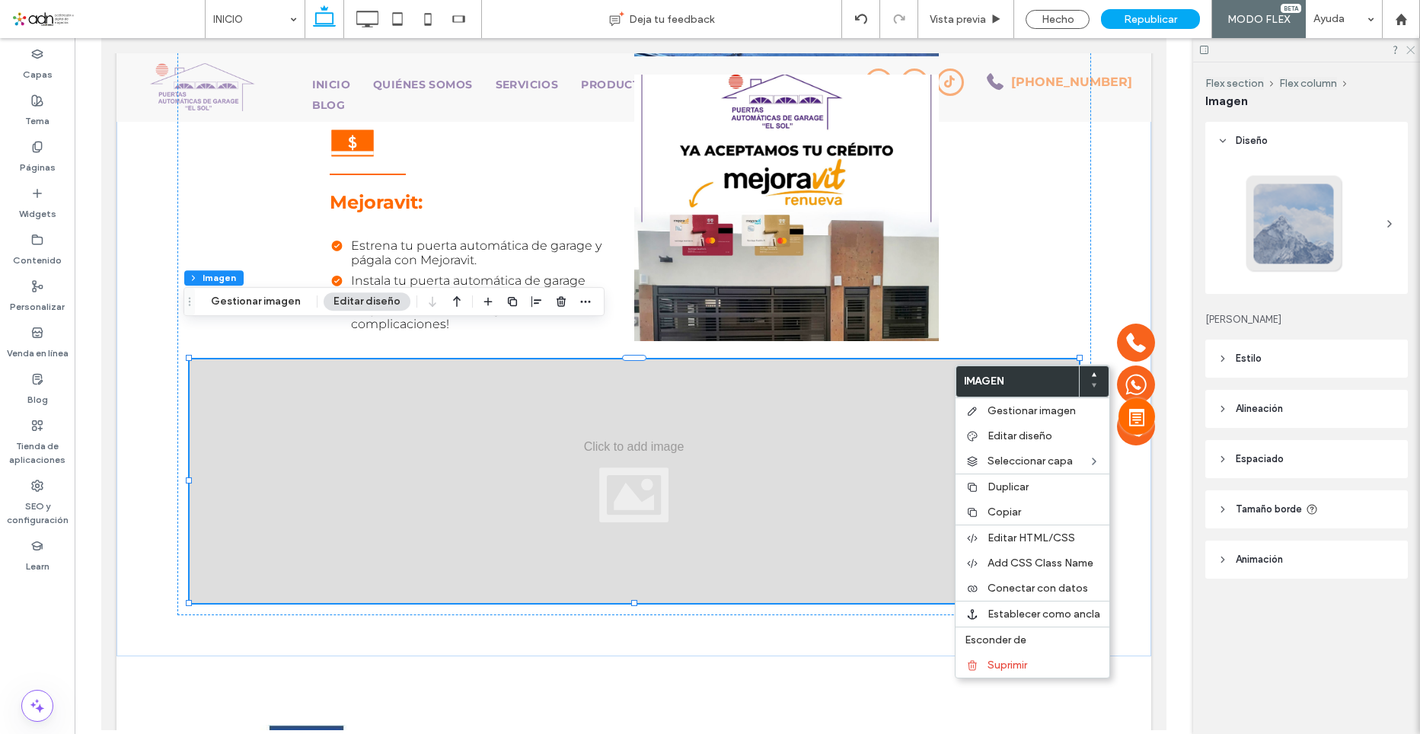
click at [1410, 48] on icon at bounding box center [1410, 49] width 10 height 10
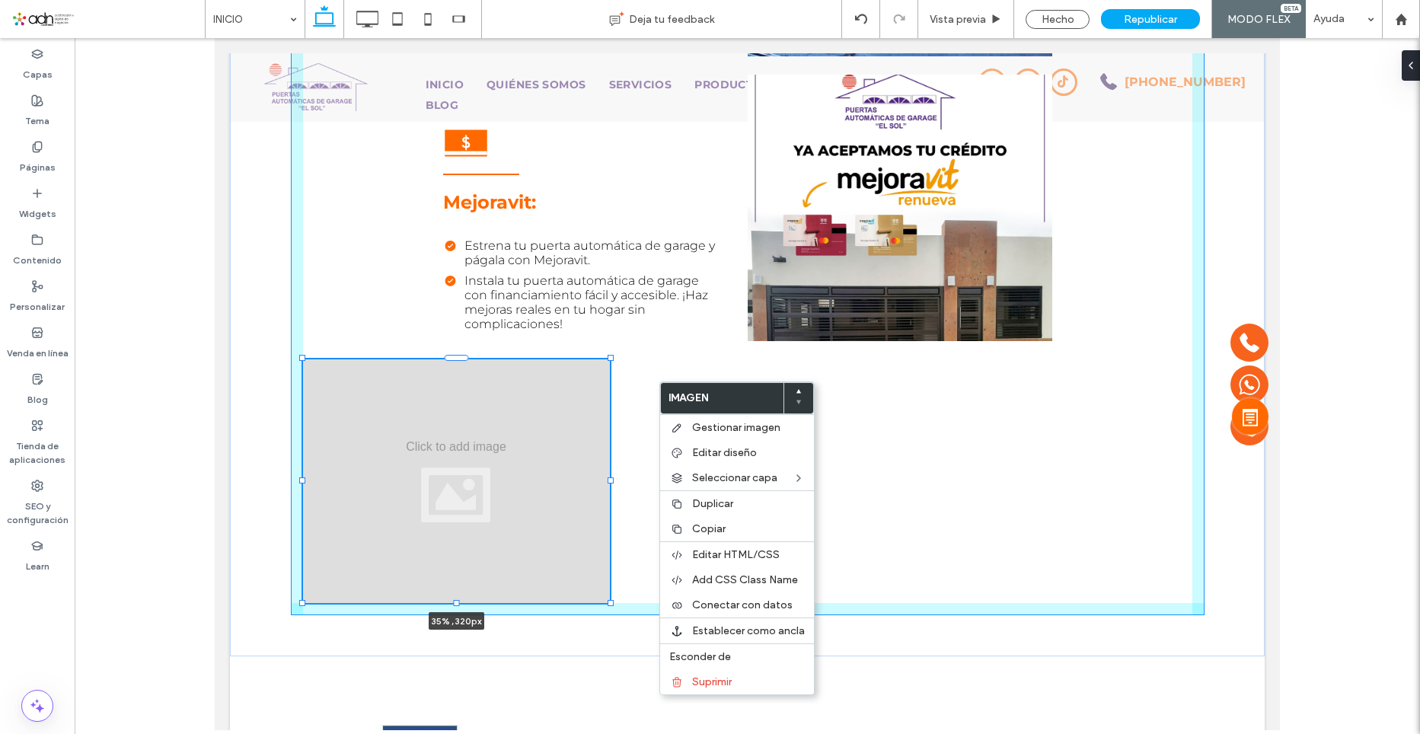
drag, startPoint x: 1185, startPoint y: 451, endPoint x: 627, endPoint y: 411, distance: 559.5
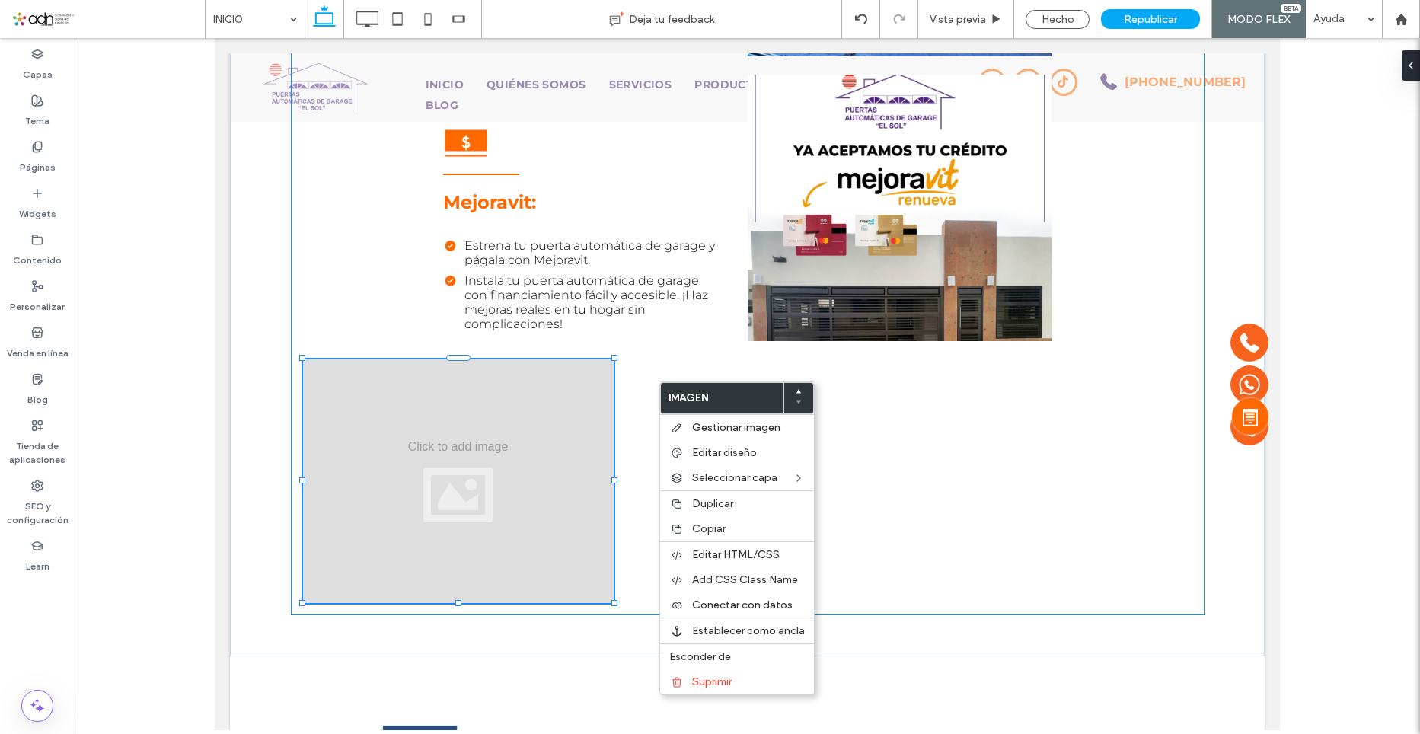
type input "**"
type input "****"
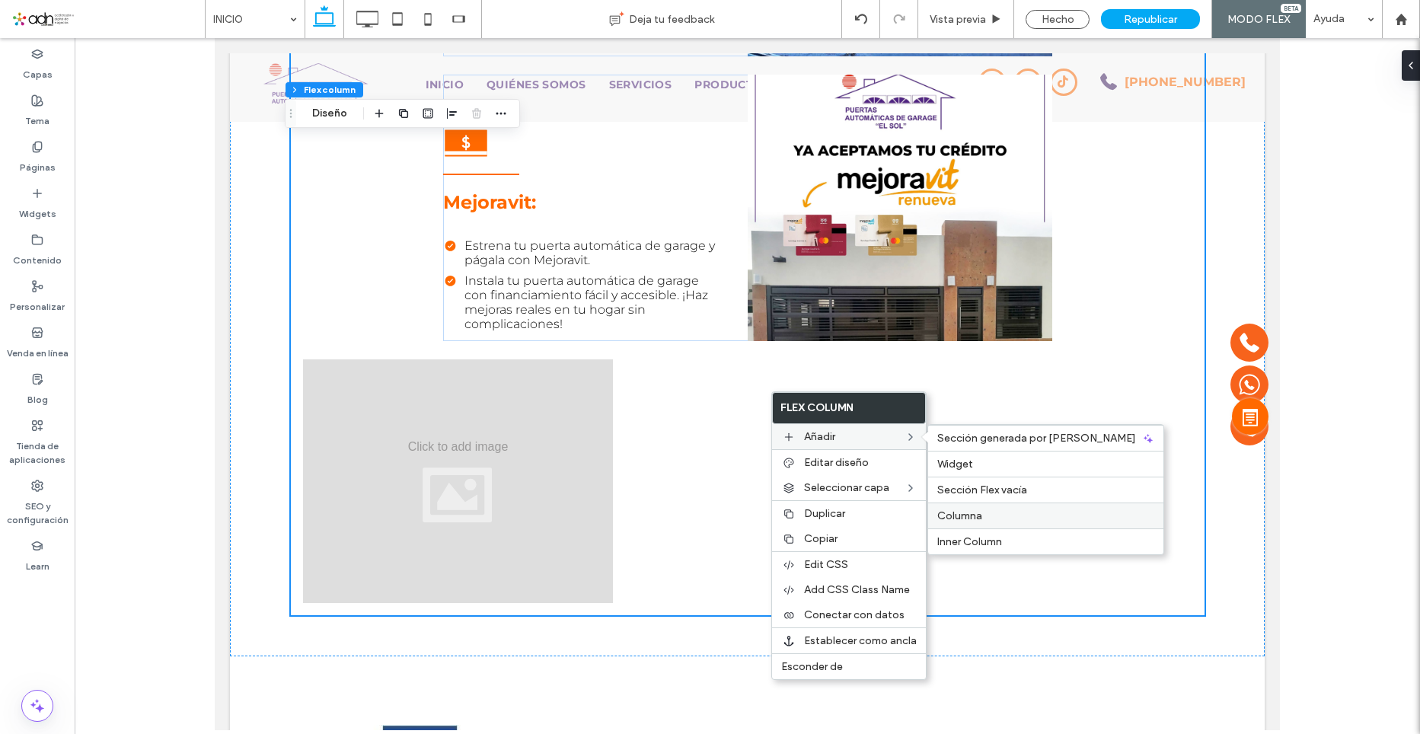
click at [984, 515] on label "Columna" at bounding box center [1045, 515] width 217 height 13
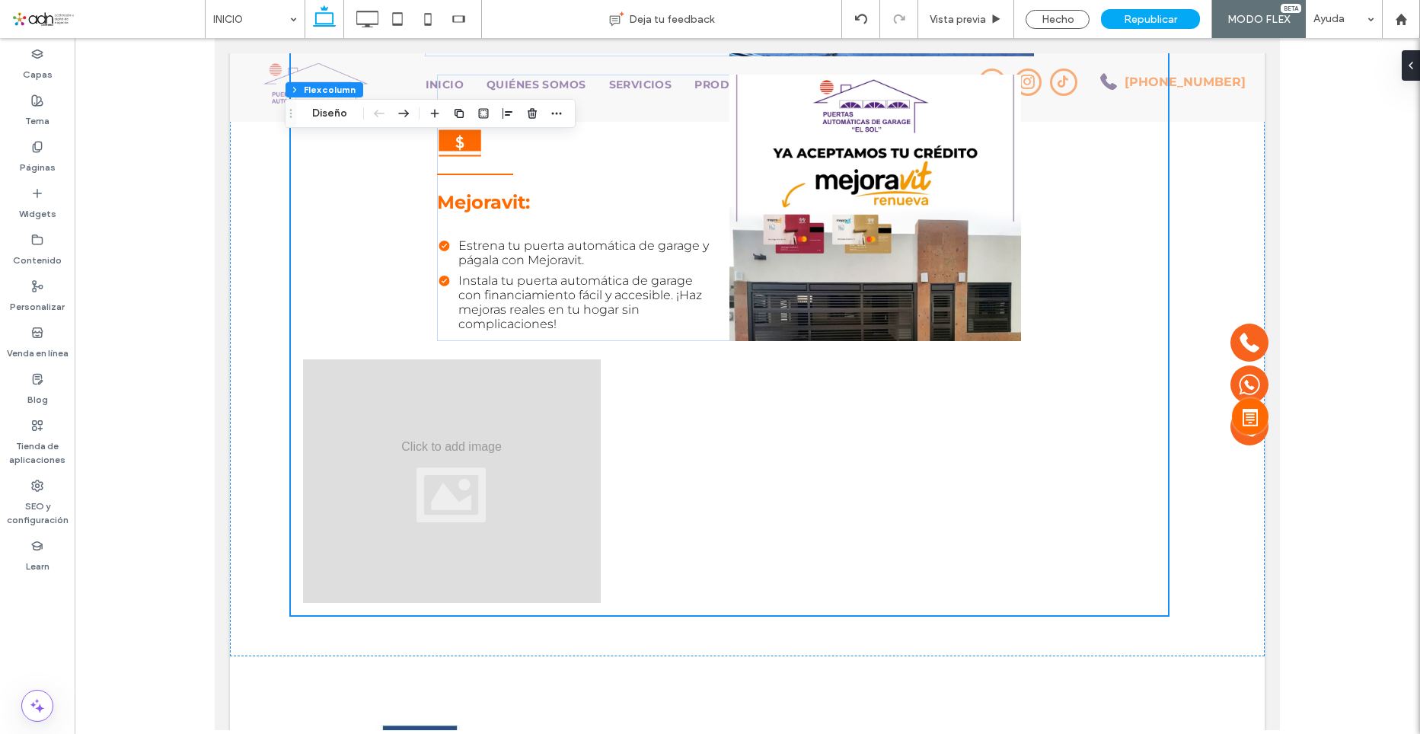
type input "**"
type input "***"
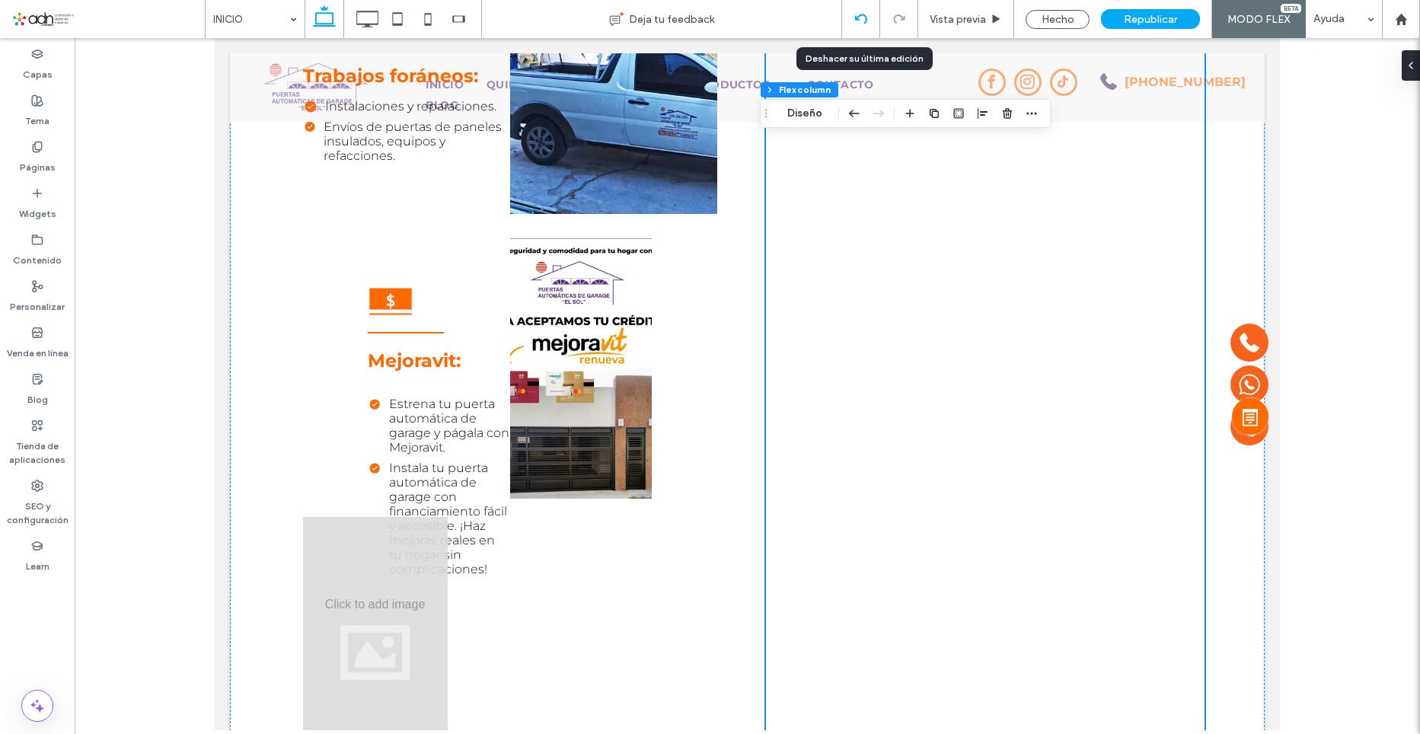
click at [873, 18] on div at bounding box center [860, 19] width 37 height 12
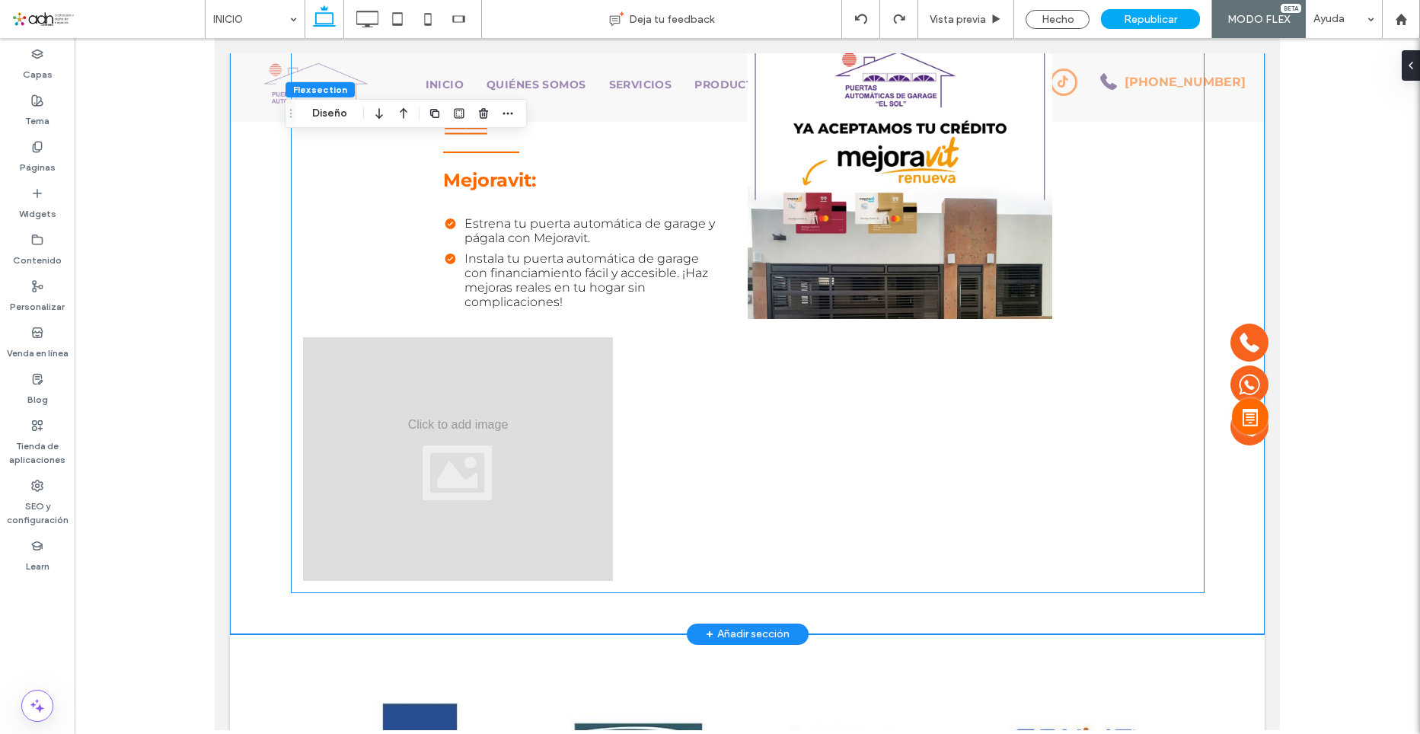
scroll to position [3846, 0]
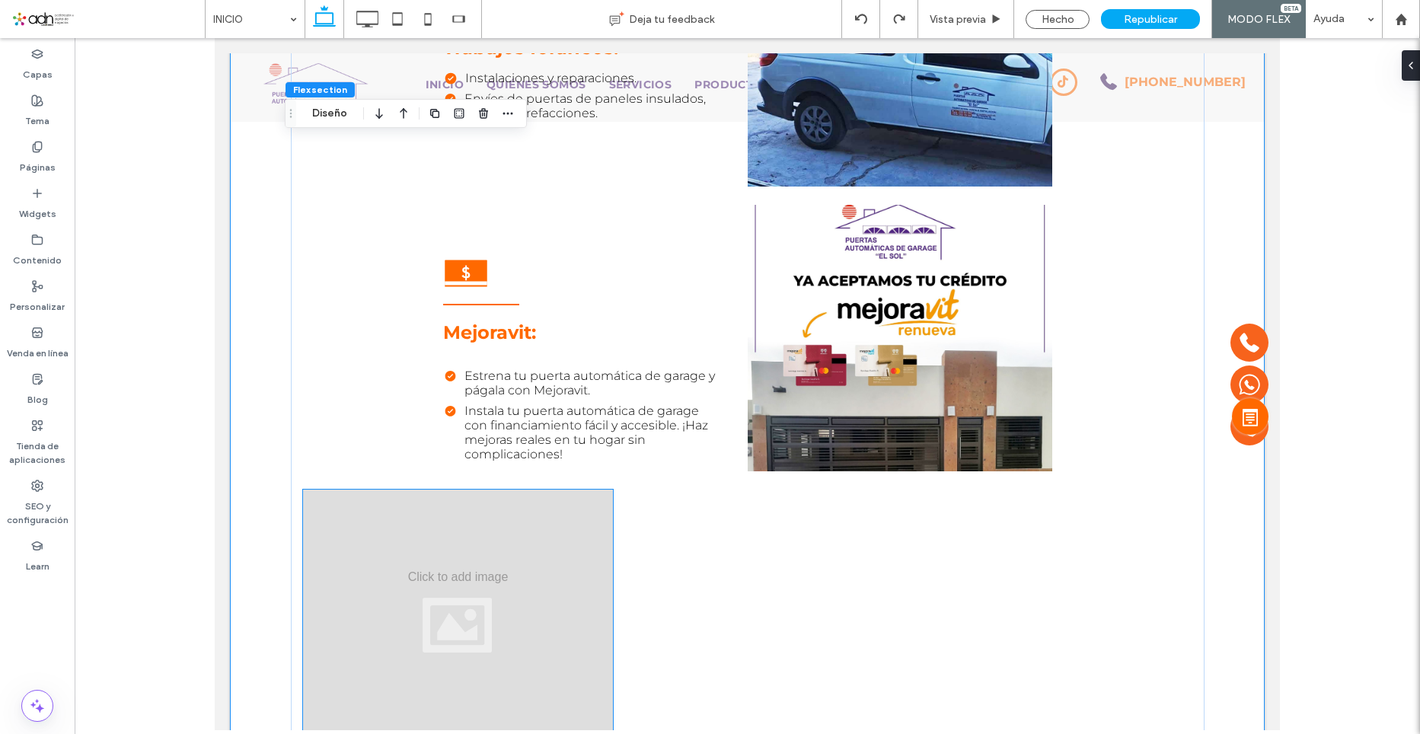
click at [584, 527] on div at bounding box center [458, 612] width 311 height 244
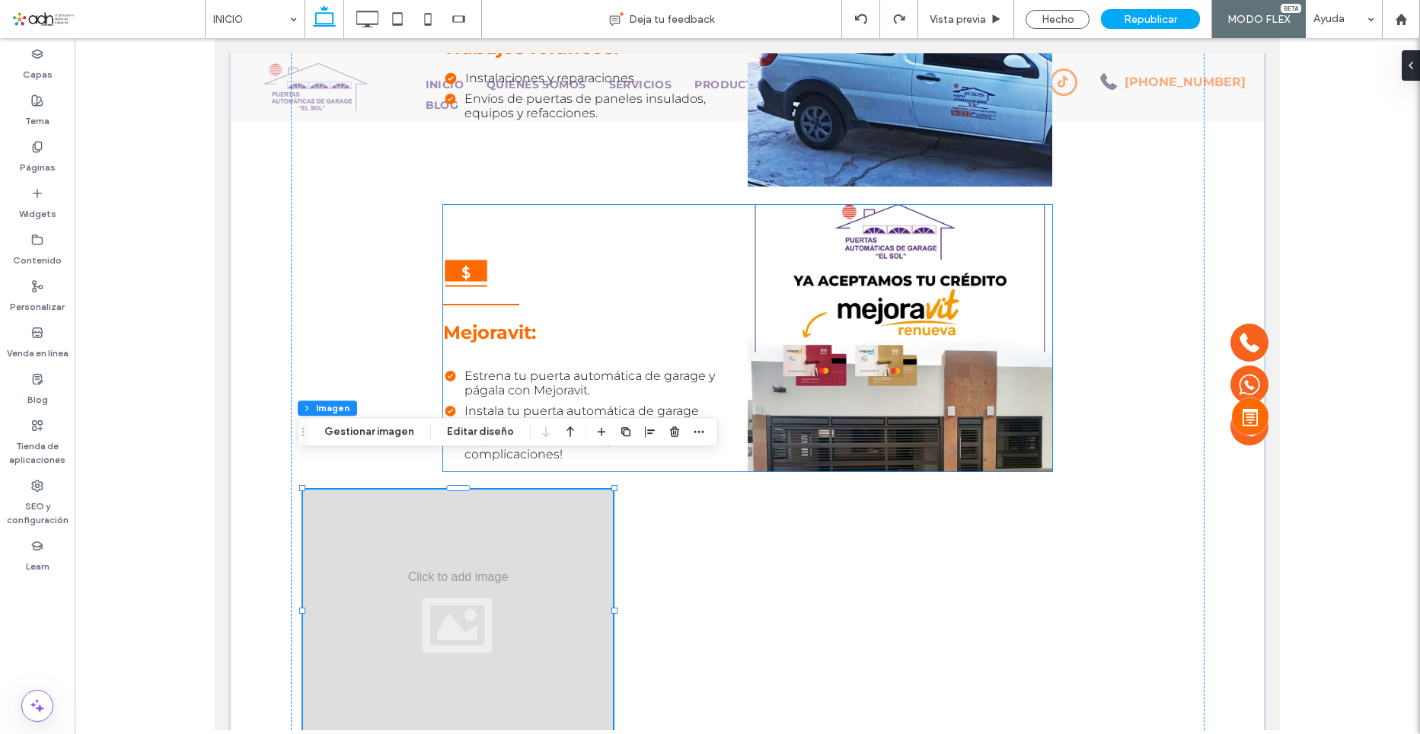
click at [739, 333] on div "Mejoravit: Estrena tu puerta automática de garage y págala con Mejoravit. Insta…" at bounding box center [747, 338] width 609 height 267
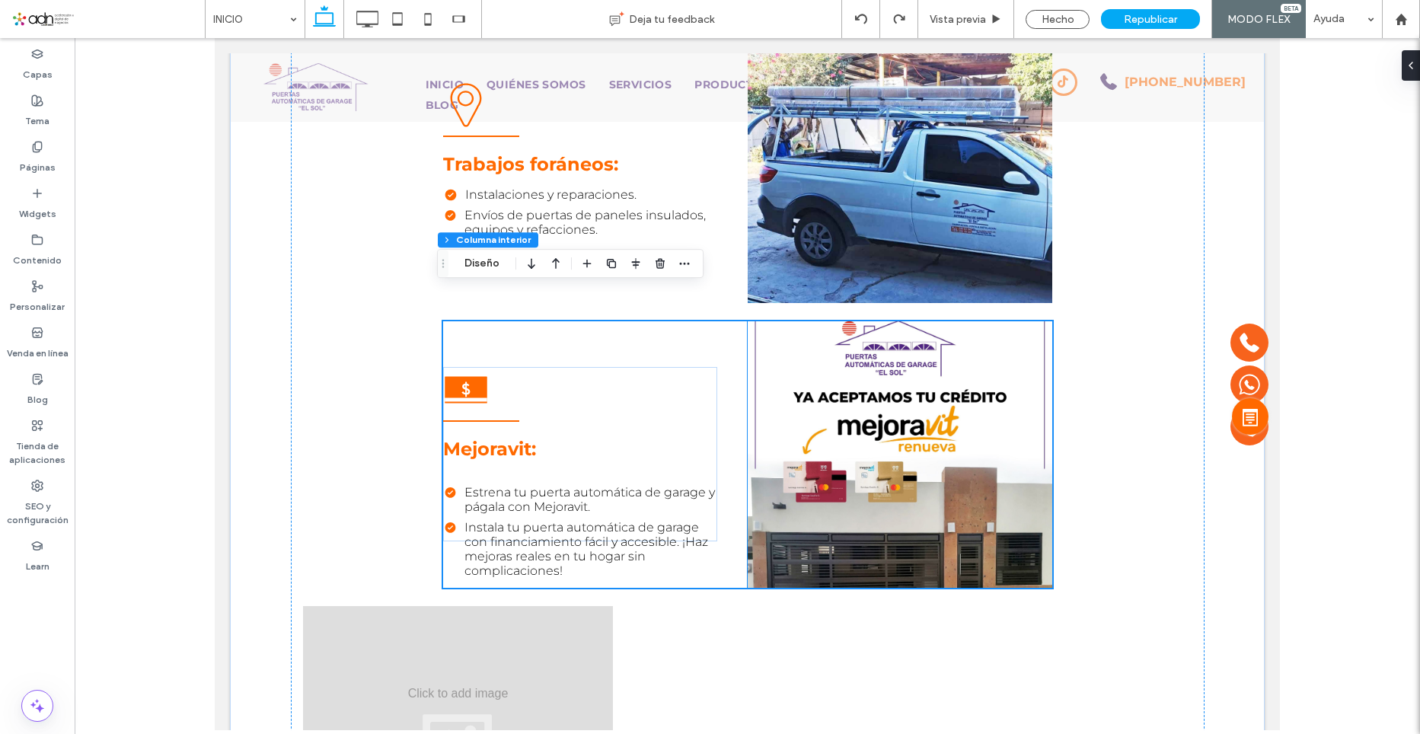
scroll to position [3542, 0]
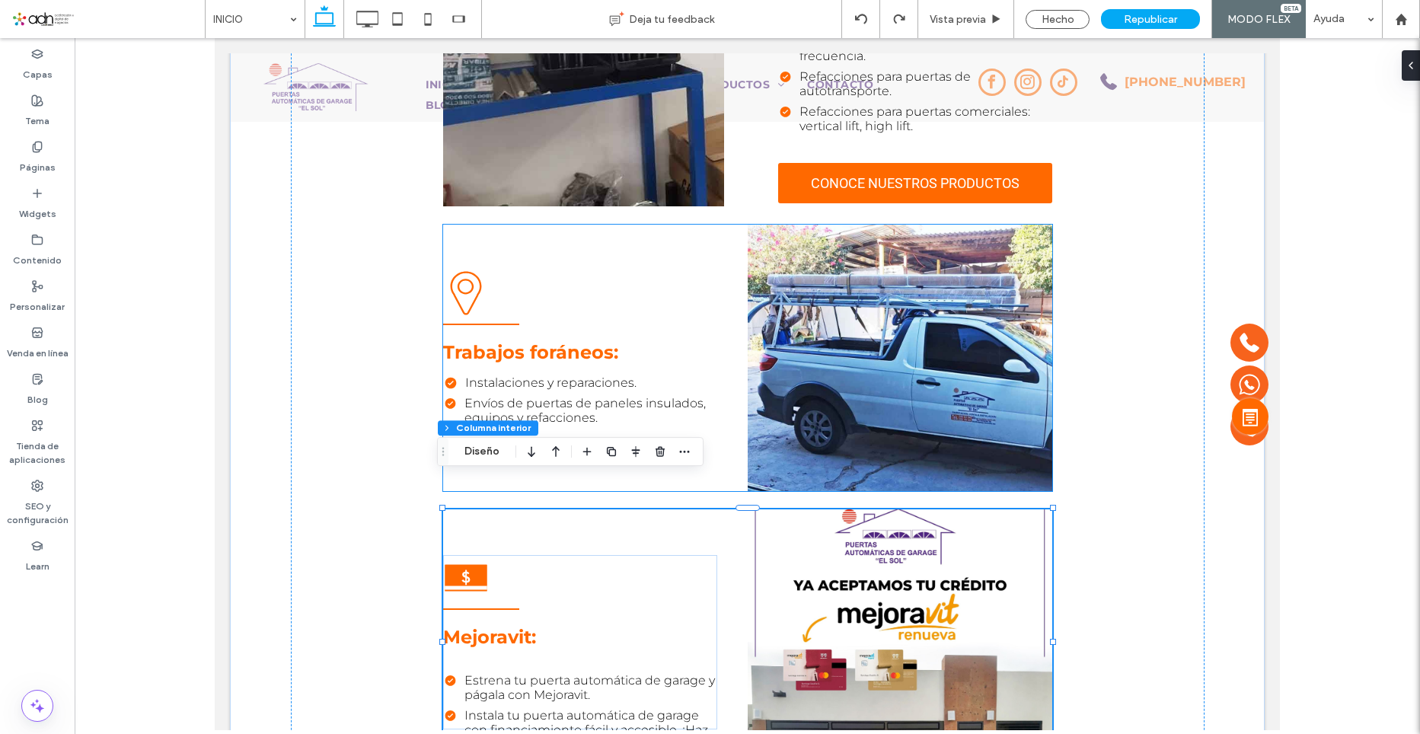
click at [600, 279] on div "Trabajos foráneos: Instalaciones y reparaciones. Envíos de puertas de paneles i…" at bounding box center [580, 357] width 274 height 174
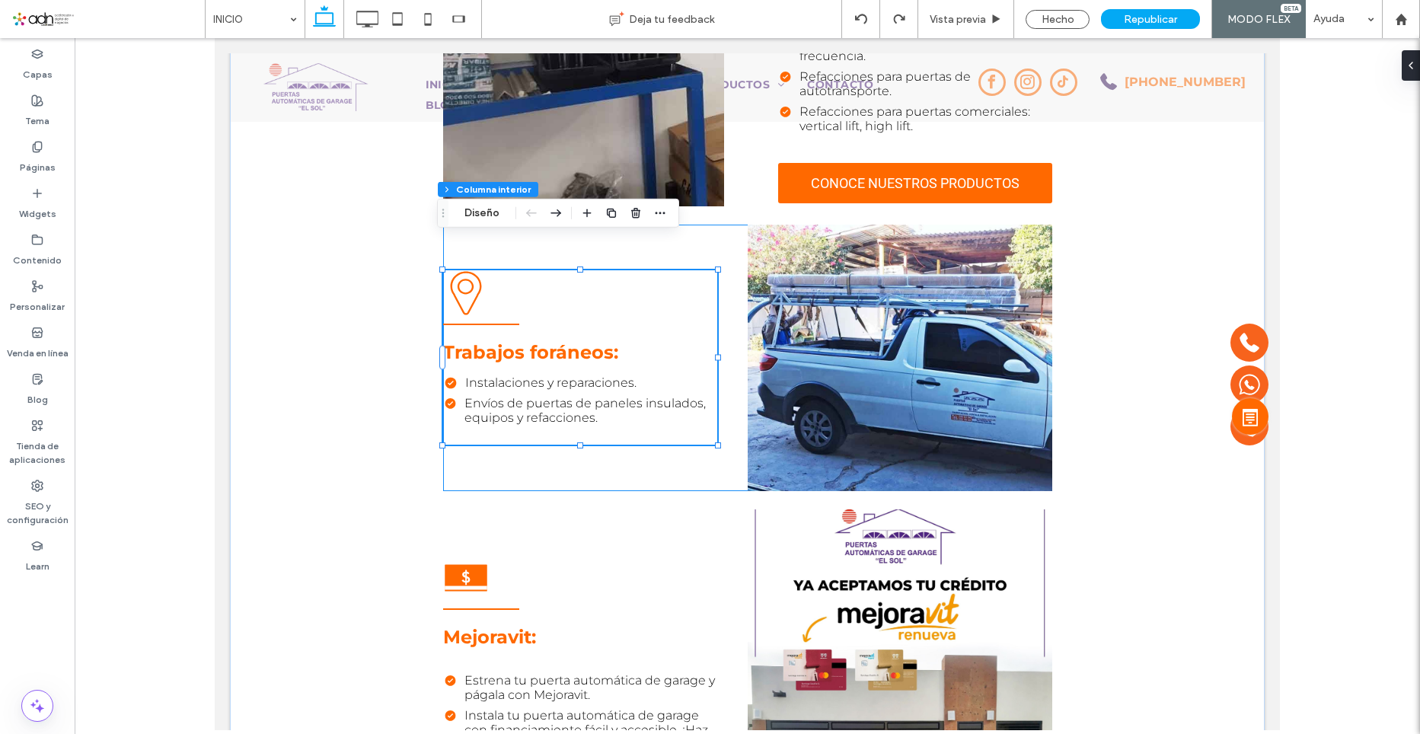
type input "**"
click at [826, 273] on img at bounding box center [900, 358] width 305 height 267
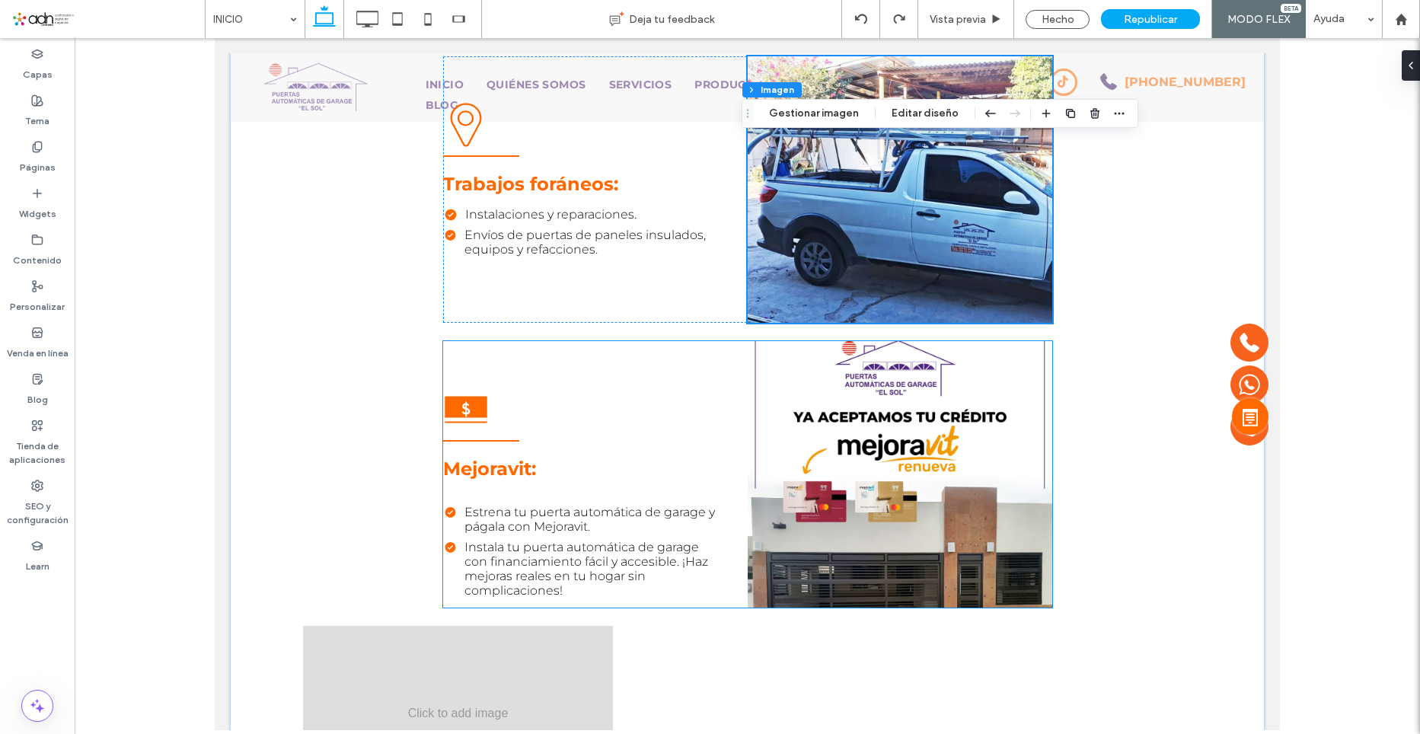
scroll to position [3770, 0]
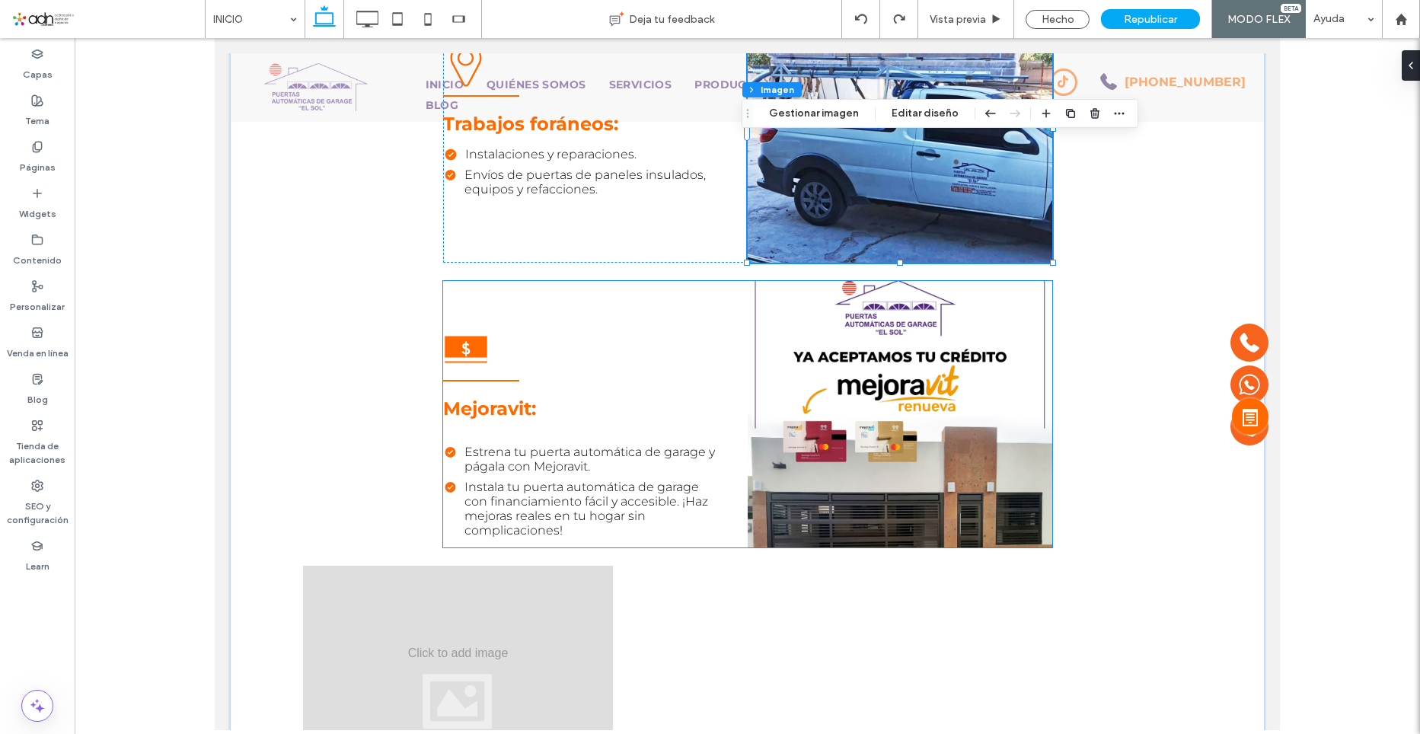
click at [748, 281] on img at bounding box center [900, 414] width 305 height 267
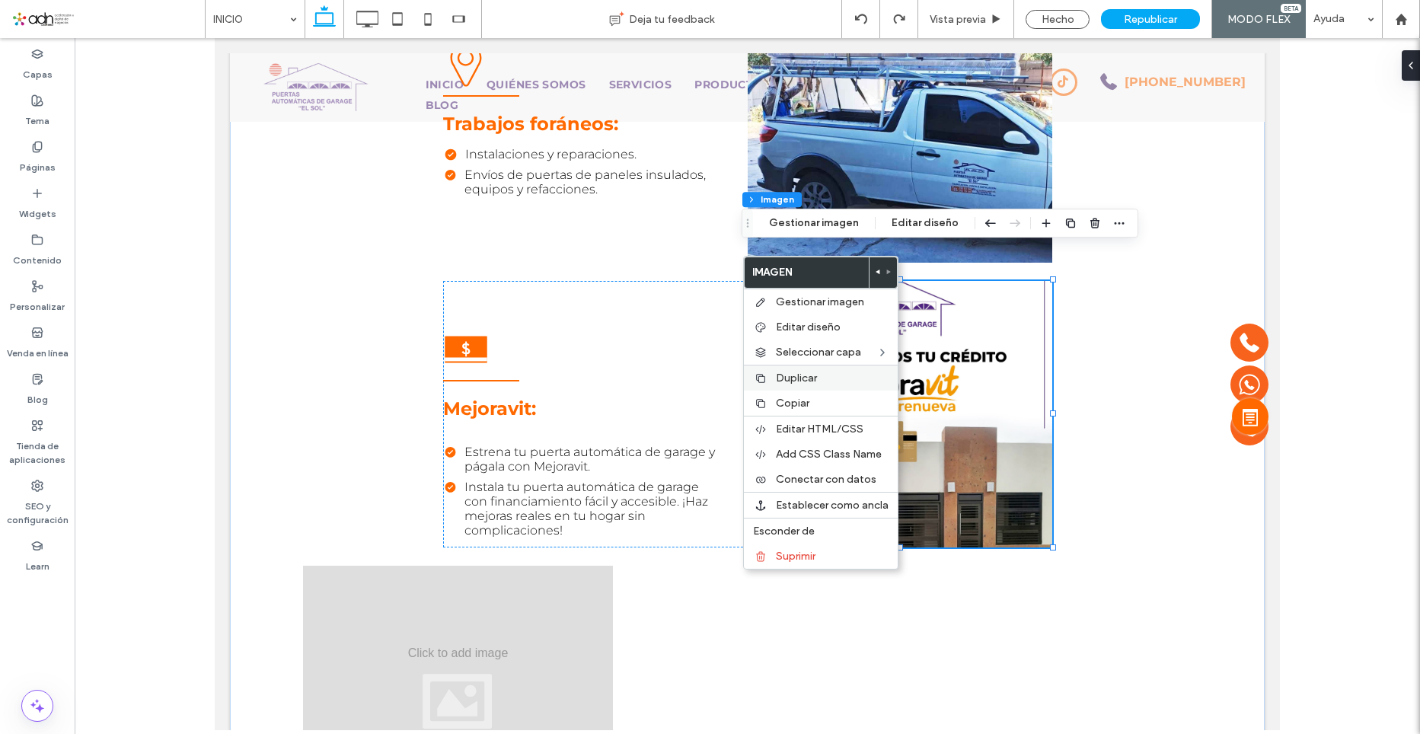
click at [800, 382] on span "Duplicar" at bounding box center [796, 378] width 41 height 13
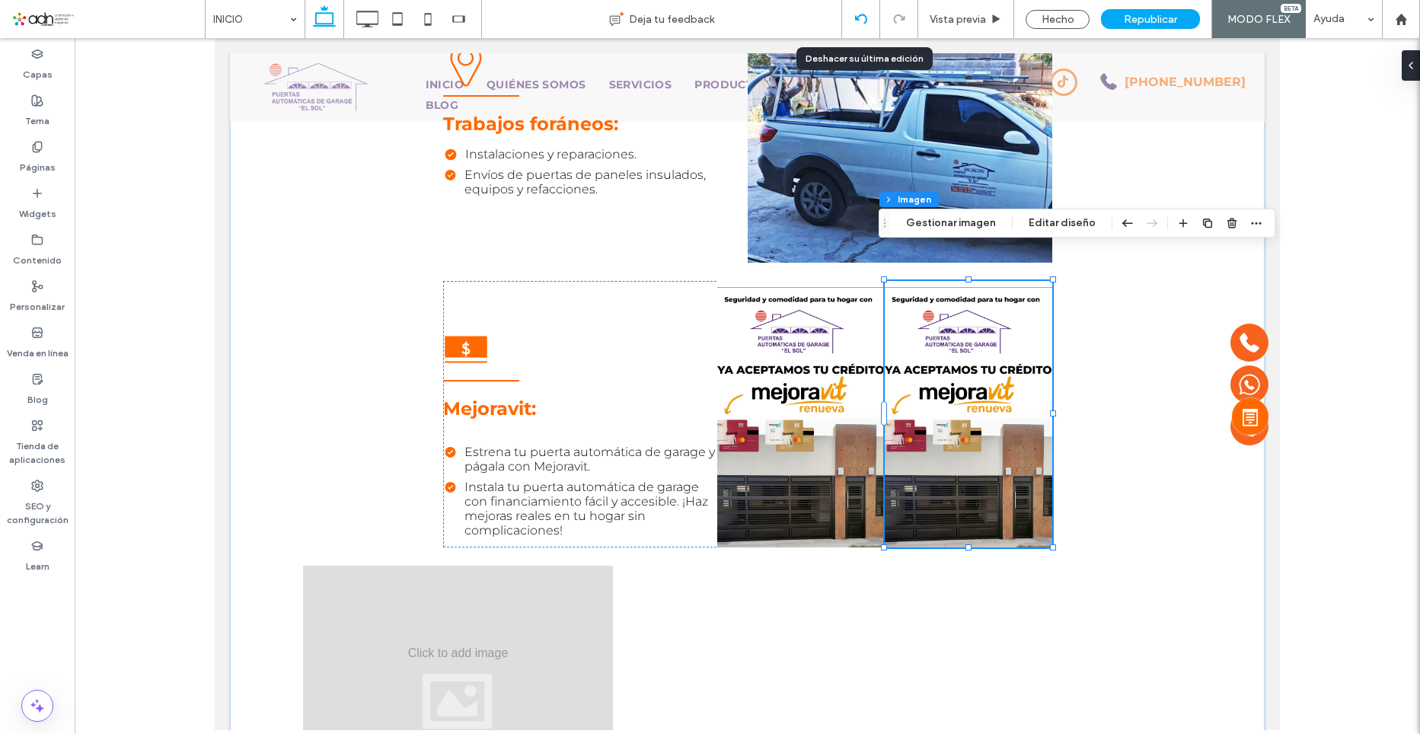
click at [860, 20] on icon at bounding box center [861, 19] width 12 height 12
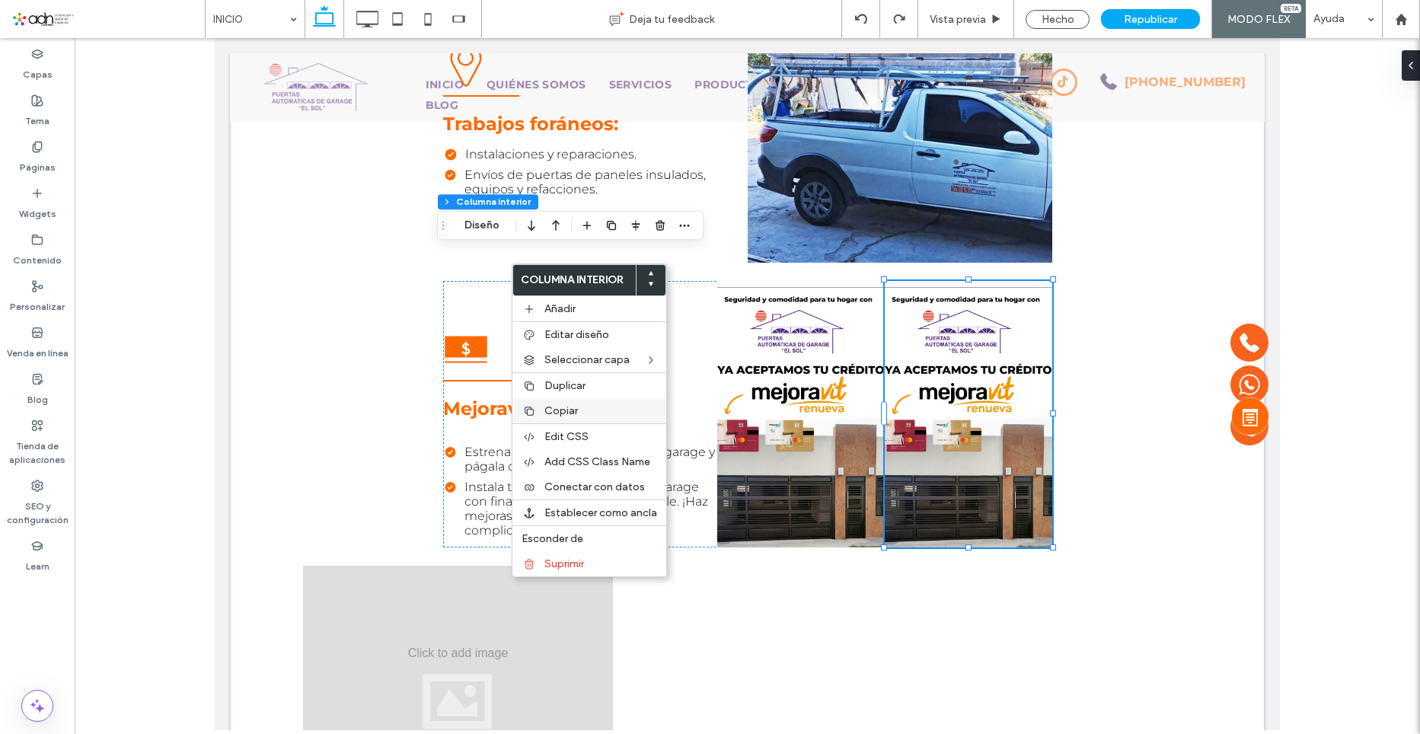
click at [585, 404] on div "Copiar" at bounding box center [589, 410] width 154 height 25
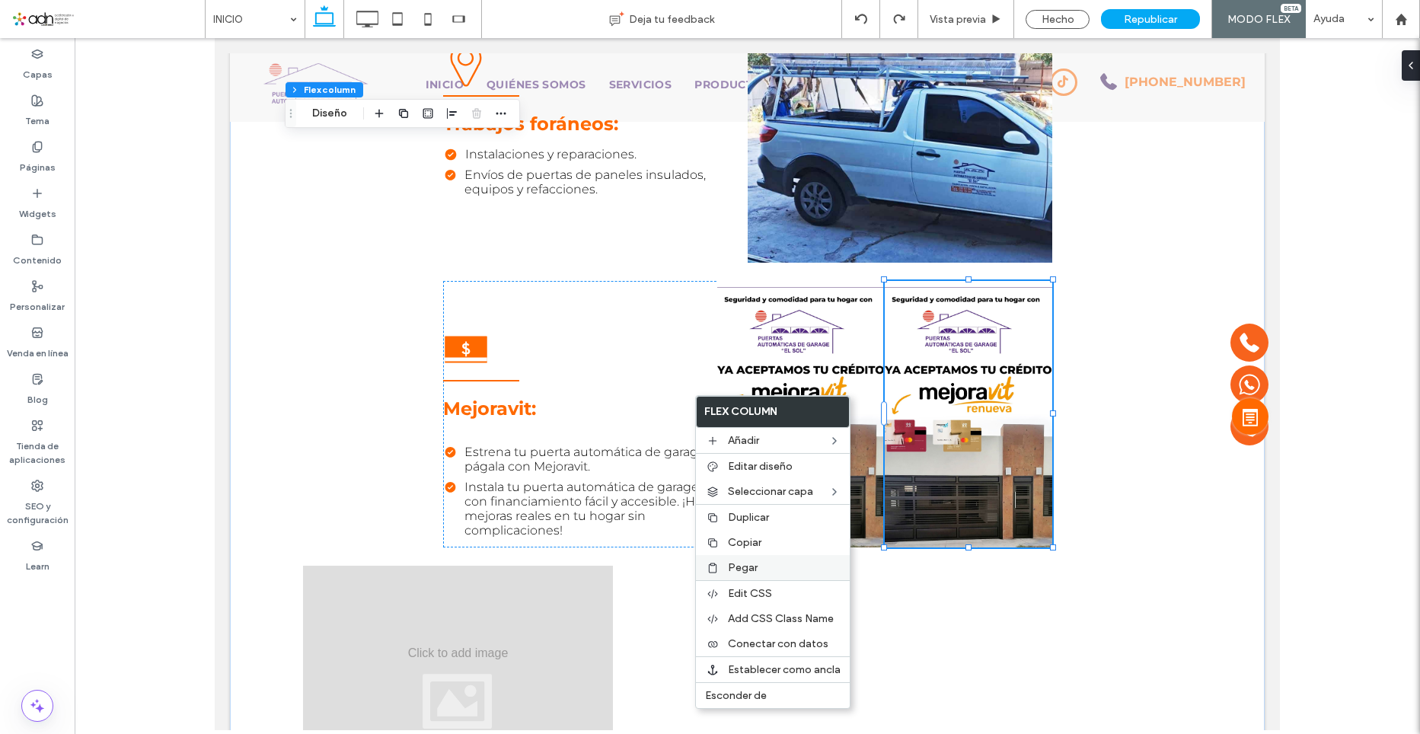
click at [742, 569] on span "Pegar" at bounding box center [743, 567] width 30 height 13
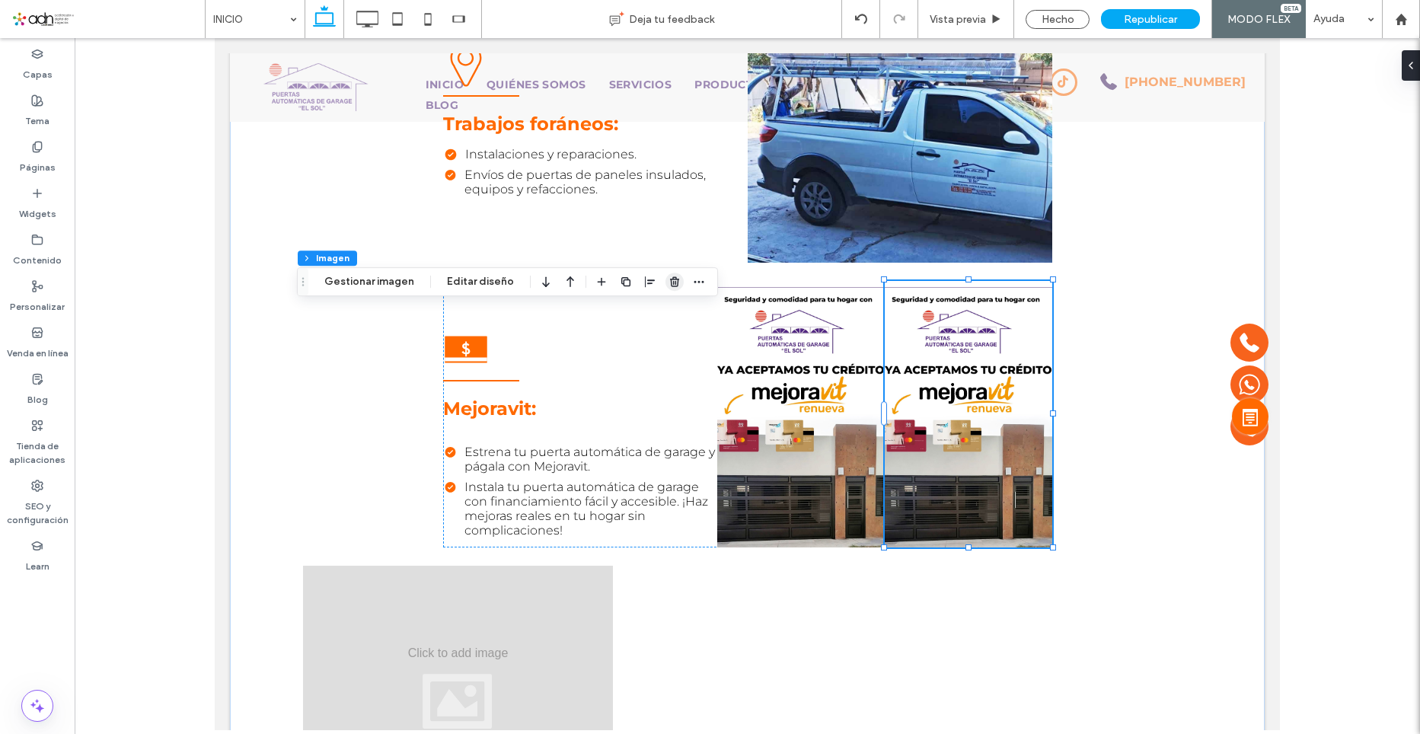
click at [669, 285] on icon "button" at bounding box center [675, 282] width 12 height 12
click at [493, 282] on icon "button" at bounding box center [496, 282] width 12 height 12
click at [482, 308] on icon "center" at bounding box center [480, 311] width 12 height 12
type input "**"
type input "***"
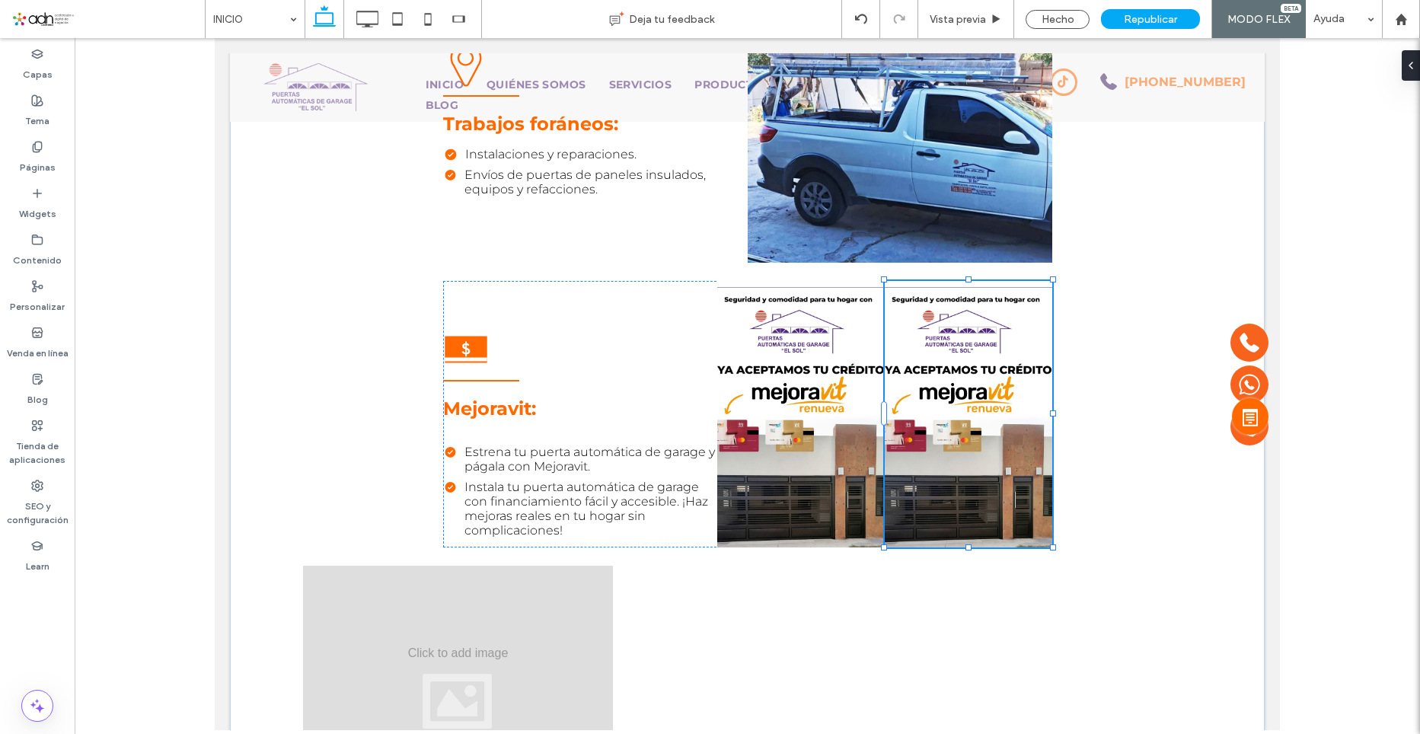
type input "***"
click at [776, 360] on icon "button" at bounding box center [782, 358] width 12 height 12
type input "**"
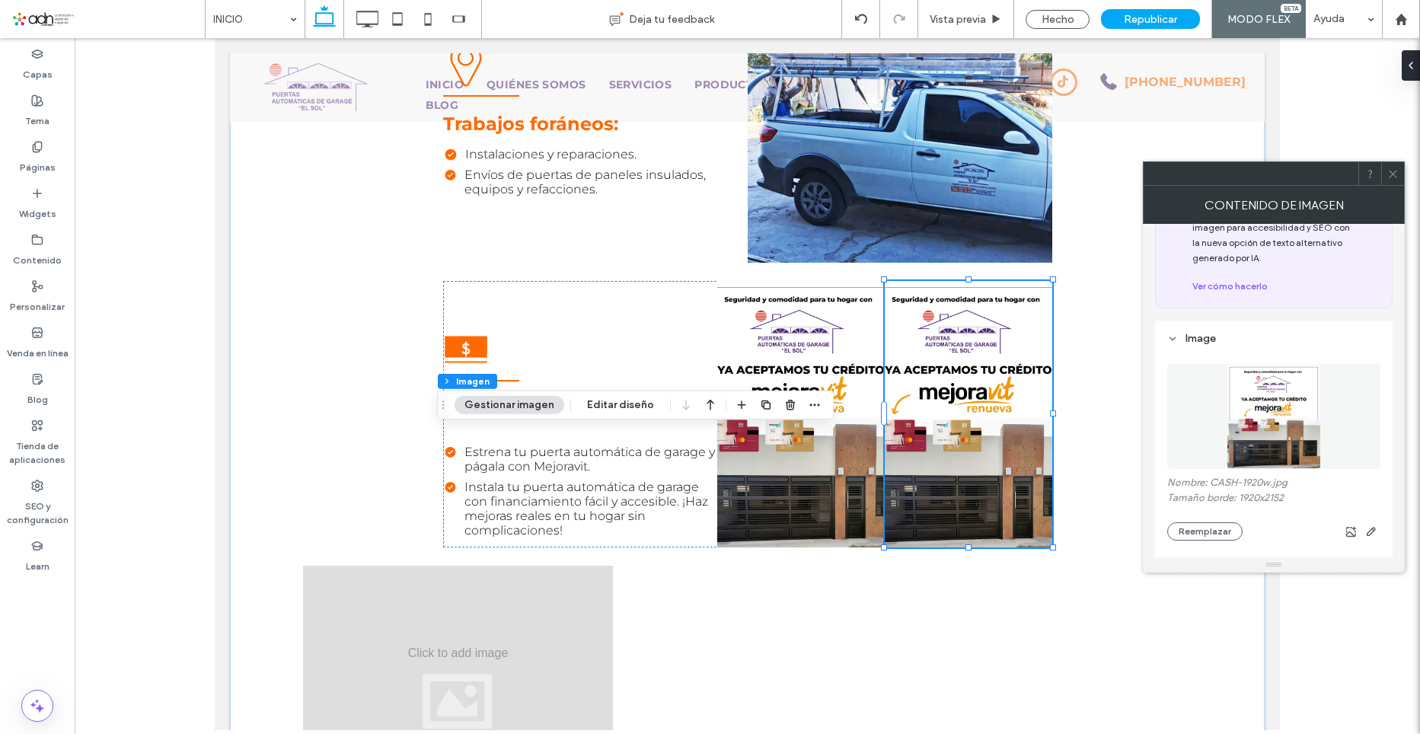
scroll to position [152, 0]
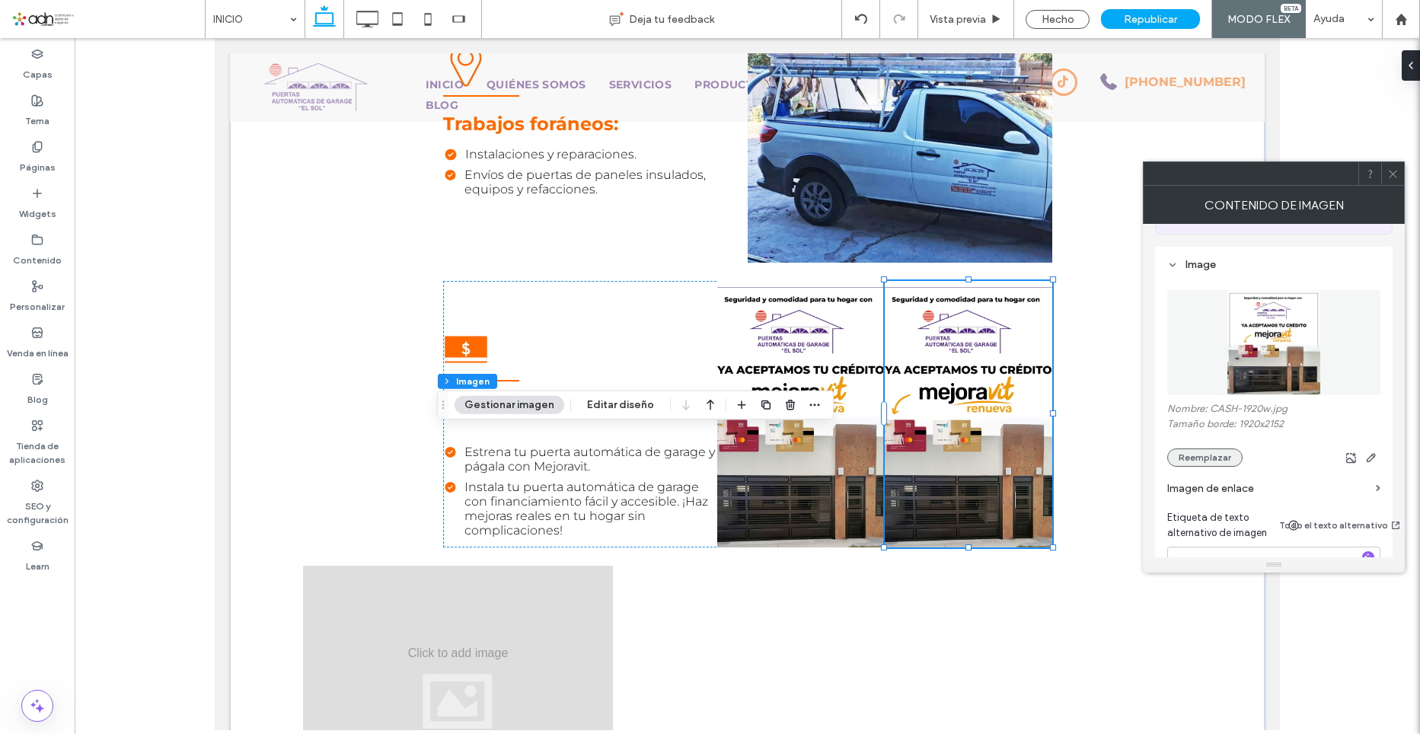
click at [1201, 459] on button "Reemplazar" at bounding box center [1204, 457] width 75 height 18
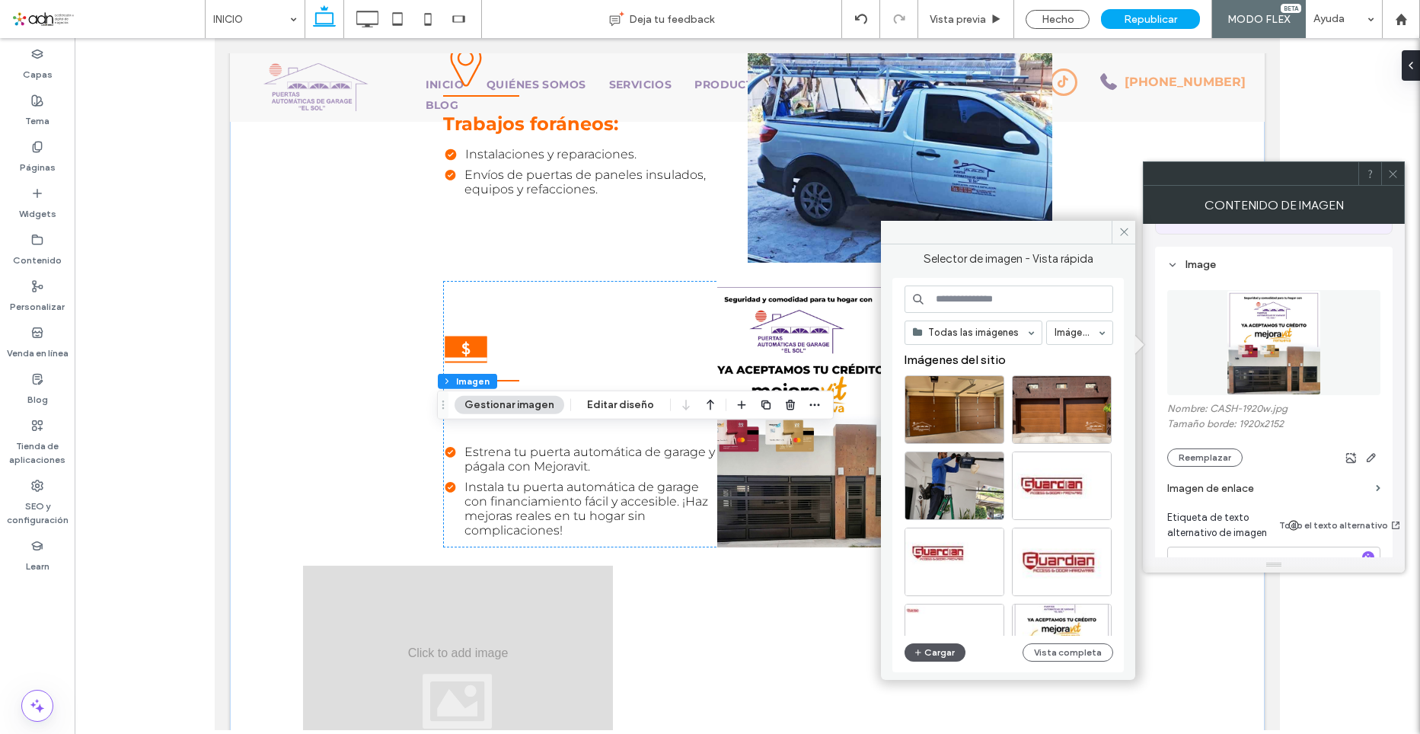
click at [925, 653] on button "Cargar" at bounding box center [935, 652] width 61 height 18
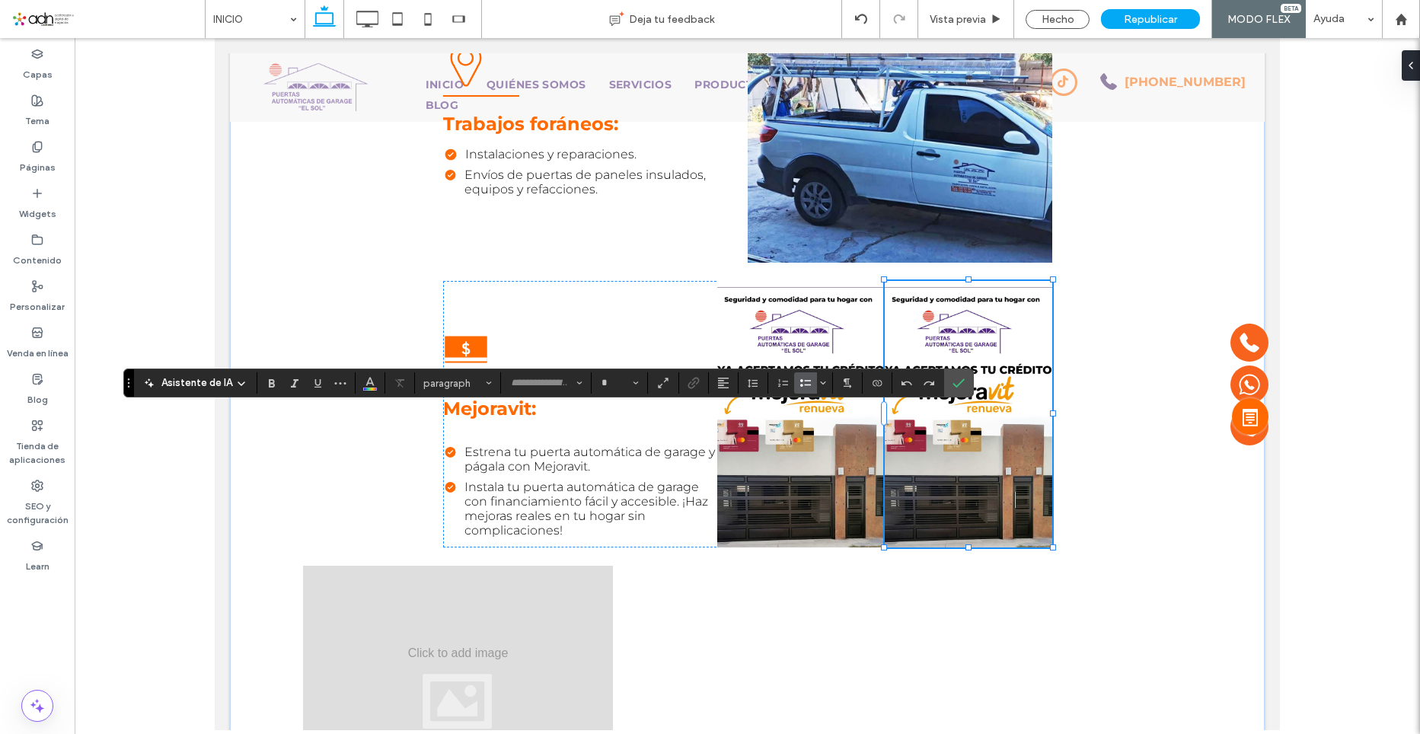
type input "**********"
type input "**"
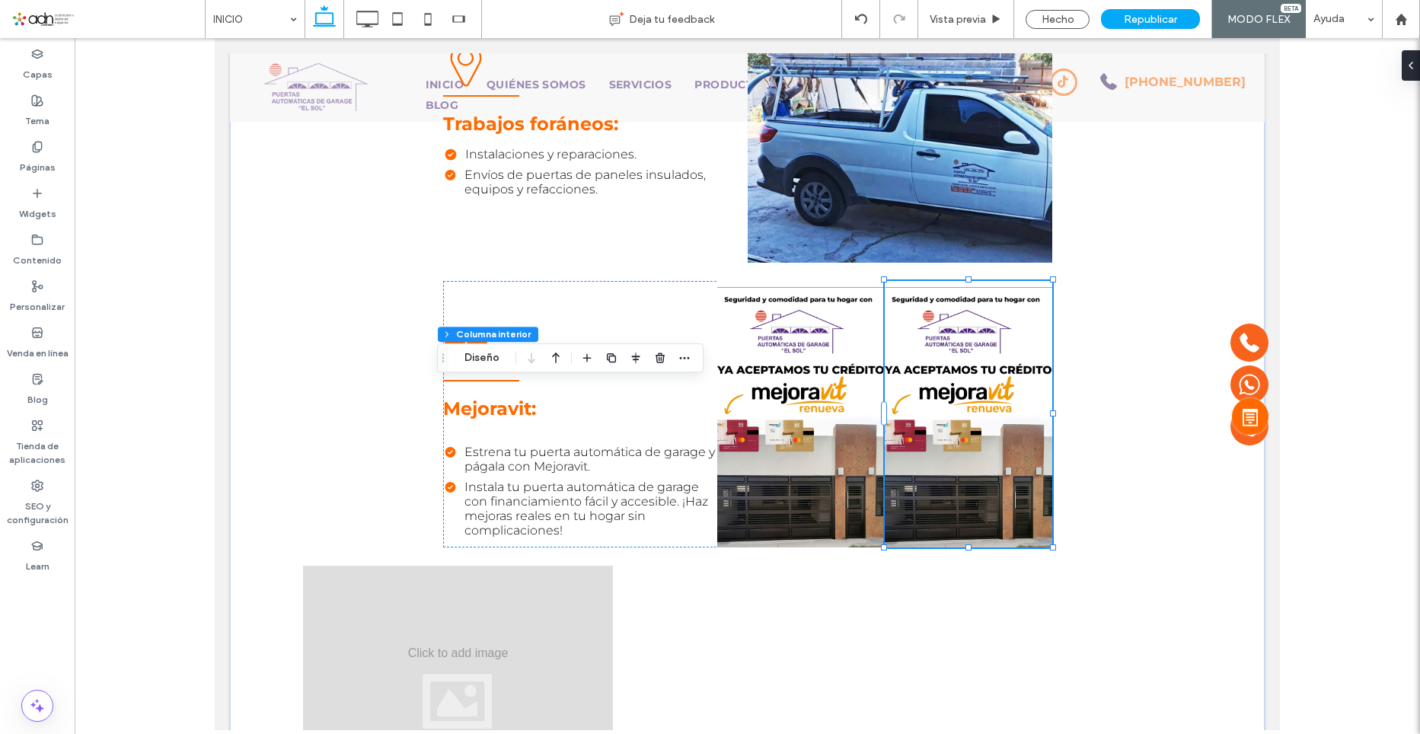
type input "**"
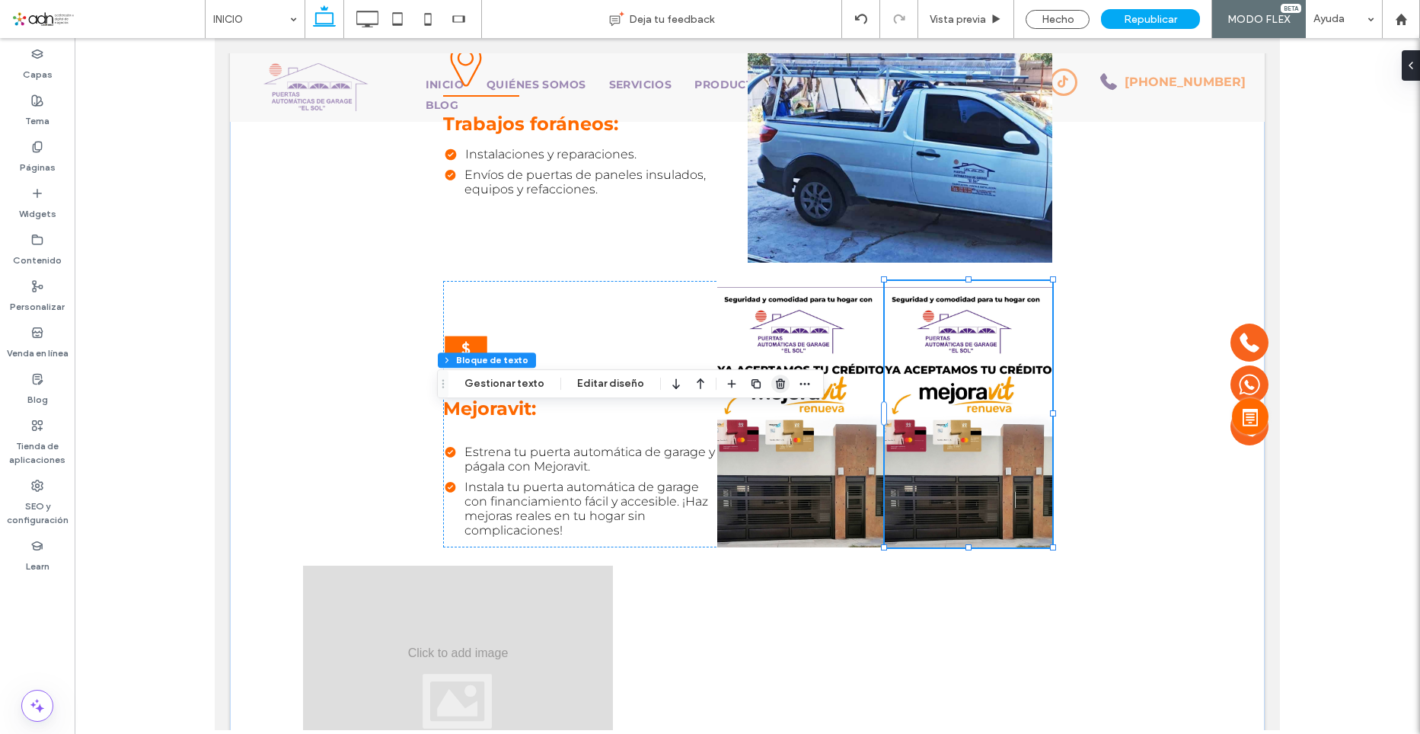
click at [776, 383] on use "button" at bounding box center [780, 383] width 9 height 10
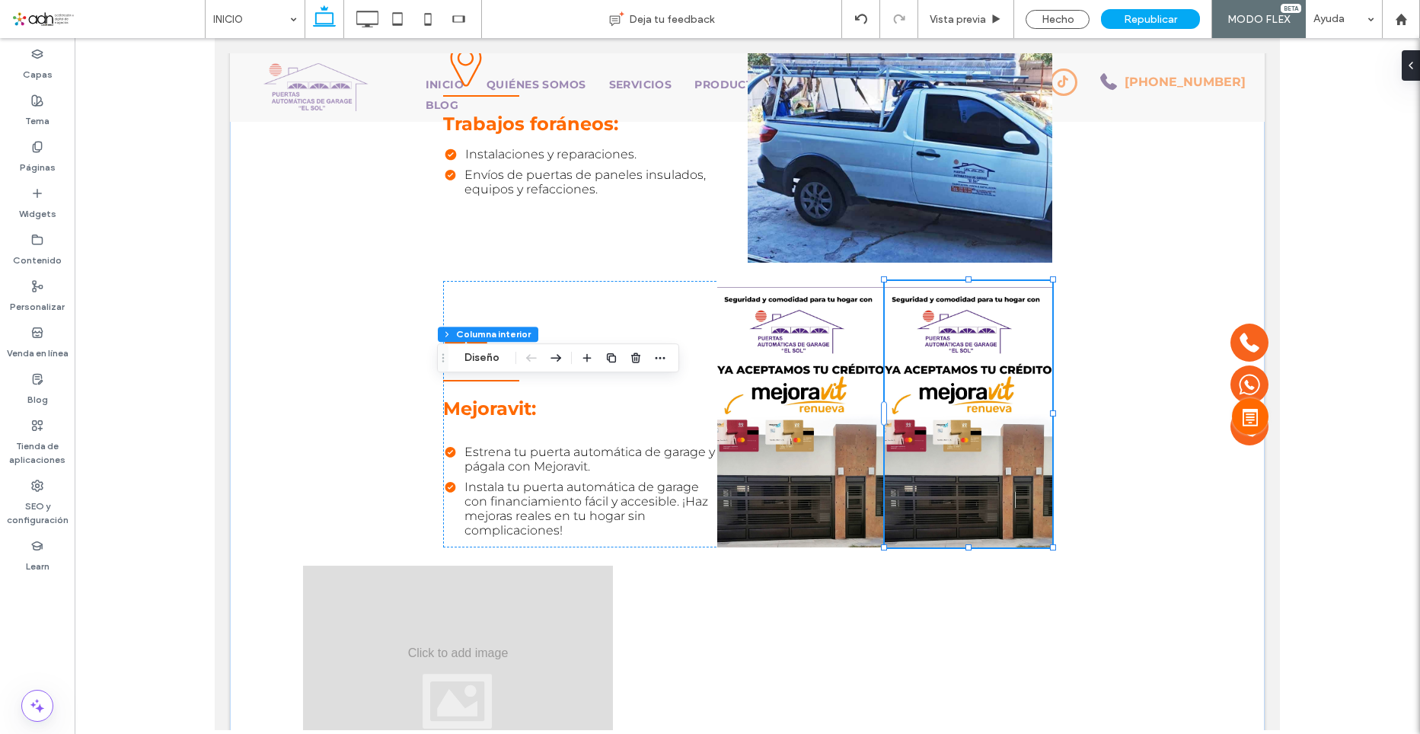
type input "**"
type input "*"
type input "***"
click at [633, 369] on div at bounding box center [636, 357] width 18 height 27
click at [634, 366] on span "button" at bounding box center [636, 358] width 18 height 18
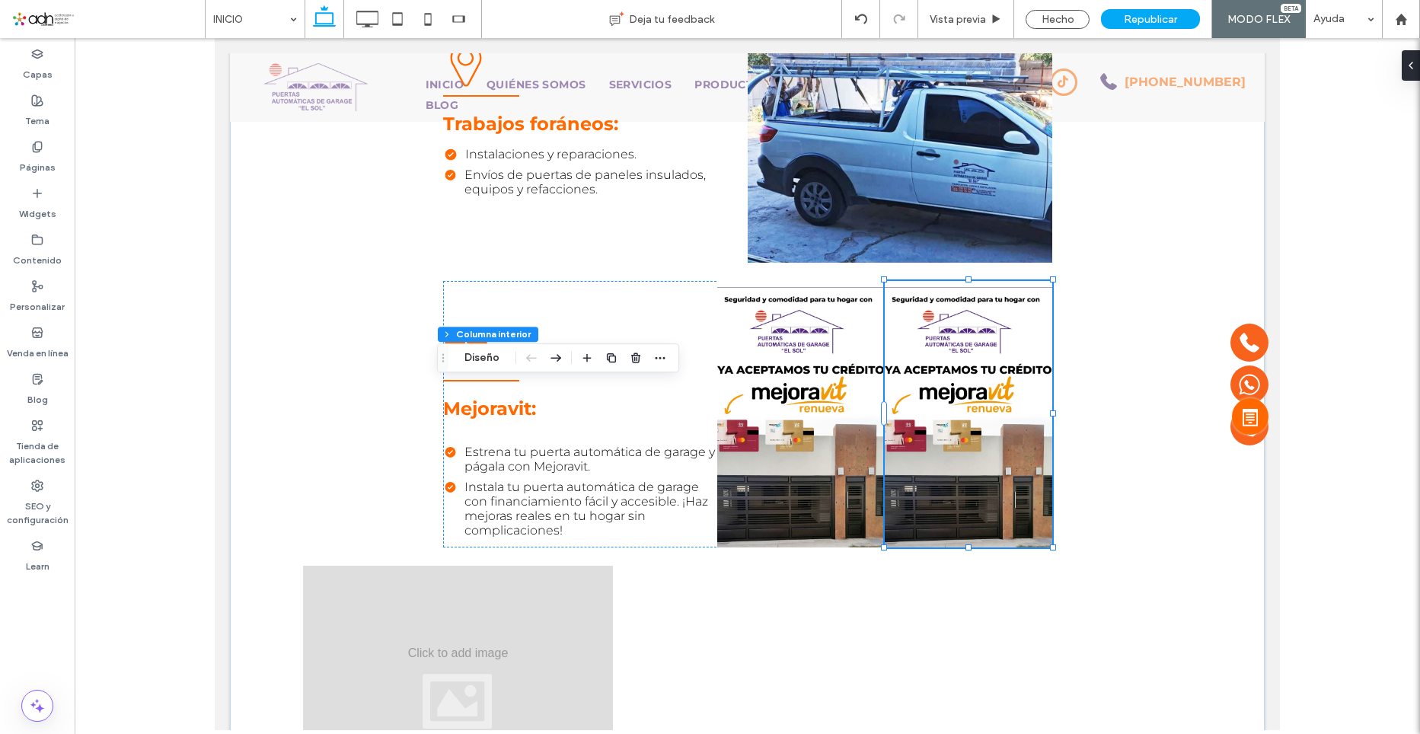
type input "**"
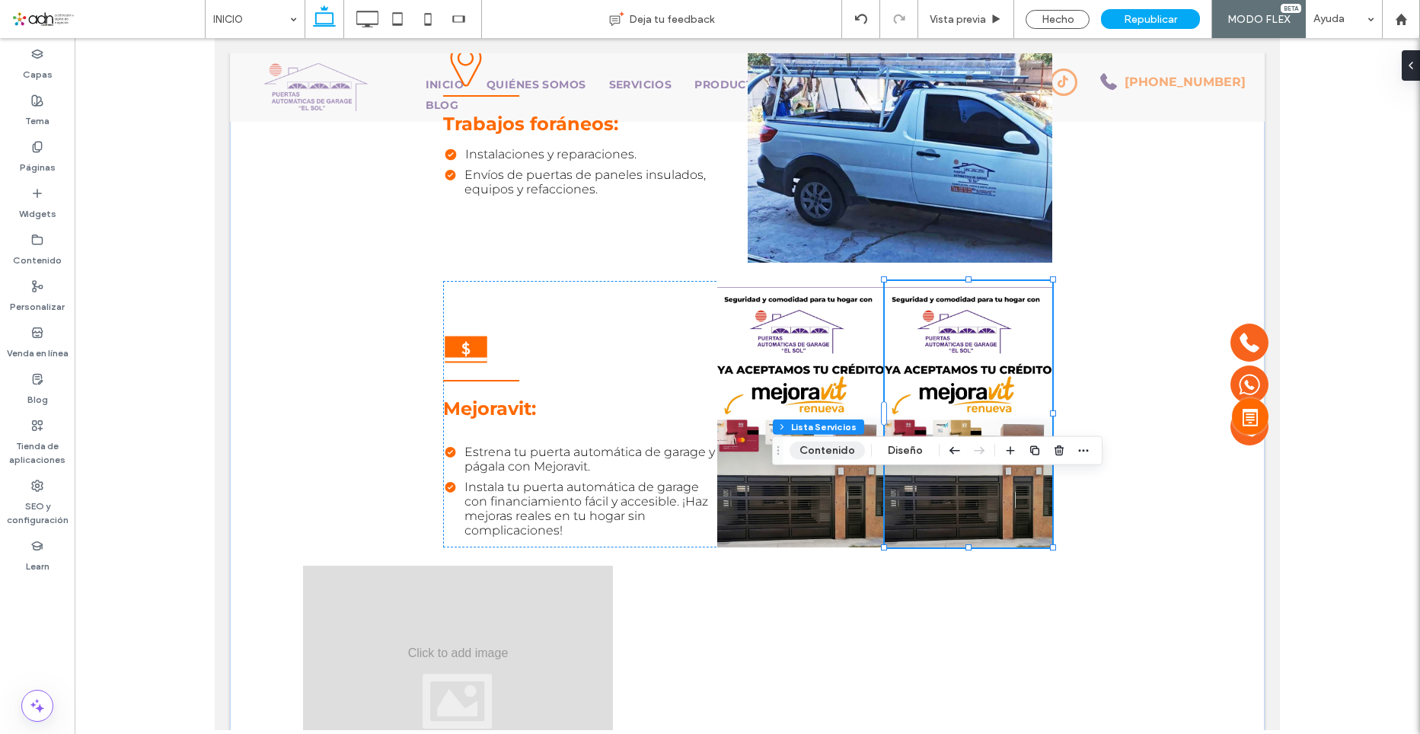
click at [840, 457] on button "Contenido" at bounding box center [827, 451] width 75 height 18
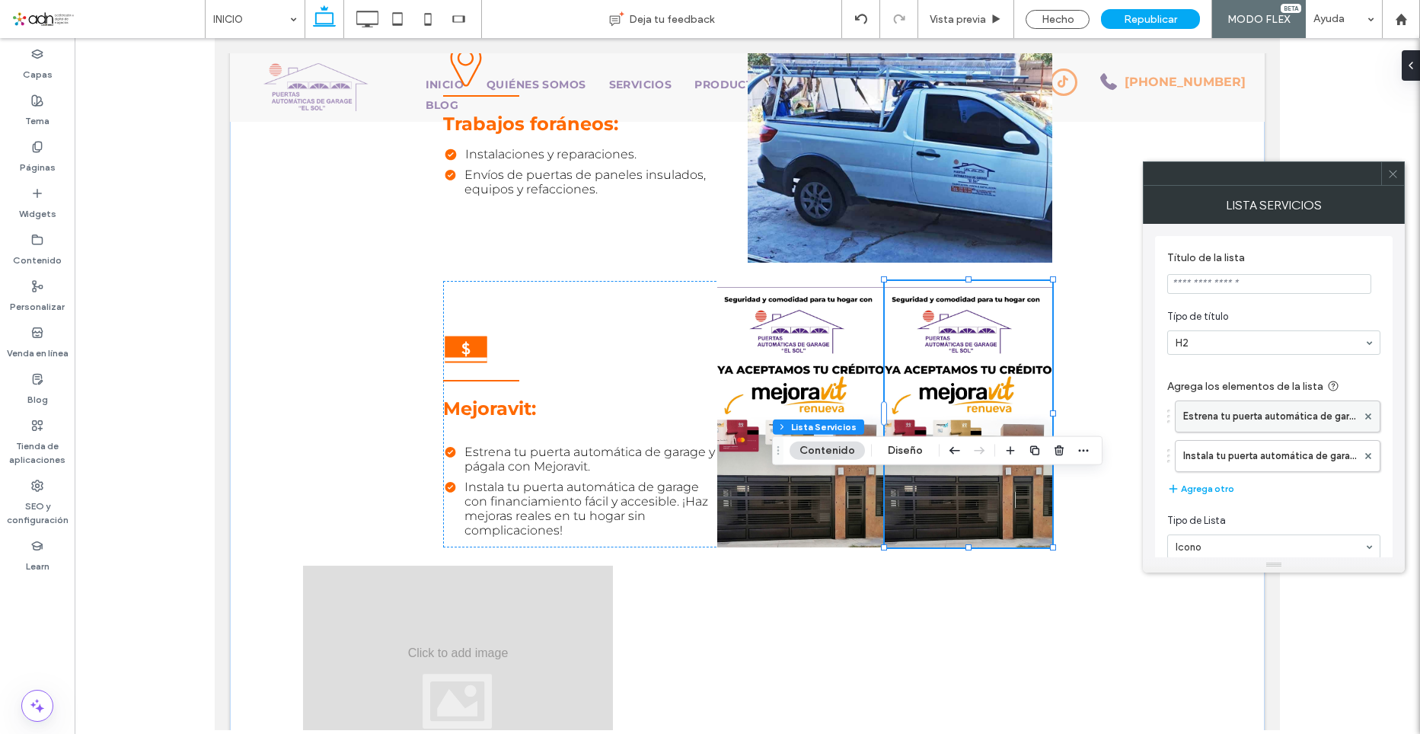
click at [1292, 423] on label "Estrena tu puerta automática de garage y págala con Mejoravit." at bounding box center [1270, 416] width 174 height 30
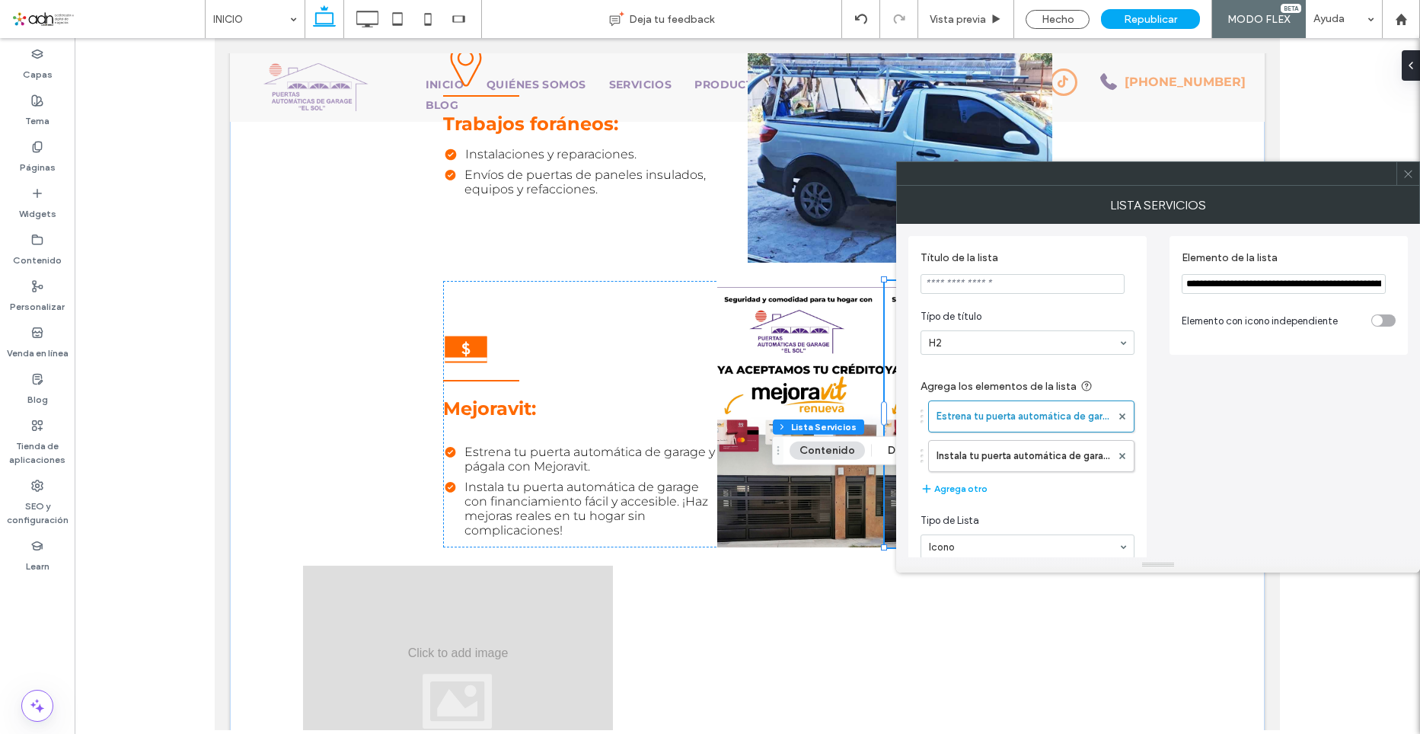
click at [1272, 292] on input "**********" at bounding box center [1284, 284] width 204 height 20
paste input "**********"
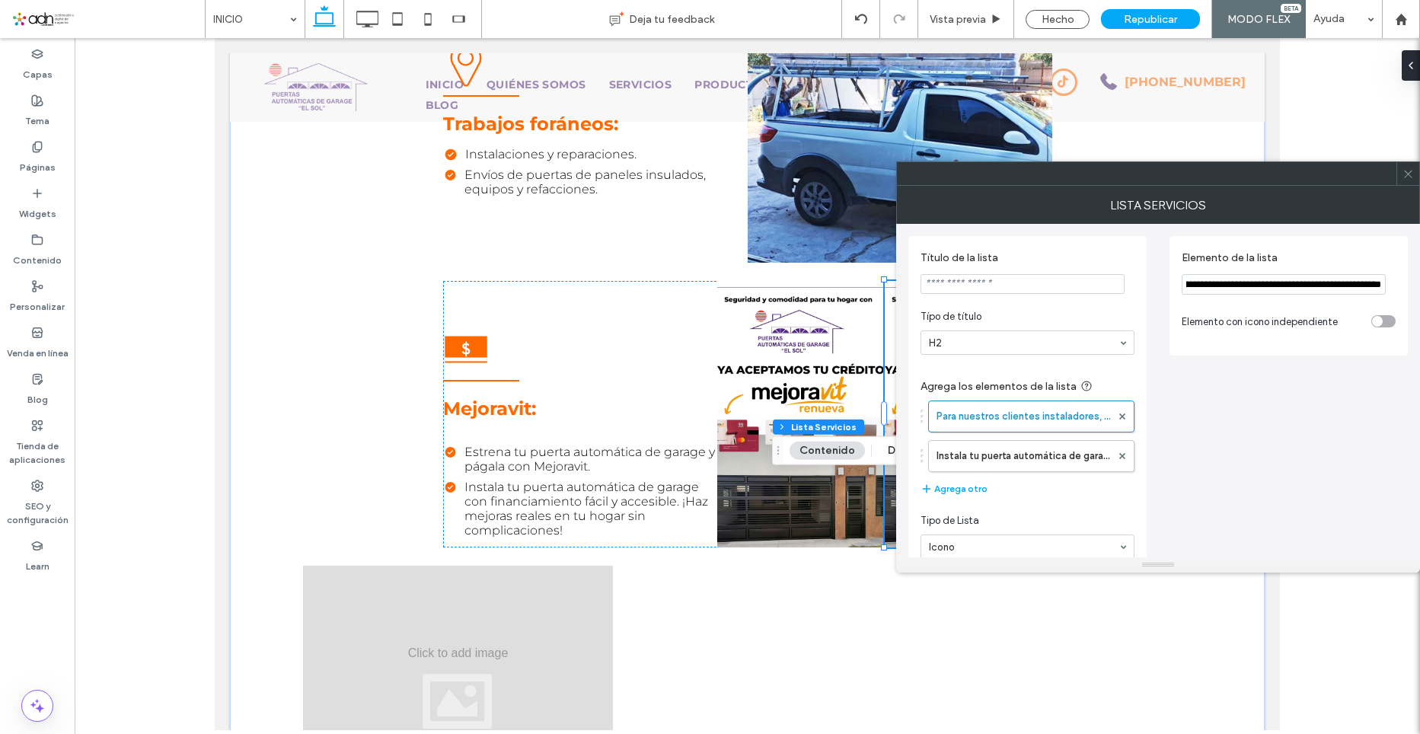
type input "**********"
click at [1247, 289] on input "**********" at bounding box center [1284, 284] width 204 height 21
paste input "**********"
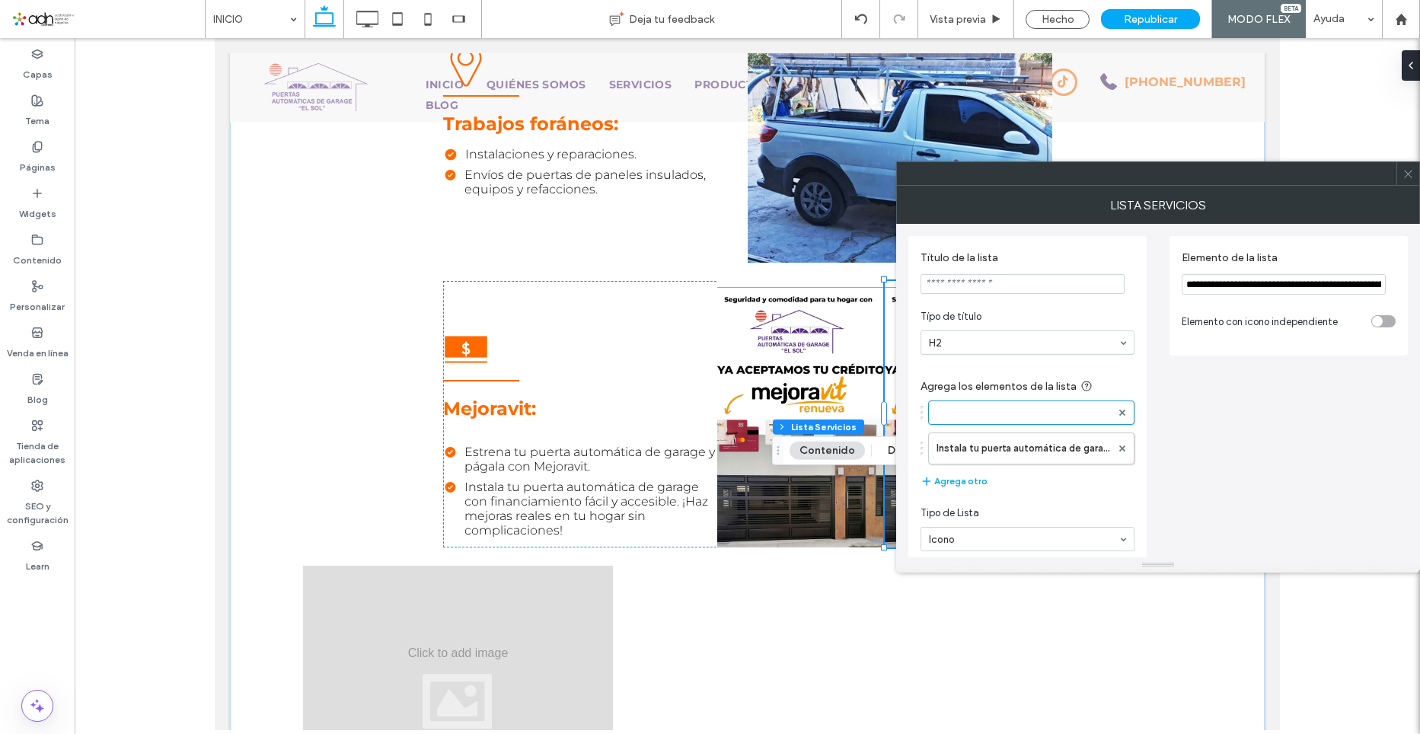
scroll to position [0, 510]
type input "**********"
click at [1055, 456] on label "Instala tu puerta automática de garage con financiamiento fácil y accesible. ¡H…" at bounding box center [1024, 456] width 174 height 30
click at [1218, 284] on input "**********" at bounding box center [1284, 284] width 204 height 20
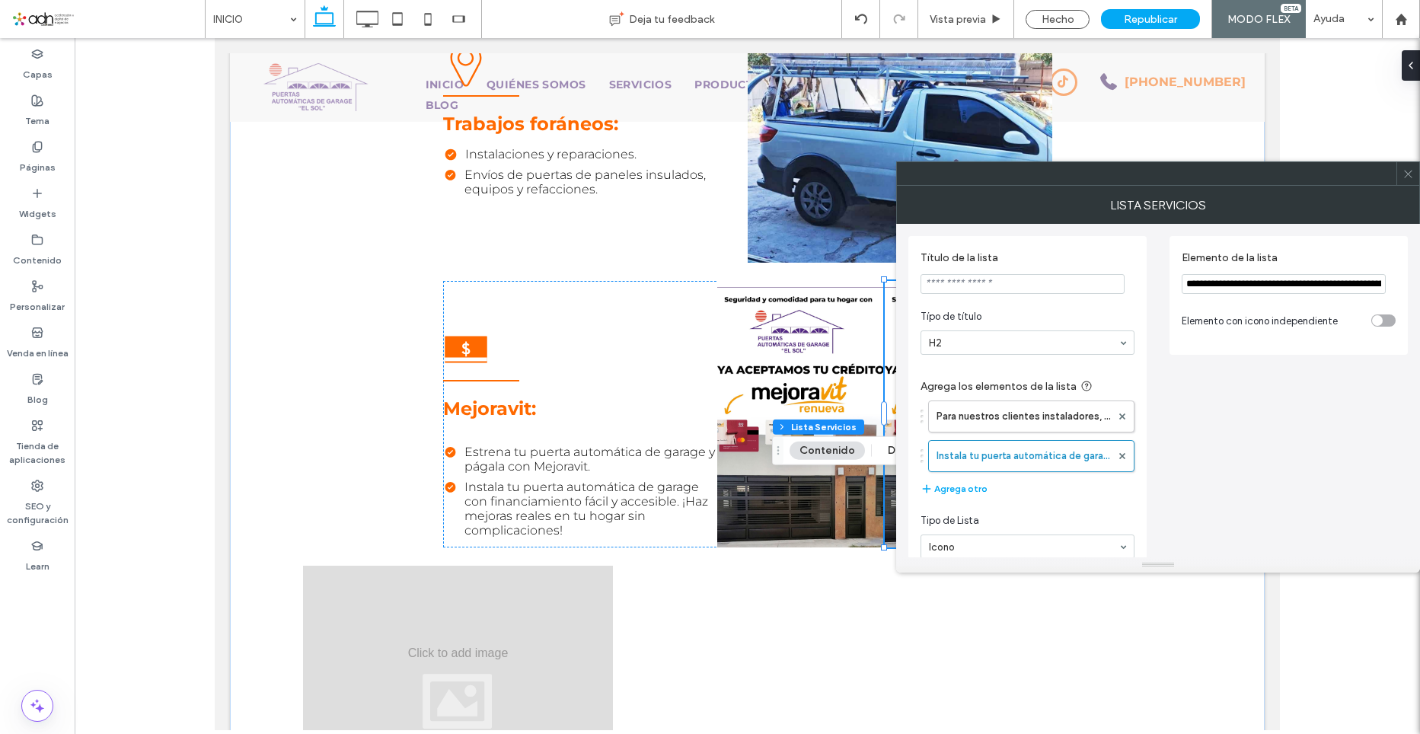
click at [1218, 284] on input "**********" at bounding box center [1284, 284] width 204 height 20
paste input "**********"
type input "**********"
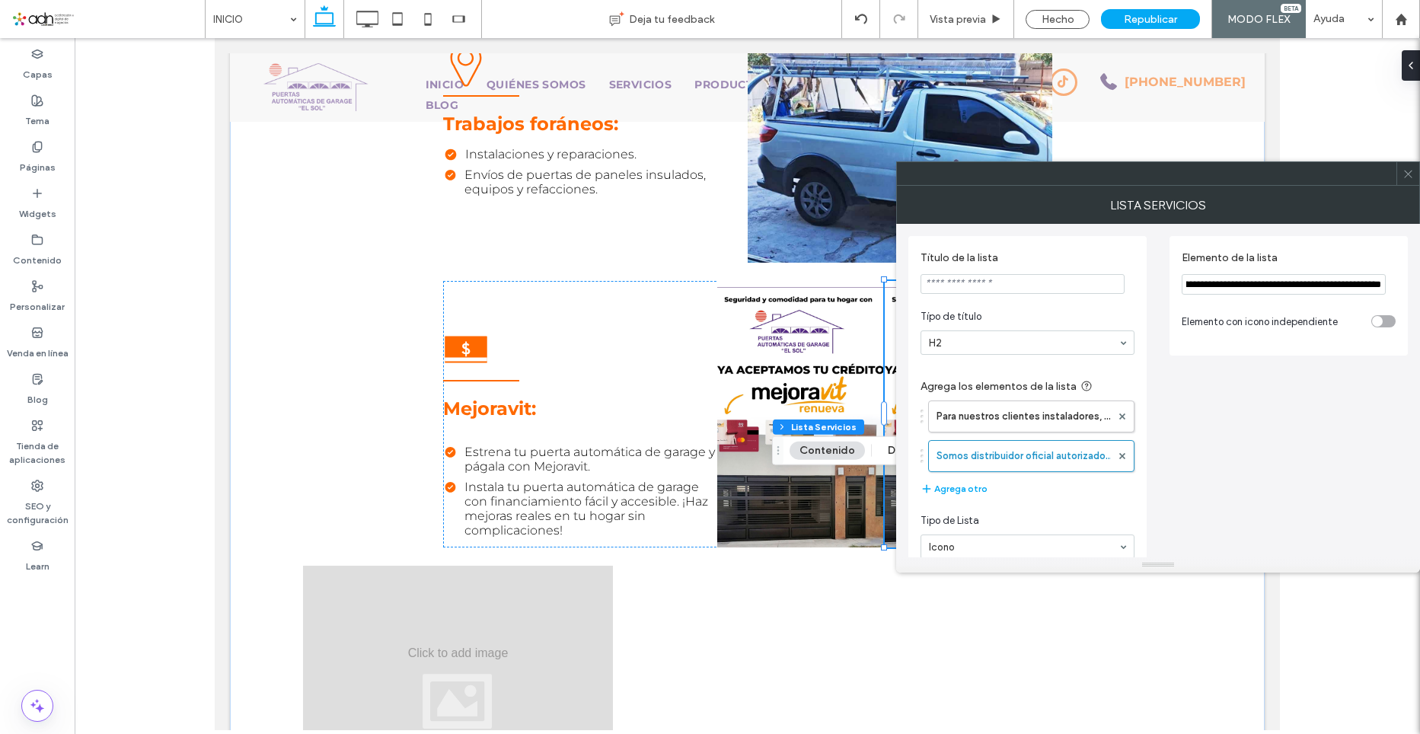
scroll to position [0, 0]
click at [1415, 178] on div at bounding box center [1408, 173] width 23 height 23
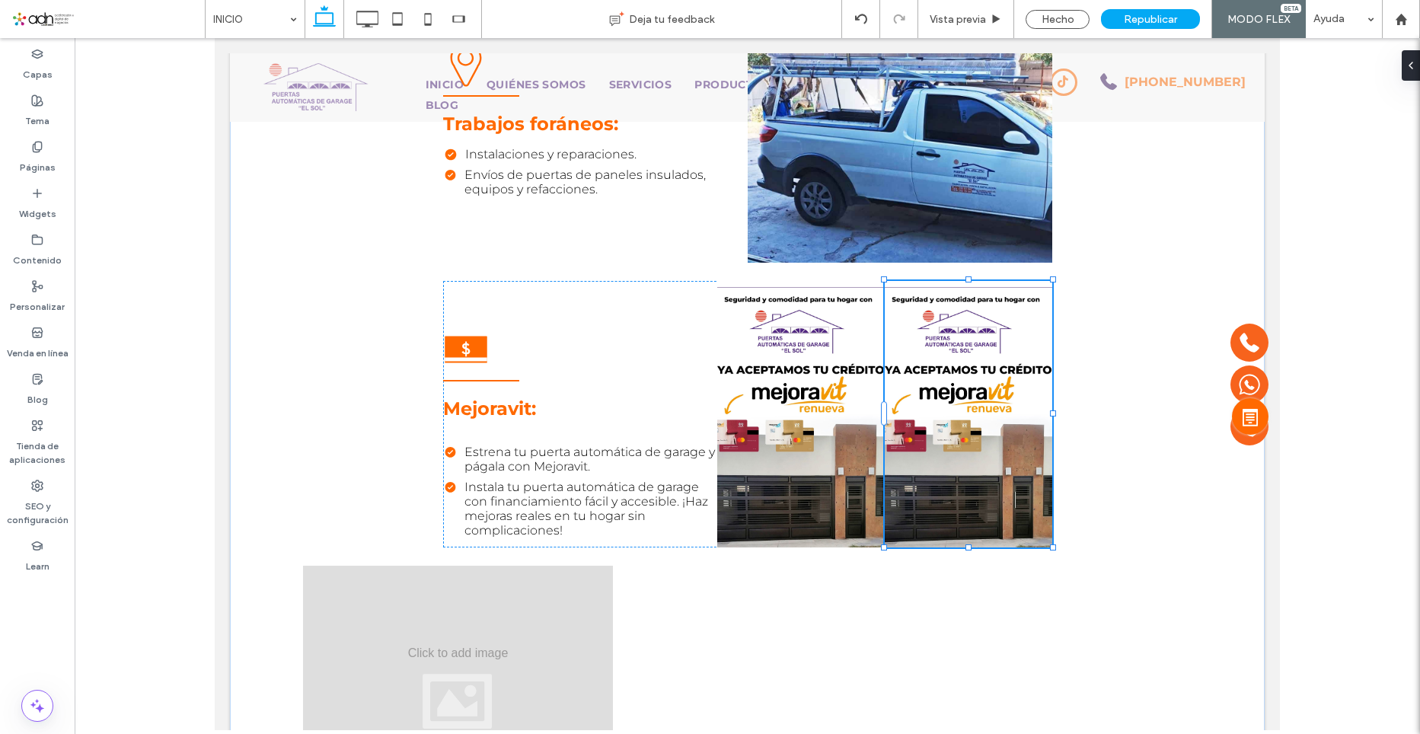
type input "***"
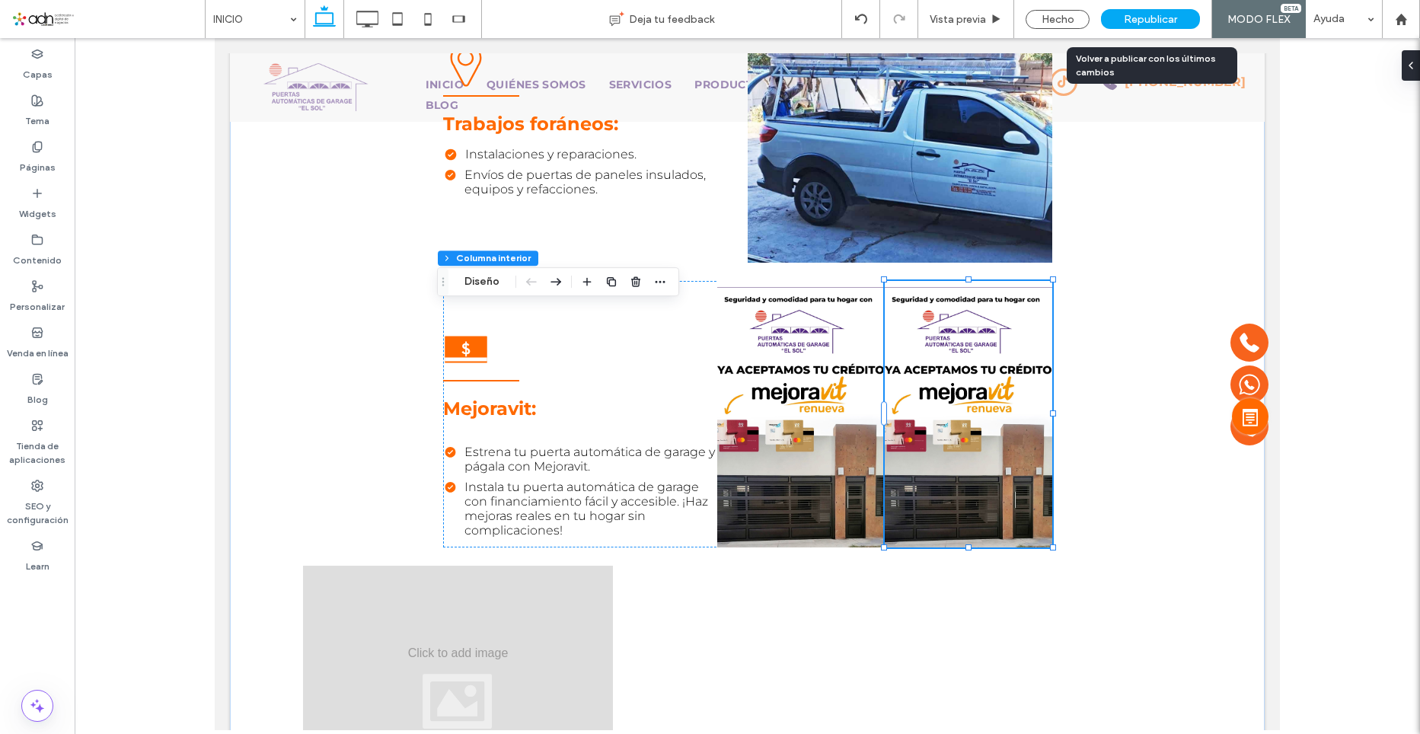
click at [1151, 11] on div "Republicar" at bounding box center [1150, 19] width 99 height 20
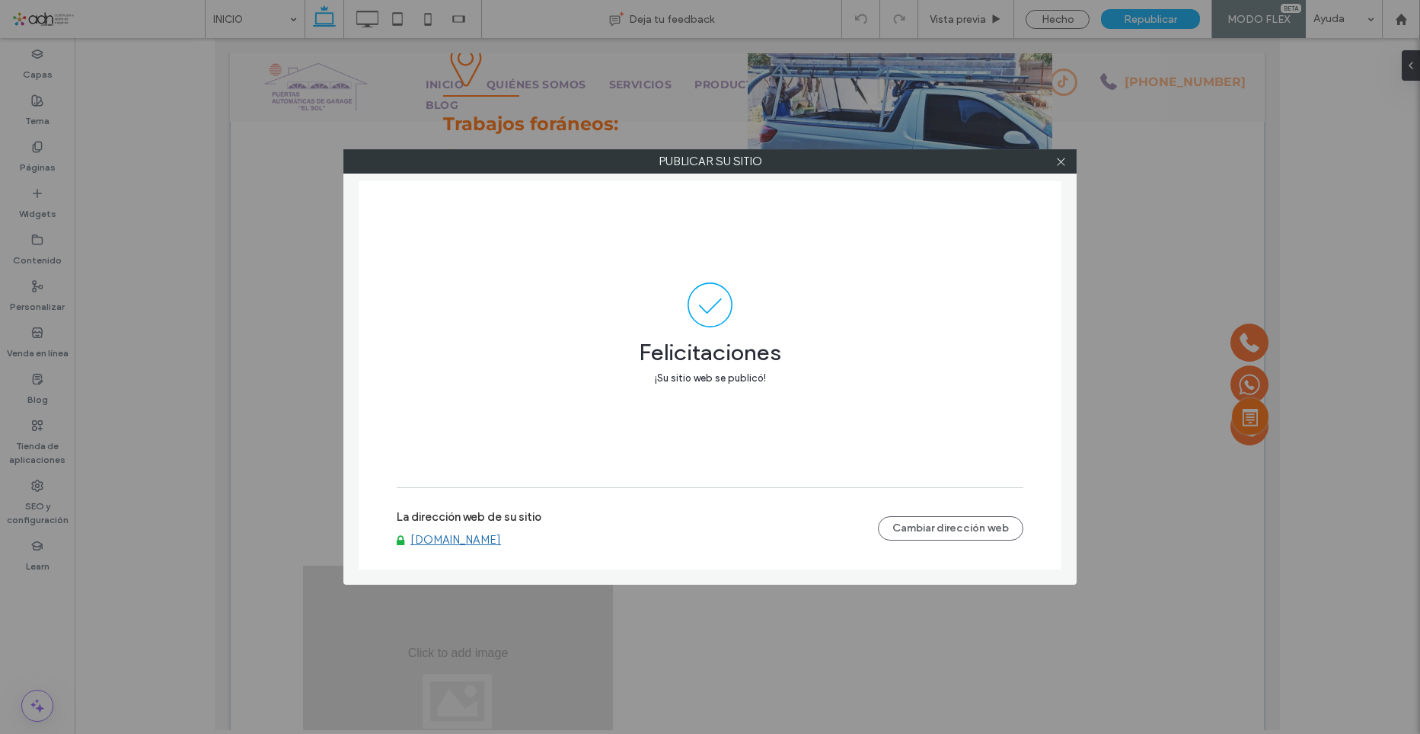
click at [1054, 159] on div at bounding box center [1060, 161] width 23 height 23
click at [1058, 162] on icon at bounding box center [1060, 161] width 11 height 11
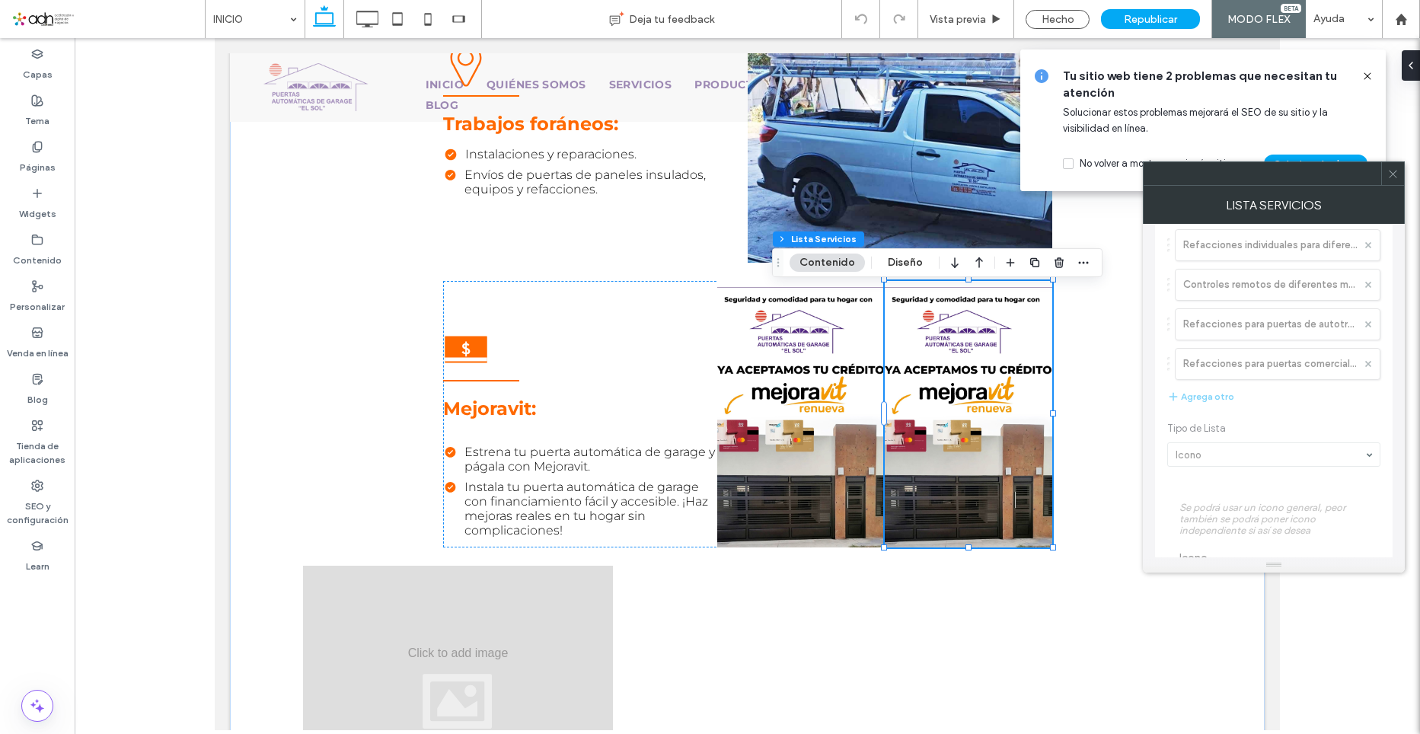
scroll to position [228, 0]
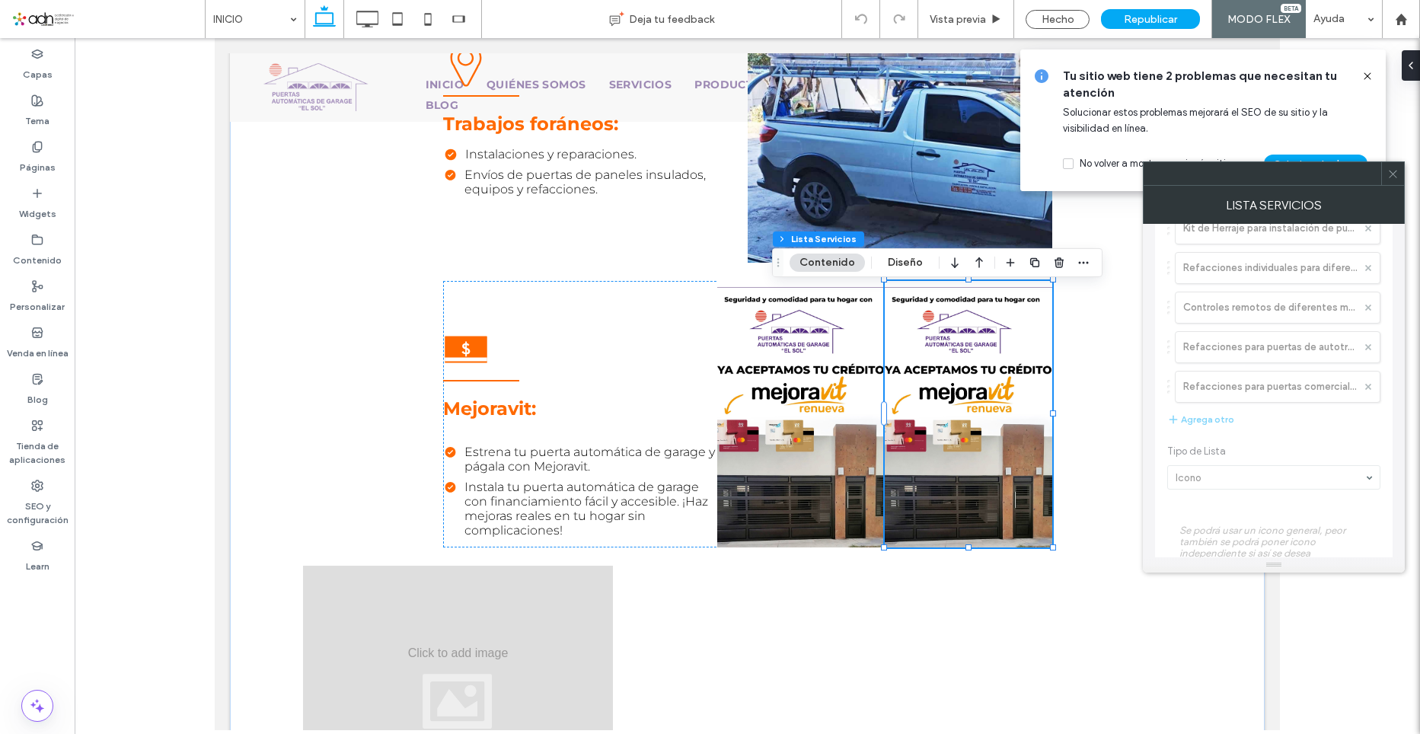
click at [1324, 390] on div at bounding box center [1274, 378] width 238 height 741
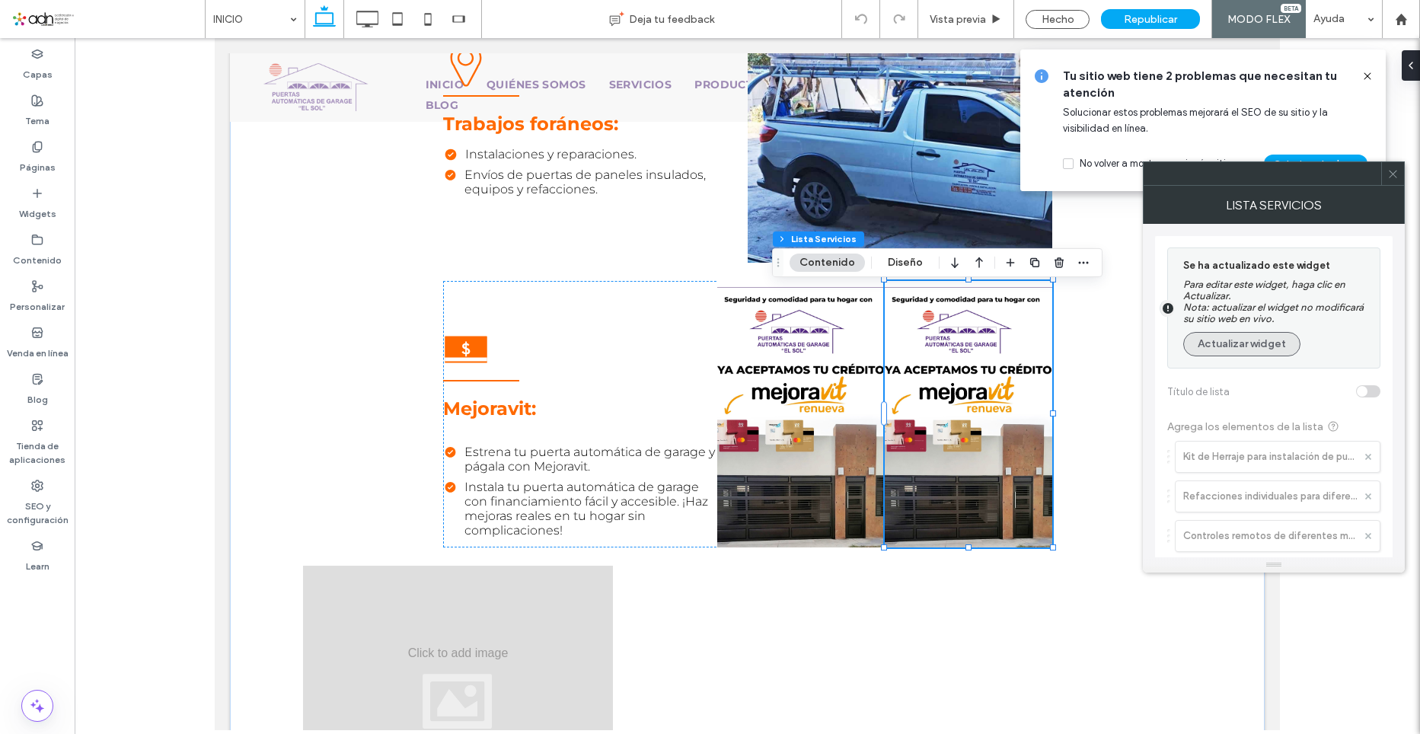
click at [1272, 346] on button "Actualizar widget" at bounding box center [1241, 344] width 117 height 24
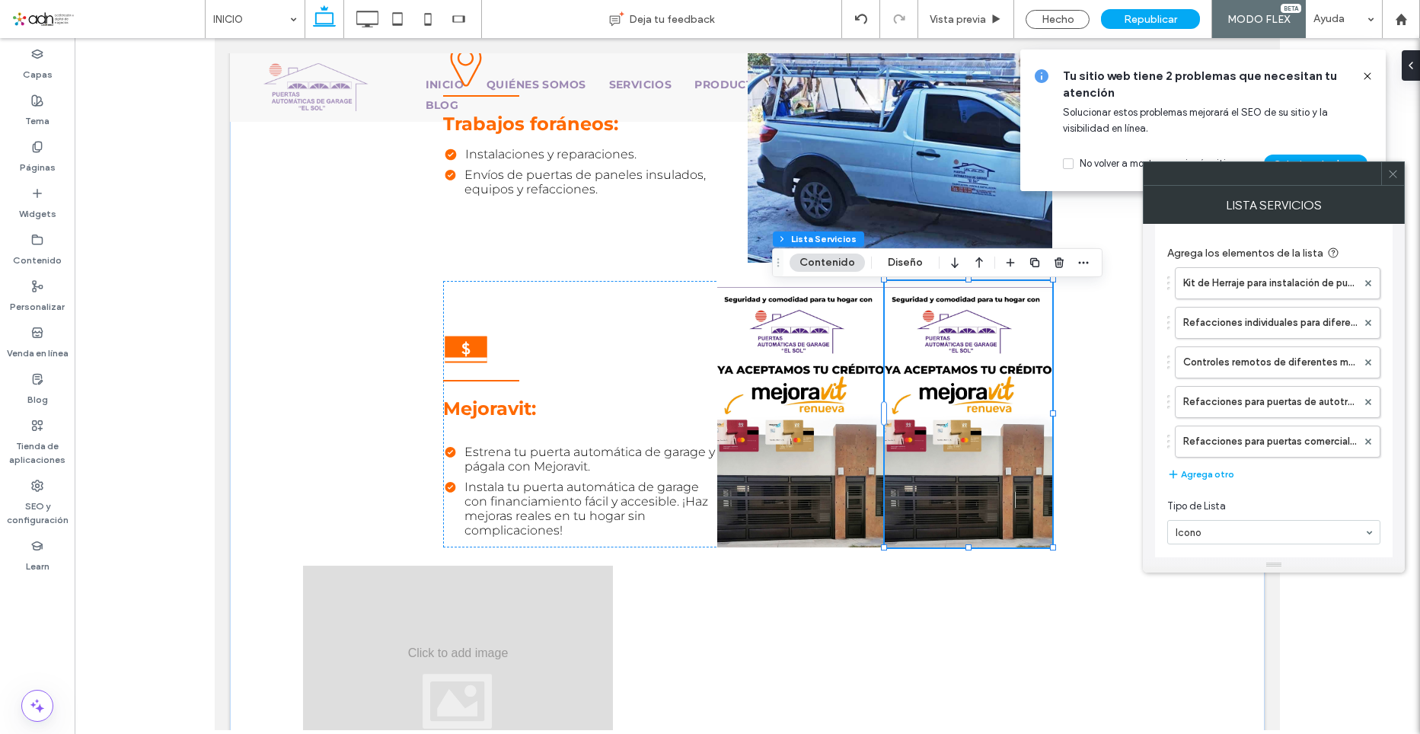
scroll to position [228, 0]
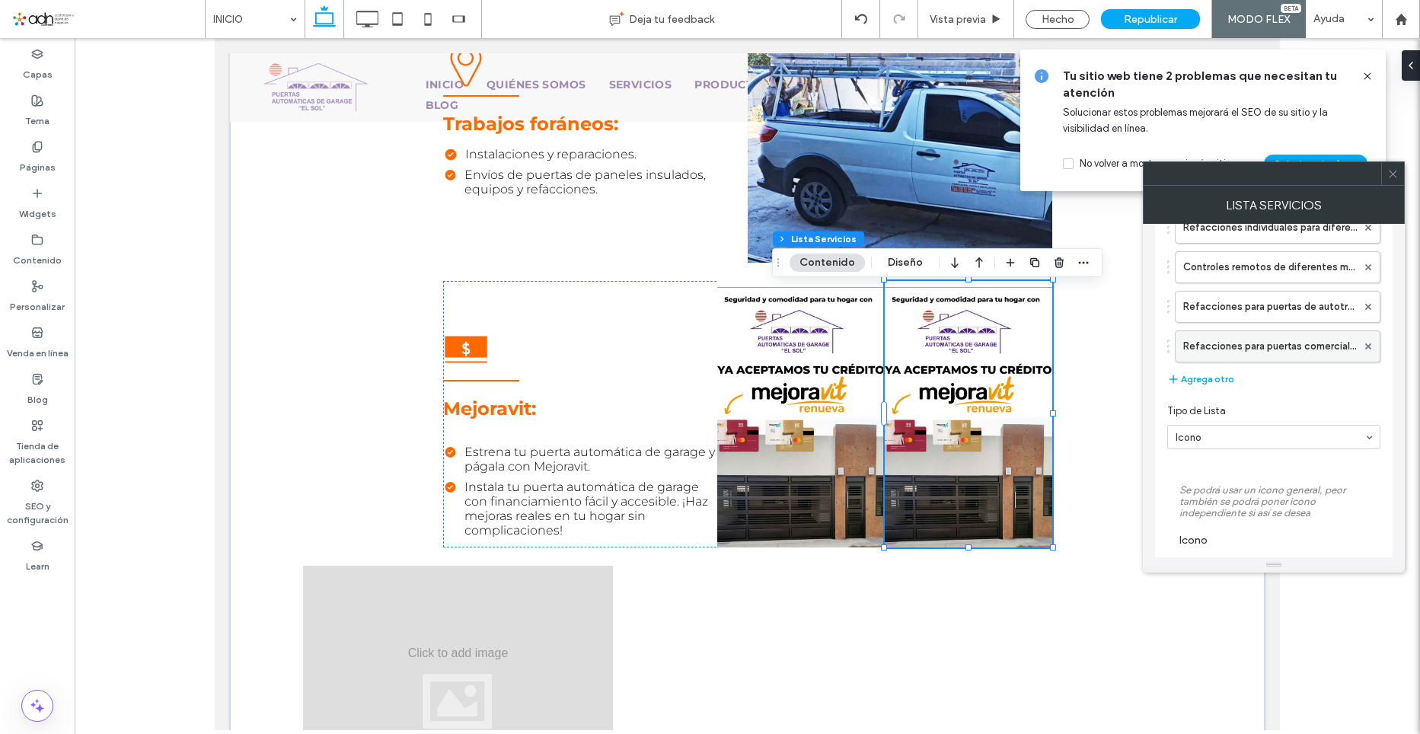
click at [1308, 345] on label "Refacciones para puertas comerciales: vertical lift, high lift." at bounding box center [1270, 346] width 174 height 30
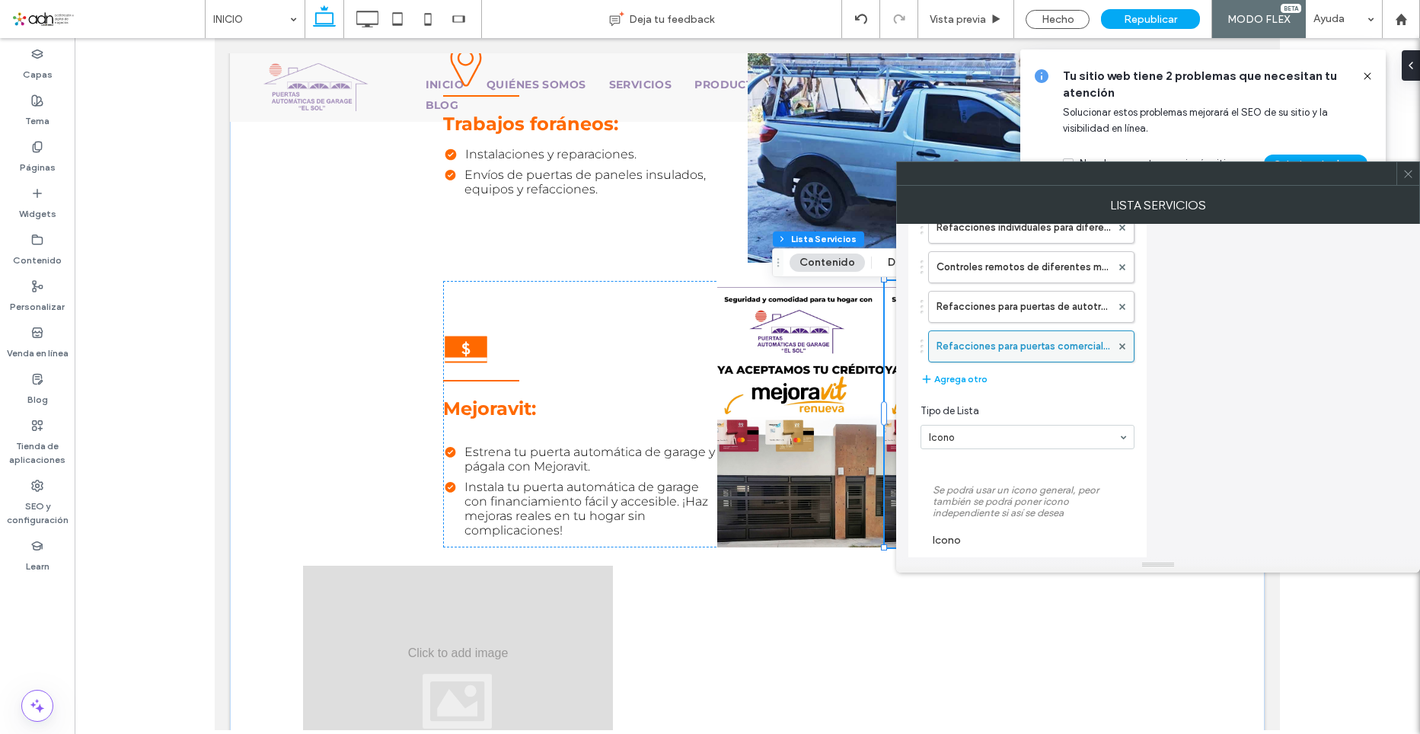
click at [1058, 349] on label "Refacciones para puertas comerciales: vertical lift, high lift." at bounding box center [1024, 346] width 174 height 30
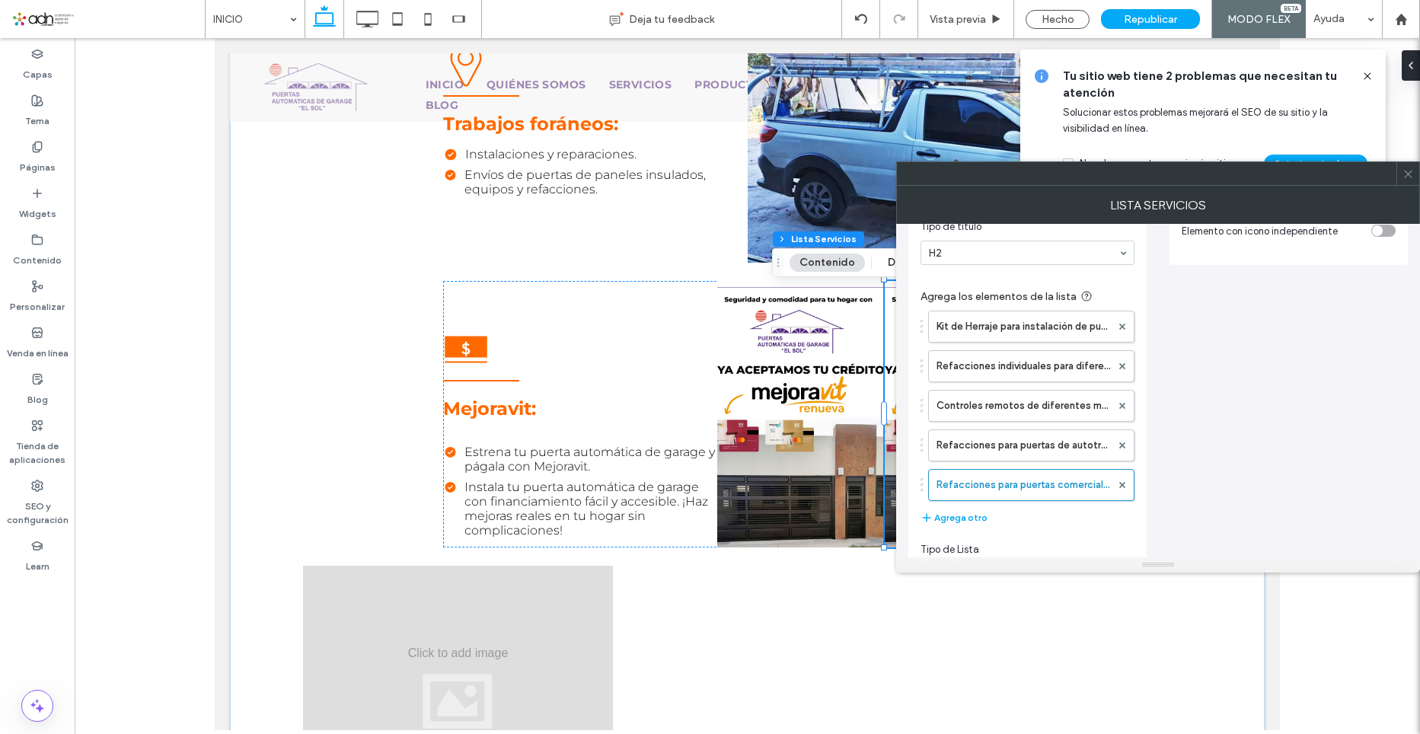
scroll to position [0, 0]
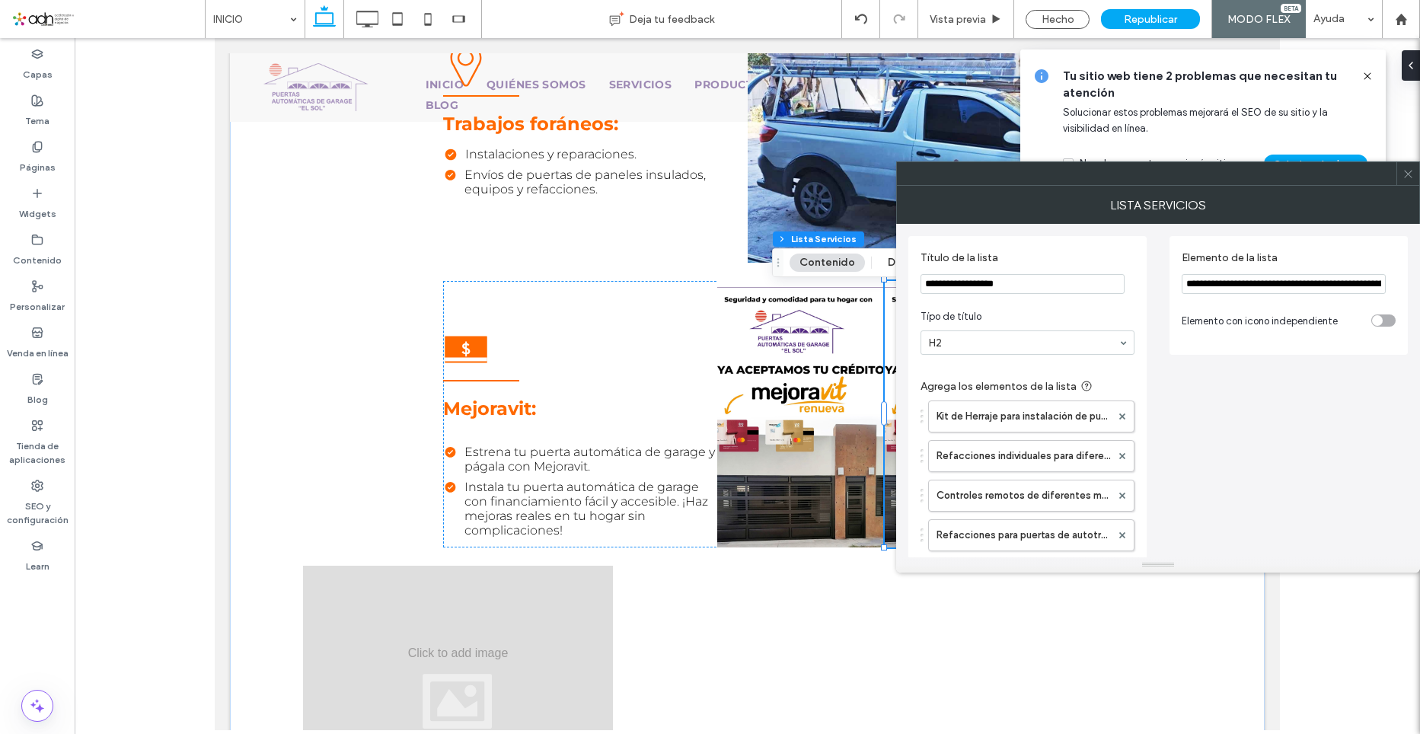
click at [1306, 285] on input "**********" at bounding box center [1284, 284] width 204 height 20
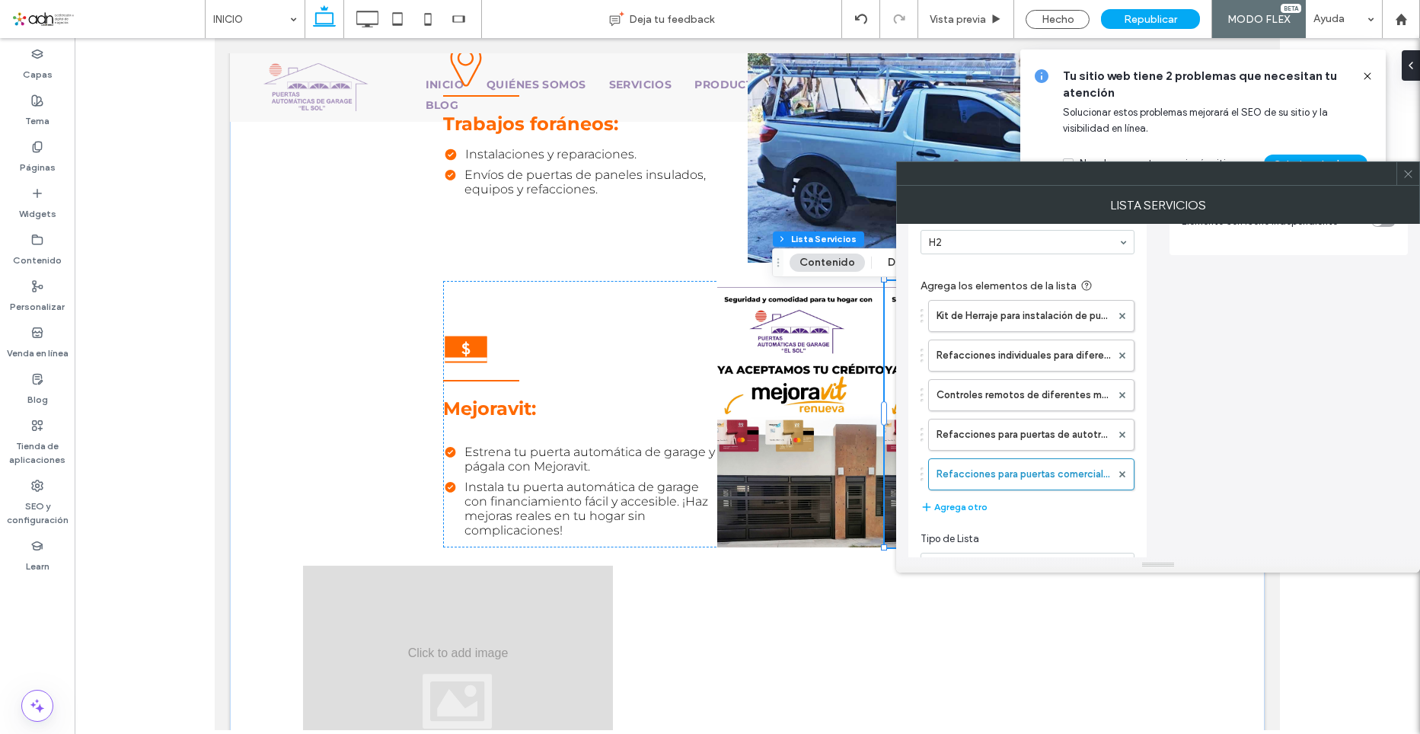
scroll to position [305, 0]
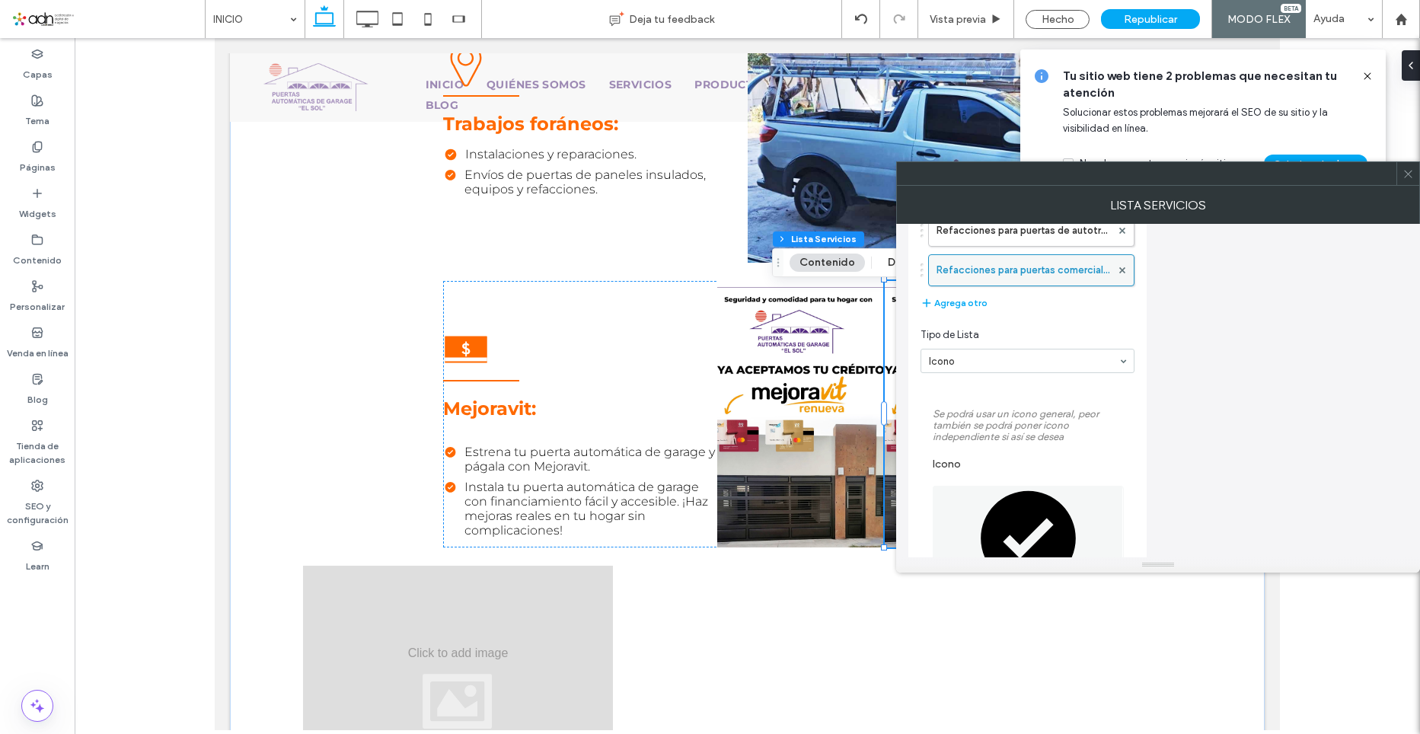
click at [1125, 268] on div at bounding box center [1122, 270] width 23 height 23
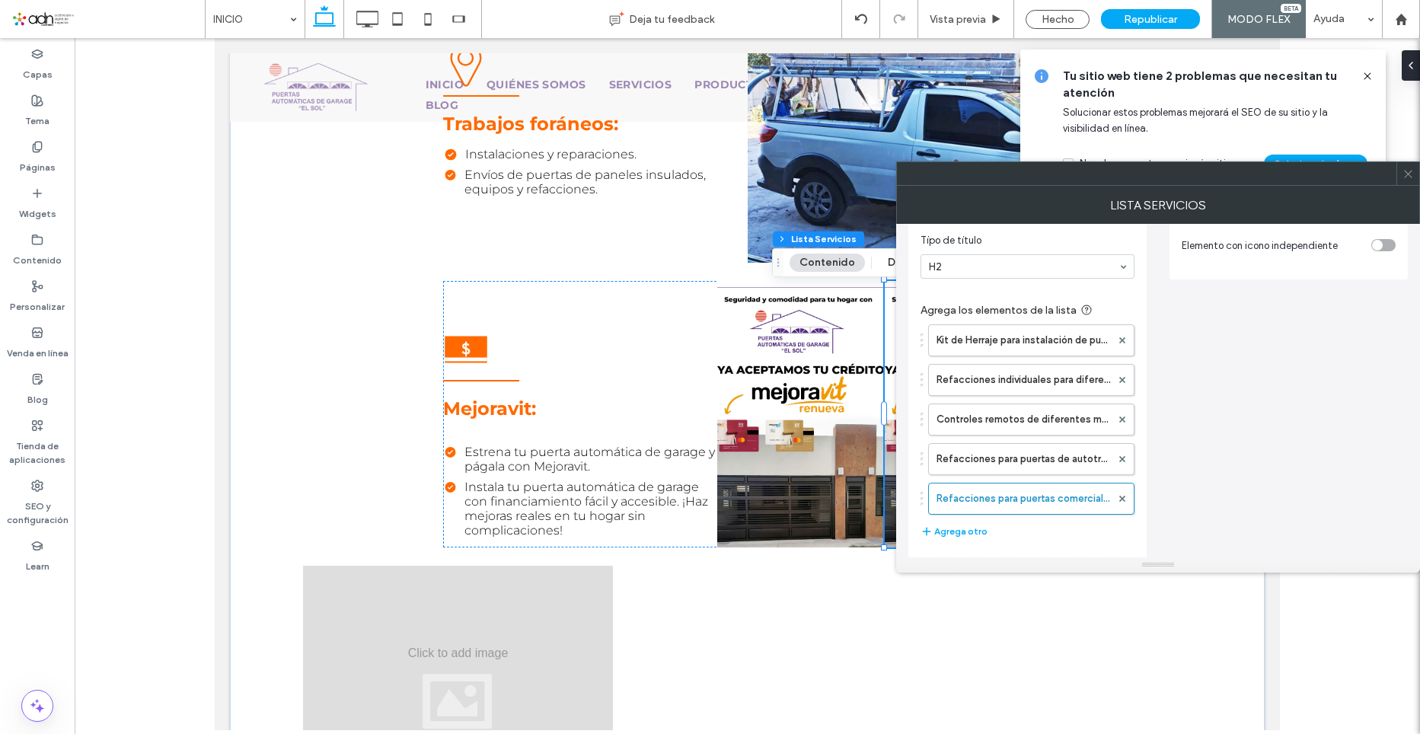
scroll to position [0, 0]
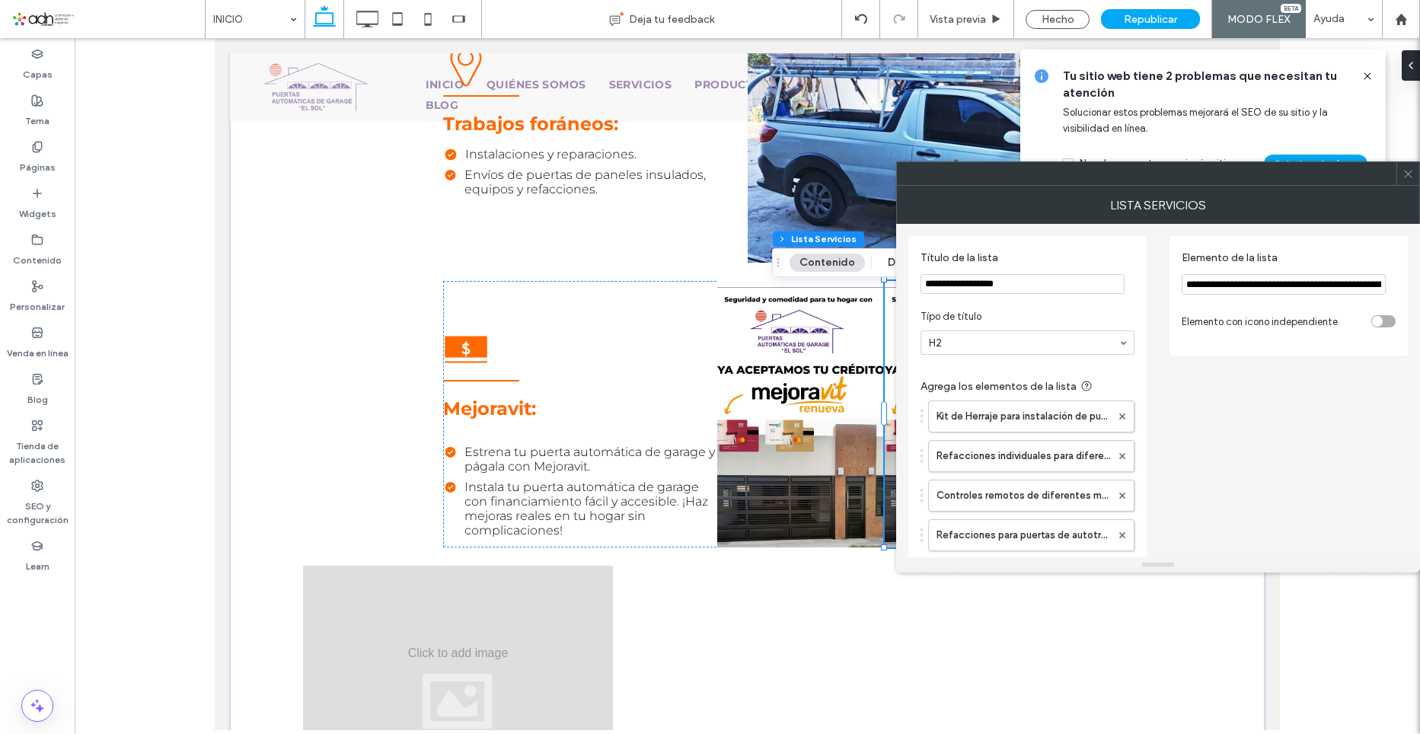
click at [1304, 283] on input "**********" at bounding box center [1284, 284] width 204 height 21
click at [1279, 417] on div "**********" at bounding box center [1158, 580] width 500 height 713
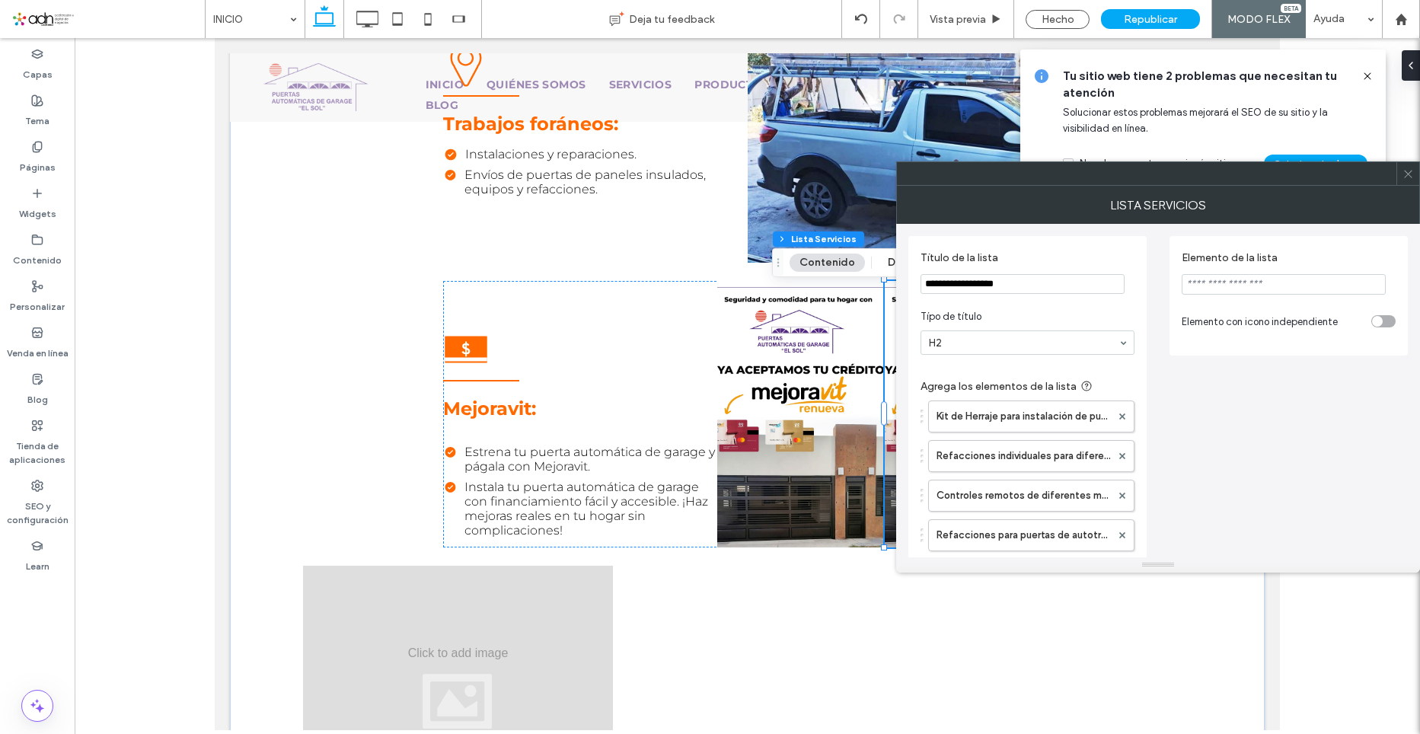
scroll to position [152, 0]
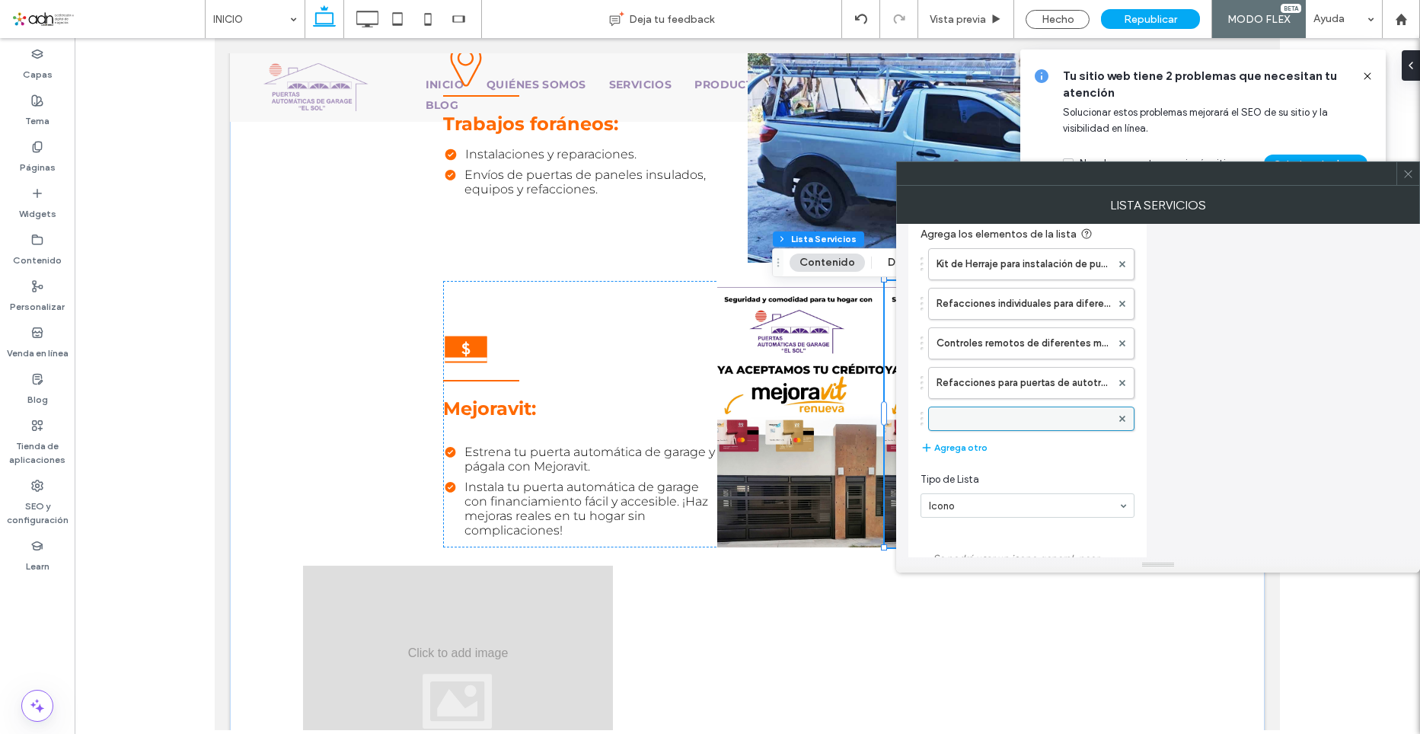
click at [1126, 423] on div at bounding box center [1122, 418] width 23 height 23
click at [1125, 420] on div at bounding box center [1122, 418] width 23 height 23
click at [1202, 393] on div "**********" at bounding box center [1158, 428] width 500 height 713
click at [1406, 168] on icon at bounding box center [1408, 173] width 11 height 11
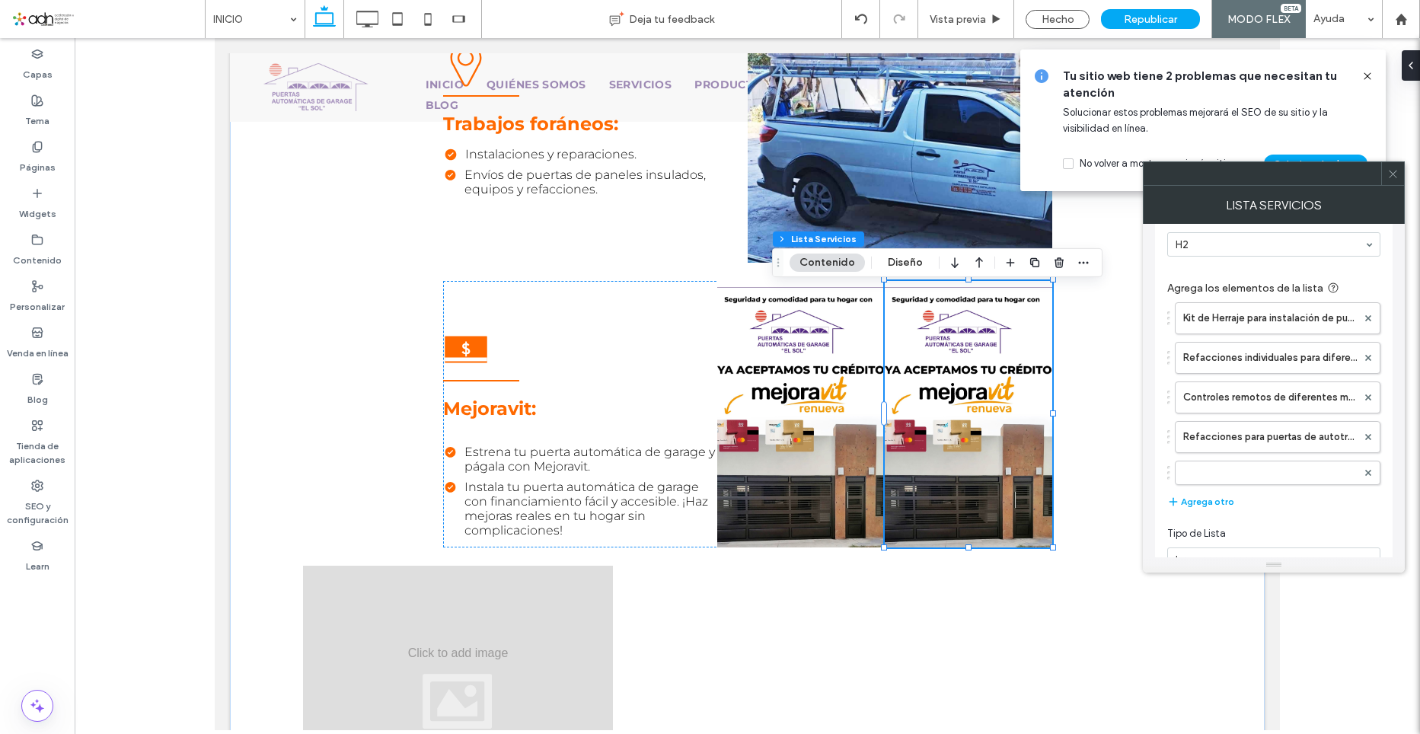
scroll to position [228, 0]
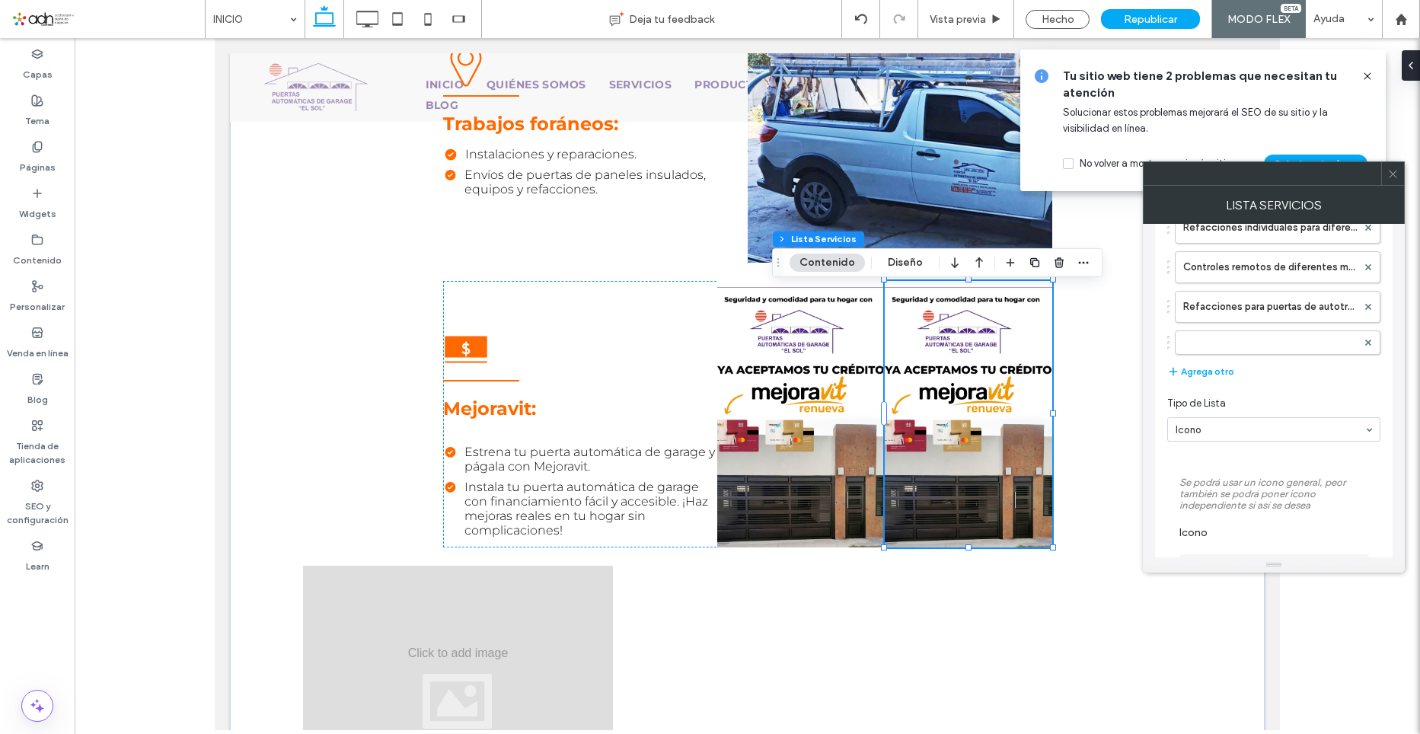
click at [1392, 175] on use at bounding box center [1393, 174] width 8 height 8
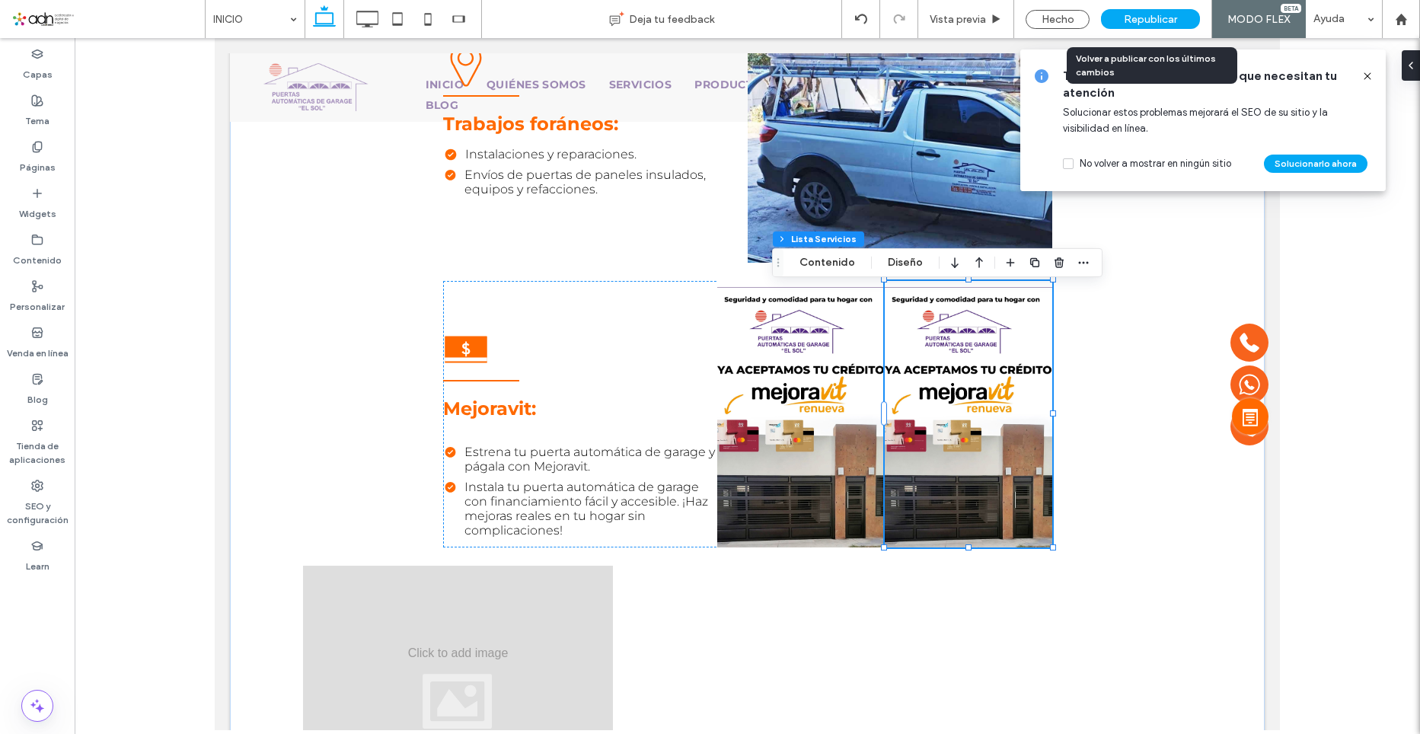
click at [1157, 26] on div "Republicar" at bounding box center [1150, 19] width 99 height 20
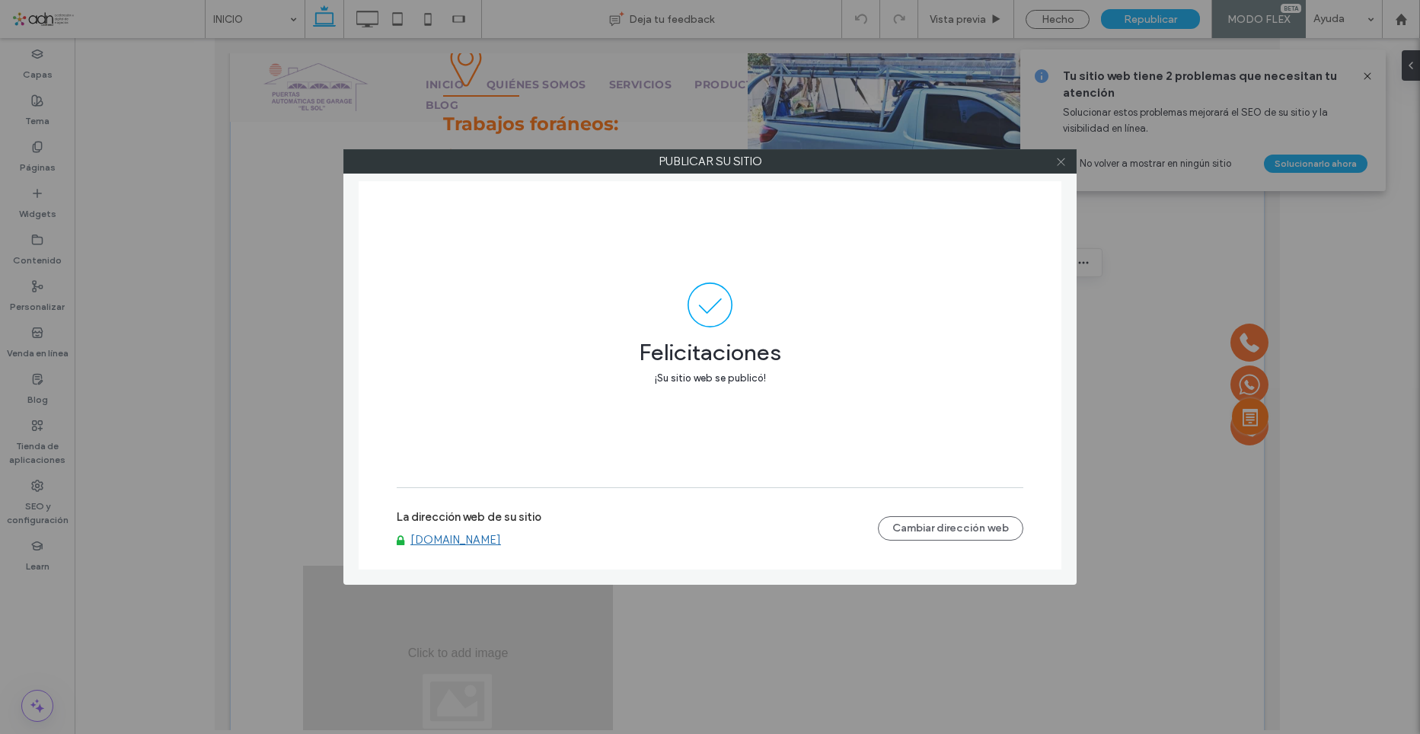
click at [1061, 161] on icon at bounding box center [1060, 161] width 11 height 11
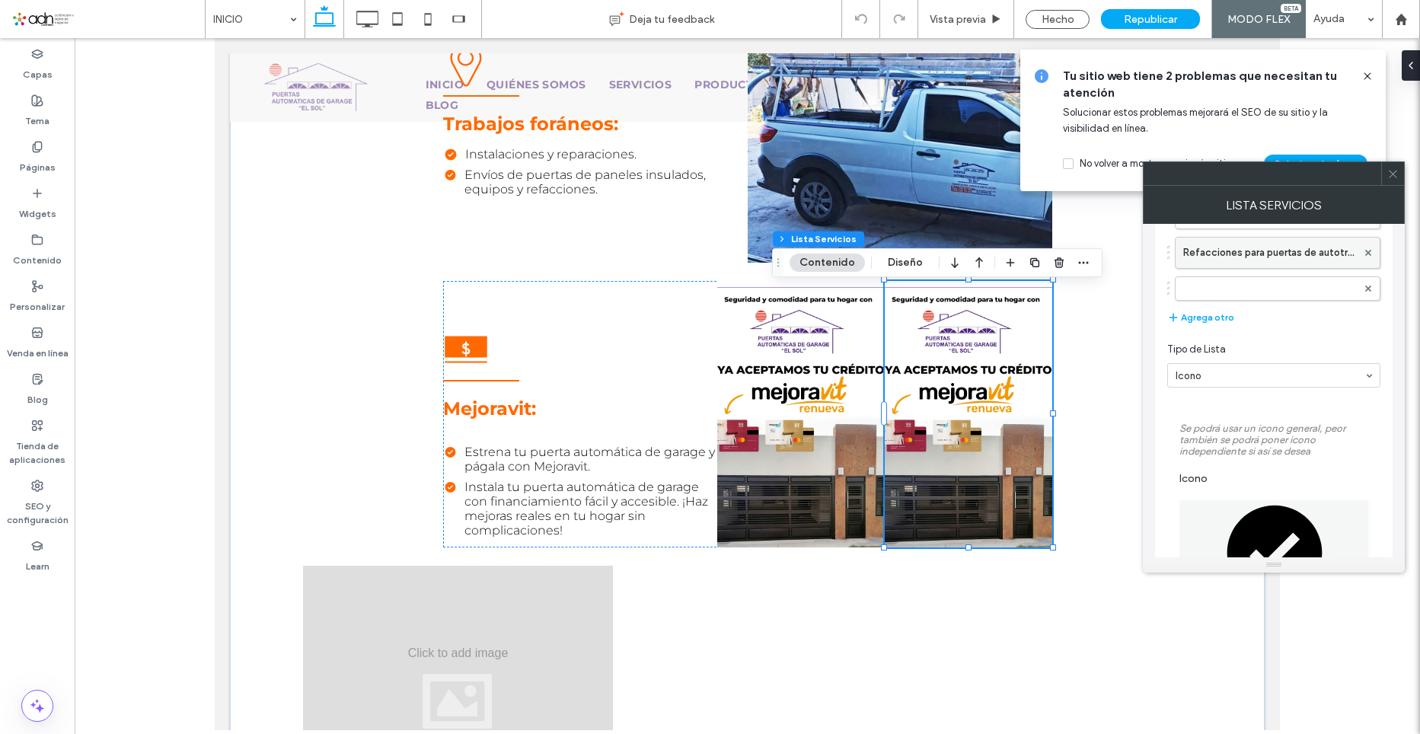
scroll to position [305, 0]
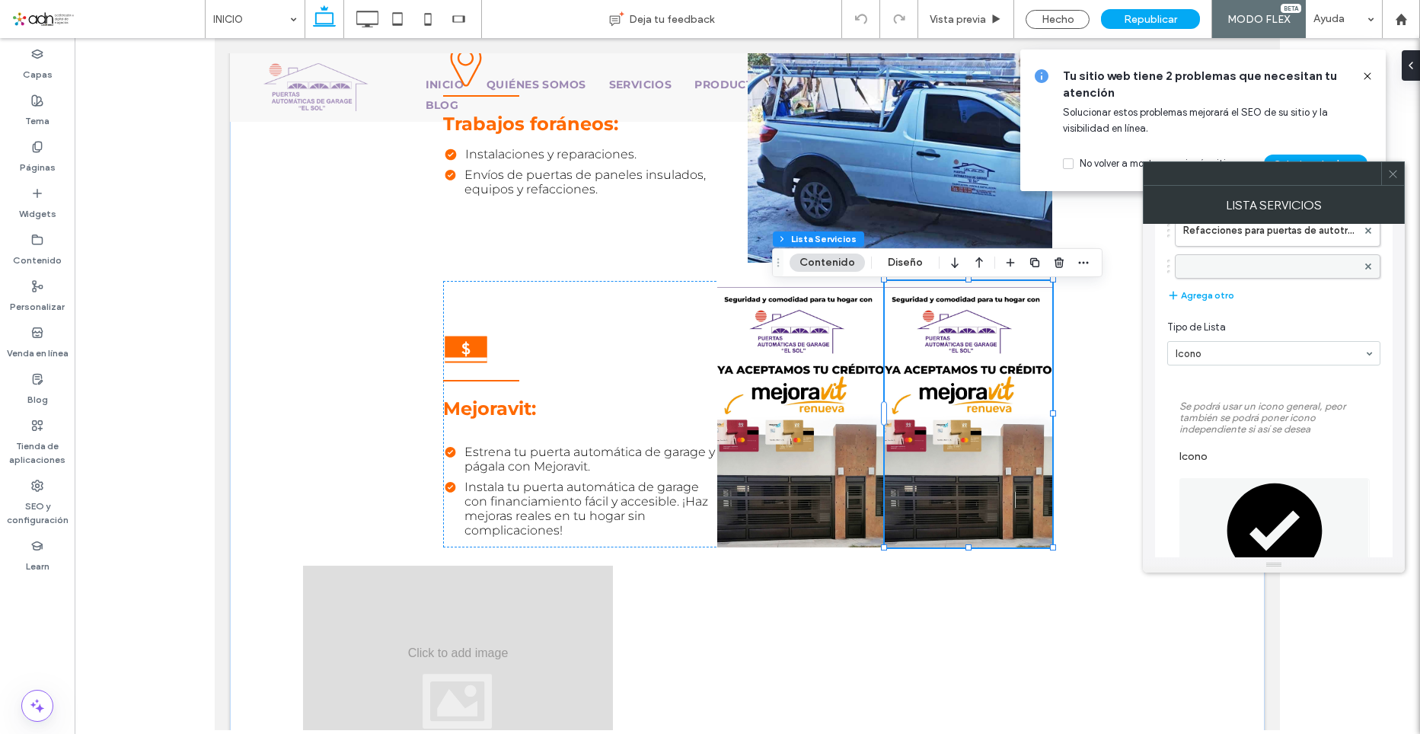
click at [1317, 268] on label at bounding box center [1270, 266] width 174 height 15
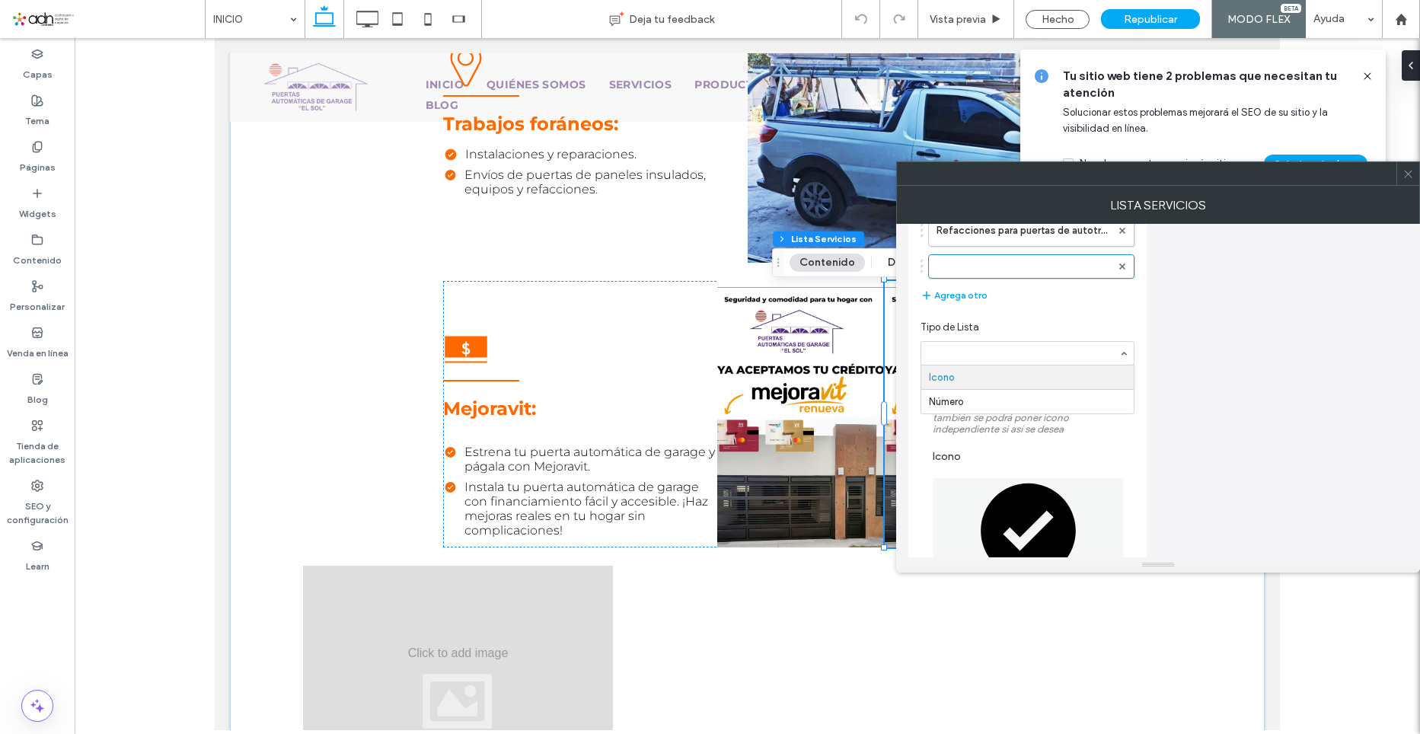
click at [1043, 318] on section "Tipo de Lista Icono Número" at bounding box center [1028, 342] width 214 height 61
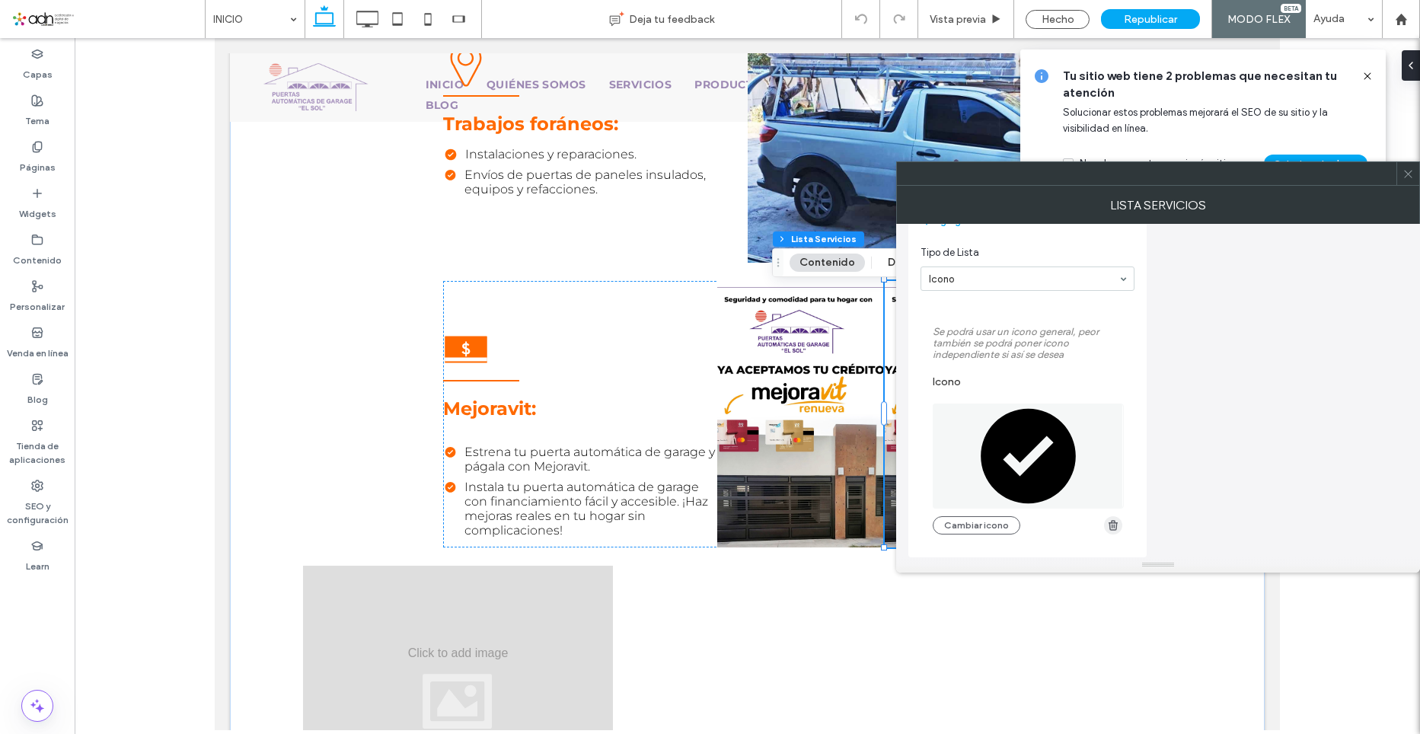
click at [1112, 527] on use "button" at bounding box center [1113, 525] width 9 height 10
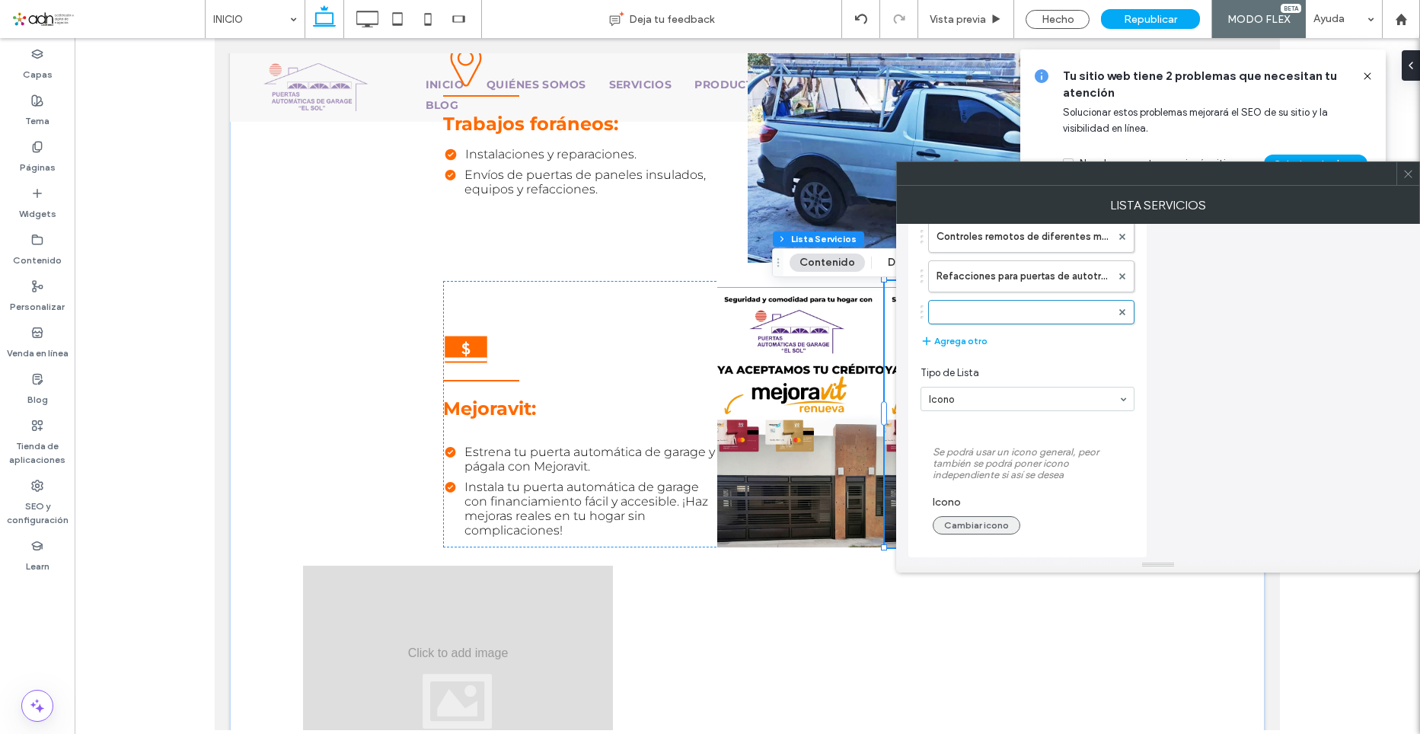
click at [996, 519] on button "Cambiar icono" at bounding box center [977, 525] width 88 height 18
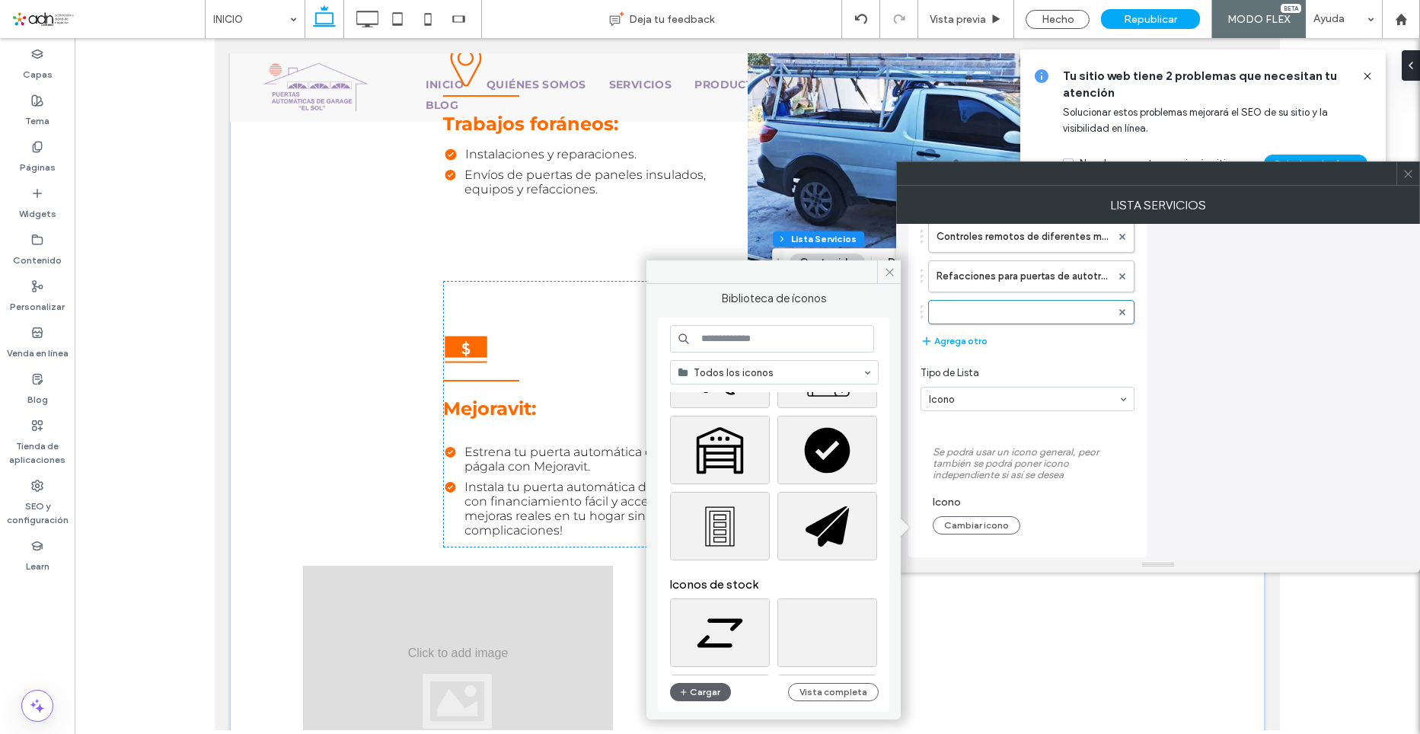
scroll to position [305, 0]
click at [831, 446] on div "Seleccione" at bounding box center [827, 449] width 100 height 69
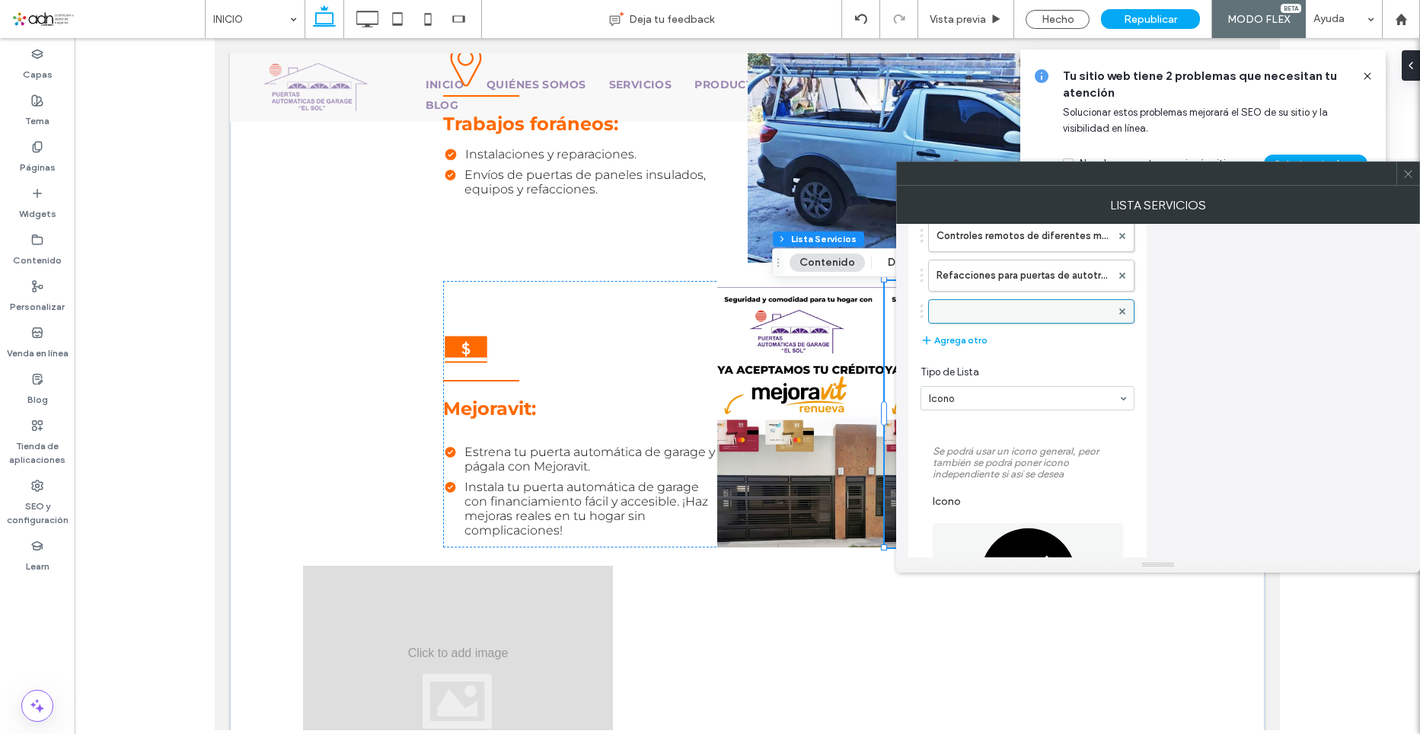
click at [1017, 312] on label at bounding box center [1024, 311] width 174 height 15
click at [1120, 311] on icon at bounding box center [1122, 311] width 6 height 6
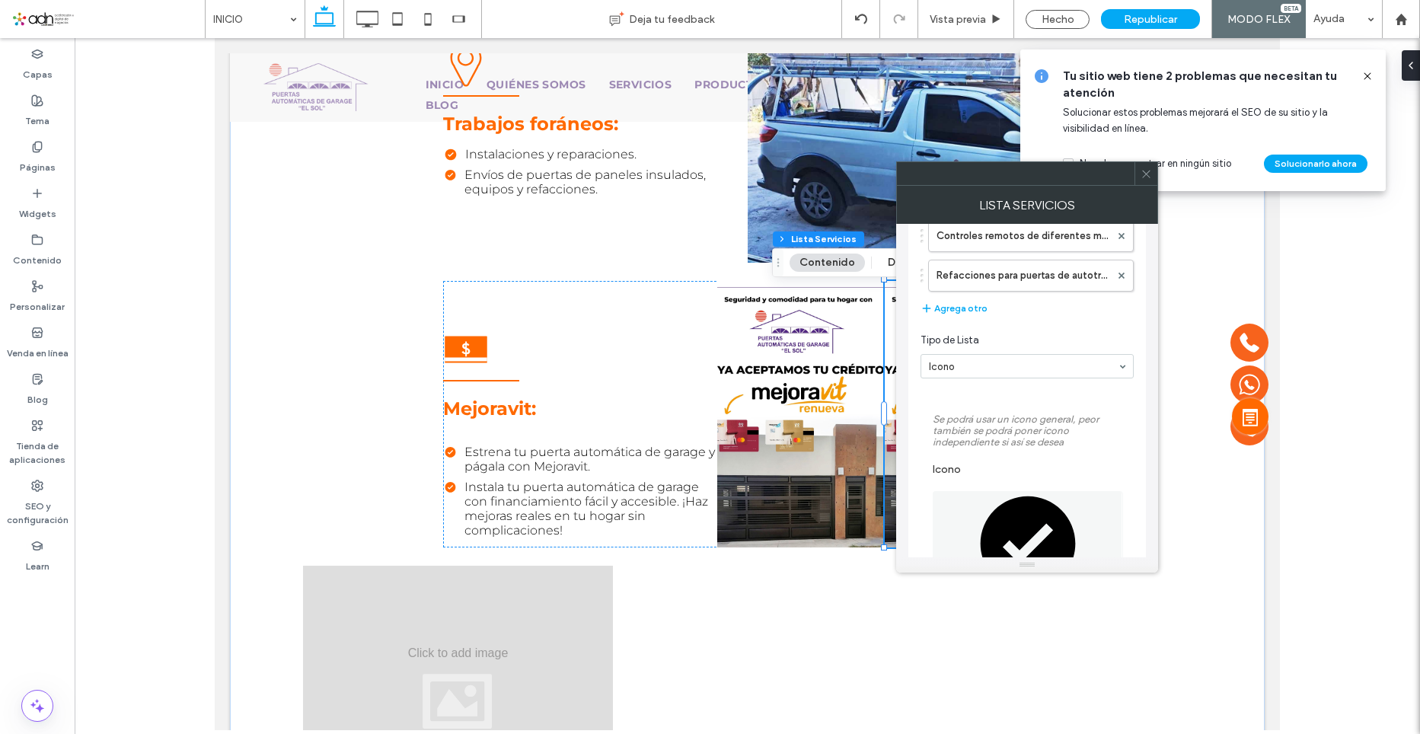
click at [1143, 180] on span at bounding box center [1146, 173] width 11 height 23
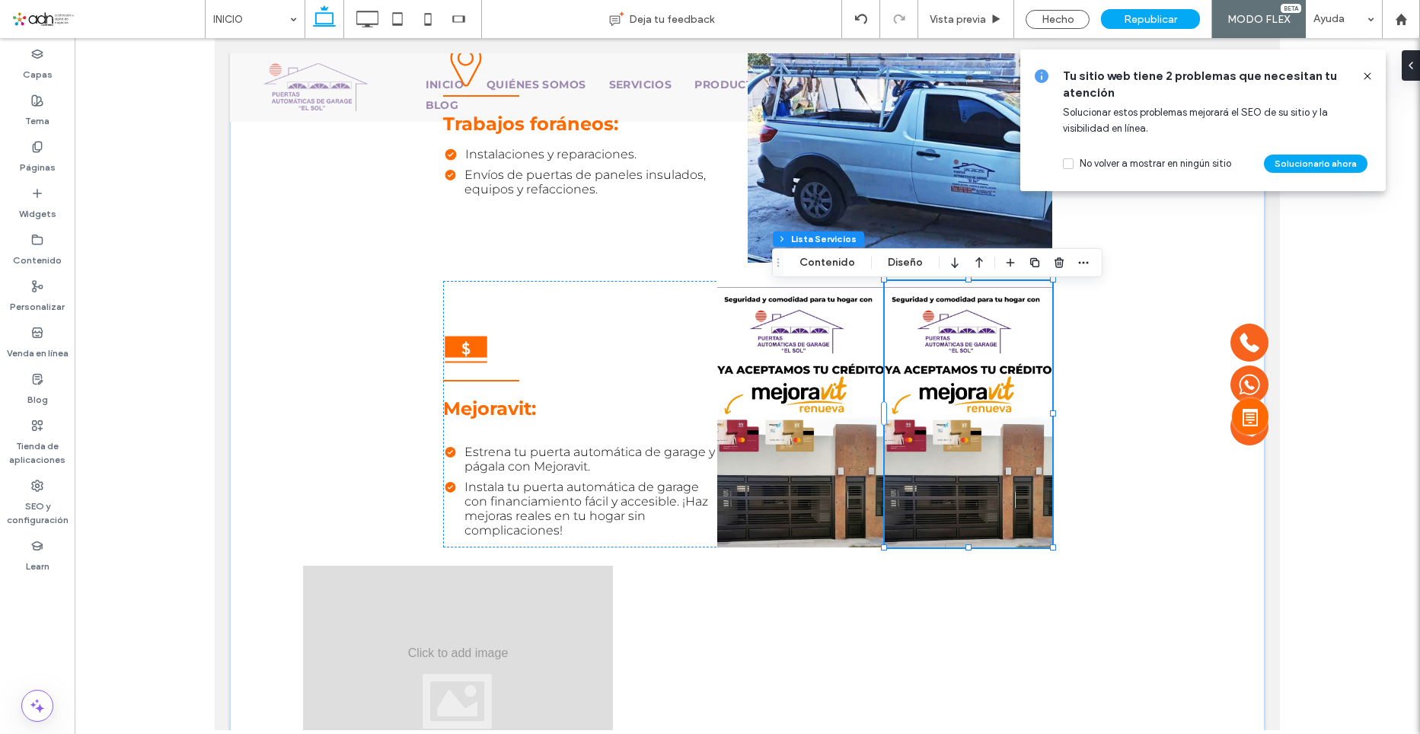
click at [1366, 72] on icon at bounding box center [1367, 76] width 12 height 12
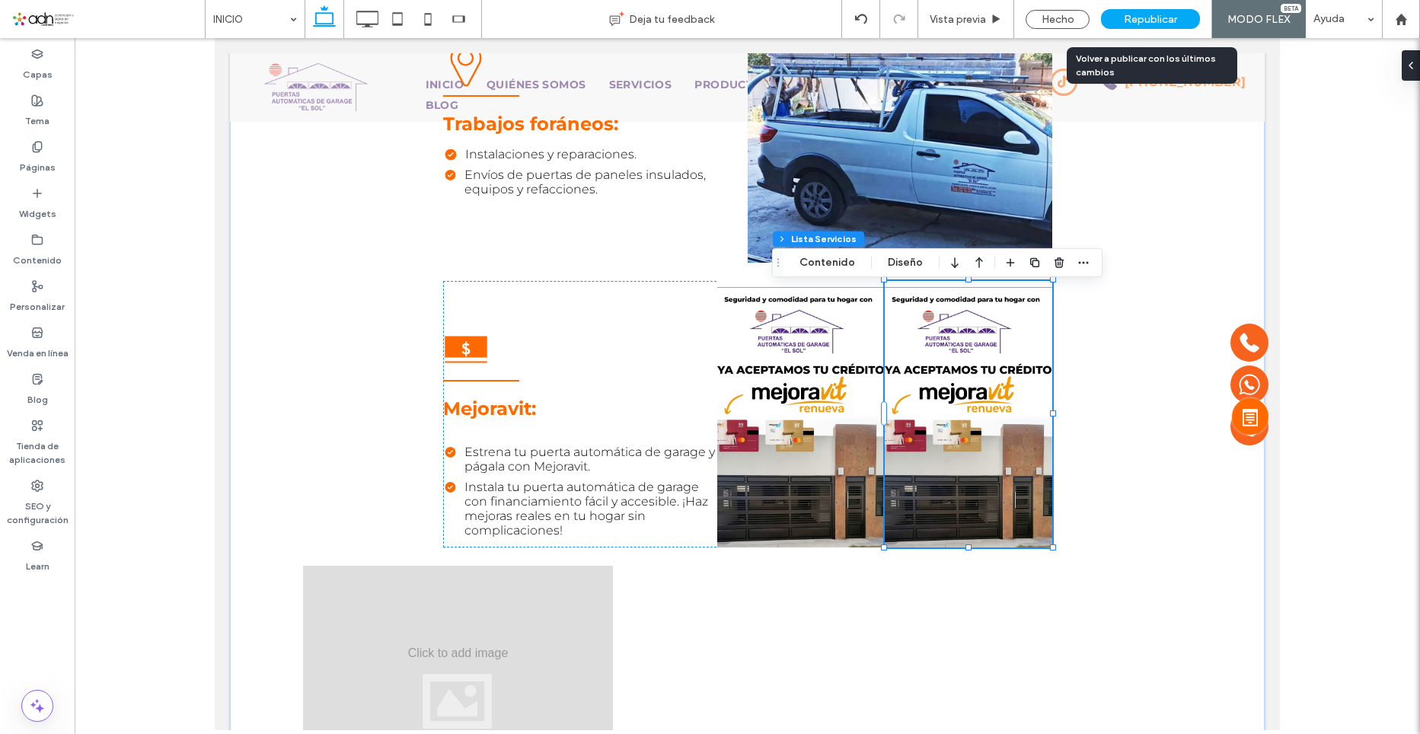
click at [1176, 21] on span "Republicar" at bounding box center [1150, 19] width 53 height 13
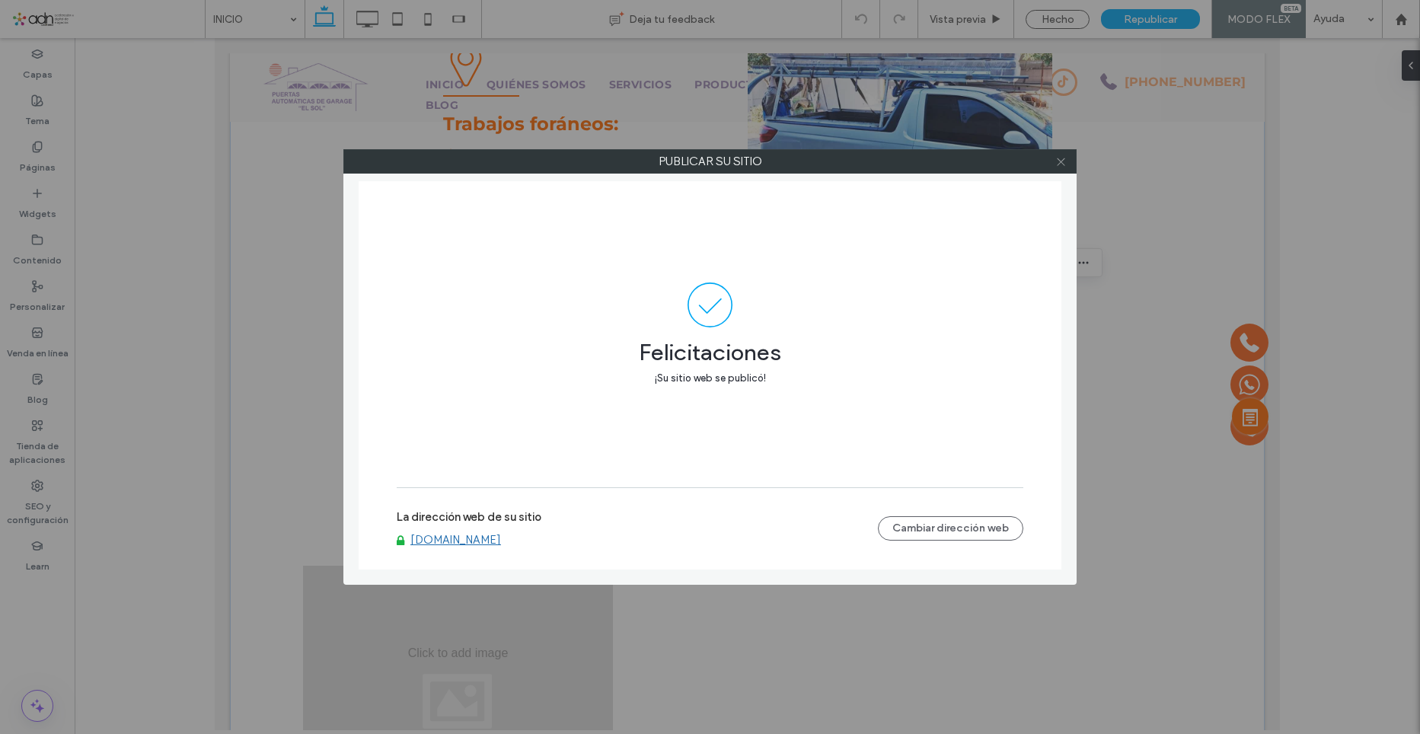
click at [1058, 169] on span at bounding box center [1060, 161] width 11 height 23
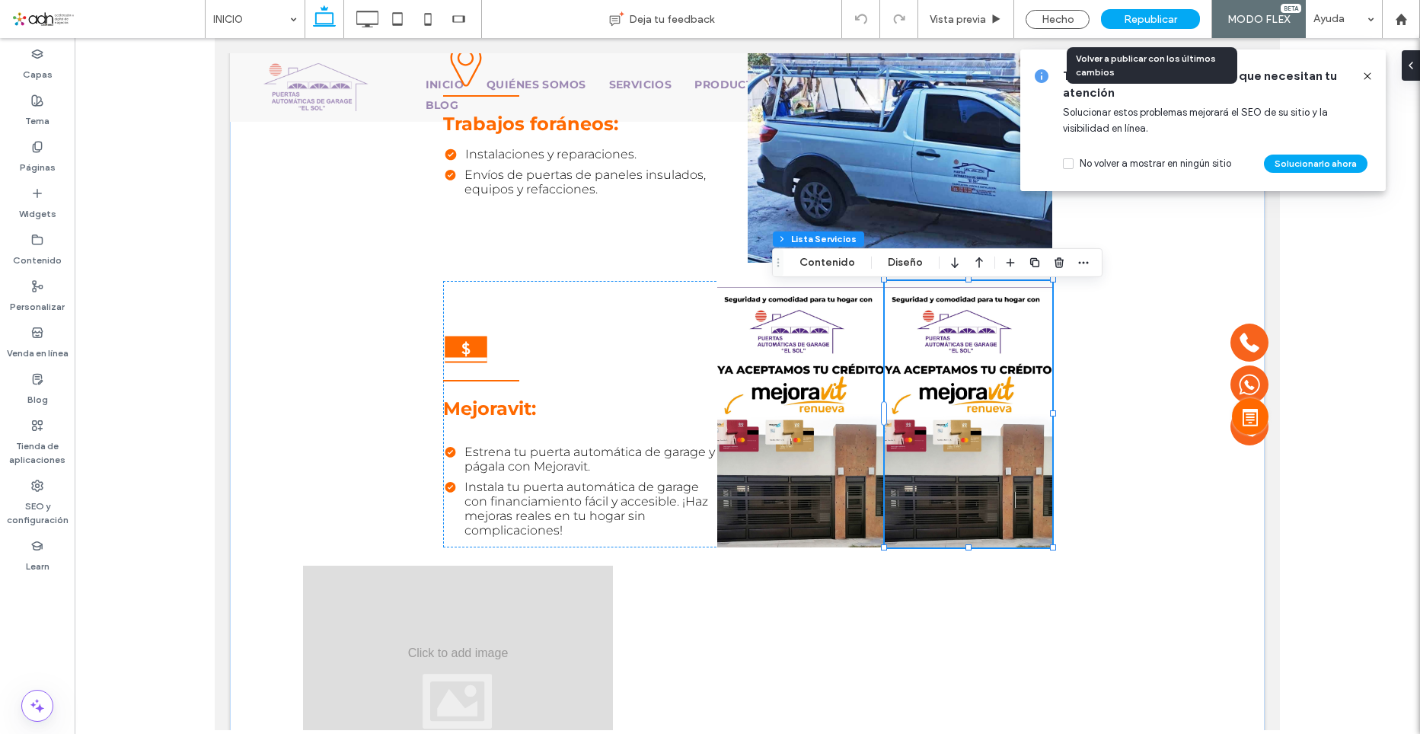
click at [1138, 18] on span "Republicar" at bounding box center [1150, 19] width 53 height 13
